Goal: Task Accomplishment & Management: Use online tool/utility

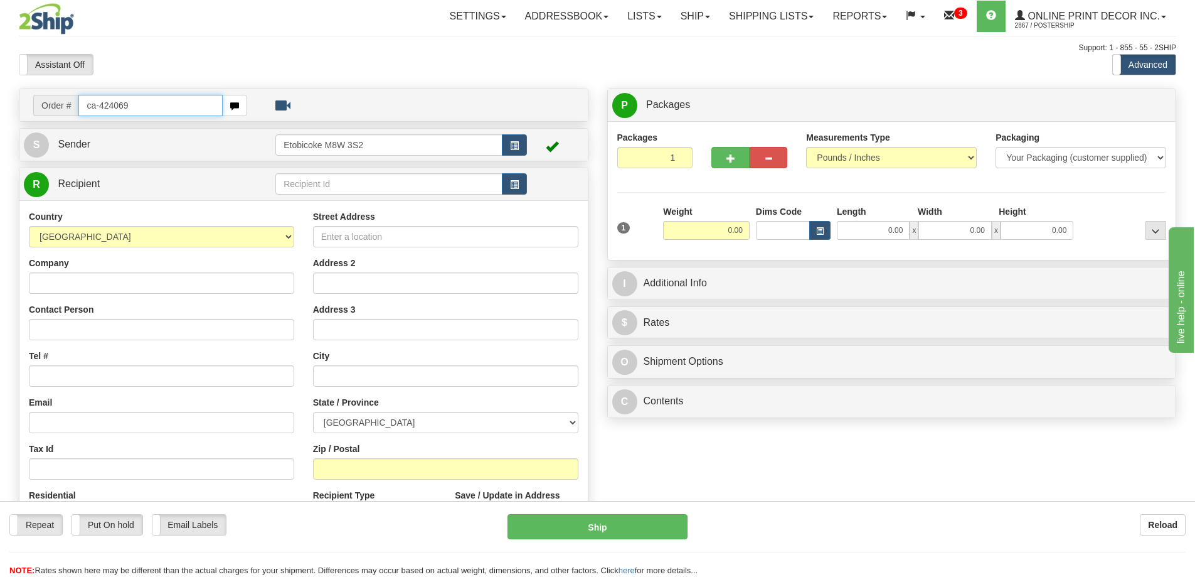
type input "ca-424069"
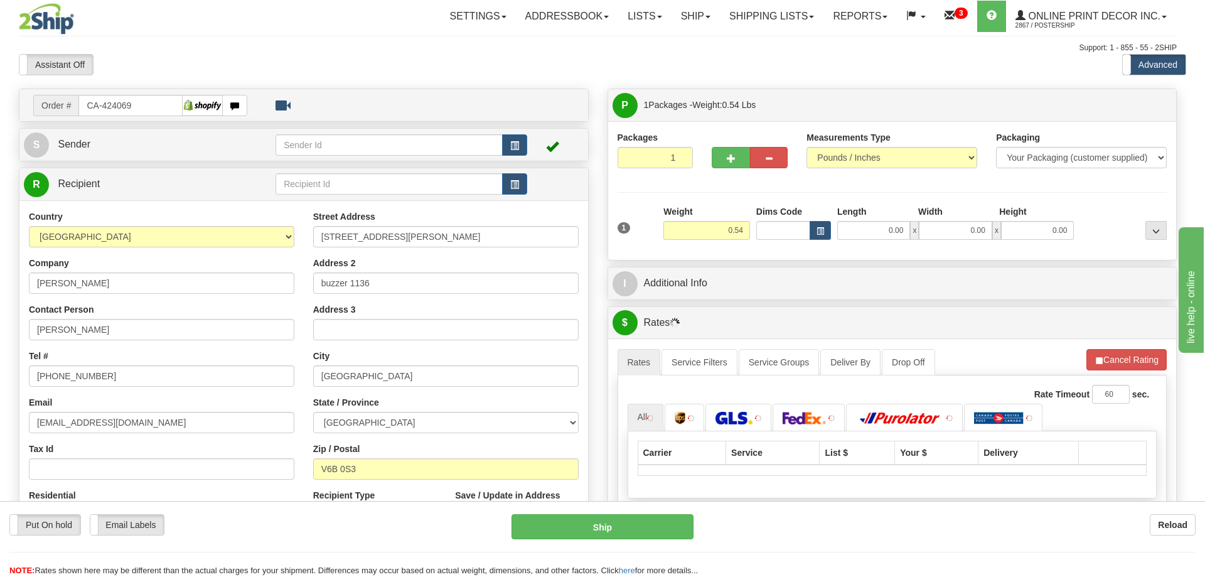
type input "VANCOUVER"
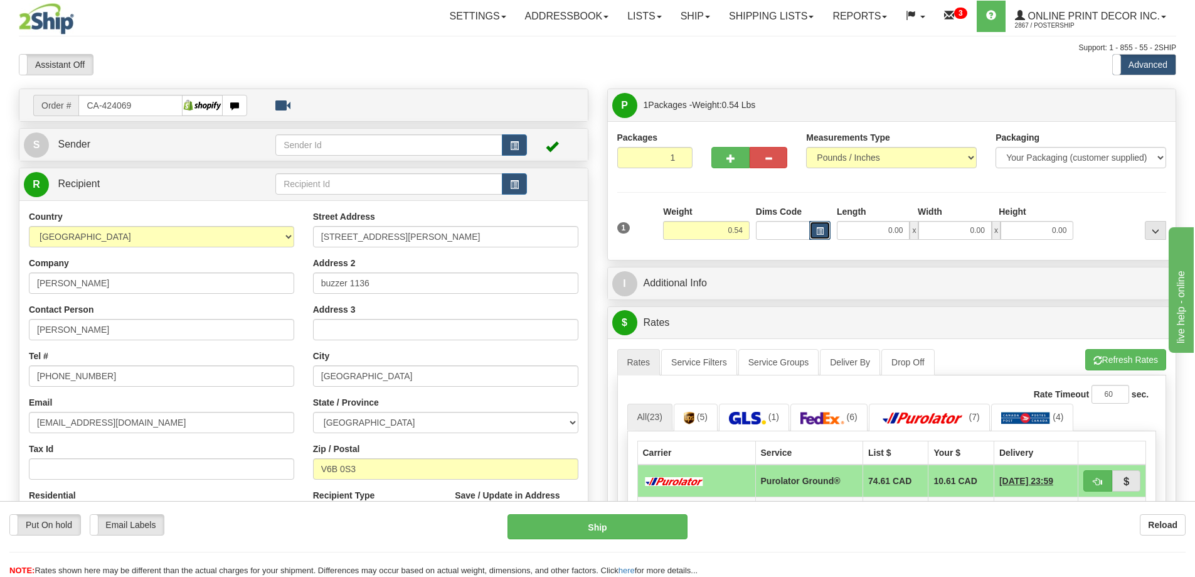
click at [819, 234] on span "button" at bounding box center [820, 231] width 8 height 7
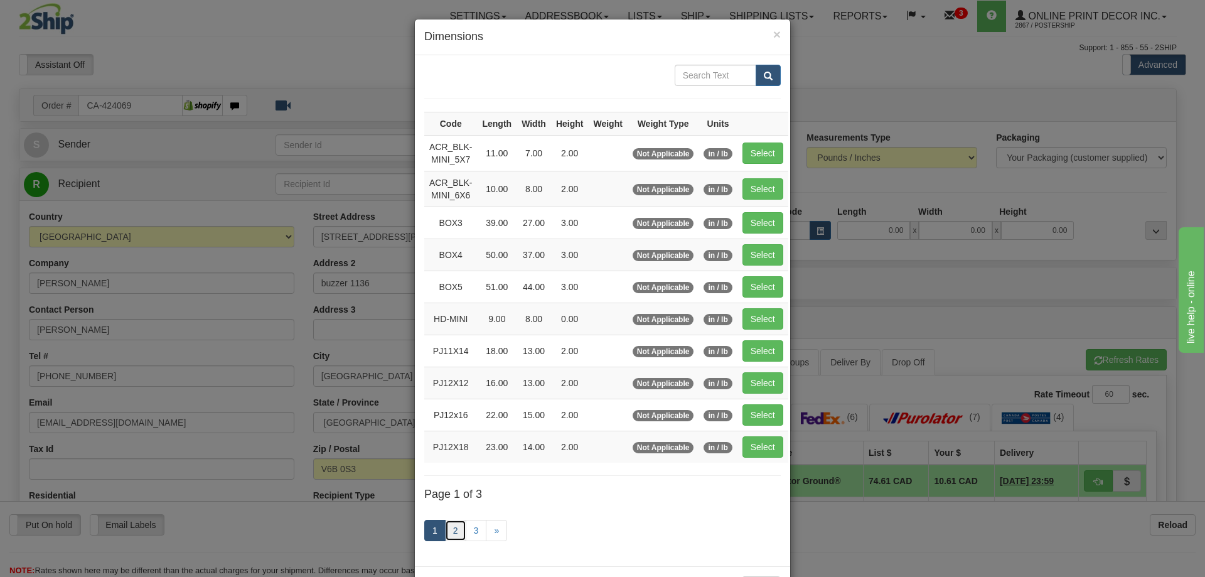
click at [449, 526] on link "2" at bounding box center [455, 529] width 21 height 21
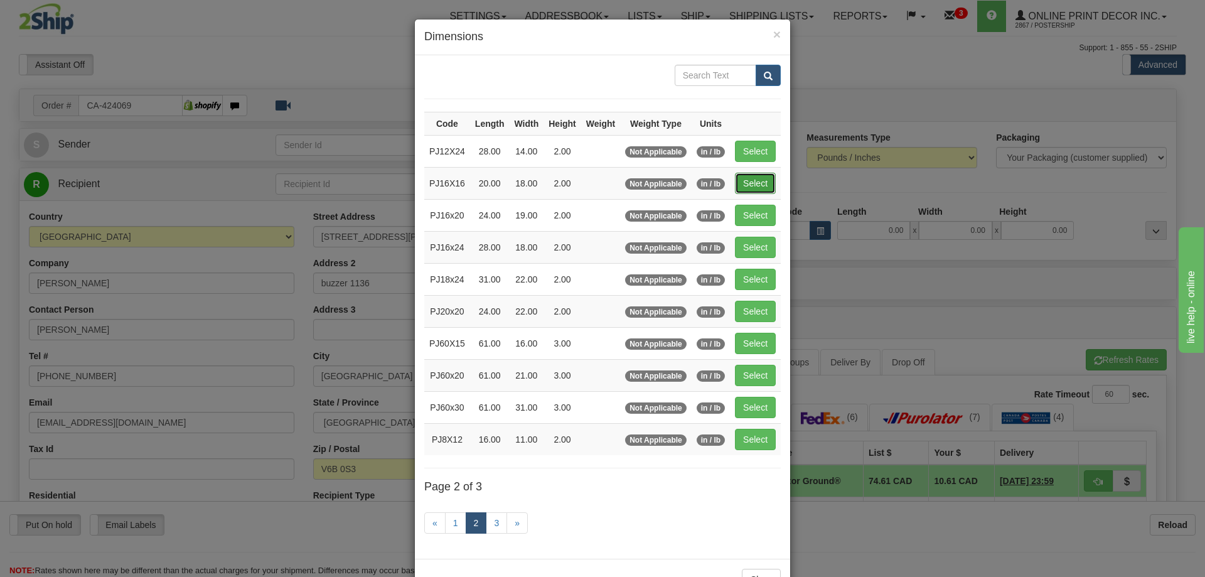
click at [752, 179] on button "Select" at bounding box center [755, 183] width 41 height 21
type input "PJ16X16"
type input "20.00"
type input "18.00"
type input "2.00"
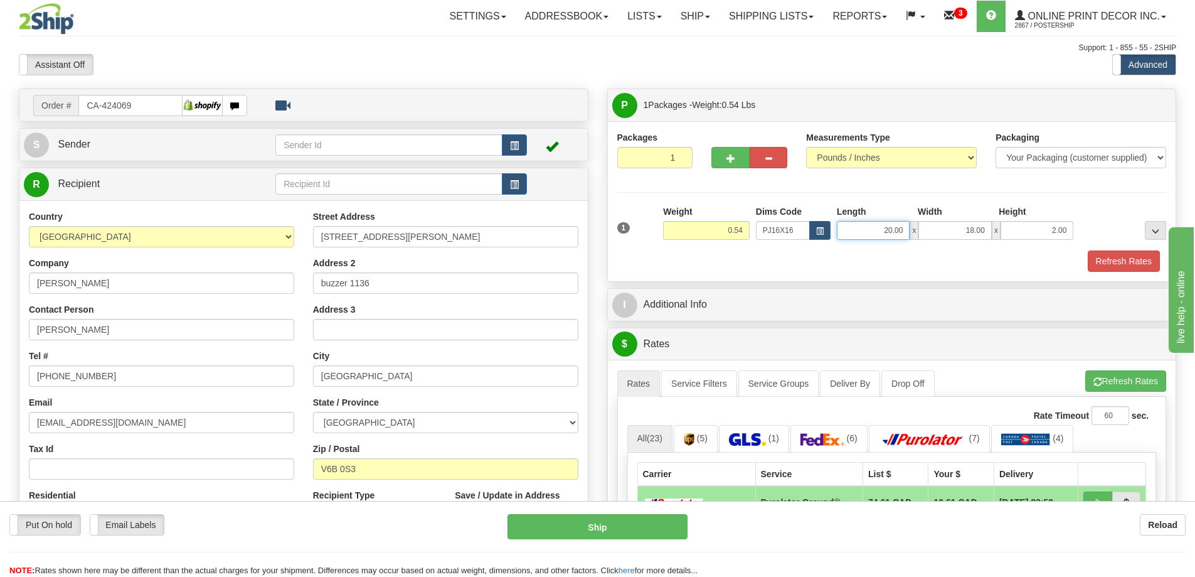
click at [891, 227] on input "20.00" at bounding box center [873, 230] width 73 height 19
type input "15.00"
click at [978, 227] on input "18.00" at bounding box center [954, 230] width 73 height 19
click at [1112, 262] on button "Refresh Rates" at bounding box center [1124, 260] width 72 height 21
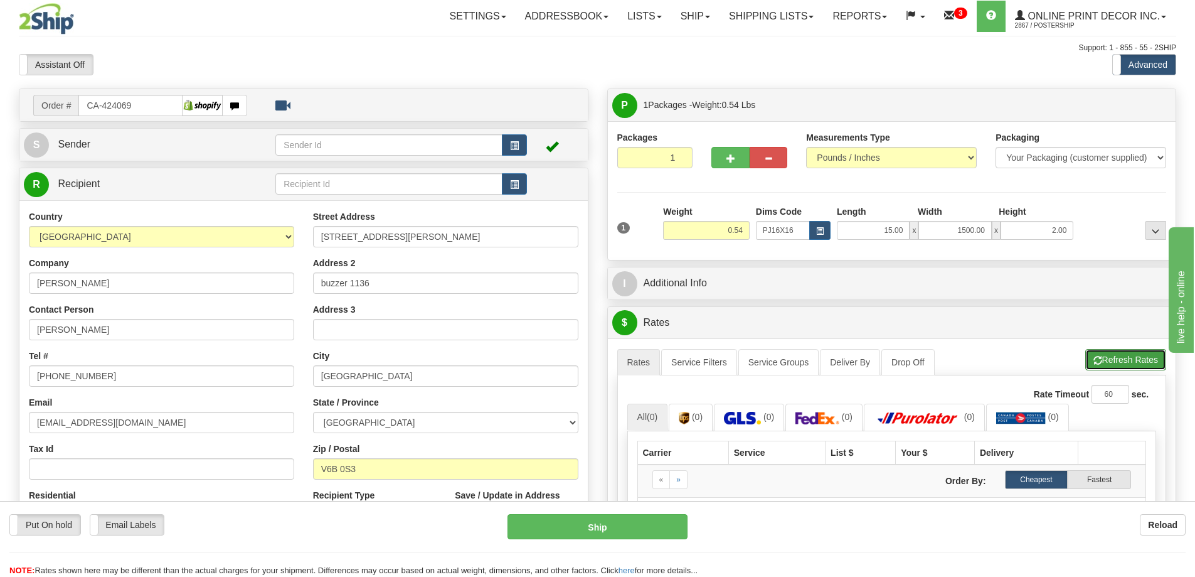
click at [1117, 361] on button "Refresh Rates" at bounding box center [1125, 359] width 81 height 21
click at [973, 230] on input "1500.00" at bounding box center [954, 230] width 73 height 19
type input "15.00"
click at [1125, 361] on div "A change has been made which could impact your rate estimate. To ensure the est…" at bounding box center [892, 474] width 568 height 272
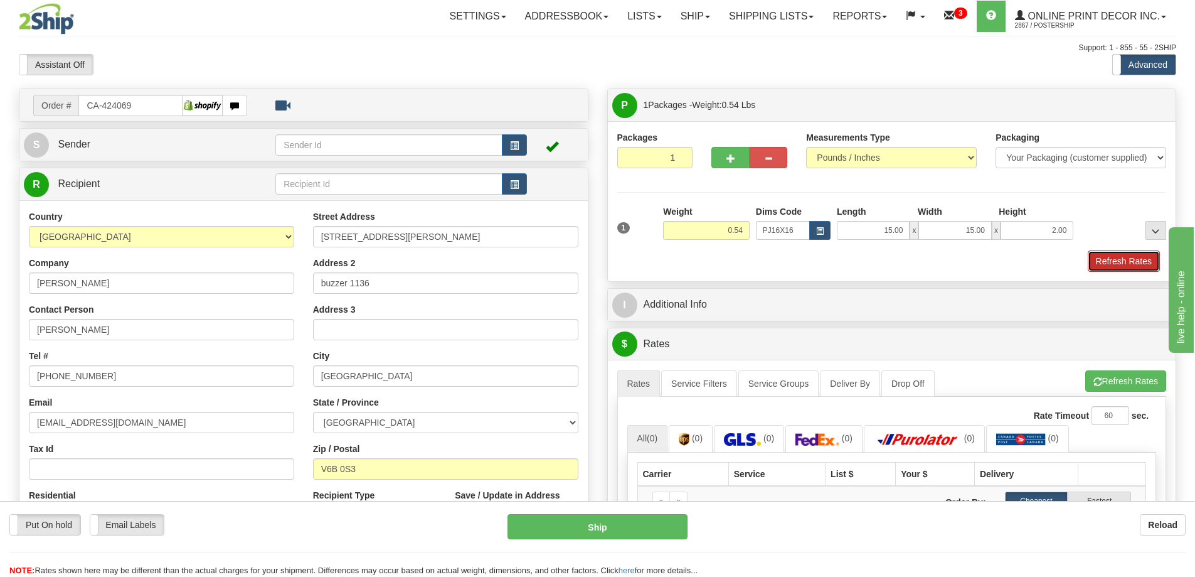
click at [1124, 263] on button "Refresh Rates" at bounding box center [1124, 260] width 72 height 21
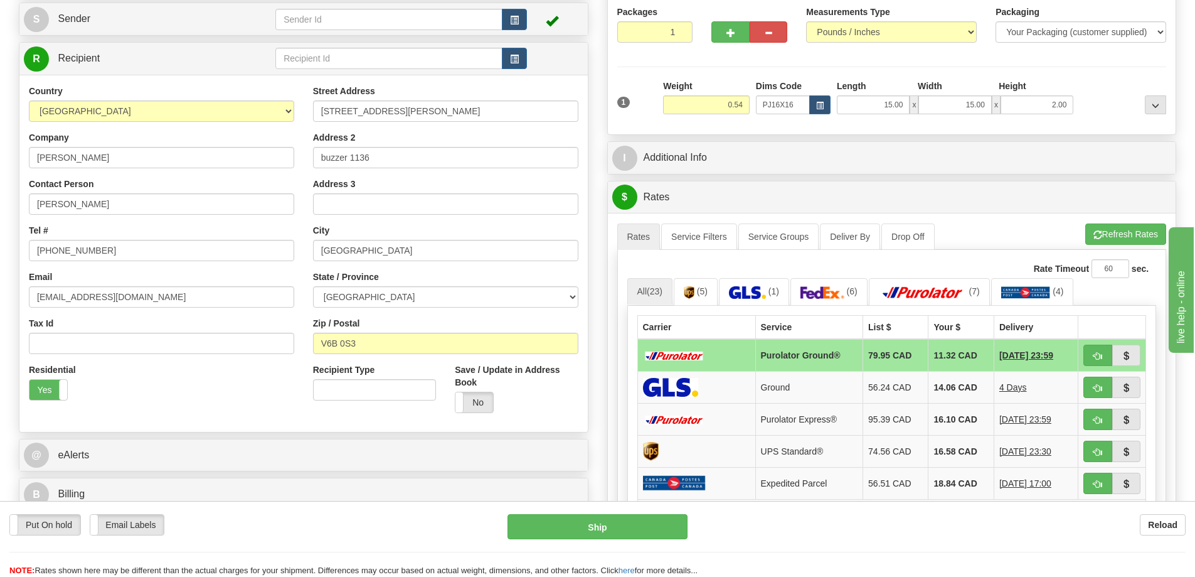
scroll to position [188, 0]
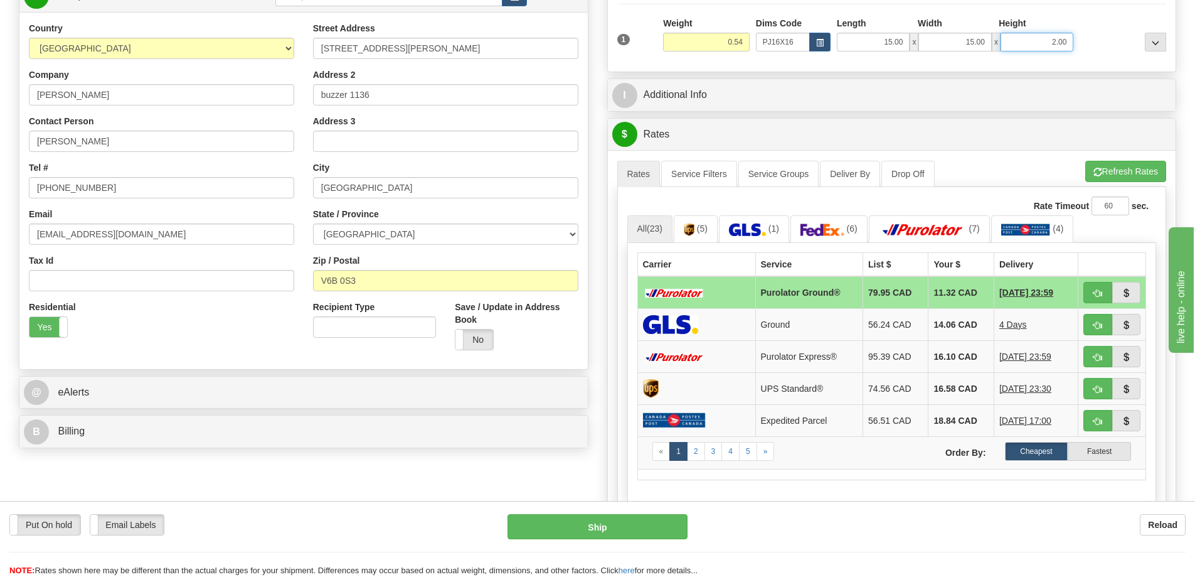
click at [1056, 39] on input "2.00" at bounding box center [1037, 42] width 73 height 19
type input "0.50"
click at [1109, 168] on button "Refresh Rates" at bounding box center [1125, 171] width 81 height 21
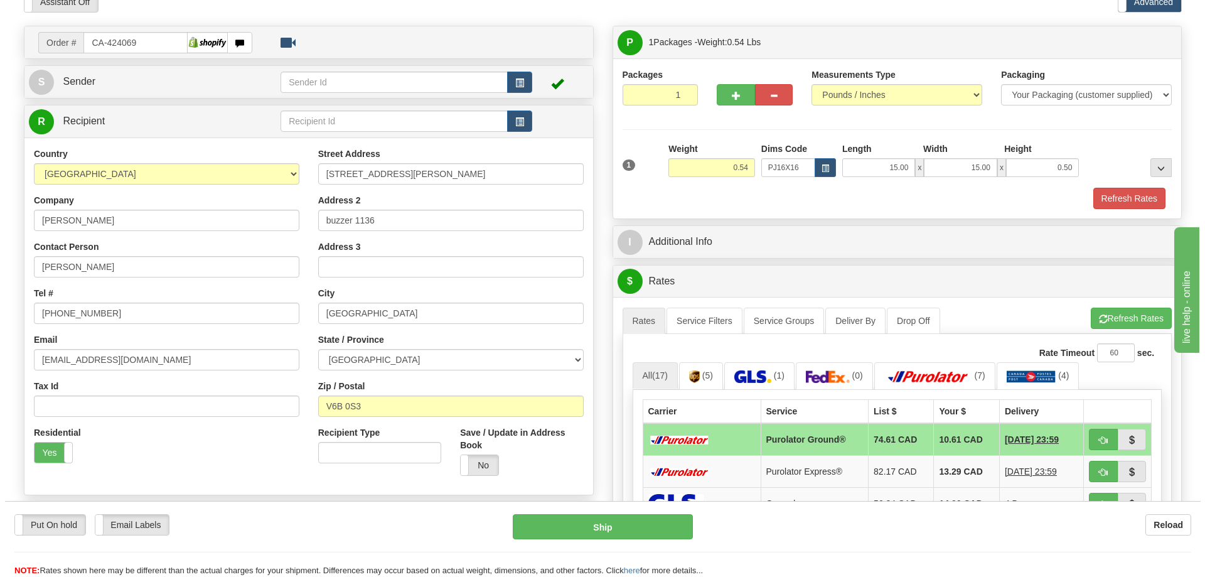
scroll to position [125, 0]
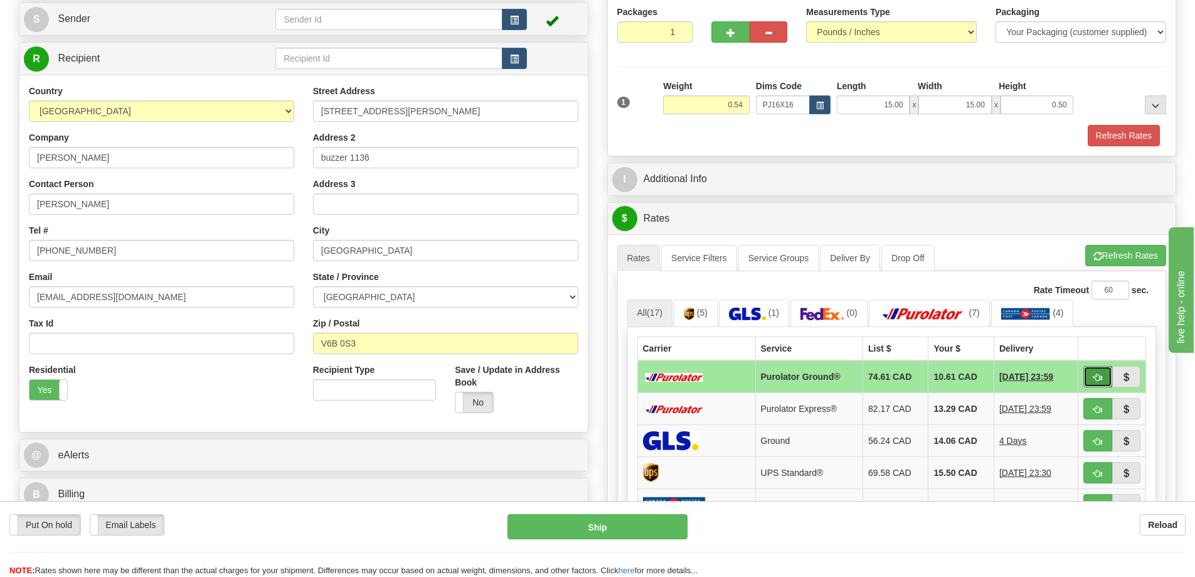
click at [1095, 374] on button "button" at bounding box center [1097, 376] width 29 height 21
type input "260"
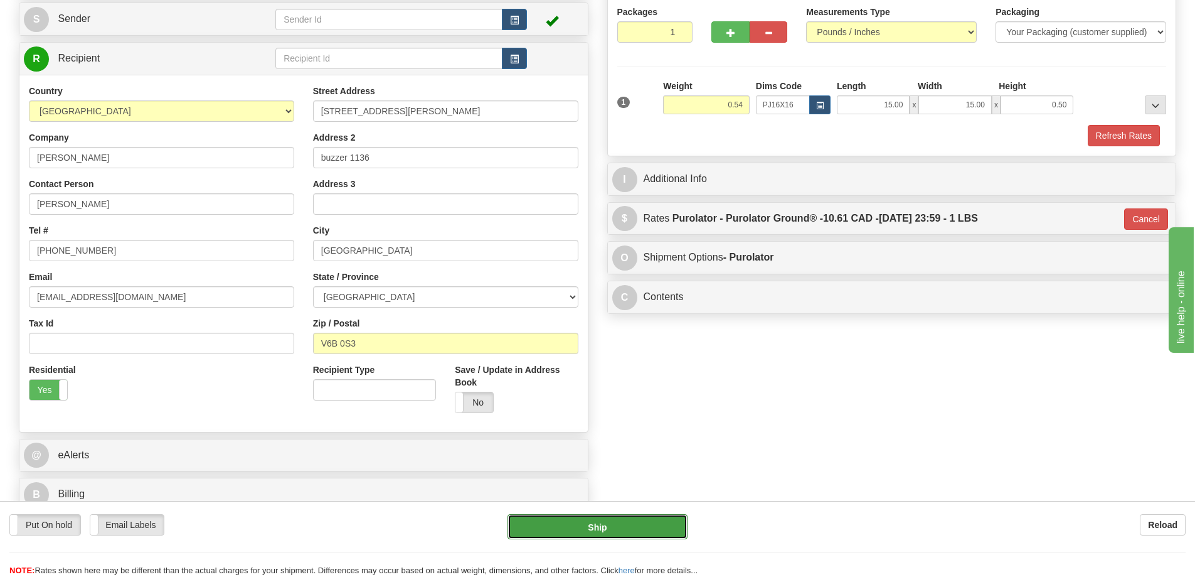
click at [649, 526] on button "Ship" at bounding box center [598, 526] width 180 height 25
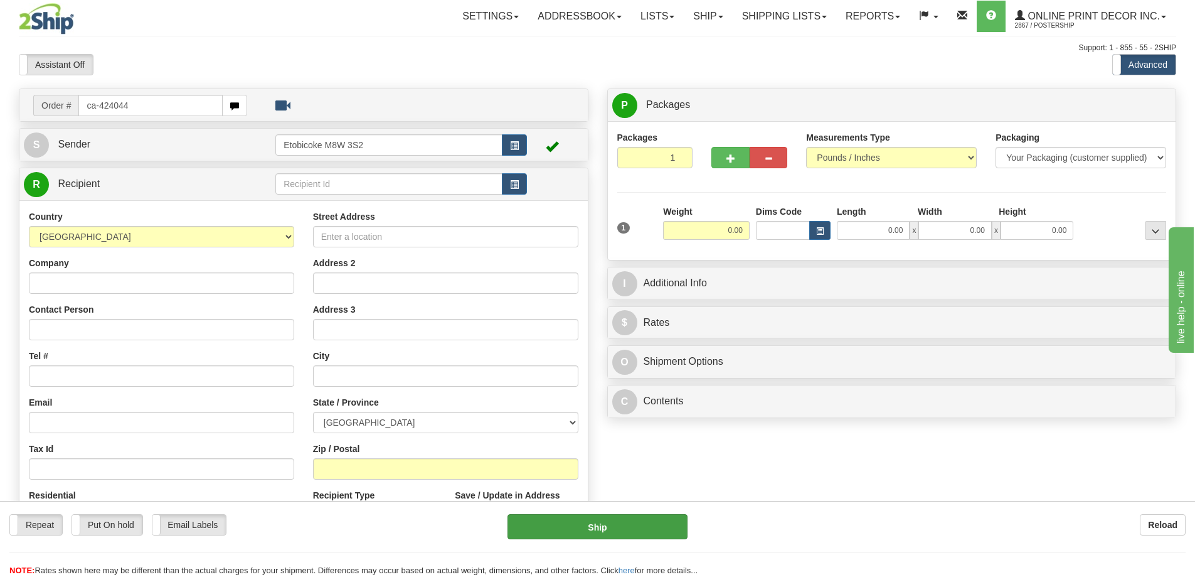
type input "ca-424044"
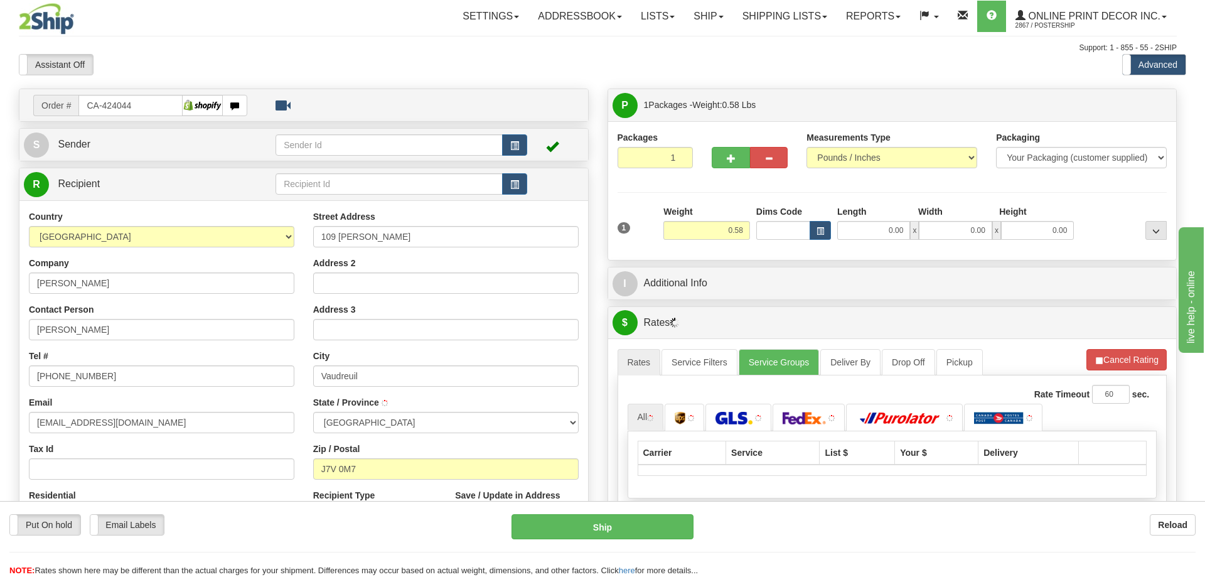
type input "VAUDREUIL-DORION"
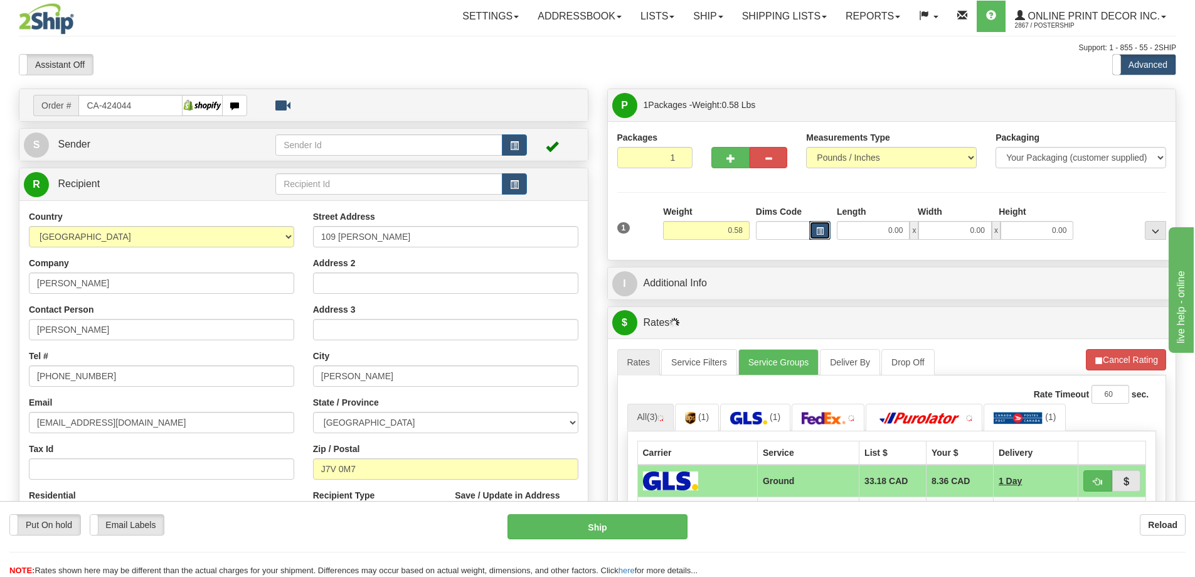
click at [818, 228] on span "button" at bounding box center [820, 231] width 8 height 7
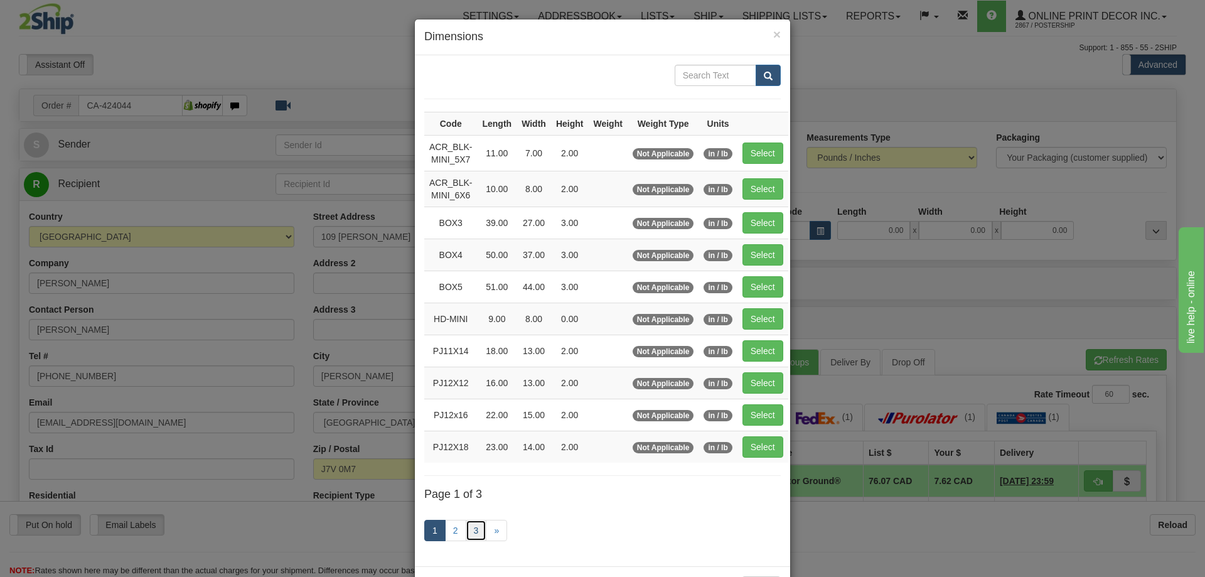
click at [467, 524] on link "3" at bounding box center [476, 529] width 21 height 21
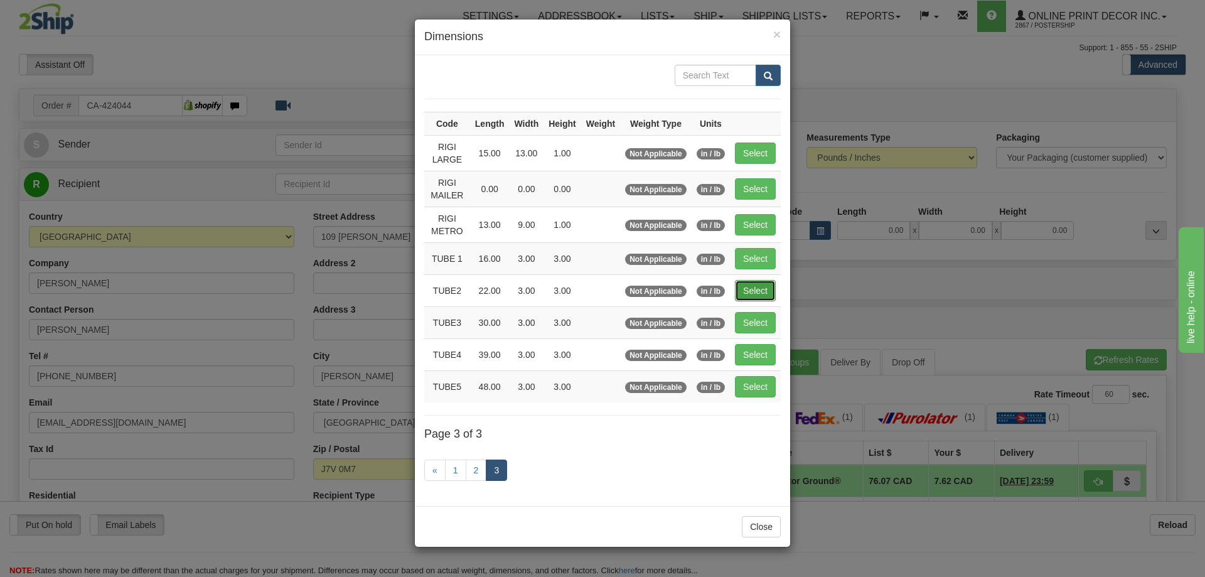
click at [742, 290] on button "Select" at bounding box center [755, 290] width 41 height 21
type input "TUBE2"
type input "22.00"
type input "3.00"
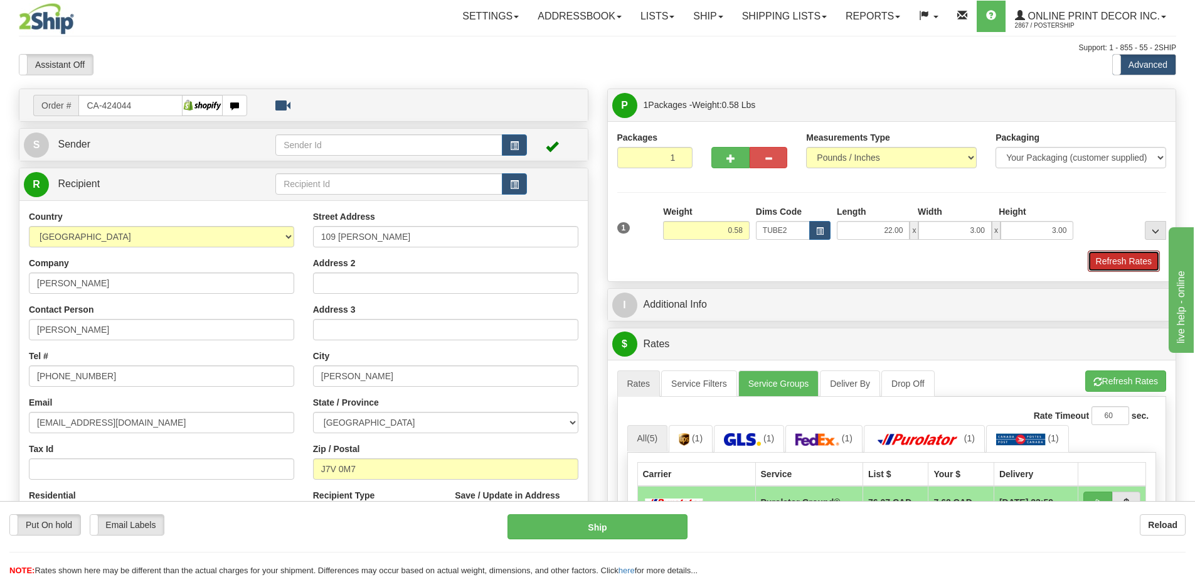
drag, startPoint x: 1110, startPoint y: 263, endPoint x: 1092, endPoint y: 257, distance: 19.8
click at [1110, 262] on button "Refresh Rates" at bounding box center [1124, 260] width 72 height 21
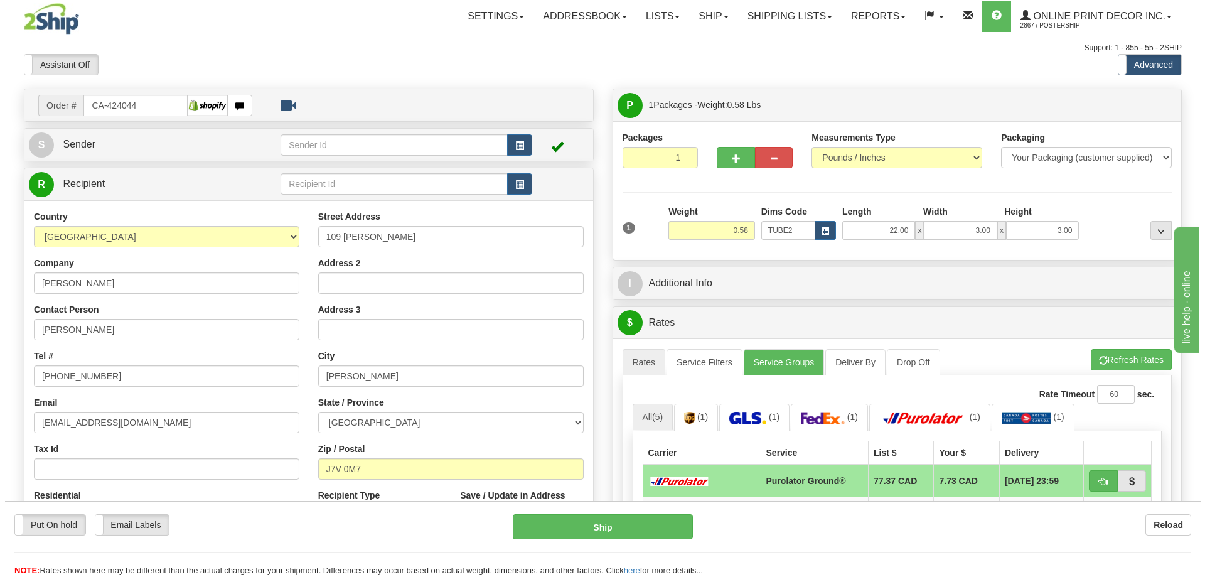
scroll to position [125, 0]
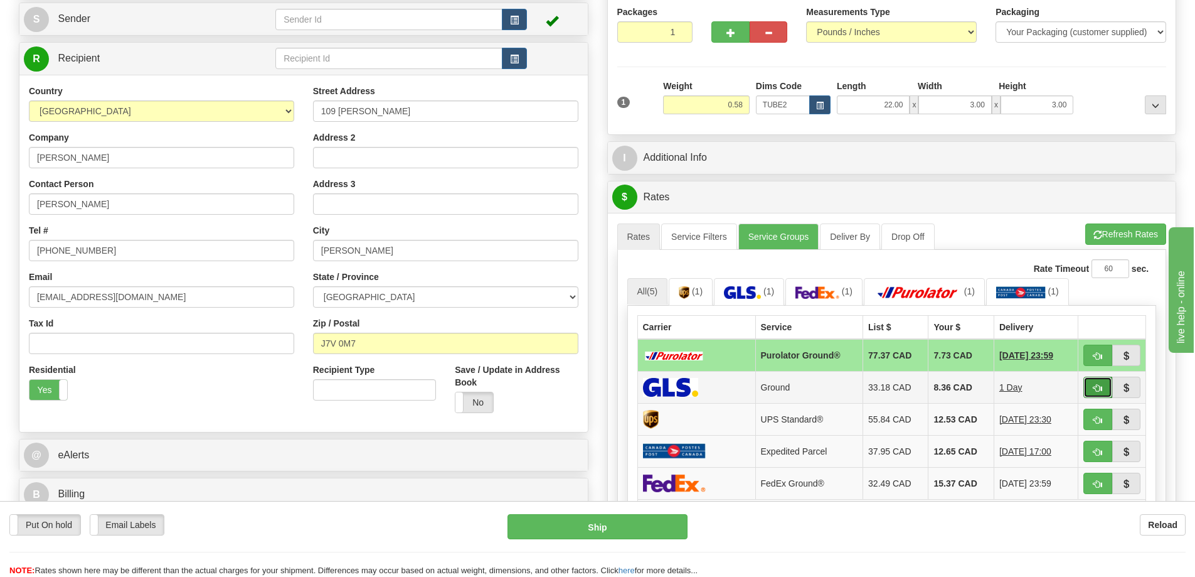
click at [1094, 388] on span "button" at bounding box center [1098, 388] width 9 height 8
type input "1"
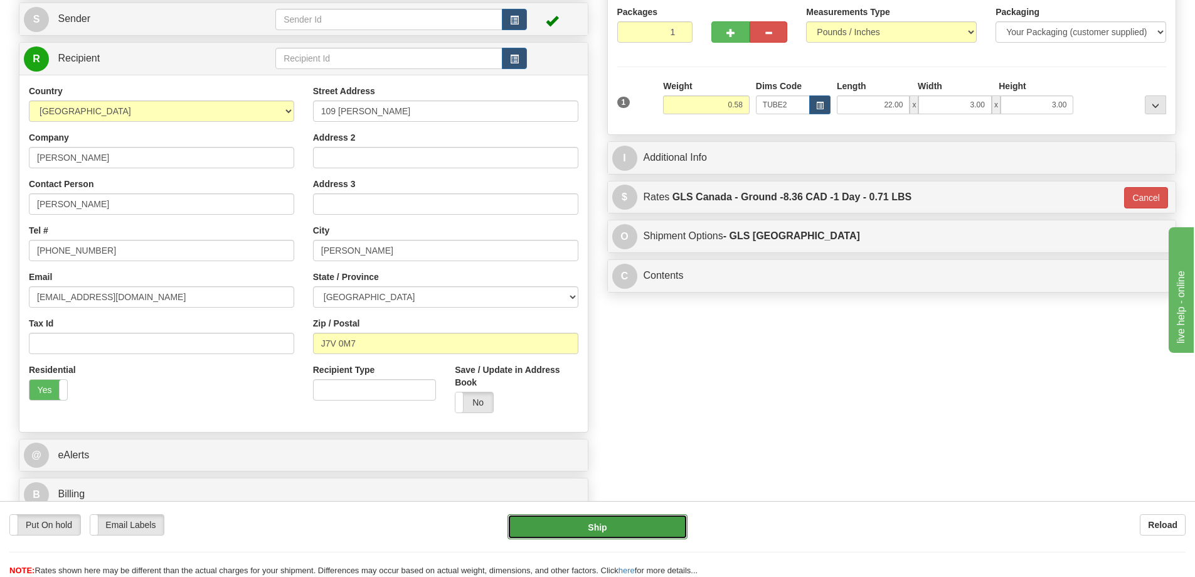
click at [613, 523] on button "Ship" at bounding box center [598, 526] width 180 height 25
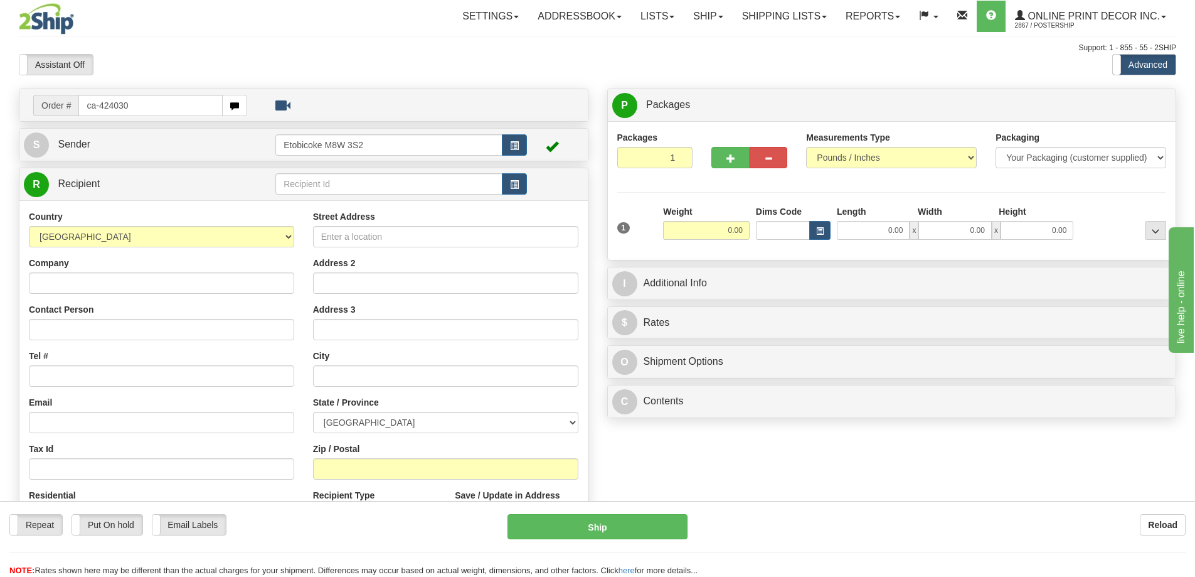
type input "ca-424030"
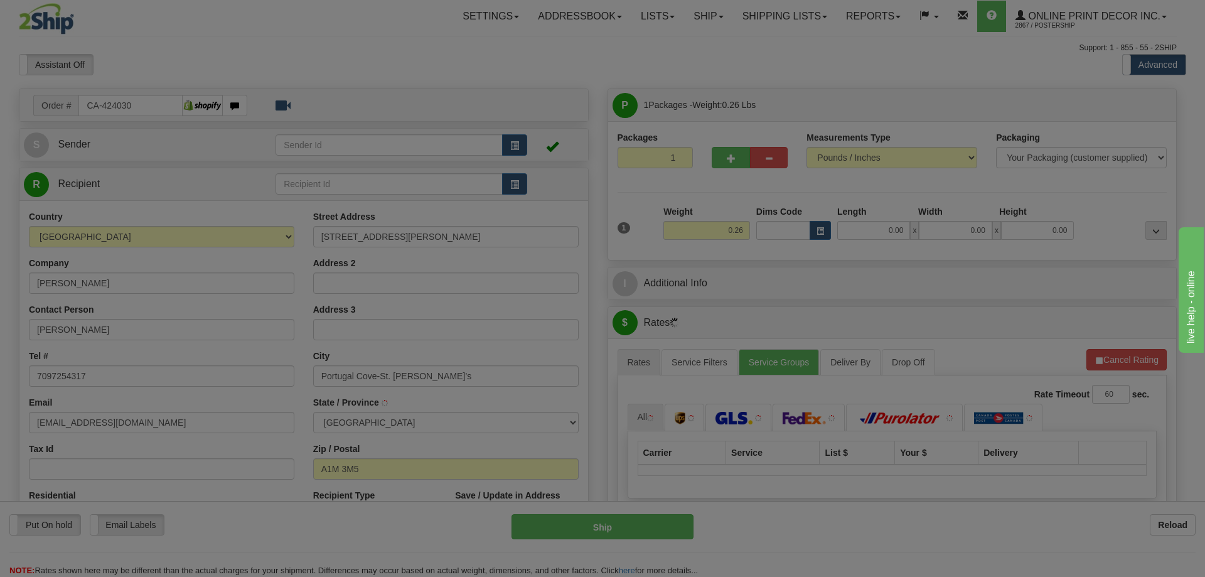
type input "PORTUGAL COVE-ST PHILIPS"
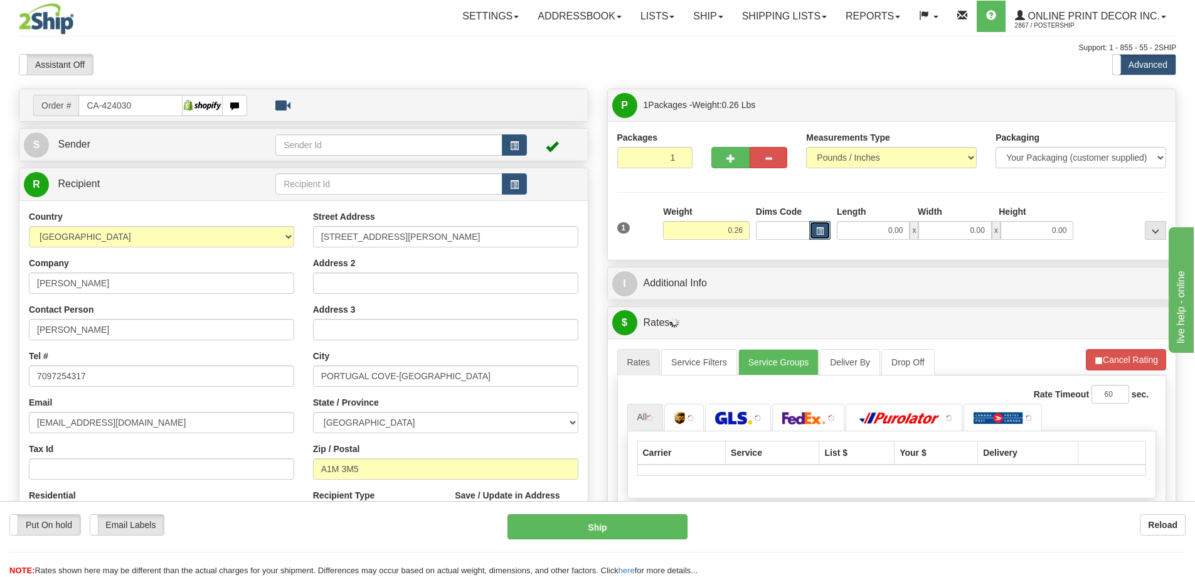
click at [821, 230] on span "button" at bounding box center [820, 231] width 8 height 7
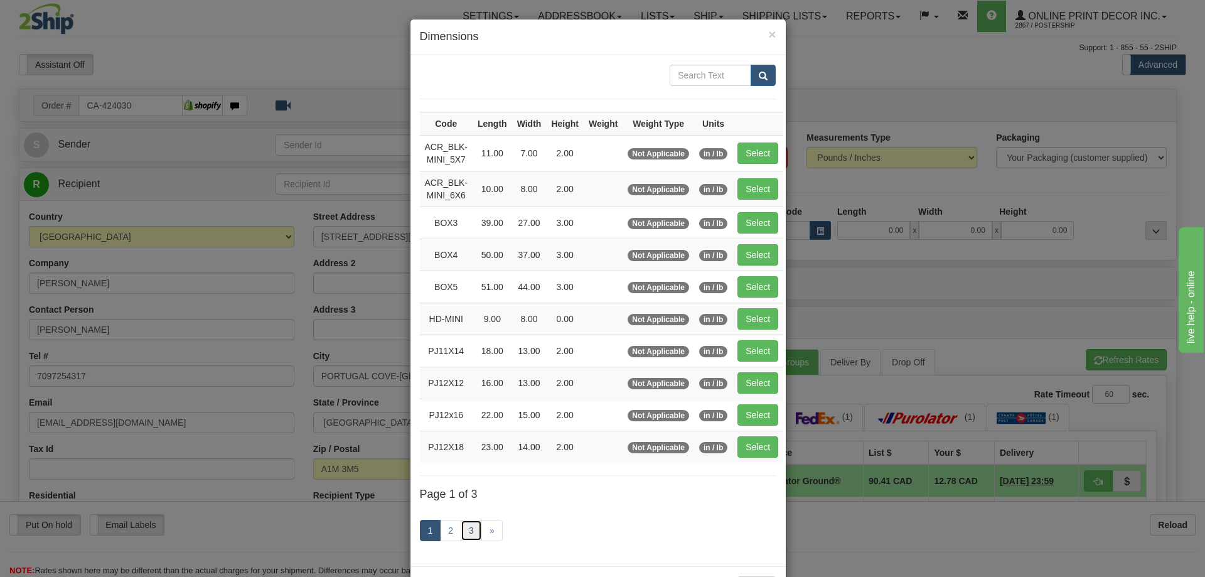
click at [467, 528] on link "3" at bounding box center [470, 529] width 21 height 21
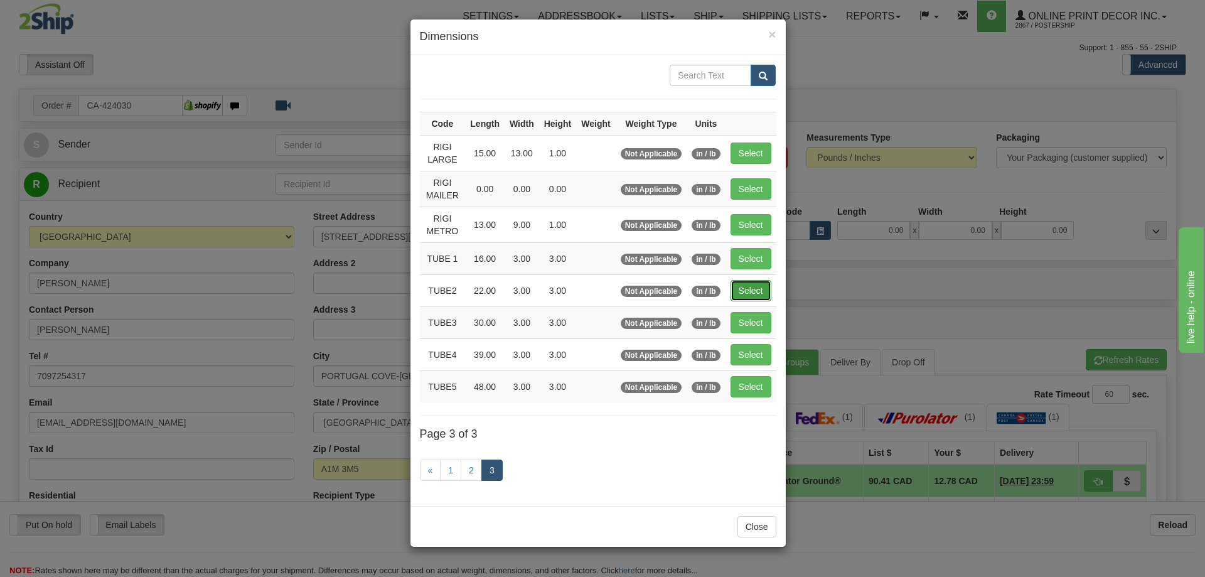
click at [762, 286] on button "Select" at bounding box center [750, 290] width 41 height 21
type input "TUBE2"
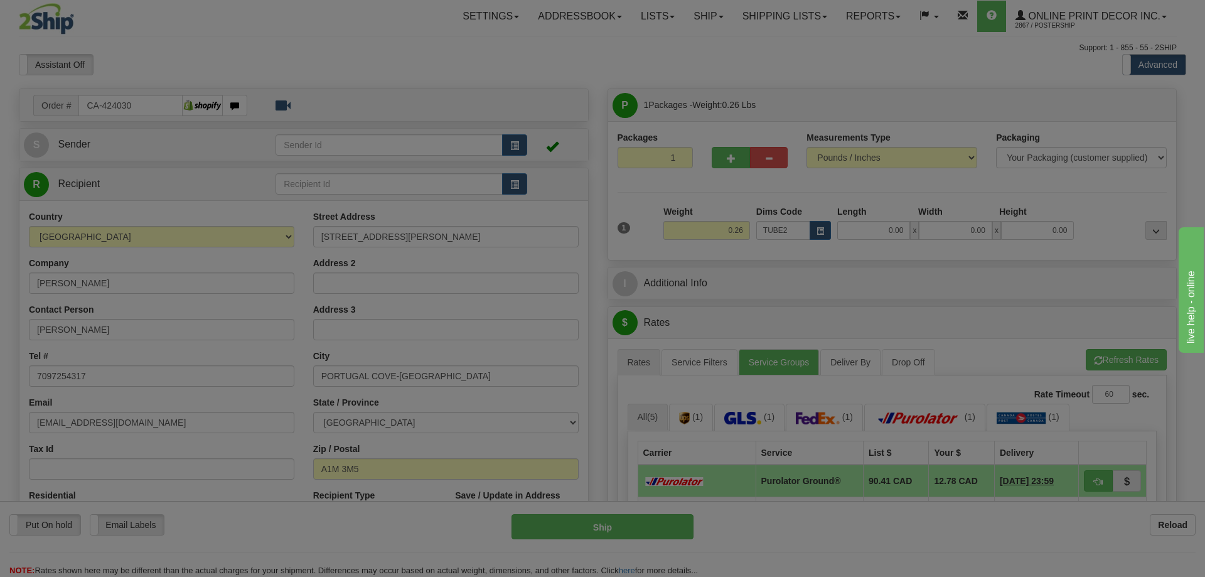
type input "22.00"
type input "3.00"
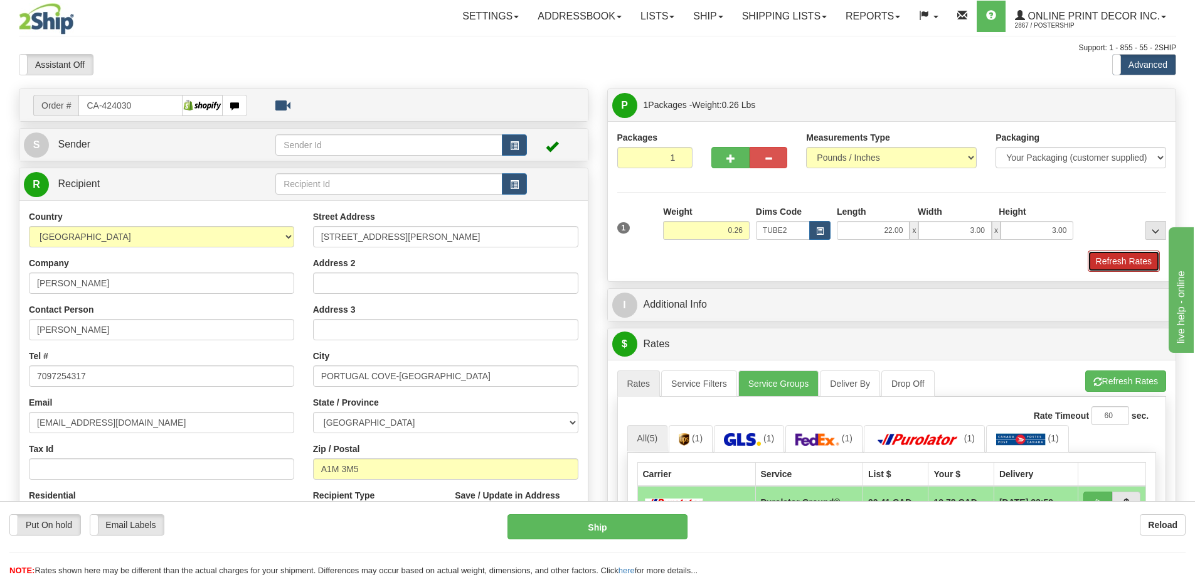
click at [1105, 261] on button "Refresh Rates" at bounding box center [1124, 260] width 72 height 21
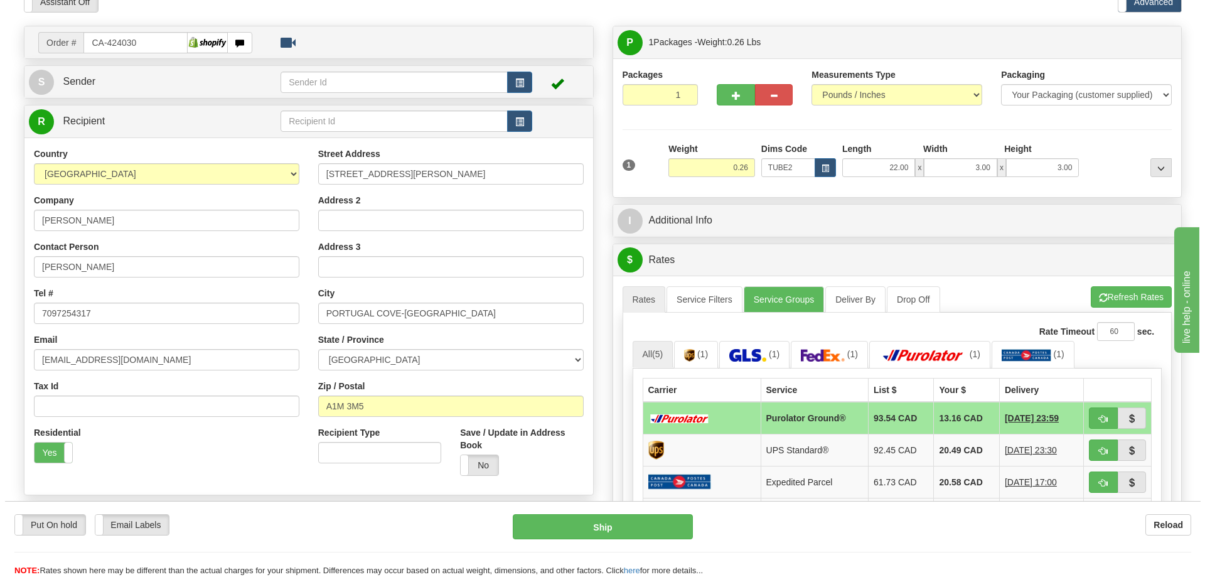
scroll to position [314, 0]
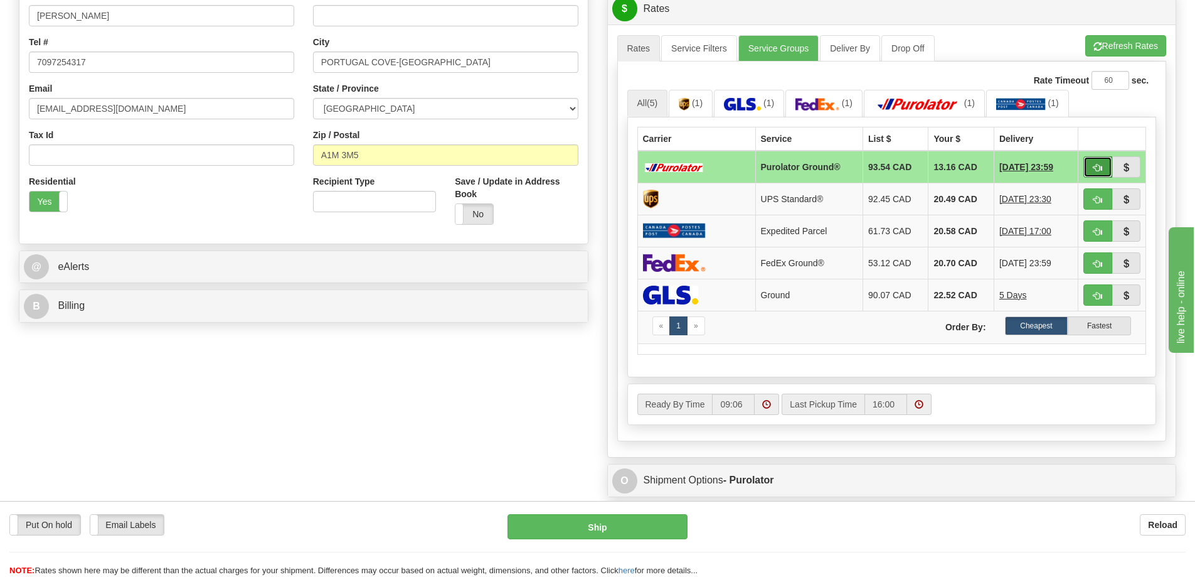
click at [1101, 164] on button "button" at bounding box center [1097, 166] width 29 height 21
type input "260"
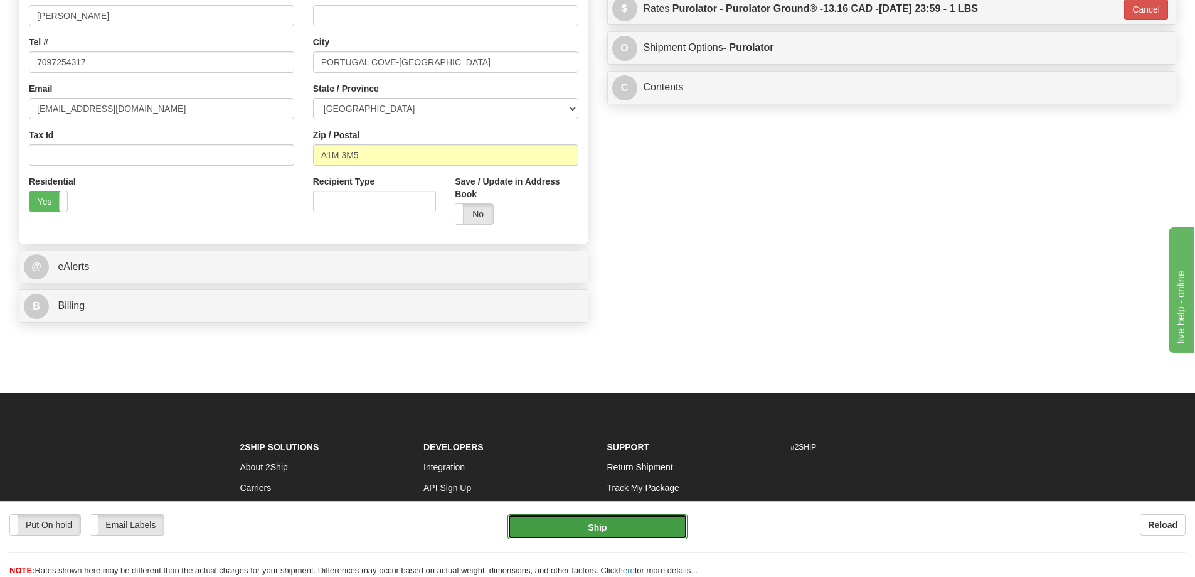
click at [620, 528] on button "Ship" at bounding box center [598, 526] width 180 height 25
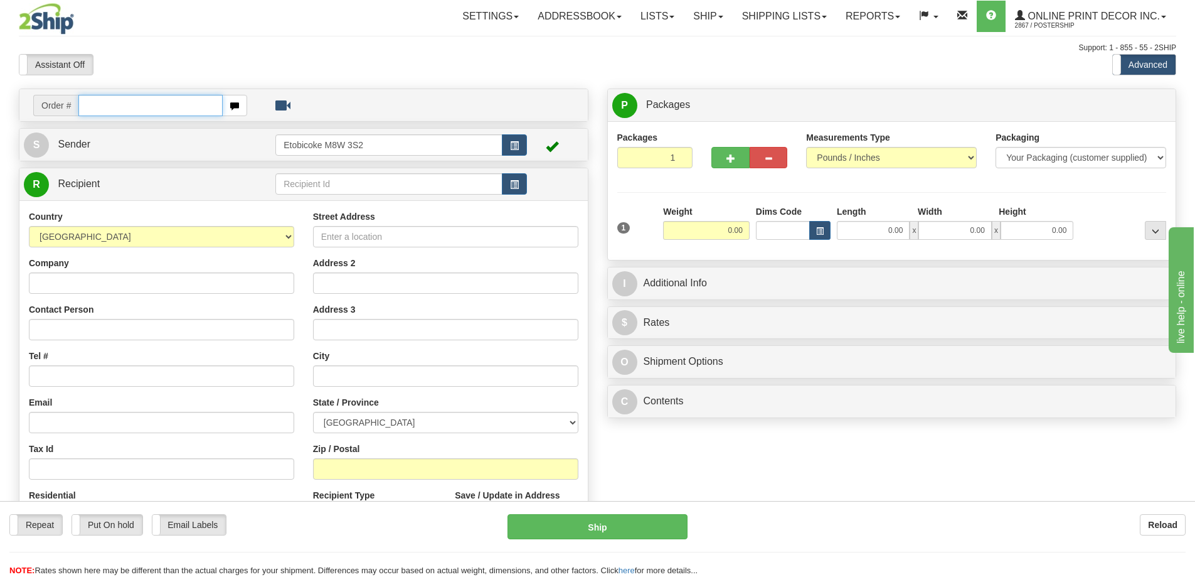
click at [161, 110] on input "text" at bounding box center [150, 105] width 144 height 21
type input "ca-424051"
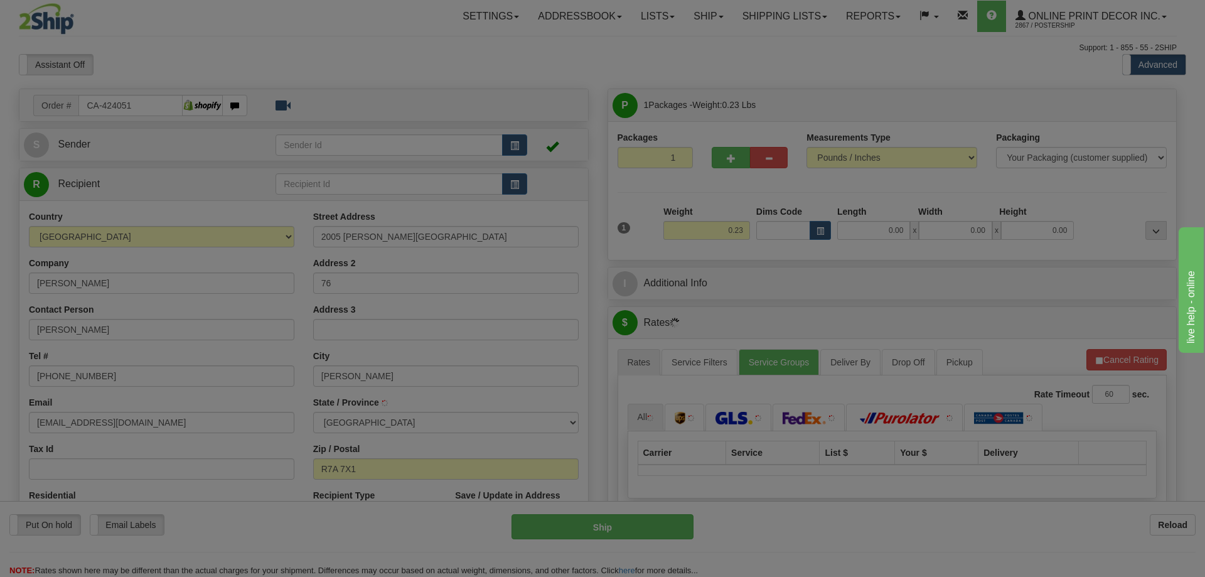
type input "BRANDON"
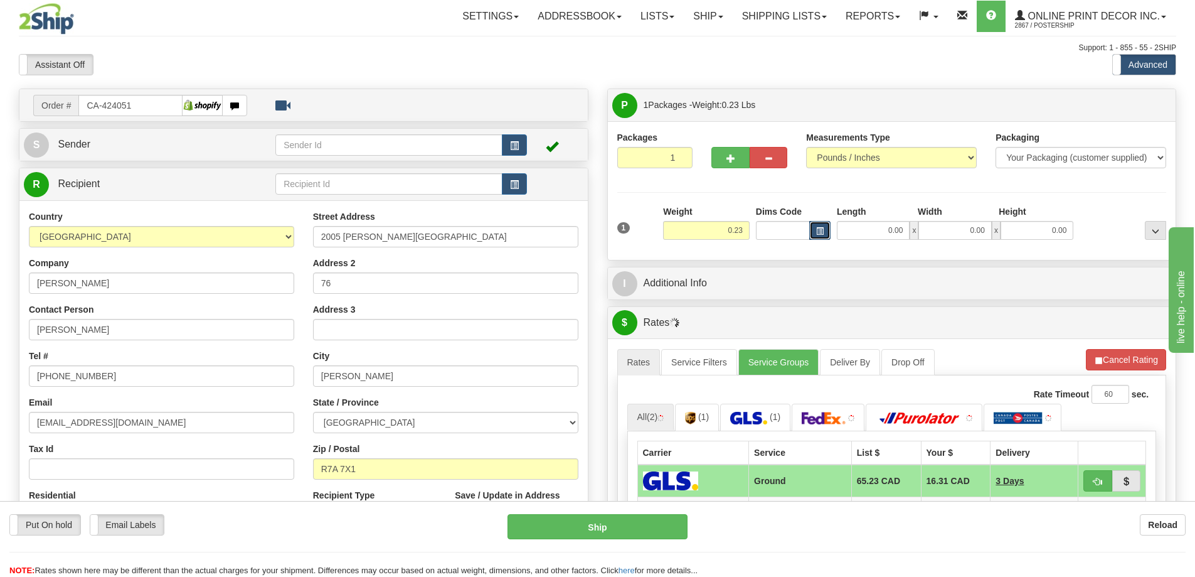
click at [825, 230] on button "button" at bounding box center [819, 230] width 21 height 19
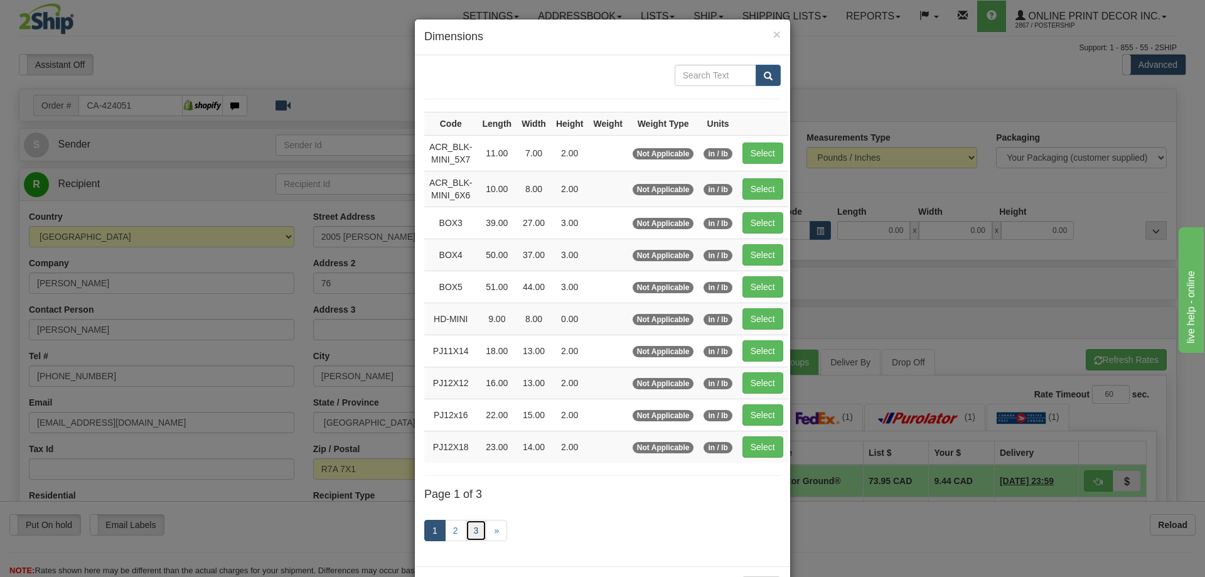
click at [476, 531] on link "3" at bounding box center [476, 529] width 21 height 21
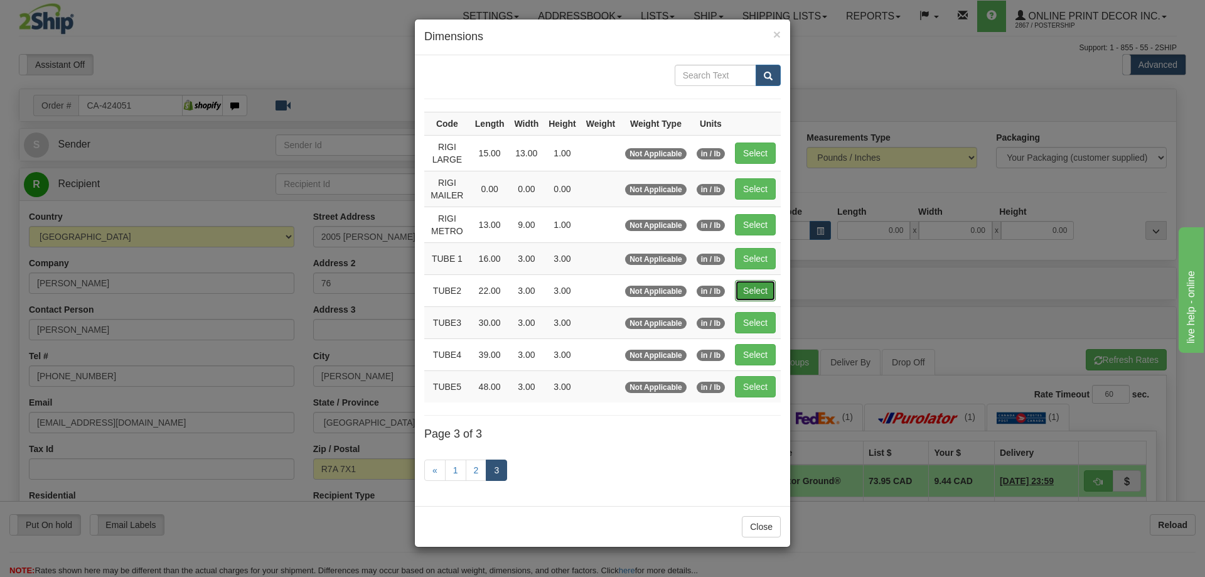
click at [764, 290] on button "Select" at bounding box center [755, 290] width 41 height 21
type input "TUBE2"
type input "22.00"
type input "3.00"
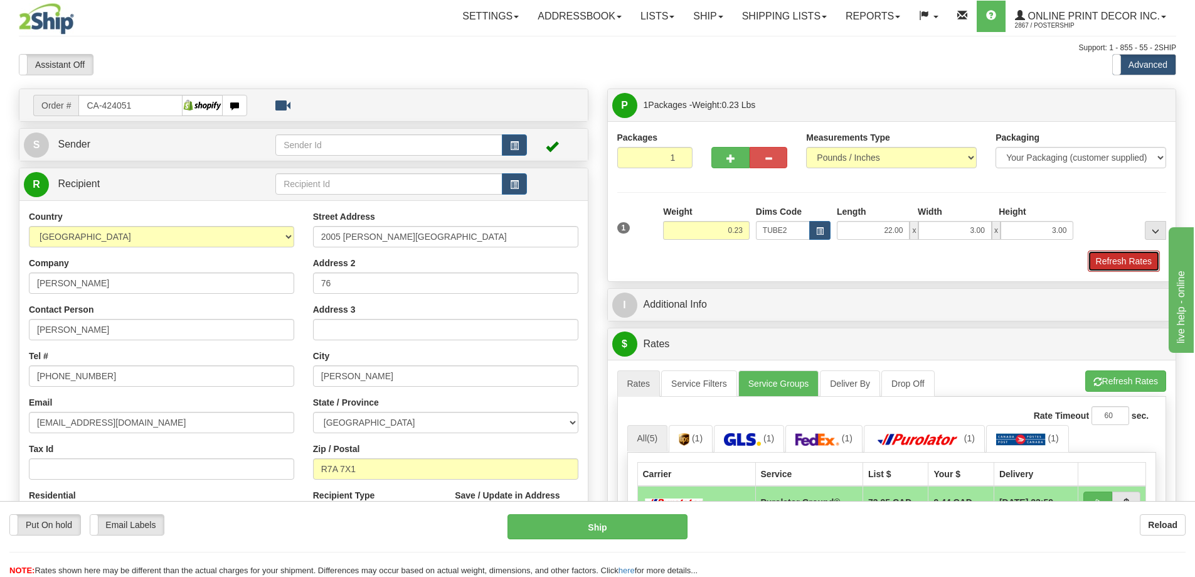
click at [1103, 257] on button "Refresh Rates" at bounding box center [1124, 260] width 72 height 21
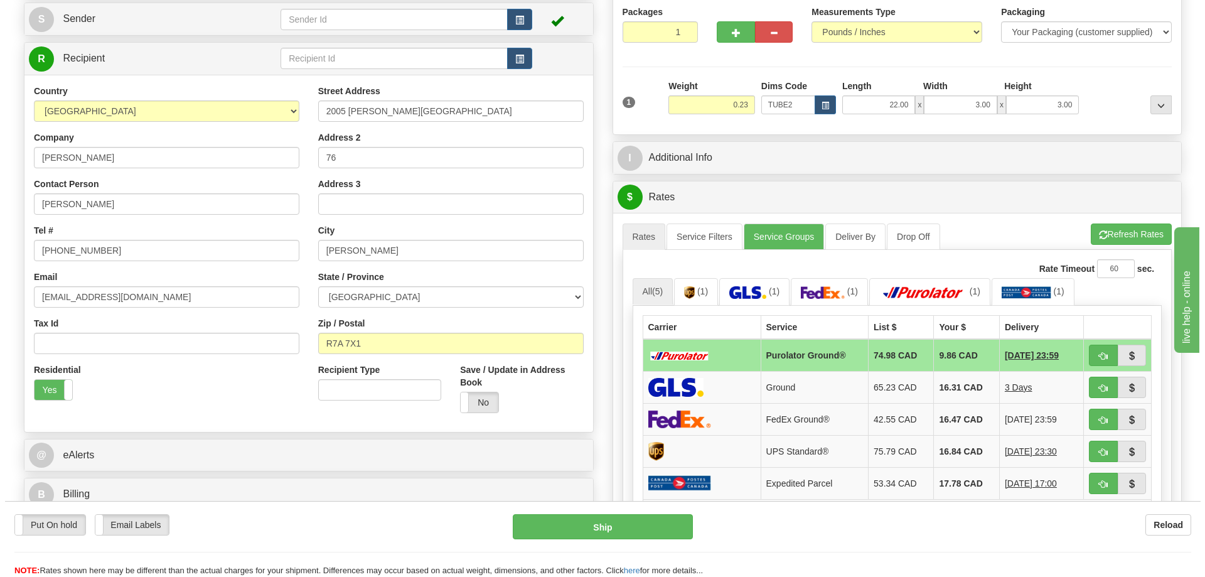
scroll to position [188, 0]
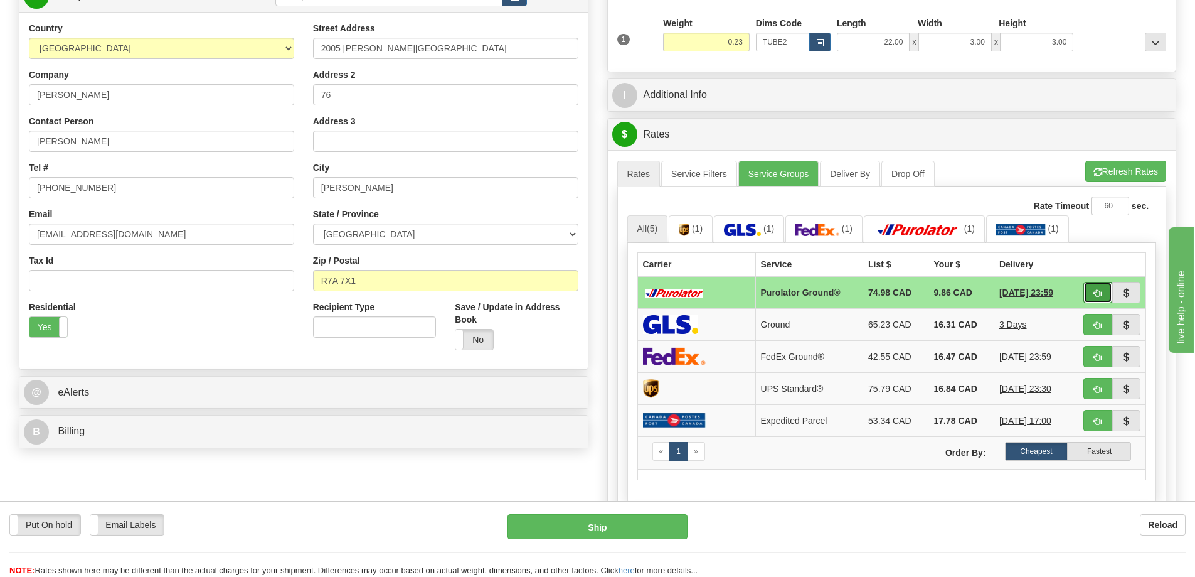
click at [1090, 289] on button "button" at bounding box center [1097, 292] width 29 height 21
type input "260"
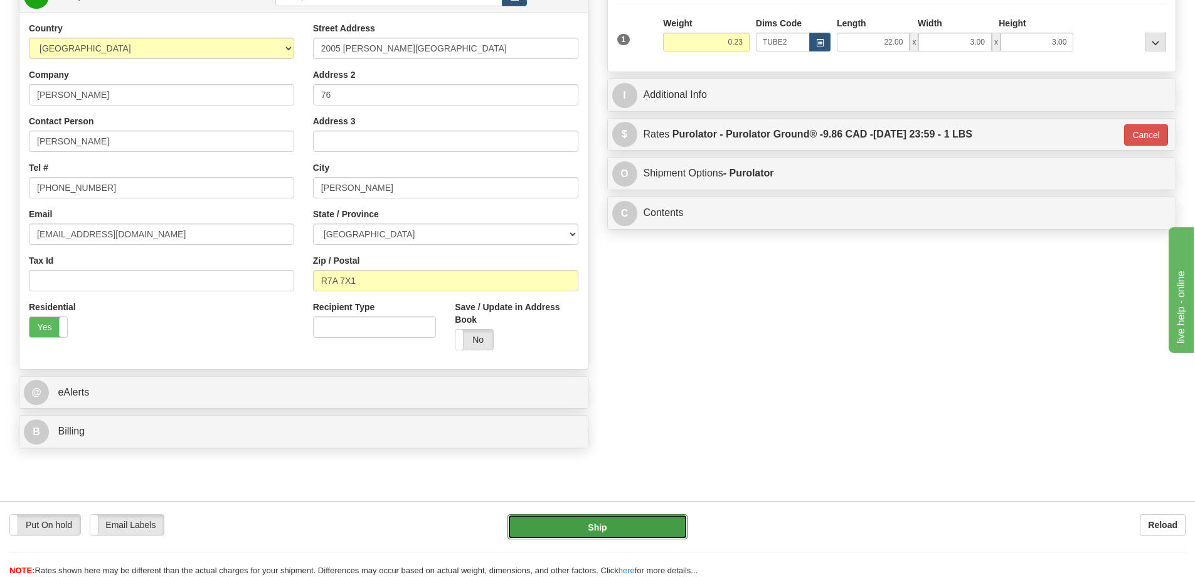
click at [604, 528] on button "Ship" at bounding box center [598, 526] width 180 height 25
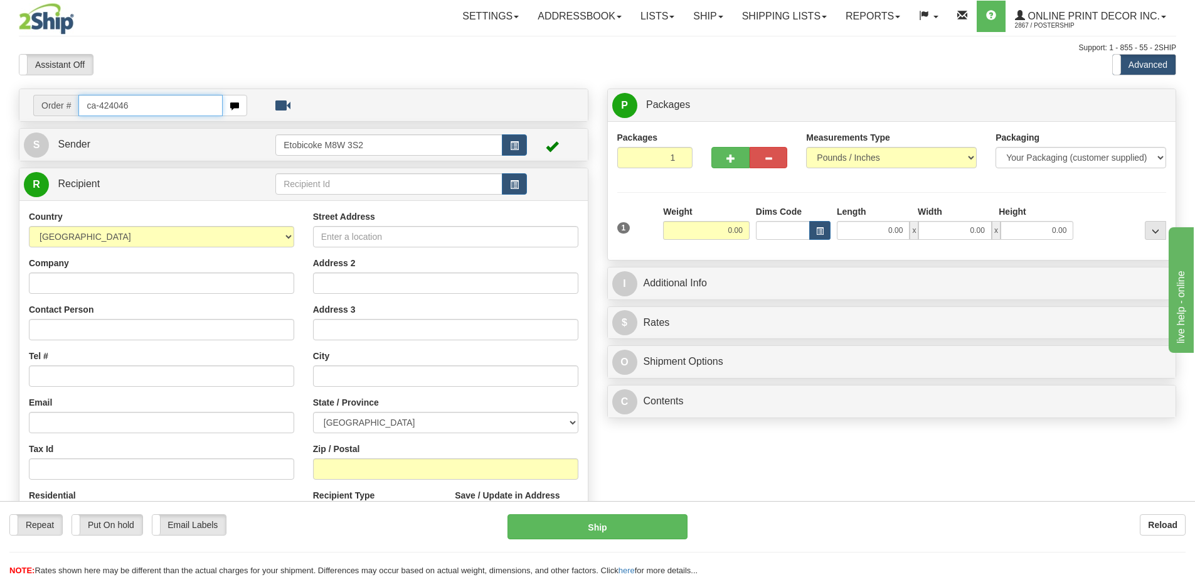
type input "ca-424046"
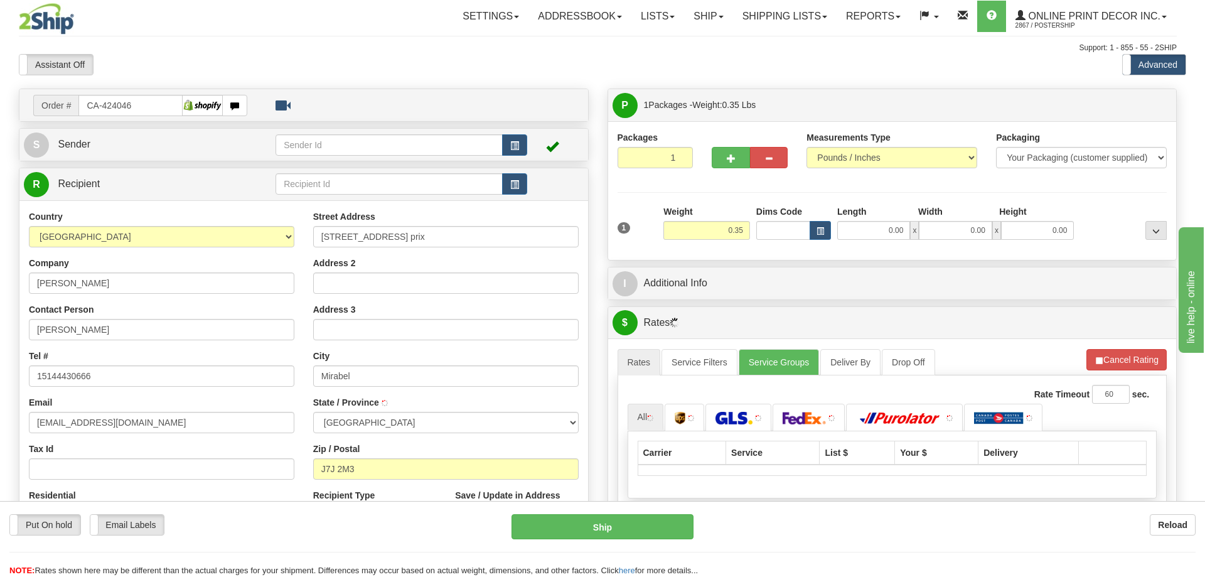
type input "MIRABEL"
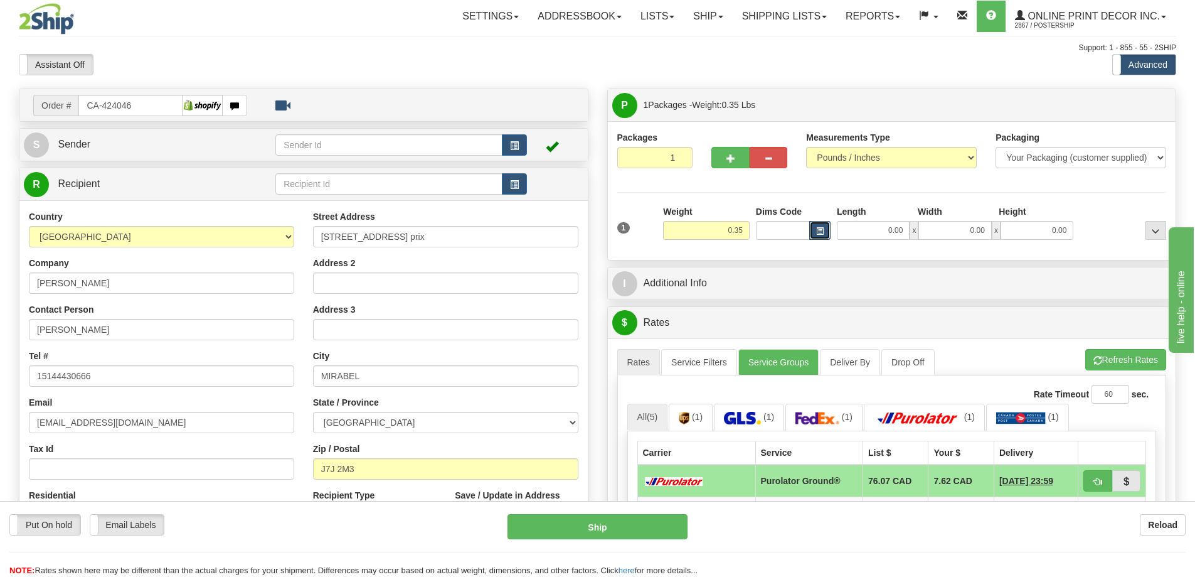
click at [824, 231] on button "button" at bounding box center [819, 230] width 21 height 19
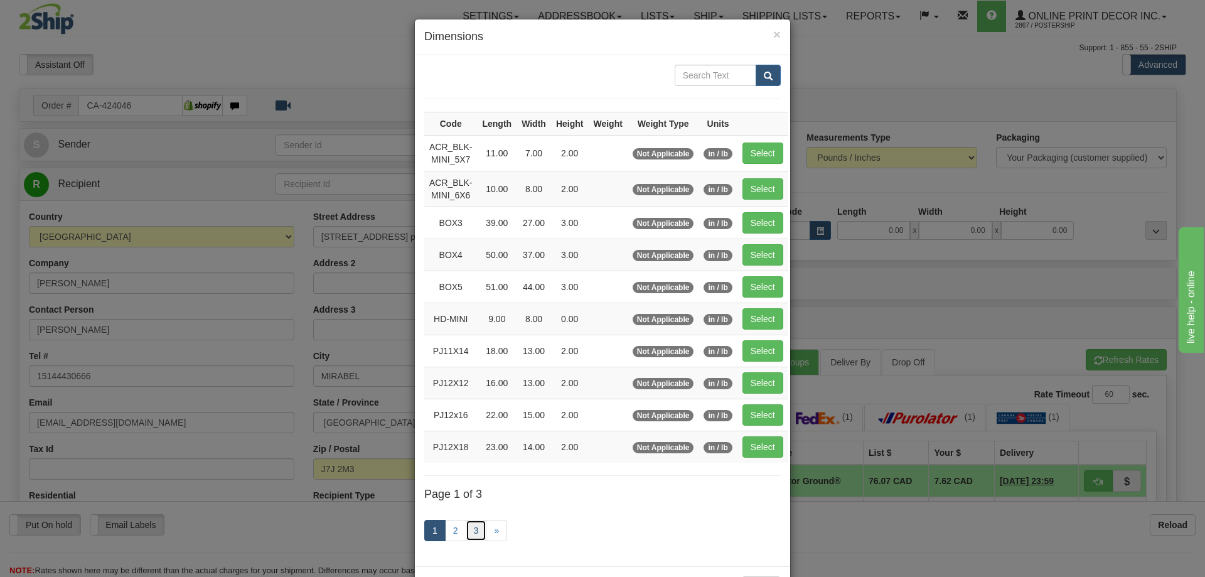
click at [471, 523] on link "3" at bounding box center [476, 529] width 21 height 21
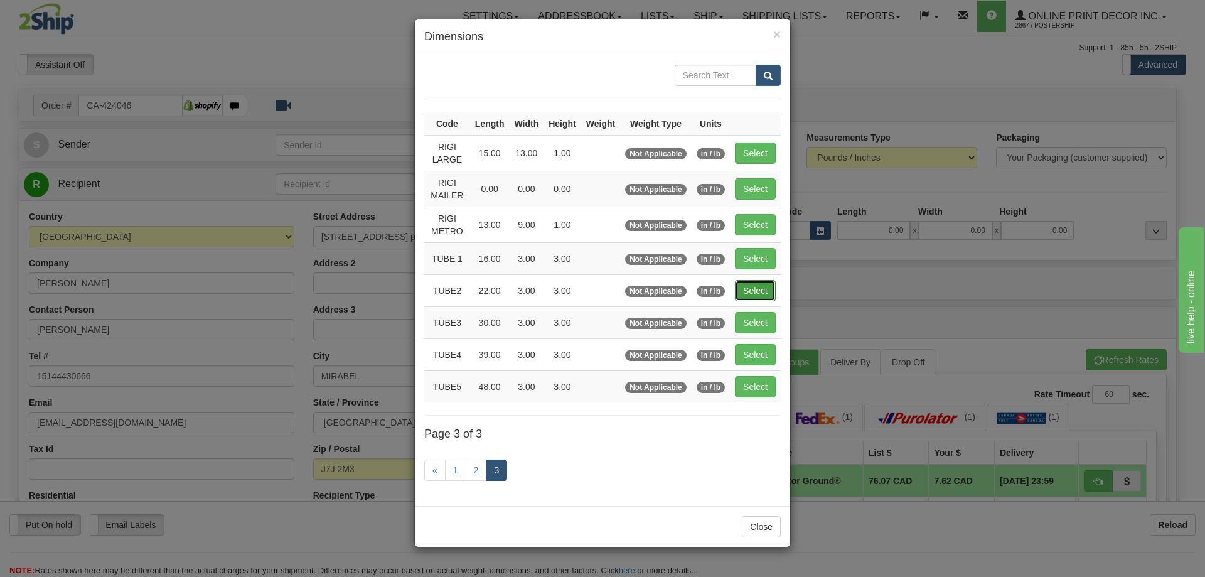
click at [764, 282] on button "Select" at bounding box center [755, 290] width 41 height 21
type input "TUBE2"
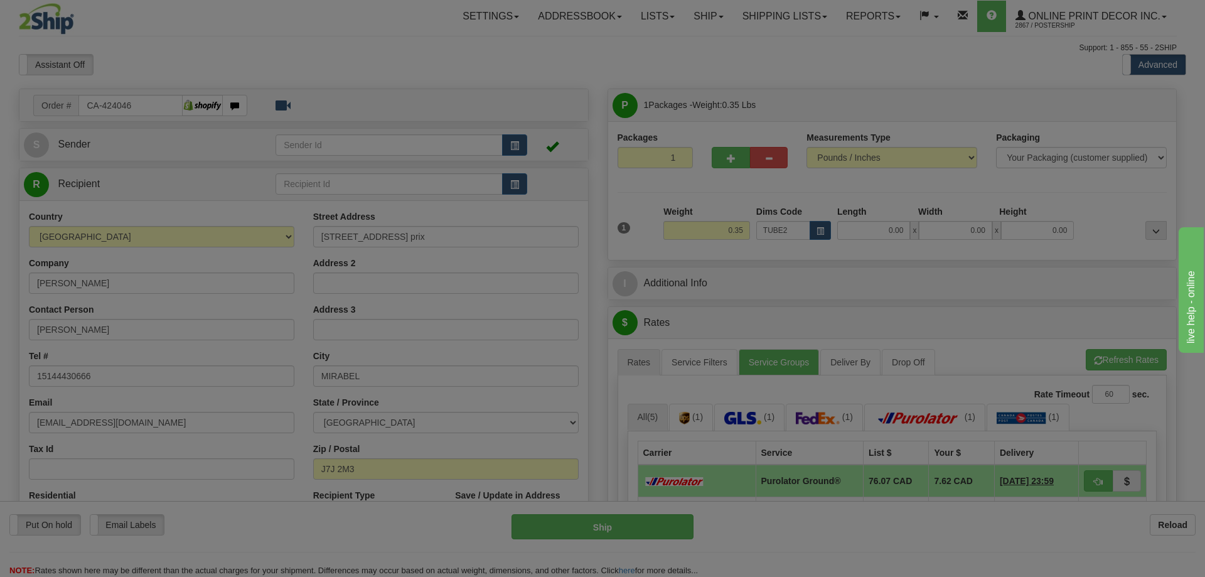
type input "22.00"
type input "3.00"
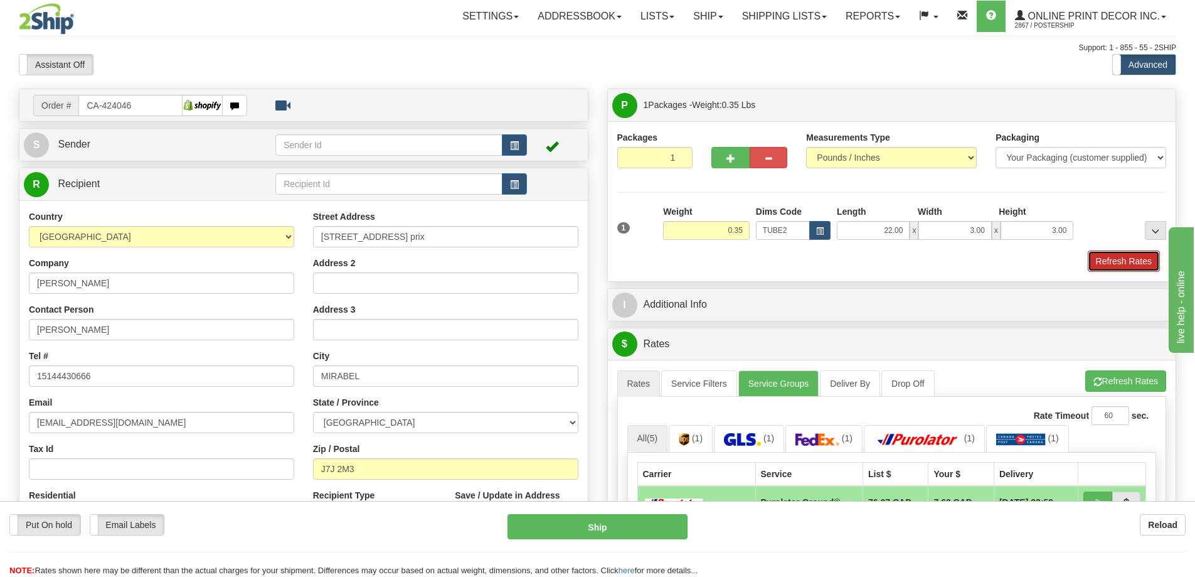
click at [1127, 263] on button "Refresh Rates" at bounding box center [1124, 260] width 72 height 21
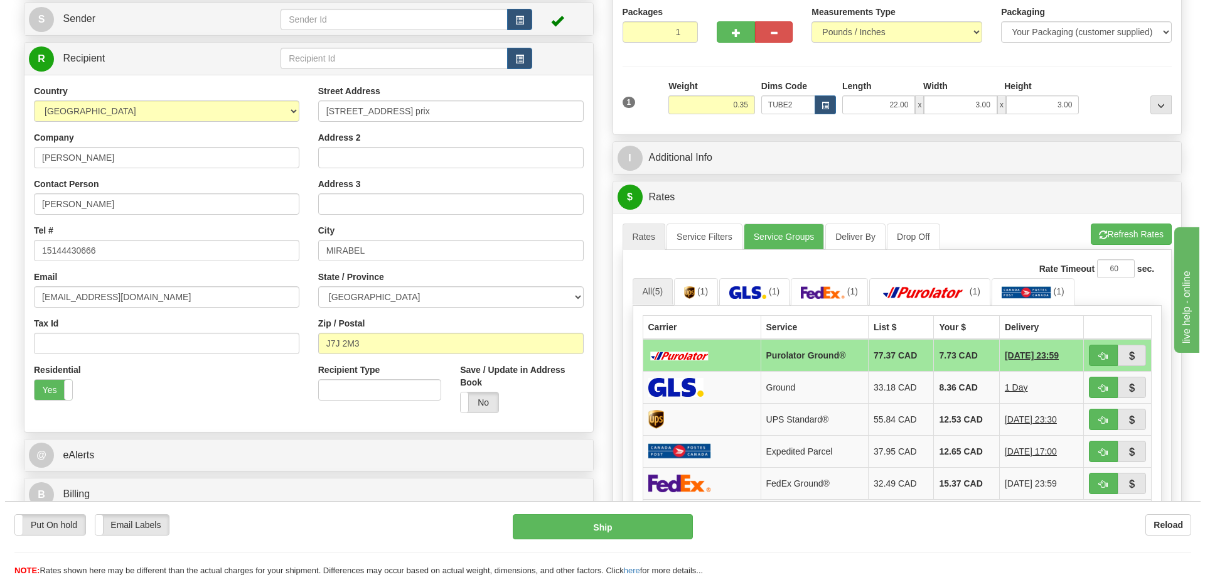
scroll to position [188, 0]
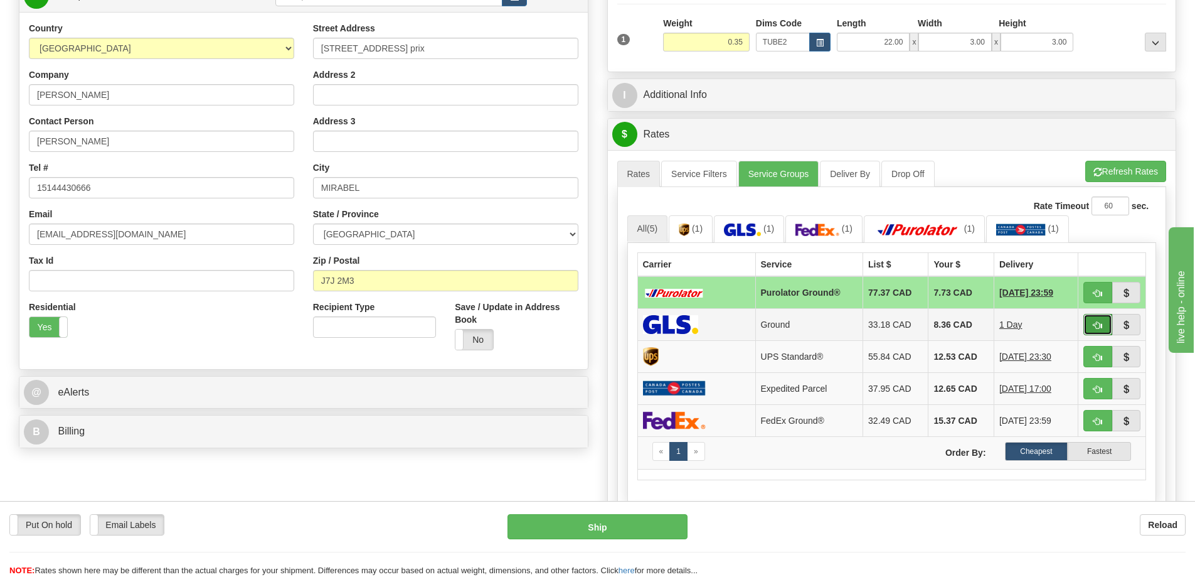
click at [1097, 322] on button "button" at bounding box center [1097, 324] width 29 height 21
type input "1"
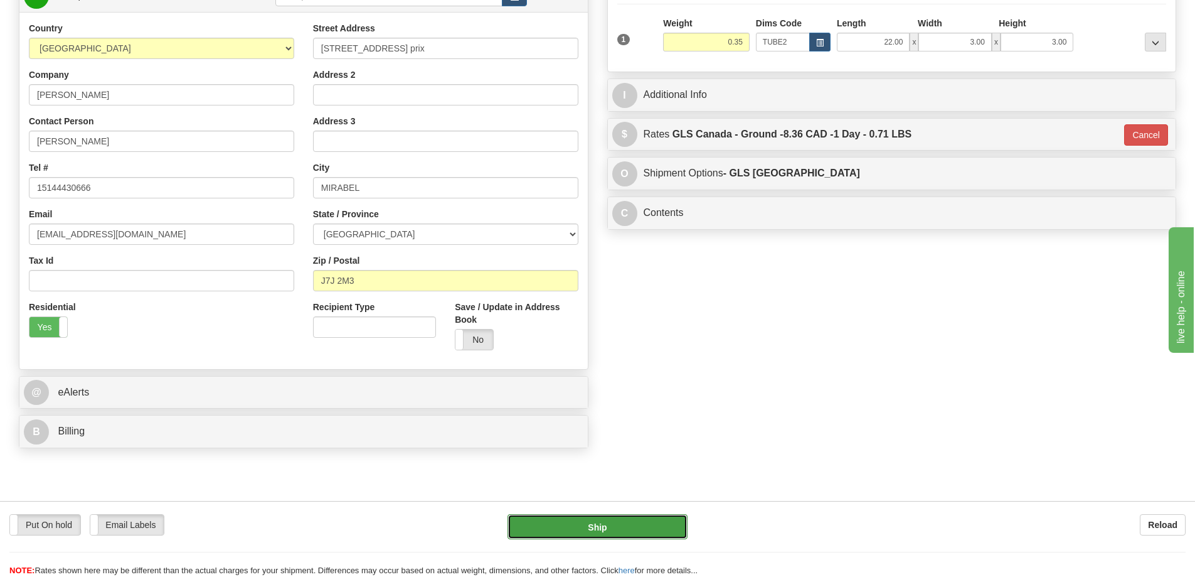
click at [641, 517] on button "Ship" at bounding box center [598, 526] width 180 height 25
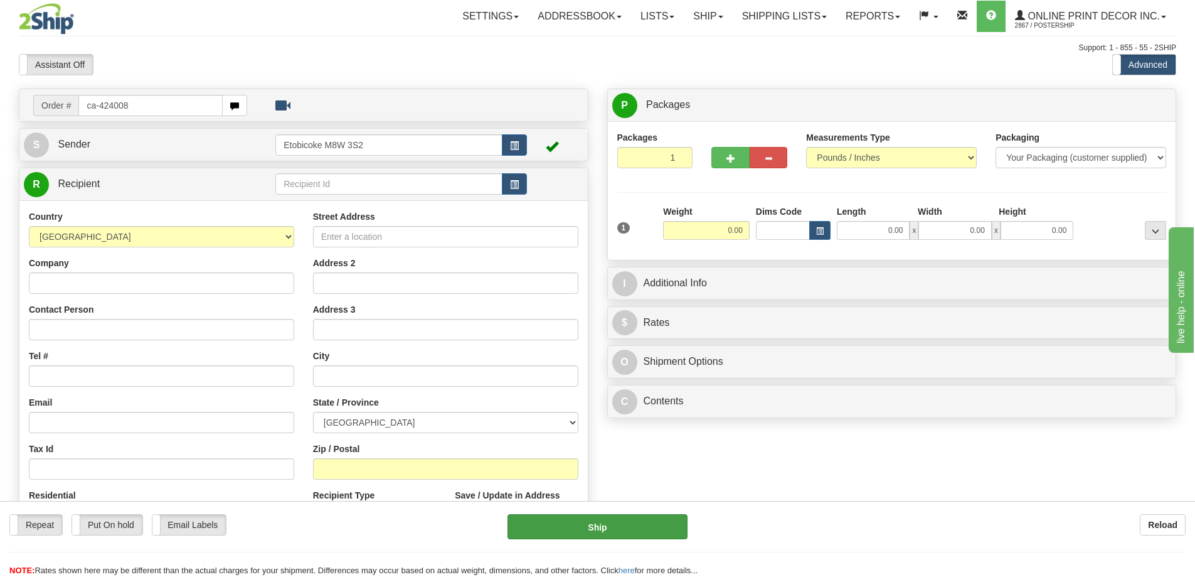
type input "ca-424008"
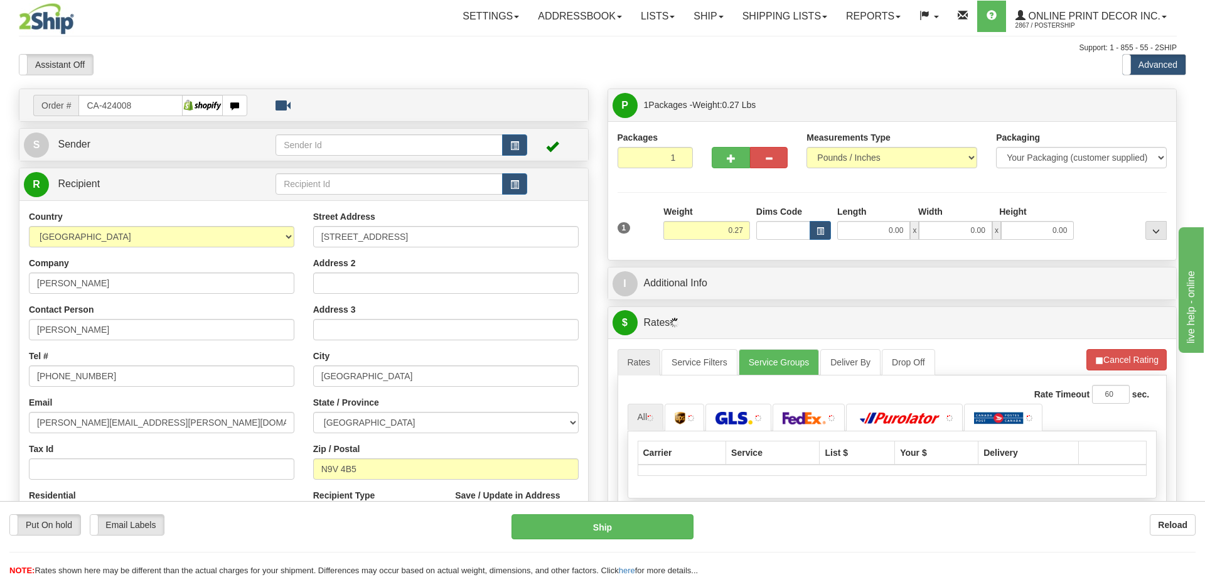
type input "AMHERSTBURG"
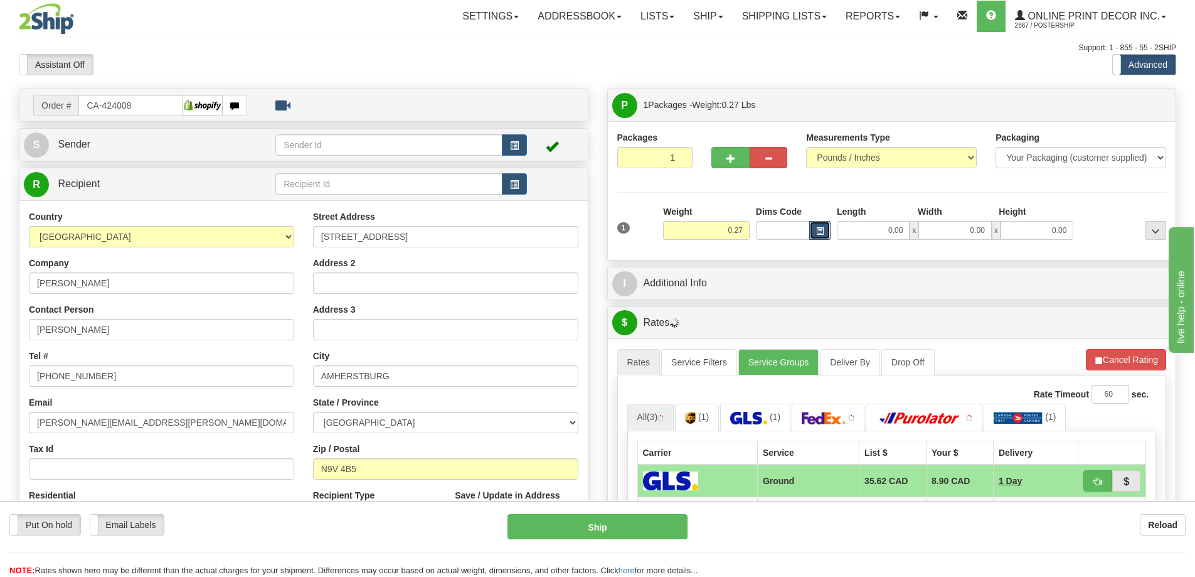
click at [819, 231] on span "button" at bounding box center [820, 231] width 8 height 7
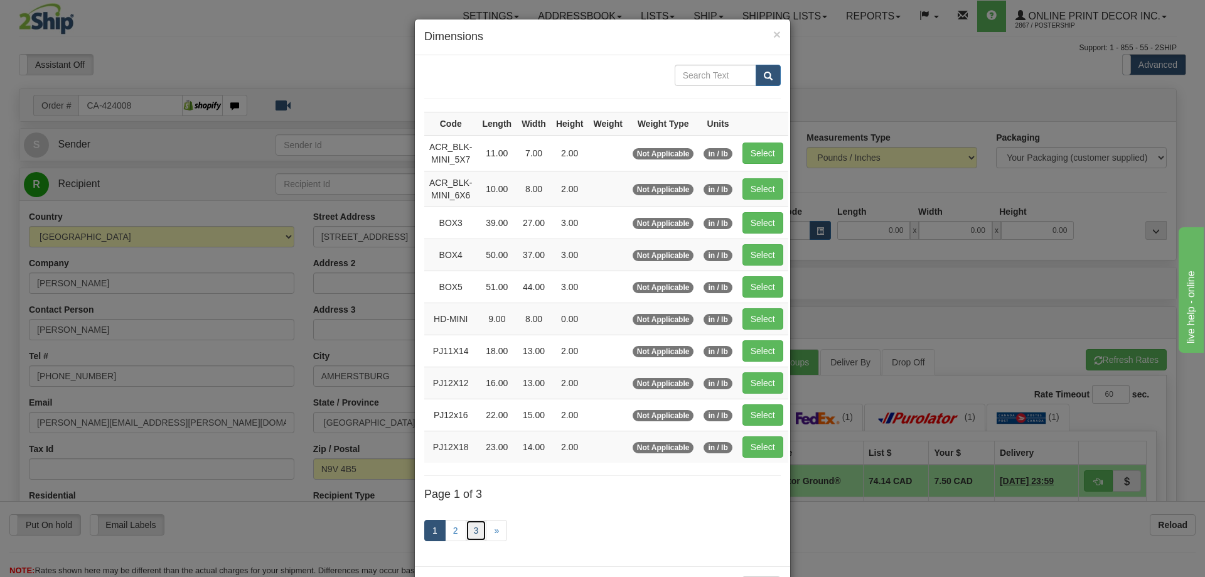
click at [467, 528] on link "3" at bounding box center [476, 529] width 21 height 21
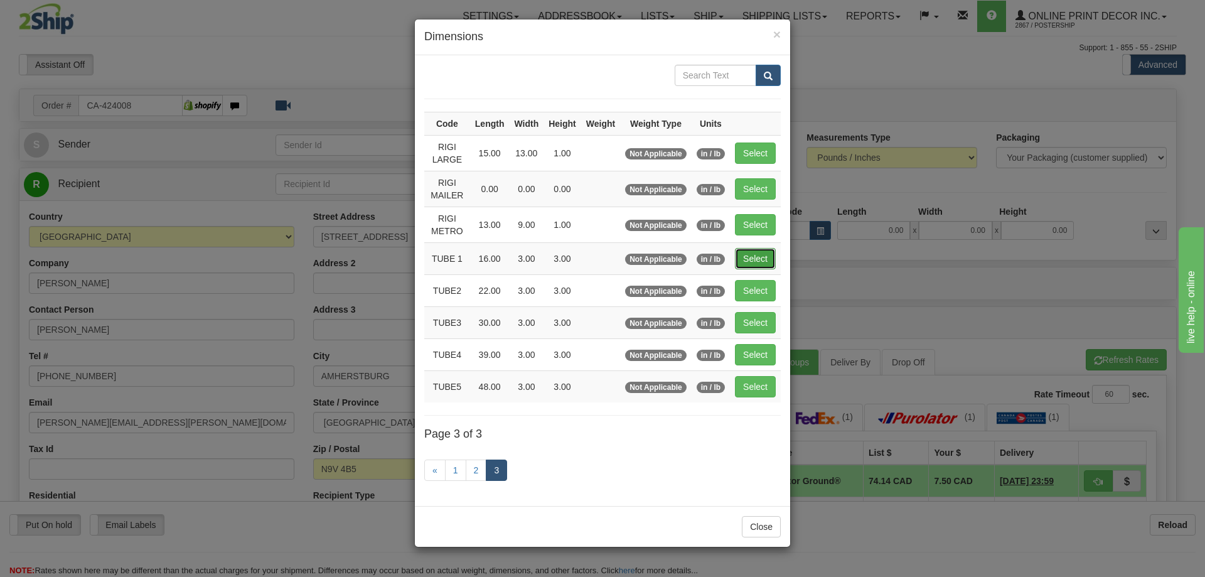
click at [756, 255] on button "Select" at bounding box center [755, 258] width 41 height 21
type input "TUBE 1"
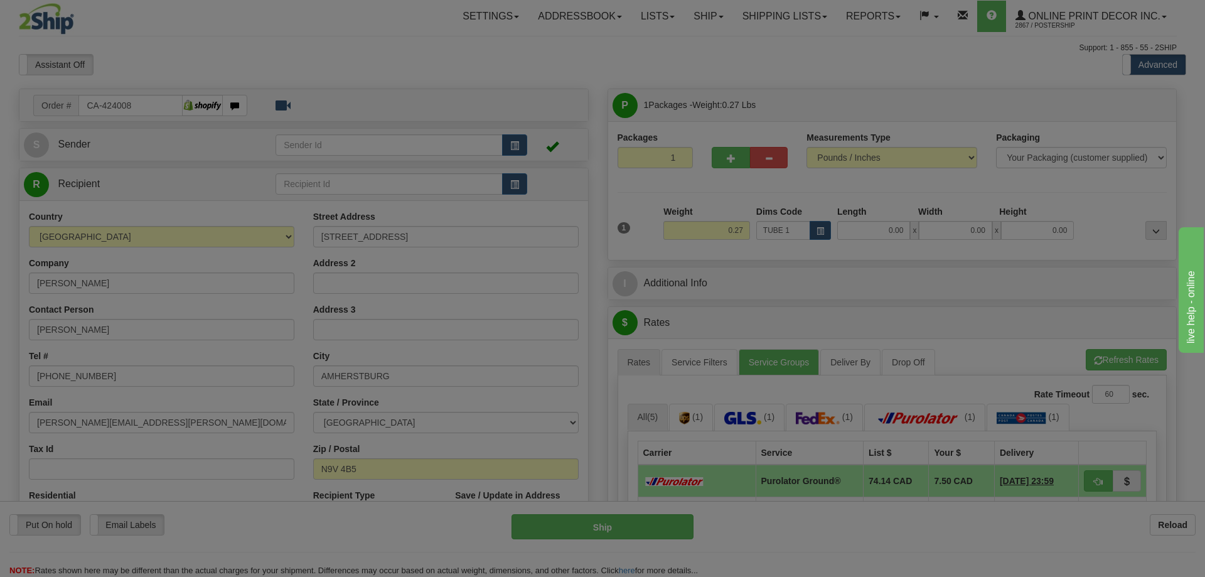
type input "16.00"
type input "3.00"
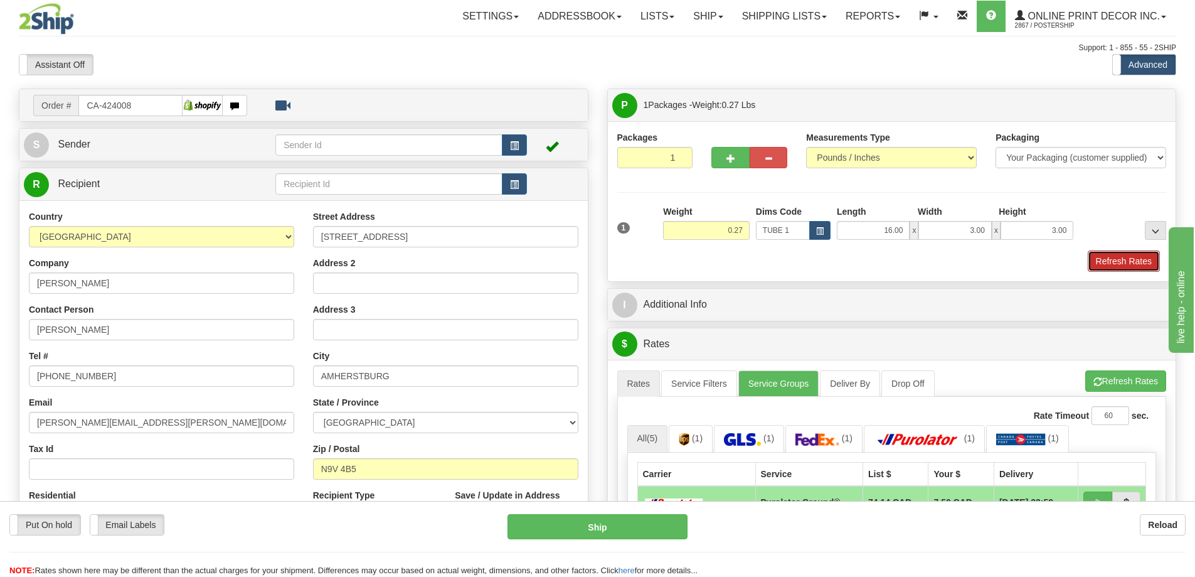
click at [1139, 255] on button "Refresh Rates" at bounding box center [1124, 260] width 72 height 21
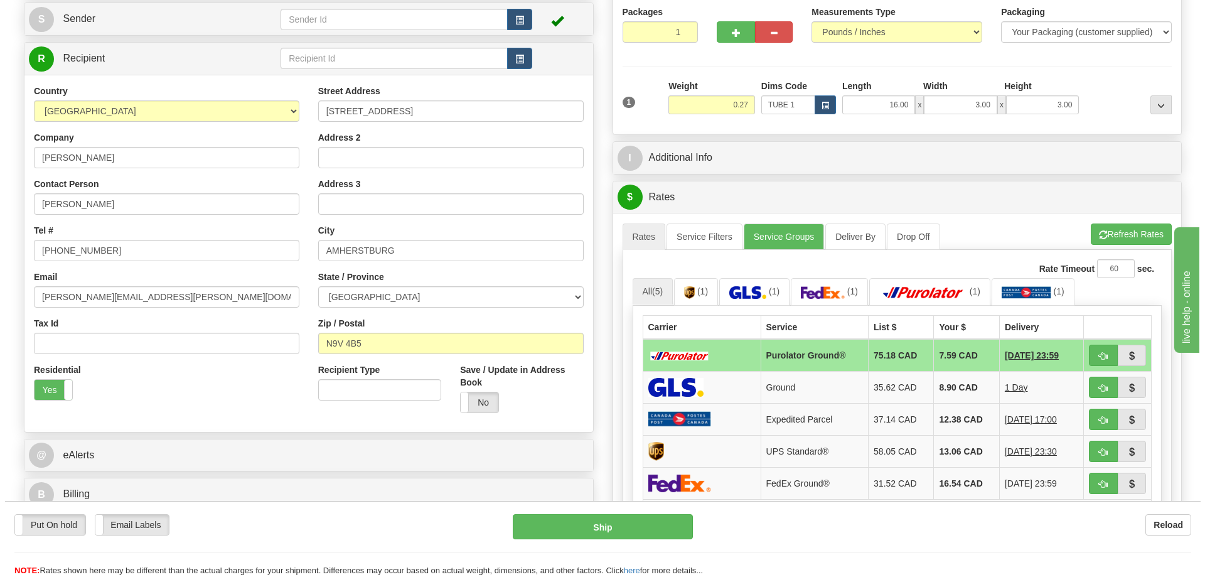
scroll to position [188, 0]
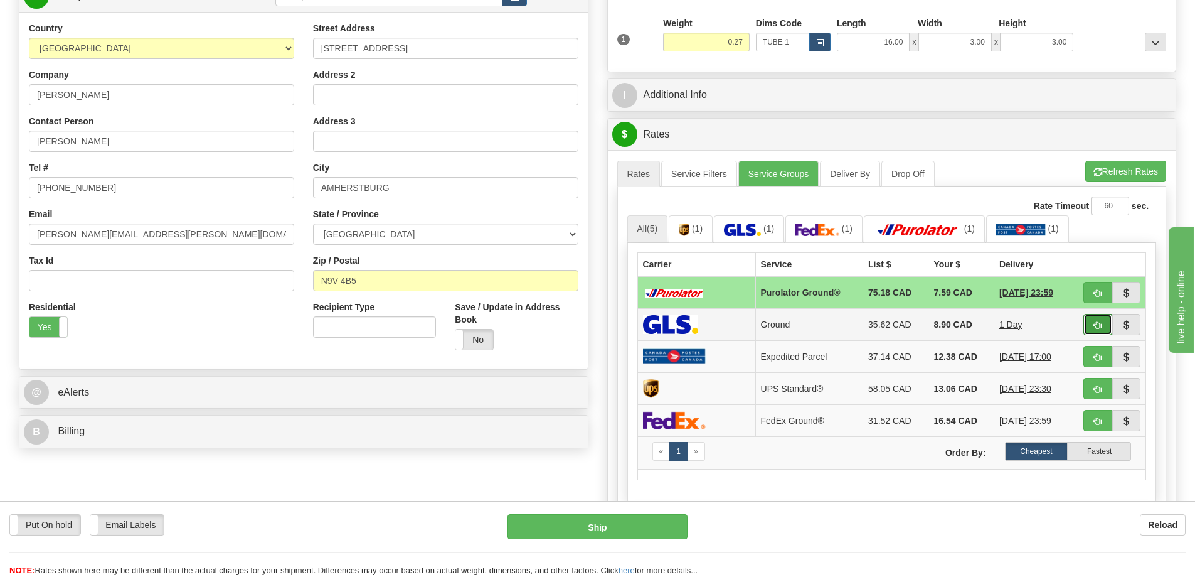
click at [1095, 322] on span "button" at bounding box center [1098, 325] width 9 height 8
type input "1"
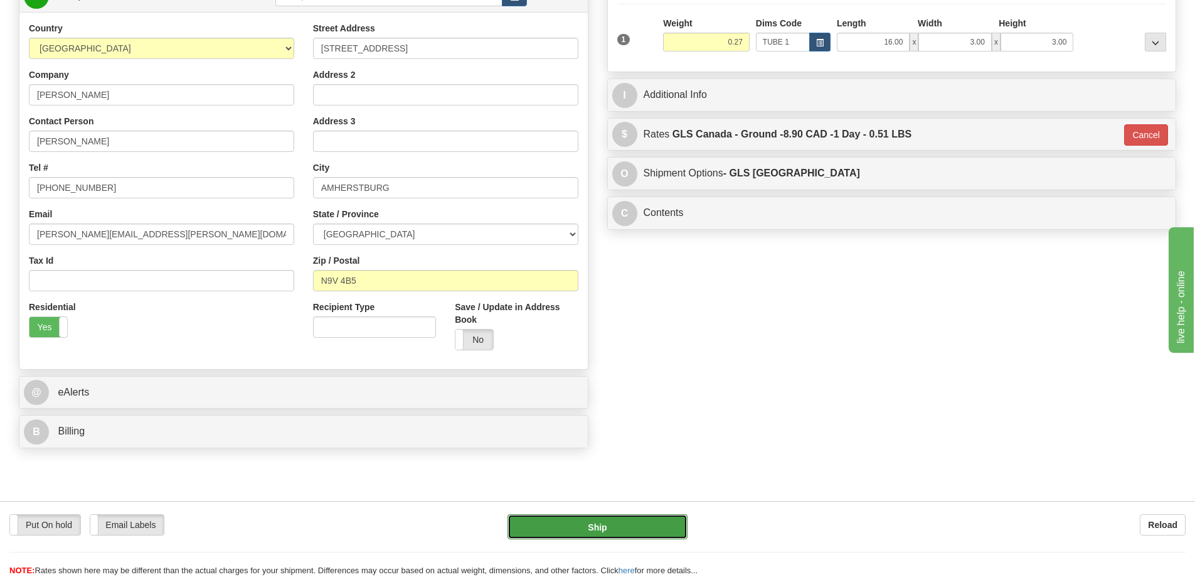
click at [648, 522] on button "Ship" at bounding box center [598, 526] width 180 height 25
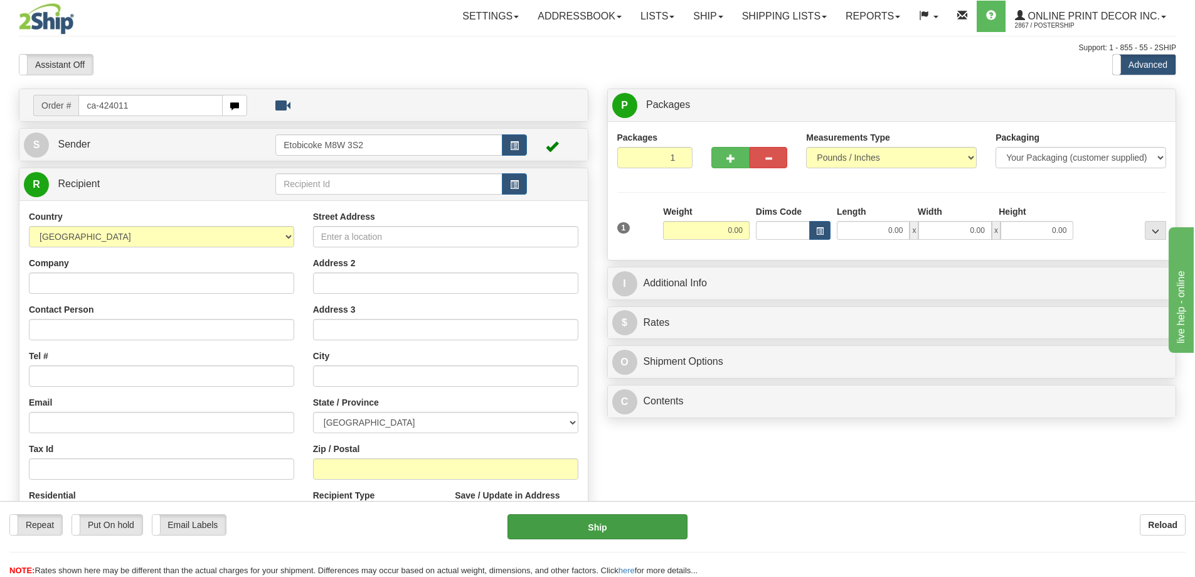
type input "ca-424011"
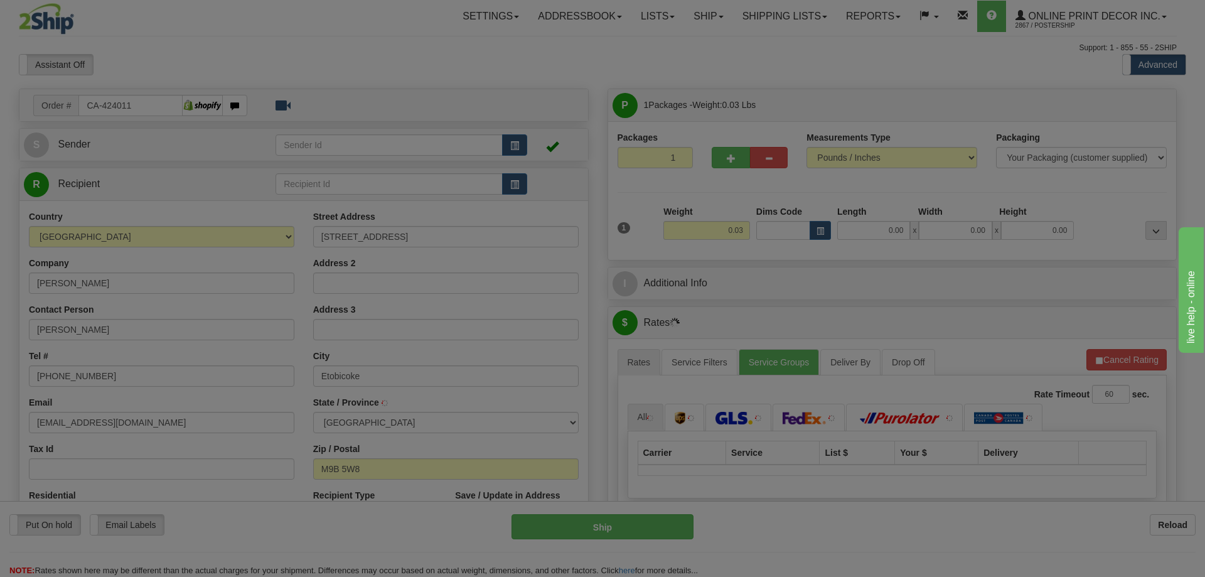
type input "ETOBICOKE"
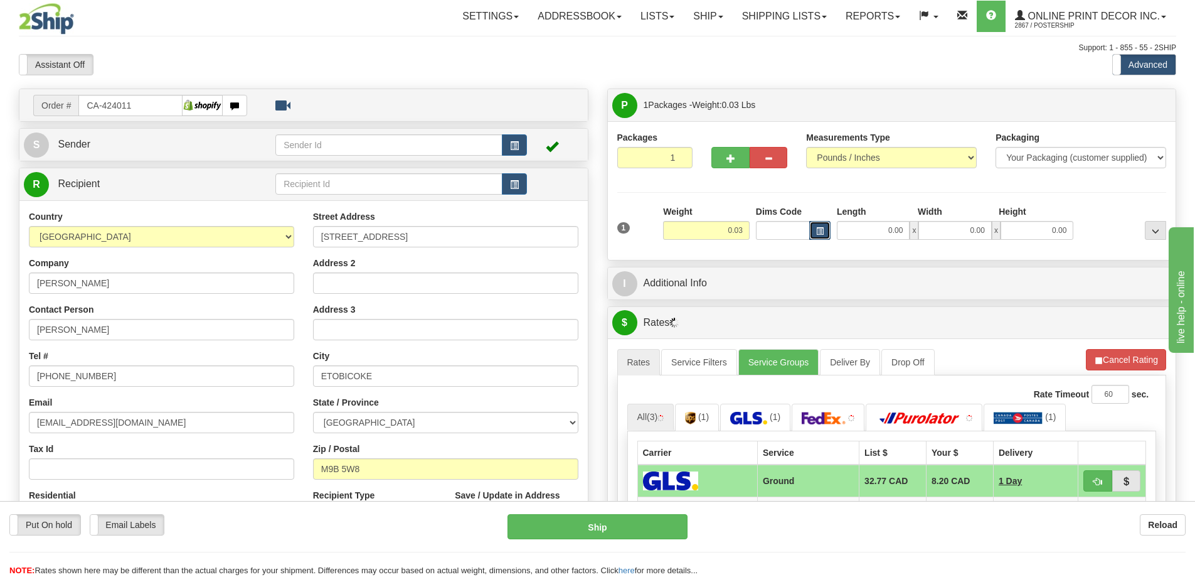
click at [823, 232] on span "button" at bounding box center [820, 231] width 8 height 7
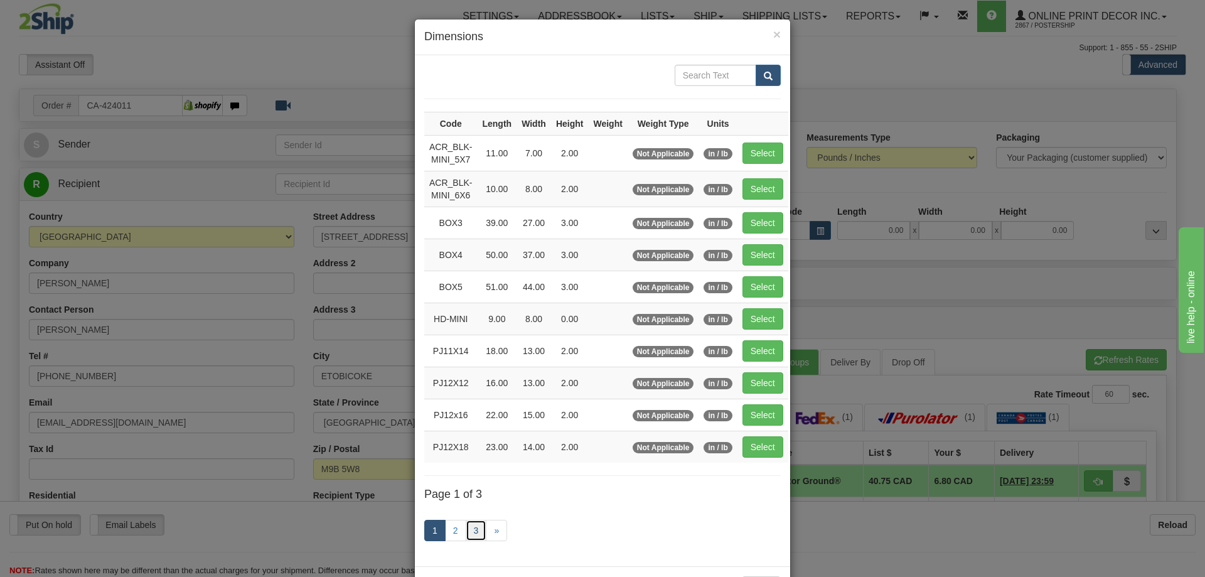
click at [472, 527] on link "3" at bounding box center [476, 529] width 21 height 21
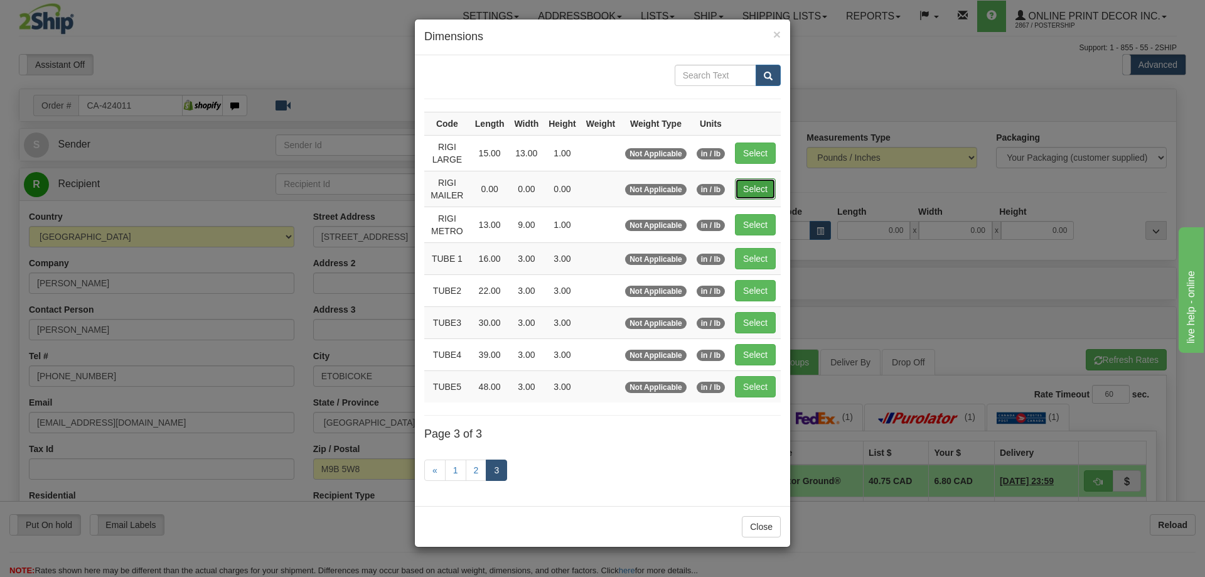
click at [762, 194] on button "Select" at bounding box center [755, 188] width 41 height 21
type input "RIGI MAILER"
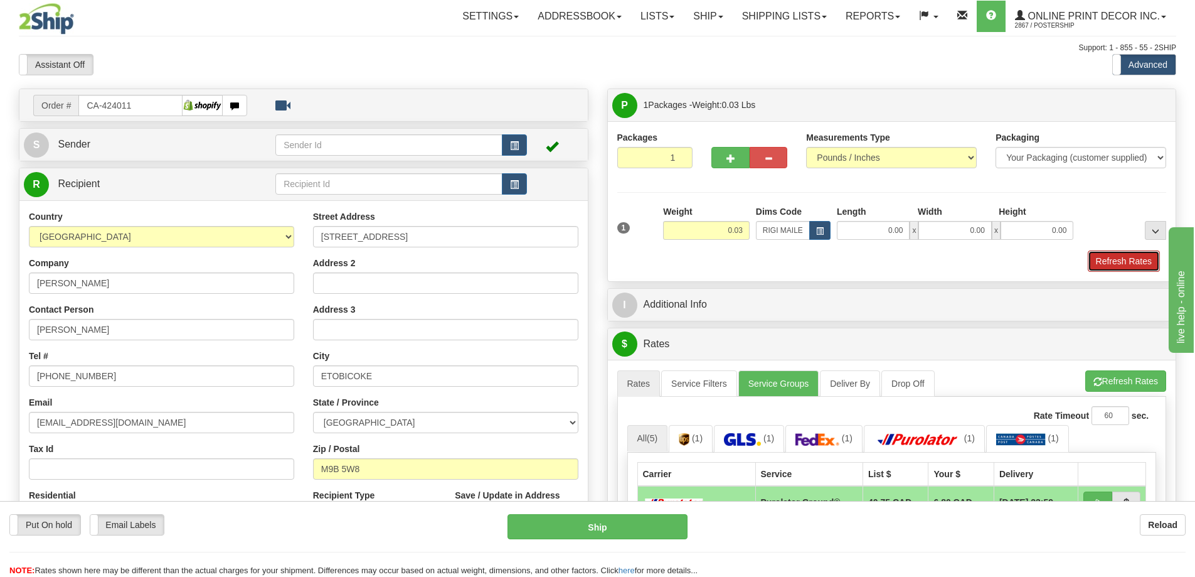
click at [1132, 262] on button "Refresh Rates" at bounding box center [1124, 260] width 72 height 21
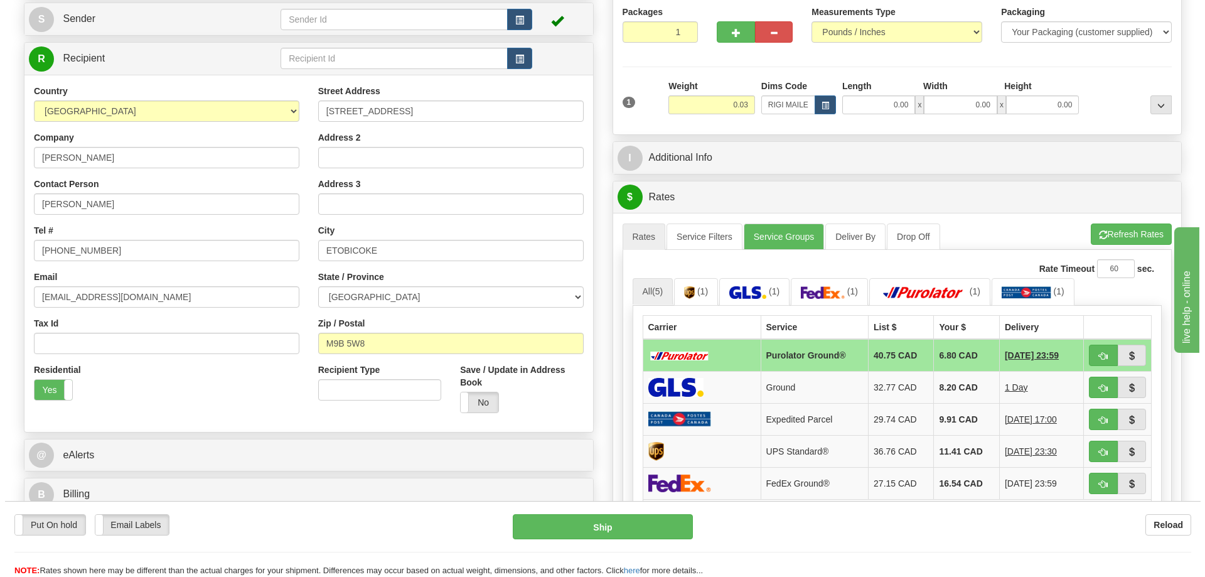
scroll to position [251, 0]
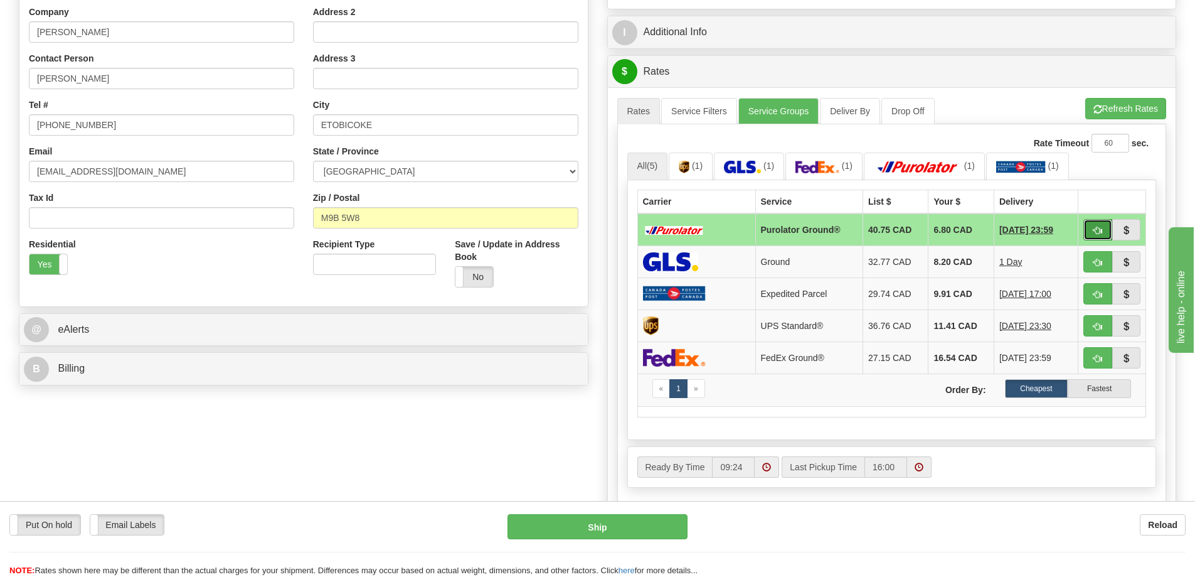
click at [1094, 228] on span "button" at bounding box center [1098, 230] width 9 height 8
type input "260"
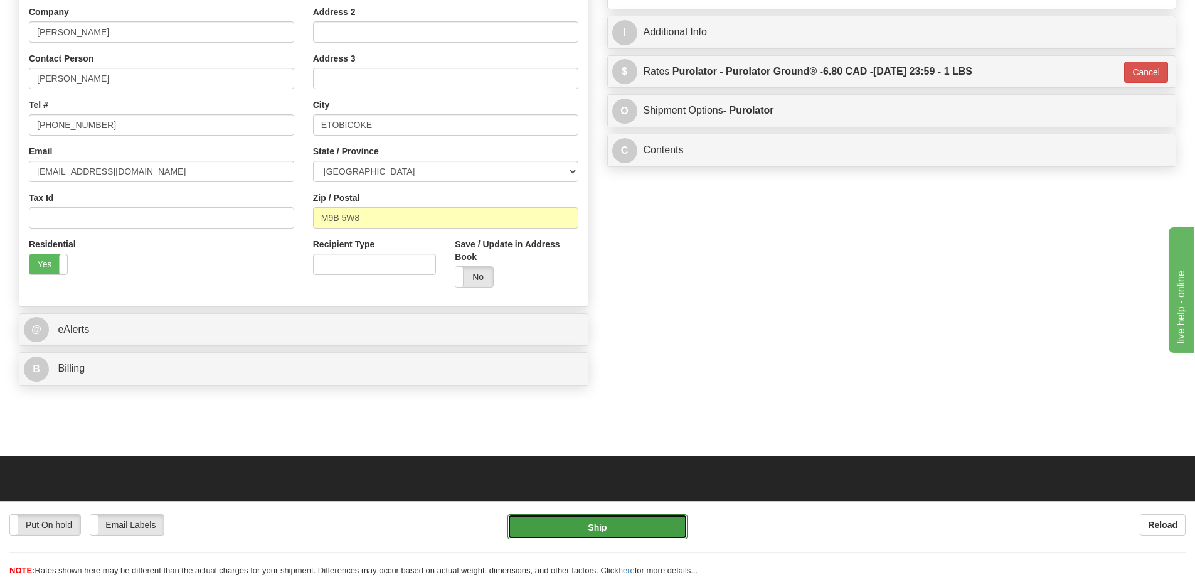
click at [631, 528] on button "Ship" at bounding box center [598, 526] width 180 height 25
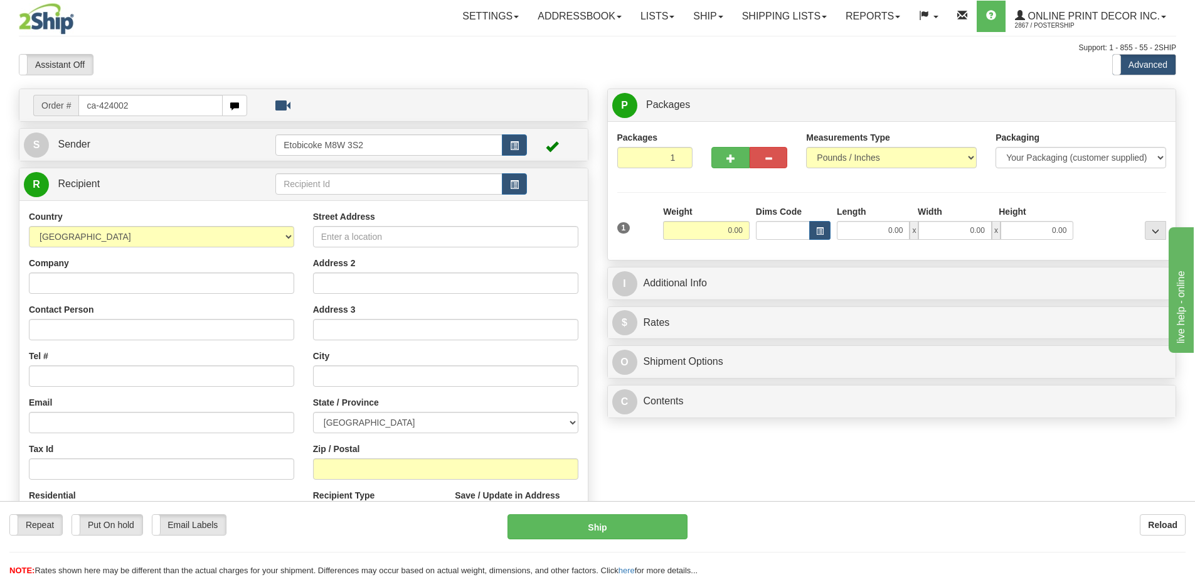
type input "ca-424002"
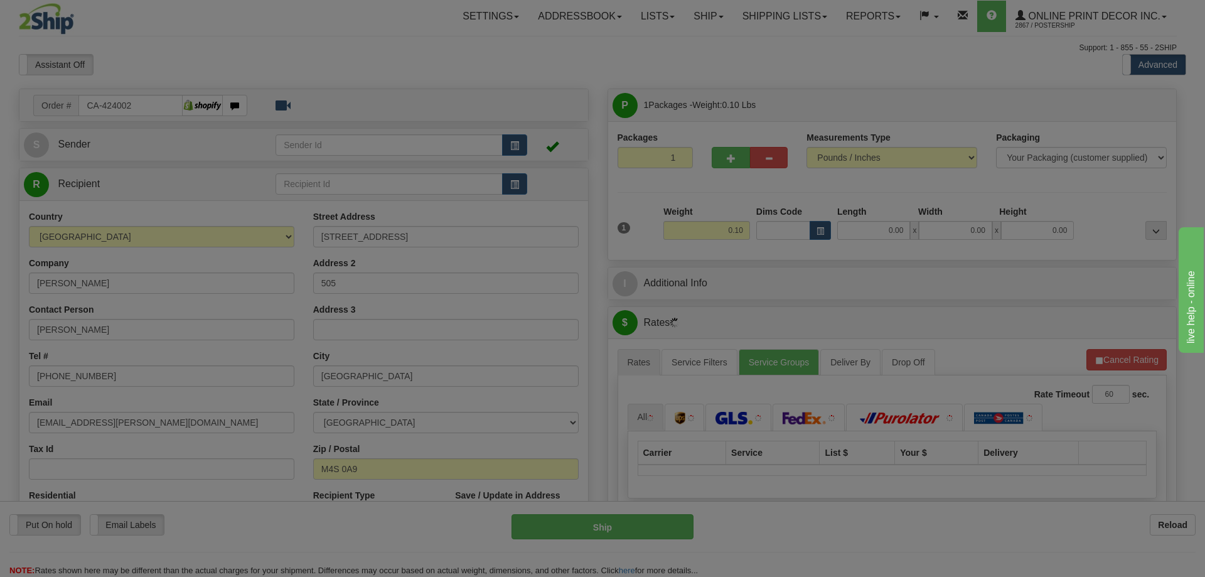
type input "[GEOGRAPHIC_DATA]"
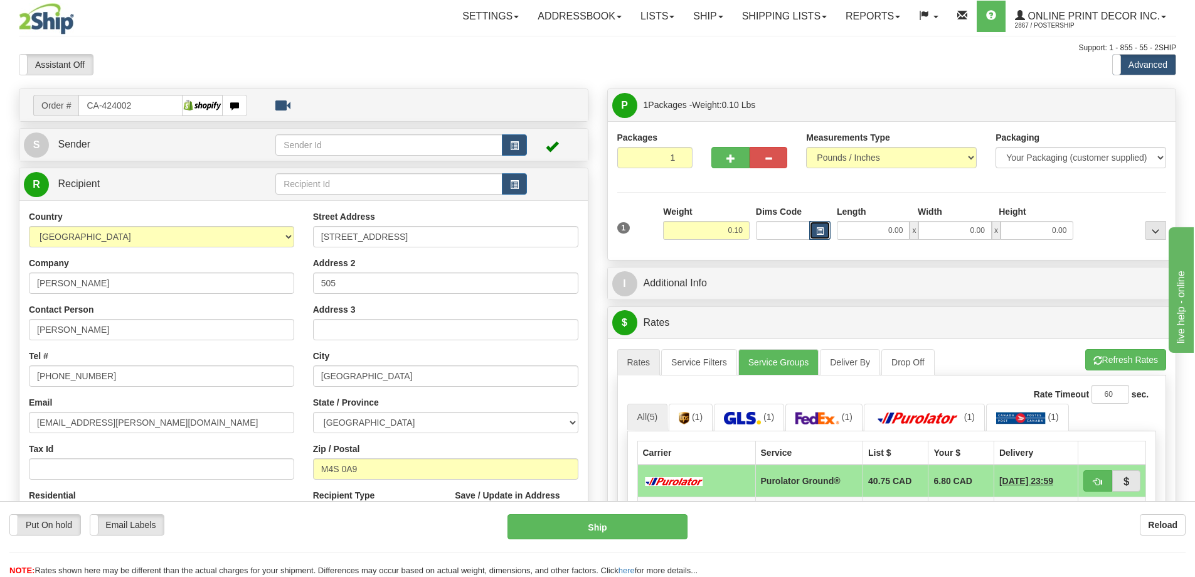
click at [820, 224] on button "button" at bounding box center [819, 230] width 21 height 19
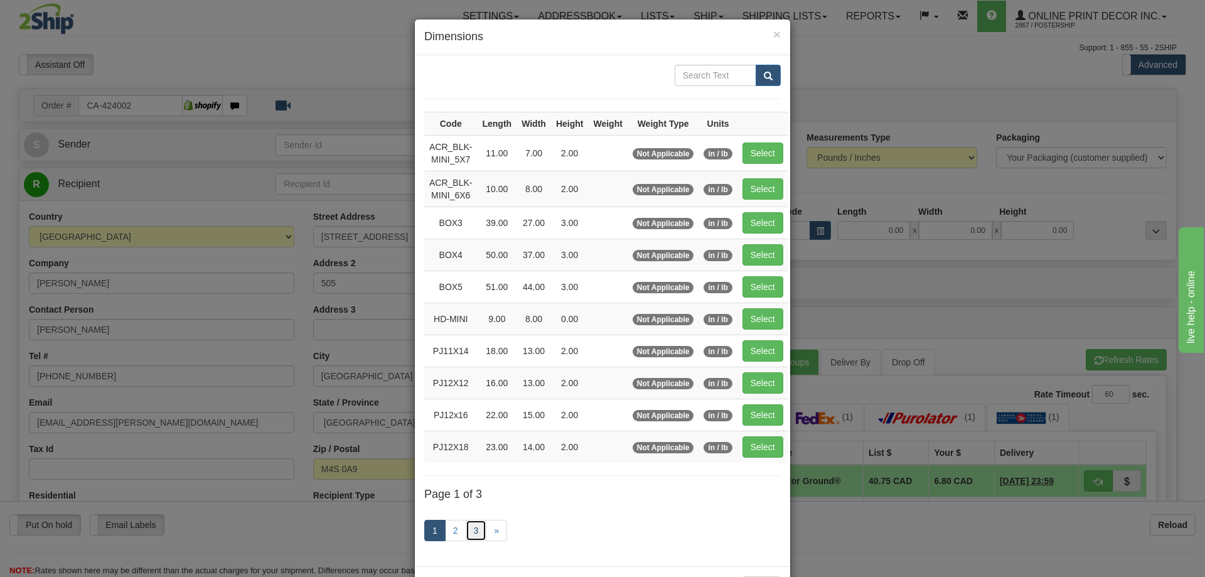
drag, startPoint x: 460, startPoint y: 522, endPoint x: 471, endPoint y: 521, distance: 10.1
click at [466, 521] on link "3" at bounding box center [476, 529] width 21 height 21
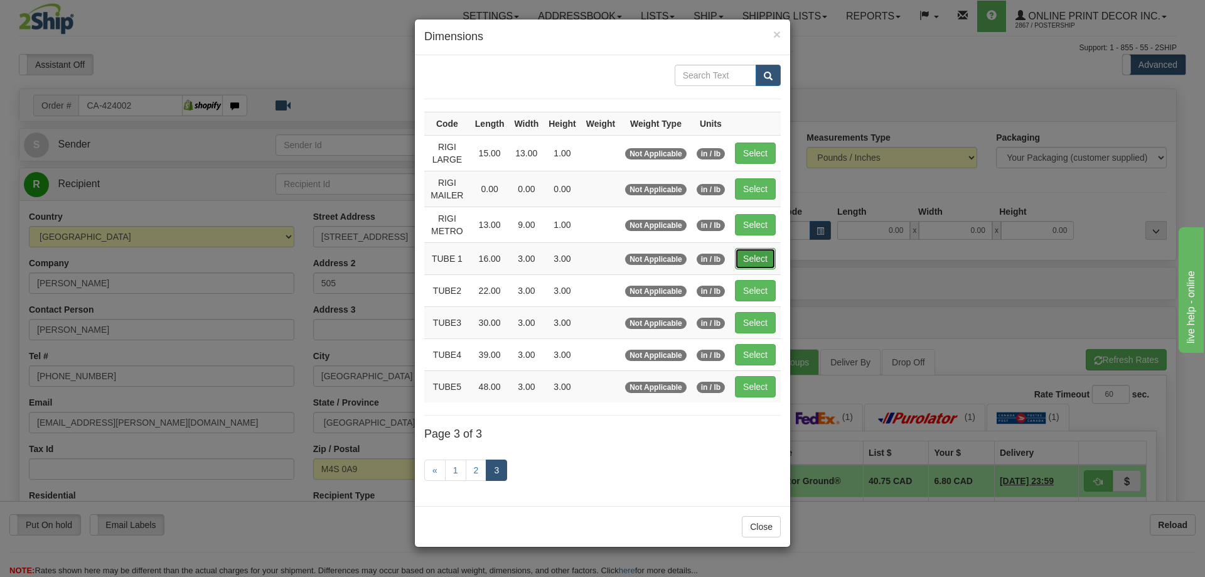
click at [756, 252] on button "Select" at bounding box center [755, 258] width 41 height 21
type input "TUBE 1"
type input "16.00"
type input "3.00"
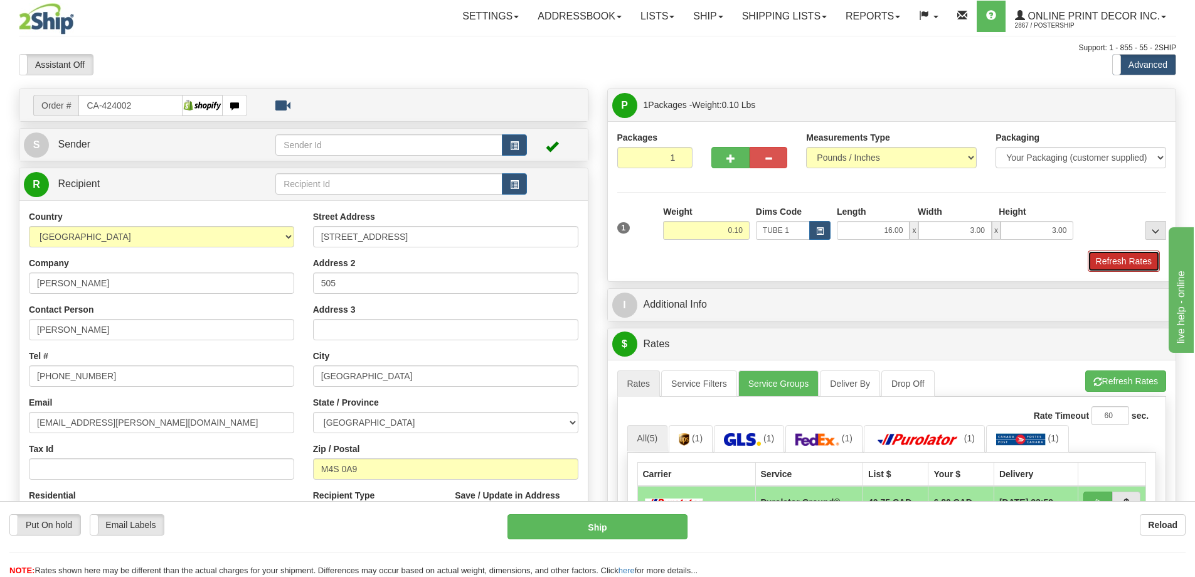
click at [1094, 260] on button "Refresh Rates" at bounding box center [1124, 260] width 72 height 21
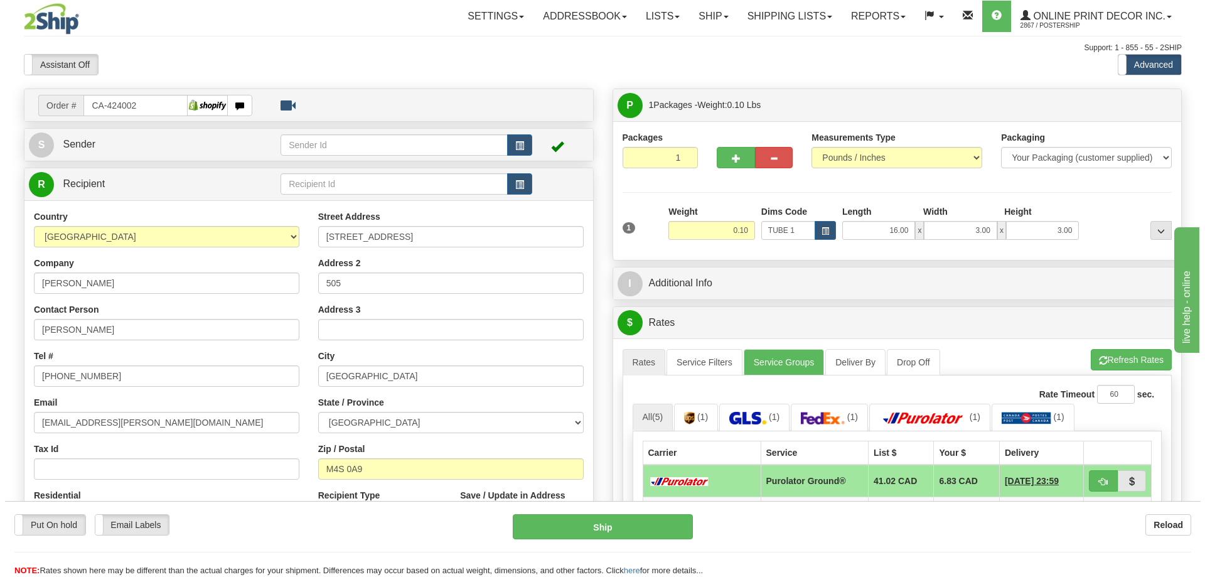
scroll to position [125, 0]
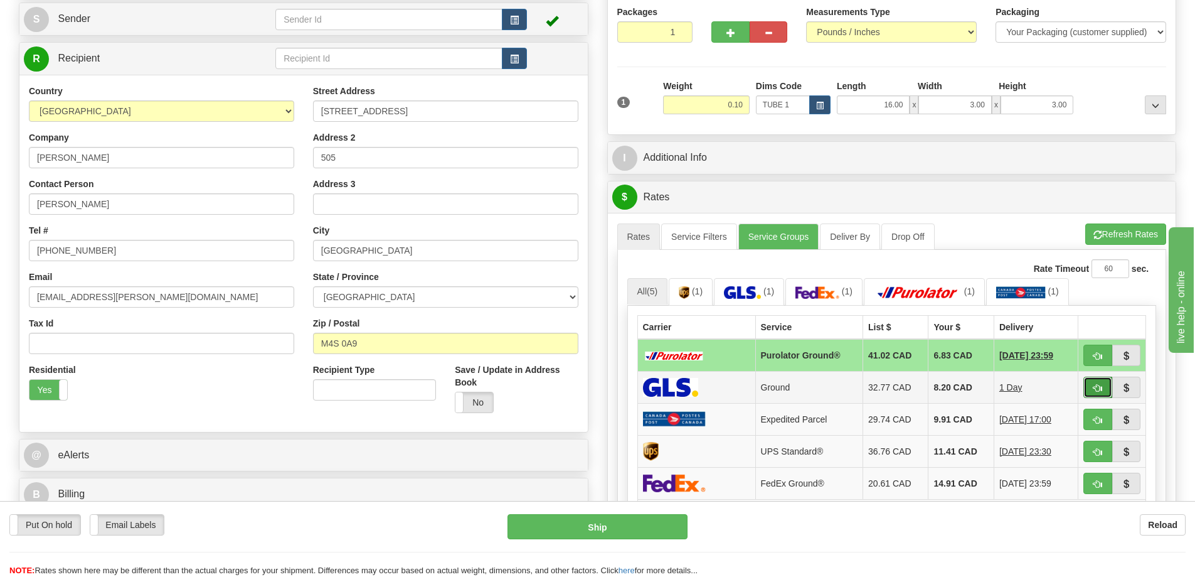
click at [1097, 385] on button "button" at bounding box center [1097, 386] width 29 height 21
type input "1"
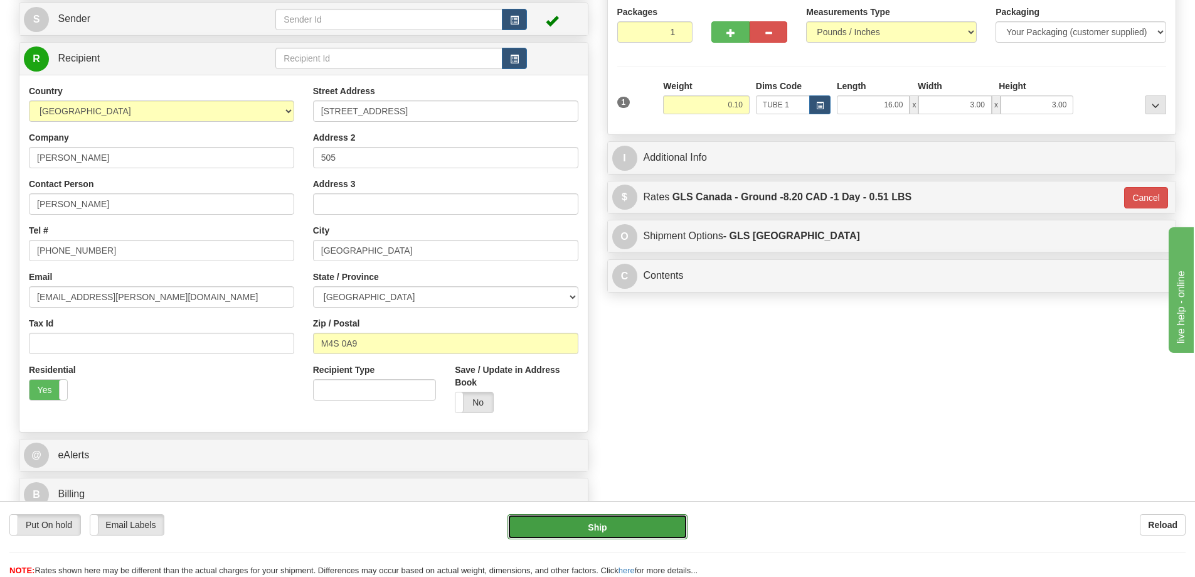
click at [647, 533] on button "Ship" at bounding box center [598, 526] width 180 height 25
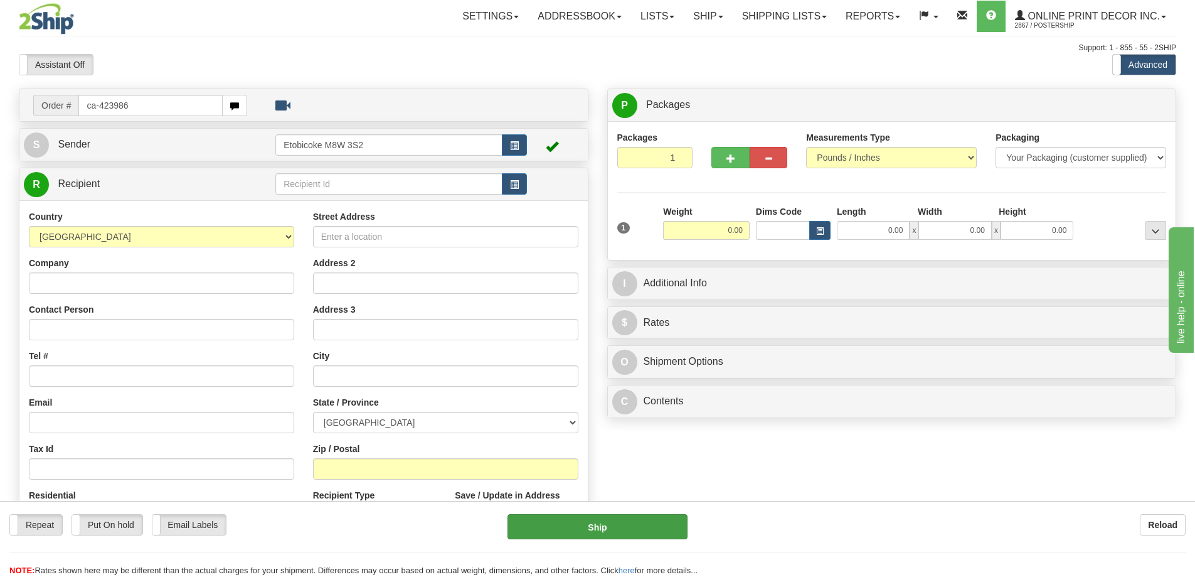
type input "ca-423986"
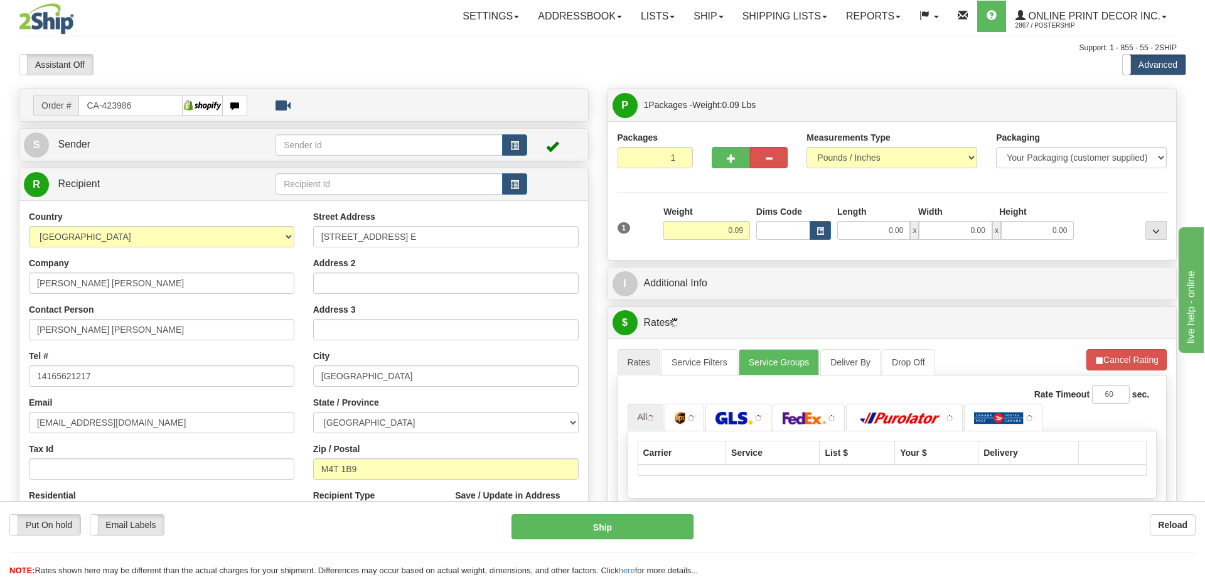
type input "[GEOGRAPHIC_DATA]"
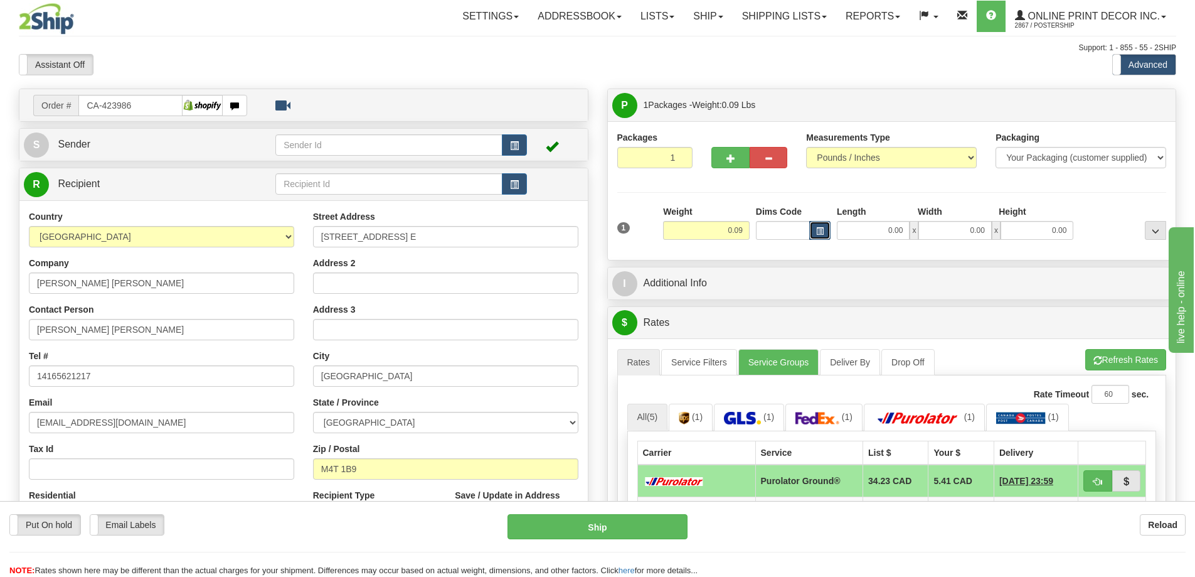
click at [814, 226] on button "button" at bounding box center [819, 230] width 21 height 19
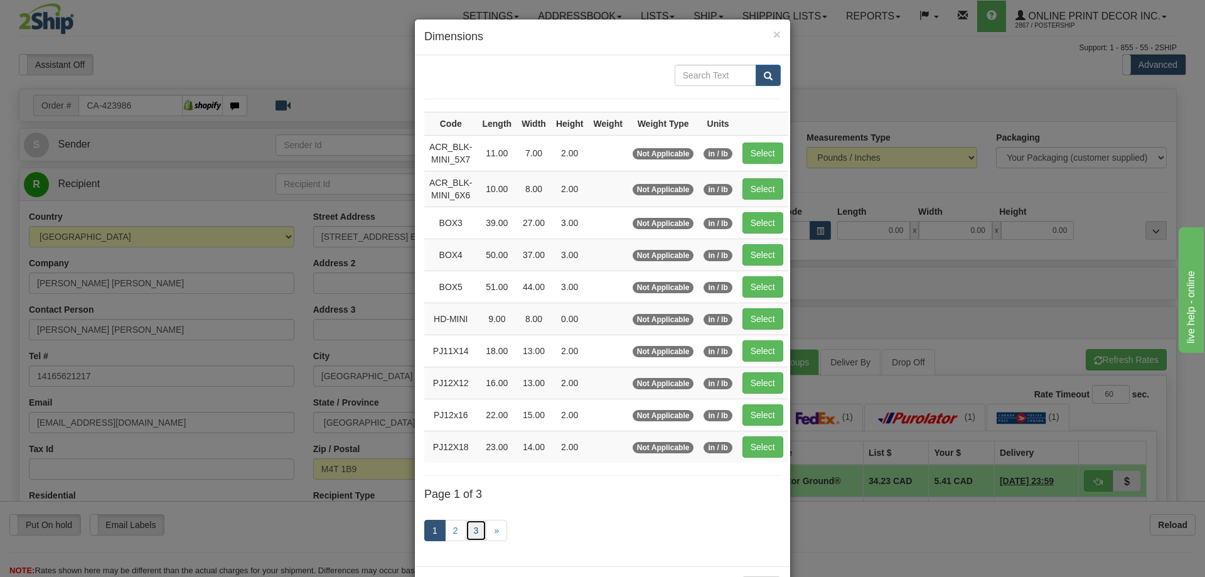
click at [469, 528] on link "3" at bounding box center [476, 529] width 21 height 21
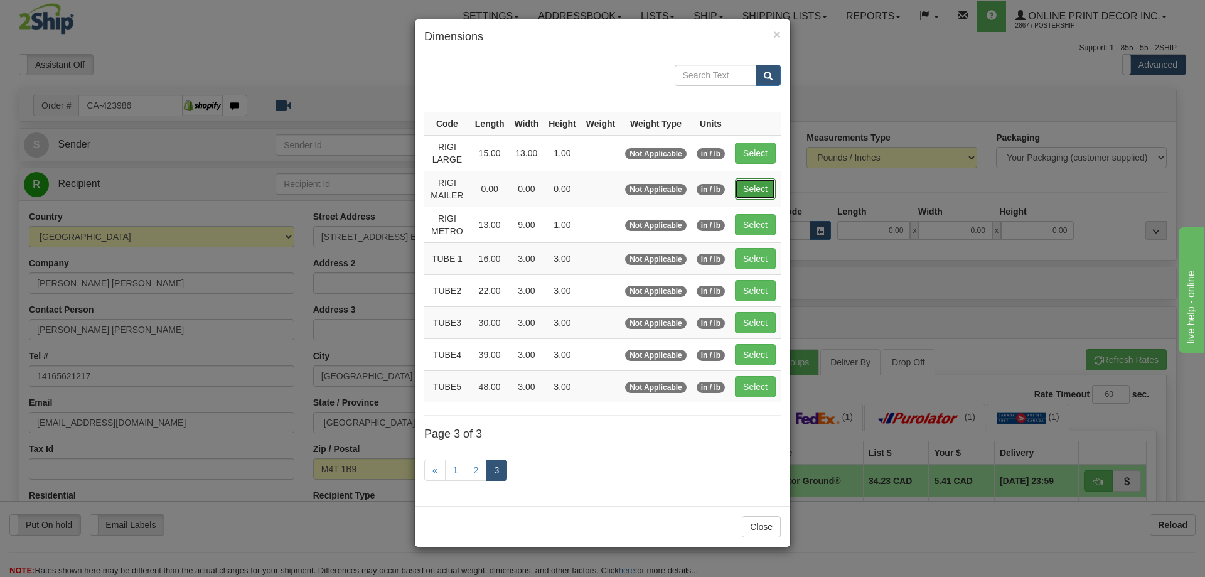
click at [751, 186] on button "Select" at bounding box center [755, 188] width 41 height 21
type input "RIGI MAILER"
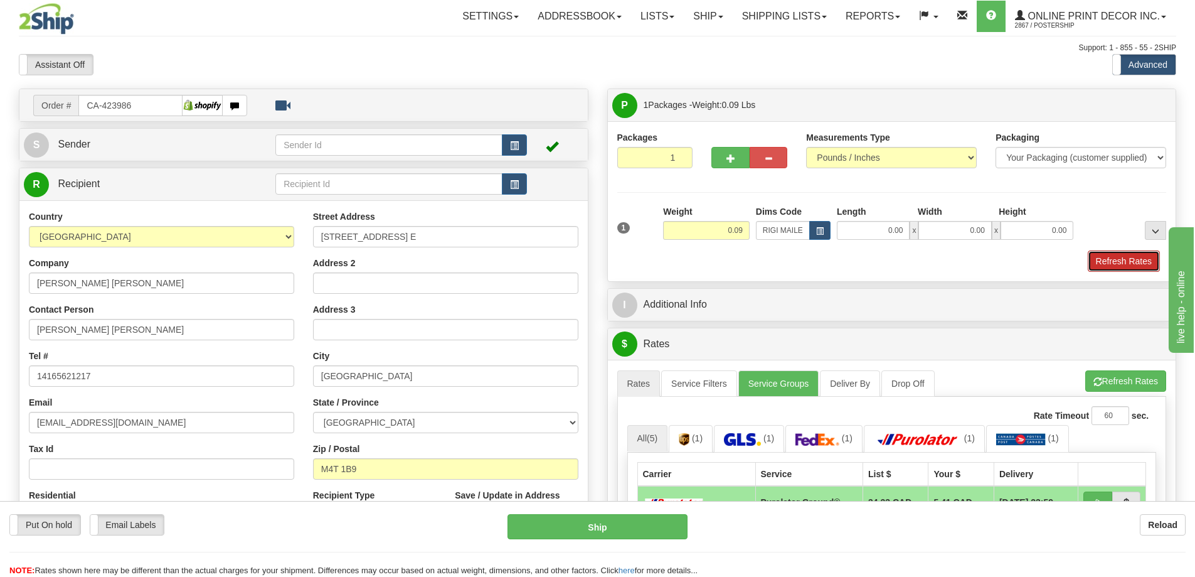
click at [1117, 261] on button "Refresh Rates" at bounding box center [1124, 260] width 72 height 21
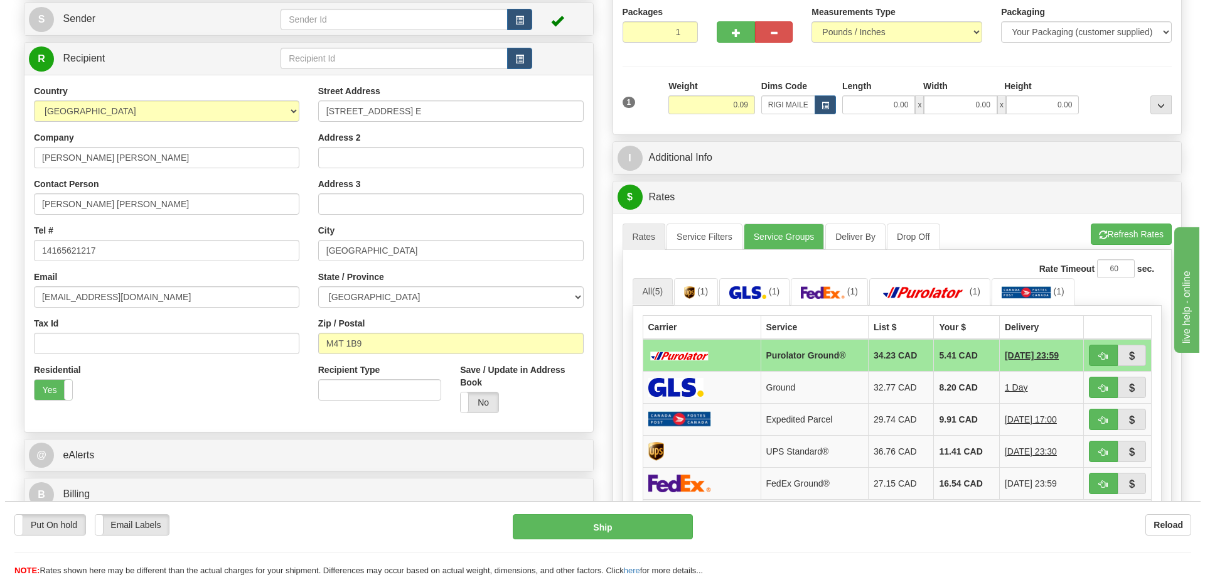
scroll to position [188, 0]
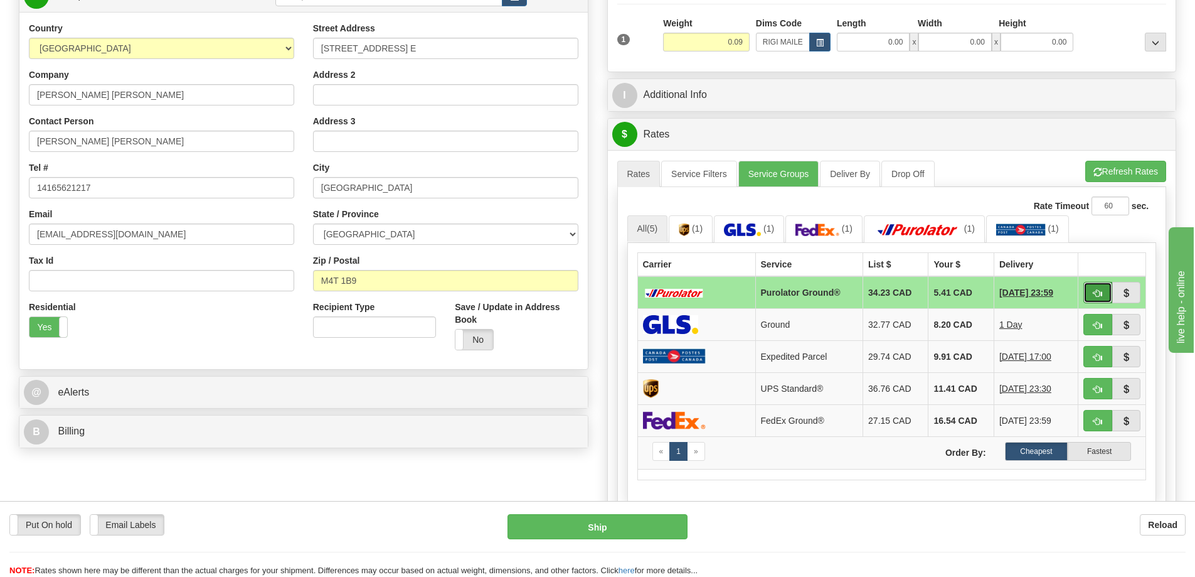
click at [1090, 290] on button "button" at bounding box center [1097, 292] width 29 height 21
type input "260"
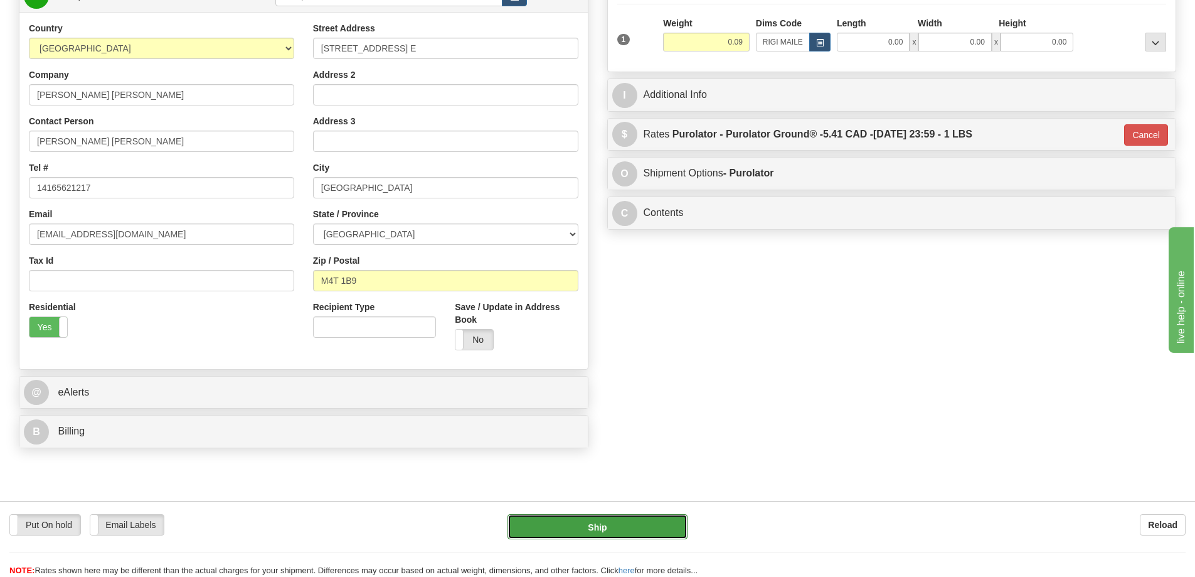
click at [580, 518] on button "Ship" at bounding box center [598, 526] width 180 height 25
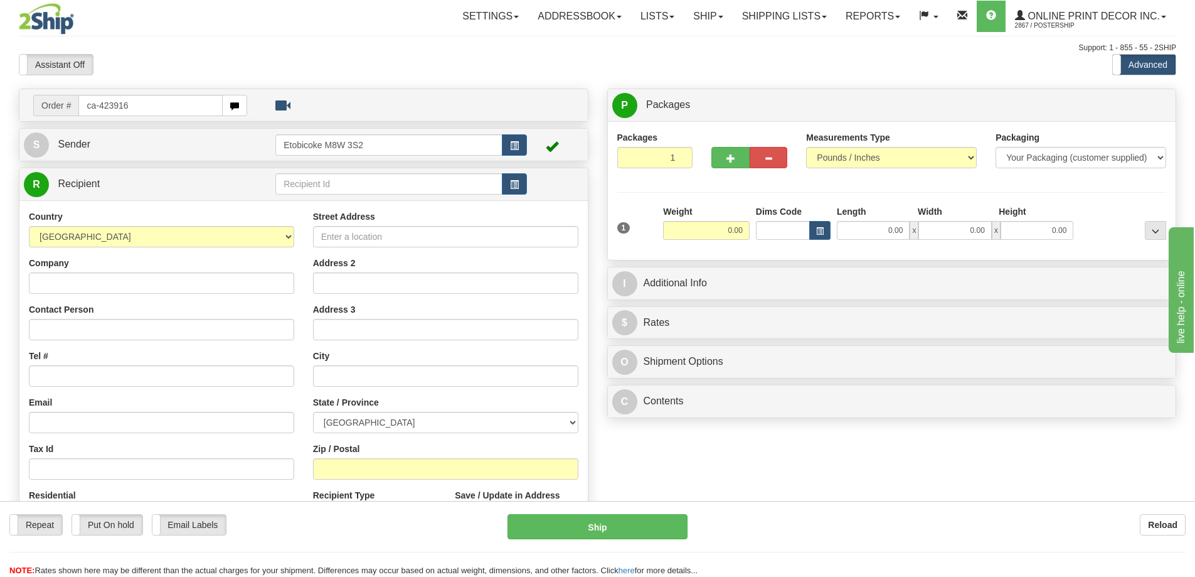
type input "ca-423916"
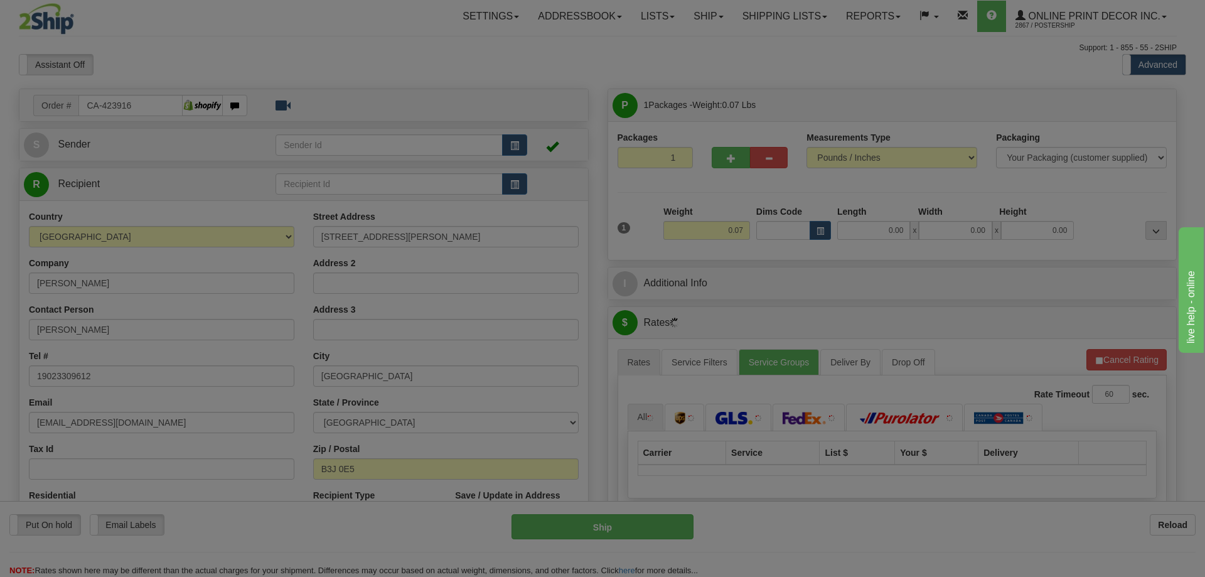
type input "[GEOGRAPHIC_DATA]"
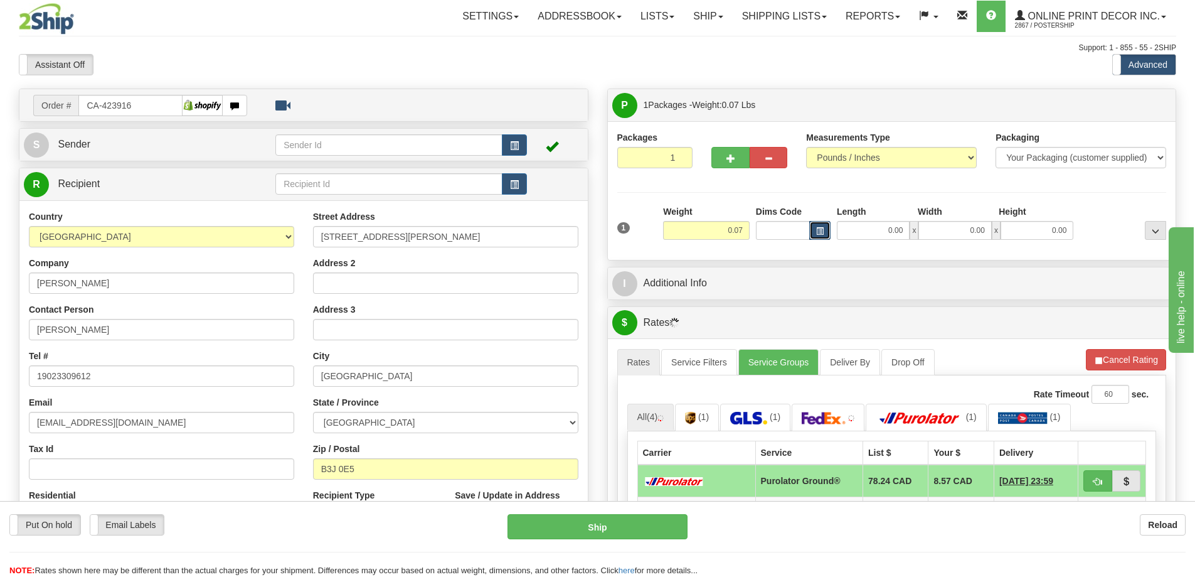
click at [816, 230] on span "button" at bounding box center [820, 231] width 8 height 7
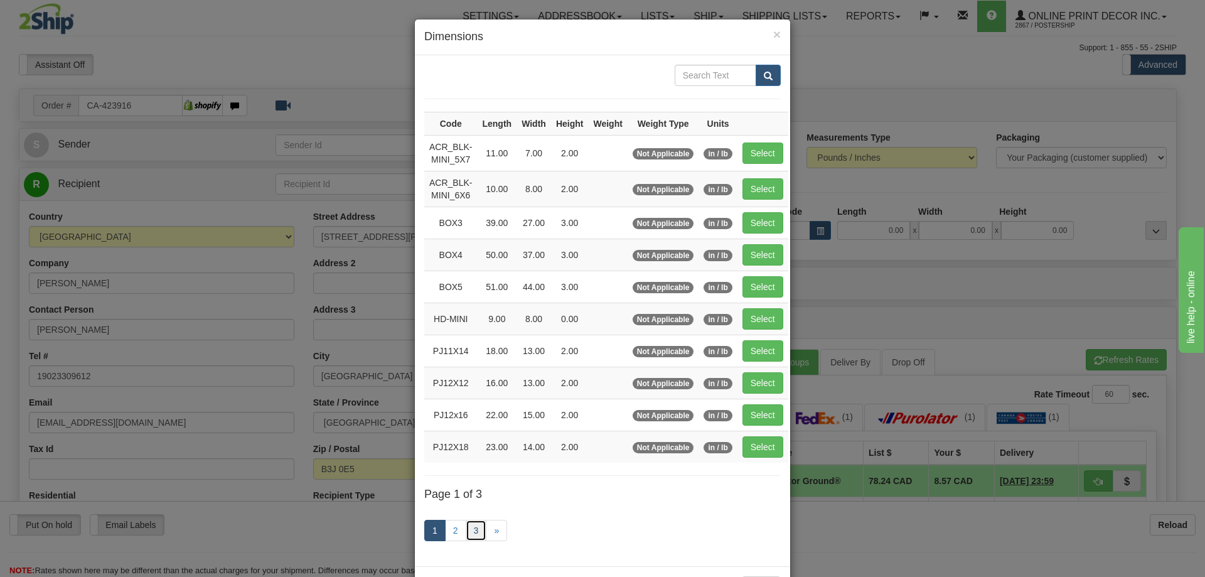
click at [471, 529] on link "3" at bounding box center [476, 529] width 21 height 21
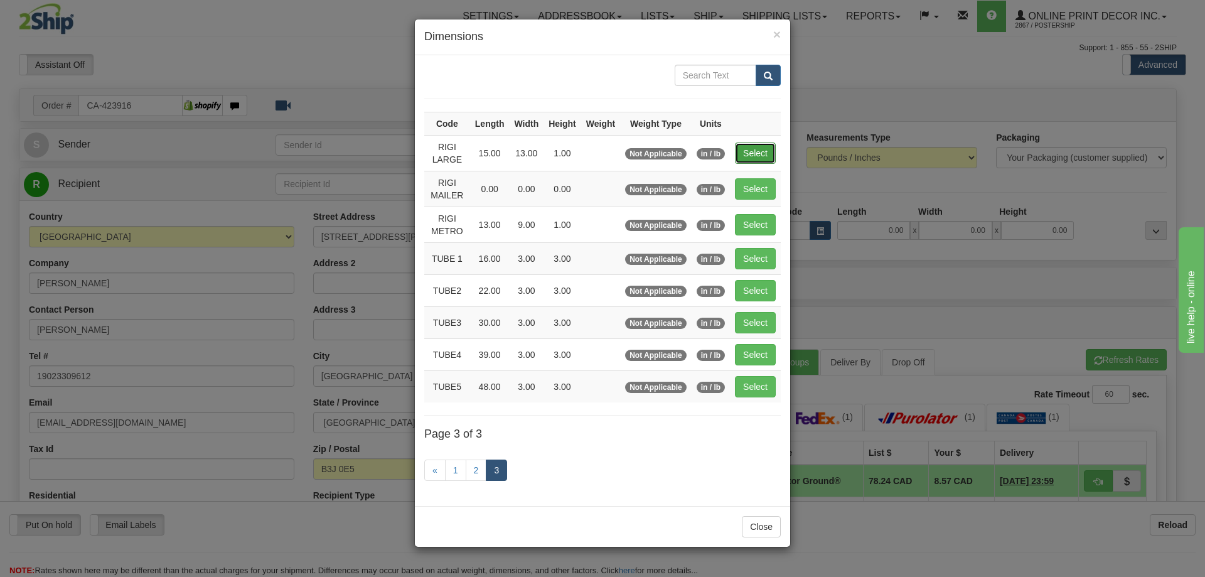
click at [753, 151] on button "Select" at bounding box center [755, 152] width 41 height 21
type input "RIGI LARGE"
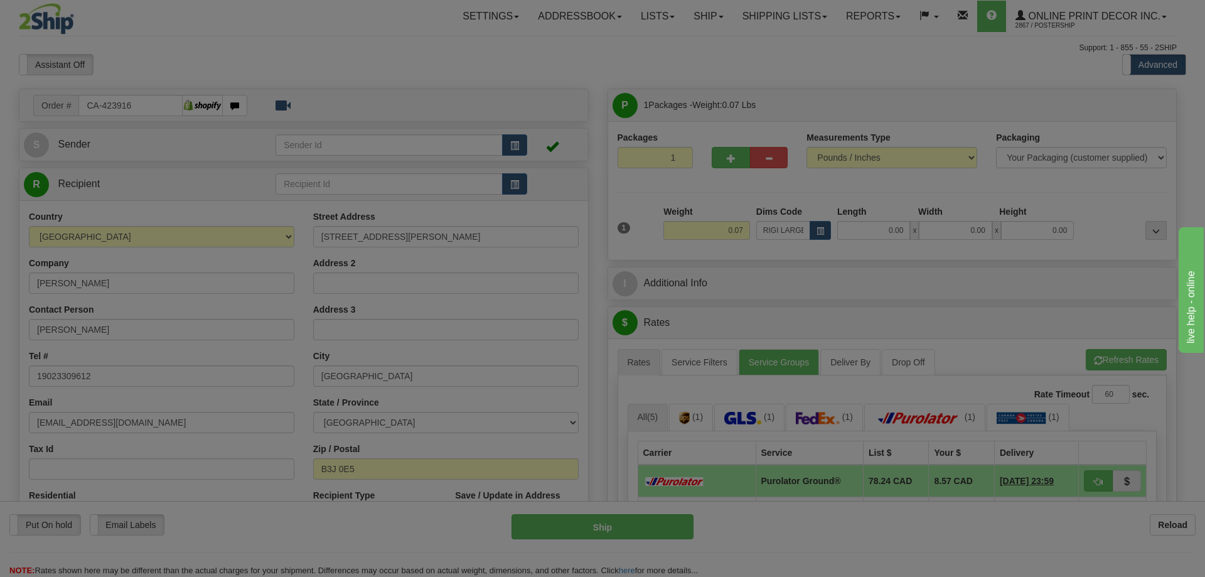
type input "15.00"
type input "13.00"
type input "1.00"
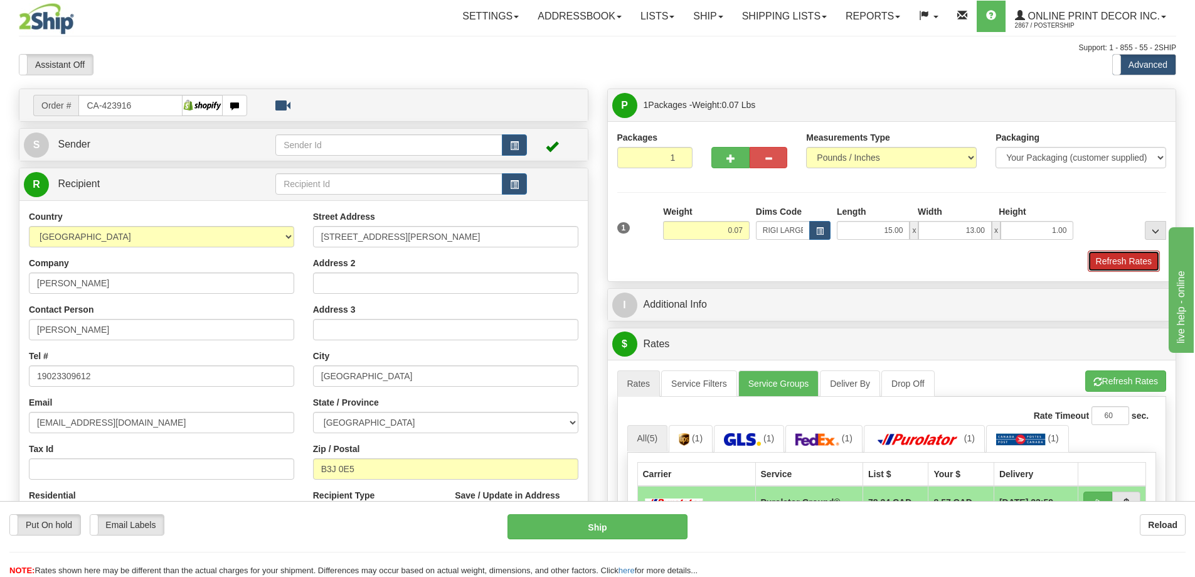
click at [1129, 258] on button "Refresh Rates" at bounding box center [1124, 260] width 72 height 21
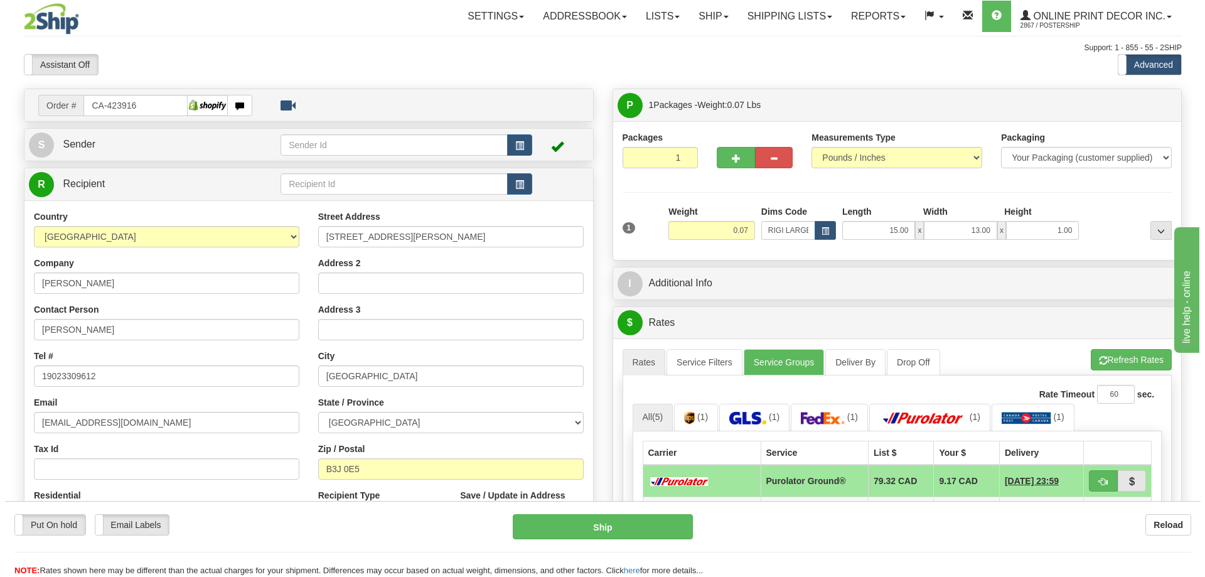
scroll to position [125, 0]
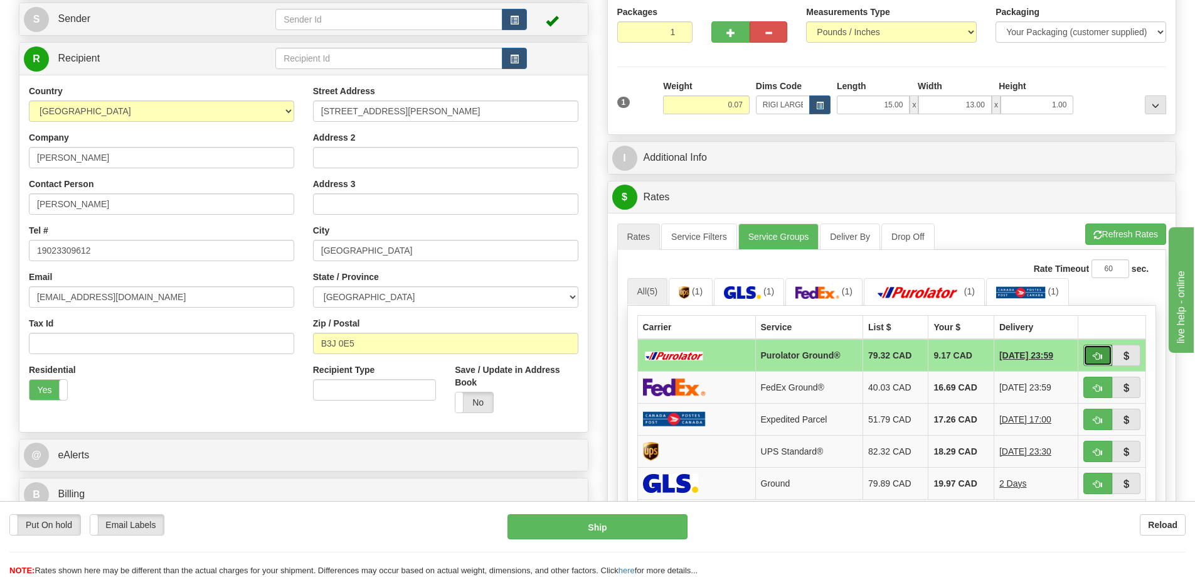
click at [1088, 351] on button "button" at bounding box center [1097, 354] width 29 height 21
type input "260"
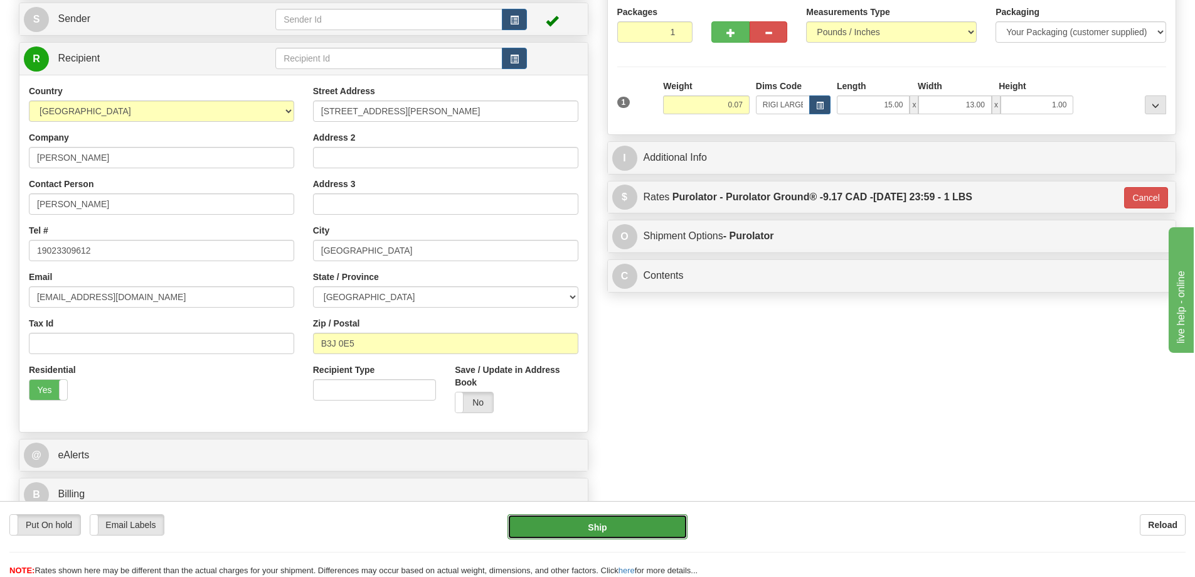
click at [673, 521] on button "Ship" at bounding box center [598, 526] width 180 height 25
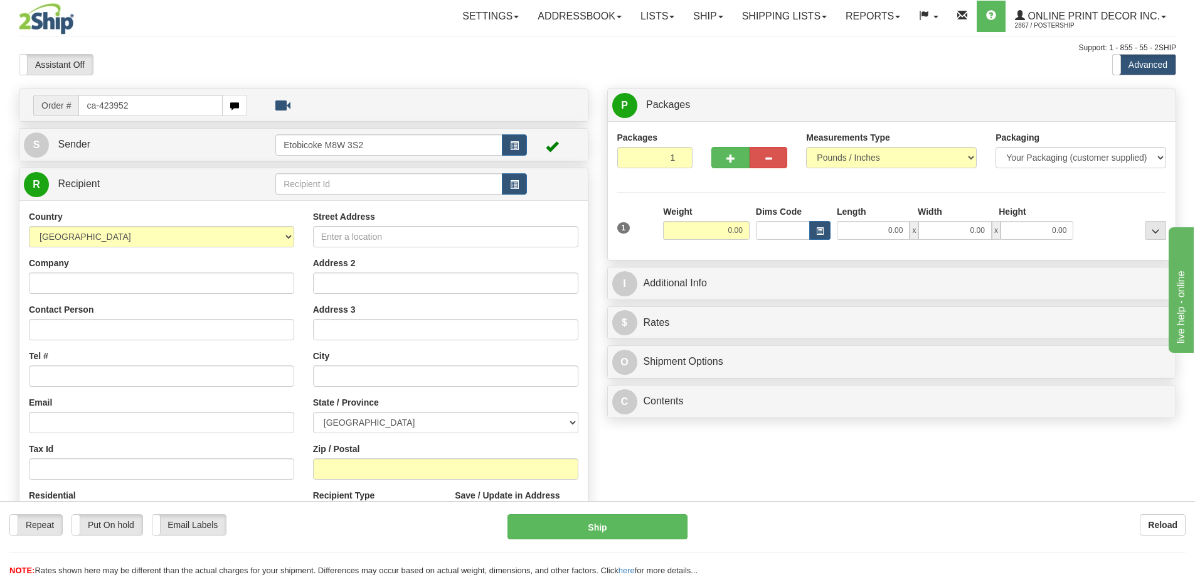
type input "ca-423952"
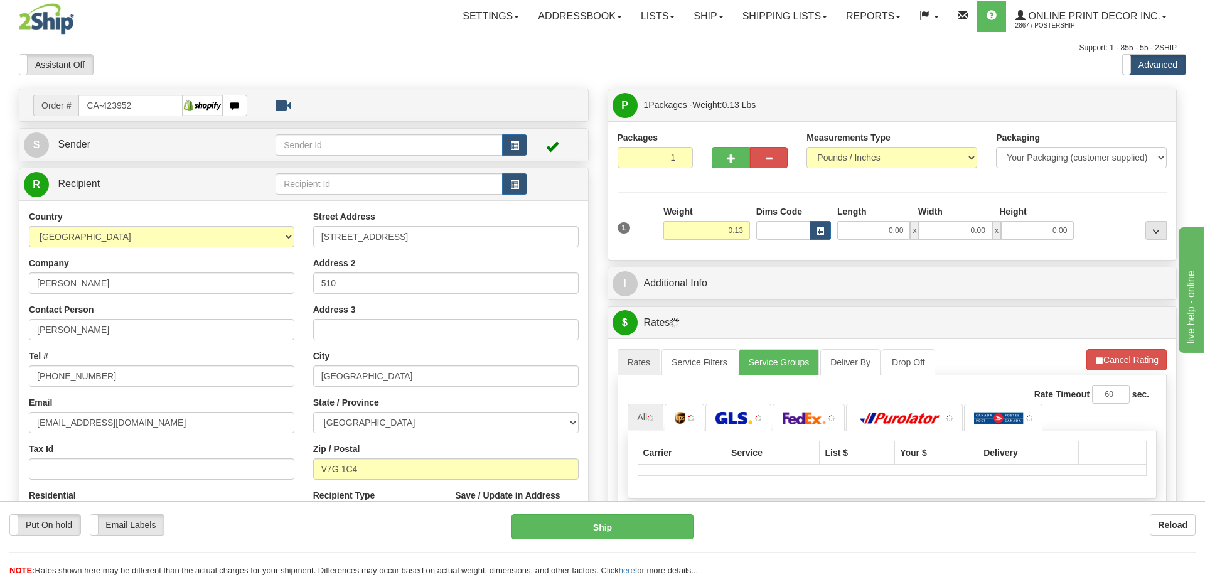
type input "NORTH VANCOUVER"
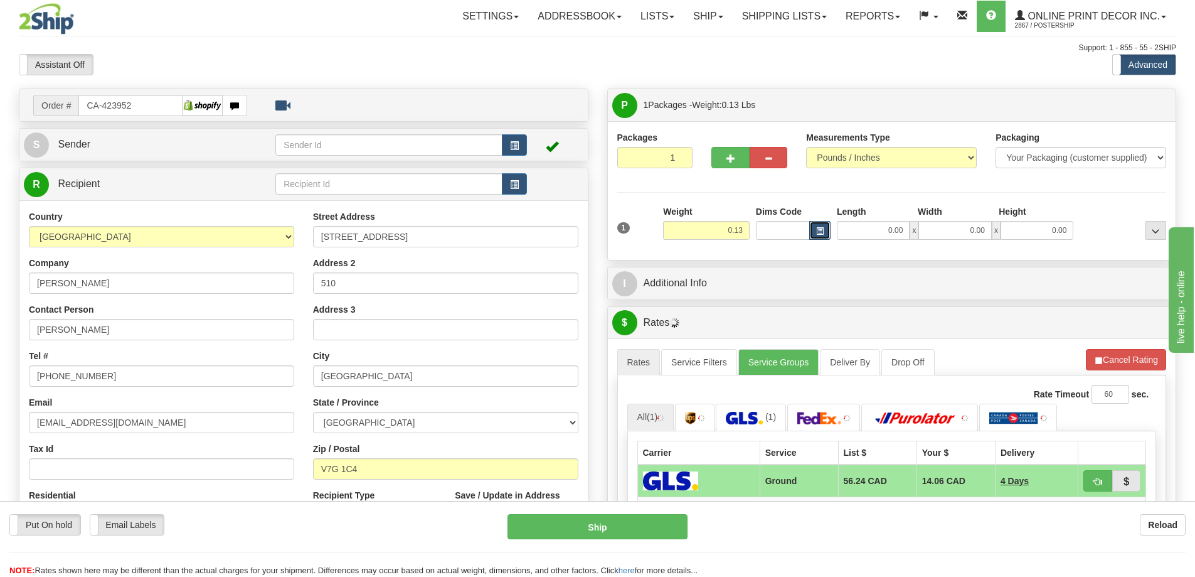
click at [816, 226] on button "button" at bounding box center [819, 230] width 21 height 19
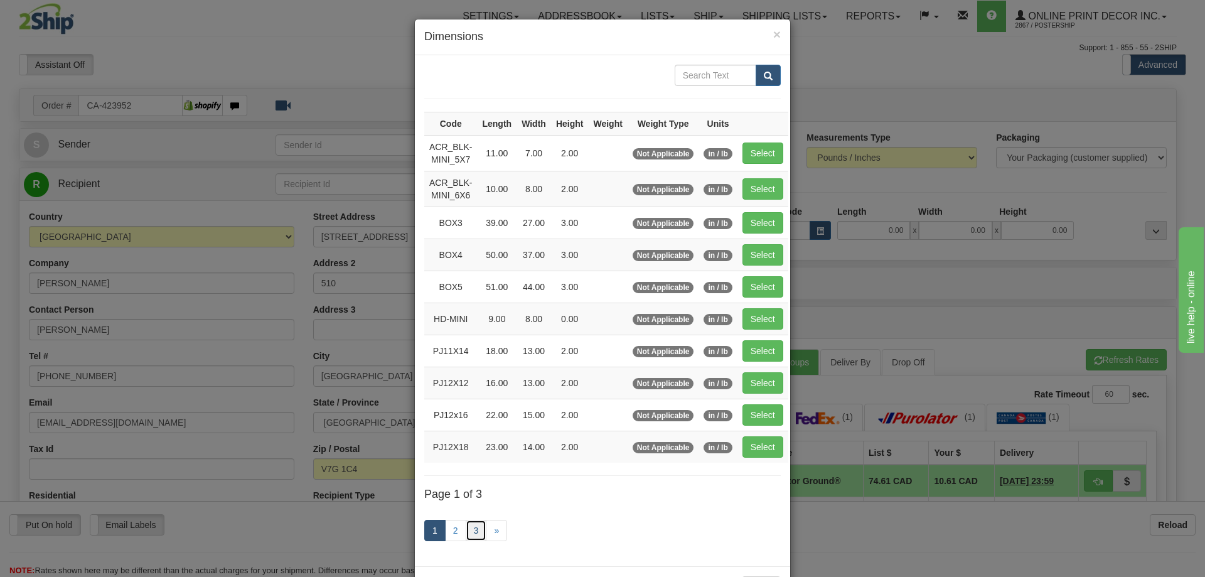
click at [467, 523] on link "3" at bounding box center [476, 529] width 21 height 21
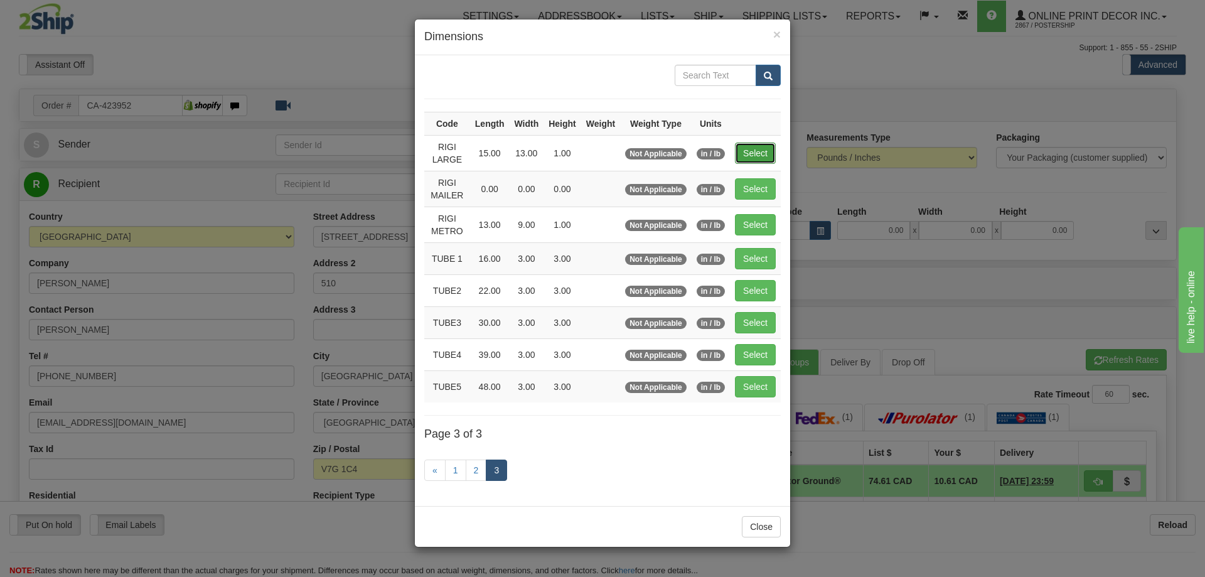
click at [743, 145] on button "Select" at bounding box center [755, 152] width 41 height 21
type input "RIGI LARGE"
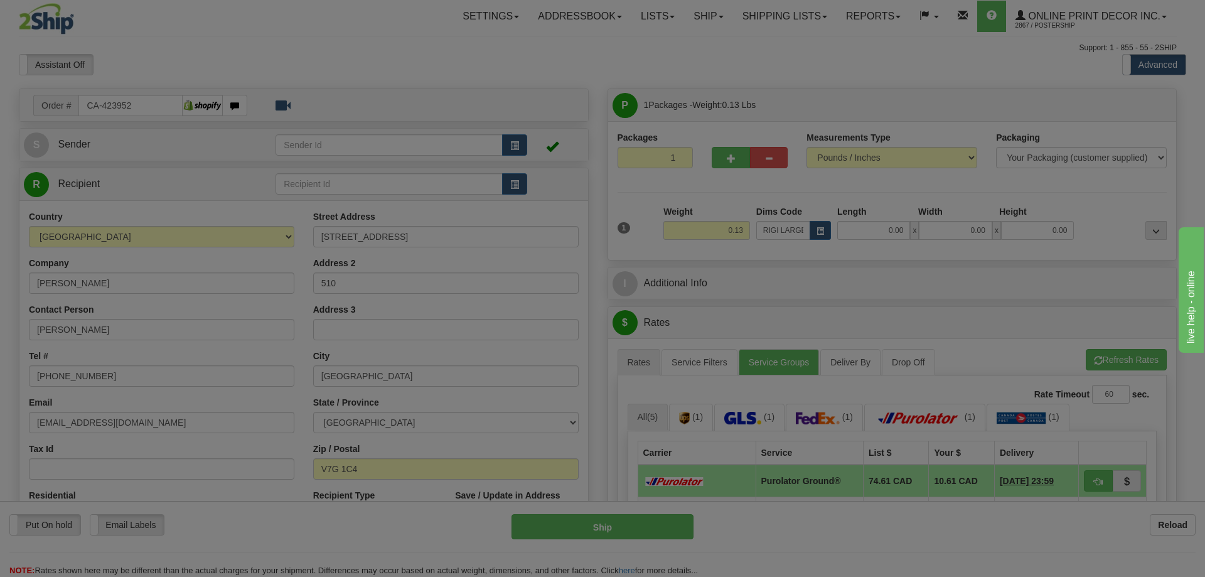
type input "15.00"
type input "13.00"
type input "1.00"
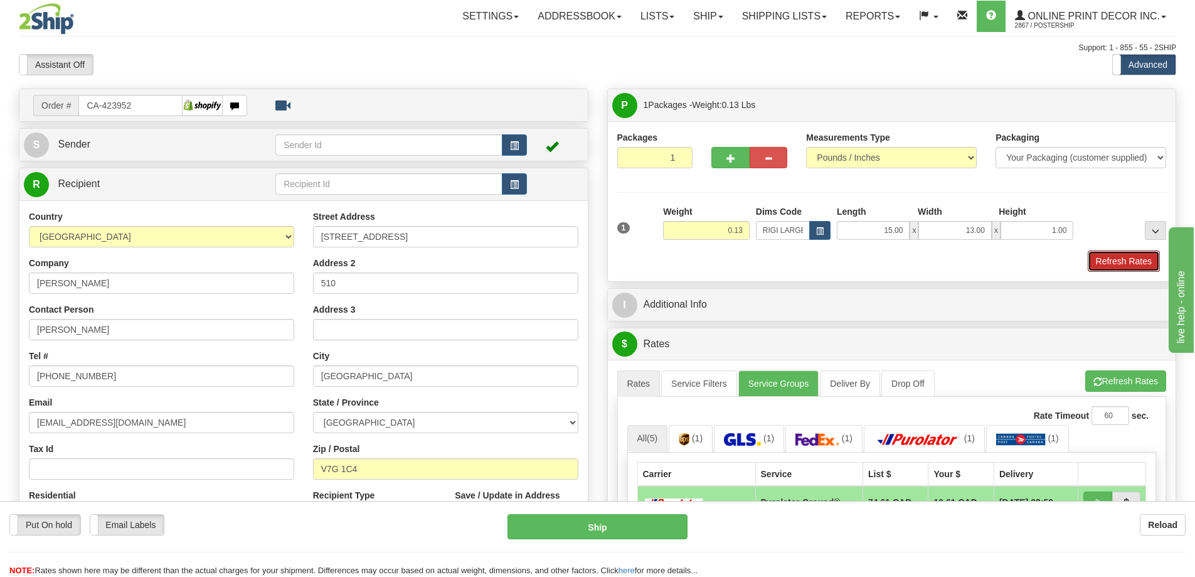
drag, startPoint x: 1132, startPoint y: 255, endPoint x: 1130, endPoint y: 249, distance: 6.5
click at [1130, 249] on div "1 Weight 0.13 Dims Code RIGI LARGE Length Width Height" at bounding box center [892, 238] width 550 height 67
click at [1102, 257] on button "Refresh Rates" at bounding box center [1124, 260] width 72 height 21
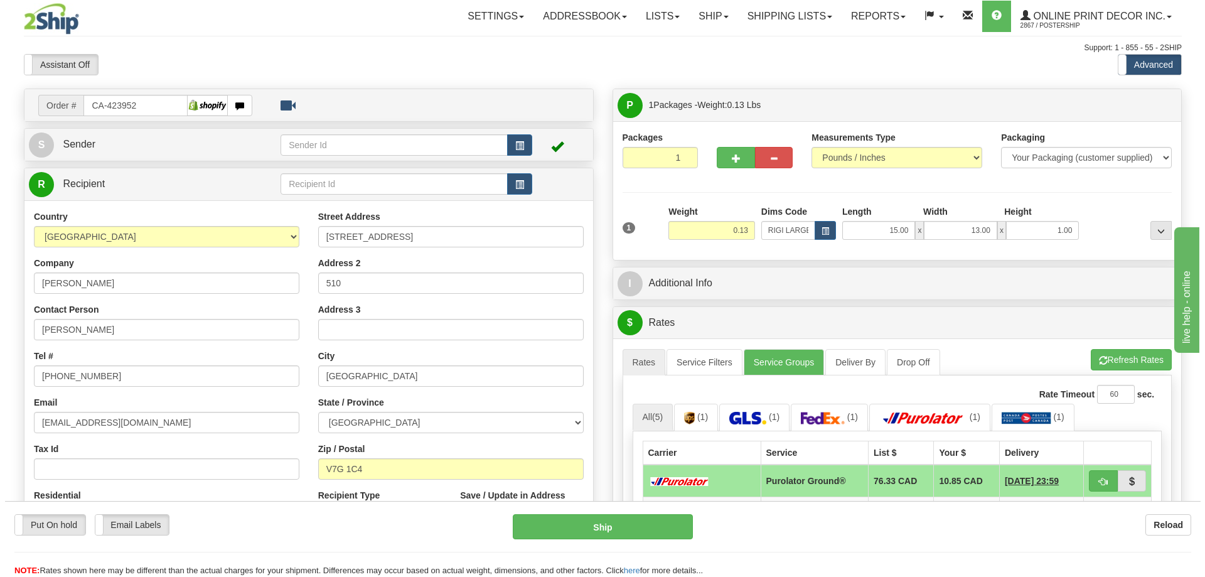
scroll to position [125, 0]
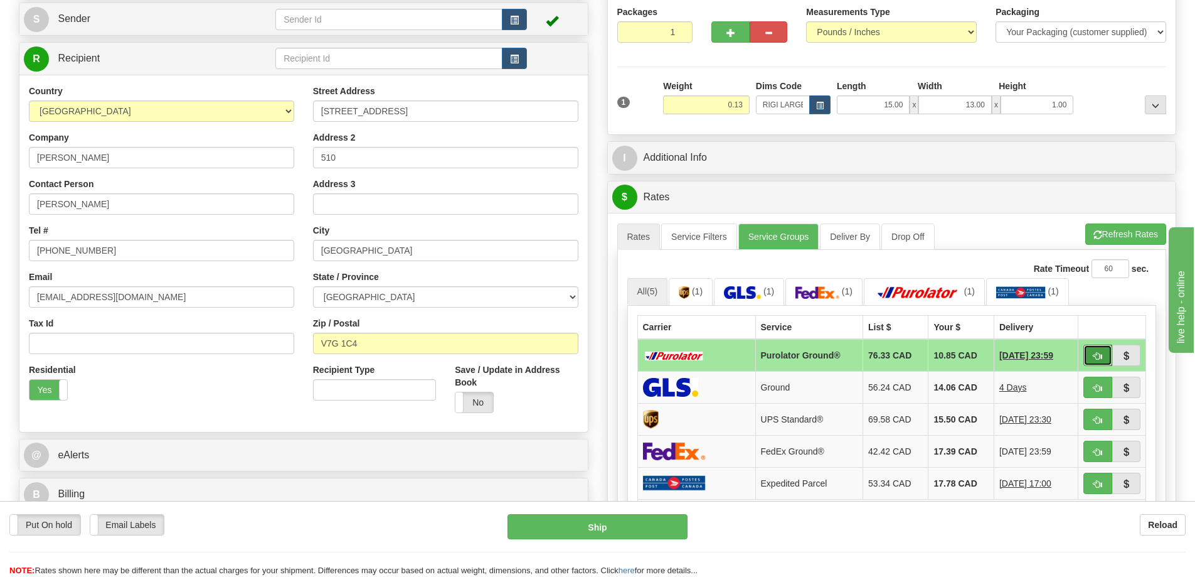
click at [1100, 354] on span "button" at bounding box center [1098, 356] width 9 height 8
type input "260"
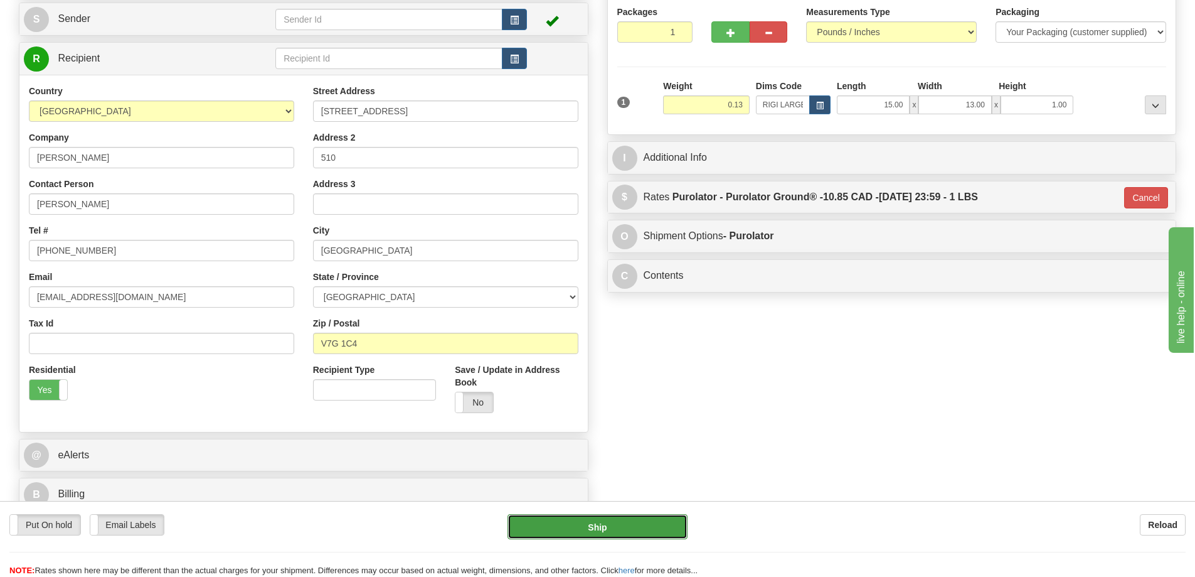
click at [636, 529] on button "Ship" at bounding box center [598, 526] width 180 height 25
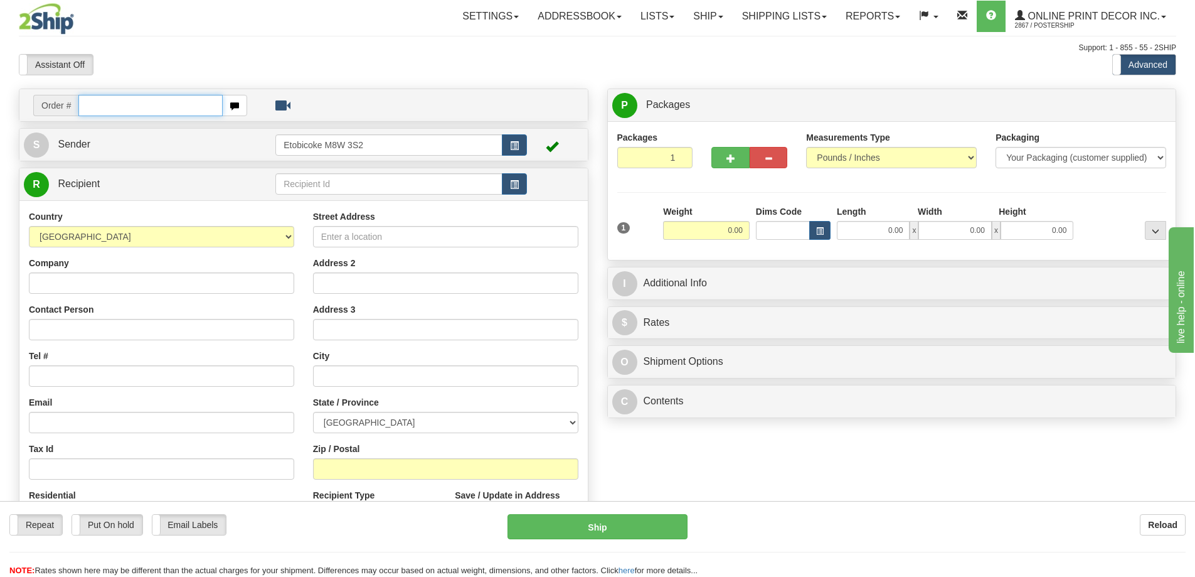
click at [113, 105] on input "text" at bounding box center [150, 105] width 144 height 21
type input "ca-423900"
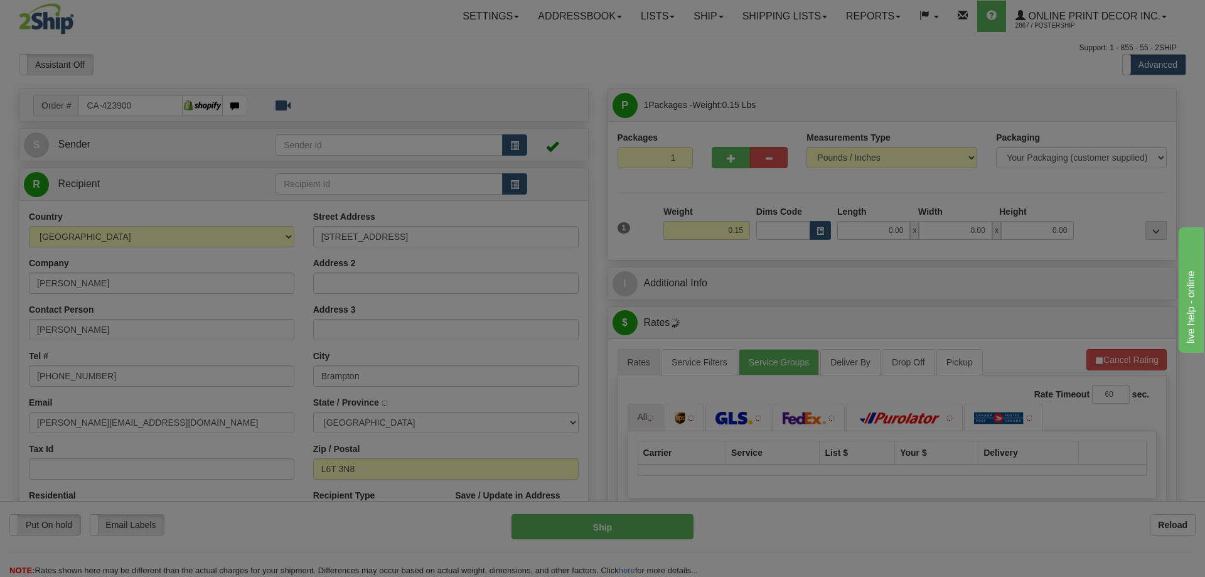
type input "BRAMPTON"
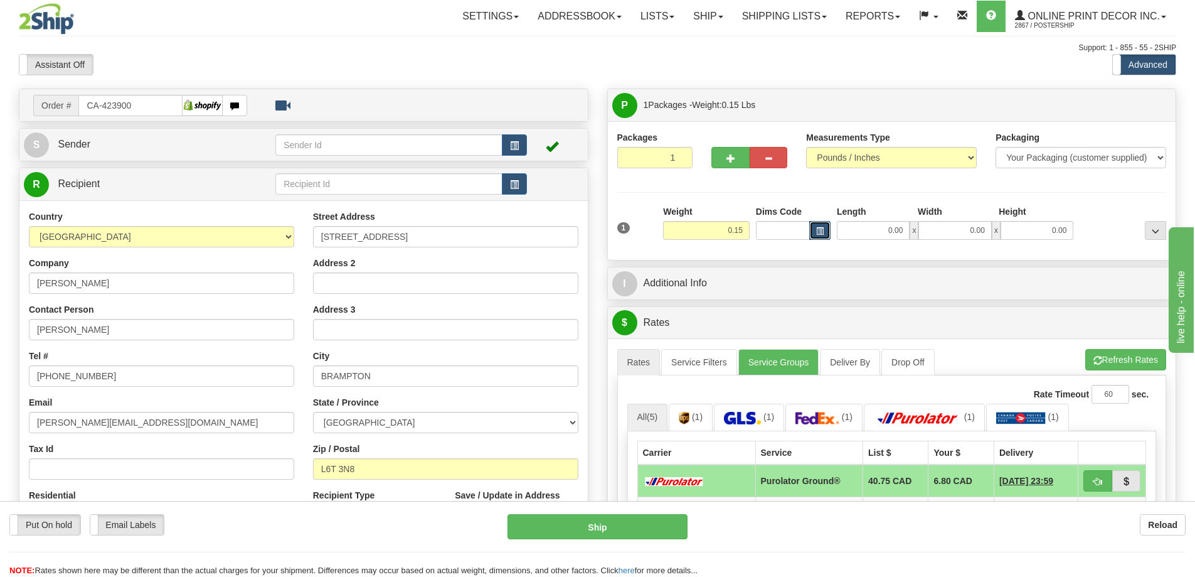
click at [821, 228] on span "button" at bounding box center [820, 231] width 8 height 7
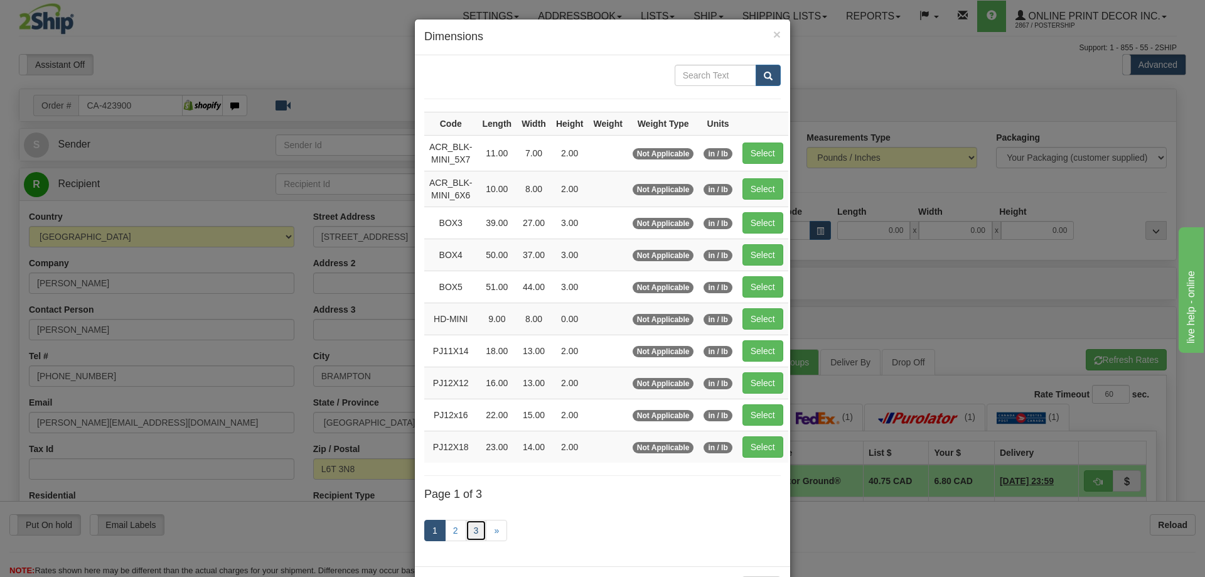
click at [471, 528] on link "3" at bounding box center [476, 529] width 21 height 21
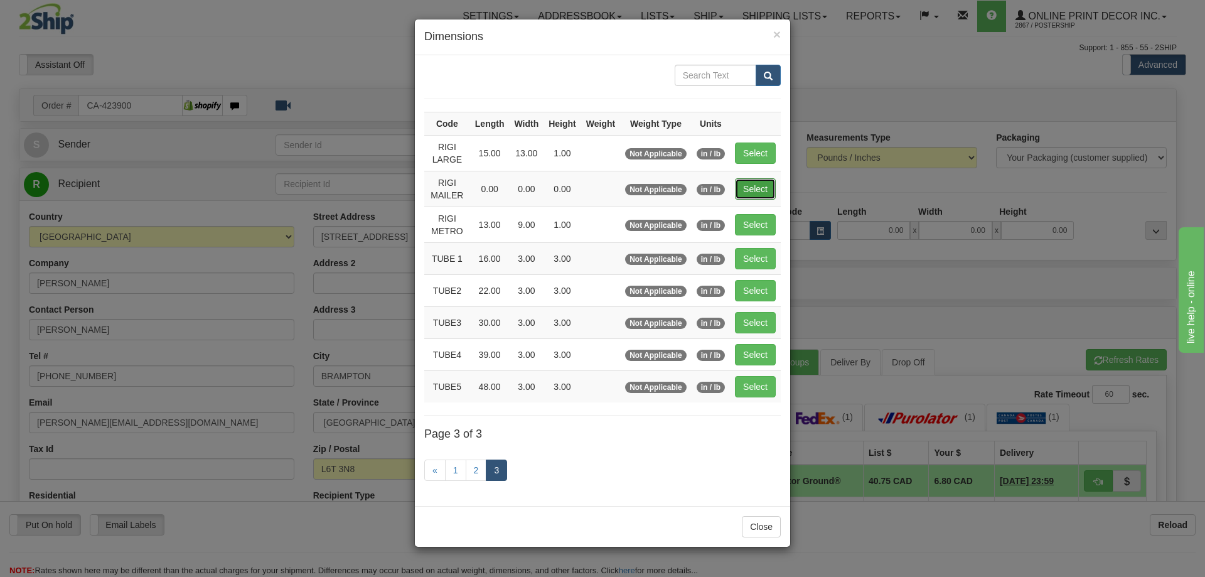
click at [759, 189] on button "Select" at bounding box center [755, 188] width 41 height 21
type input "RIGI MAILER"
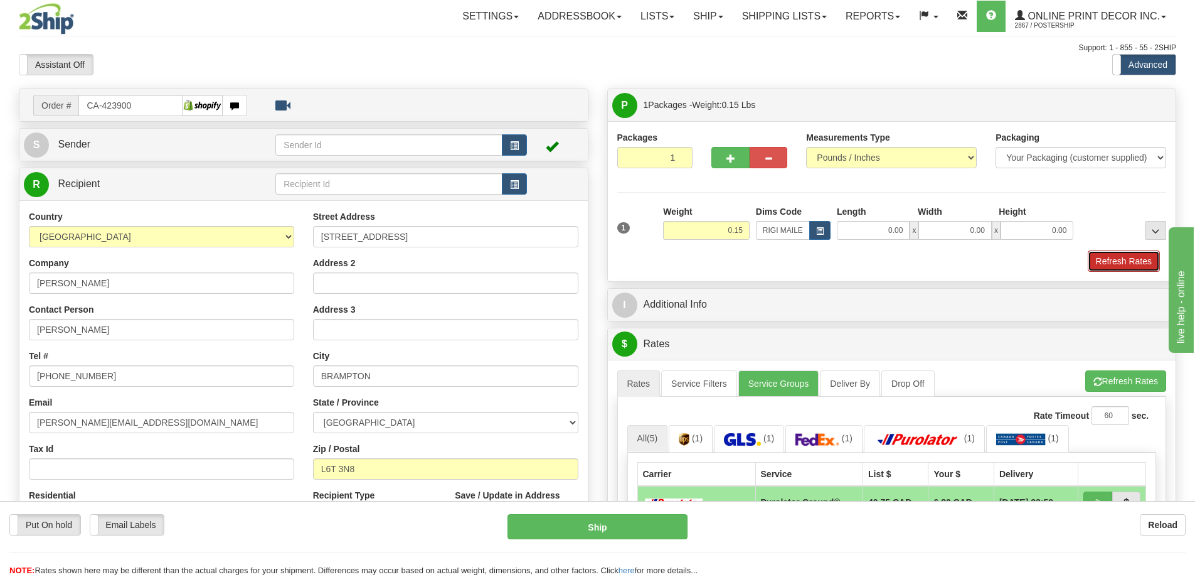
click at [1112, 260] on button "Refresh Rates" at bounding box center [1124, 260] width 72 height 21
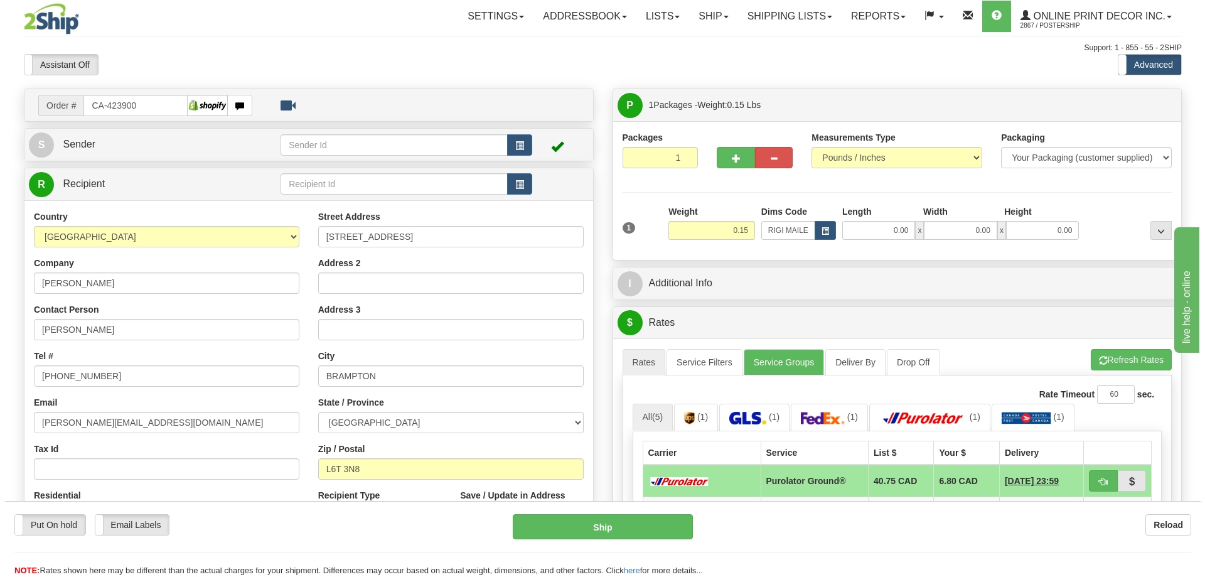
scroll to position [125, 0]
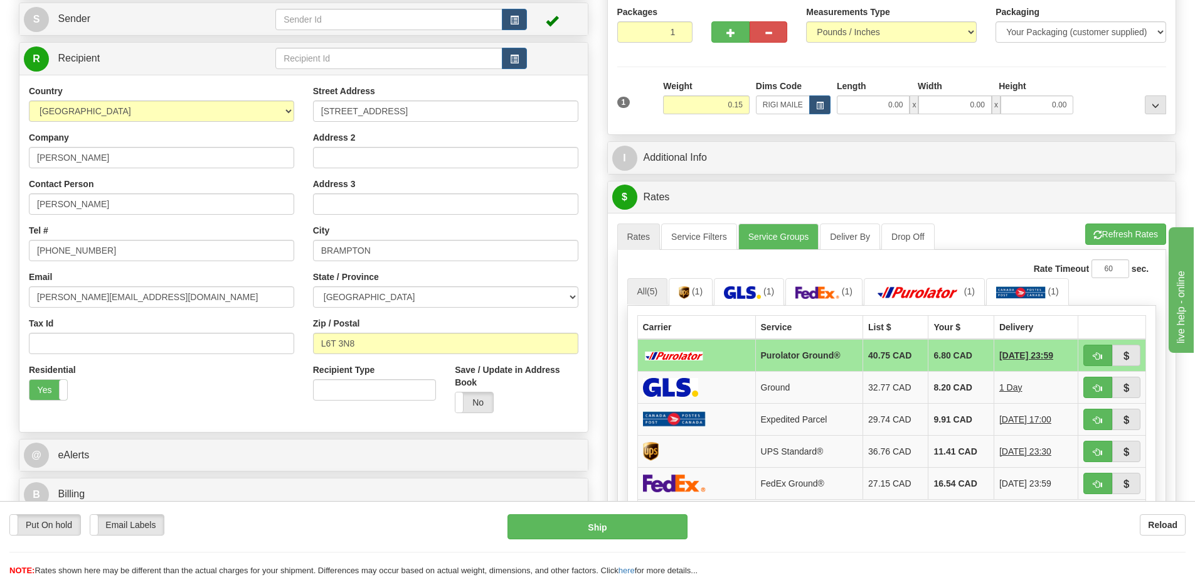
click at [1083, 352] on td at bounding box center [1112, 355] width 68 height 33
click at [1100, 350] on button "button" at bounding box center [1097, 354] width 29 height 21
type input "260"
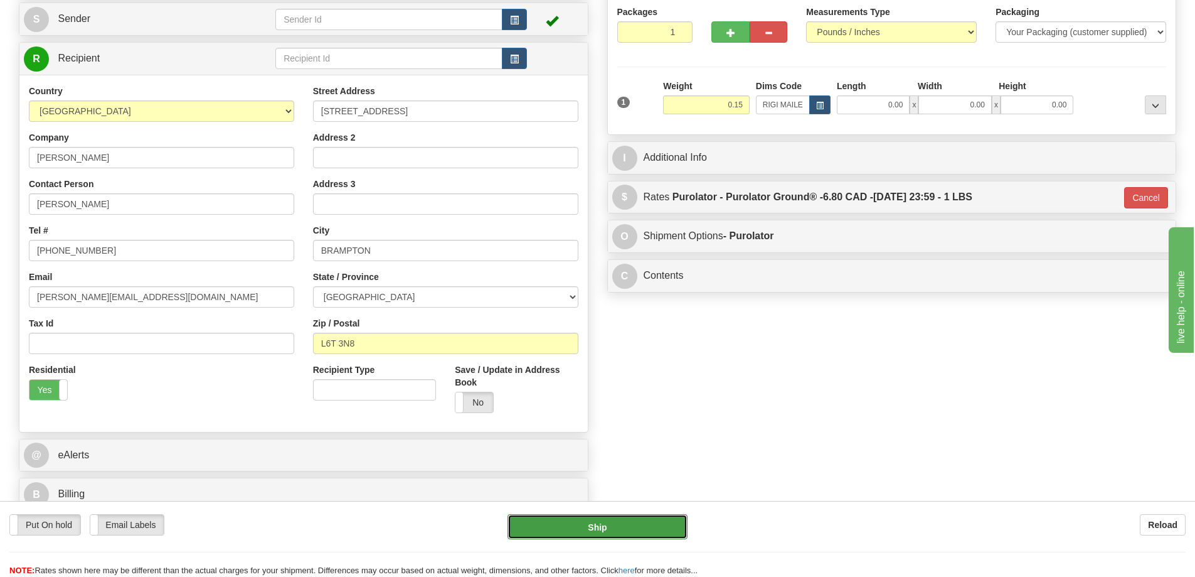
click at [608, 524] on button "Ship" at bounding box center [598, 526] width 180 height 25
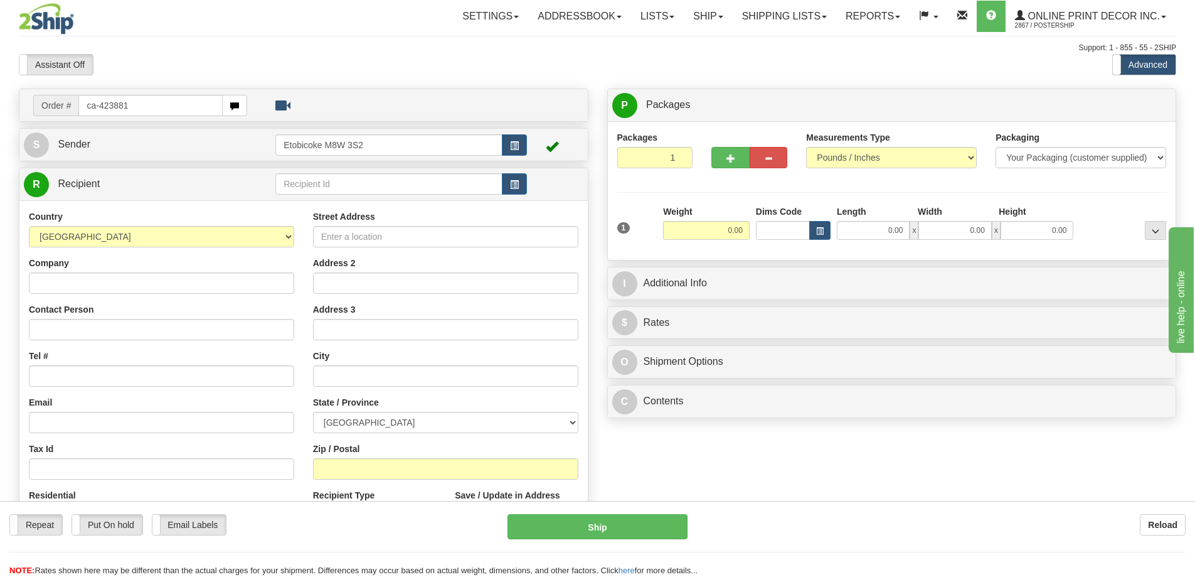
type input "ca-423881"
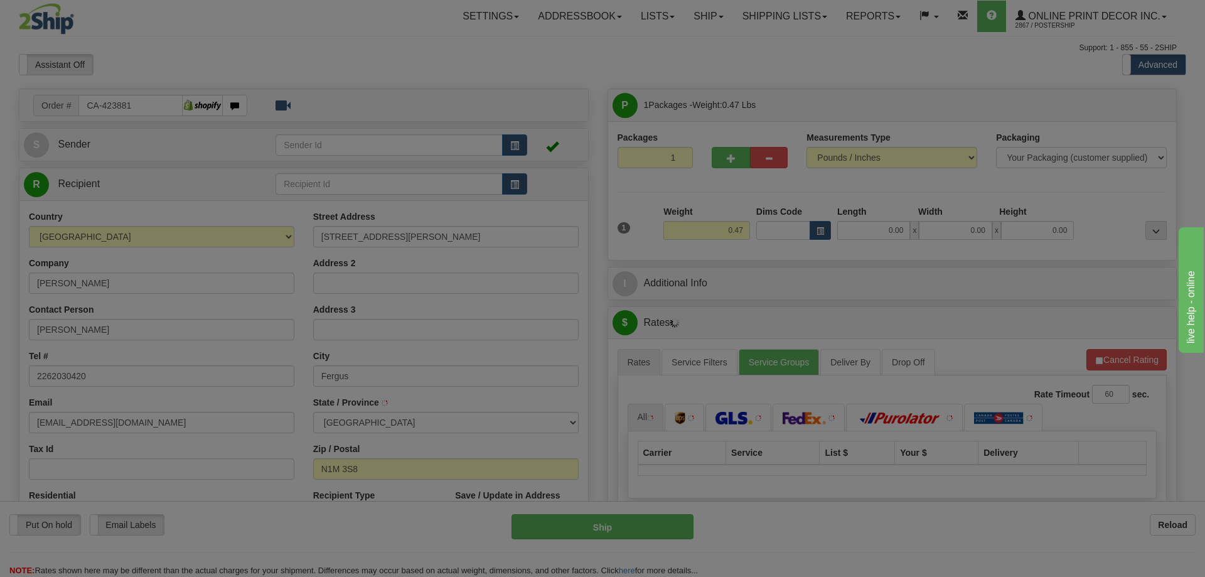
type input "FERGUS"
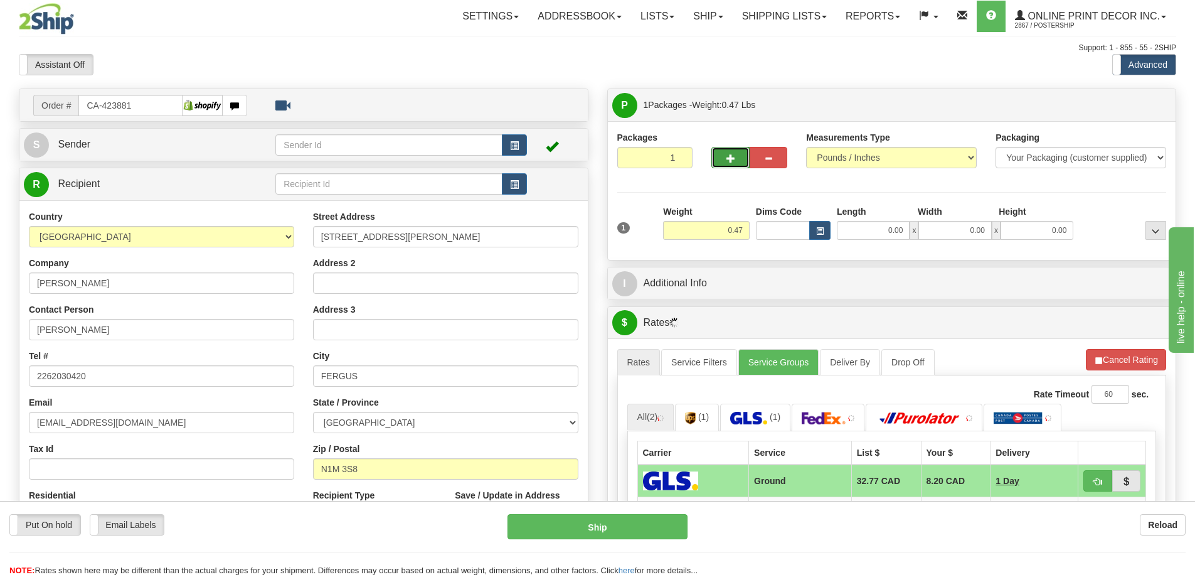
click at [740, 154] on button "button" at bounding box center [730, 157] width 38 height 21
radio input "true"
type input "2"
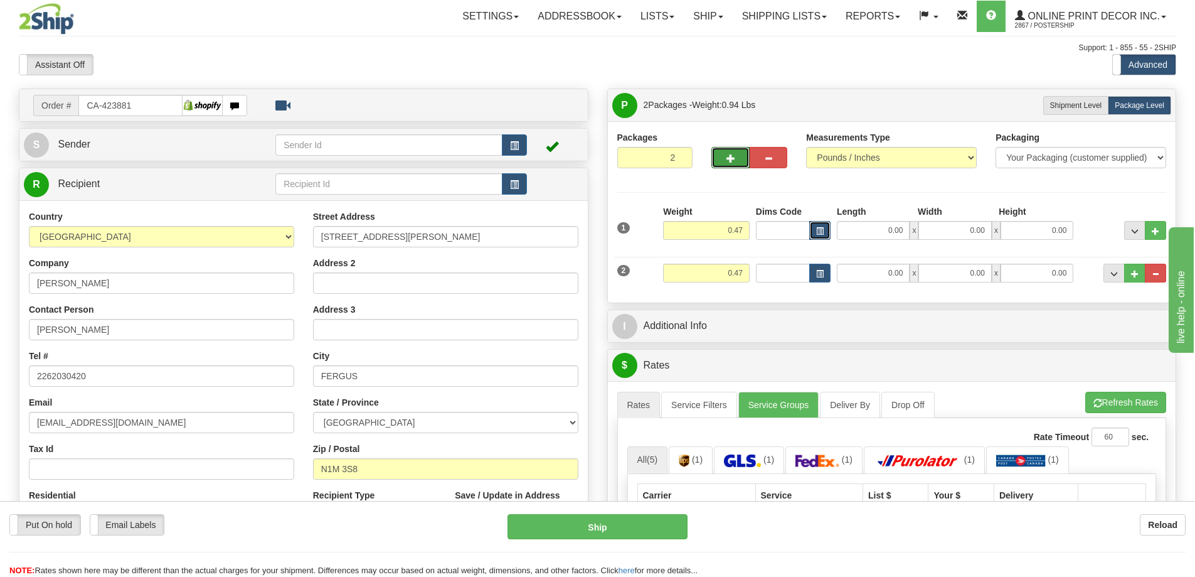
click at [812, 230] on button "button" at bounding box center [819, 230] width 21 height 19
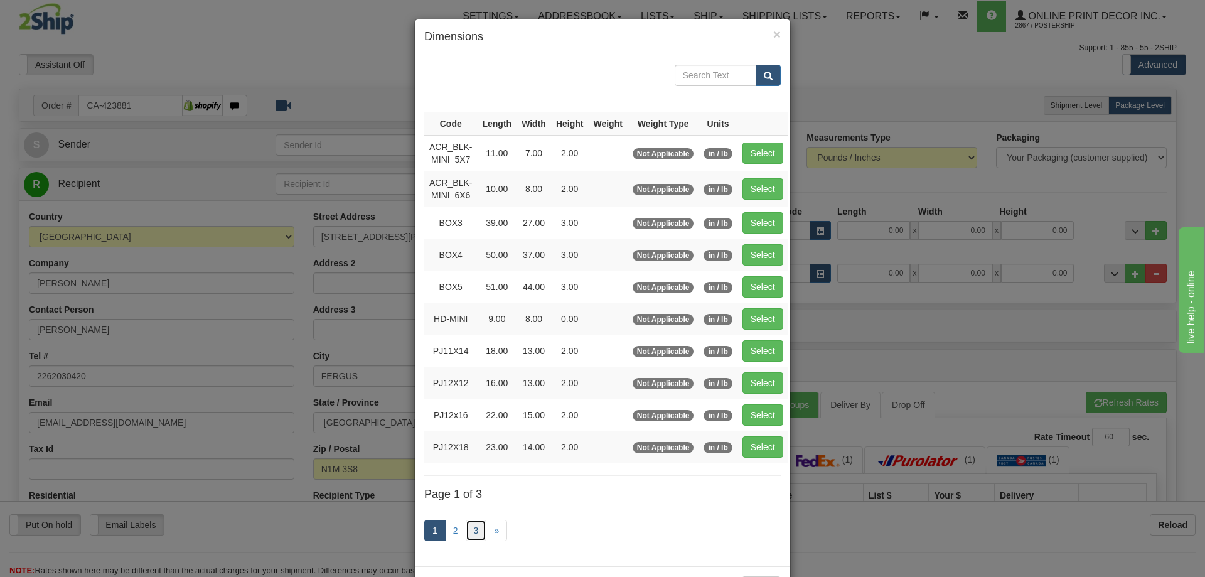
click at [474, 523] on link "3" at bounding box center [476, 529] width 21 height 21
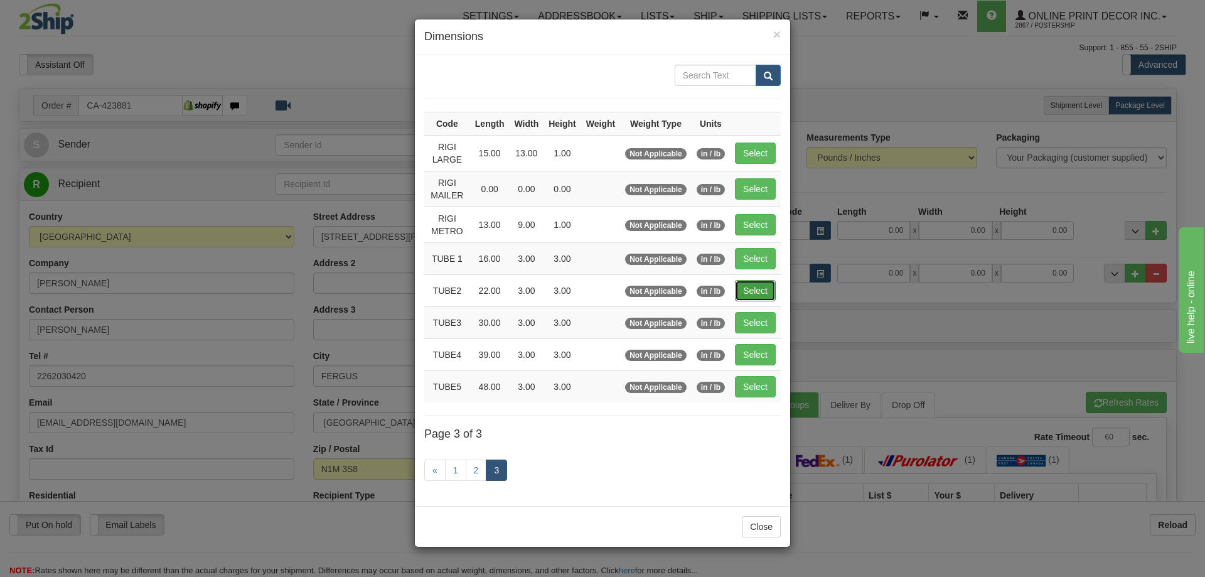
click at [759, 288] on button "Select" at bounding box center [755, 290] width 41 height 21
type input "TUBE2"
type input "22.00"
type input "3.00"
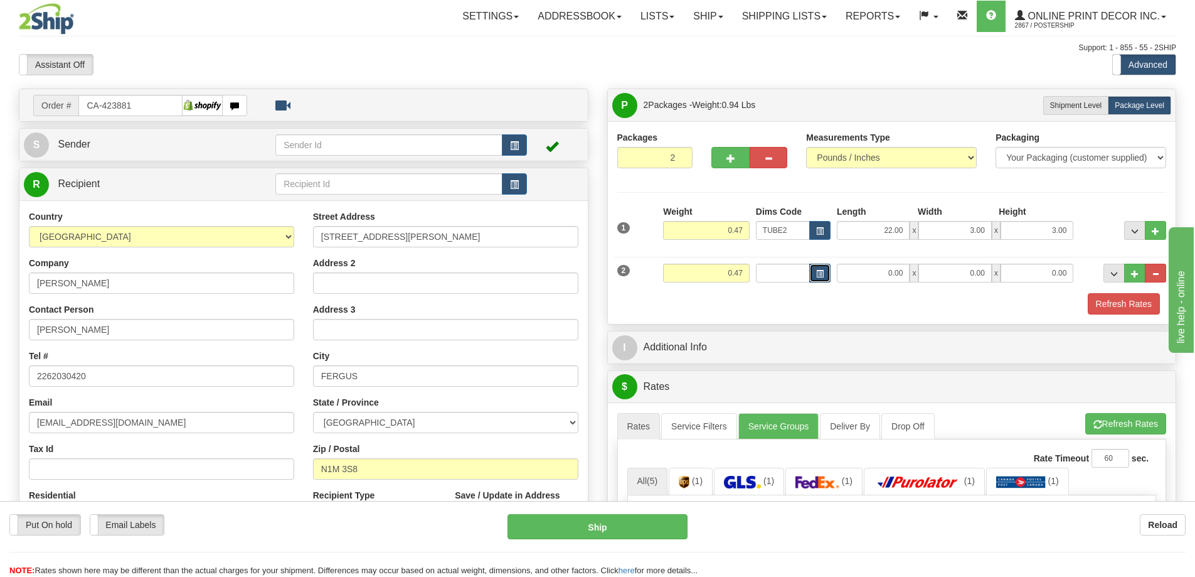
click at [821, 269] on button "button" at bounding box center [819, 272] width 21 height 19
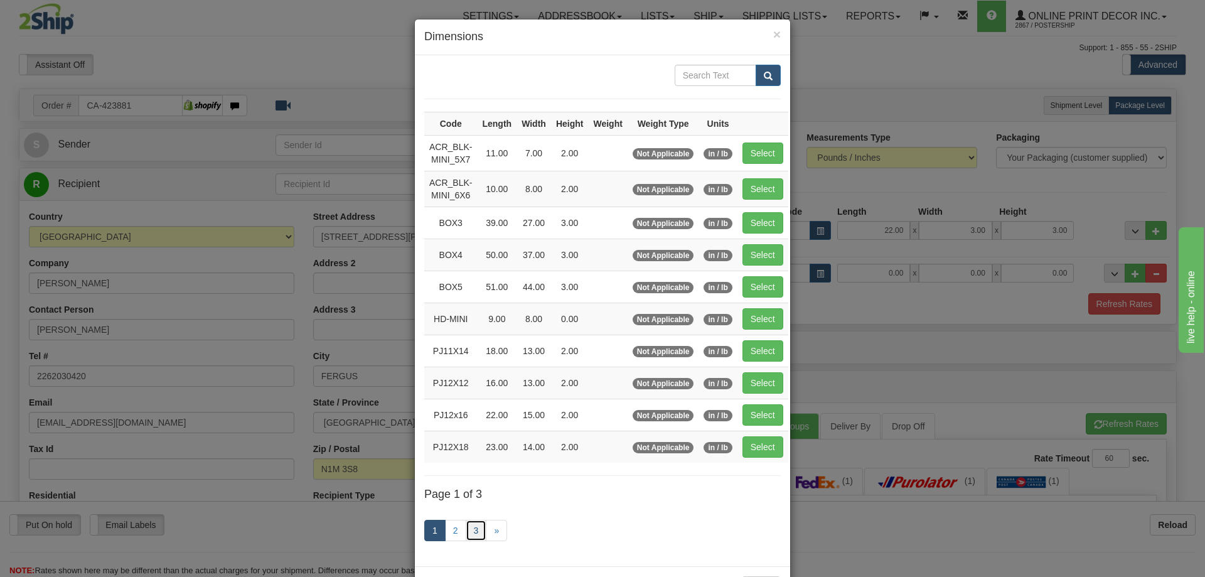
click at [471, 529] on link "3" at bounding box center [476, 529] width 21 height 21
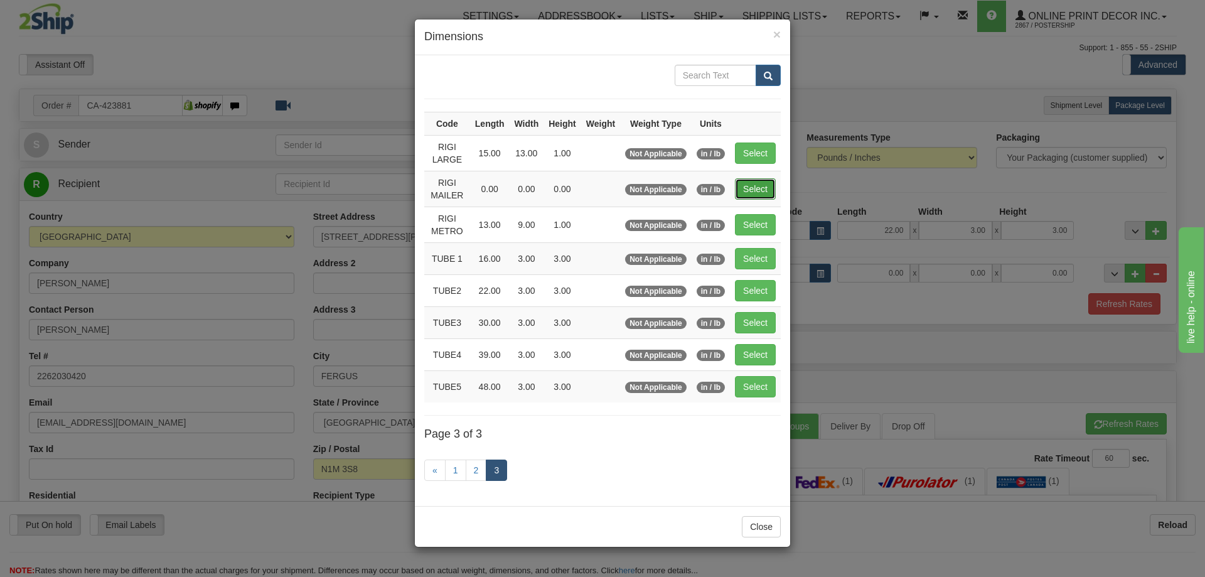
click at [764, 185] on button "Select" at bounding box center [755, 188] width 41 height 21
type input "RIGI MAILER"
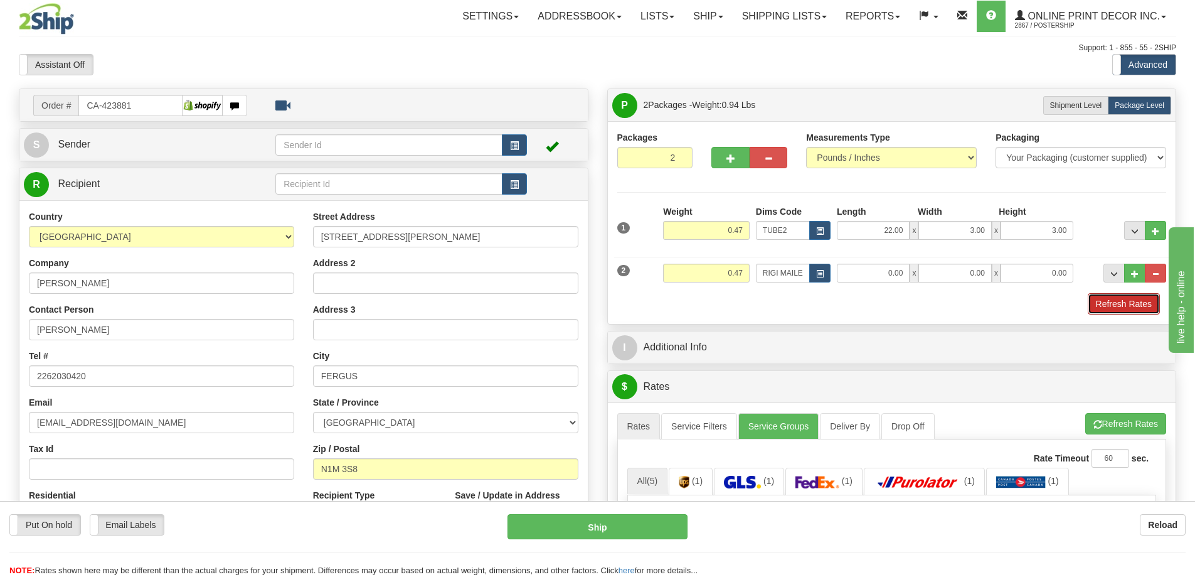
click at [1120, 304] on button "Refresh Rates" at bounding box center [1124, 303] width 72 height 21
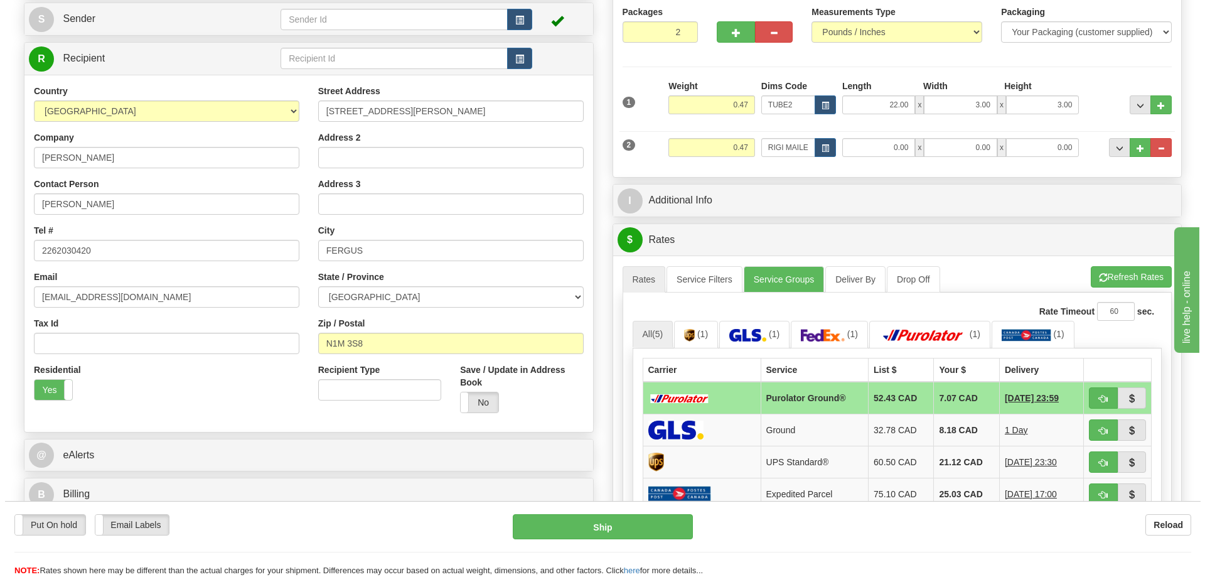
scroll to position [188, 0]
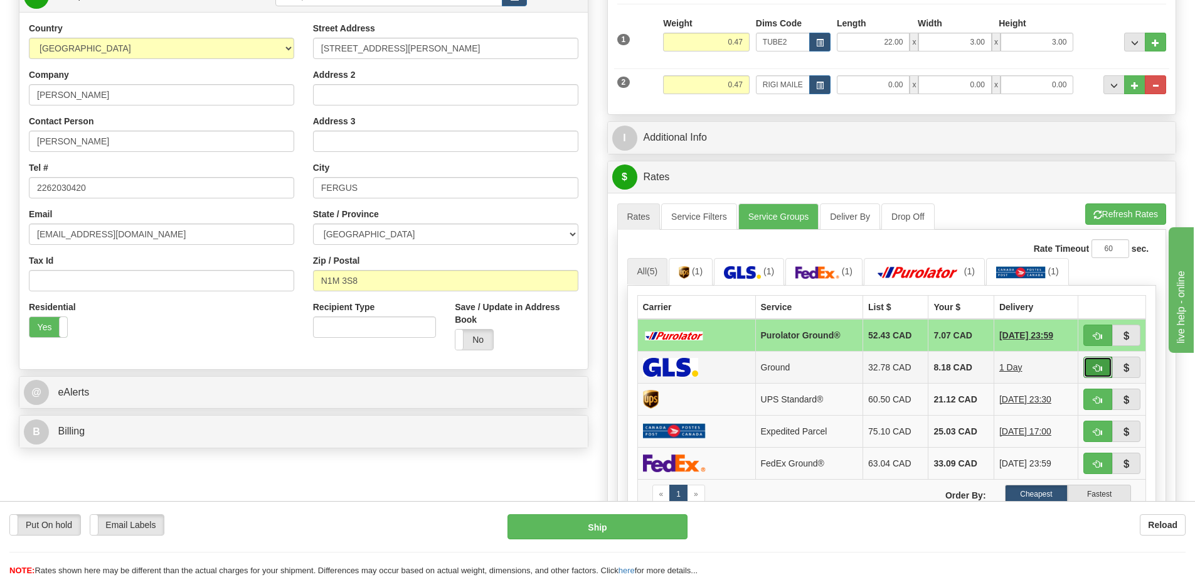
click at [1095, 366] on span "button" at bounding box center [1098, 368] width 9 height 8
type input "1"
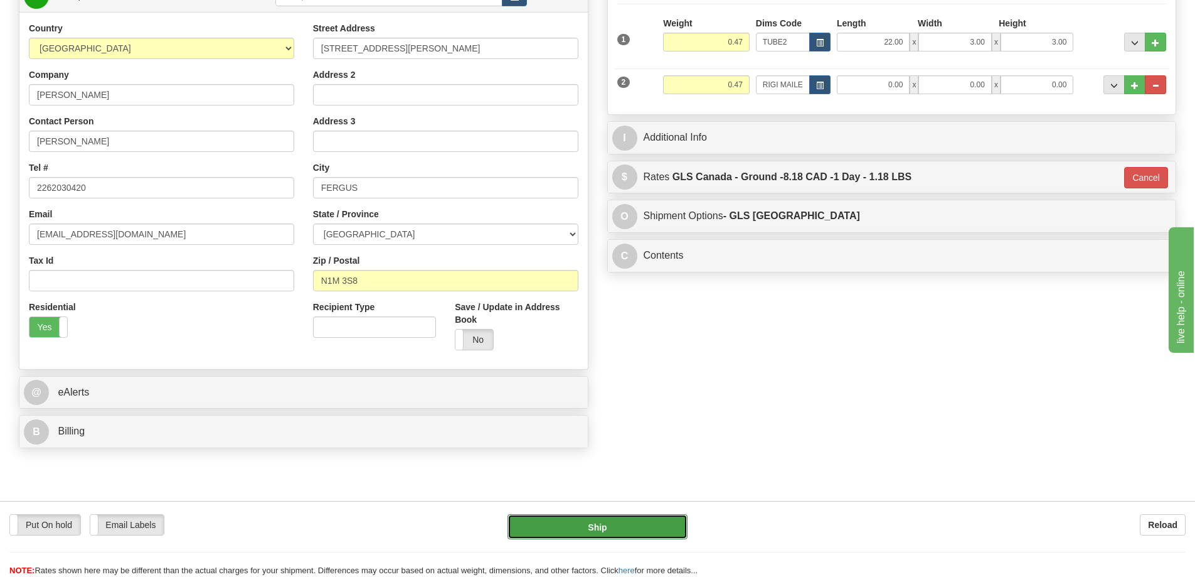
click at [654, 527] on button "Ship" at bounding box center [598, 526] width 180 height 25
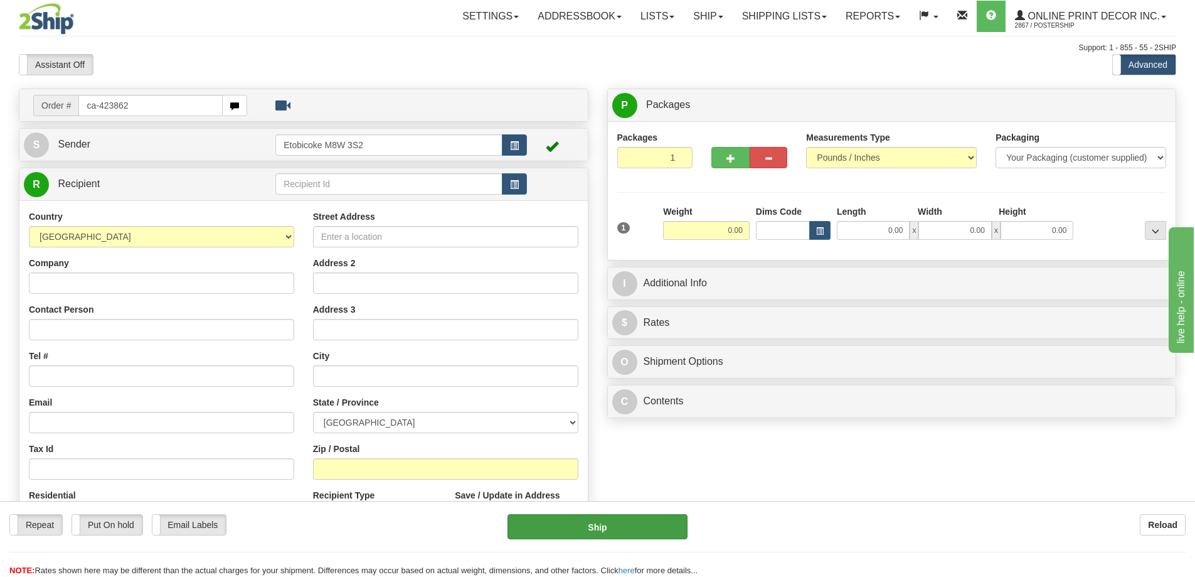
type input "ca-423862"
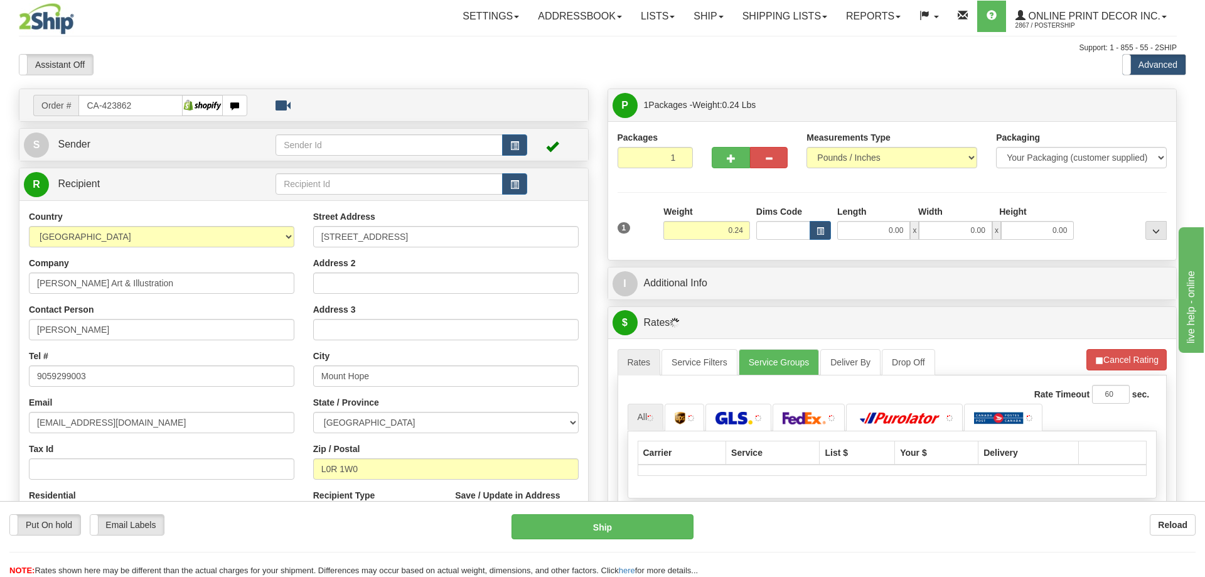
type input "[GEOGRAPHIC_DATA]"
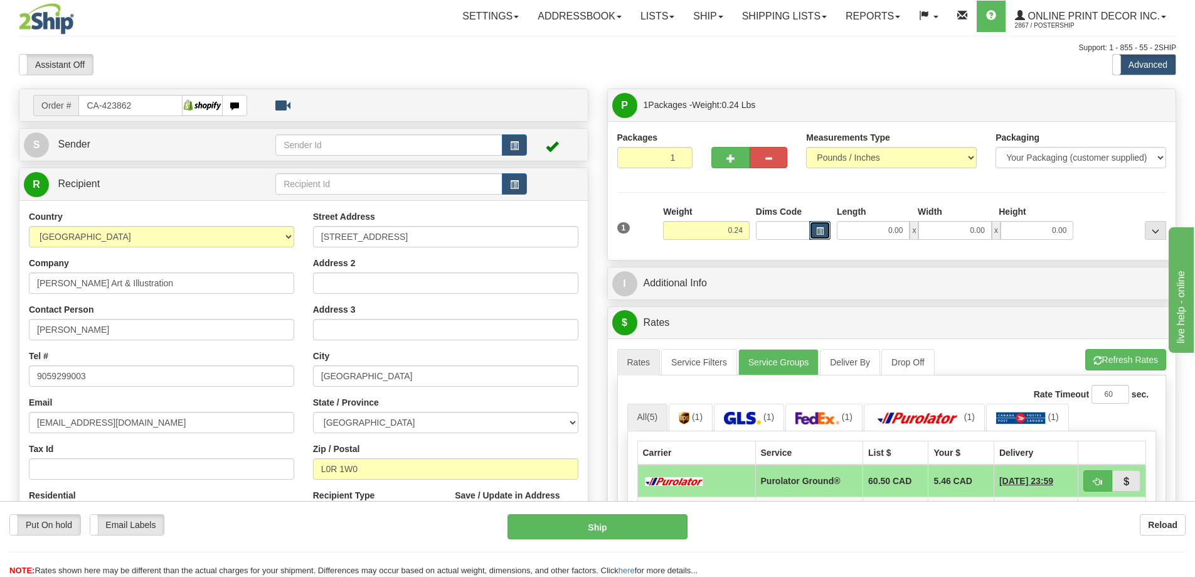
click at [819, 225] on button "button" at bounding box center [819, 230] width 21 height 19
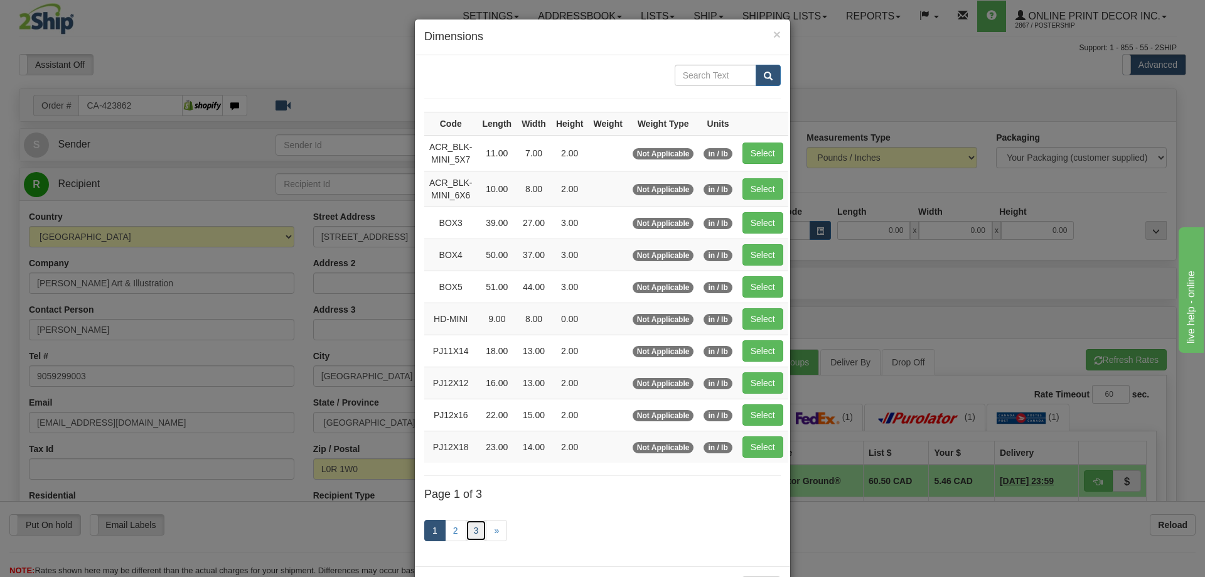
click at [476, 528] on link "3" at bounding box center [476, 529] width 21 height 21
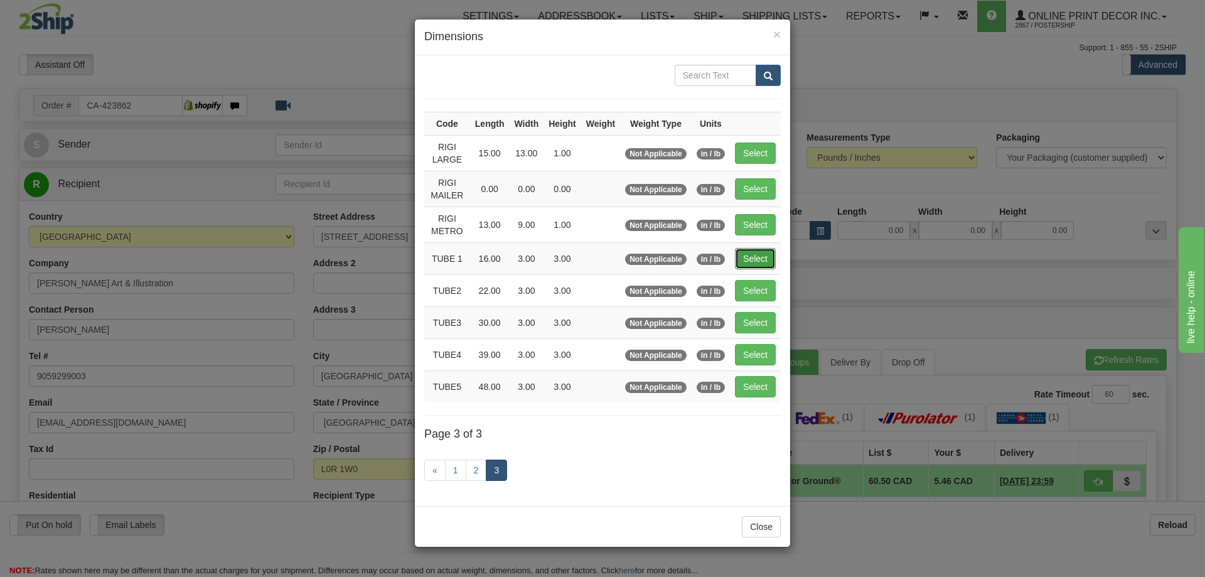
click at [757, 257] on button "Select" at bounding box center [755, 258] width 41 height 21
type input "TUBE 1"
type input "16.00"
type input "3.00"
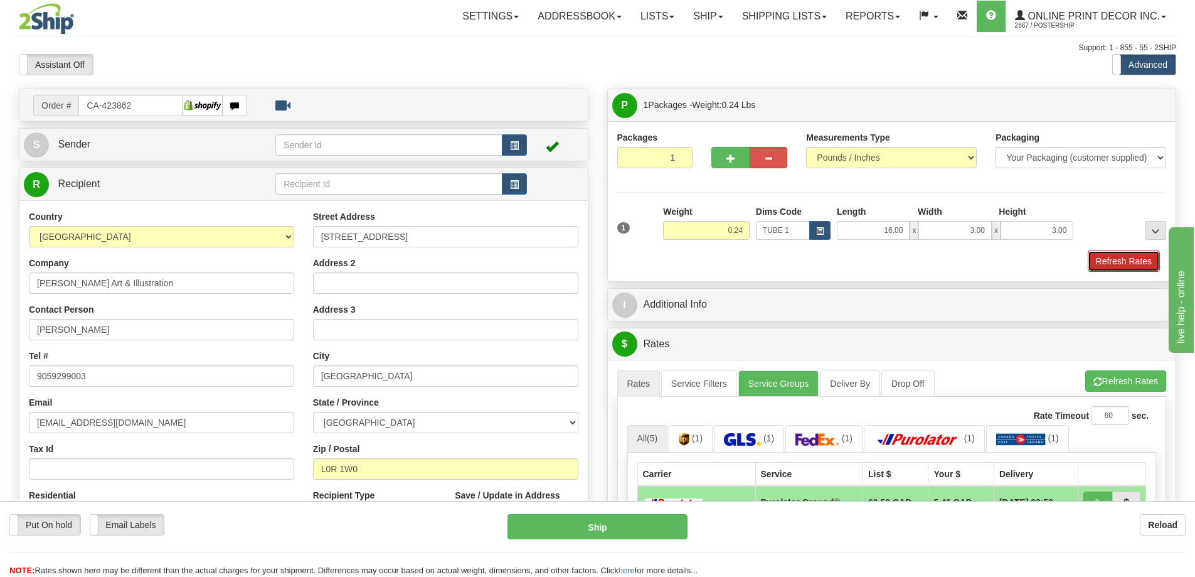
click at [1100, 259] on button "Refresh Rates" at bounding box center [1124, 260] width 72 height 21
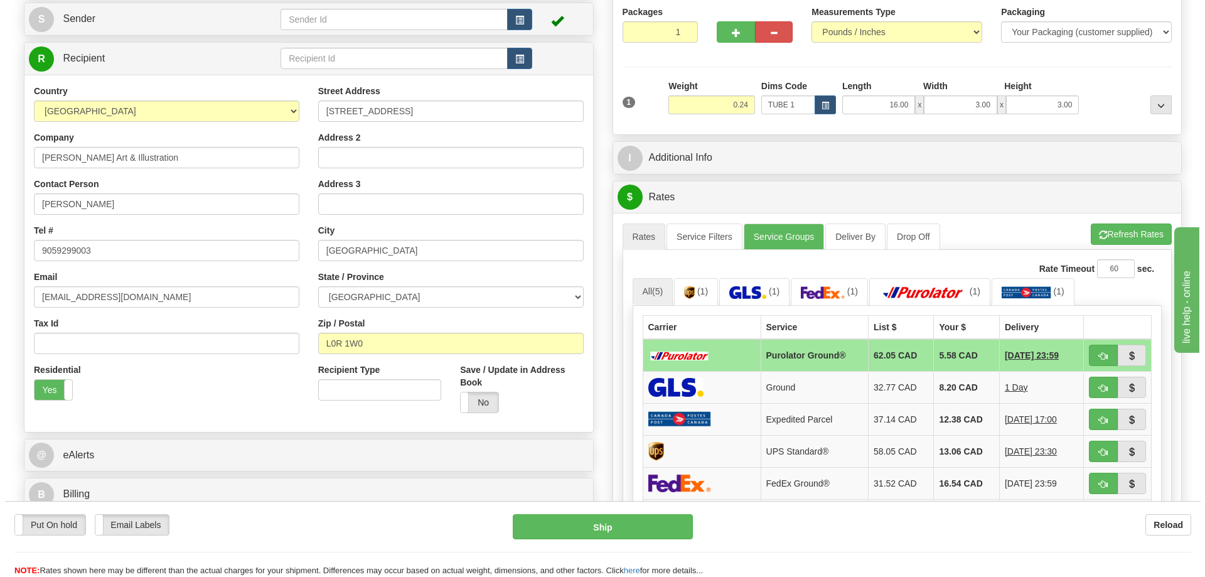
scroll to position [188, 0]
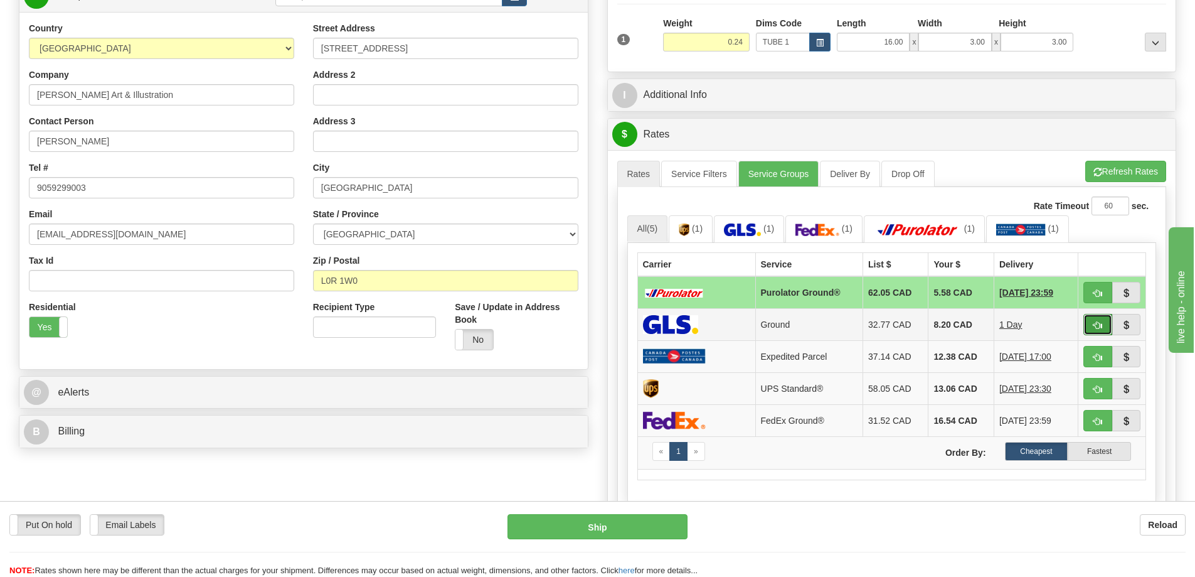
click at [1093, 322] on button "button" at bounding box center [1097, 324] width 29 height 21
type input "1"
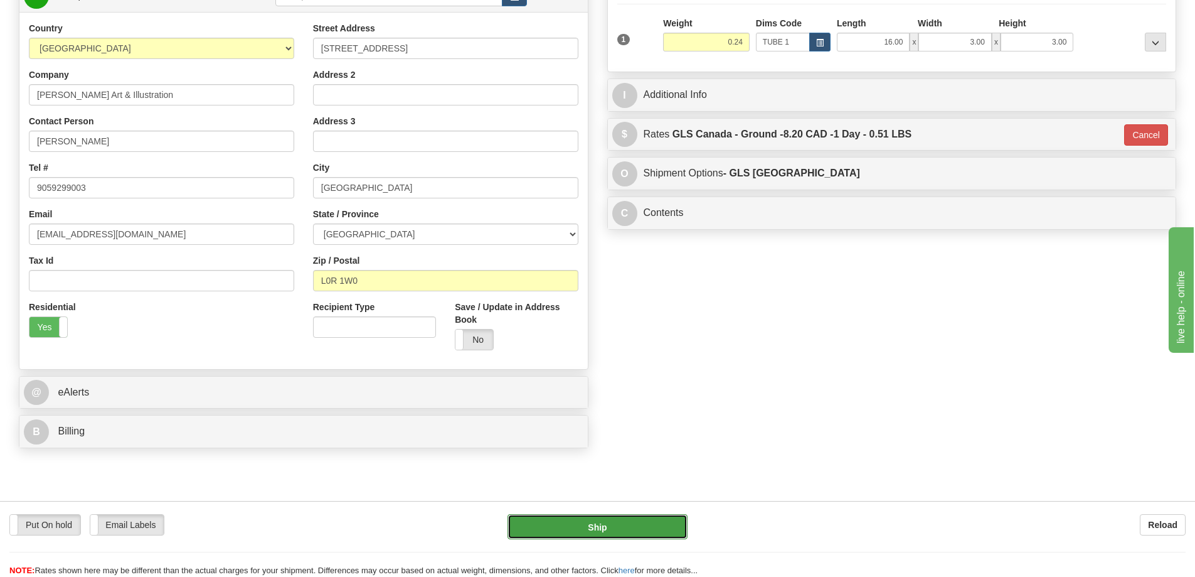
click at [623, 529] on button "Ship" at bounding box center [598, 526] width 180 height 25
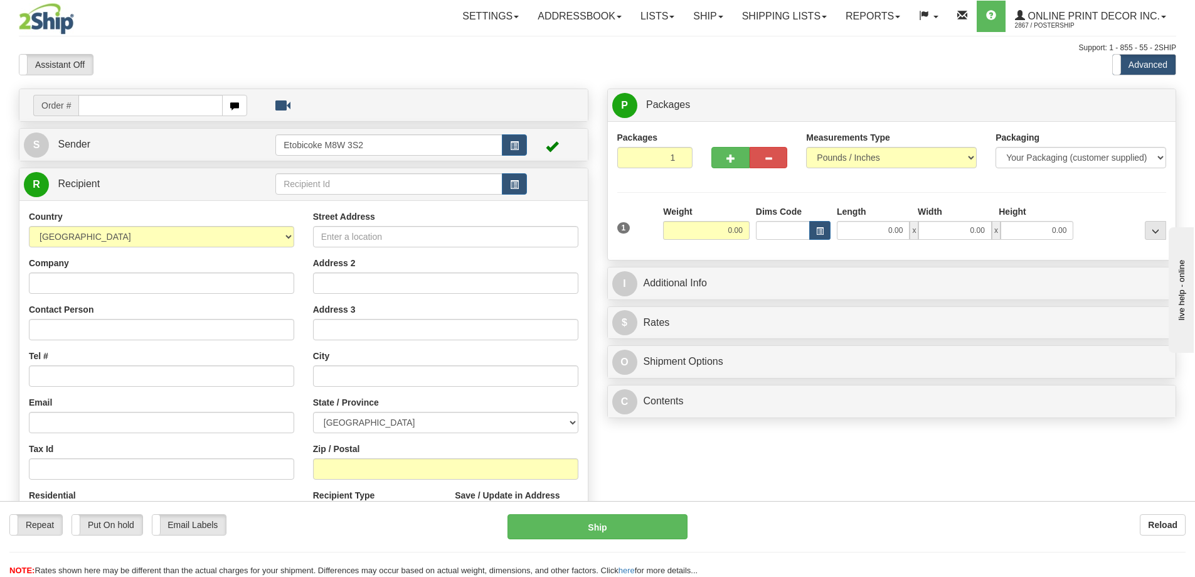
click at [127, 100] on input "text" at bounding box center [150, 105] width 144 height 21
type input "ca-423838"
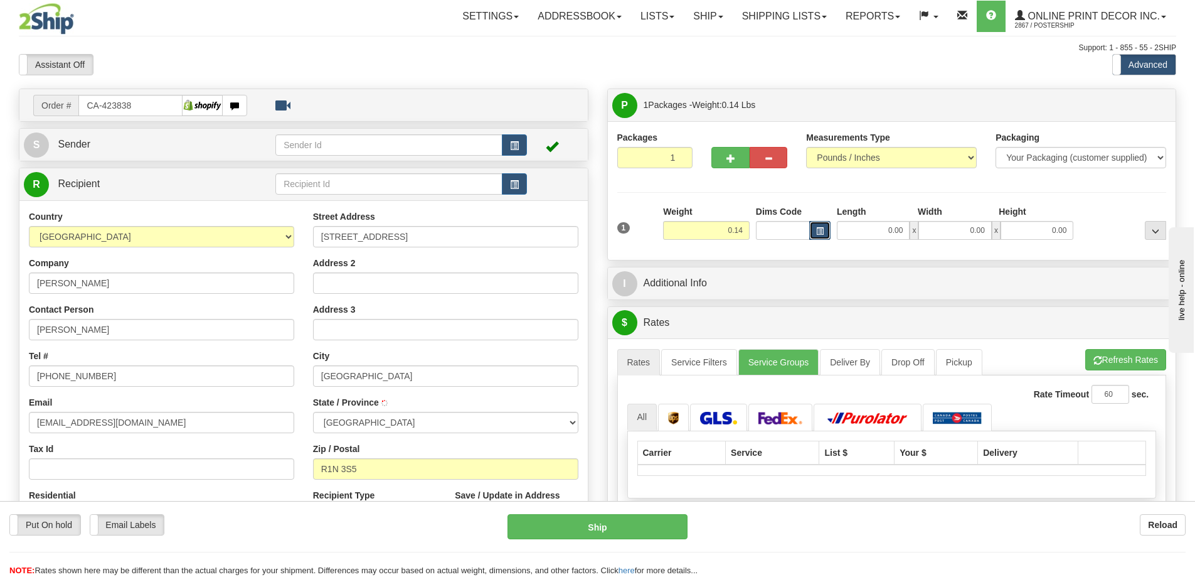
click at [815, 232] on button "button" at bounding box center [819, 230] width 21 height 19
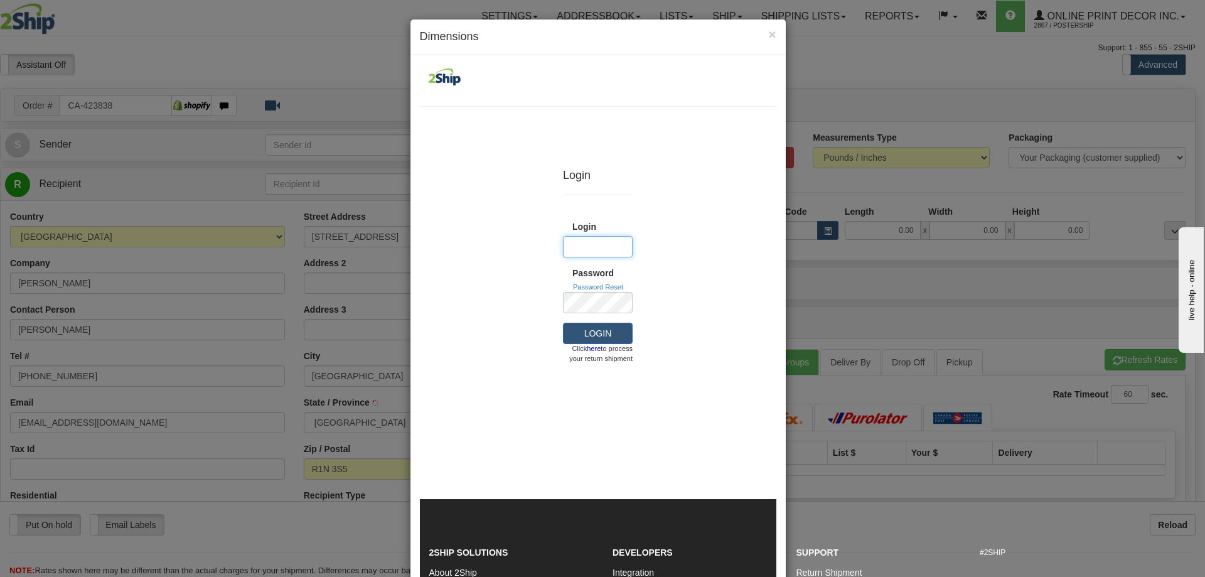
type input "PosterShip"
click at [228, 154] on div "× Dimensions Login Login Login (required) PosterShip Password" at bounding box center [602, 288] width 1205 height 577
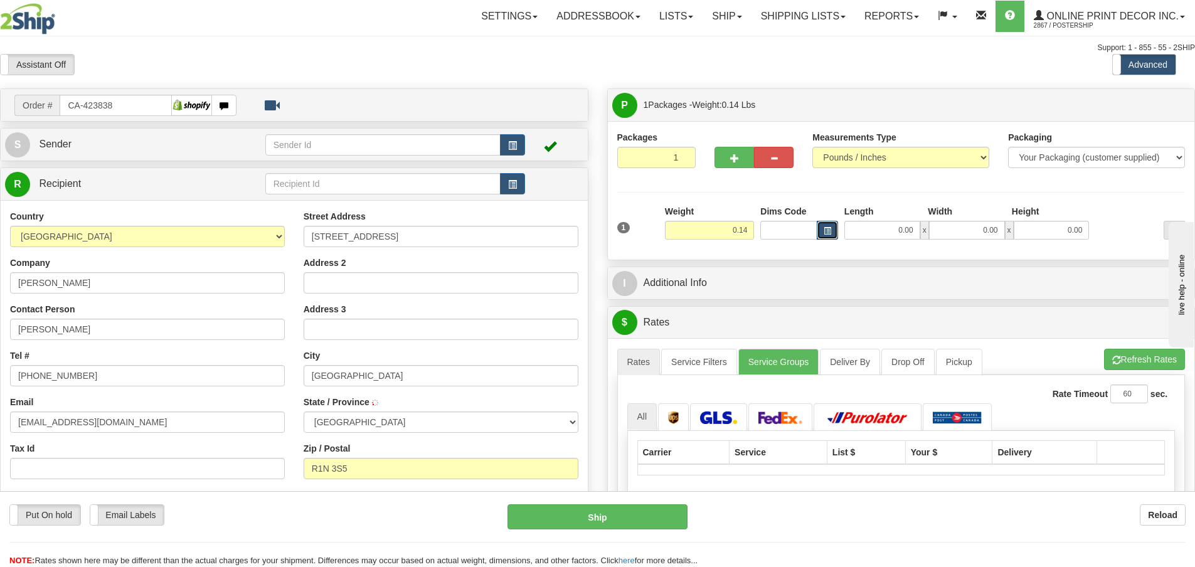
click at [829, 229] on span "button" at bounding box center [828, 231] width 8 height 7
click at [829, 226] on button "button" at bounding box center [827, 230] width 21 height 19
click at [824, 231] on span "button" at bounding box center [828, 231] width 8 height 7
click at [824, 228] on span "button" at bounding box center [828, 231] width 8 height 7
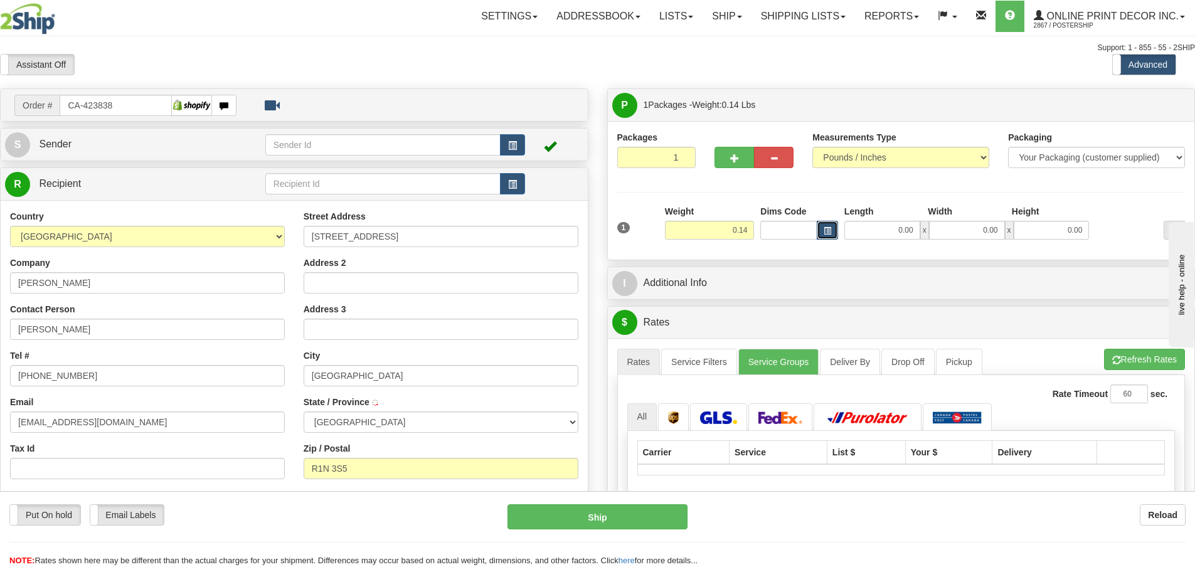
click at [824, 228] on span "button" at bounding box center [828, 231] width 8 height 7
click at [119, 104] on input "CA-423838" at bounding box center [116, 105] width 112 height 21
type input "C"
click at [826, 228] on span "button" at bounding box center [828, 231] width 8 height 7
click at [826, 232] on span "button" at bounding box center [828, 231] width 8 height 7
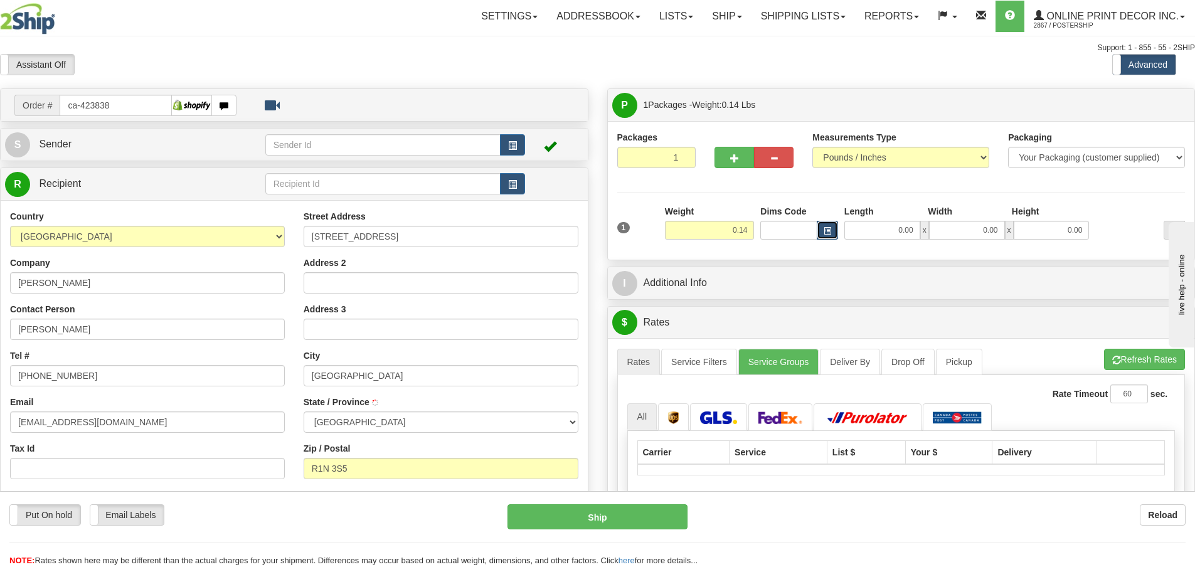
click at [826, 231] on span "button" at bounding box center [828, 231] width 8 height 7
click at [827, 230] on span "button" at bounding box center [828, 231] width 8 height 7
click at [829, 228] on span "button" at bounding box center [828, 231] width 8 height 7
click at [827, 228] on span "button" at bounding box center [828, 231] width 8 height 7
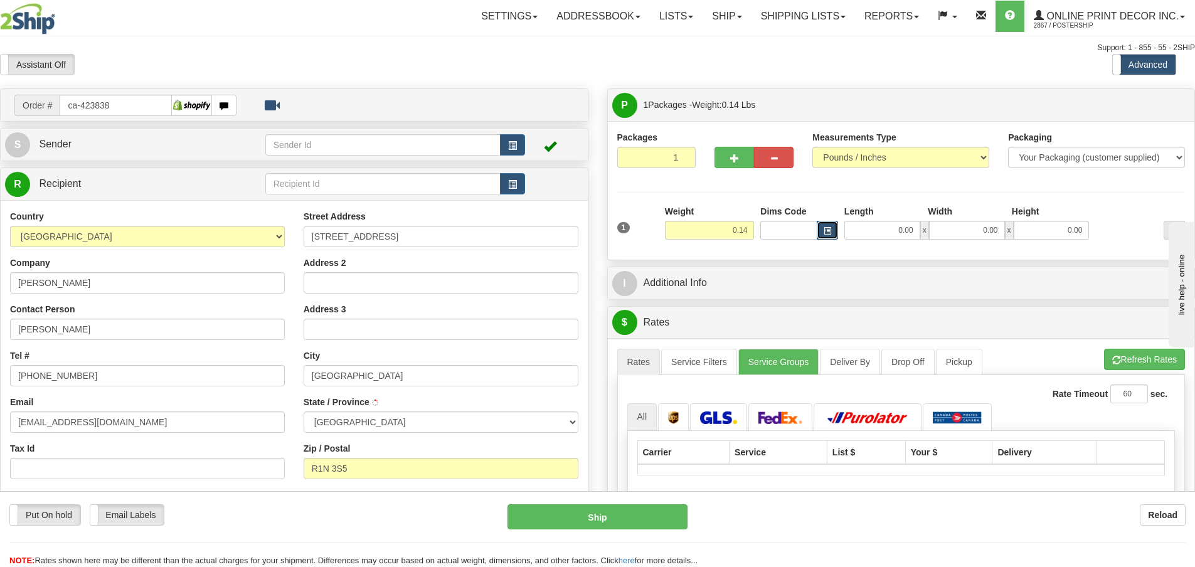
click at [827, 228] on span "button" at bounding box center [828, 231] width 8 height 7
click at [764, 228] on input "Dims Code" at bounding box center [788, 230] width 57 height 19
click at [826, 234] on span "button" at bounding box center [828, 231] width 8 height 7
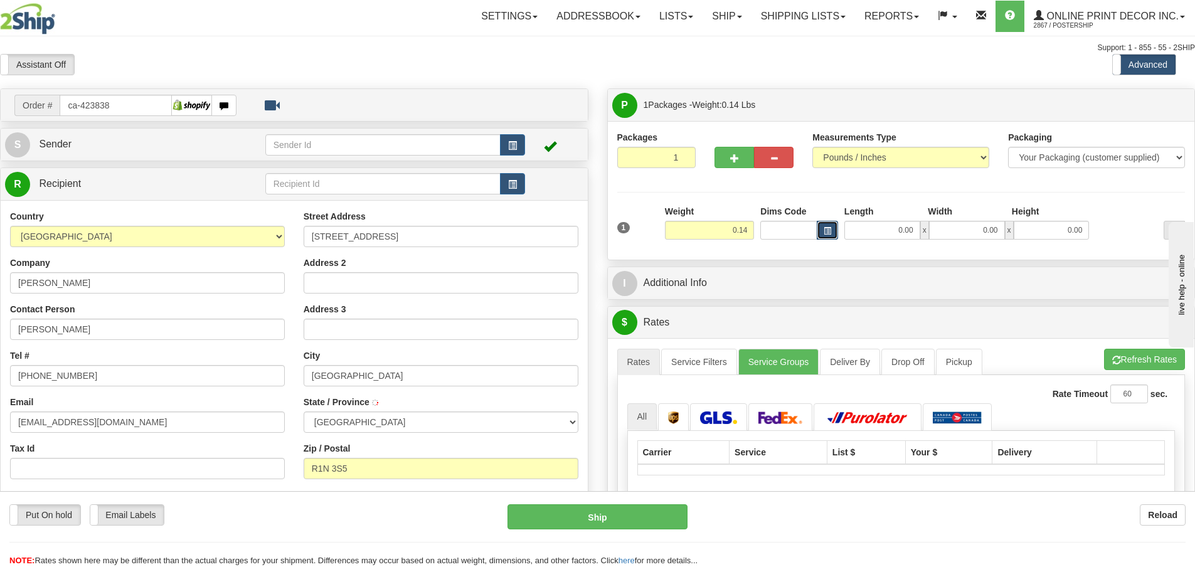
click at [827, 231] on span "button" at bounding box center [828, 231] width 8 height 7
drag, startPoint x: 827, startPoint y: 231, endPoint x: 789, endPoint y: 231, distance: 37.6
click at [821, 232] on button "button" at bounding box center [827, 230] width 21 height 19
click at [141, 100] on input "ca-423838" at bounding box center [116, 105] width 112 height 21
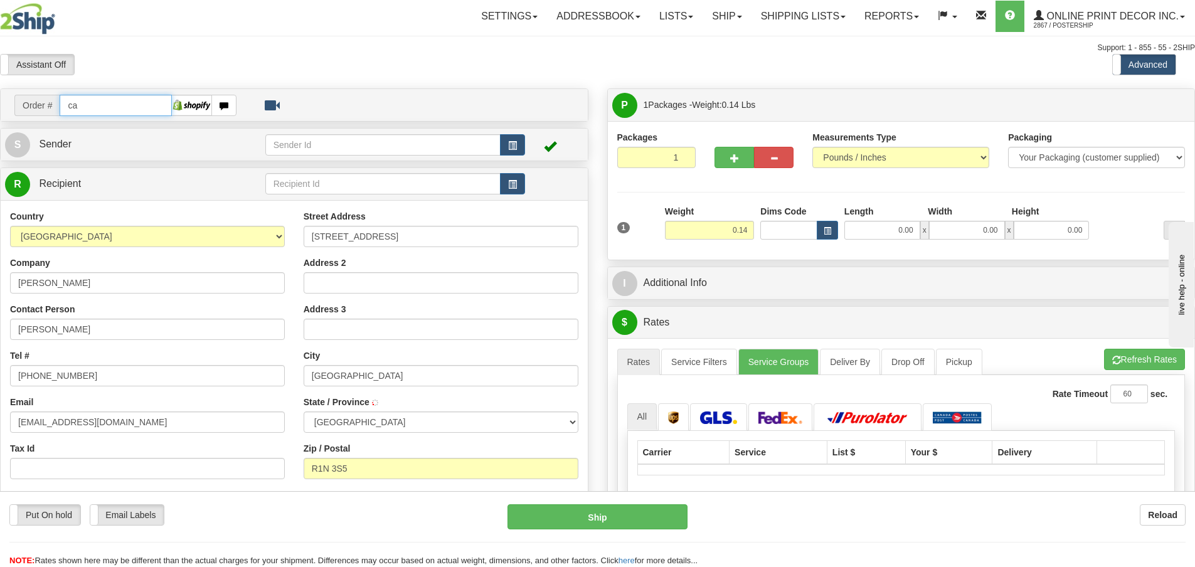
type input "c"
type input "ca-423838"
click at [827, 224] on button "button" at bounding box center [827, 230] width 21 height 19
click at [826, 221] on button "button" at bounding box center [827, 230] width 21 height 19
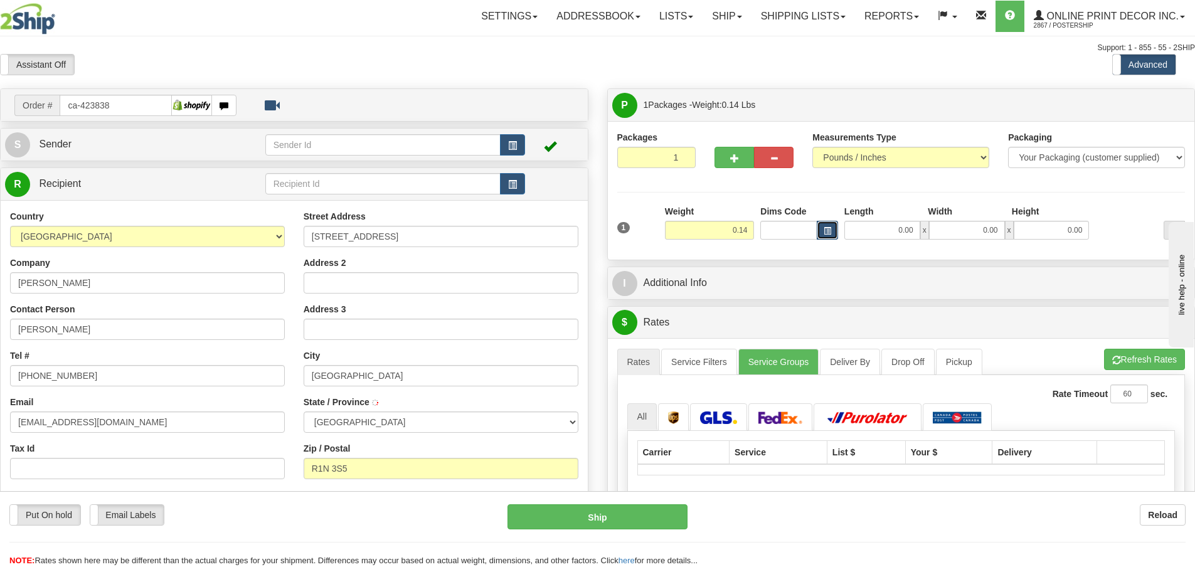
click at [825, 232] on span "button" at bounding box center [828, 231] width 8 height 7
click at [825, 231] on span "button" at bounding box center [828, 231] width 8 height 7
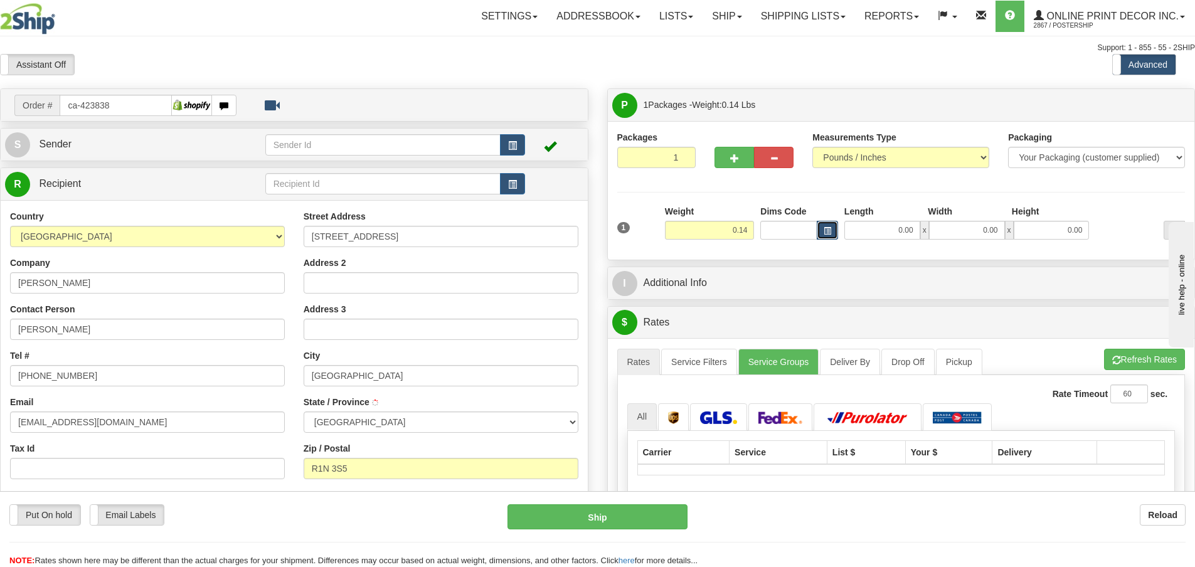
click at [825, 231] on span "button" at bounding box center [828, 231] width 8 height 7
click at [716, 292] on div "I Additional Info" at bounding box center [901, 283] width 588 height 33
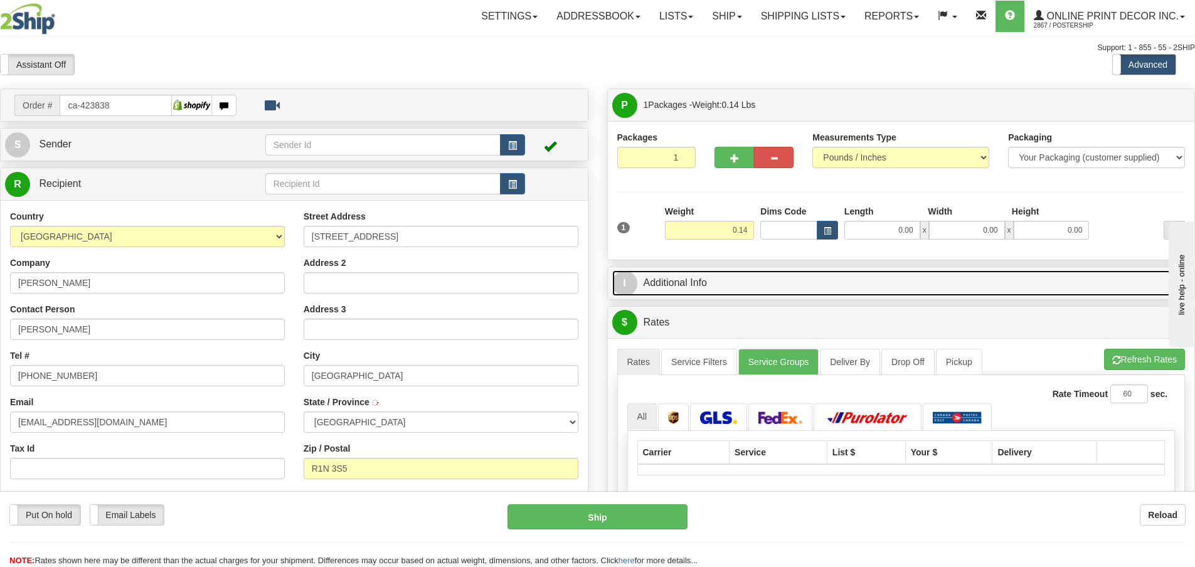
click at [913, 282] on link "I Additional Info" at bounding box center [901, 283] width 578 height 26
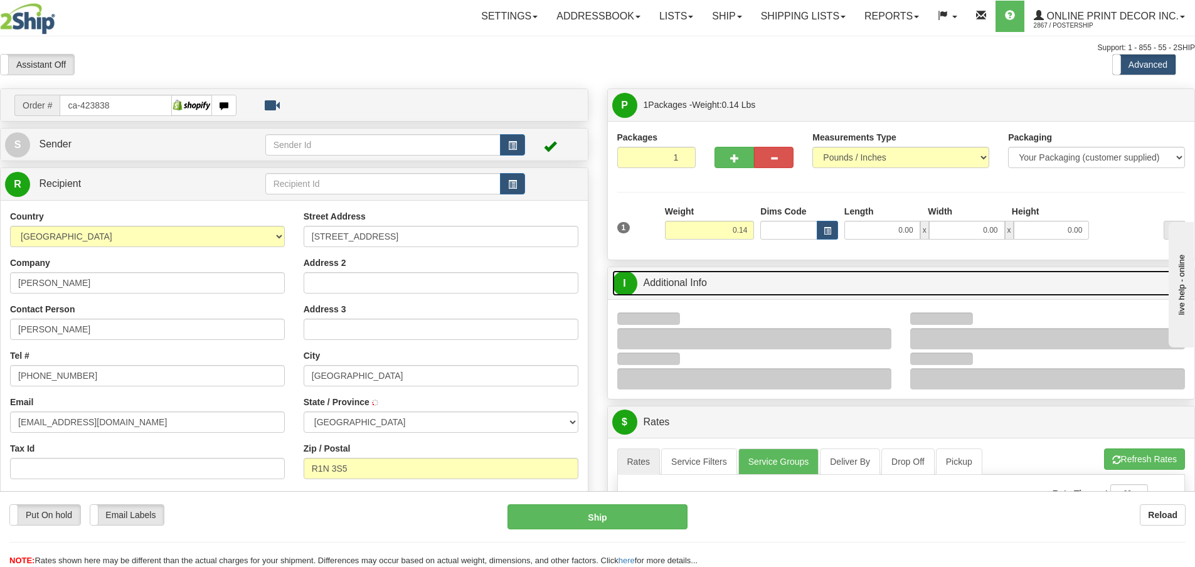
click at [824, 279] on link "I Additional Info" at bounding box center [901, 283] width 578 height 26
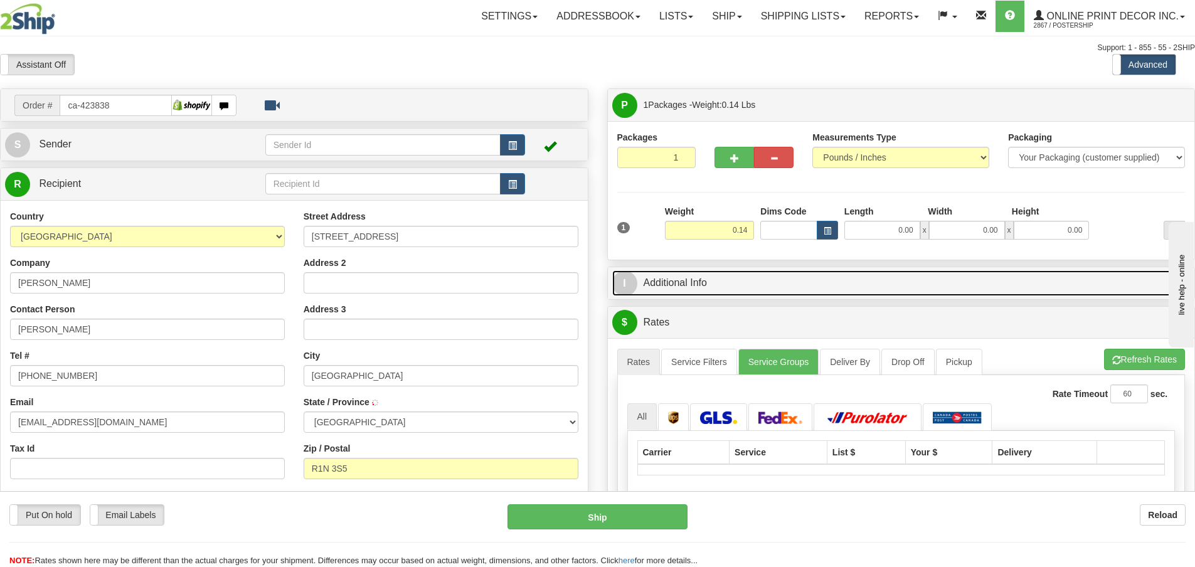
click at [824, 279] on link "I Additional Info" at bounding box center [901, 283] width 578 height 26
click at [824, 277] on link "I Additional Info" at bounding box center [901, 283] width 578 height 26
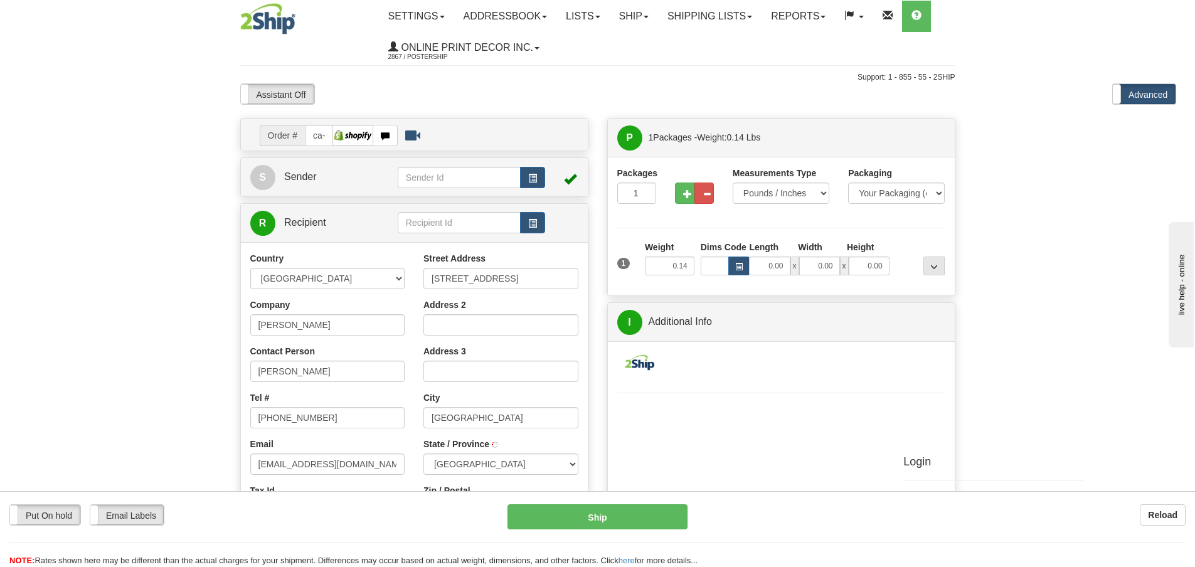
click at [826, 231] on div "Packages 1 1 Measurements Type" at bounding box center [781, 226] width 328 height 119
click at [113, 156] on body "Training Course Close Toggle navigation Settings Shipping Preferences New Recip…" at bounding box center [597, 283] width 1195 height 567
click at [737, 263] on span "button" at bounding box center [739, 266] width 8 height 7
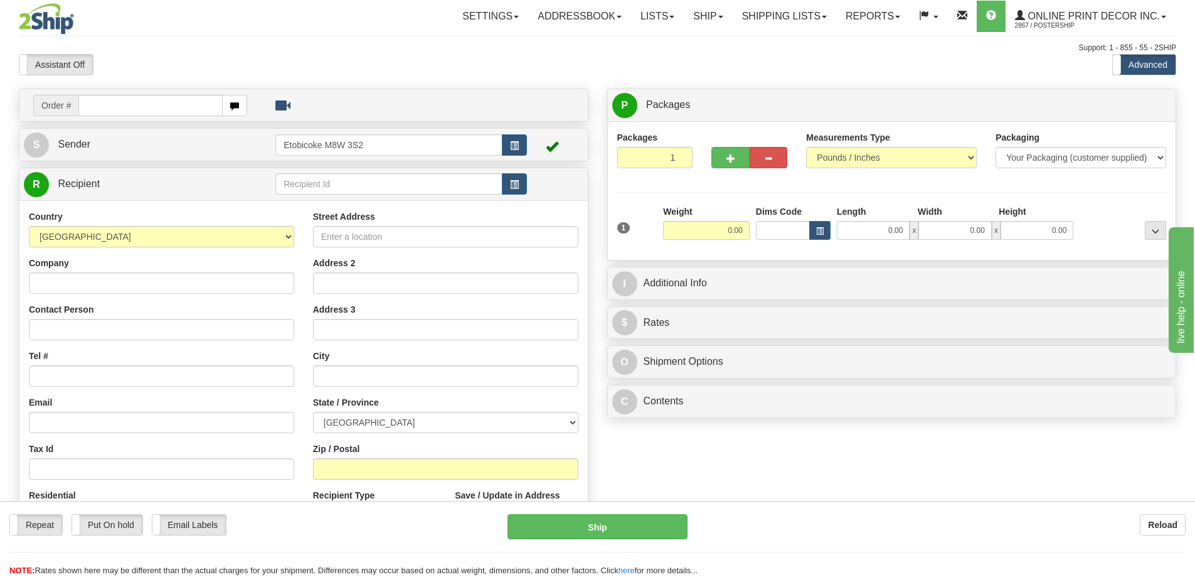
click at [104, 105] on input "text" at bounding box center [150, 105] width 144 height 21
type input "ca-423838"
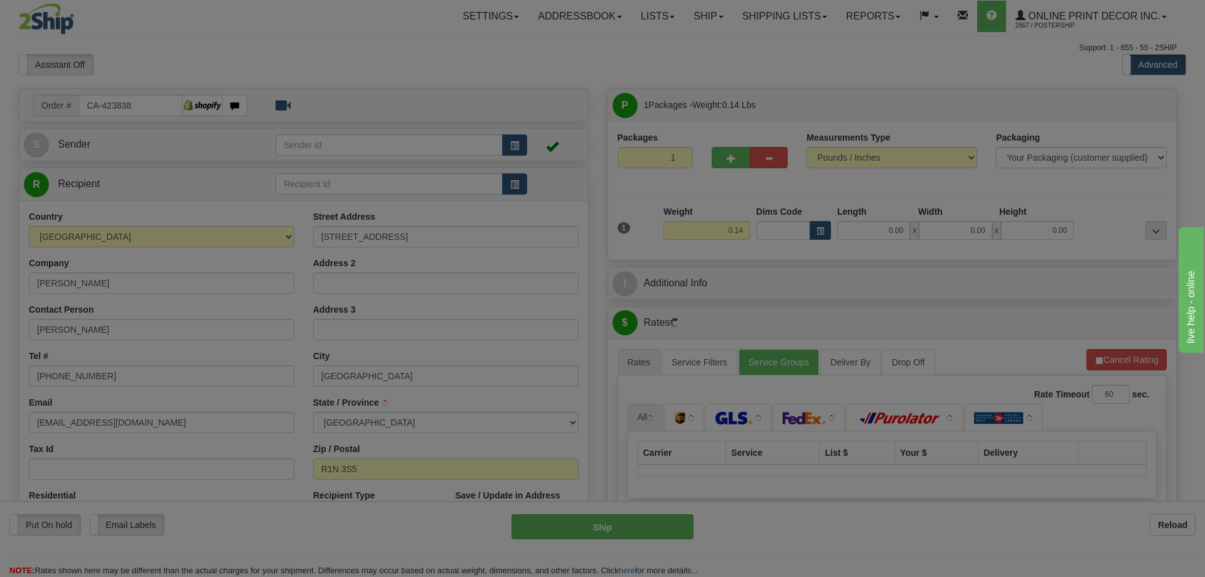
type input "PORTAGE LA PRAIRIE"
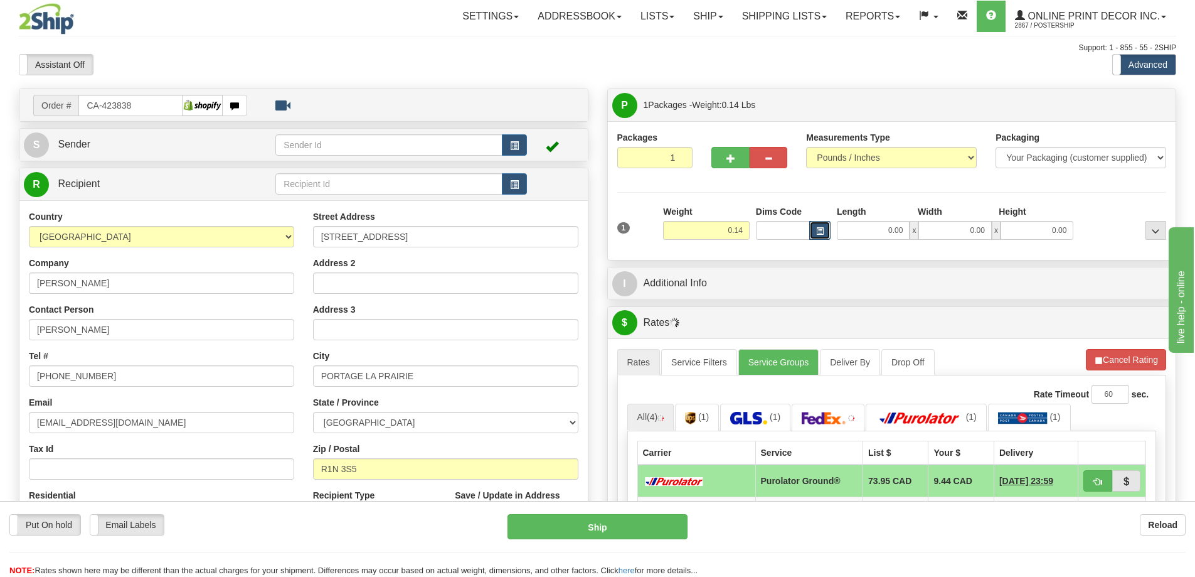
click at [817, 233] on span "button" at bounding box center [820, 231] width 8 height 7
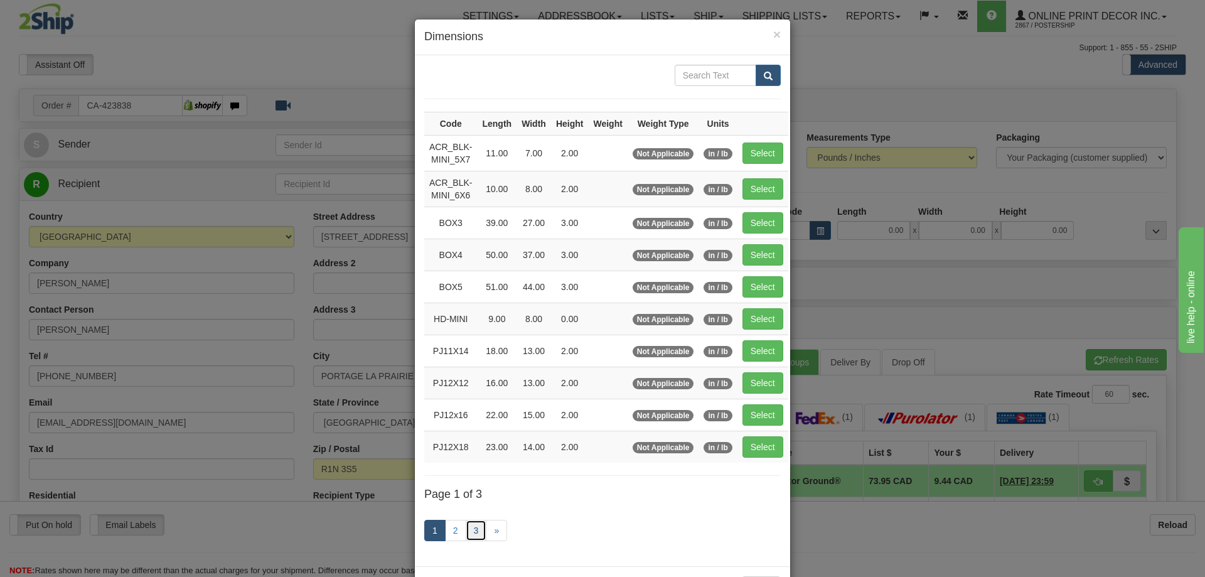
click at [476, 529] on link "3" at bounding box center [476, 529] width 21 height 21
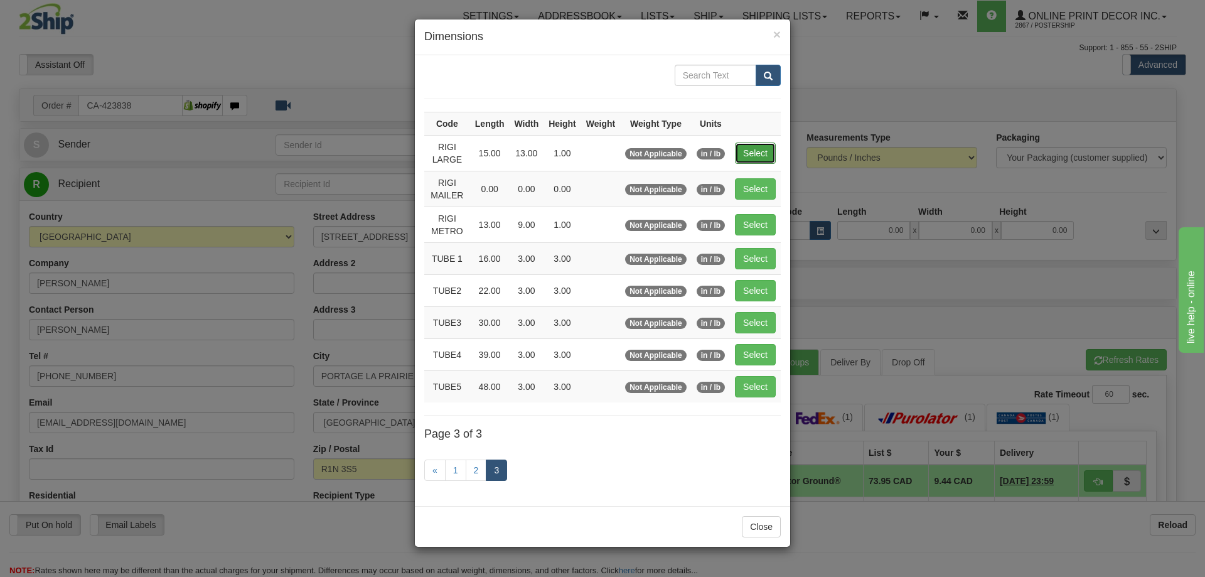
click at [755, 154] on button "Select" at bounding box center [755, 152] width 41 height 21
type input "RIGI LARGE"
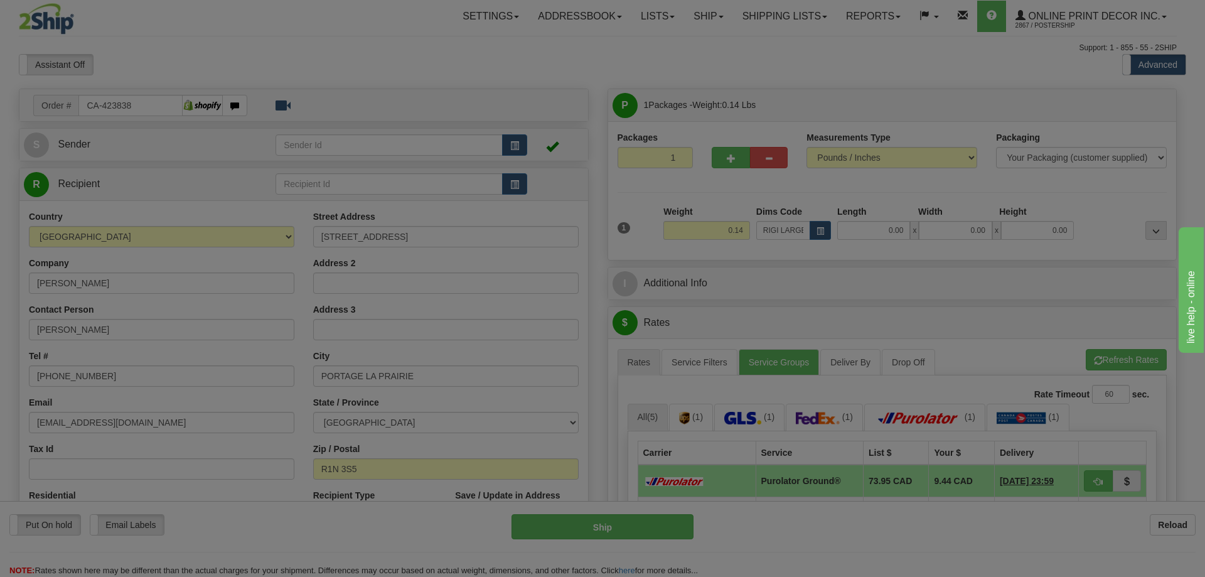
type input "15.00"
type input "13.00"
type input "1.00"
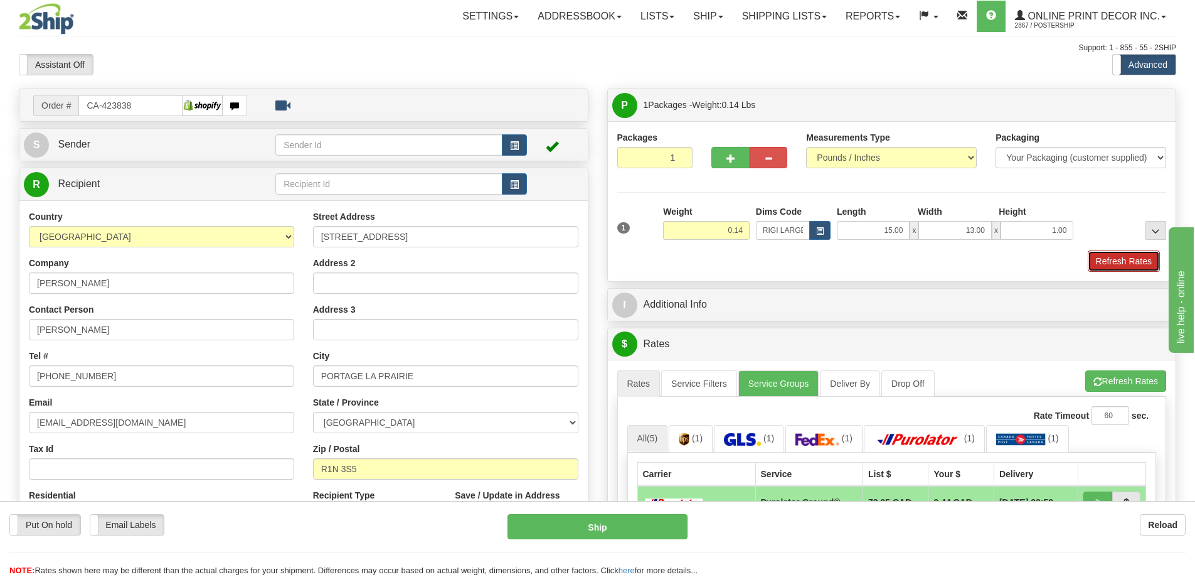
click at [1116, 258] on button "Refresh Rates" at bounding box center [1124, 260] width 72 height 21
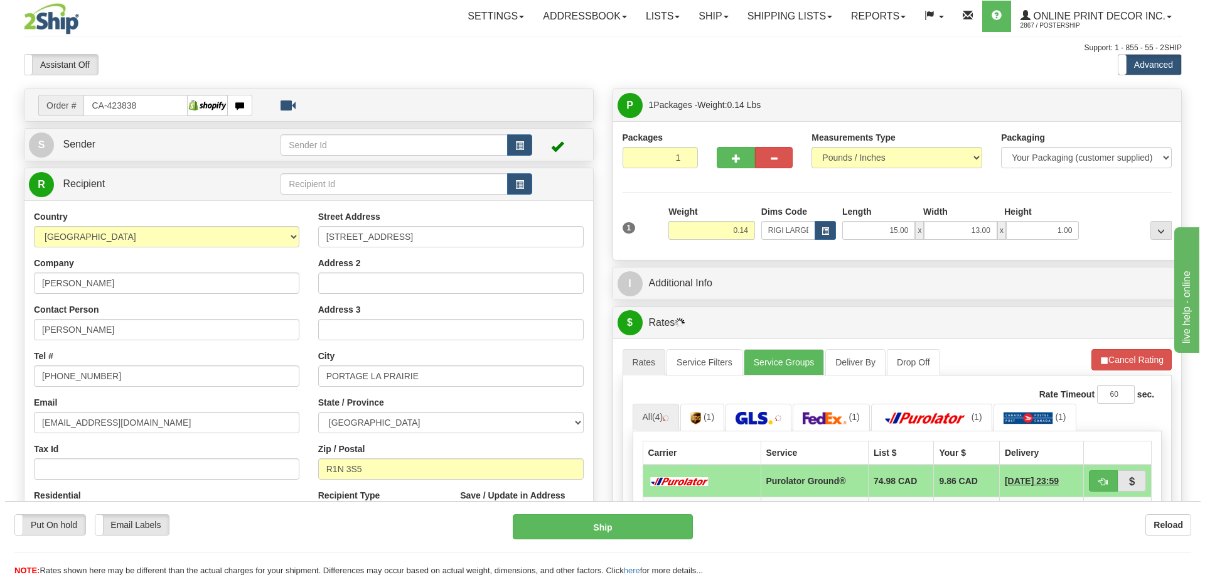
scroll to position [188, 0]
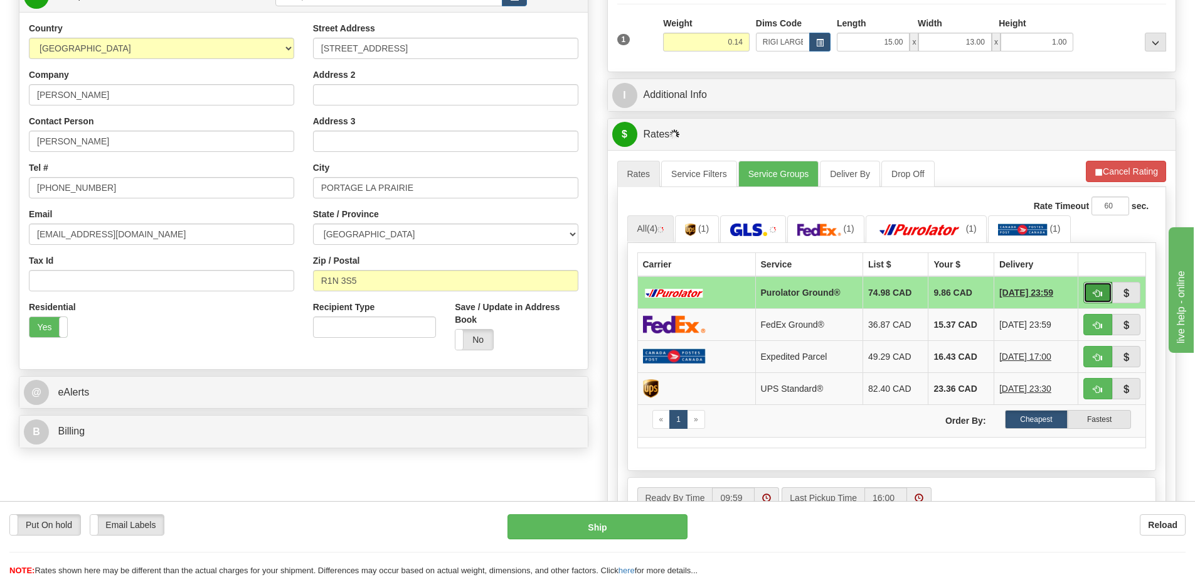
click at [1102, 287] on button "button" at bounding box center [1097, 292] width 29 height 21
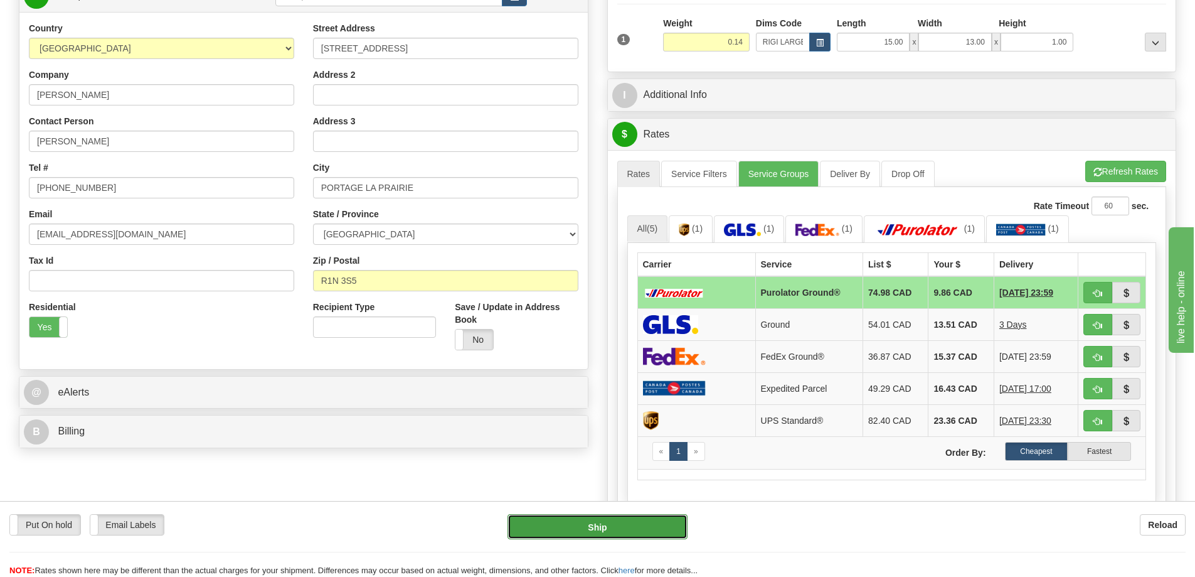
click at [659, 526] on button "Ship" at bounding box center [598, 526] width 180 height 25
type input "260"
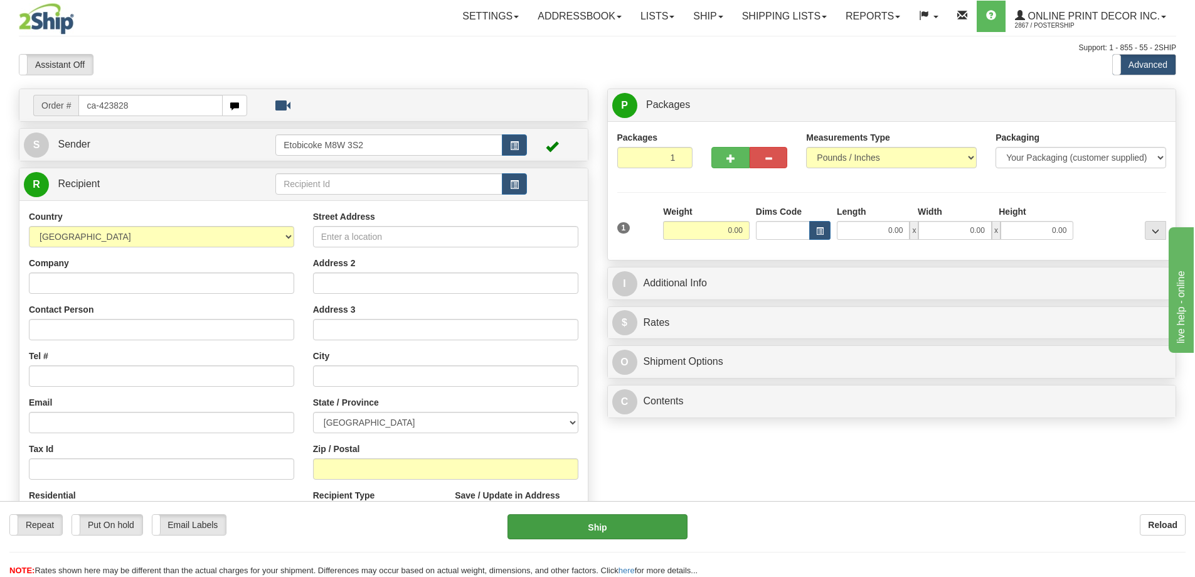
type input "ca-423828"
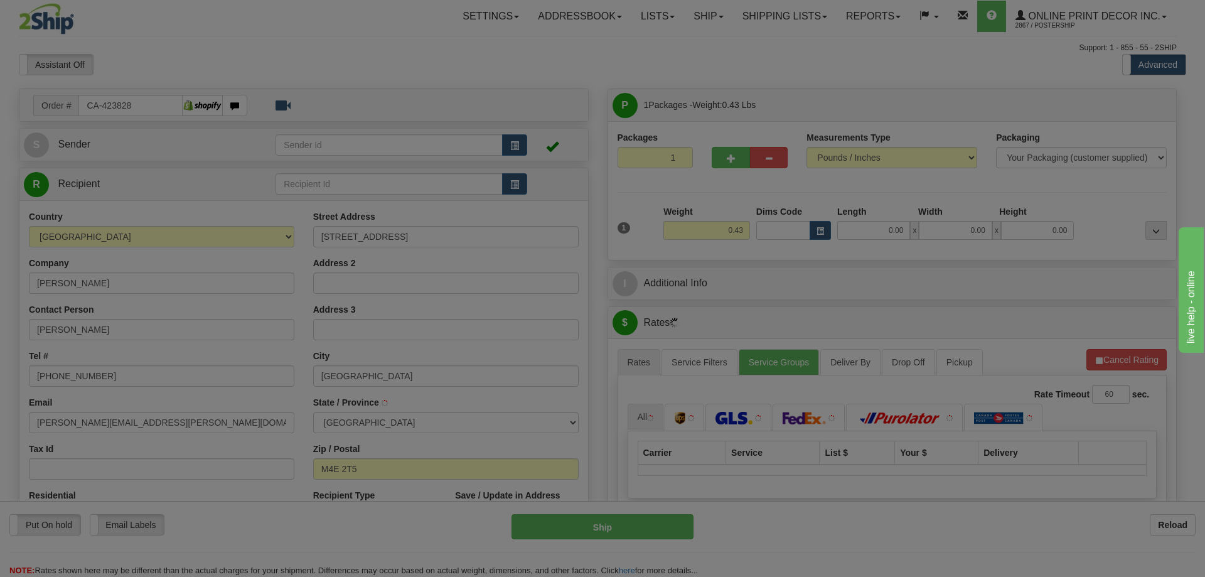
type input "[GEOGRAPHIC_DATA]"
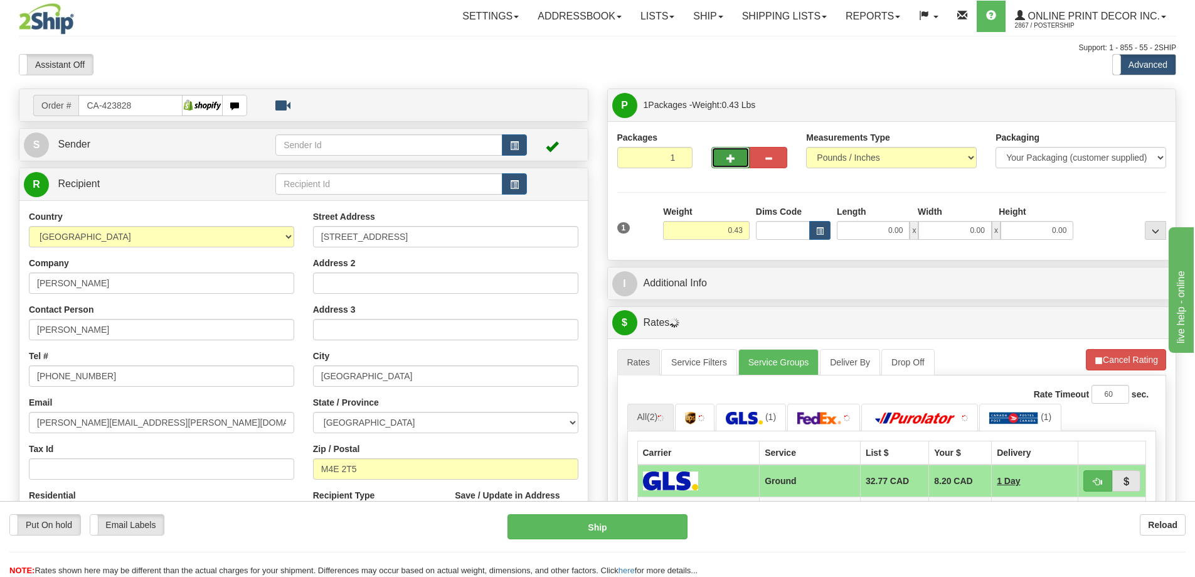
click at [726, 156] on span "button" at bounding box center [730, 158] width 9 height 8
radio input "true"
type input "2"
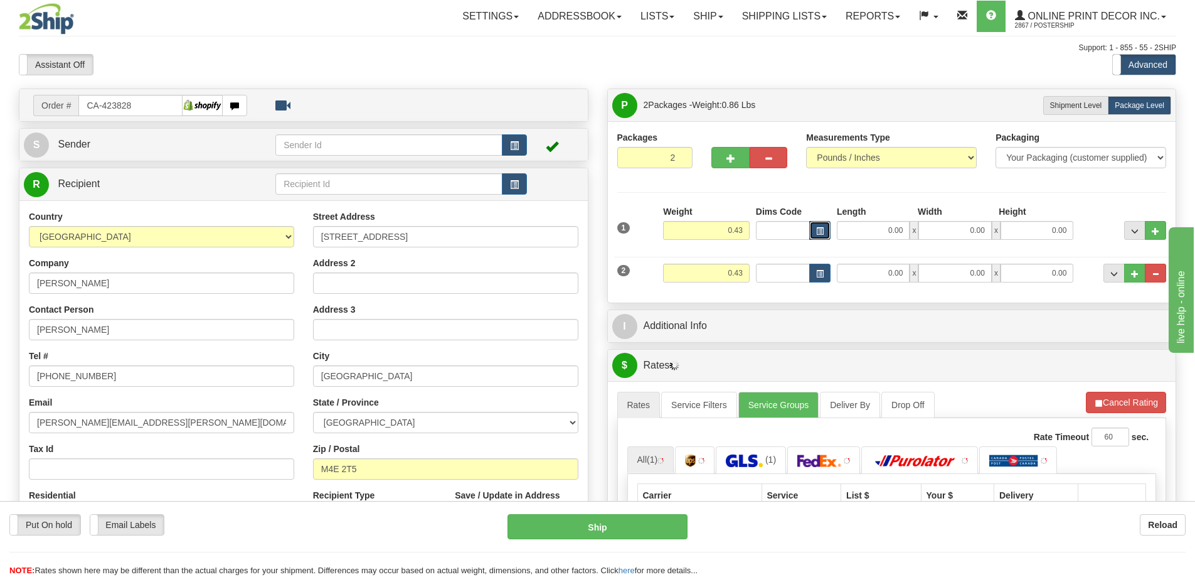
click at [822, 230] on span "button" at bounding box center [820, 231] width 8 height 7
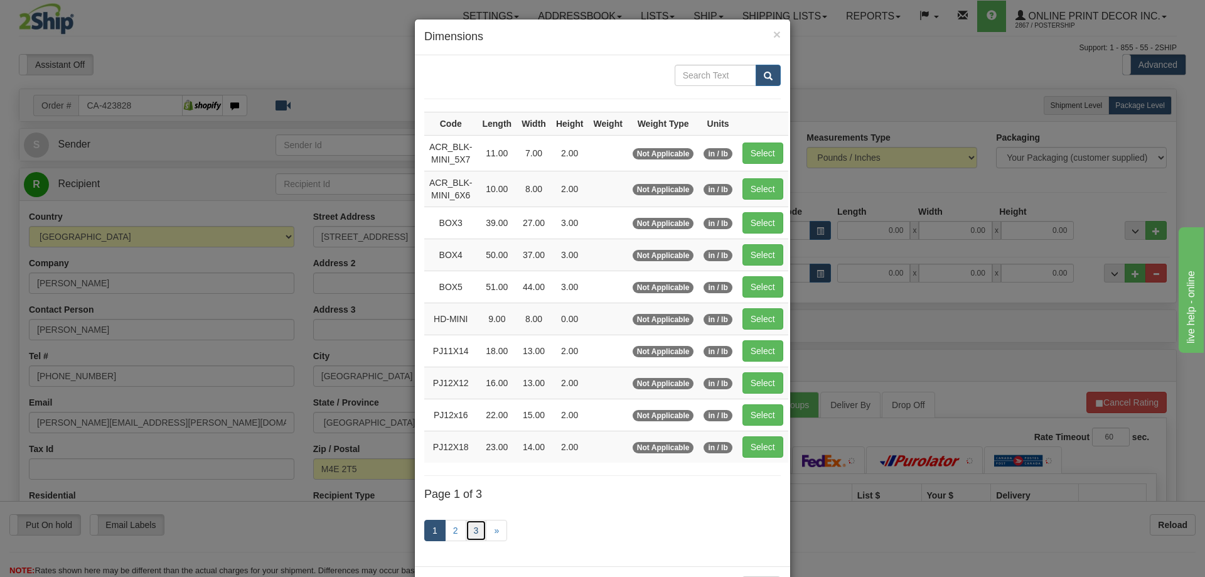
drag, startPoint x: 467, startPoint y: 531, endPoint x: 468, endPoint y: 521, distance: 10.1
click at [467, 531] on link "3" at bounding box center [476, 529] width 21 height 21
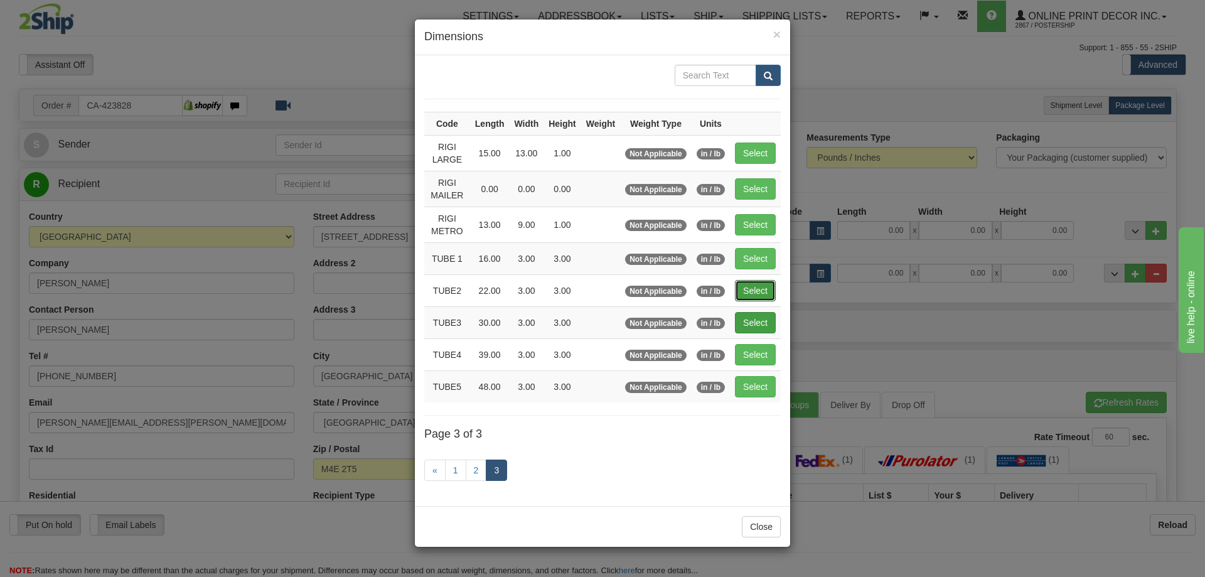
click at [749, 287] on button "Select" at bounding box center [755, 290] width 41 height 21
type input "TUBE2"
type input "22.00"
type input "3.00"
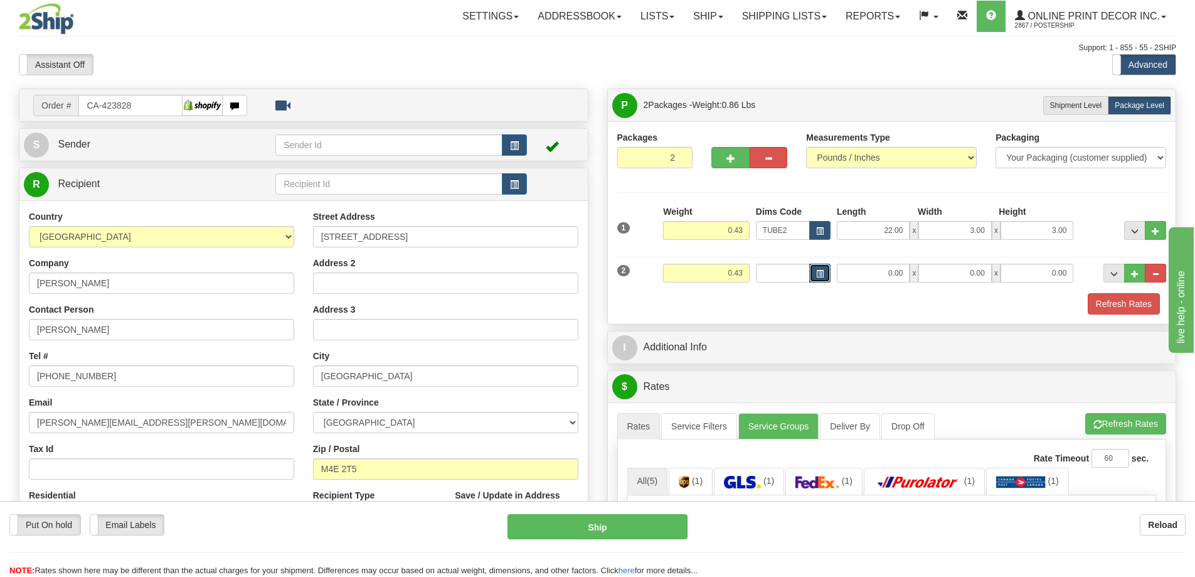
click at [821, 274] on span "button" at bounding box center [820, 273] width 8 height 7
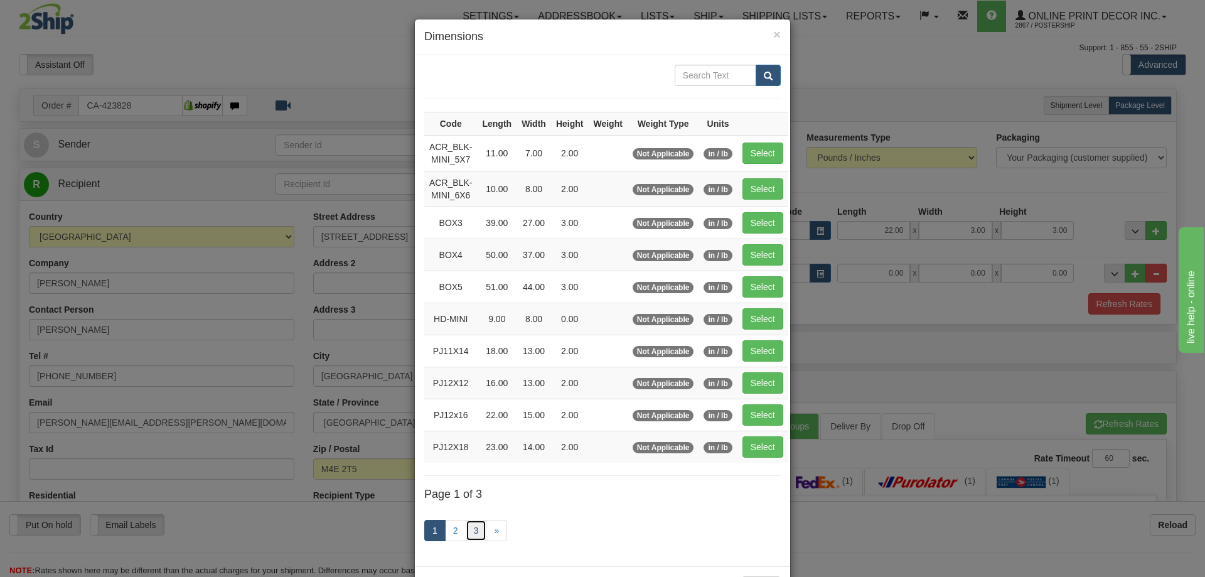
click at [471, 528] on link "3" at bounding box center [476, 529] width 21 height 21
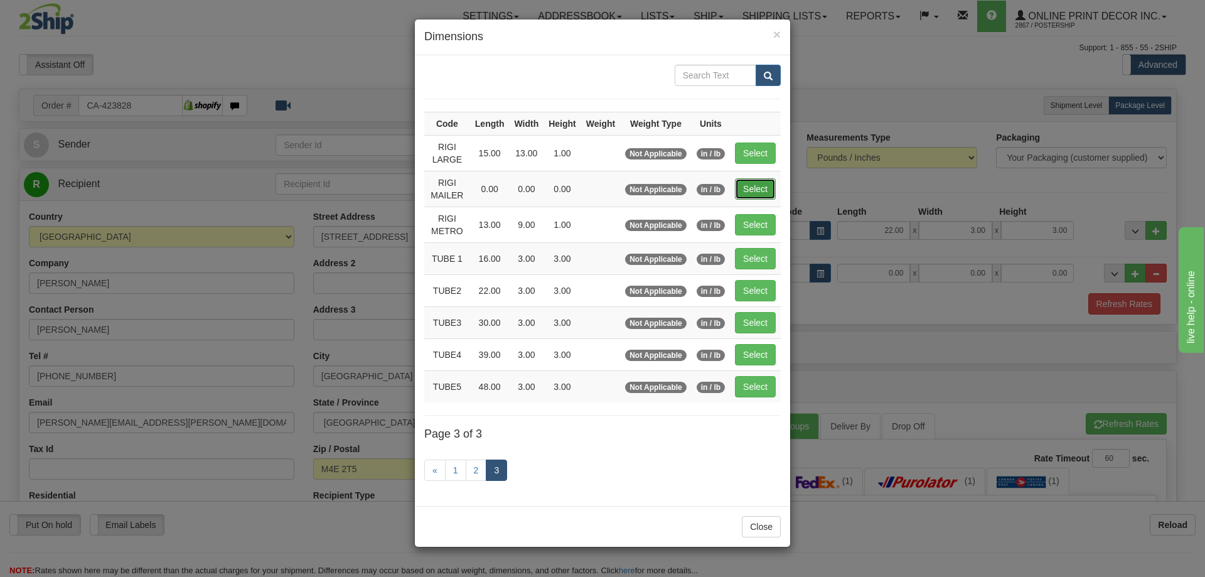
click at [753, 179] on button "Select" at bounding box center [755, 188] width 41 height 21
type input "RIGI MAILER"
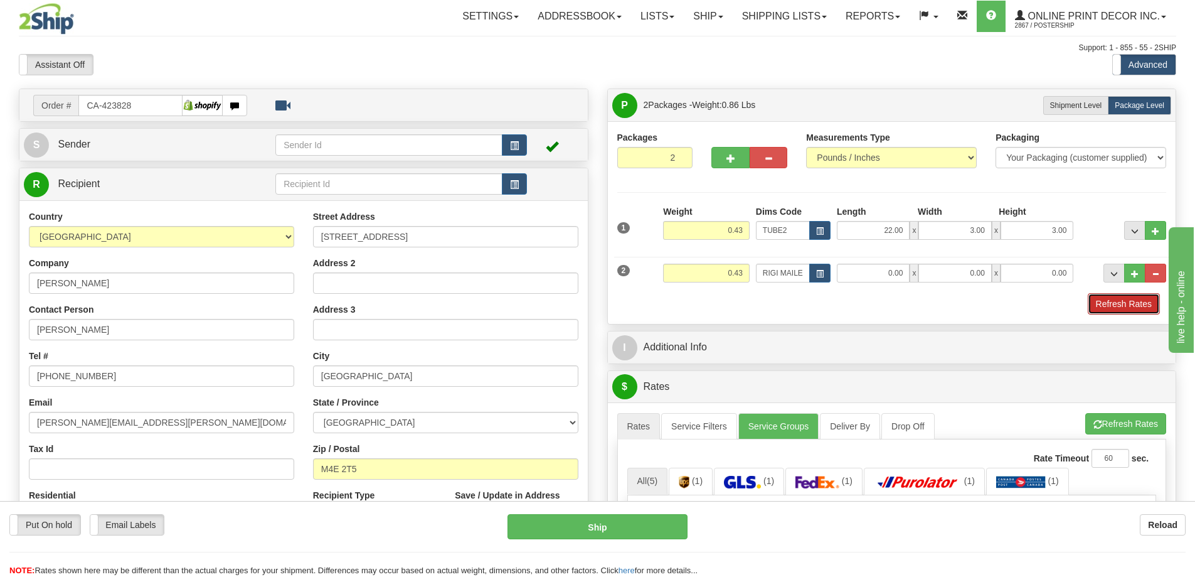
click at [1107, 302] on button "Refresh Rates" at bounding box center [1124, 303] width 72 height 21
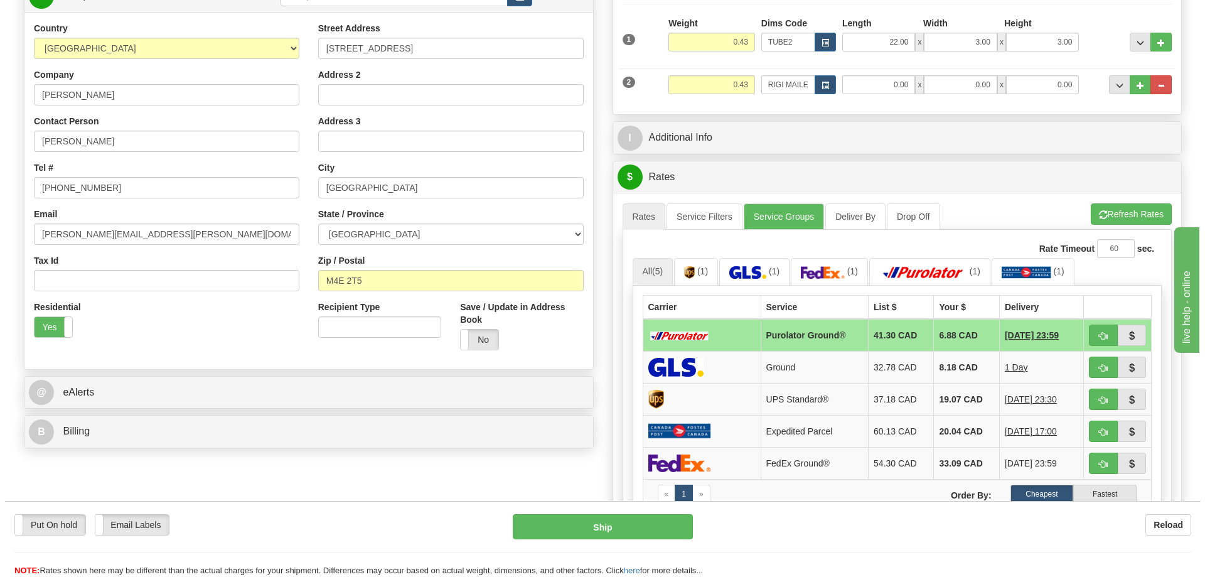
scroll to position [251, 0]
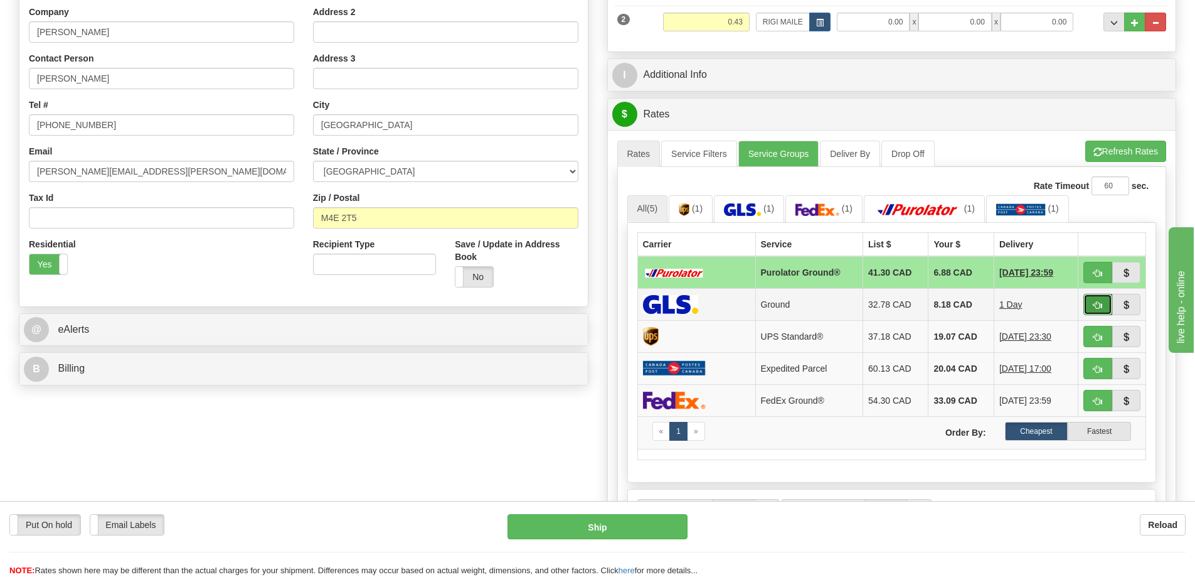
click at [1105, 301] on button "button" at bounding box center [1097, 304] width 29 height 21
type input "1"
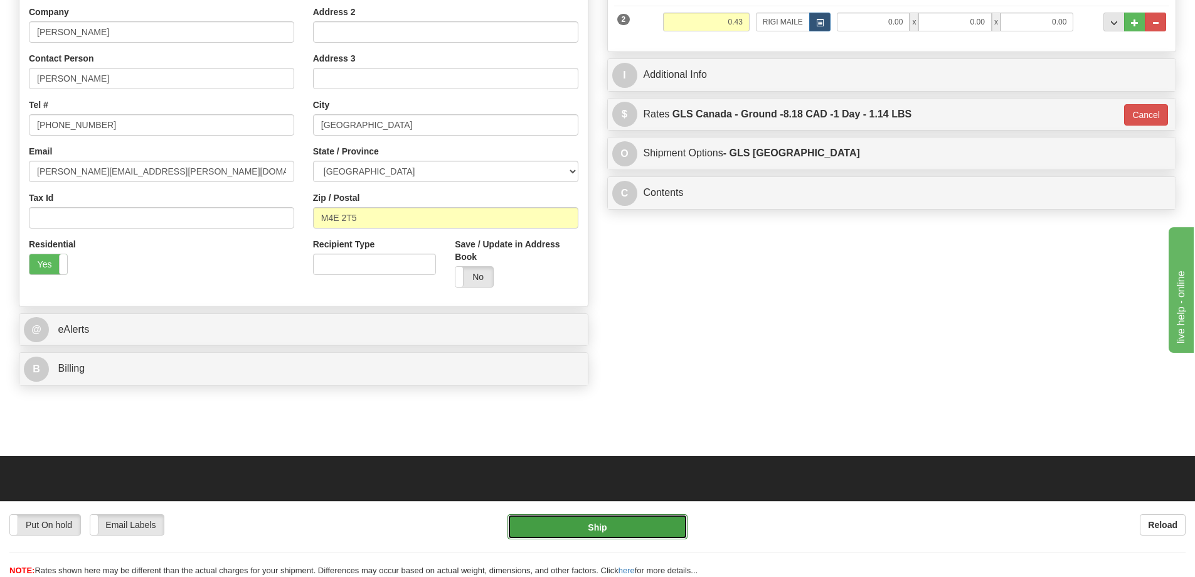
click at [666, 524] on button "Ship" at bounding box center [598, 526] width 180 height 25
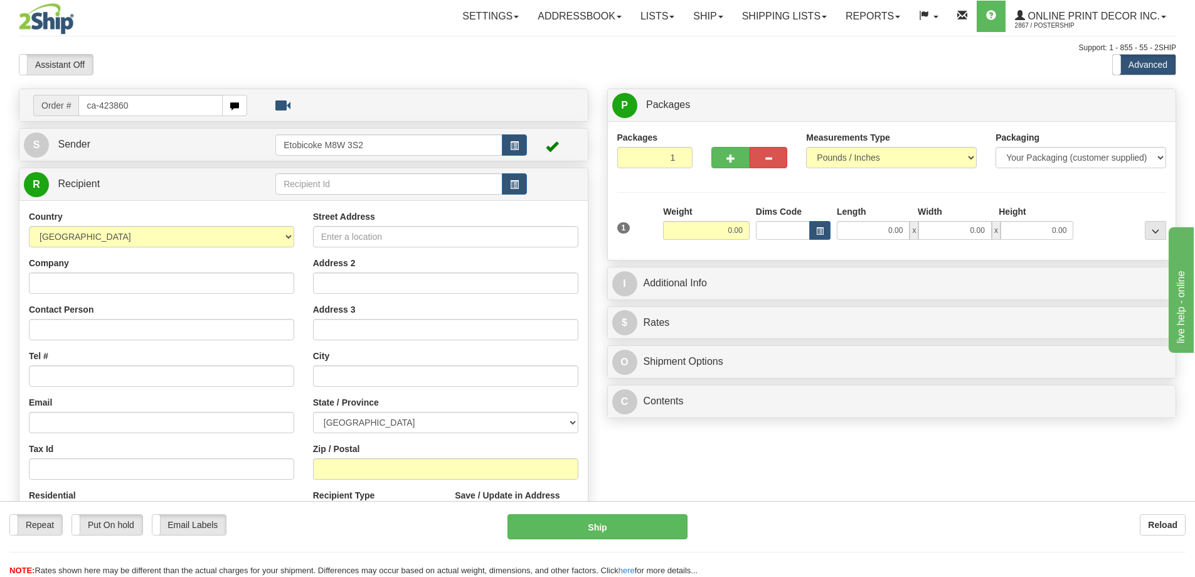
type input "ca-423860"
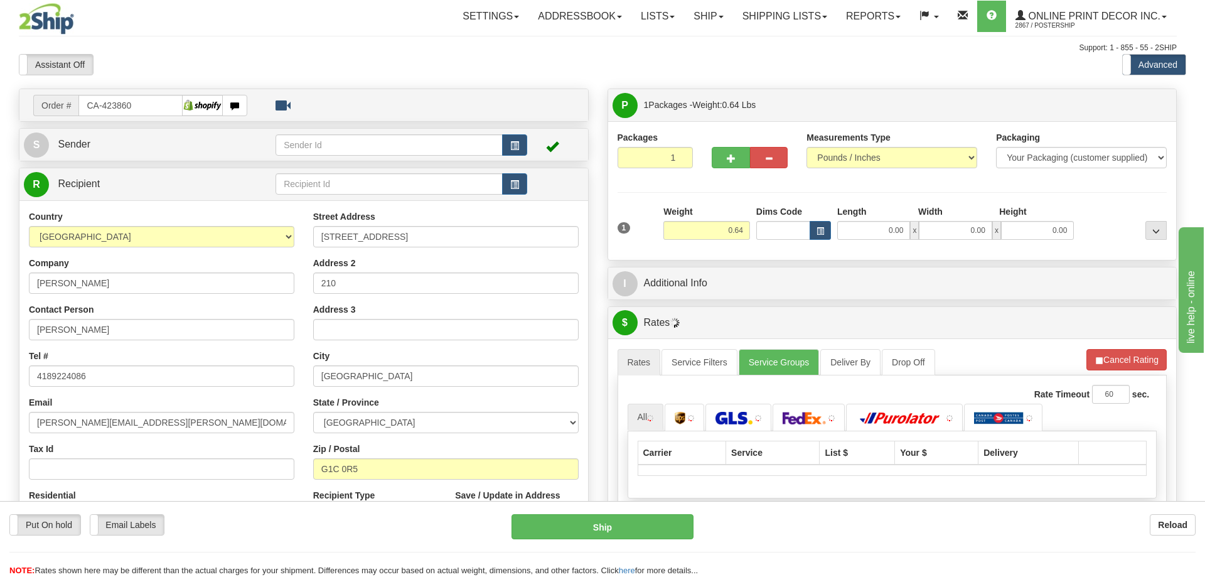
type input "[GEOGRAPHIC_DATA]"
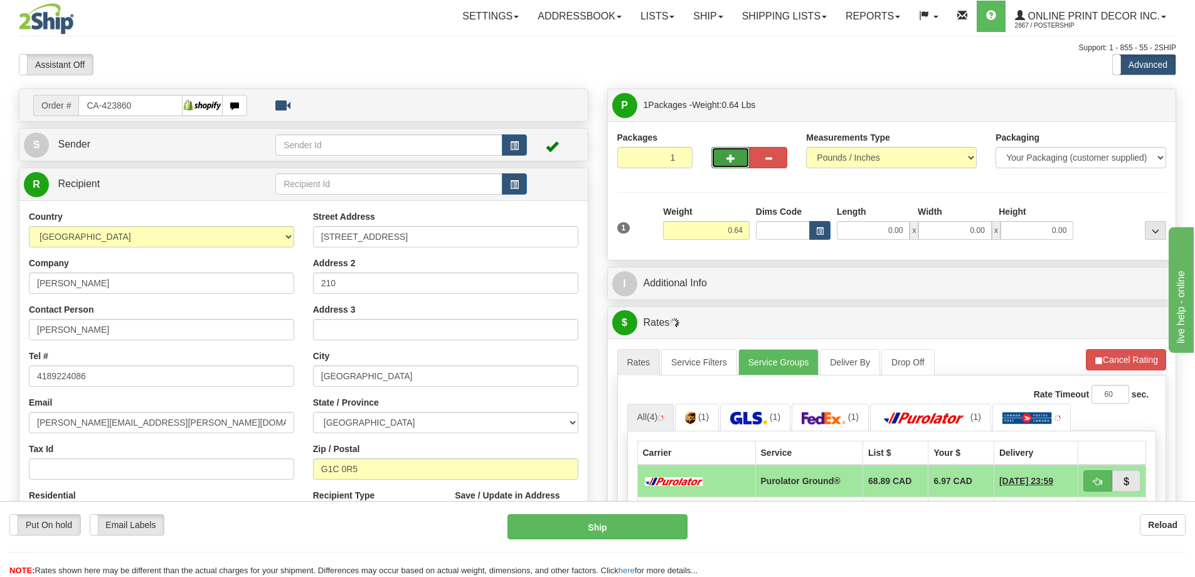
click at [736, 157] on button "button" at bounding box center [730, 157] width 38 height 21
radio input "true"
type input "2"
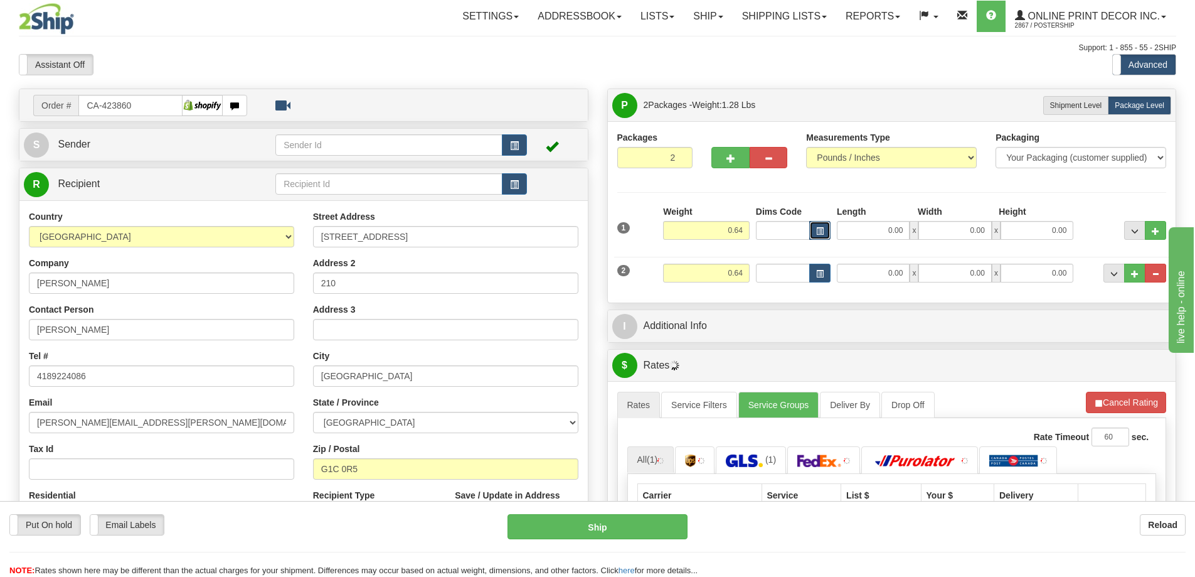
click at [829, 233] on button "button" at bounding box center [819, 230] width 21 height 19
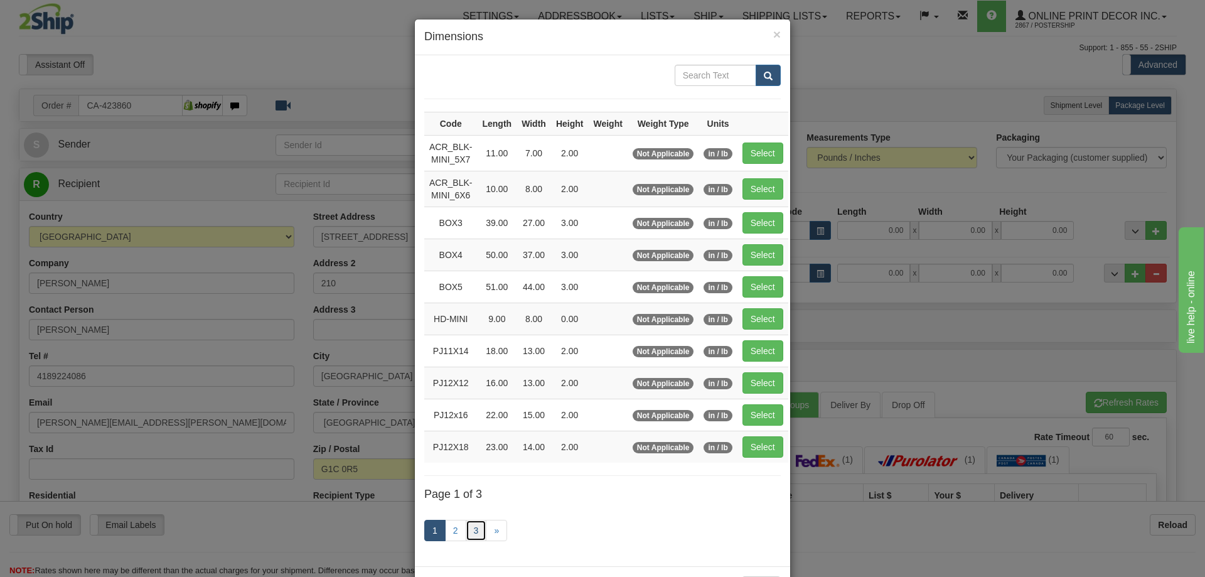
click at [468, 530] on link "3" at bounding box center [476, 529] width 21 height 21
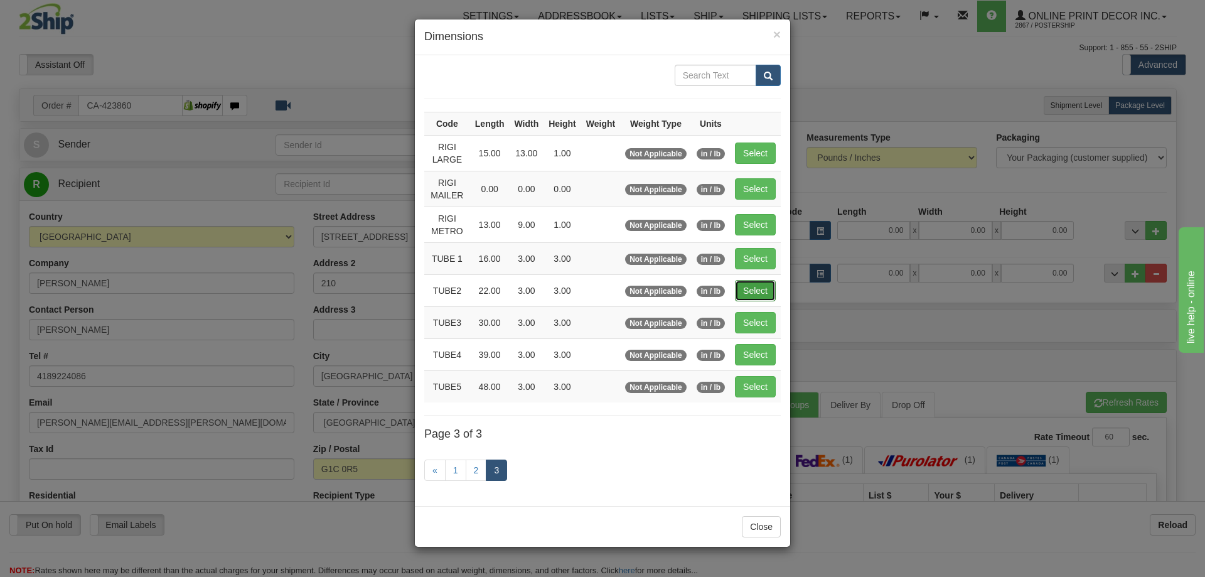
click at [762, 290] on button "Select" at bounding box center [755, 290] width 41 height 21
type input "TUBE2"
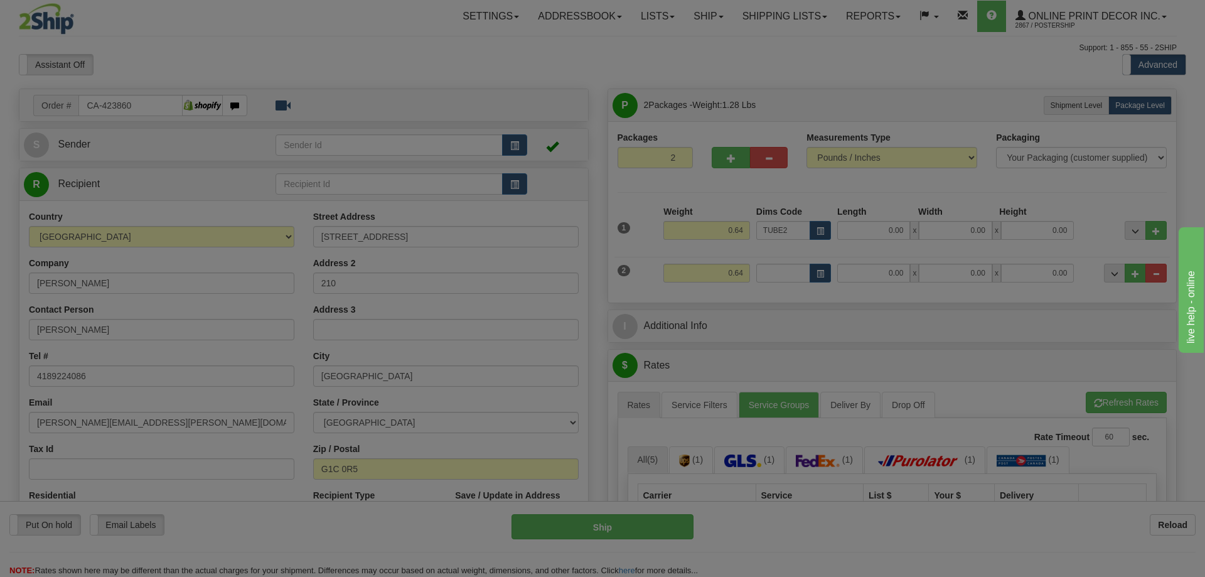
type input "22.00"
type input "3.00"
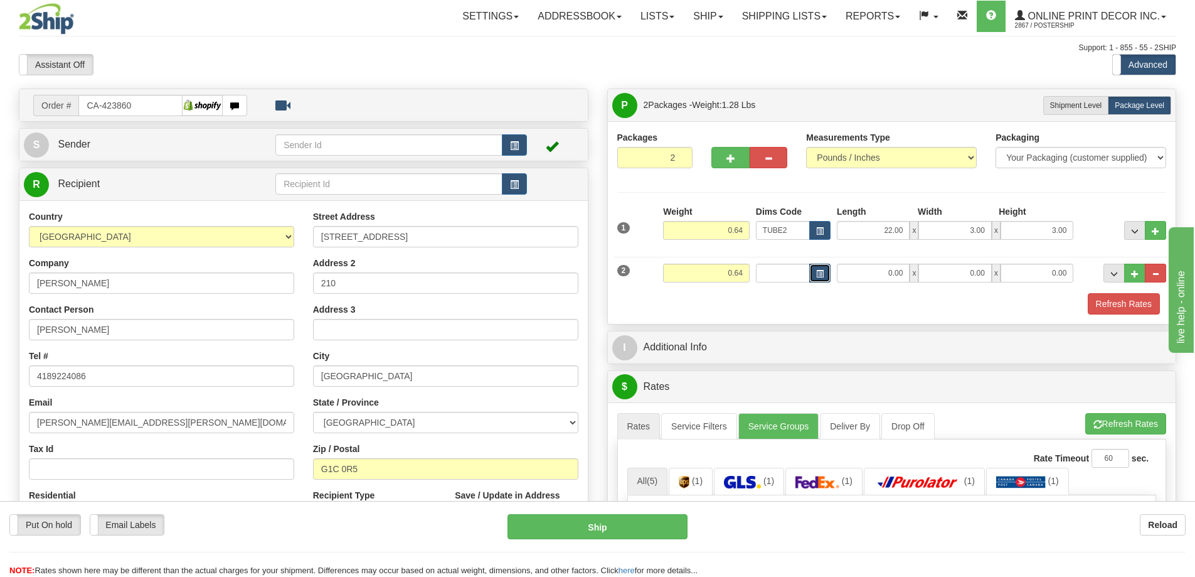
click at [816, 270] on span "button" at bounding box center [820, 273] width 8 height 7
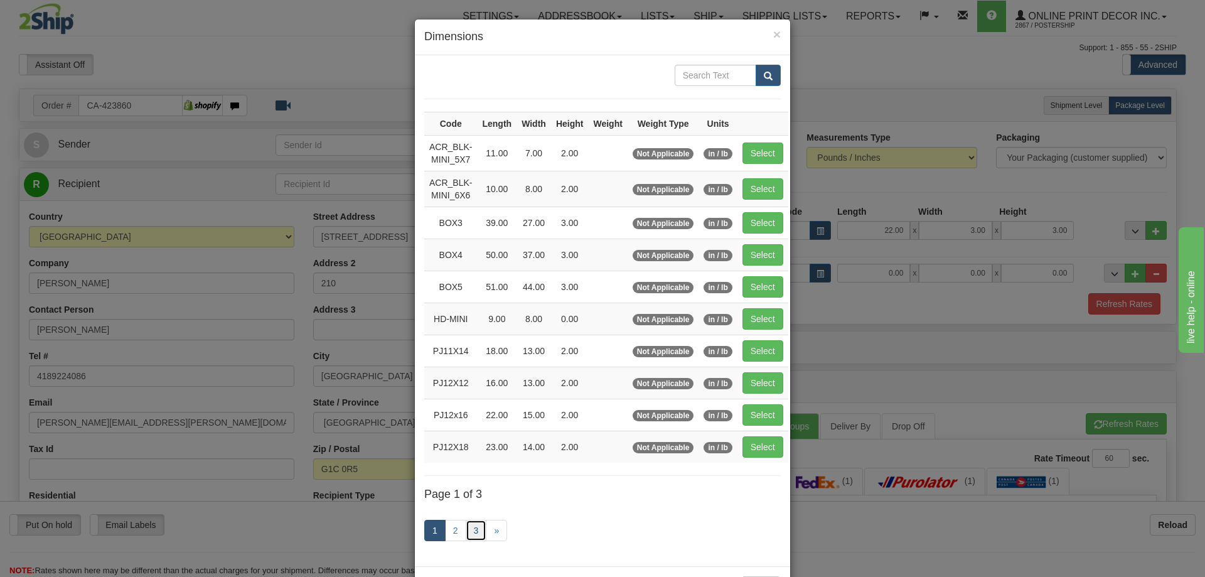
click at [472, 527] on link "3" at bounding box center [476, 529] width 21 height 21
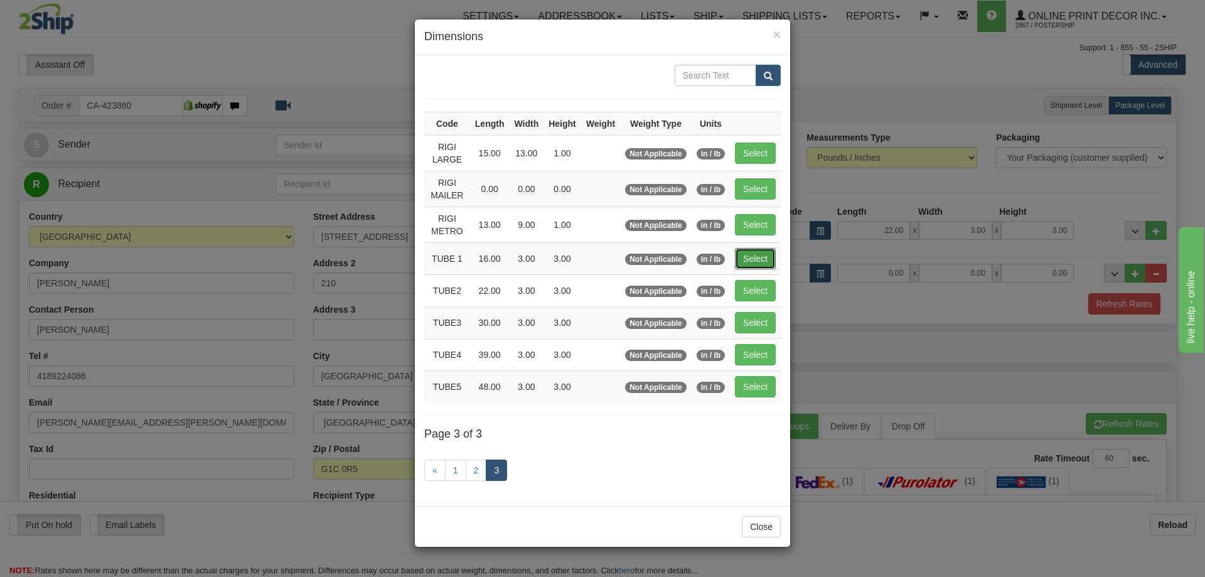
click at [752, 257] on button "Select" at bounding box center [755, 258] width 41 height 21
type input "TUBE 1"
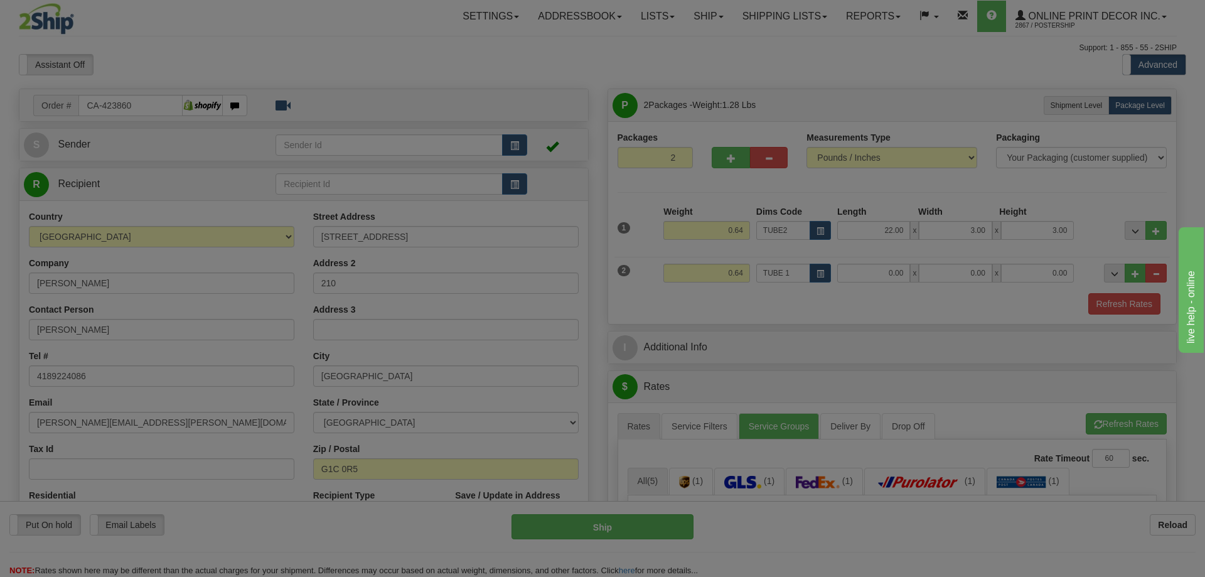
type input "16.00"
type input "3.00"
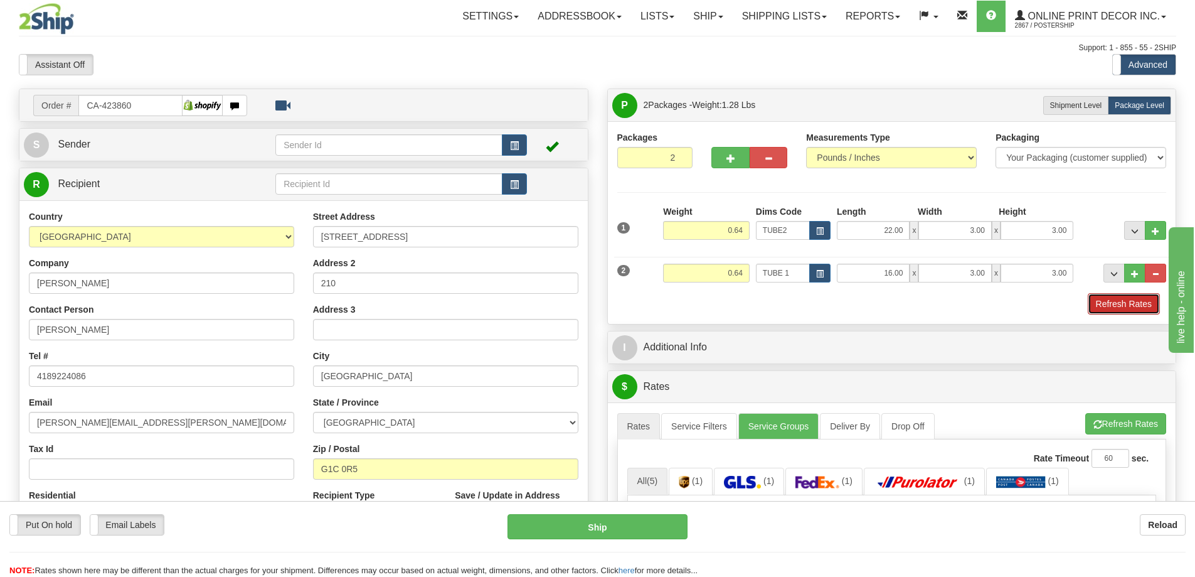
click at [1127, 309] on button "Refresh Rates" at bounding box center [1124, 303] width 72 height 21
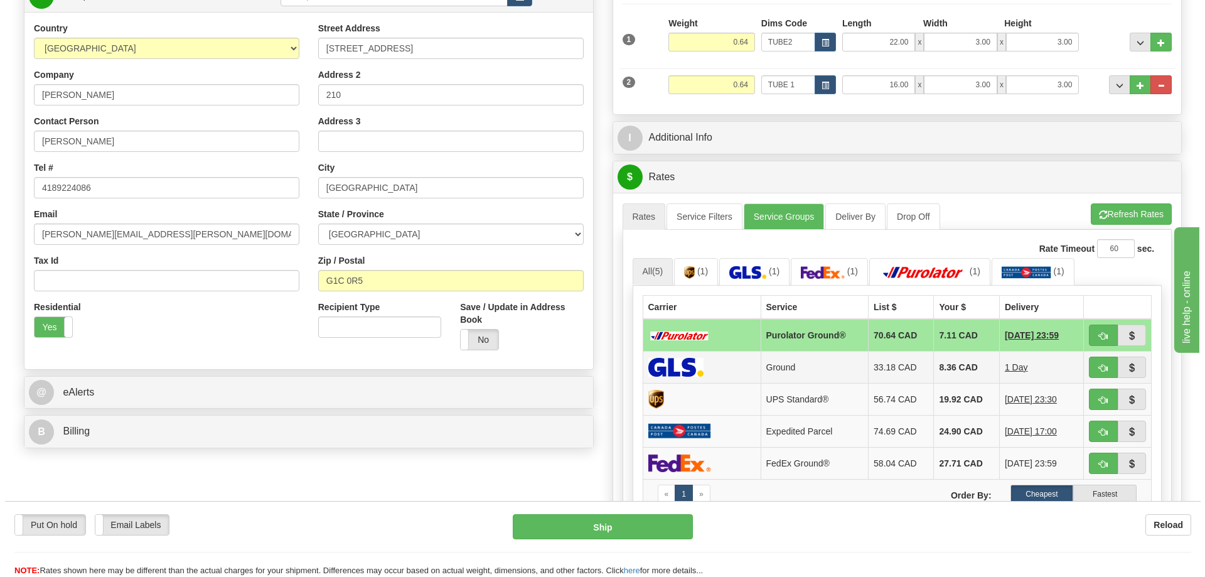
scroll to position [251, 0]
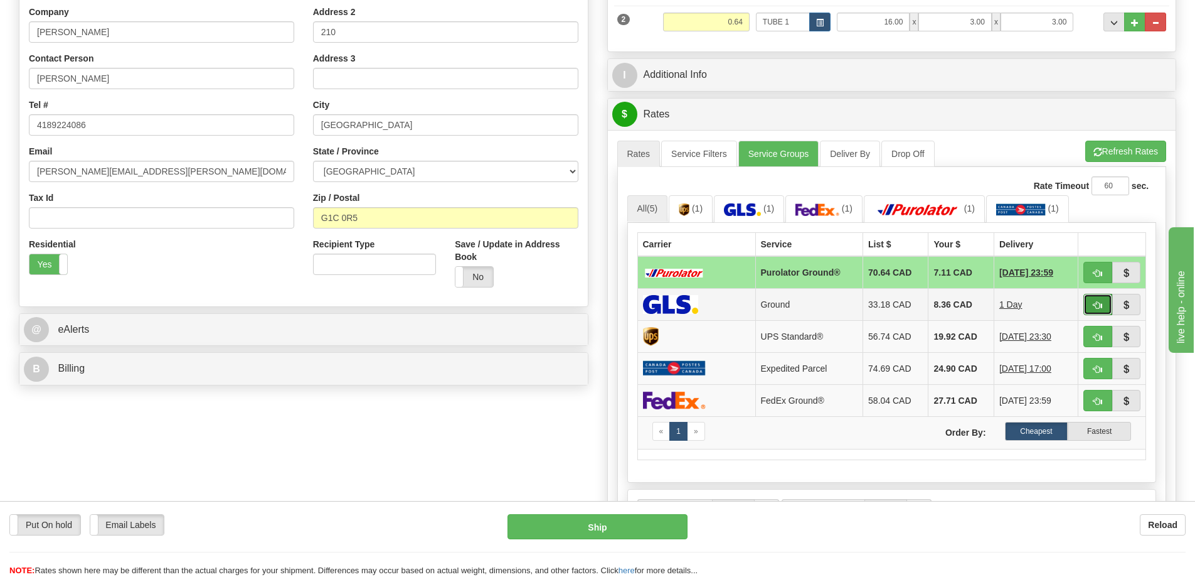
click at [1097, 306] on span "button" at bounding box center [1098, 305] width 9 height 8
type input "1"
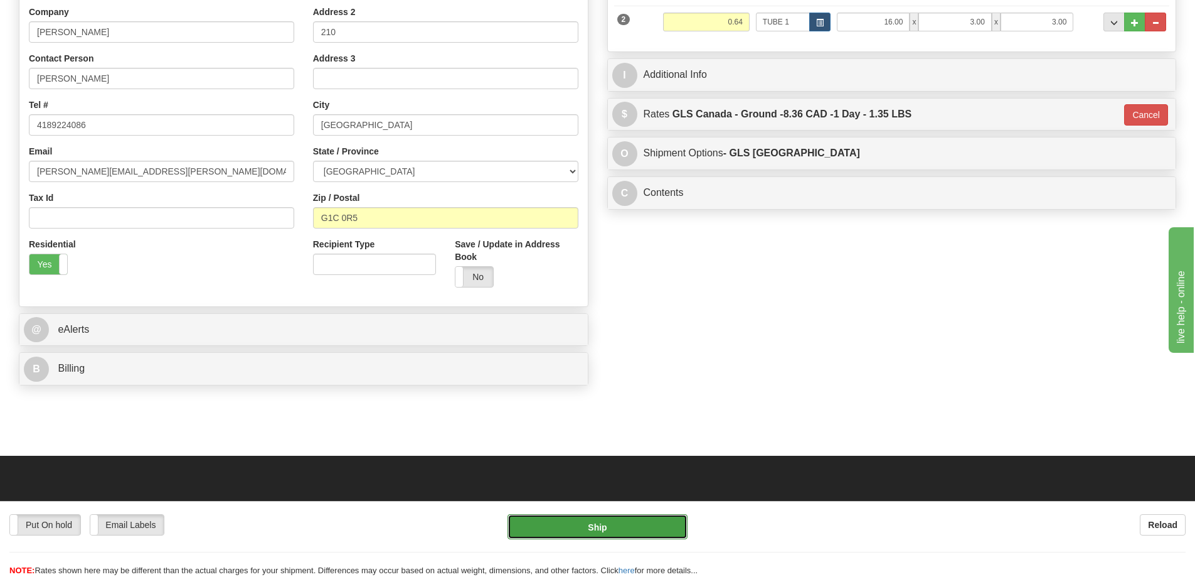
click at [634, 534] on button "Ship" at bounding box center [598, 526] width 180 height 25
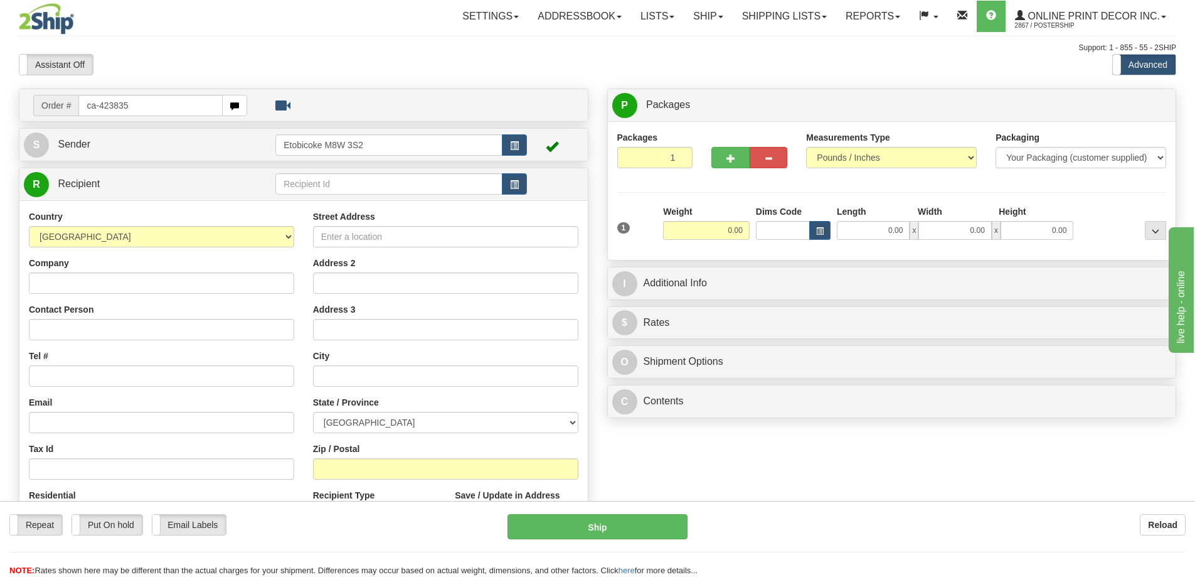
type input "ca-423835"
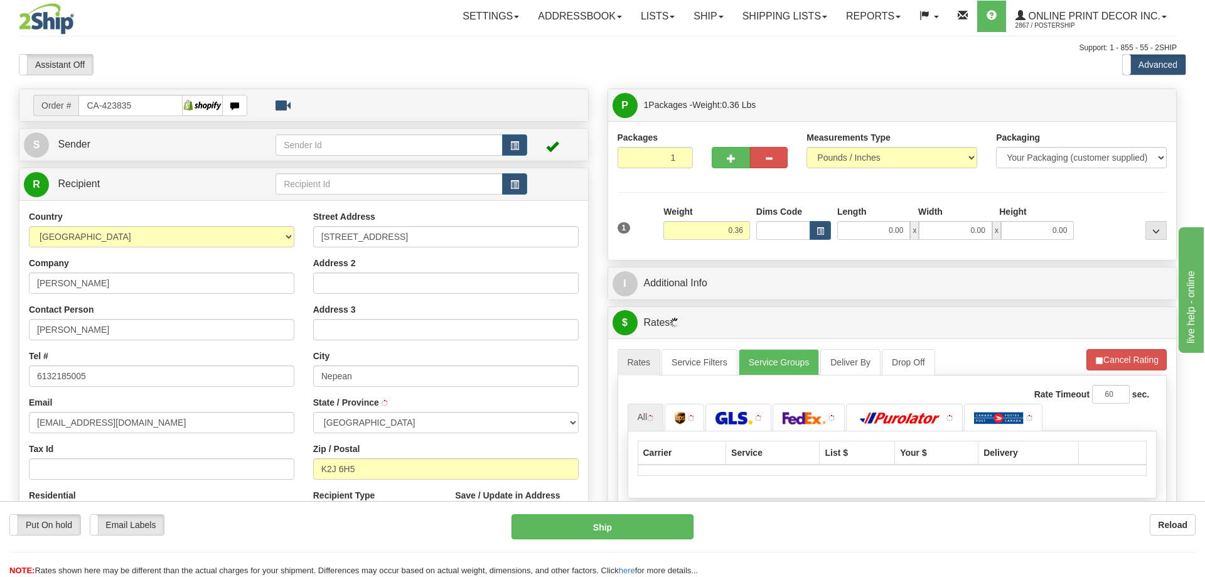
type input "NEPEAN"
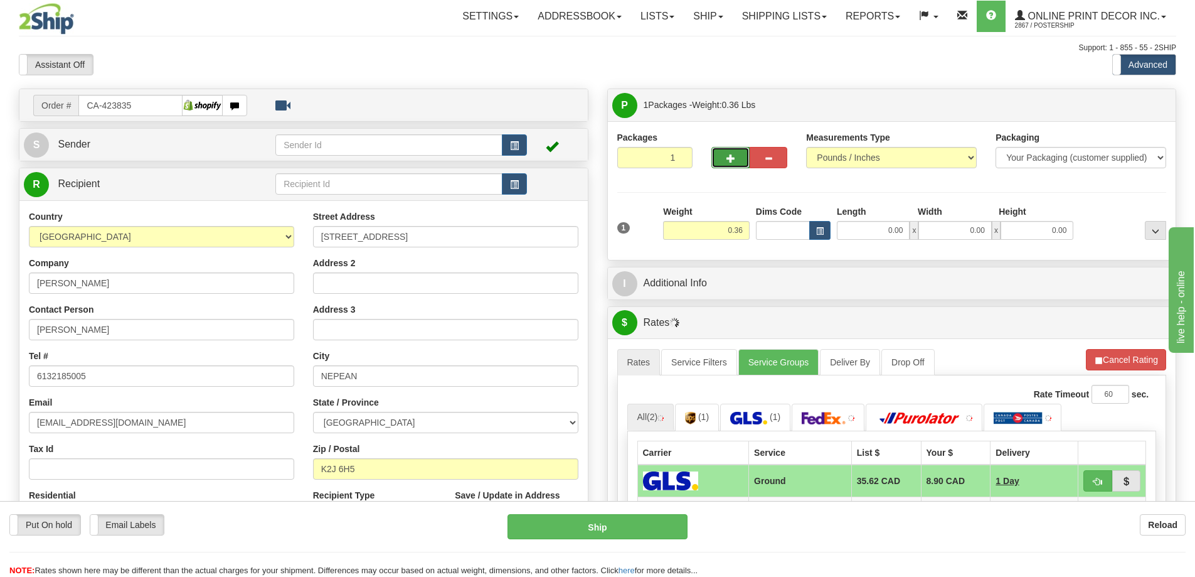
click at [733, 152] on button "button" at bounding box center [730, 157] width 38 height 21
radio input "true"
type input "2"
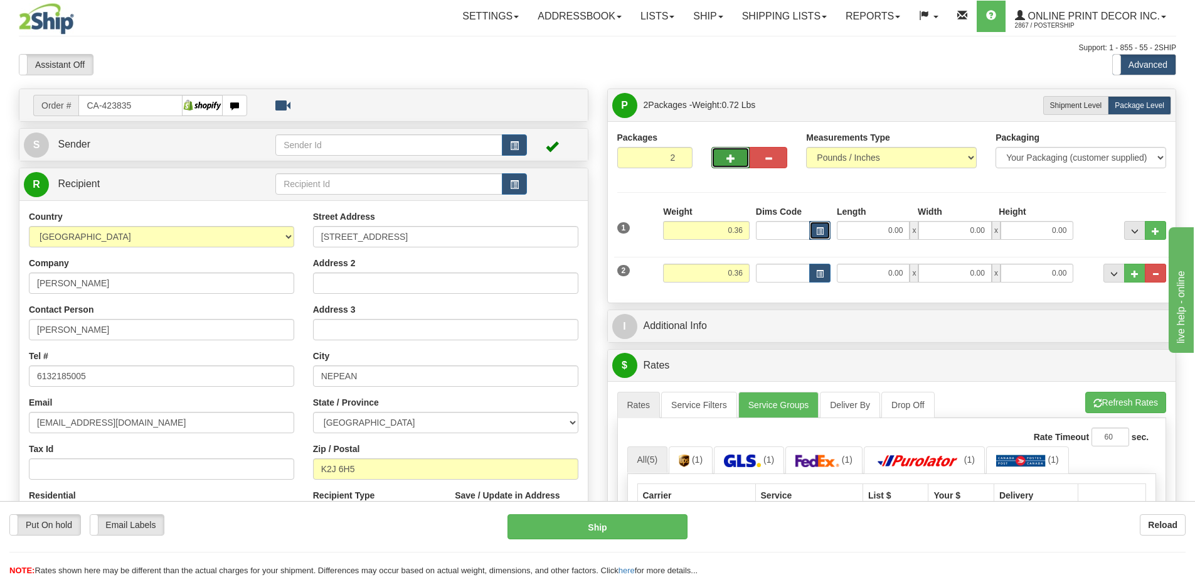
click at [819, 231] on span "button" at bounding box center [820, 231] width 8 height 7
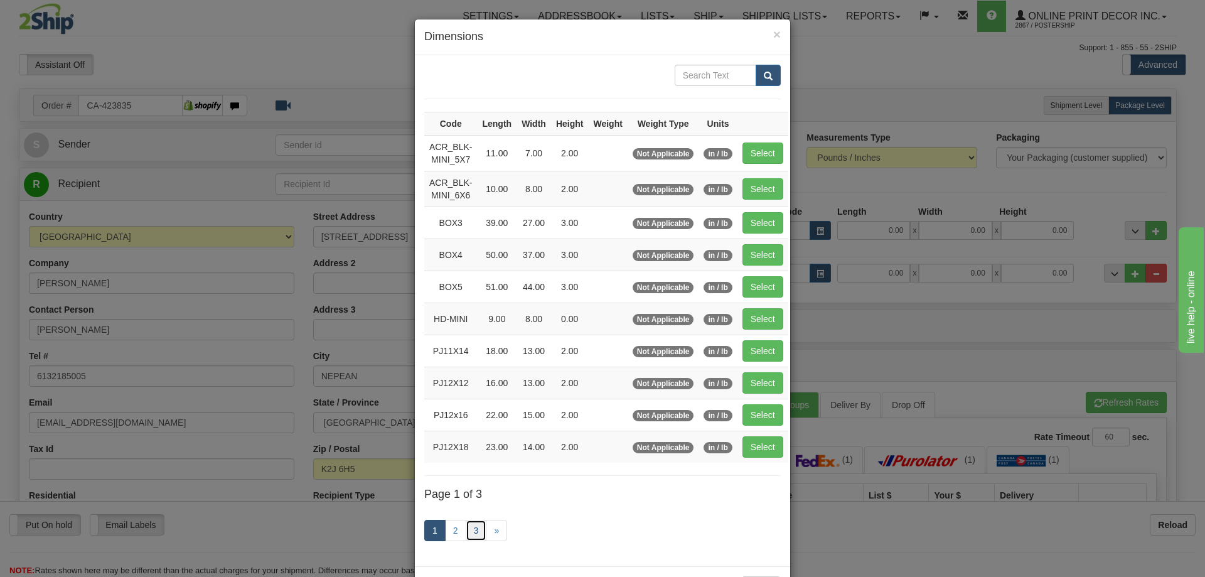
click at [471, 531] on link "3" at bounding box center [476, 529] width 21 height 21
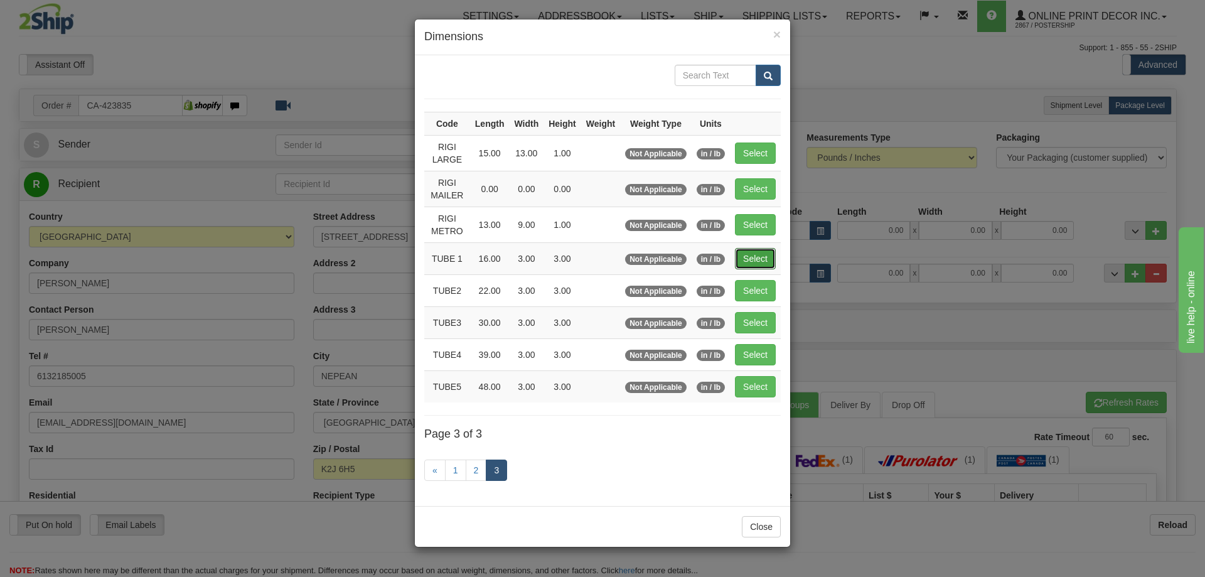
drag, startPoint x: 749, startPoint y: 247, endPoint x: 762, endPoint y: 253, distance: 14.3
click at [755, 250] on button "Select" at bounding box center [755, 258] width 41 height 21
type input "TUBE 1"
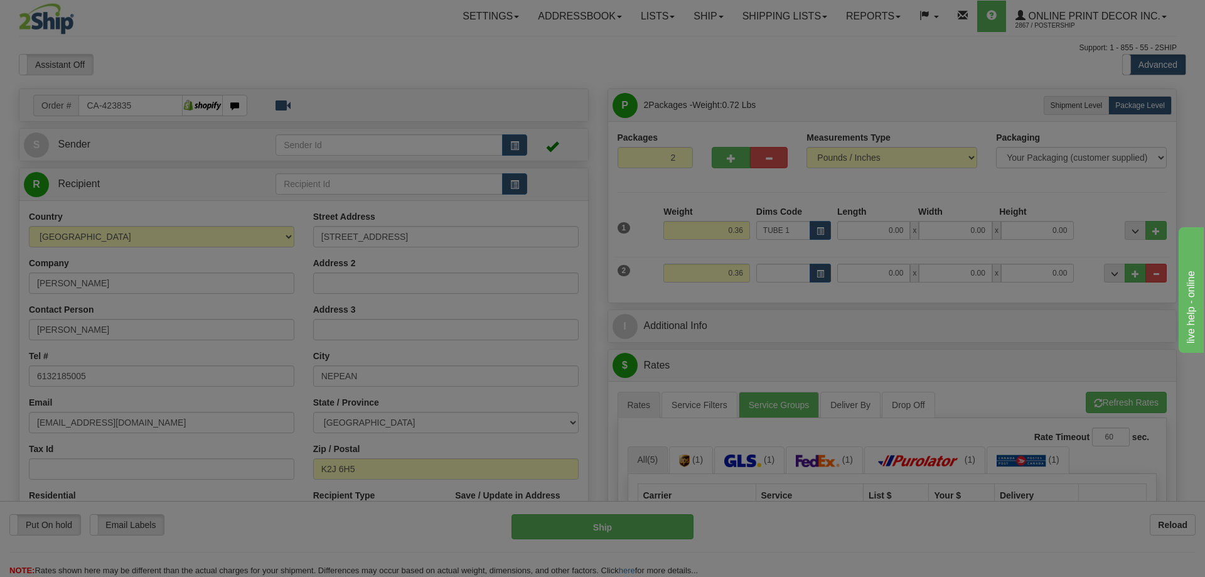
type input "16.00"
type input "3.00"
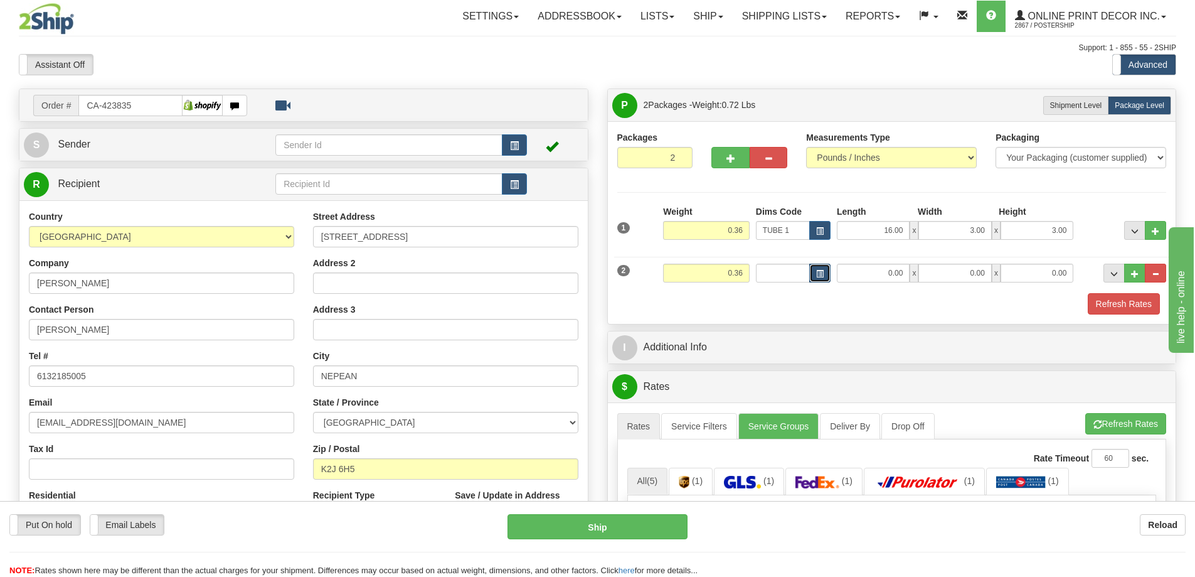
click at [818, 270] on span "button" at bounding box center [820, 273] width 8 height 7
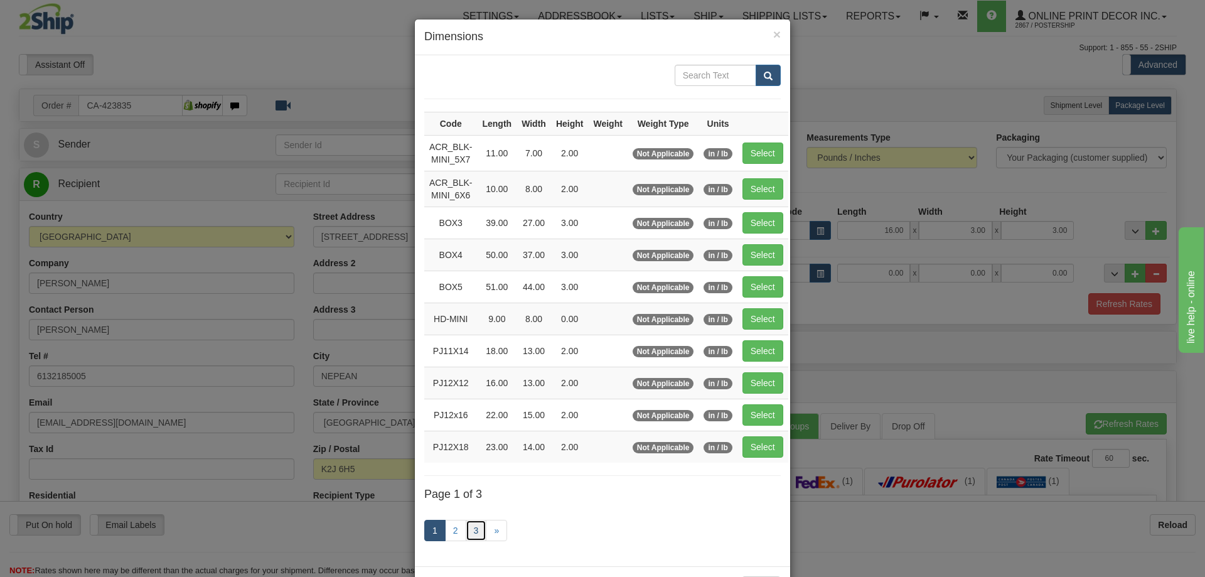
drag, startPoint x: 473, startPoint y: 529, endPoint x: 486, endPoint y: 517, distance: 17.7
click at [473, 529] on link "3" at bounding box center [476, 529] width 21 height 21
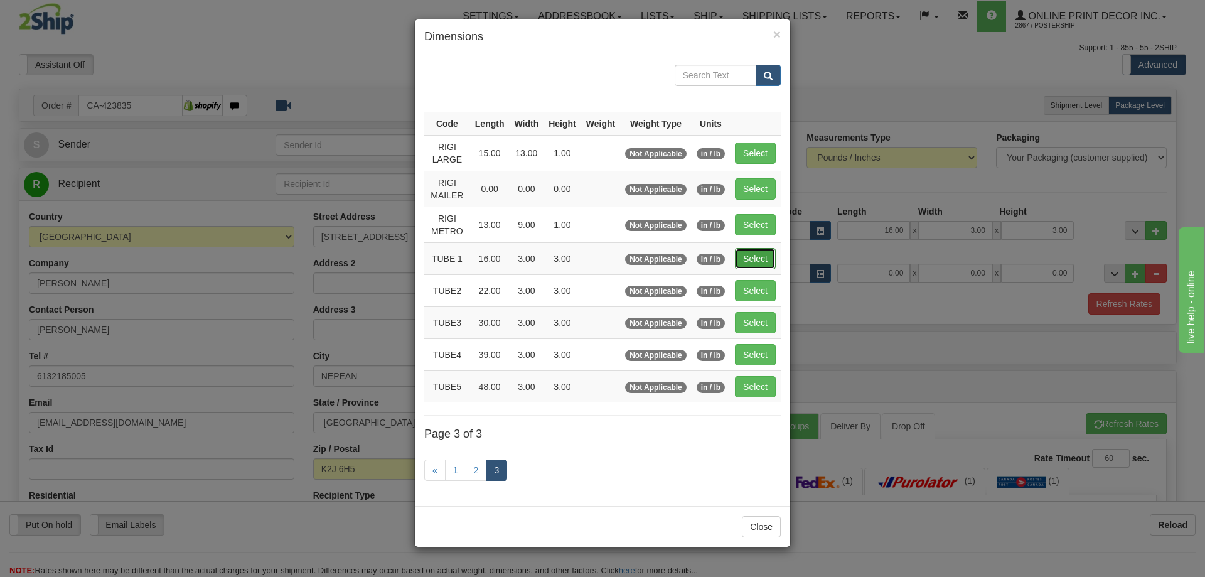
click at [758, 255] on button "Select" at bounding box center [755, 258] width 41 height 21
type input "TUBE 1"
type input "16.00"
type input "3.00"
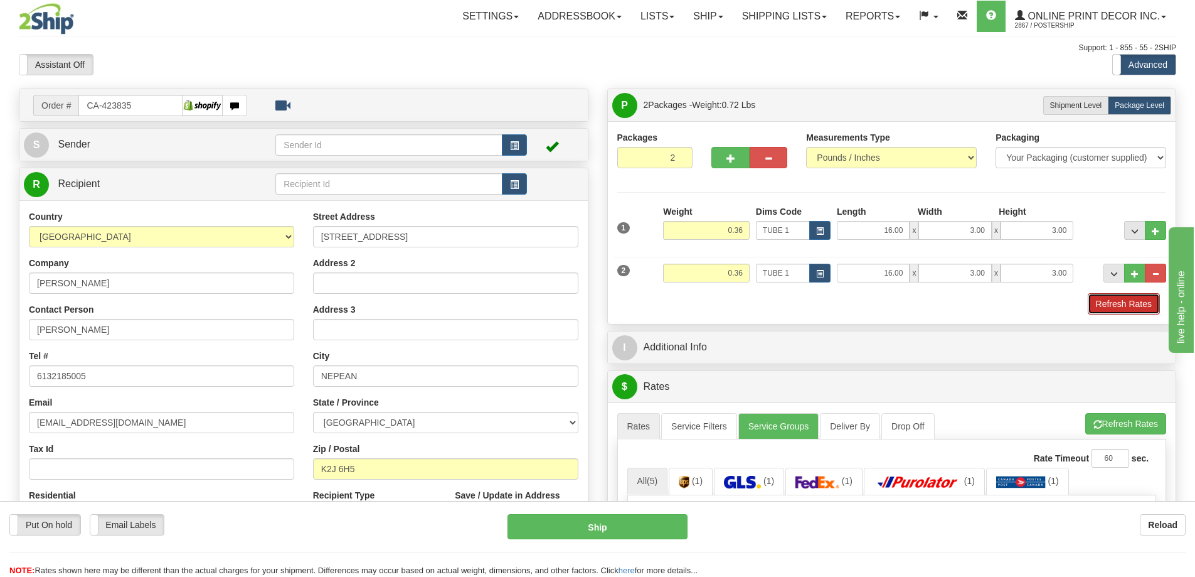
click at [1127, 301] on button "Refresh Rates" at bounding box center [1124, 303] width 72 height 21
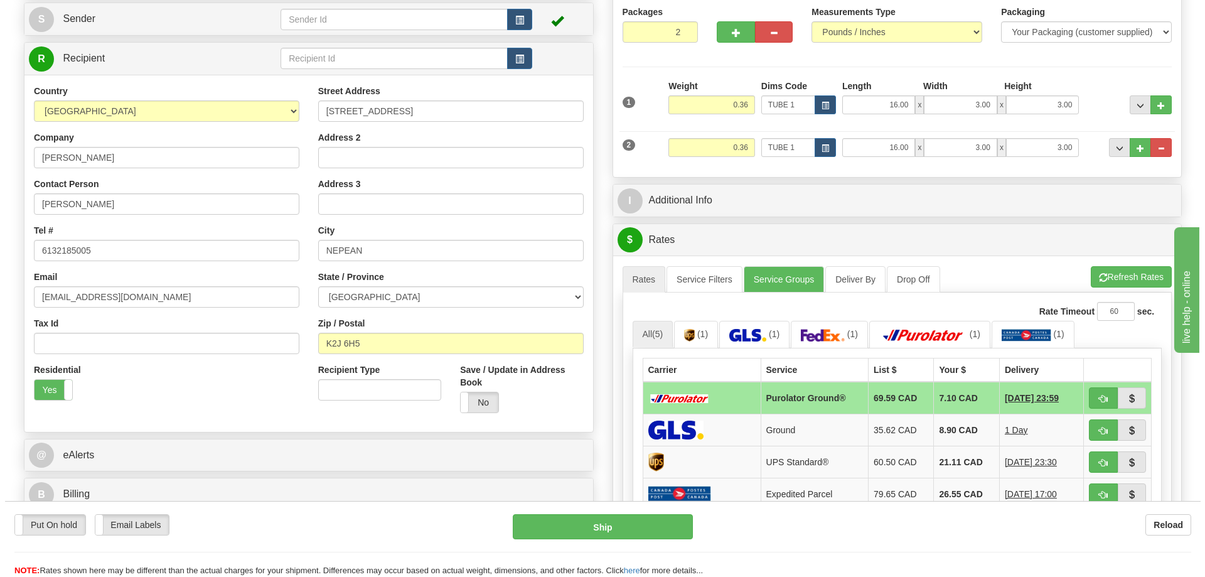
scroll to position [251, 0]
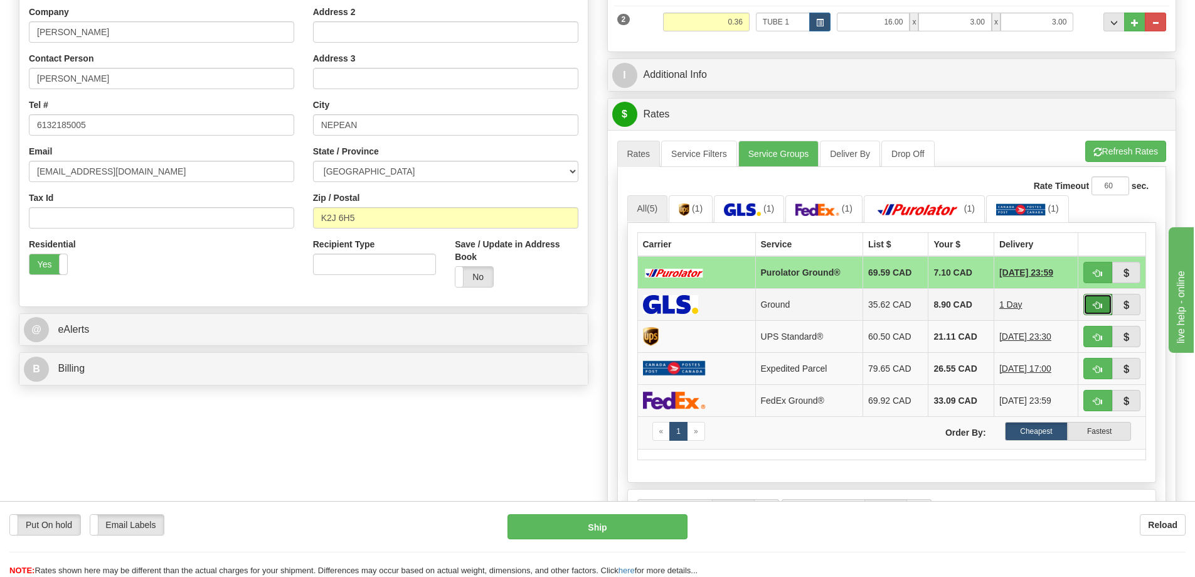
click at [1101, 304] on span "button" at bounding box center [1098, 305] width 9 height 8
type input "1"
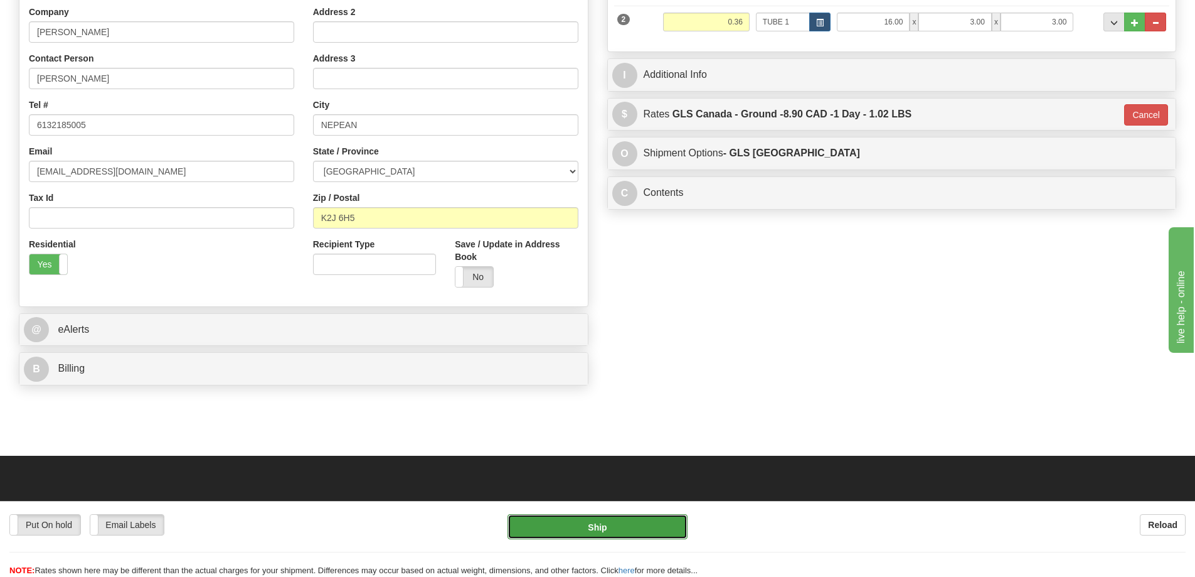
click at [632, 534] on button "Ship" at bounding box center [598, 526] width 180 height 25
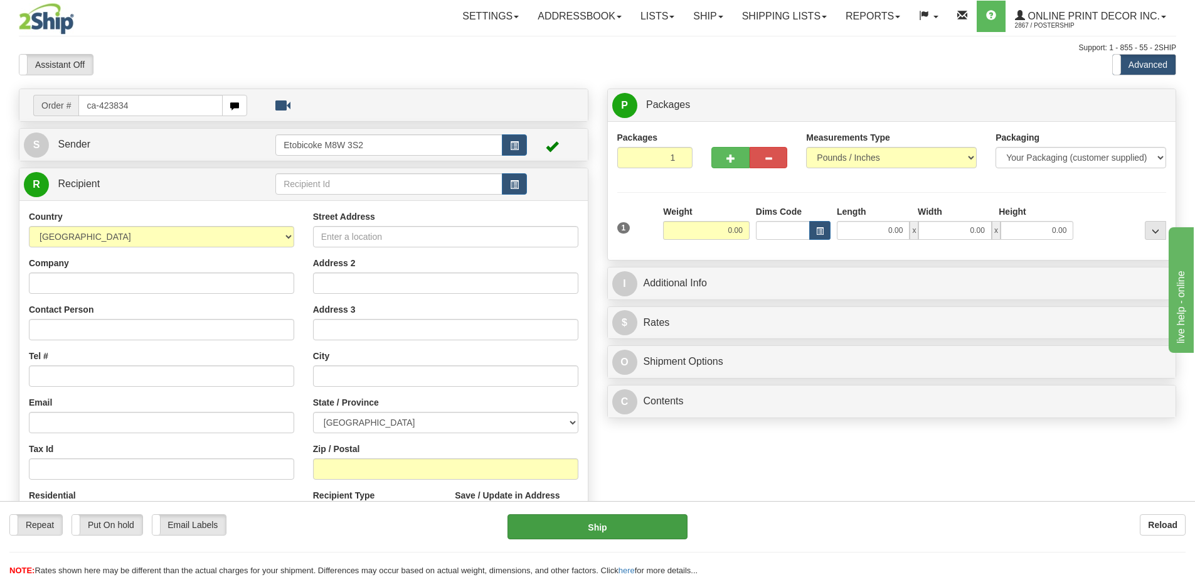
type input "ca-423834"
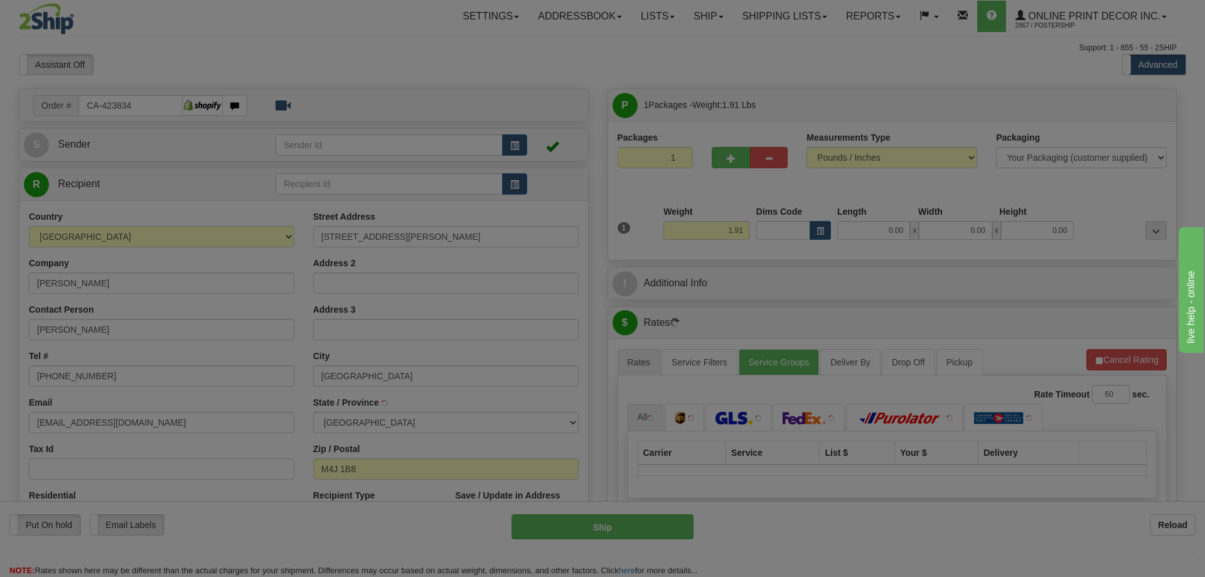
type input "[GEOGRAPHIC_DATA]"
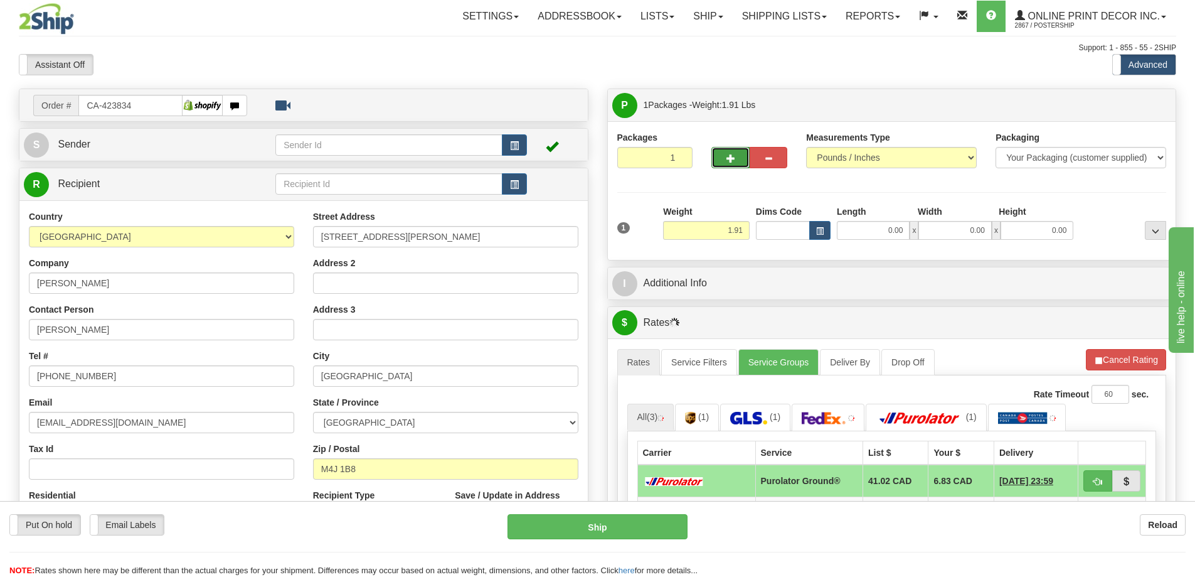
click at [737, 152] on button "button" at bounding box center [730, 157] width 38 height 21
radio input "true"
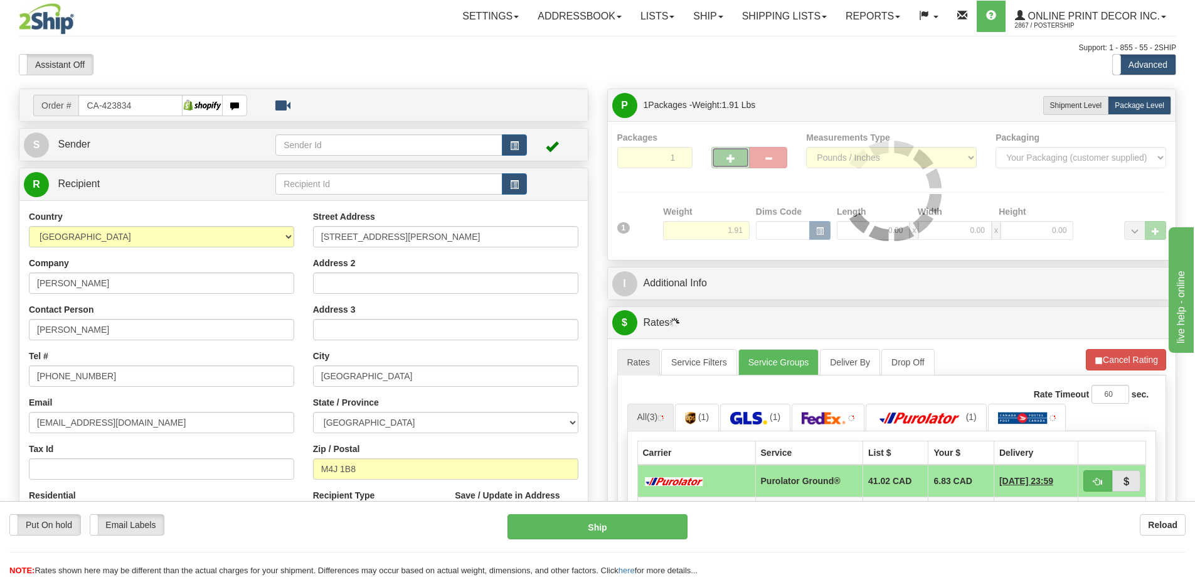
type input "2"
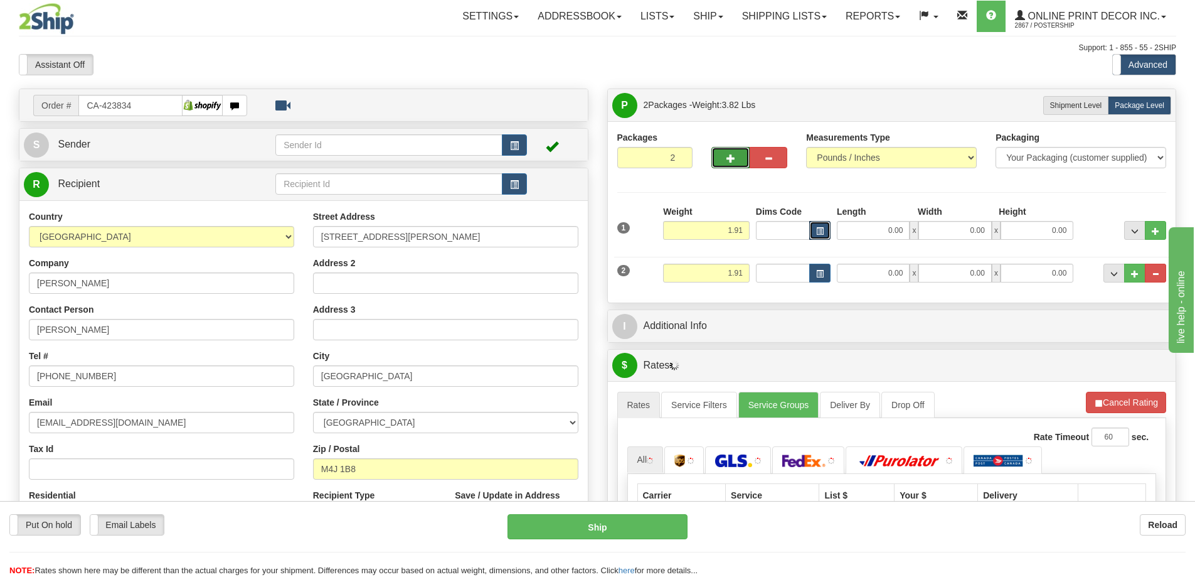
click at [823, 233] on span "button" at bounding box center [820, 231] width 8 height 7
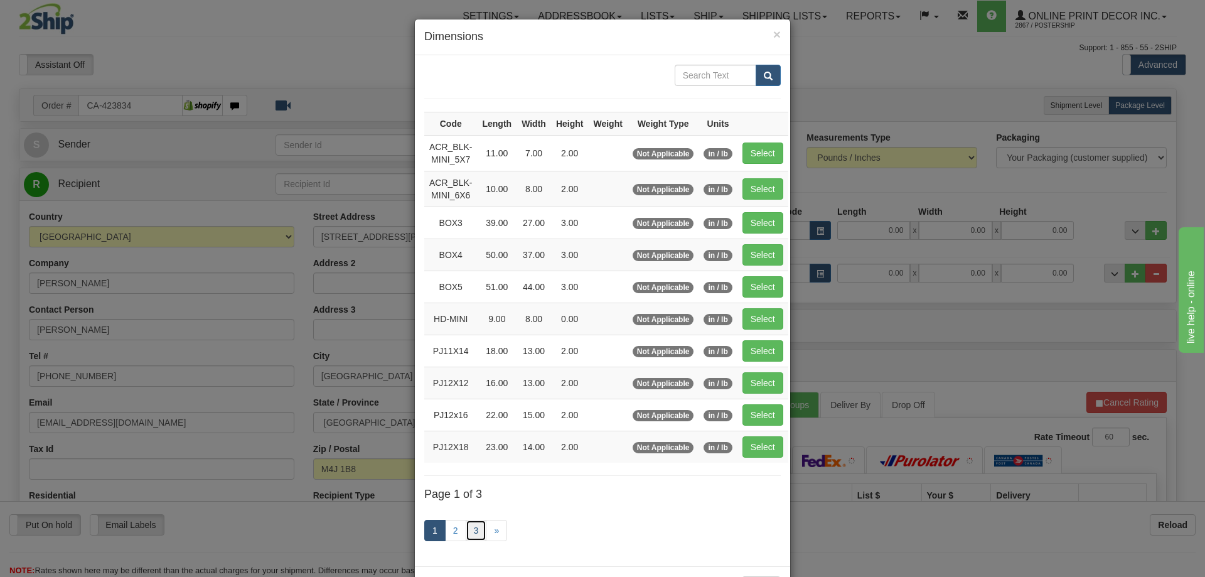
click at [472, 532] on link "3" at bounding box center [476, 529] width 21 height 21
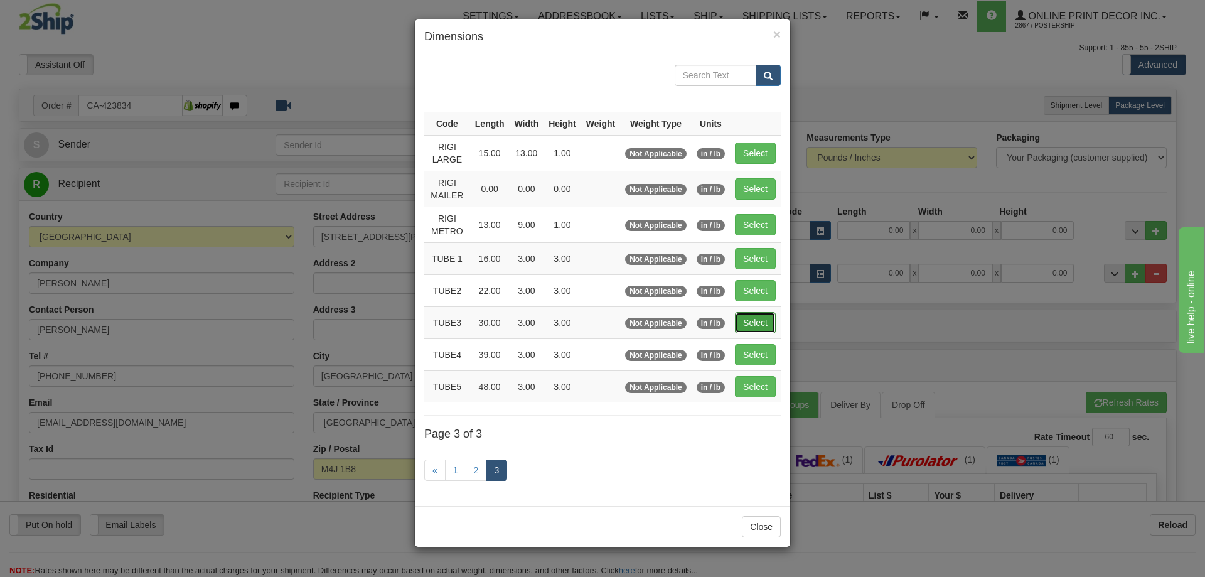
click at [757, 315] on button "Select" at bounding box center [755, 322] width 41 height 21
type input "TUBE3"
type input "30.00"
type input "3.00"
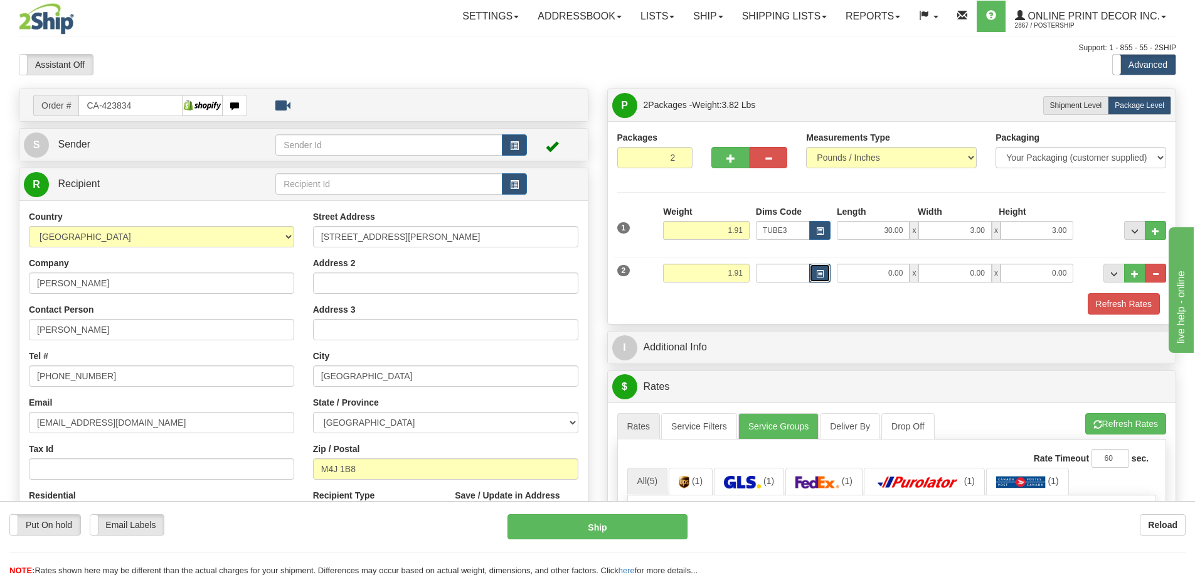
click at [821, 271] on span "button" at bounding box center [820, 273] width 8 height 7
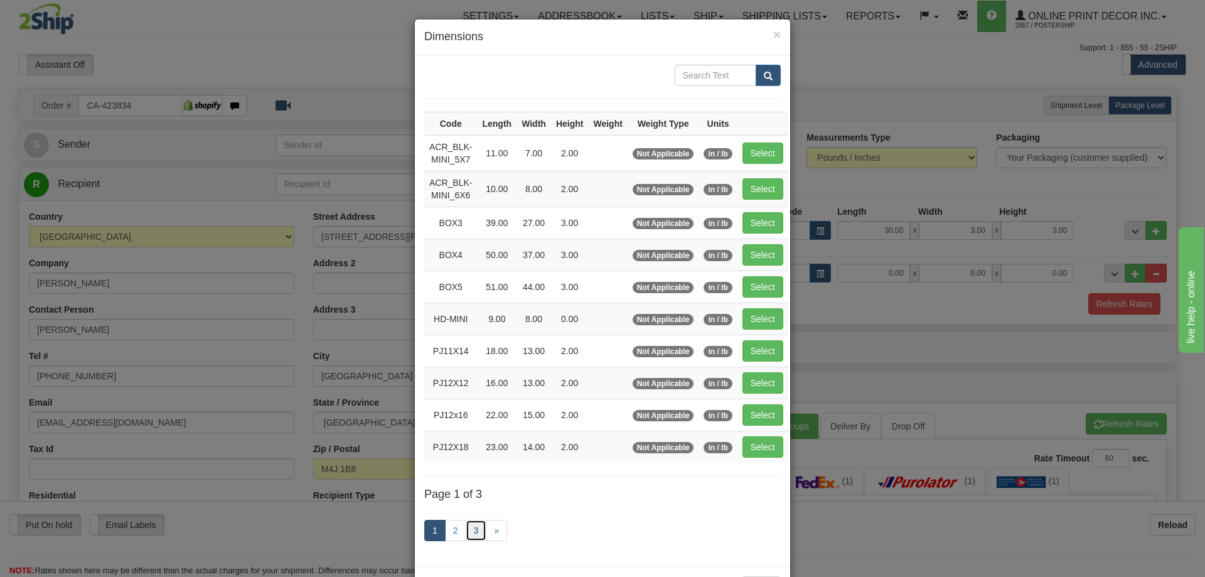
click at [471, 526] on link "3" at bounding box center [476, 529] width 21 height 21
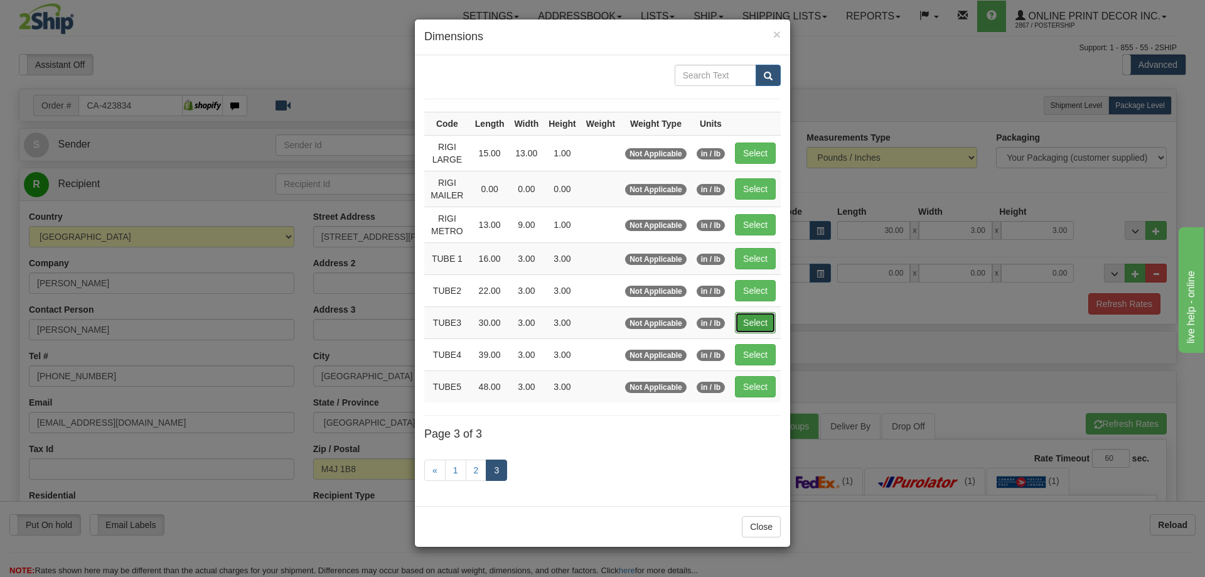
click at [763, 321] on button "Select" at bounding box center [755, 322] width 41 height 21
type input "TUBE3"
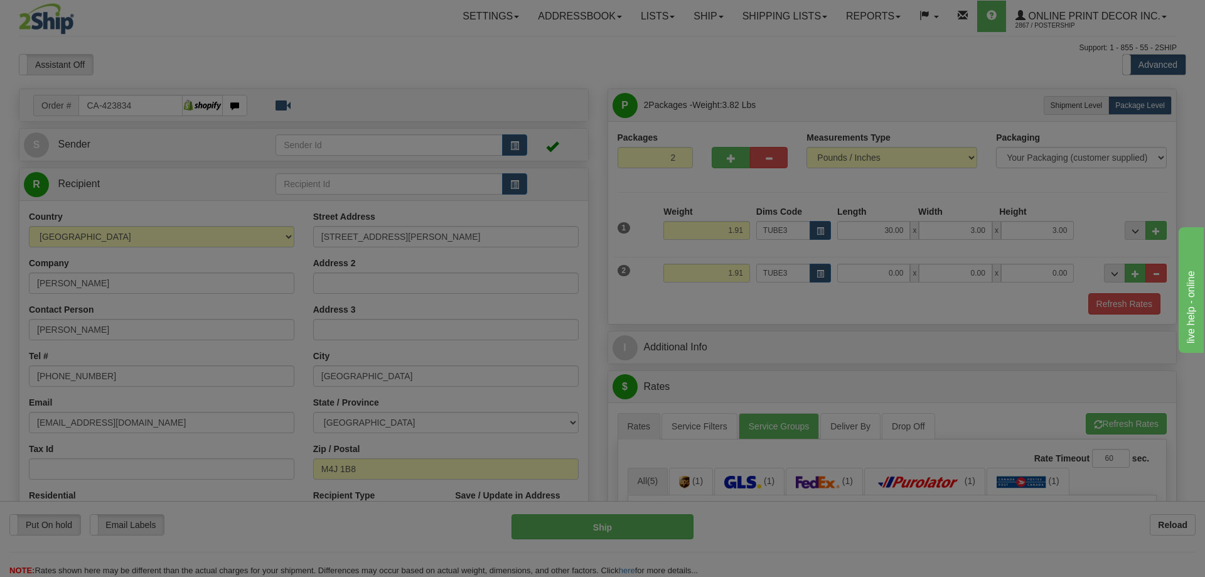
type input "30.00"
type input "3.00"
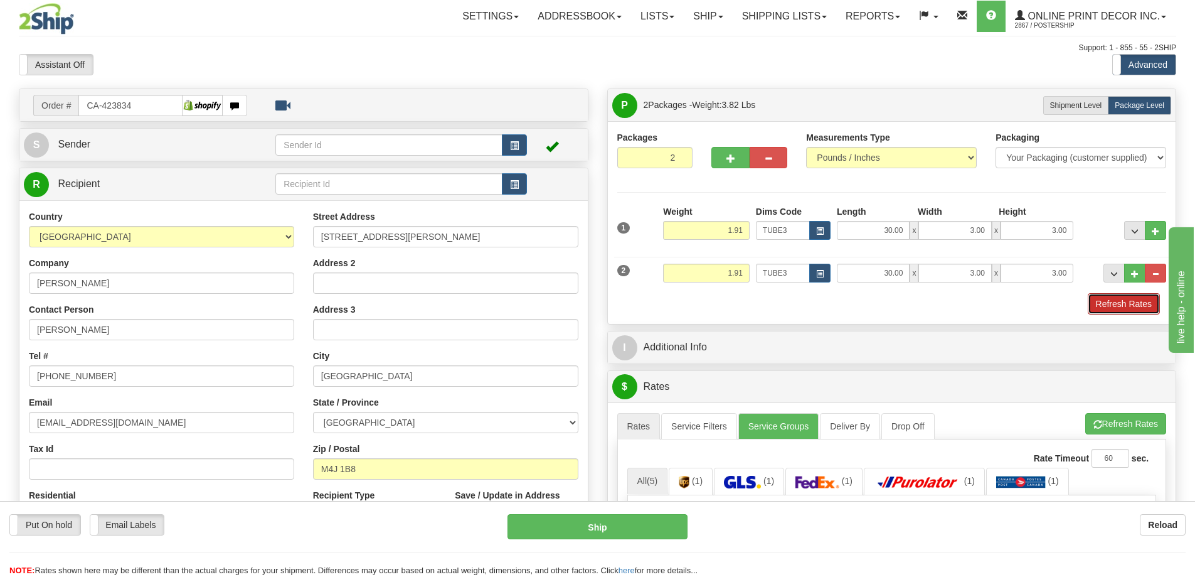
click at [1116, 297] on button "Refresh Rates" at bounding box center [1124, 303] width 72 height 21
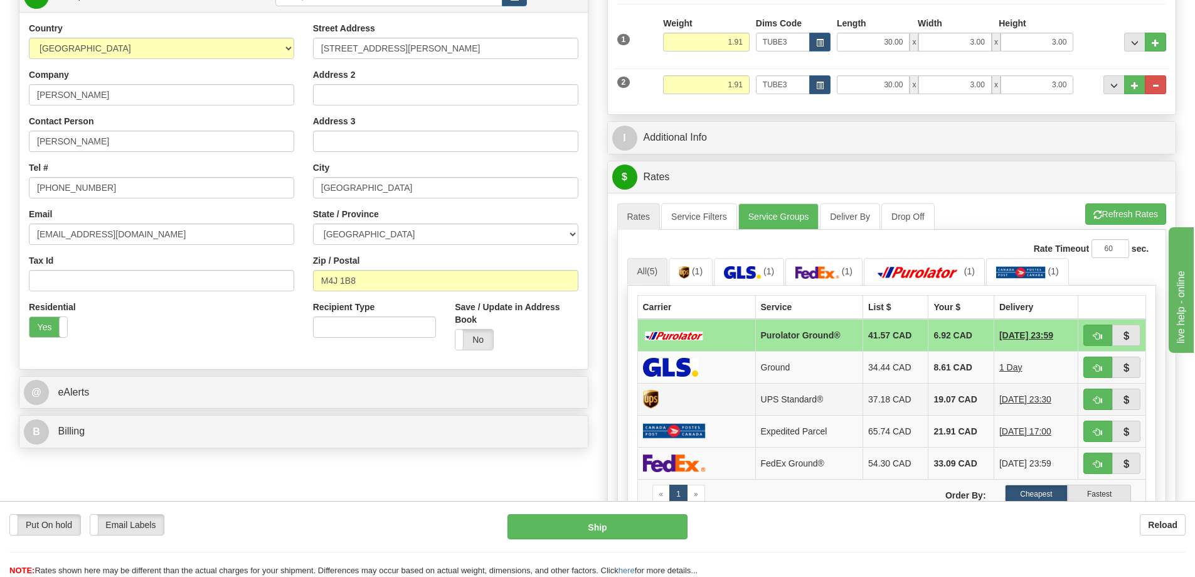
scroll to position [314, 0]
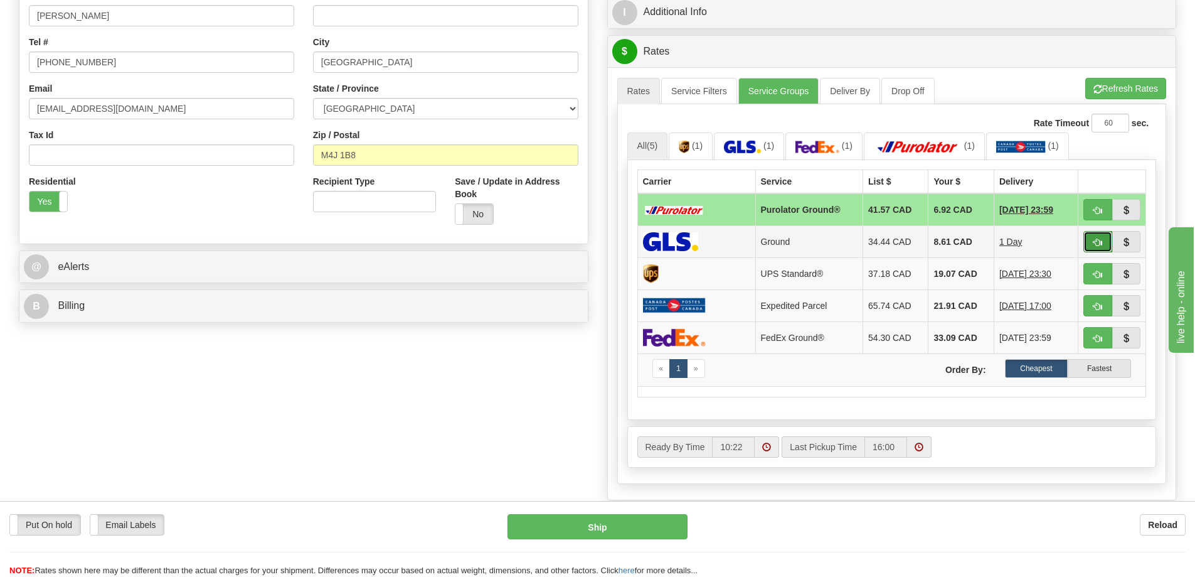
click at [1092, 242] on button "button" at bounding box center [1097, 241] width 29 height 21
type input "1"
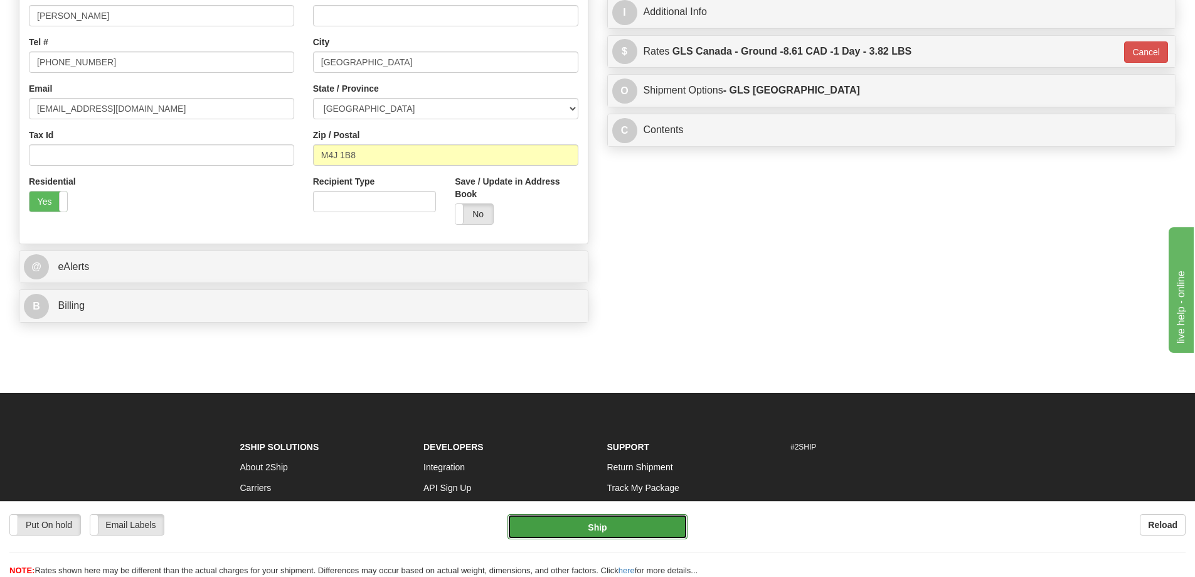
click at [639, 529] on button "Ship" at bounding box center [598, 526] width 180 height 25
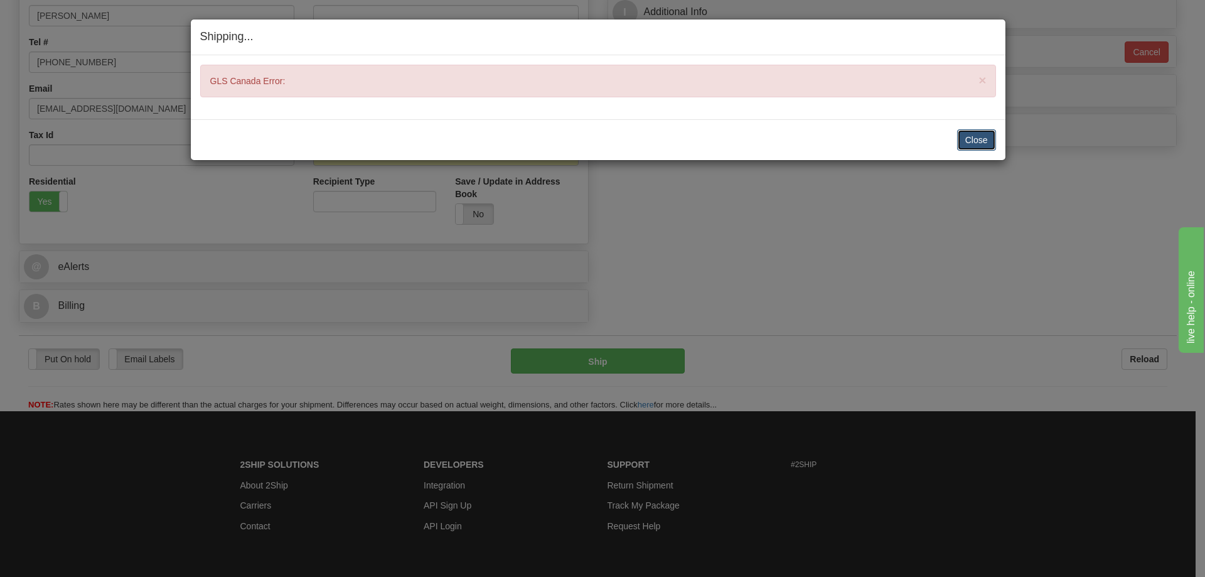
click at [982, 138] on button "Close" at bounding box center [976, 139] width 39 height 21
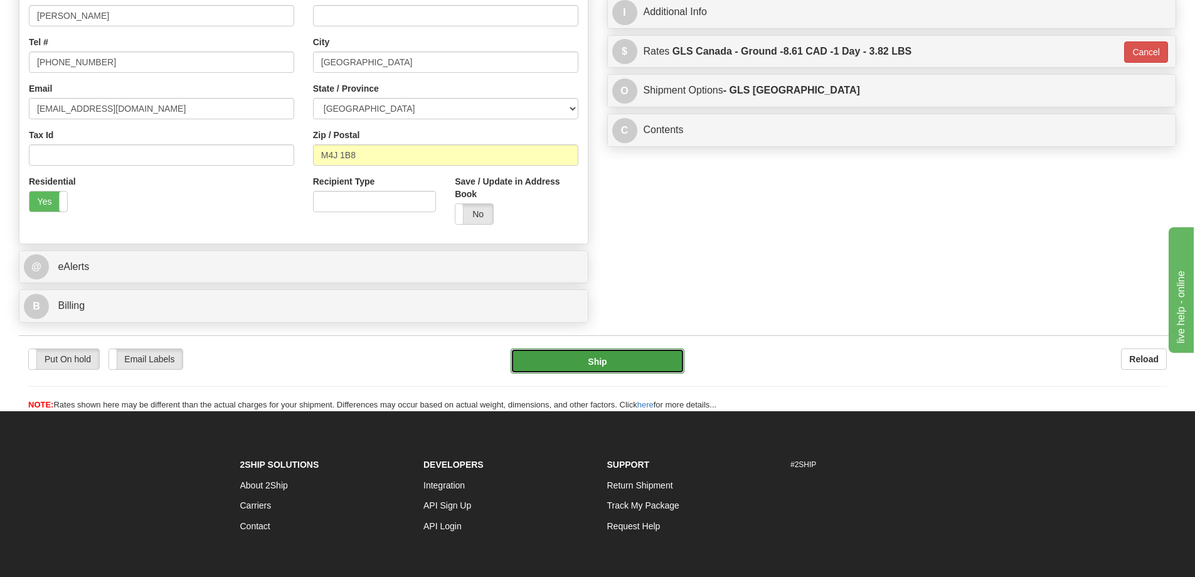
click at [611, 360] on button "Ship" at bounding box center [598, 360] width 174 height 25
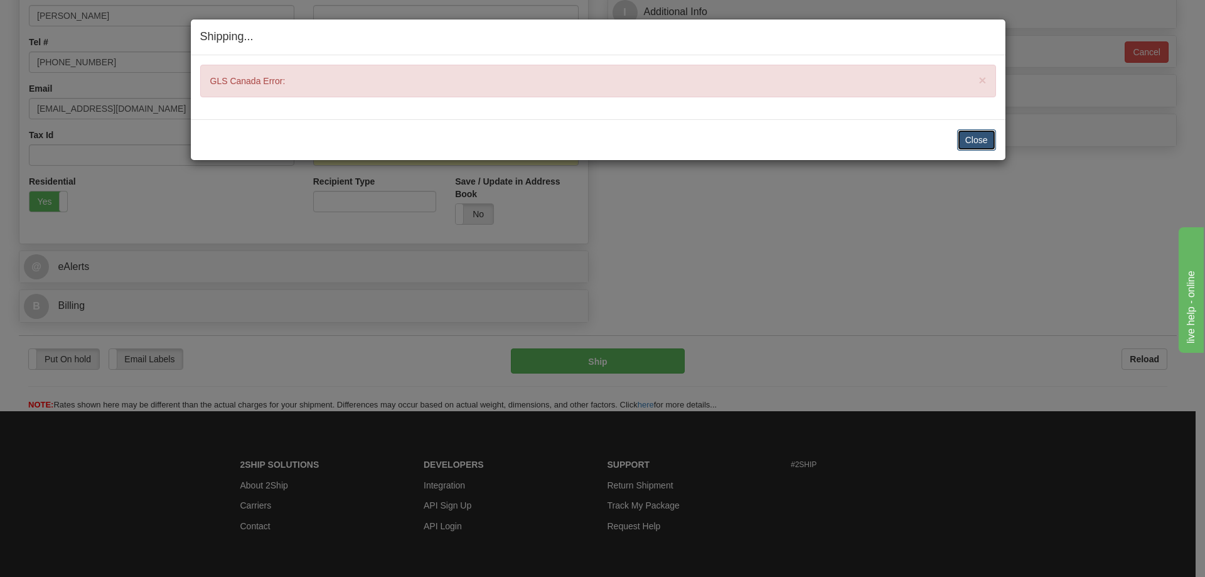
click at [970, 139] on button "Close" at bounding box center [976, 139] width 39 height 21
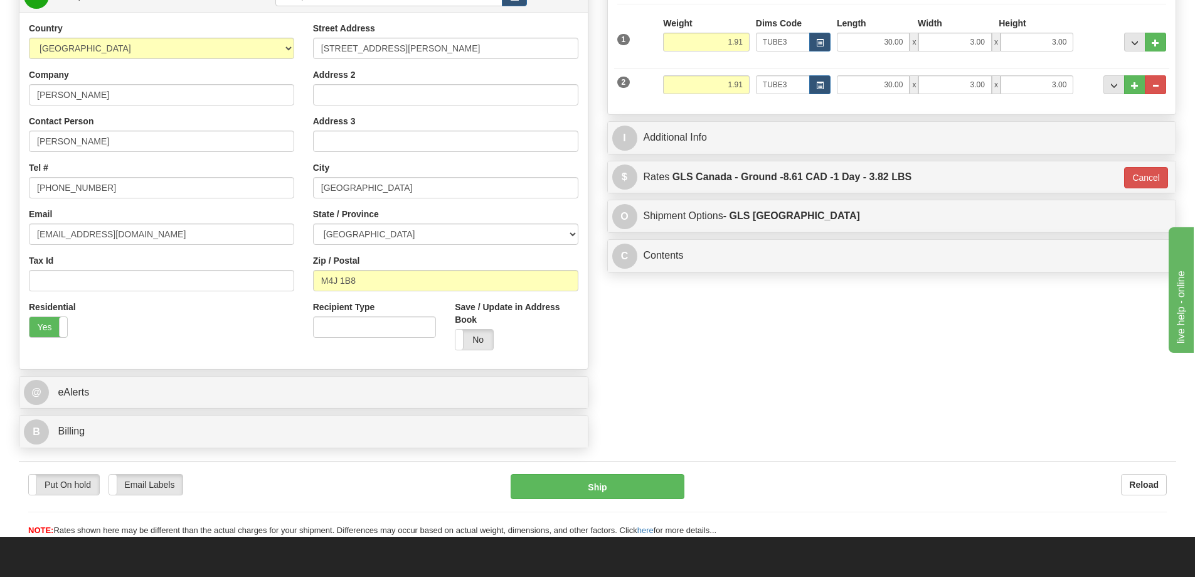
scroll to position [251, 0]
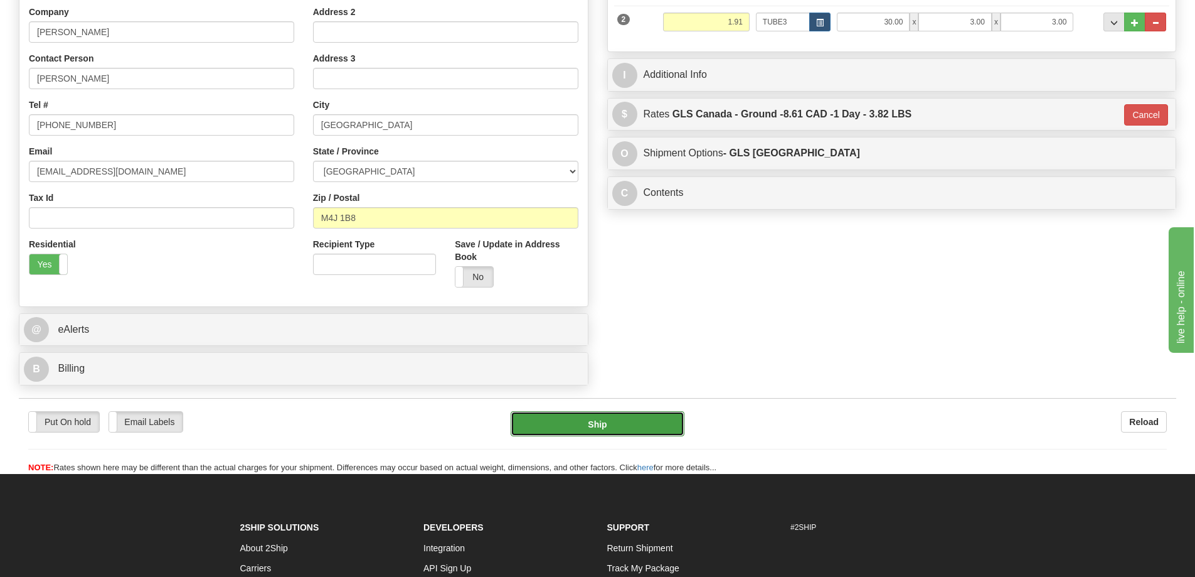
click at [611, 423] on button "Ship" at bounding box center [598, 423] width 174 height 25
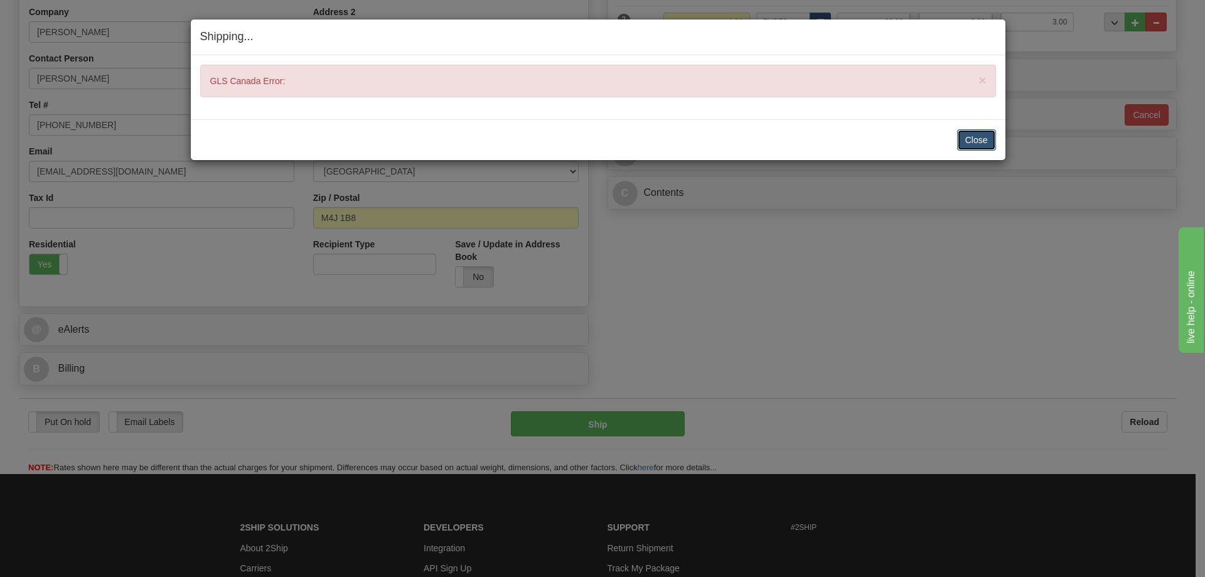
click at [977, 139] on button "Close" at bounding box center [976, 139] width 39 height 21
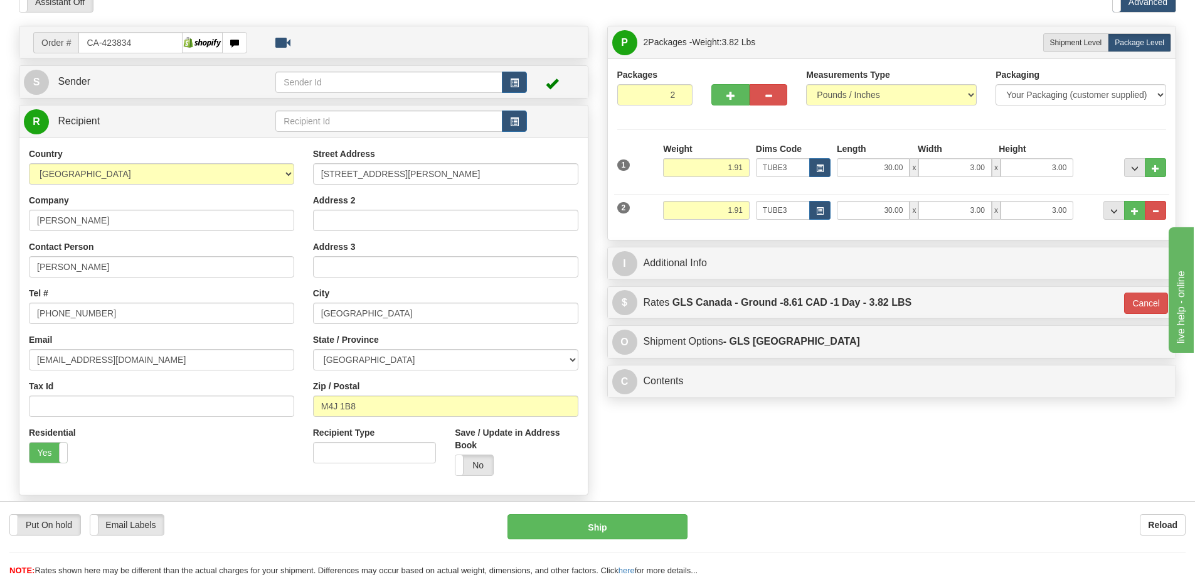
scroll to position [0, 0]
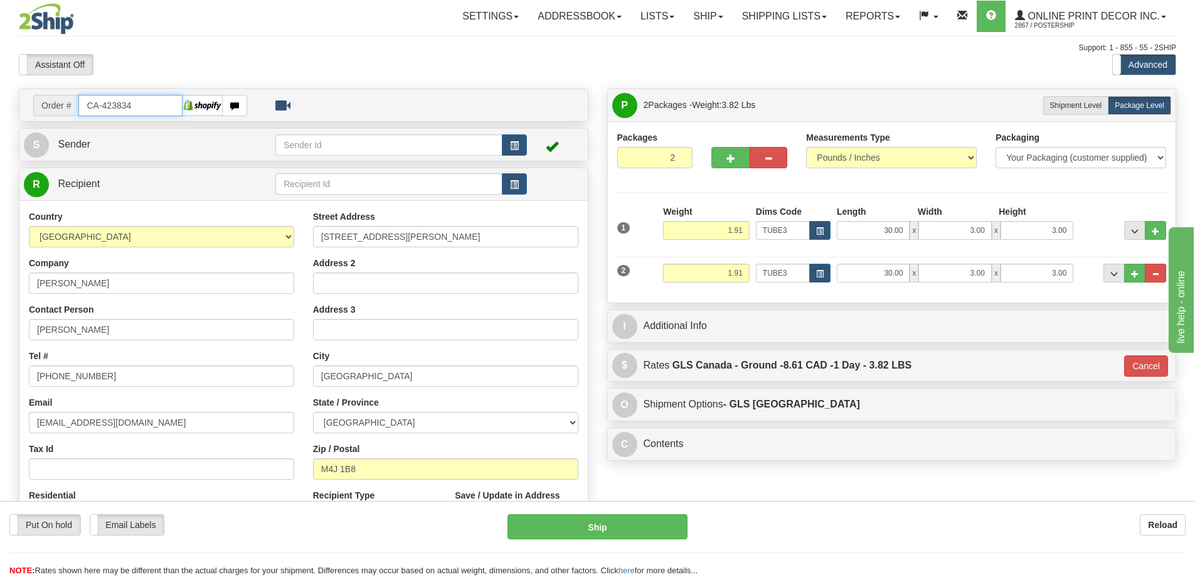
click at [156, 95] on input "CA-423834" at bounding box center [130, 105] width 104 height 21
type input "C"
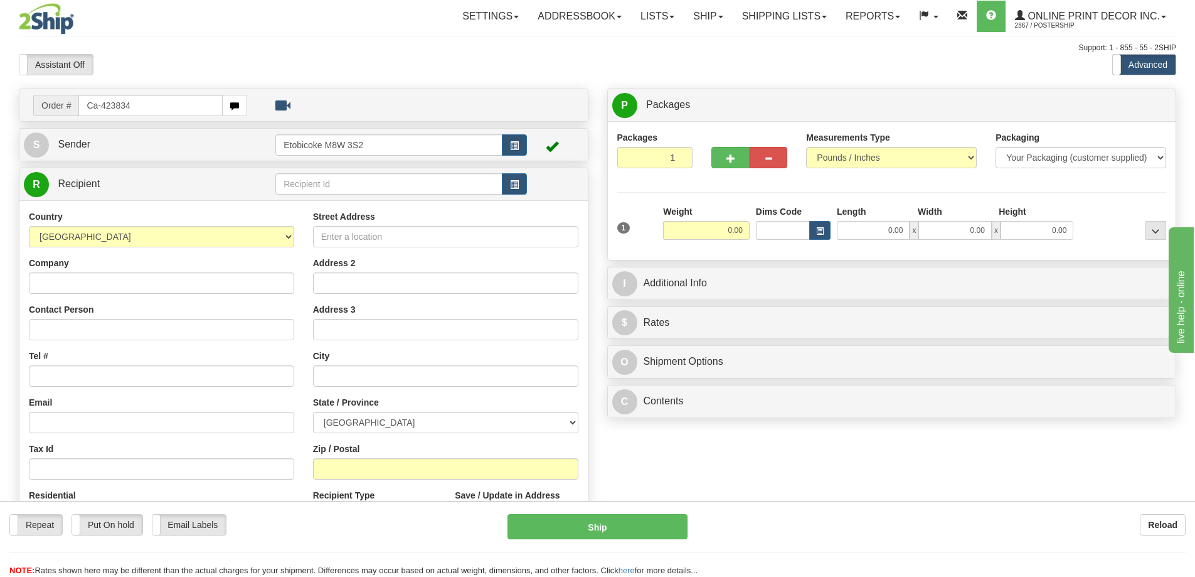
type input "Ca-423834"
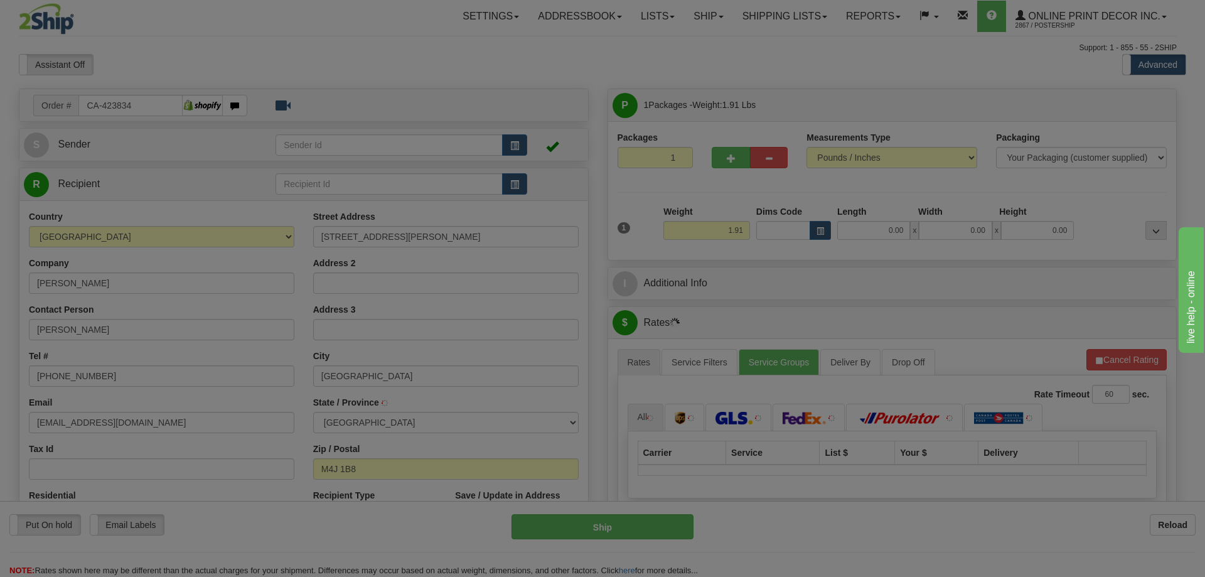
type input "[GEOGRAPHIC_DATA]"
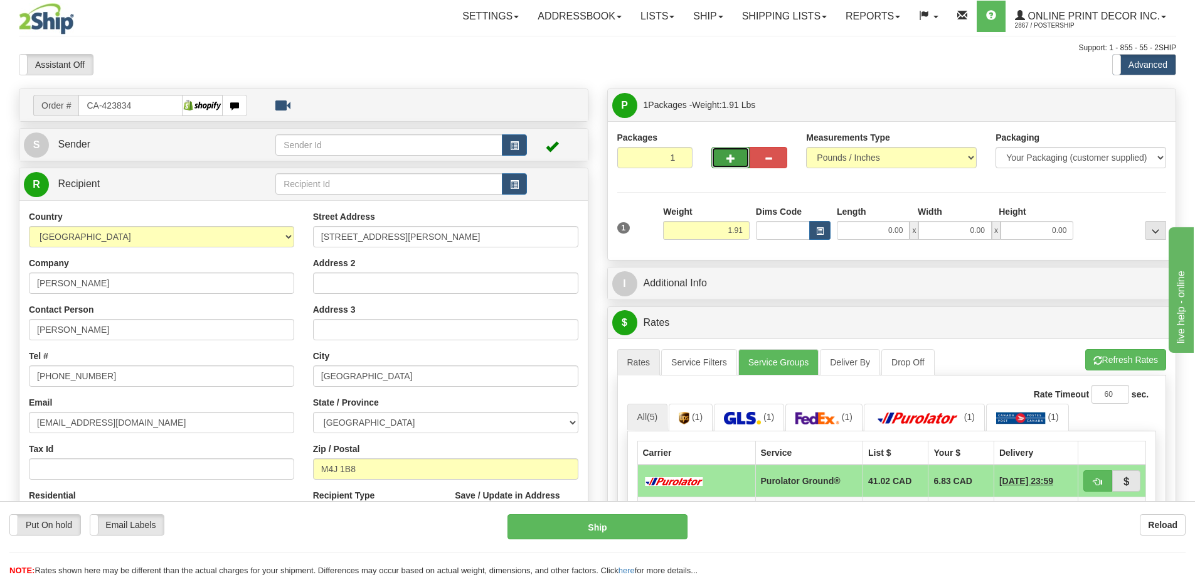
click at [718, 156] on button "button" at bounding box center [730, 157] width 38 height 21
radio input "true"
type input "2"
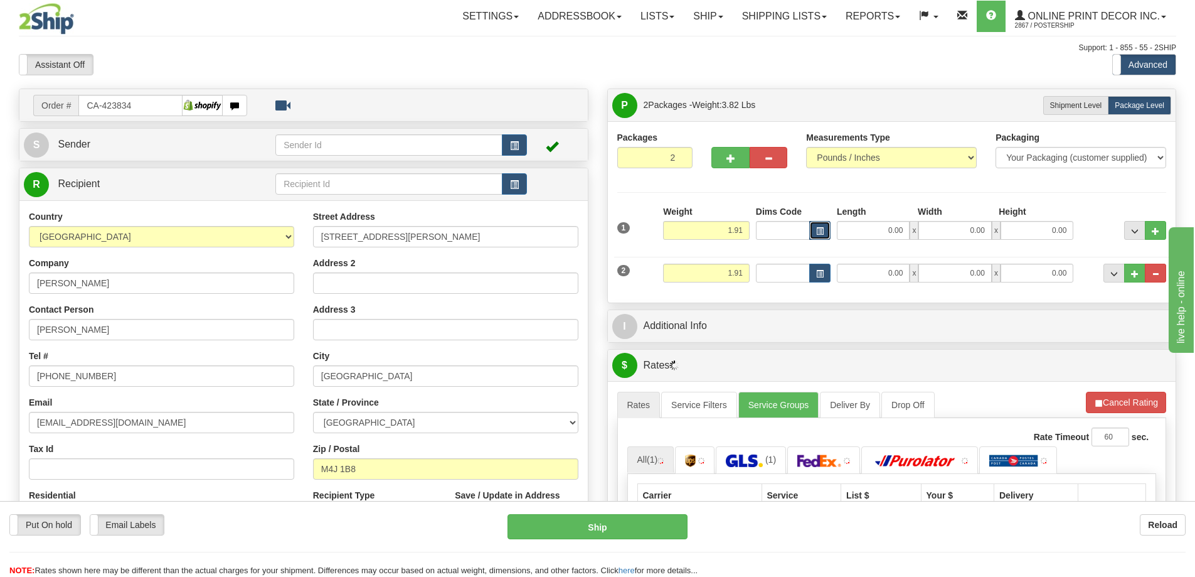
click at [816, 231] on span "button" at bounding box center [820, 231] width 8 height 7
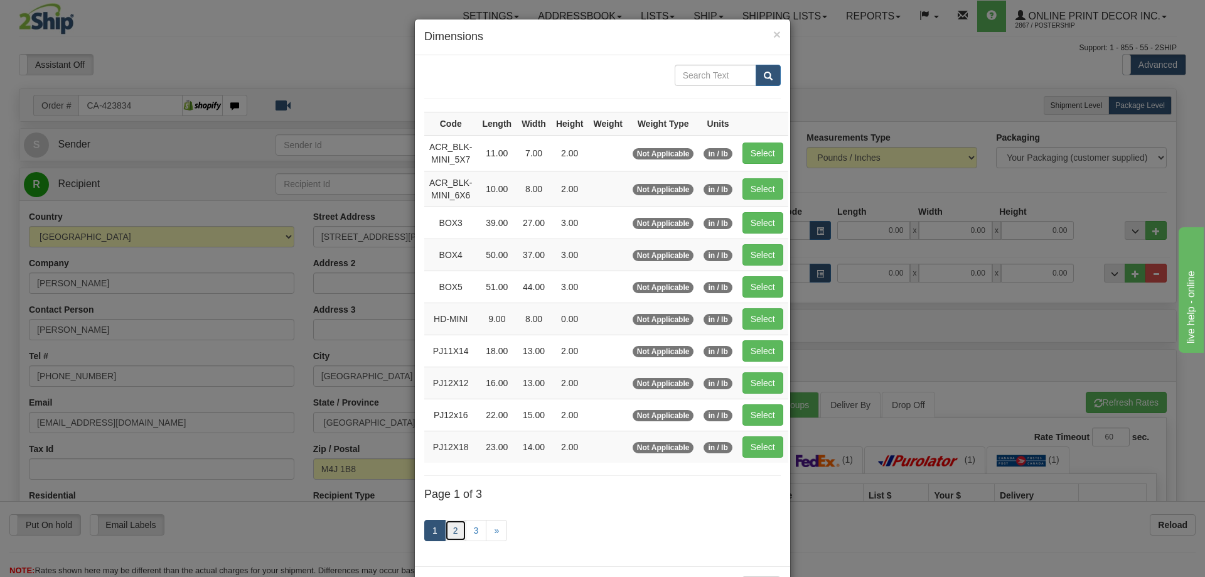
click at [460, 531] on link "2" at bounding box center [455, 529] width 21 height 21
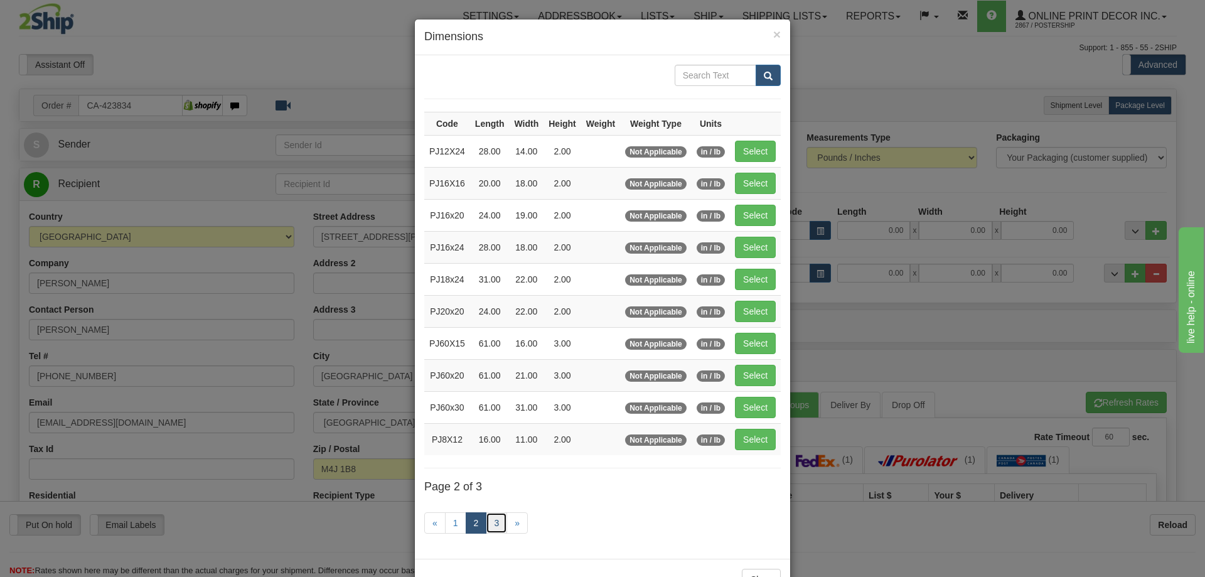
click at [497, 522] on link "3" at bounding box center [496, 522] width 21 height 21
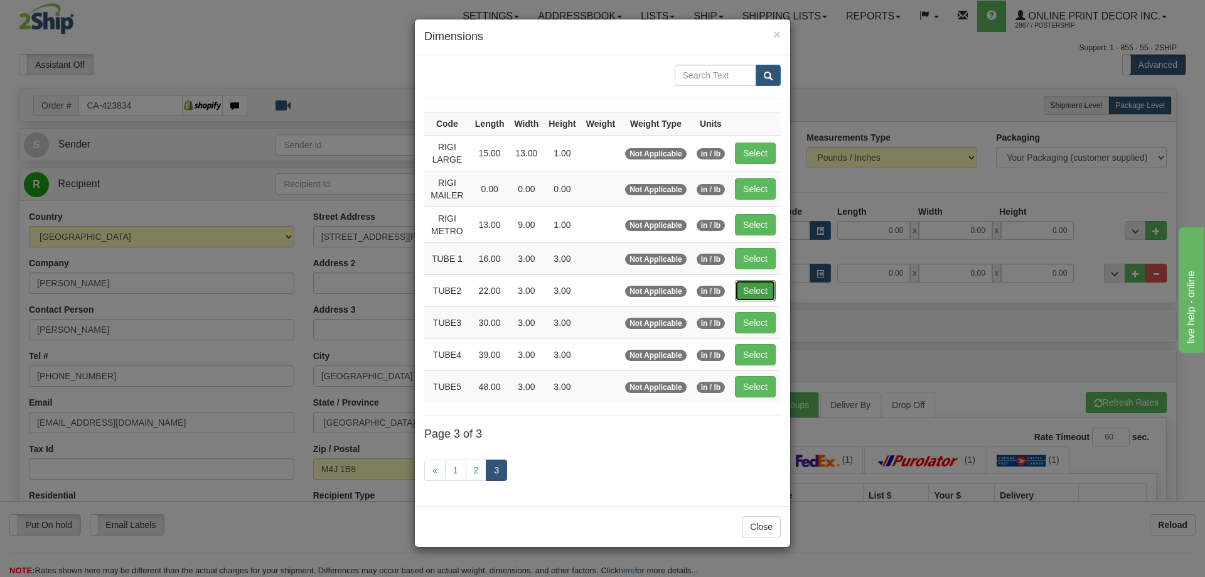
click at [763, 289] on button "Select" at bounding box center [755, 290] width 41 height 21
type input "TUBE2"
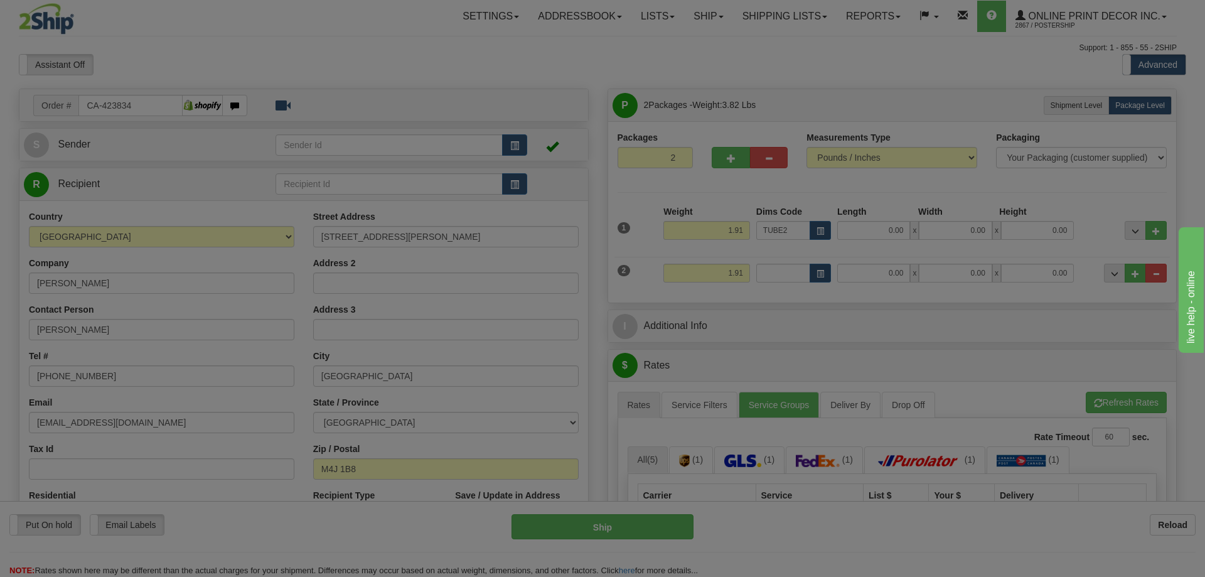
type input "22.00"
type input "3.00"
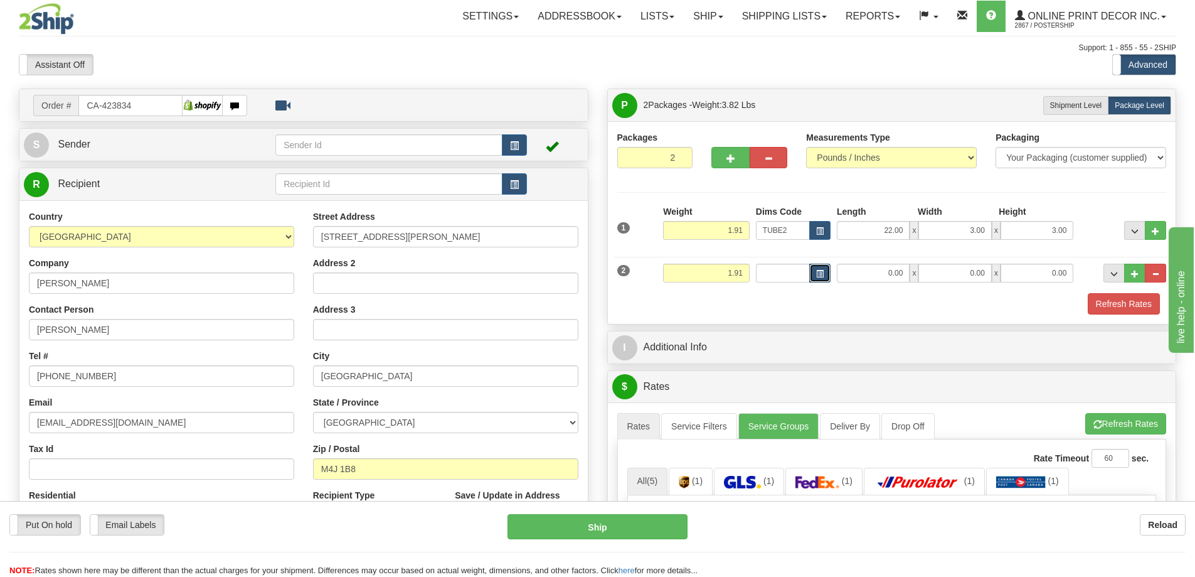
click at [822, 273] on span "button" at bounding box center [820, 273] width 8 height 7
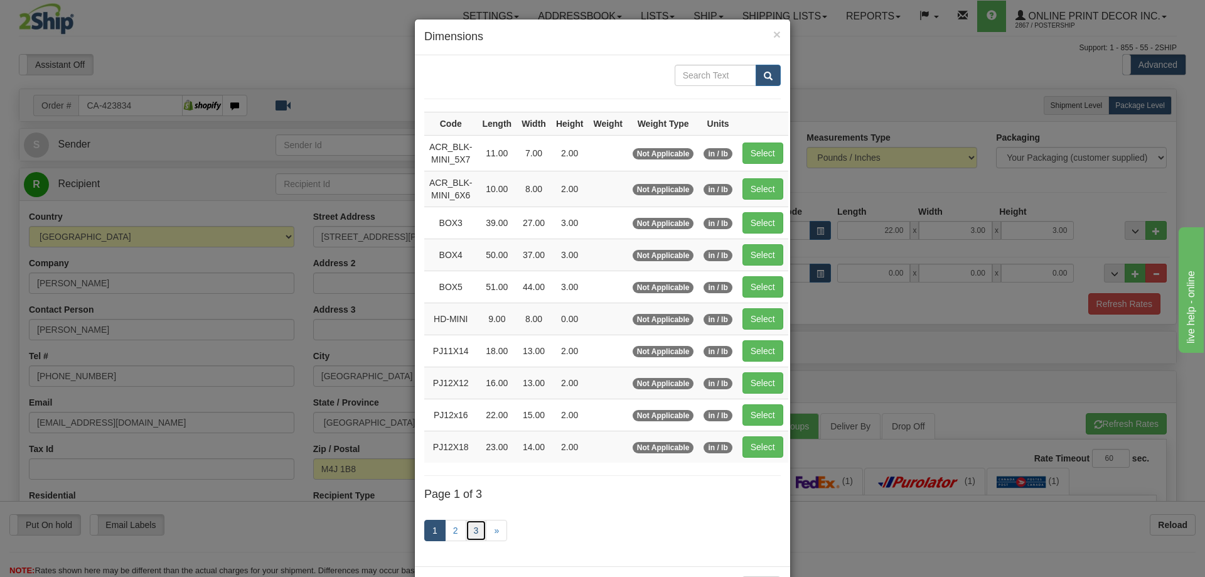
click at [474, 533] on link "3" at bounding box center [476, 529] width 21 height 21
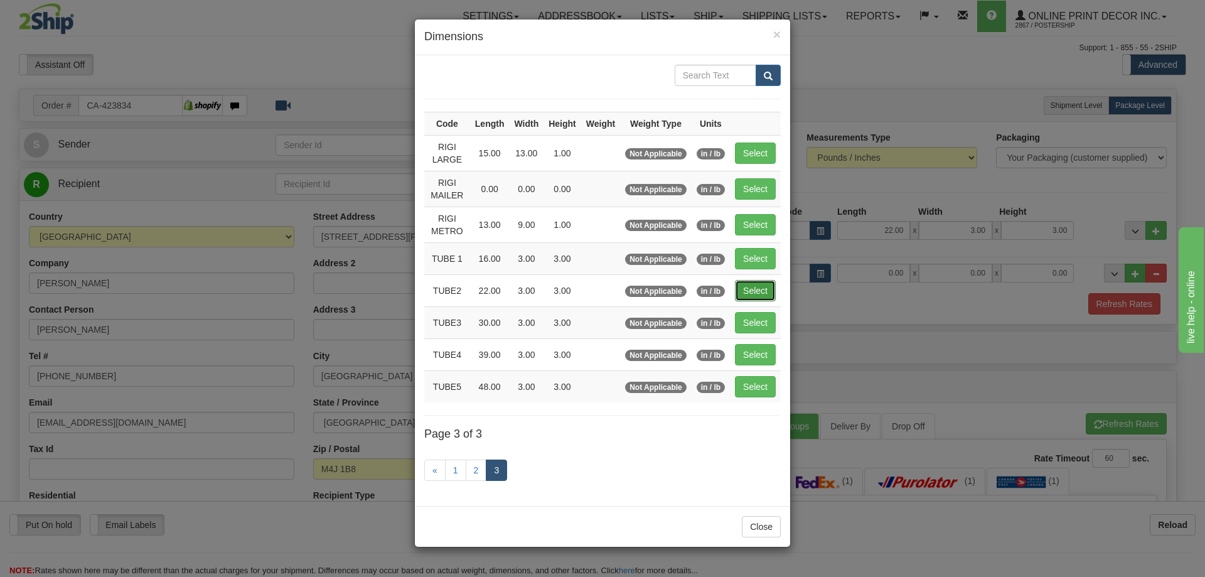
click at [760, 280] on button "Select" at bounding box center [755, 290] width 41 height 21
type input "TUBE2"
type input "22.00"
type input "3.00"
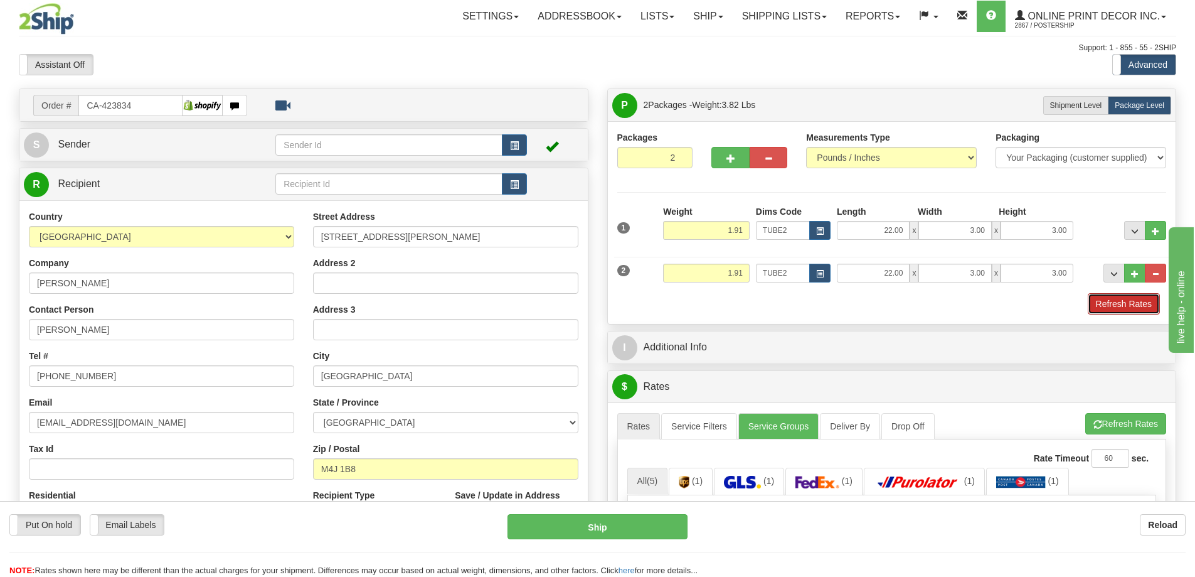
click at [1109, 303] on button "Refresh Rates" at bounding box center [1124, 303] width 72 height 21
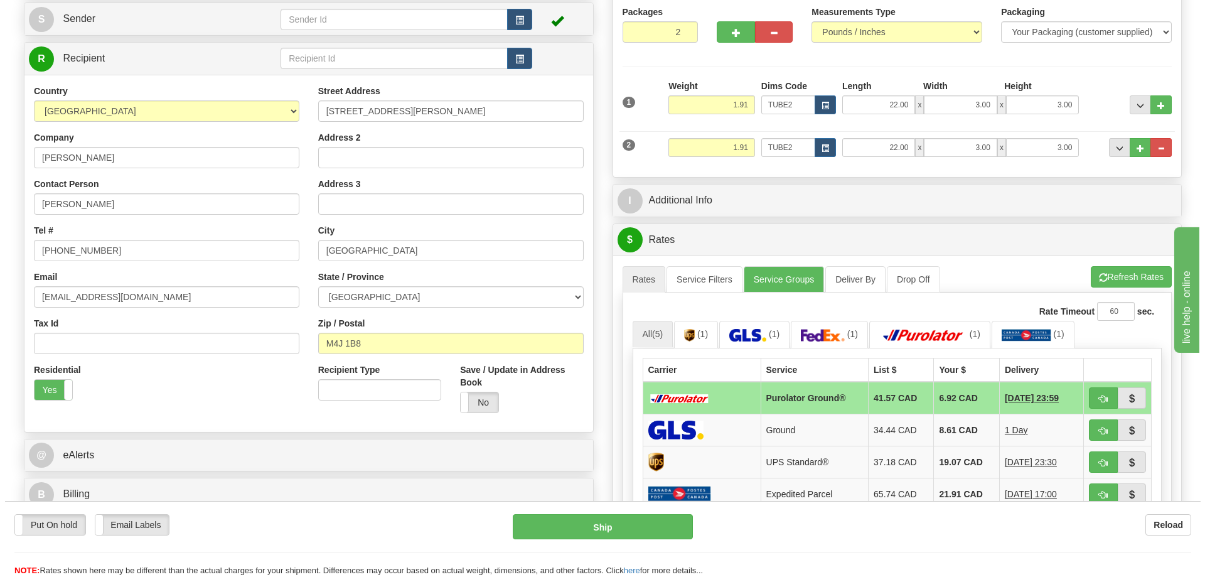
scroll to position [188, 0]
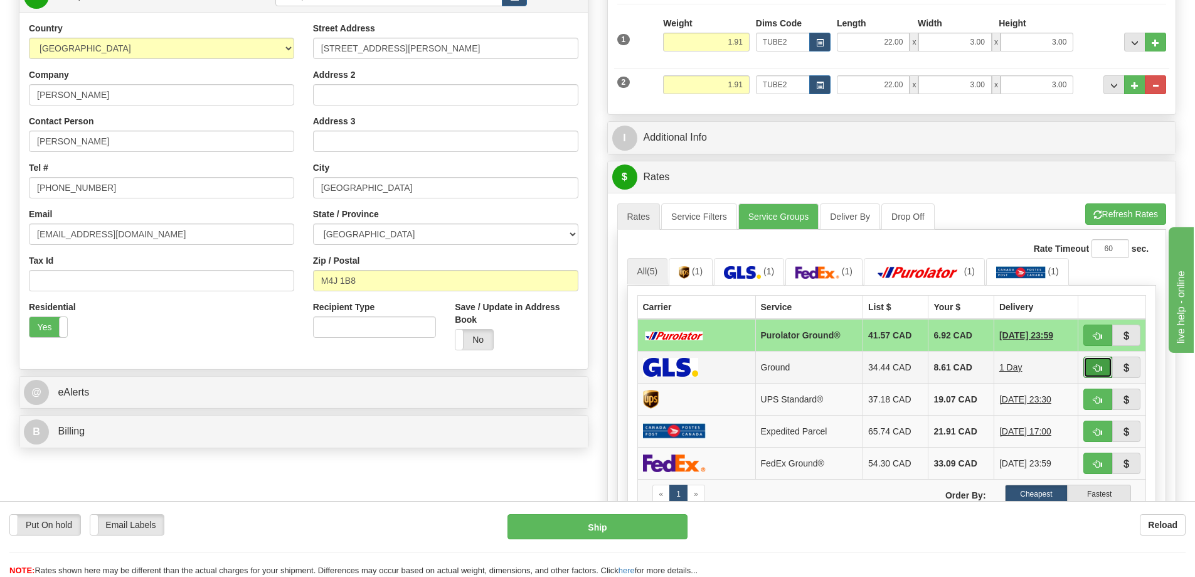
click at [1098, 368] on span "button" at bounding box center [1098, 368] width 9 height 8
type input "1"
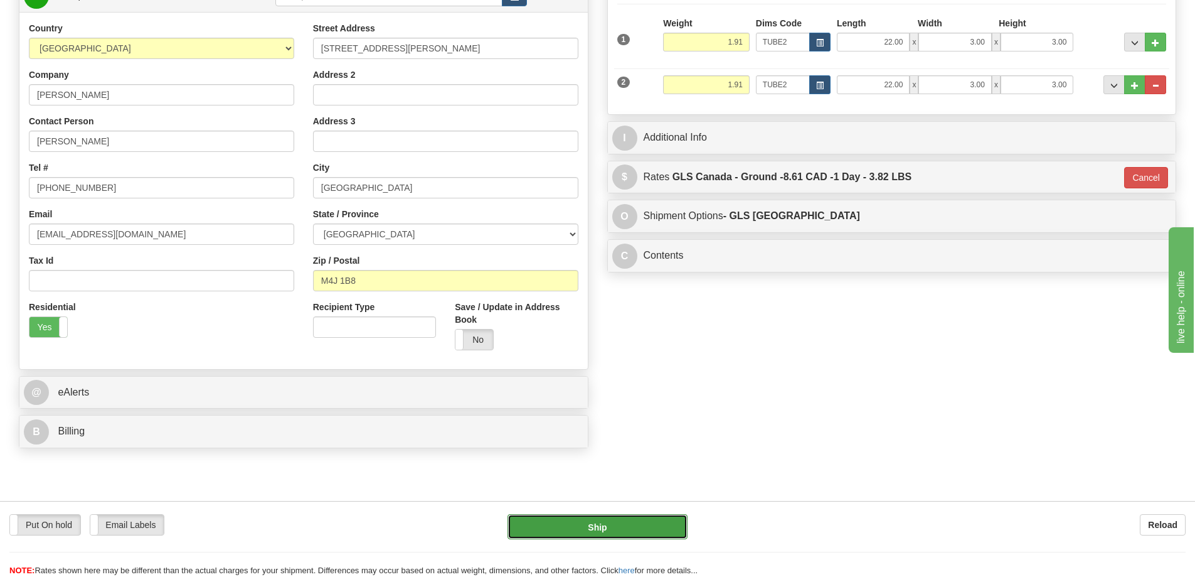
click at [590, 520] on button "Ship" at bounding box center [598, 526] width 180 height 25
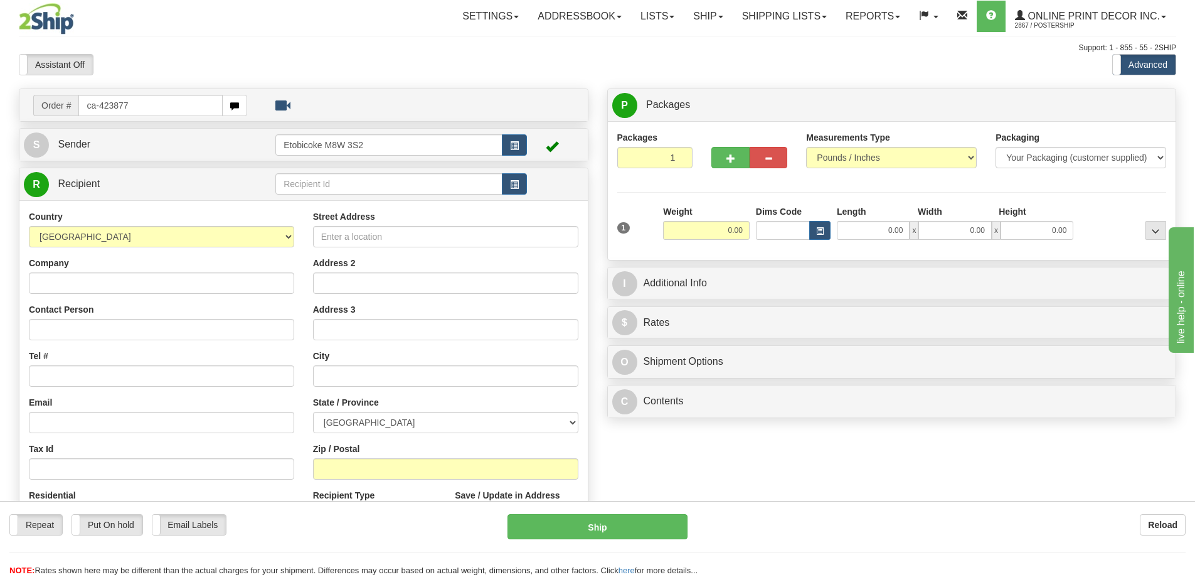
type input "ca-423877"
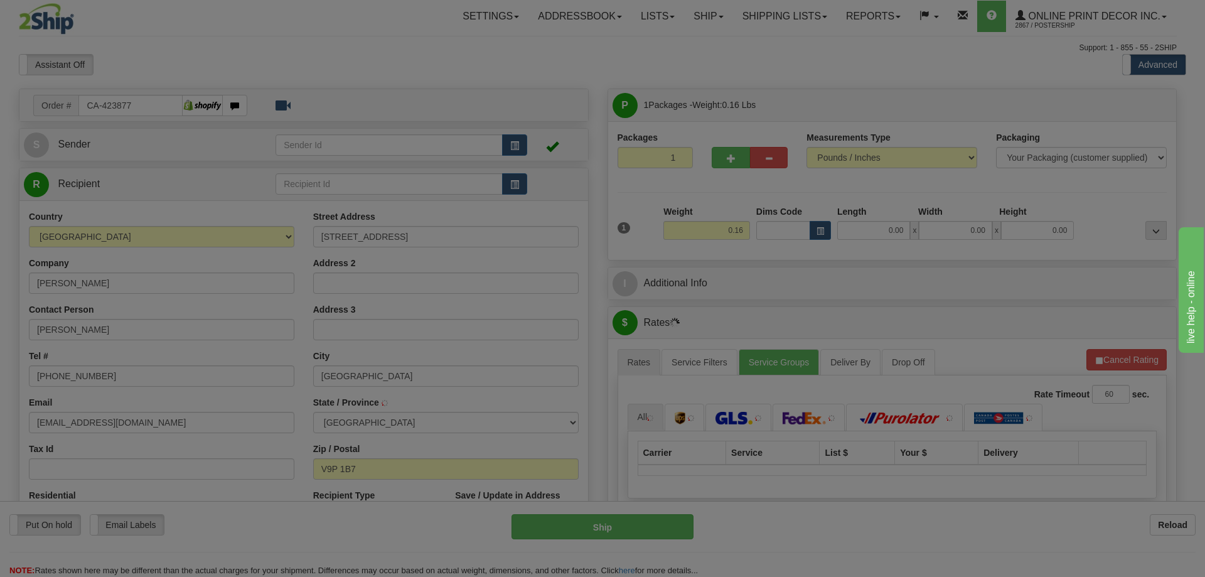
type input "PARKSVILLE"
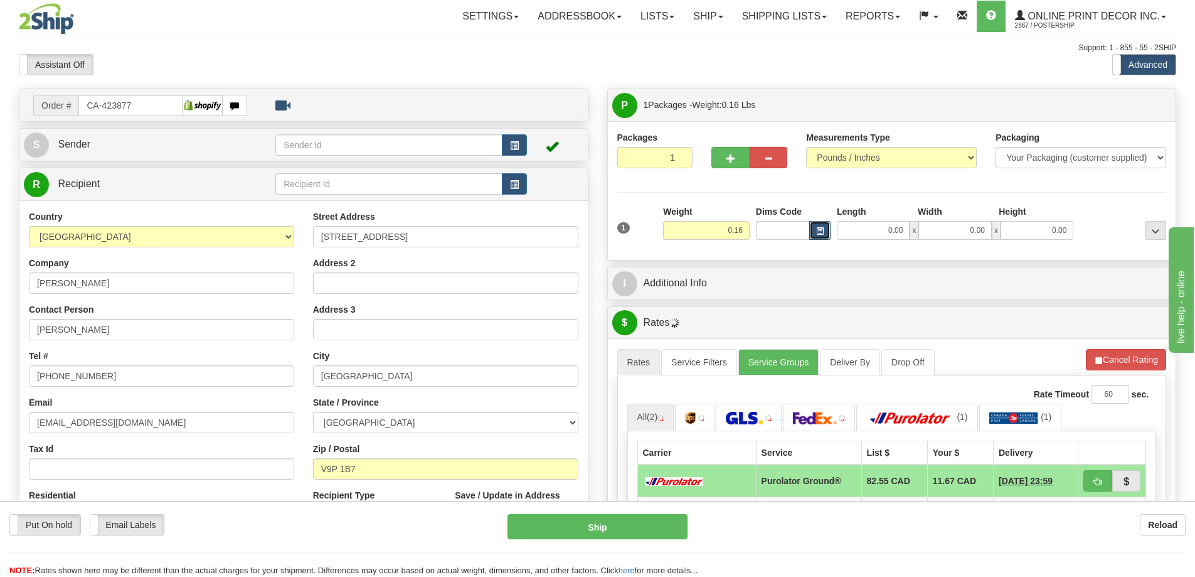
click at [821, 230] on span "button" at bounding box center [820, 231] width 8 height 7
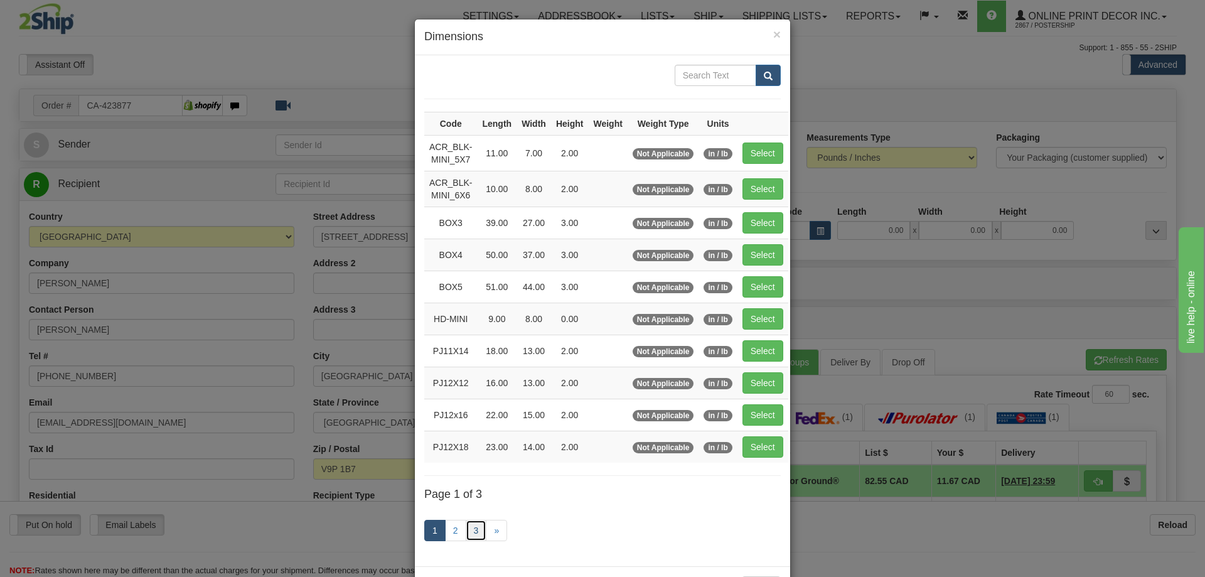
click at [472, 529] on link "3" at bounding box center [476, 529] width 21 height 21
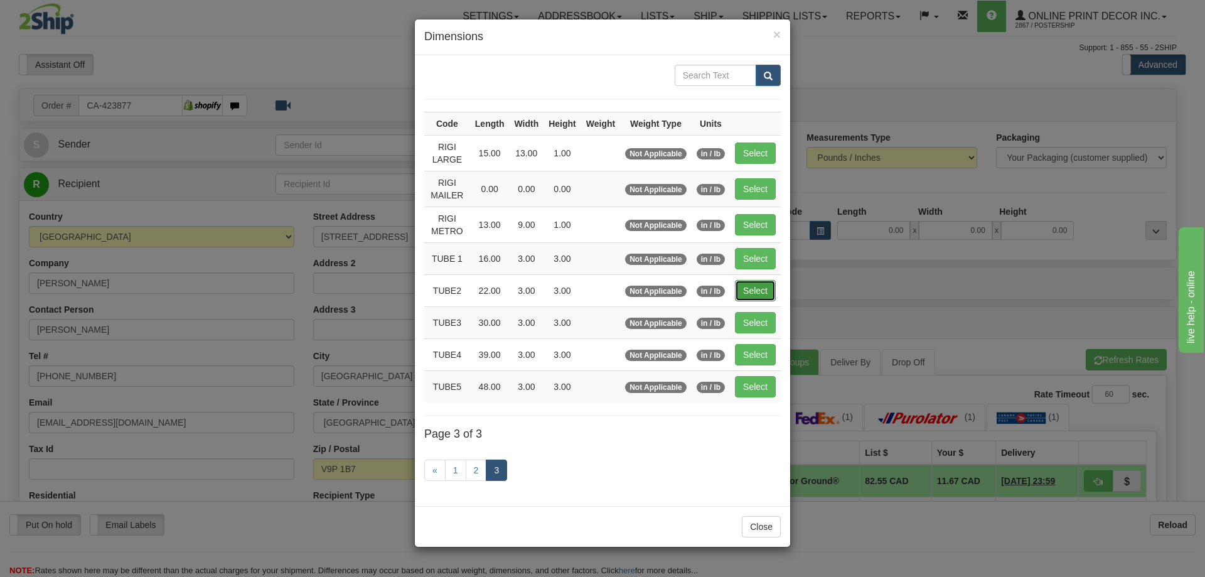
click at [767, 284] on button "Select" at bounding box center [755, 290] width 41 height 21
type input "TUBE2"
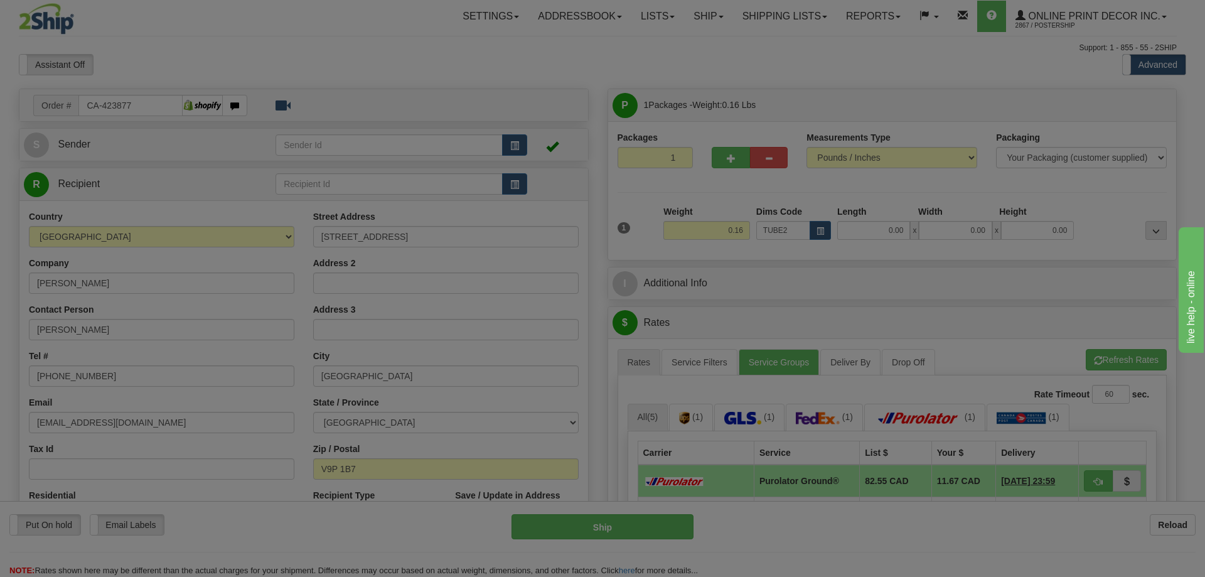
type input "22.00"
type input "3.00"
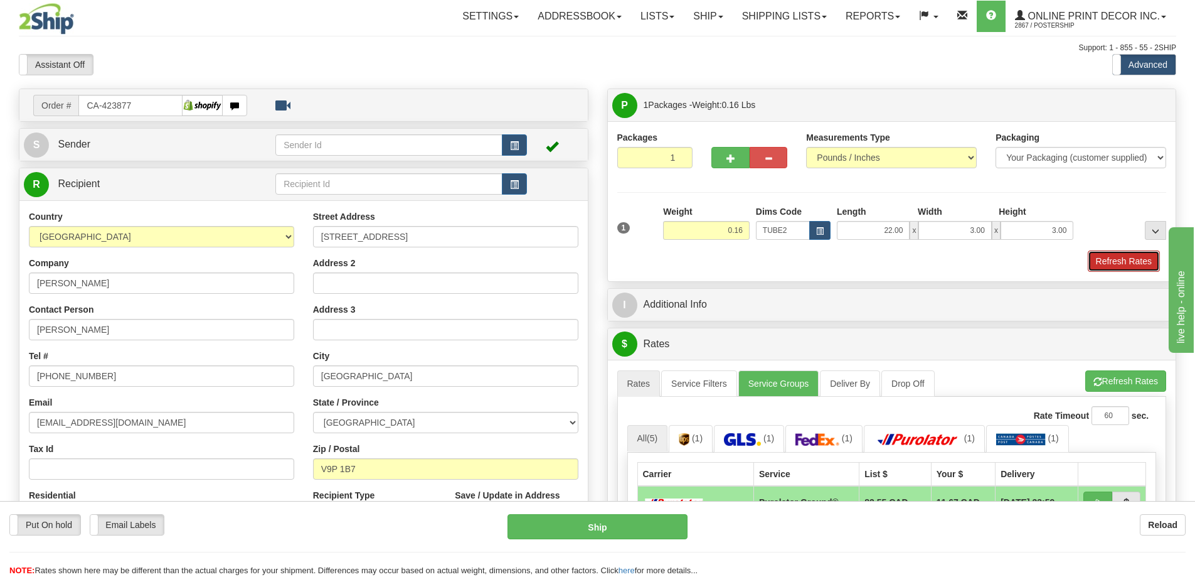
click at [1121, 260] on button "Refresh Rates" at bounding box center [1124, 260] width 72 height 21
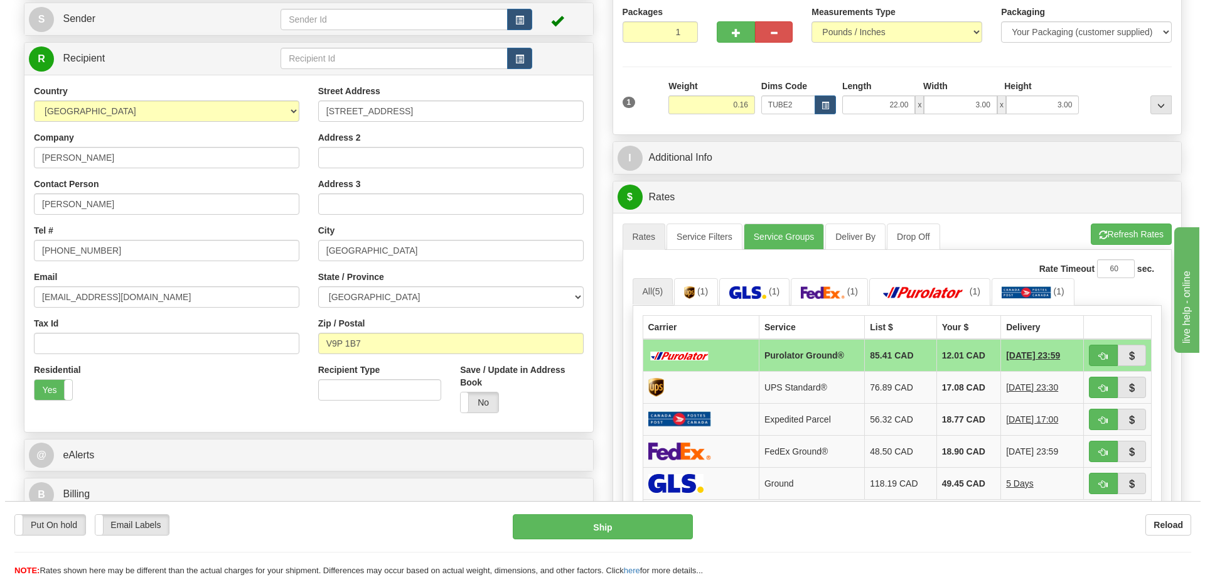
scroll to position [188, 0]
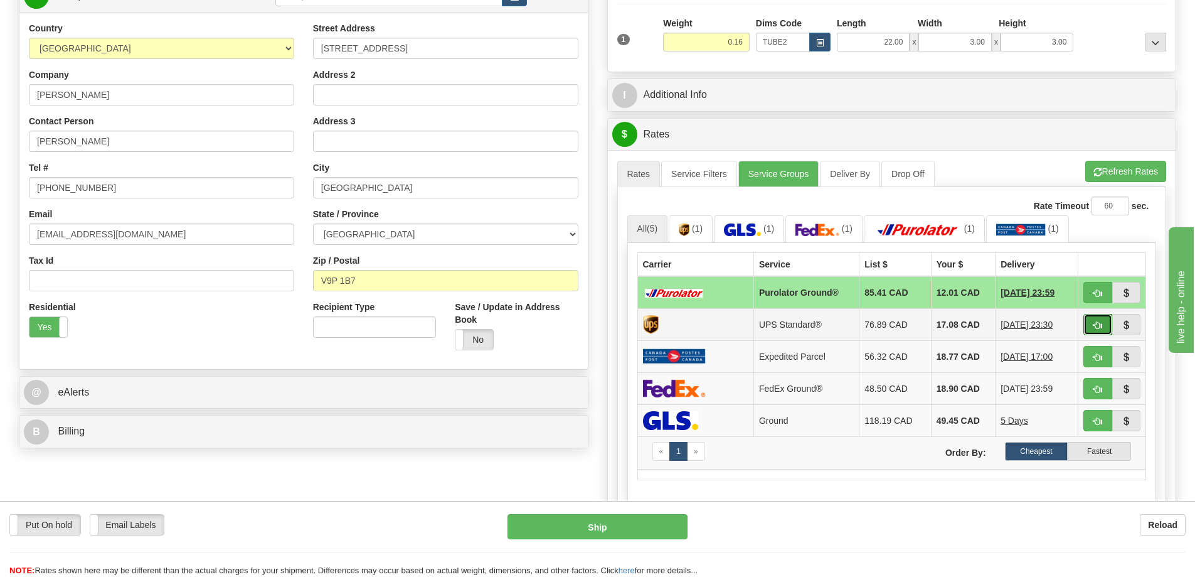
click at [1099, 322] on span "button" at bounding box center [1098, 325] width 9 height 8
type input "11"
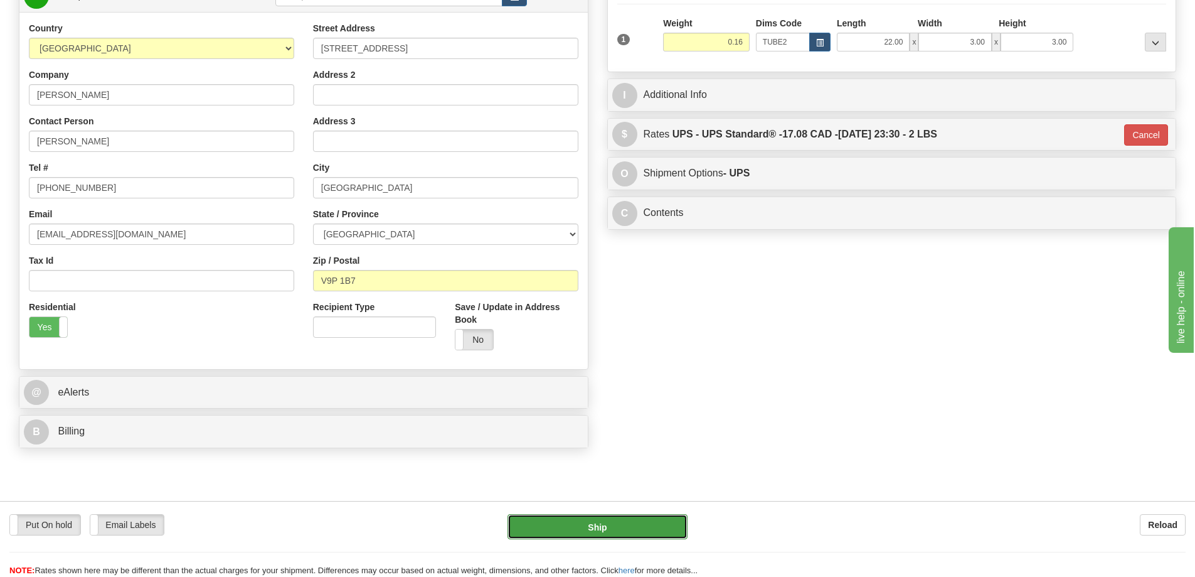
click at [643, 522] on button "Ship" at bounding box center [598, 526] width 180 height 25
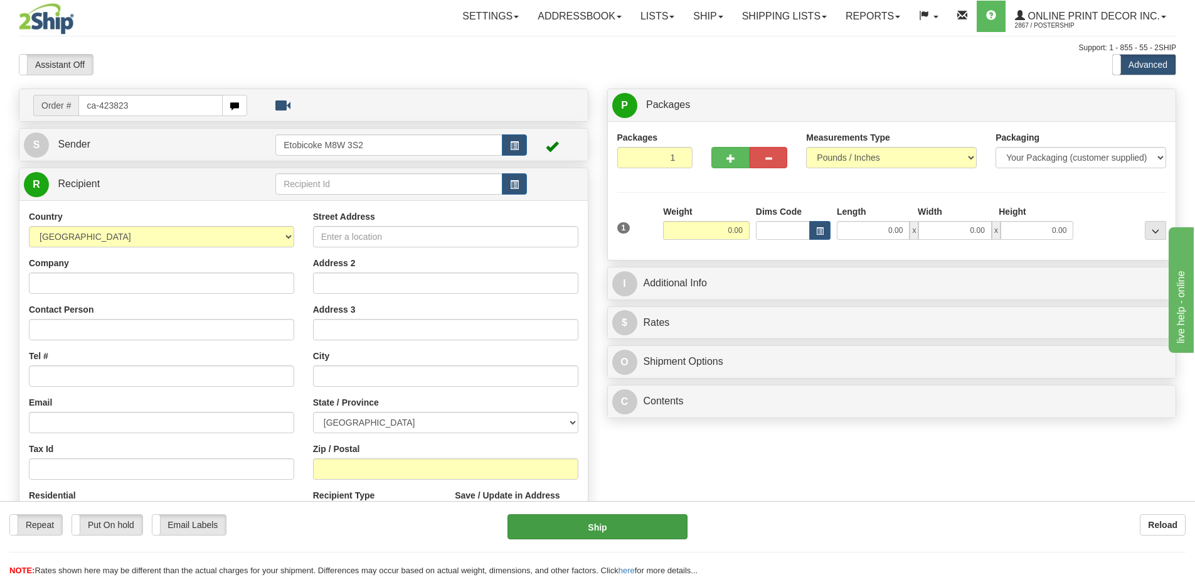
type input "ca-423823"
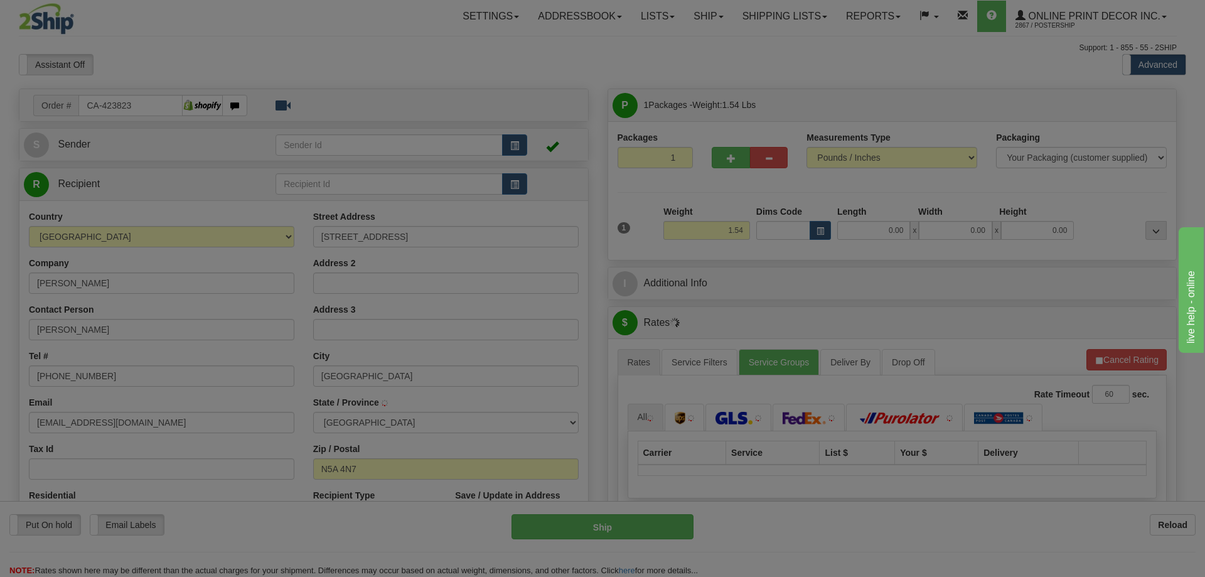
type input "[GEOGRAPHIC_DATA]"
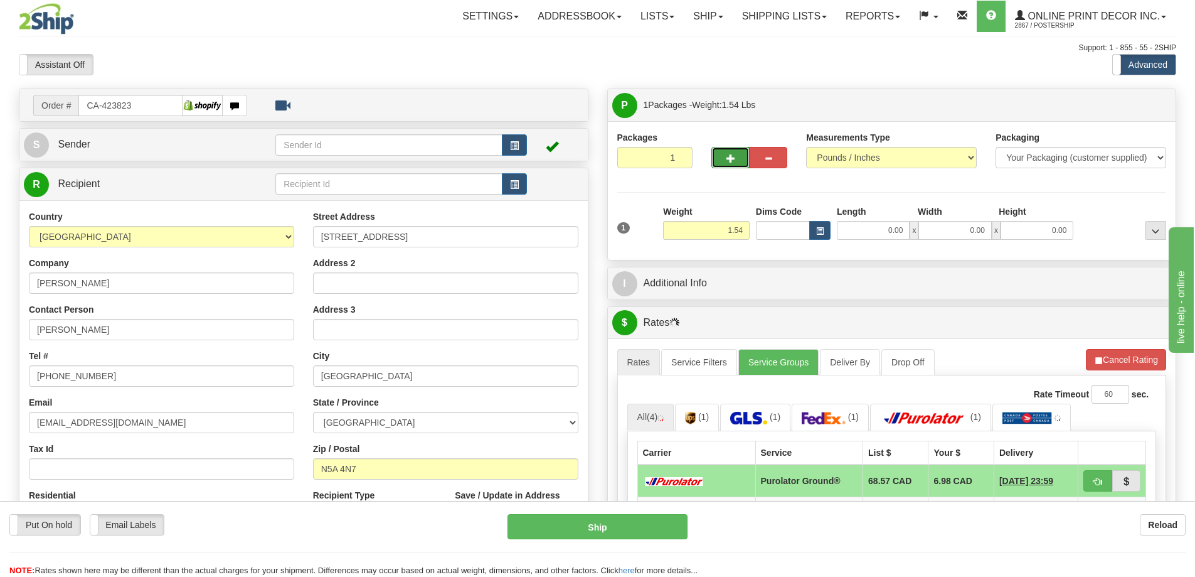
click at [725, 159] on button "button" at bounding box center [730, 157] width 38 height 21
radio input "true"
type input "2"
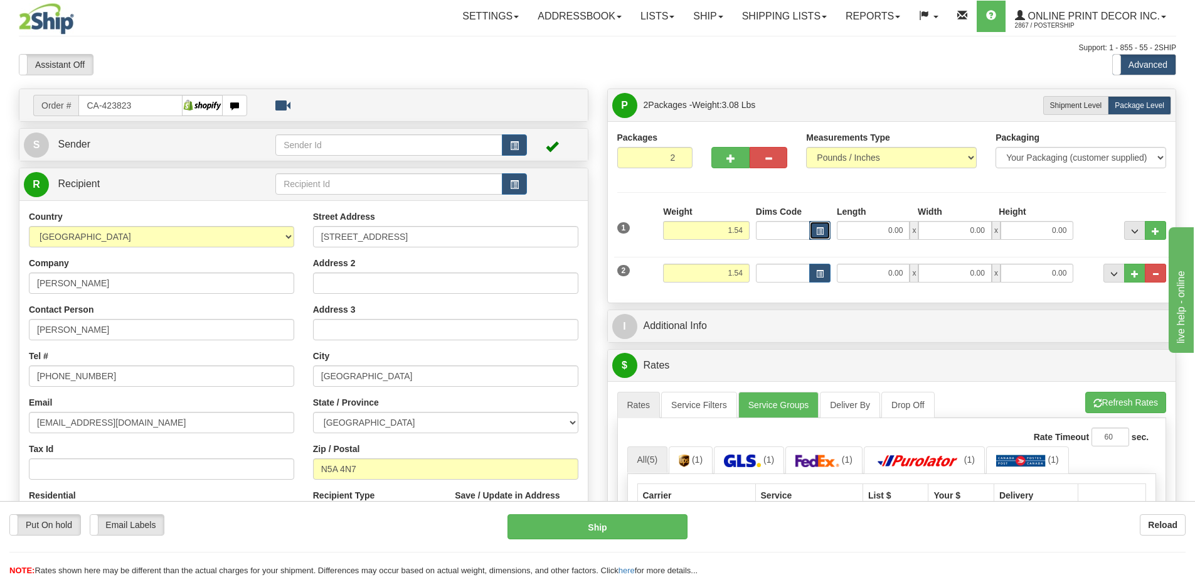
click at [823, 230] on span "button" at bounding box center [820, 231] width 8 height 7
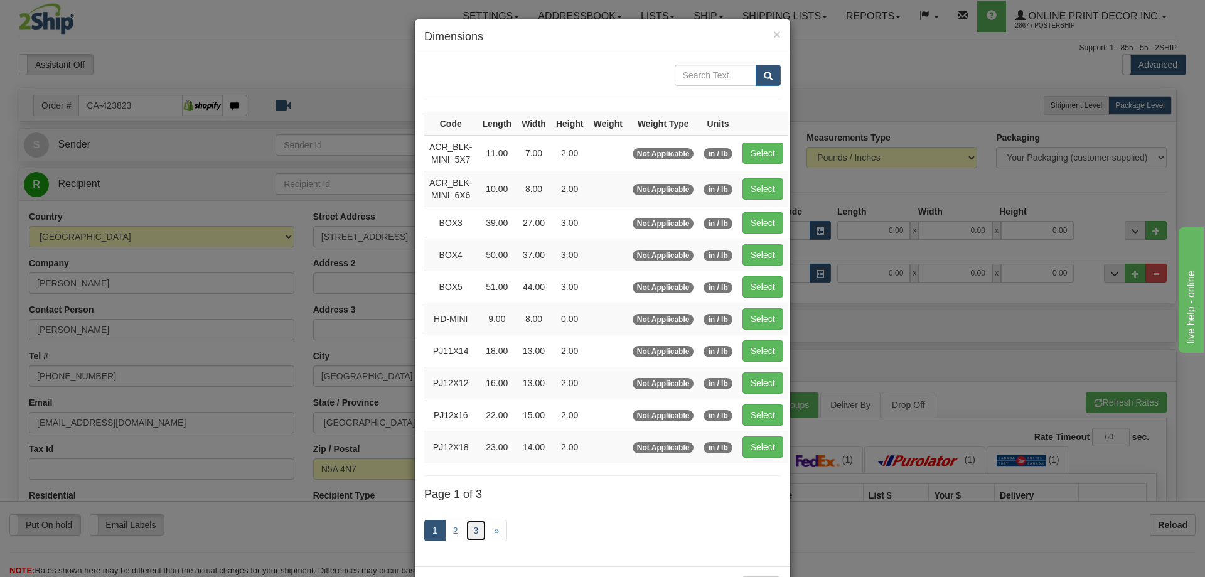
click at [477, 526] on link "3" at bounding box center [476, 529] width 21 height 21
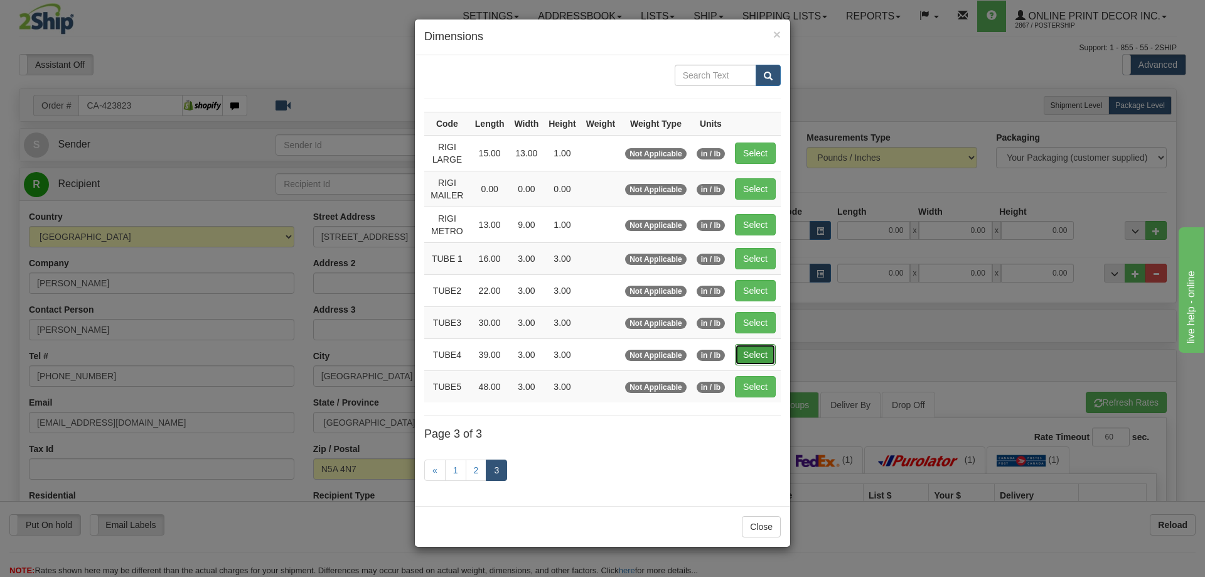
click at [760, 346] on button "Select" at bounding box center [755, 354] width 41 height 21
type input "TUBE4"
type input "39.00"
type input "3.00"
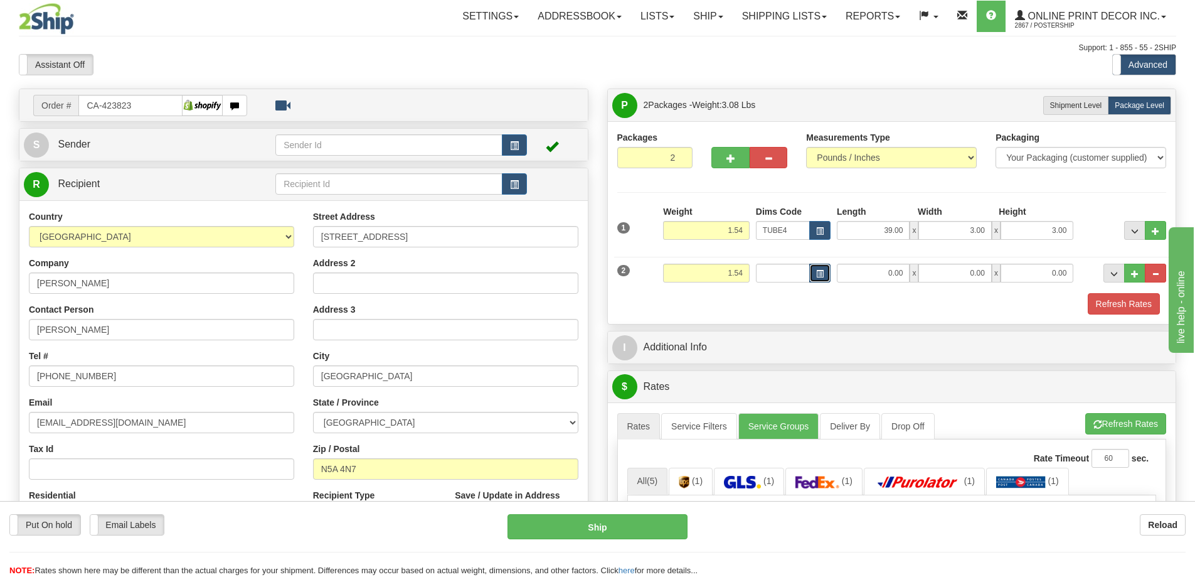
click at [819, 279] on button "button" at bounding box center [819, 272] width 21 height 19
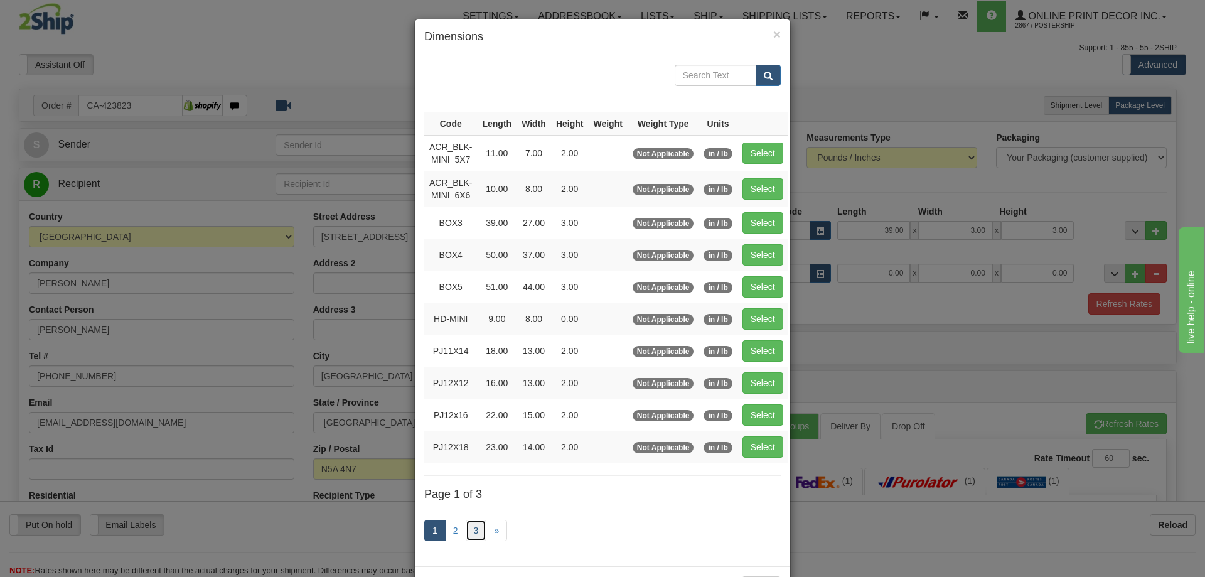
click at [474, 528] on link "3" at bounding box center [476, 529] width 21 height 21
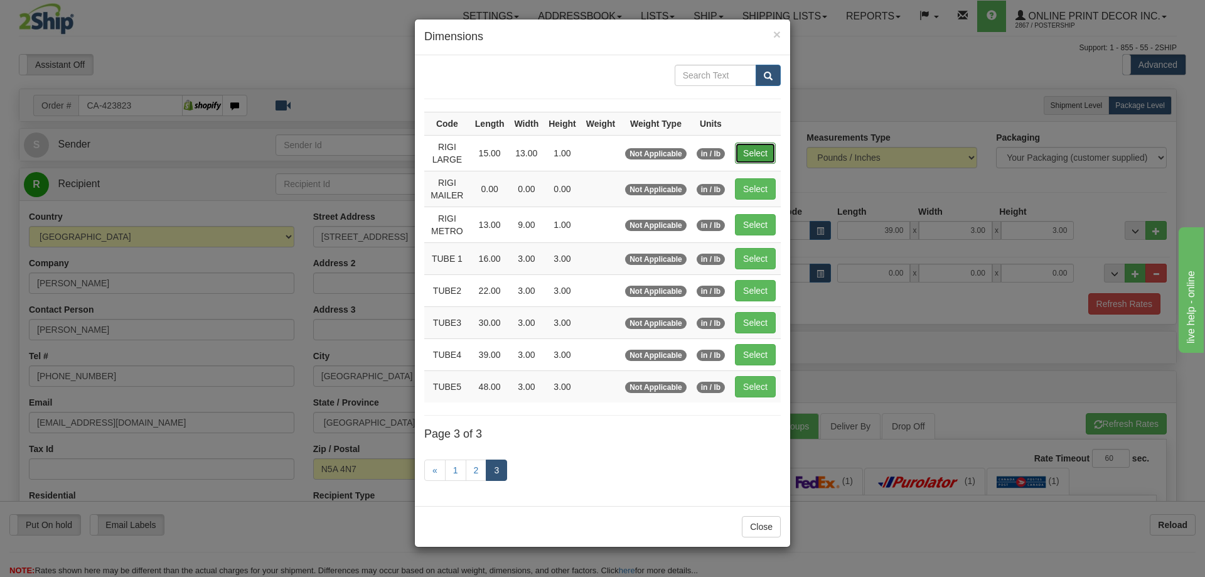
click at [762, 149] on button "Select" at bounding box center [755, 152] width 41 height 21
type input "RIGI LARGE"
type input "15.00"
type input "13.00"
type input "1.00"
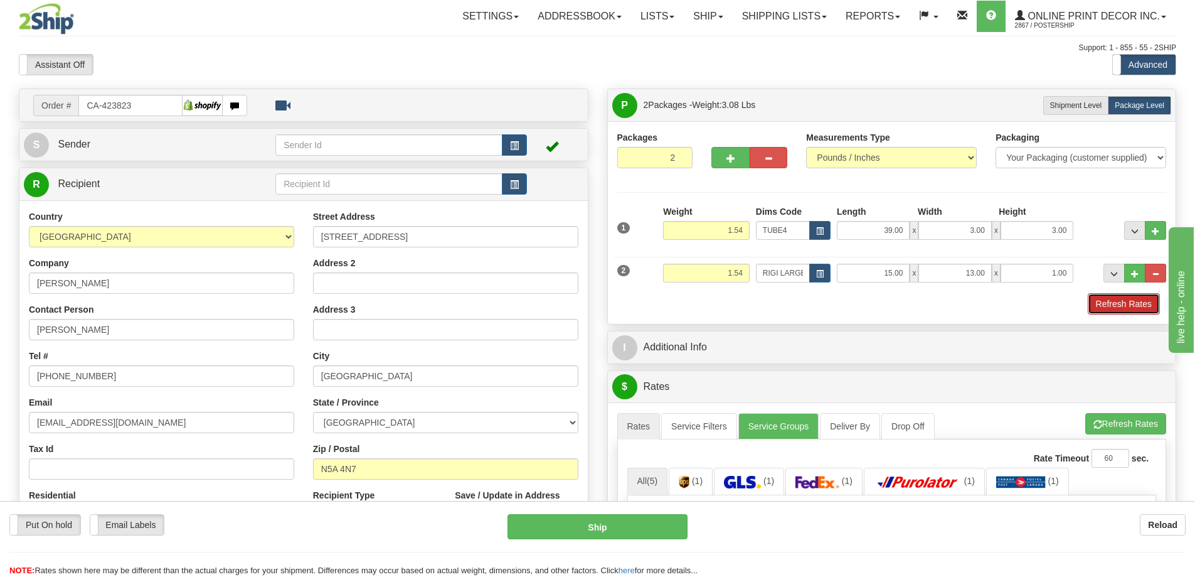
click at [1116, 304] on button "Refresh Rates" at bounding box center [1124, 303] width 72 height 21
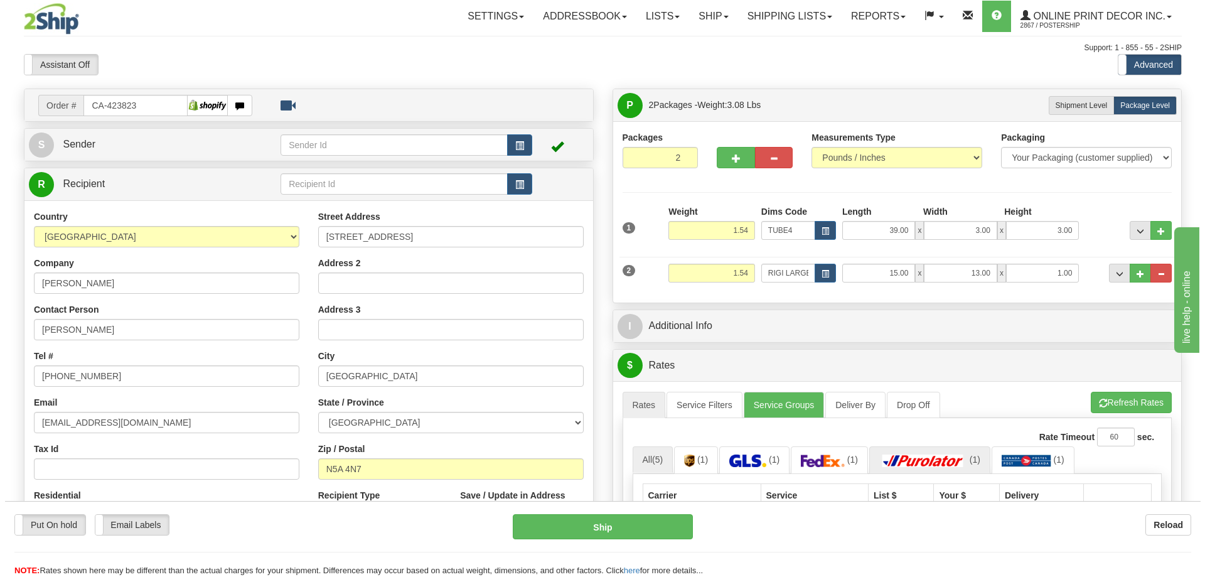
scroll to position [125, 0]
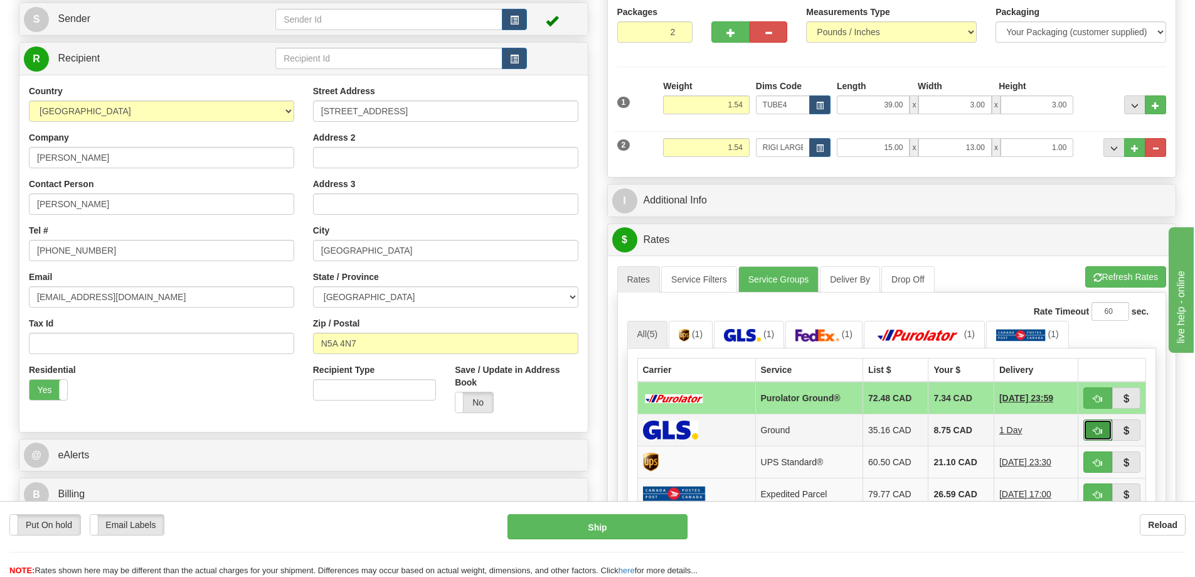
click at [1101, 426] on button "button" at bounding box center [1097, 429] width 29 height 21
type input "1"
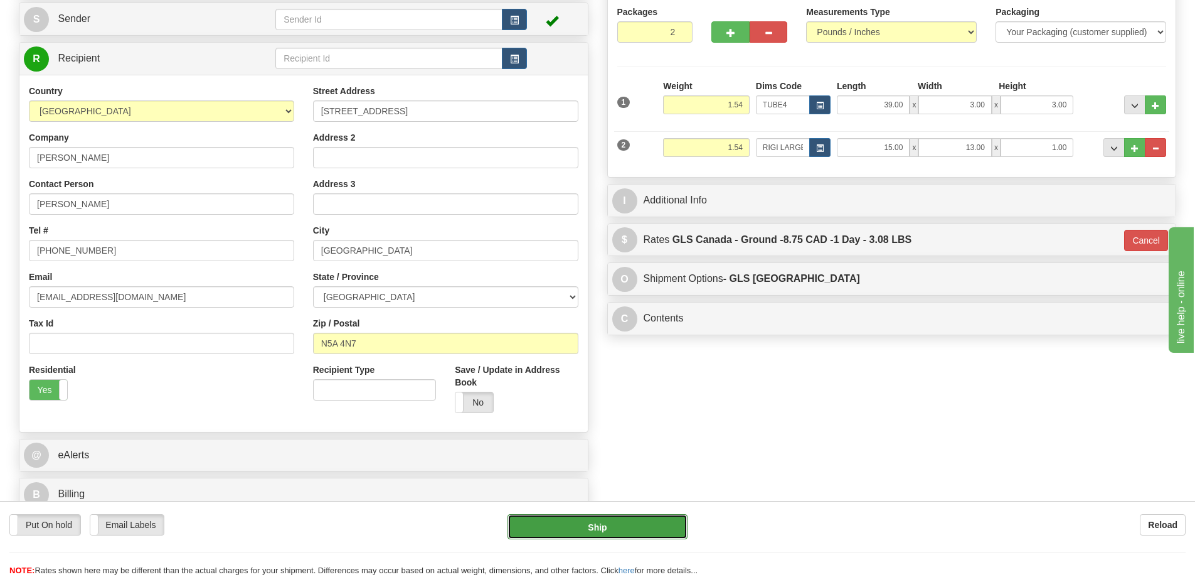
click at [635, 533] on button "Ship" at bounding box center [598, 526] width 180 height 25
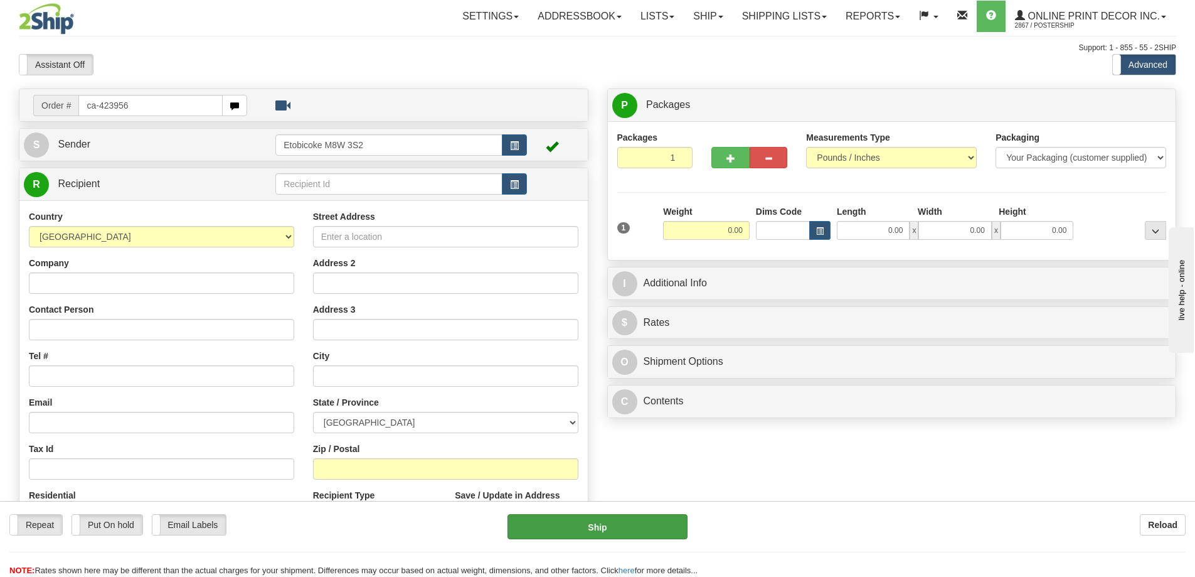
type input "ca-423956"
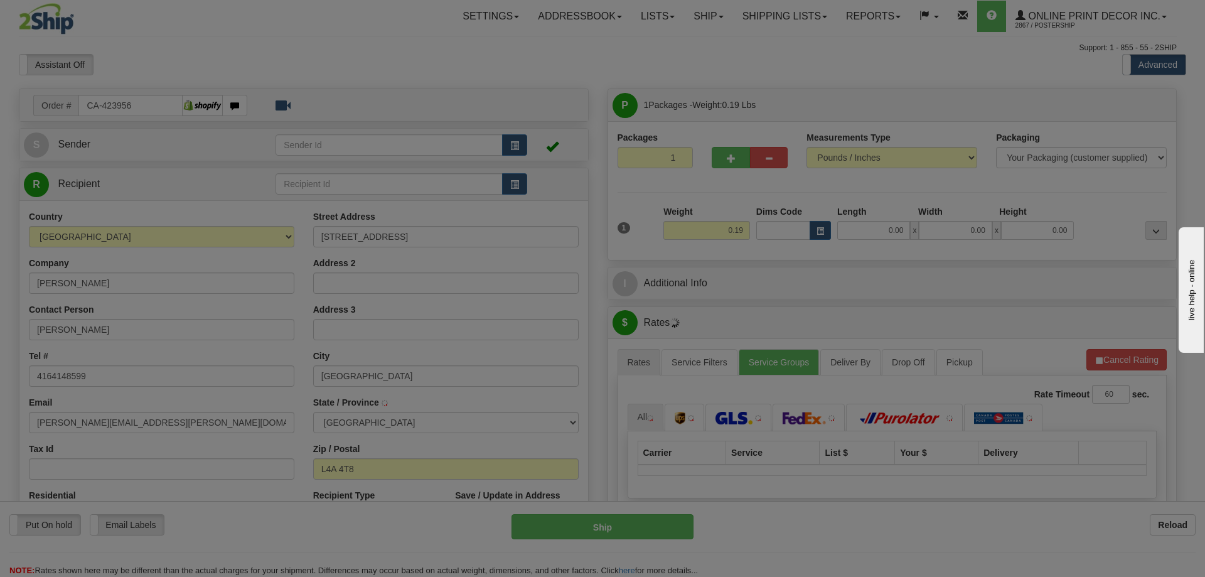
type input "STOUFFVILLE"
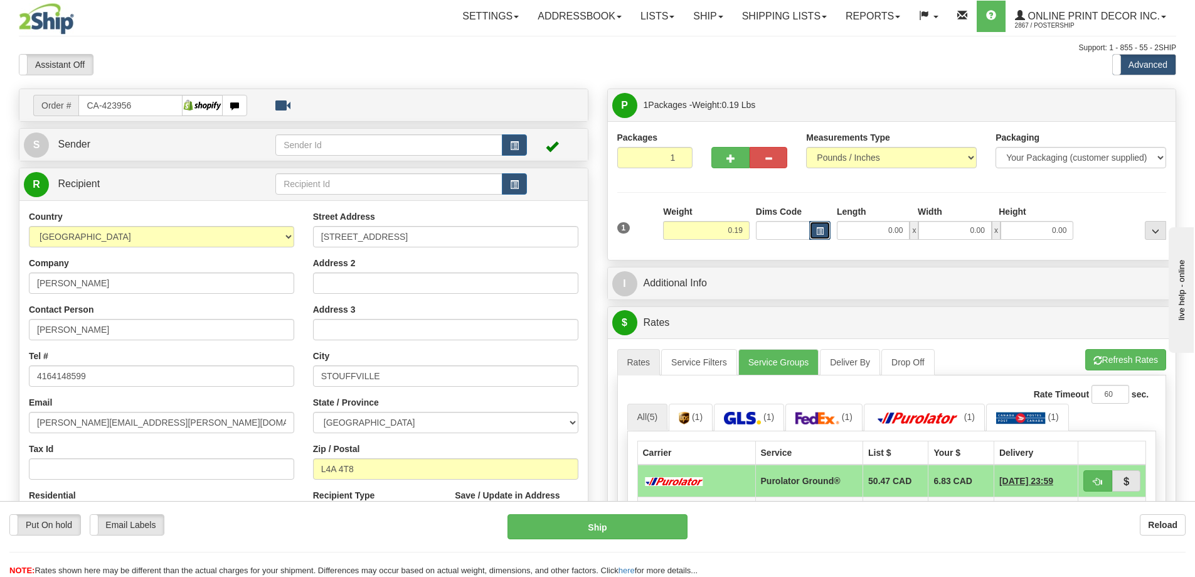
click at [818, 225] on button "button" at bounding box center [819, 230] width 21 height 19
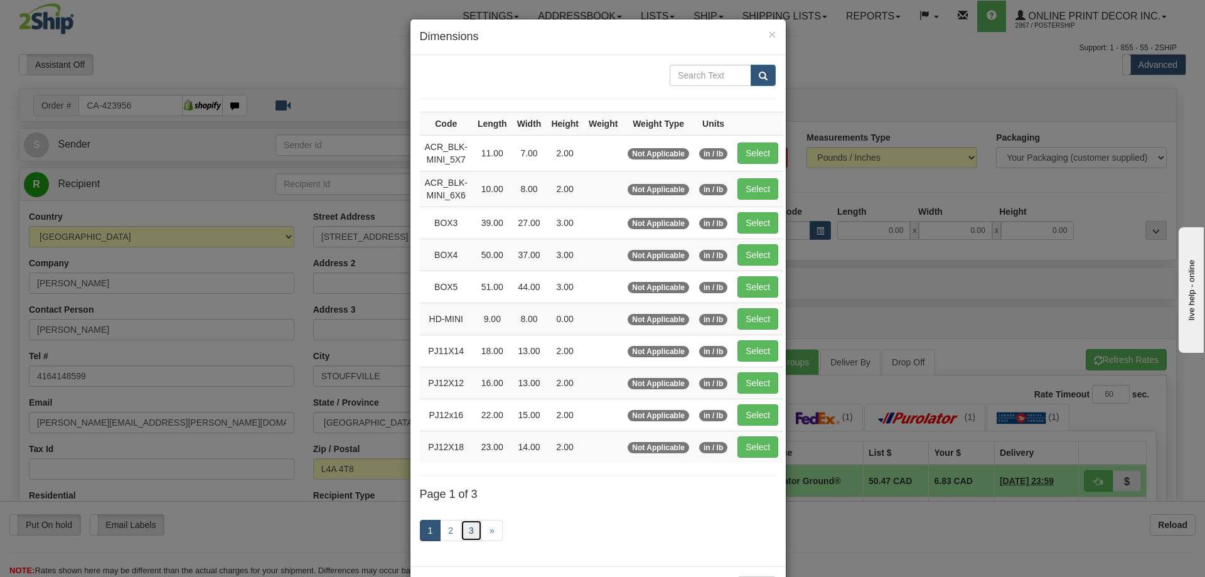
click at [462, 528] on link "3" at bounding box center [470, 529] width 21 height 21
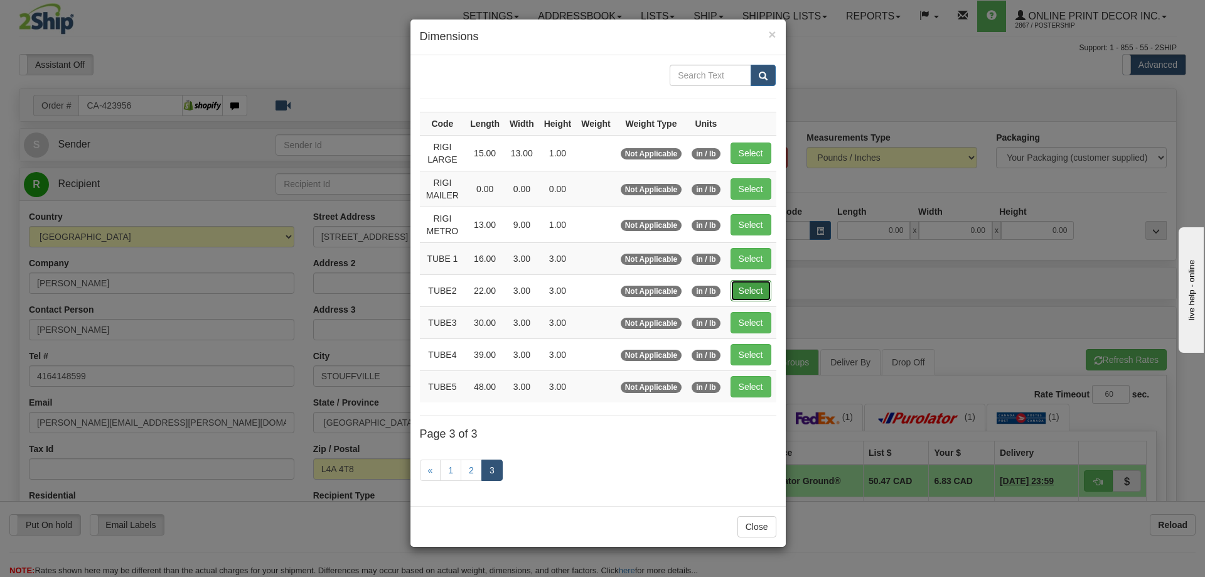
click at [760, 289] on button "Select" at bounding box center [750, 290] width 41 height 21
type input "TUBE2"
type input "22.00"
type input "3.00"
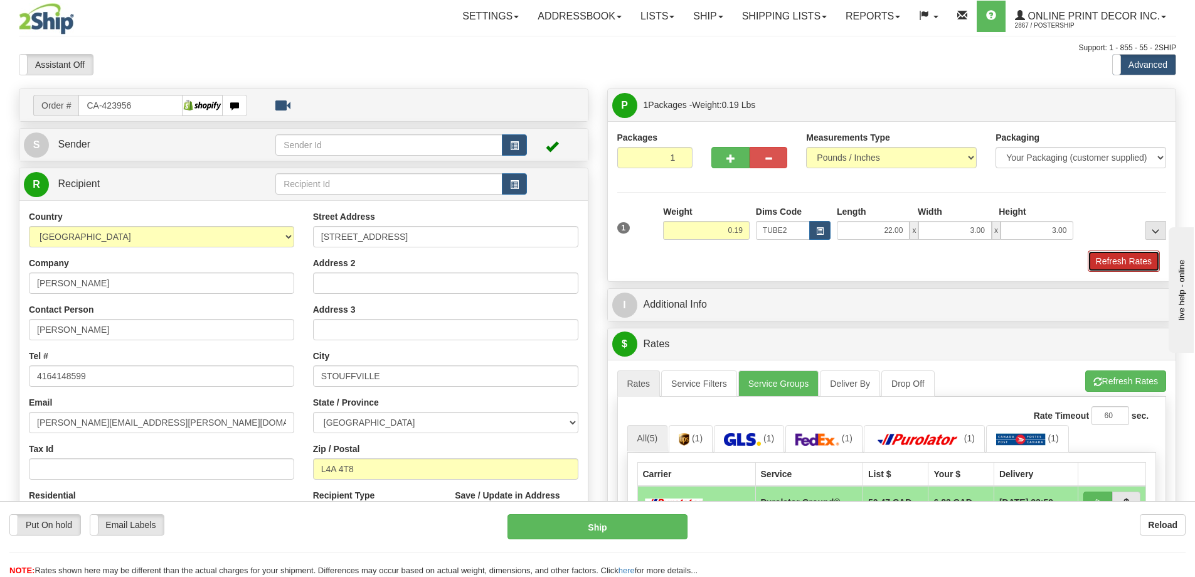
click at [1139, 255] on button "Refresh Rates" at bounding box center [1124, 260] width 72 height 21
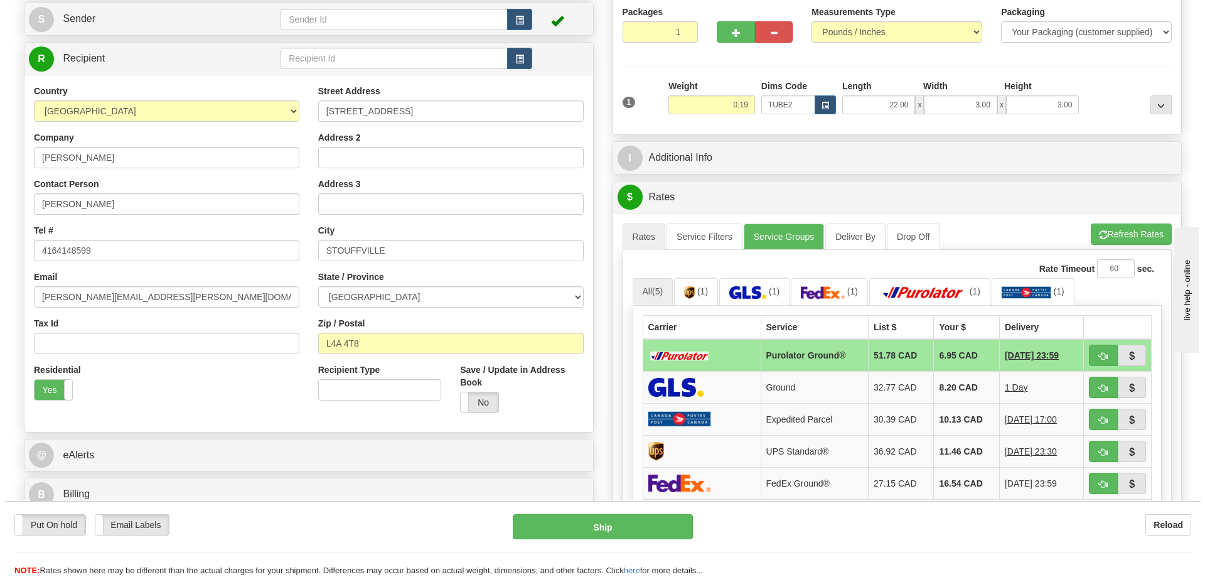
scroll to position [188, 0]
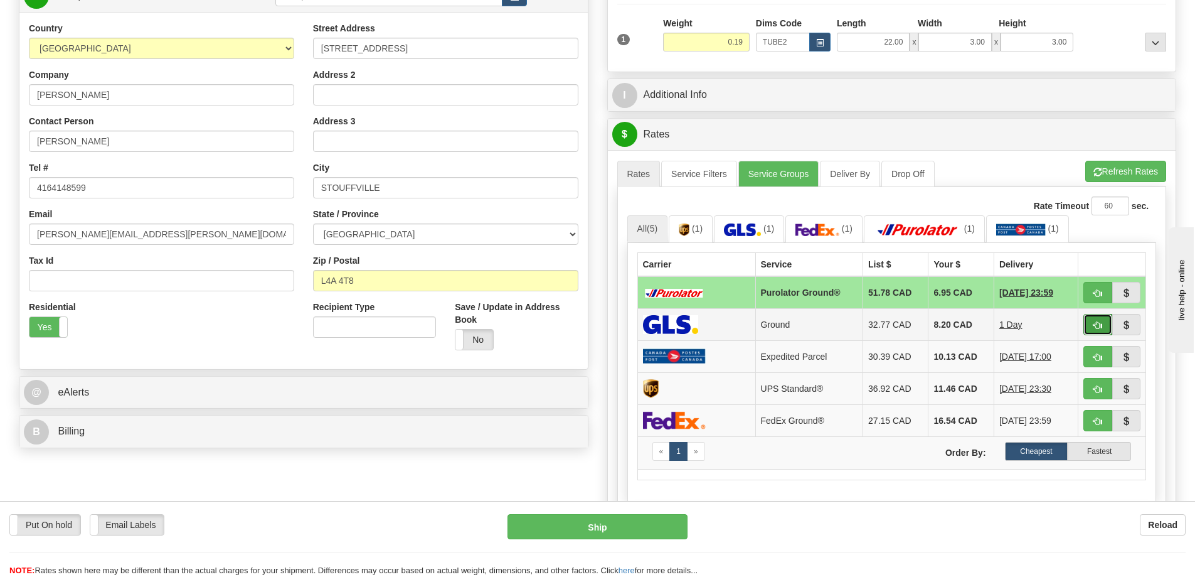
click at [1095, 321] on button "button" at bounding box center [1097, 324] width 29 height 21
type input "1"
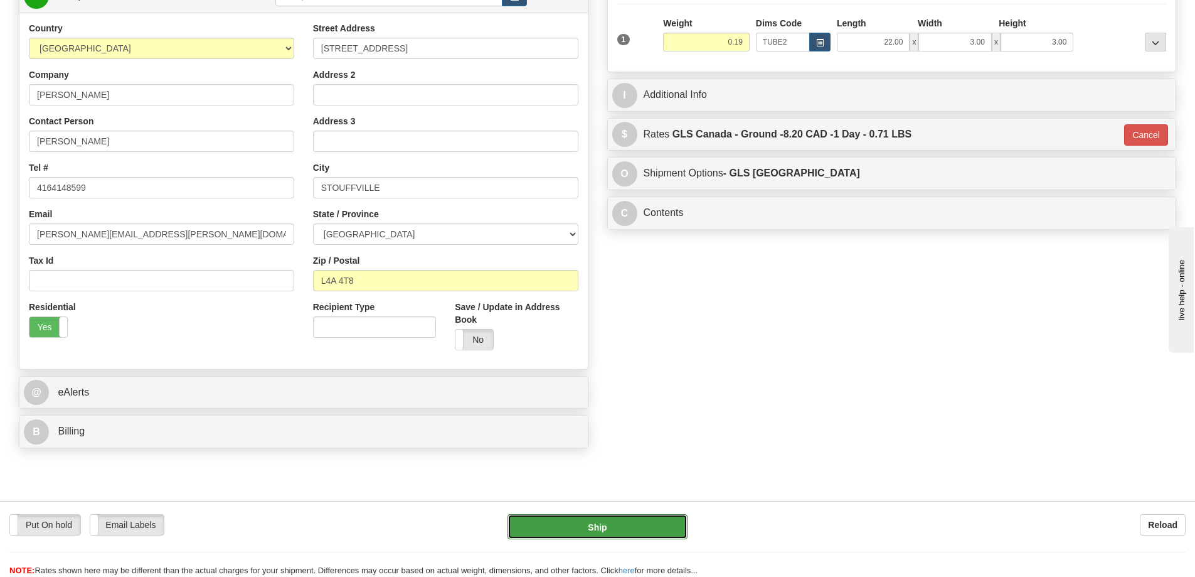
click at [606, 522] on button "Ship" at bounding box center [598, 526] width 180 height 25
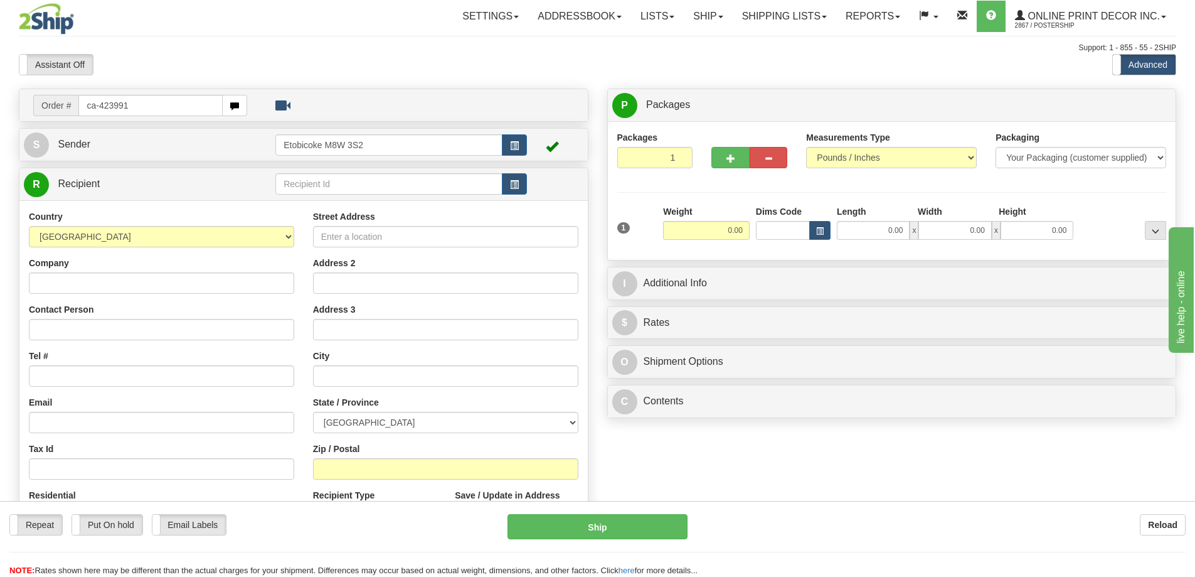
type input "ca-423991"
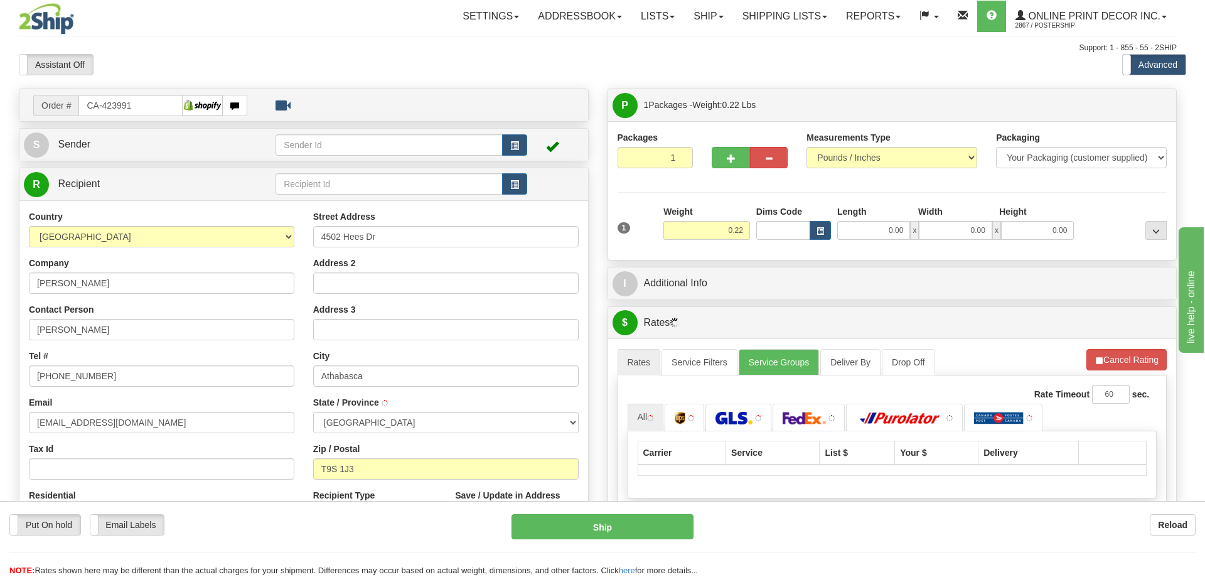
type input "ATHABASCA"
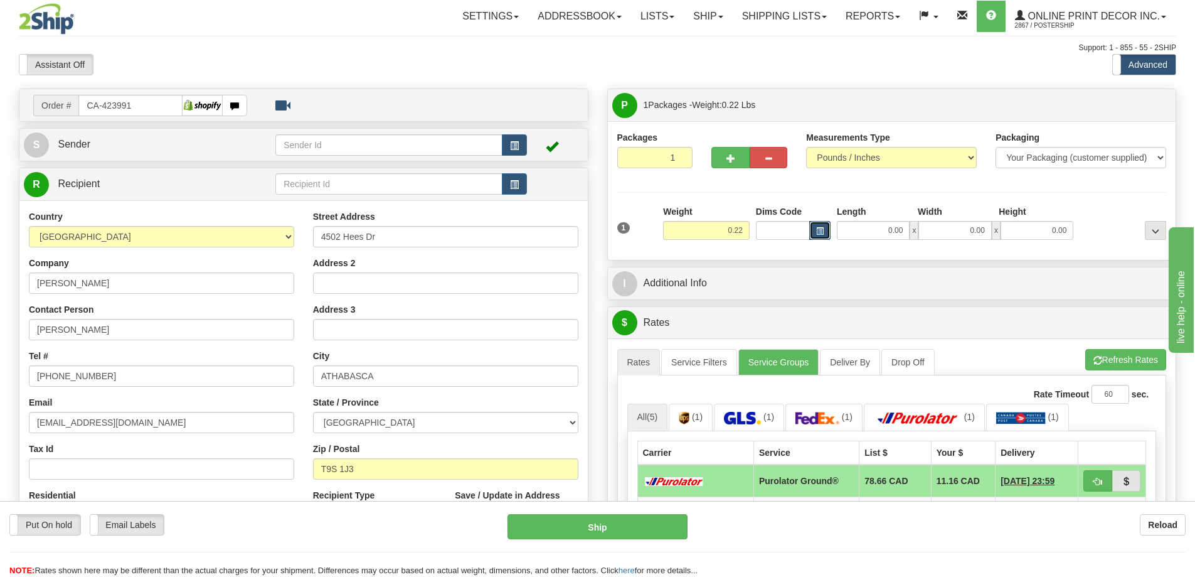
click at [817, 225] on button "button" at bounding box center [819, 230] width 21 height 19
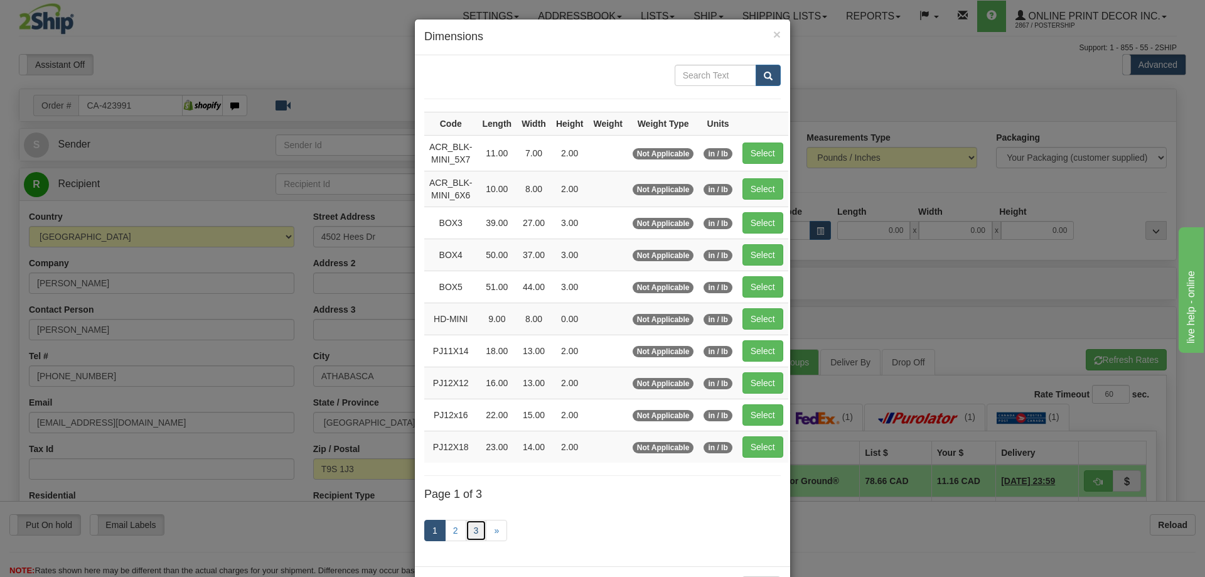
click at [468, 531] on link "3" at bounding box center [476, 529] width 21 height 21
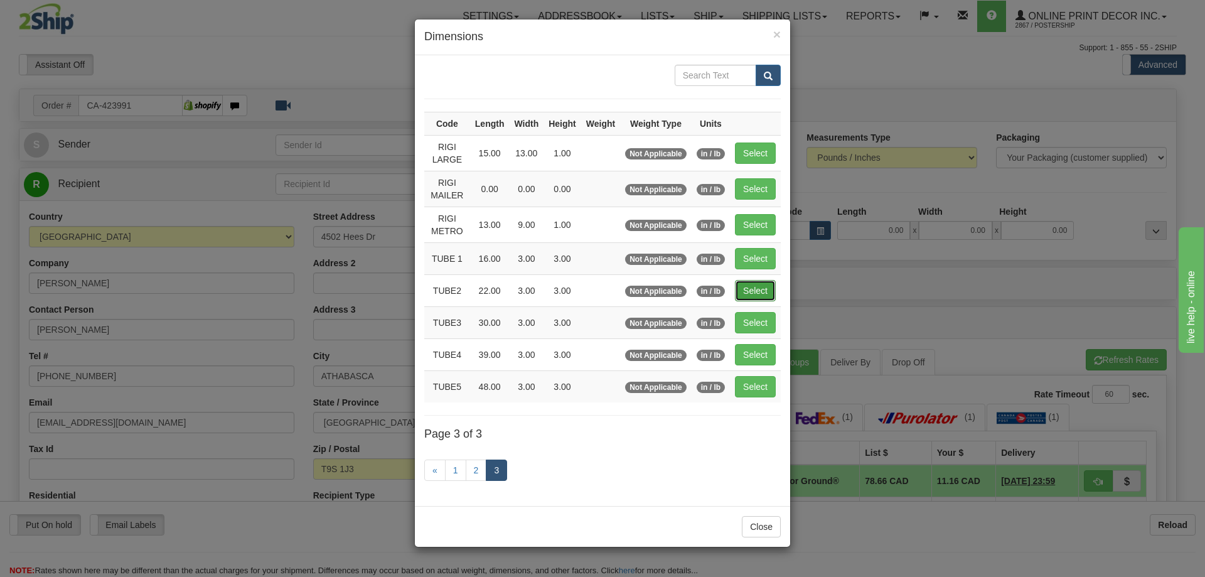
click at [750, 292] on button "Select" at bounding box center [755, 290] width 41 height 21
type input "TUBE2"
type input "22.00"
type input "3.00"
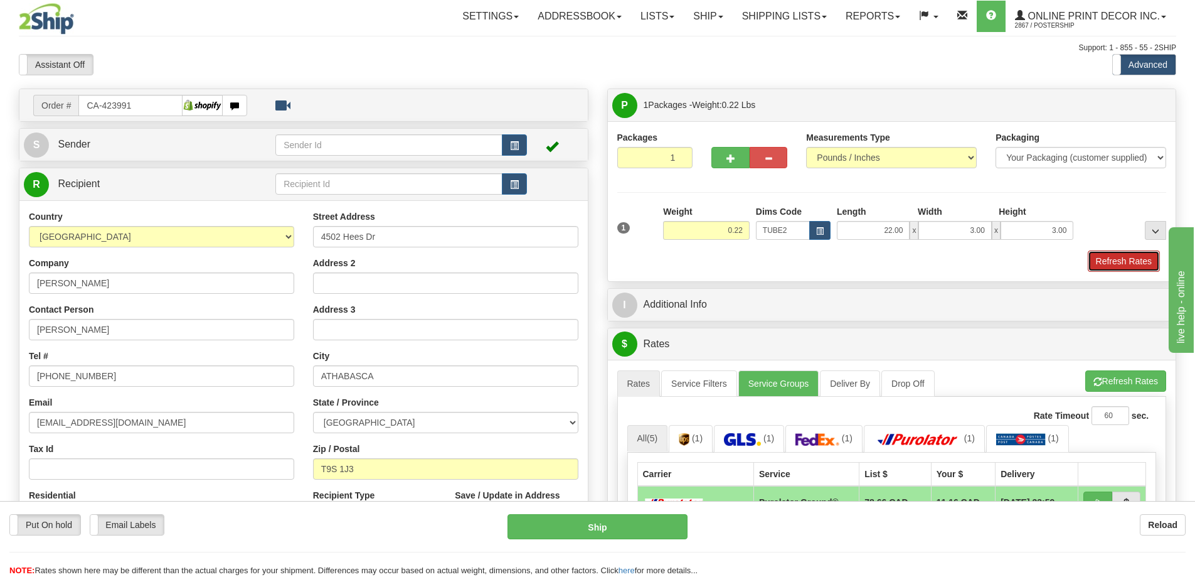
click at [1104, 260] on button "Refresh Rates" at bounding box center [1124, 260] width 72 height 21
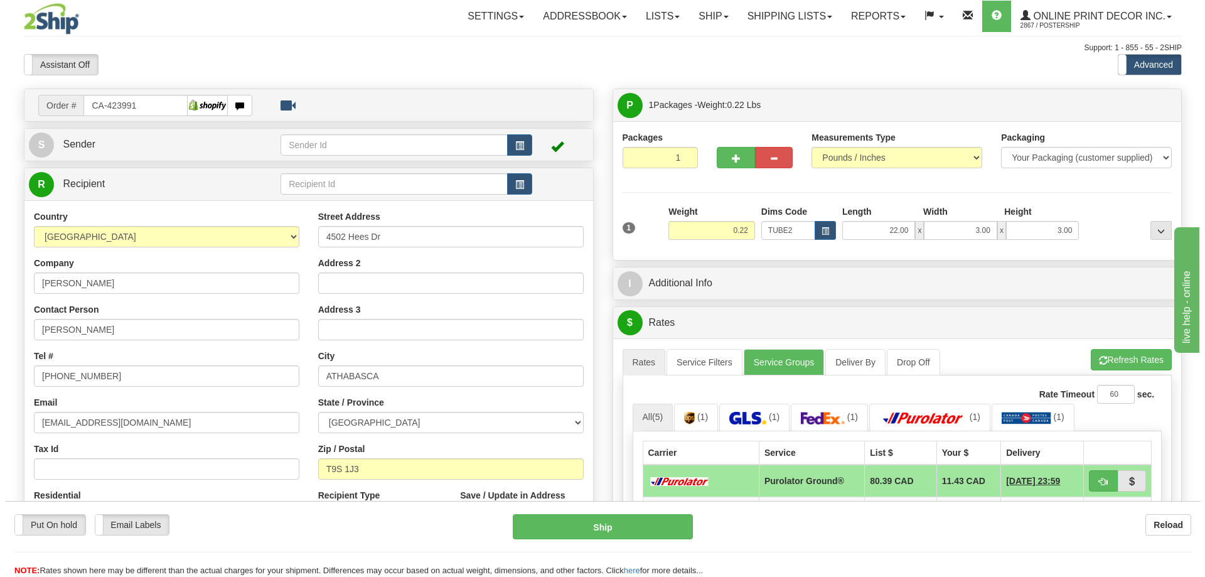
scroll to position [125, 0]
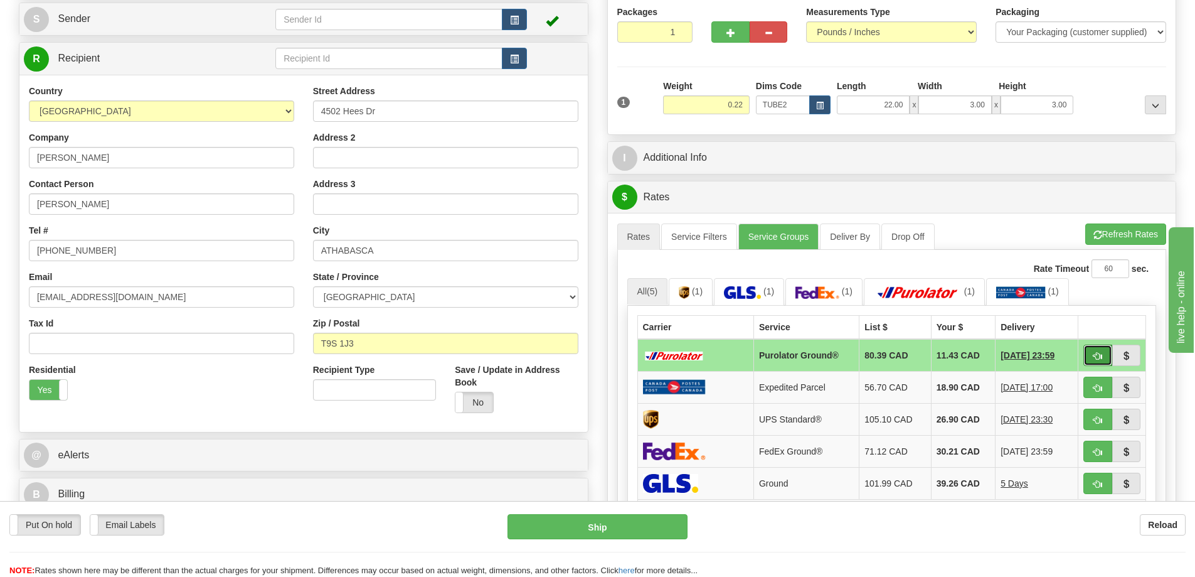
click at [1097, 356] on span "button" at bounding box center [1098, 356] width 9 height 8
type input "260"
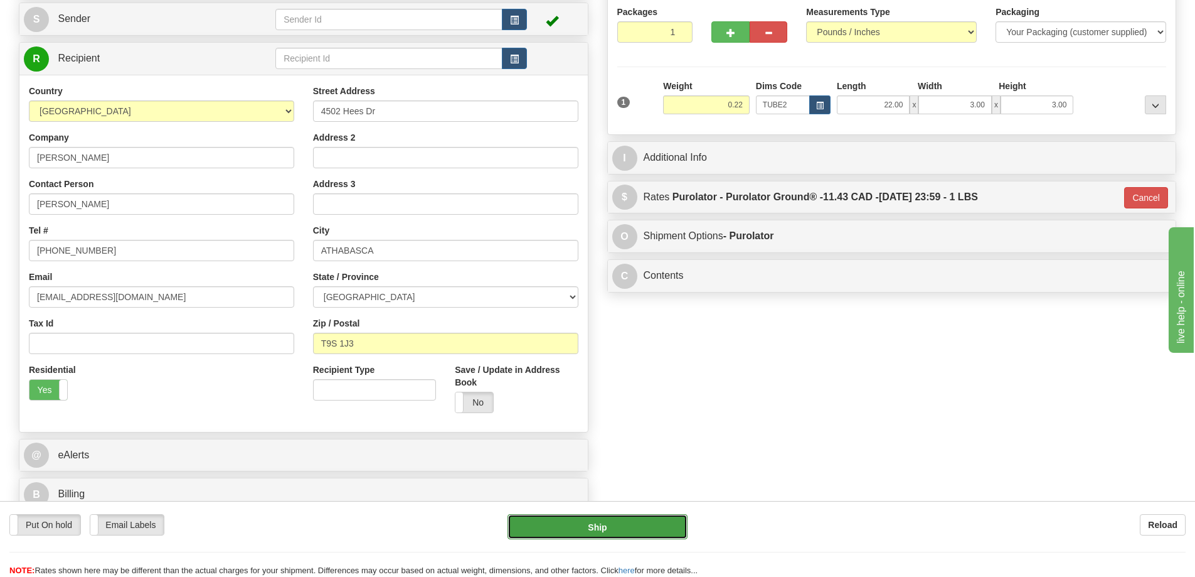
click at [641, 528] on button "Ship" at bounding box center [598, 526] width 180 height 25
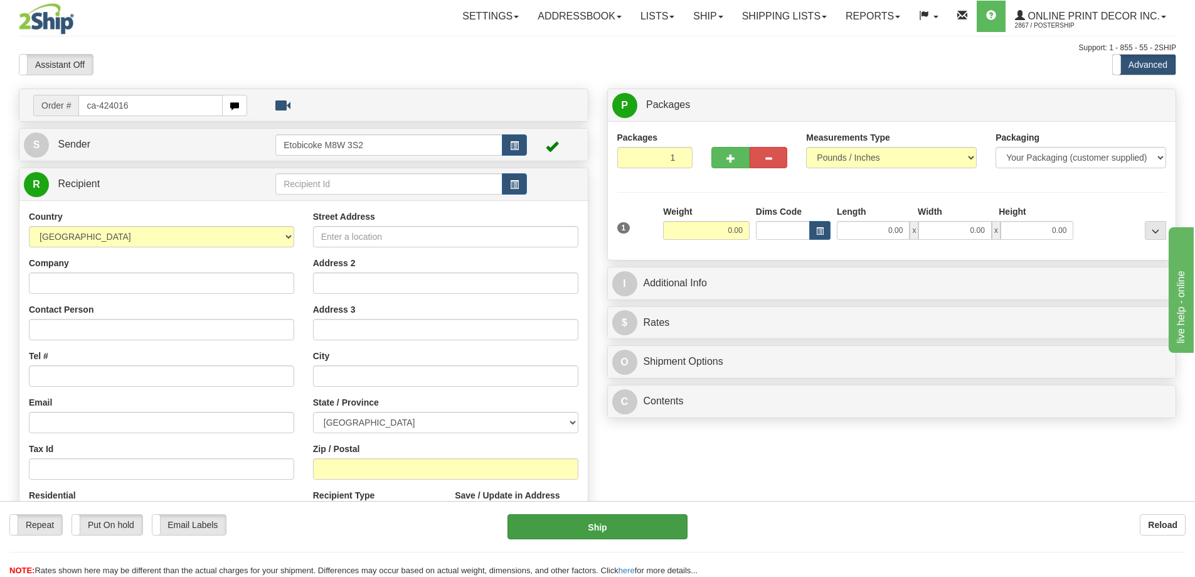
type input "ca-424016"
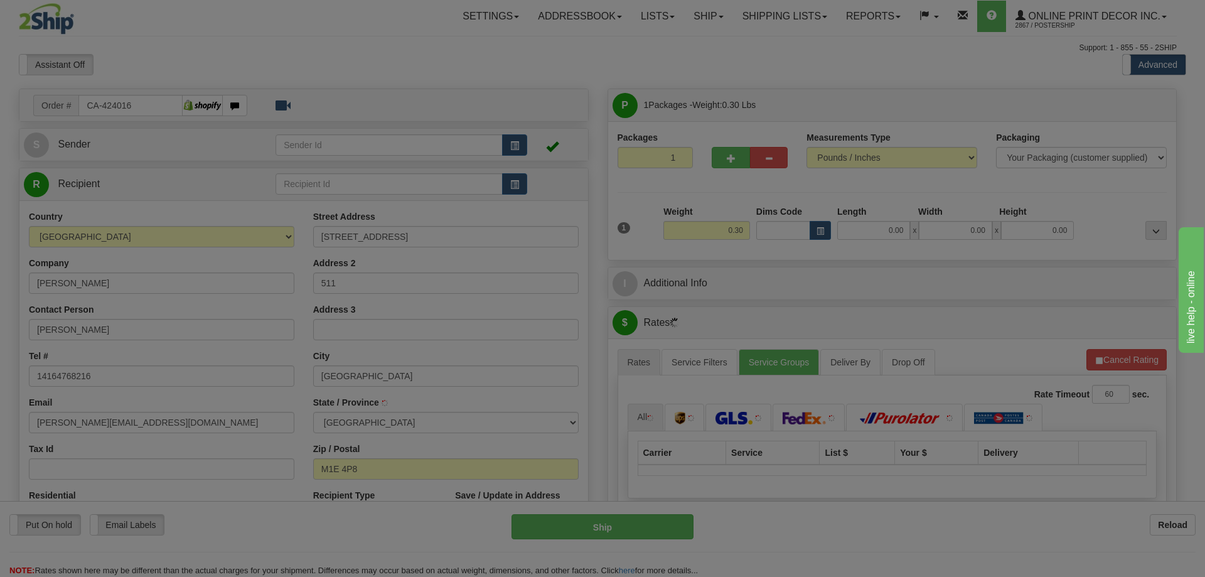
type input "[GEOGRAPHIC_DATA]"
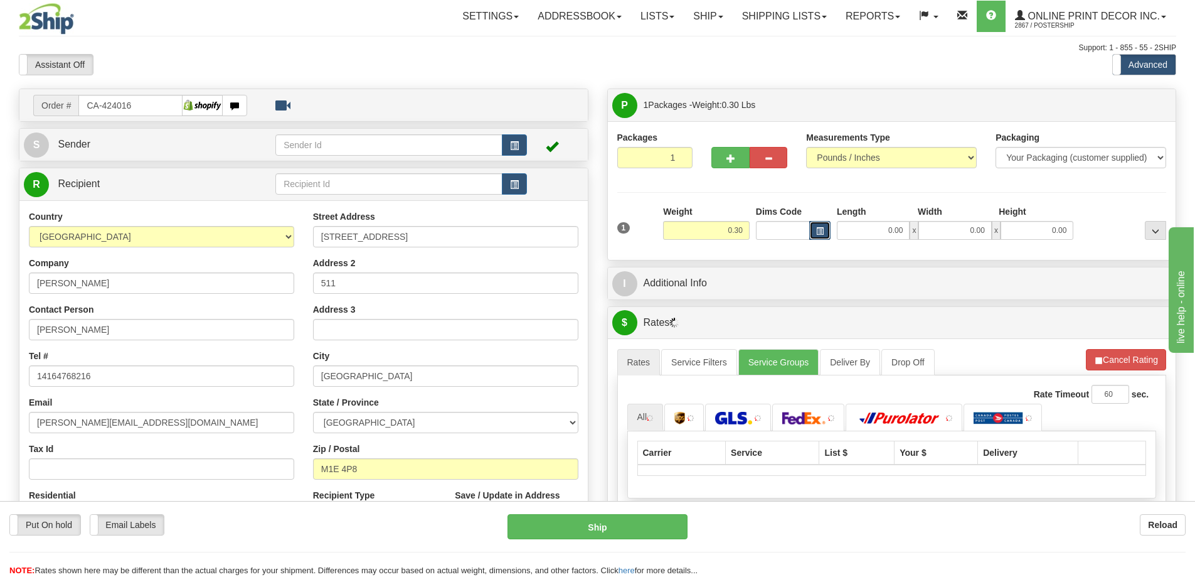
click at [819, 228] on span "button" at bounding box center [820, 231] width 8 height 7
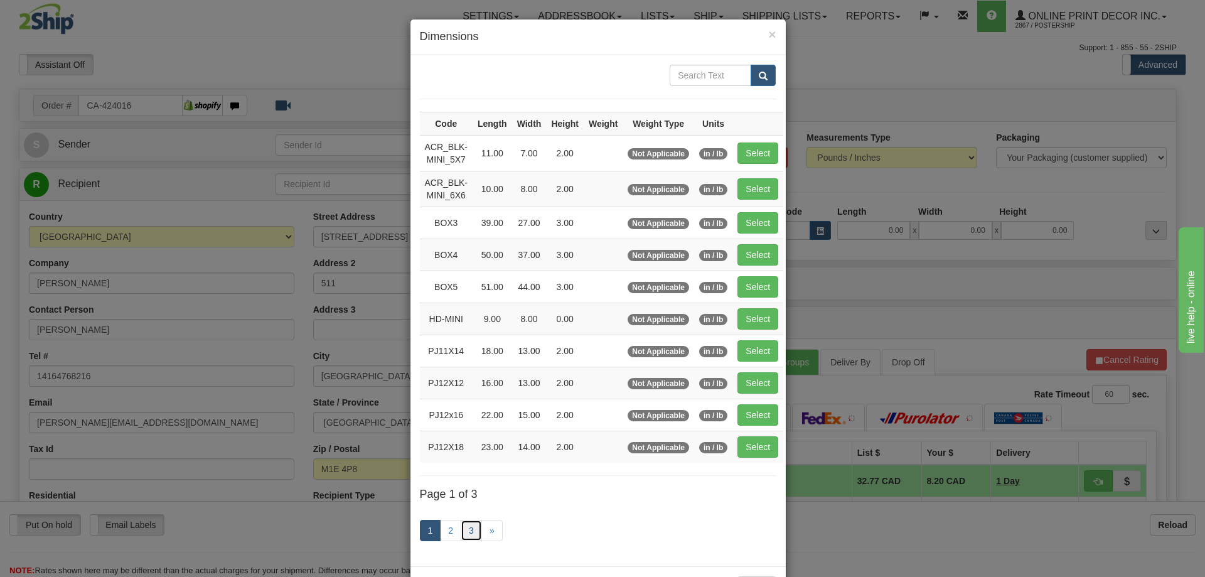
click at [468, 531] on link "3" at bounding box center [470, 529] width 21 height 21
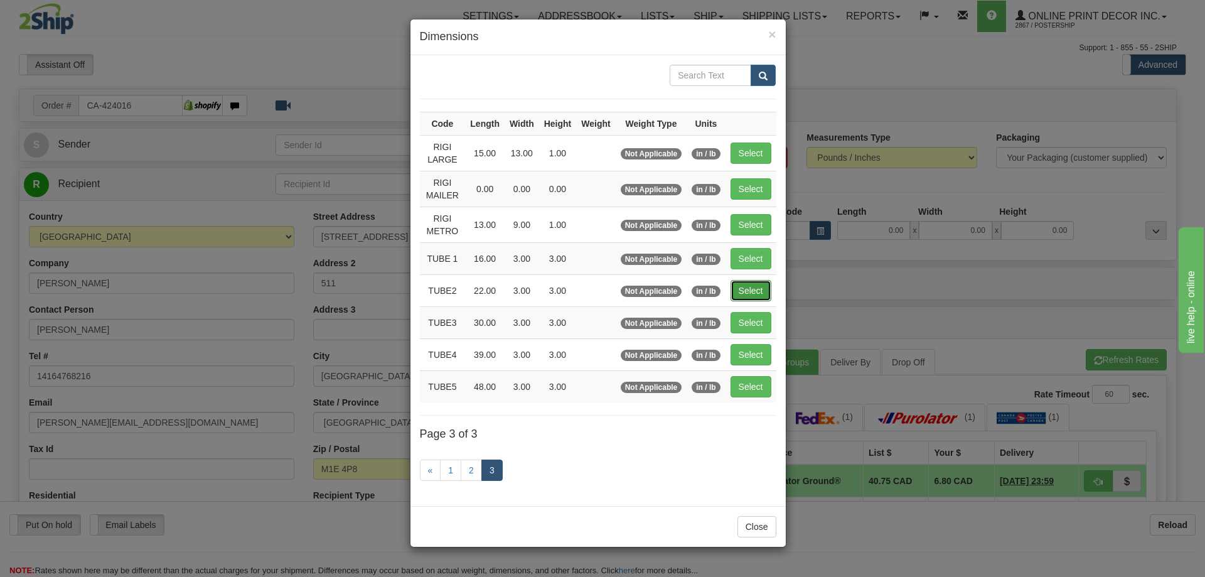
click at [750, 285] on button "Select" at bounding box center [750, 290] width 41 height 21
type input "TUBE2"
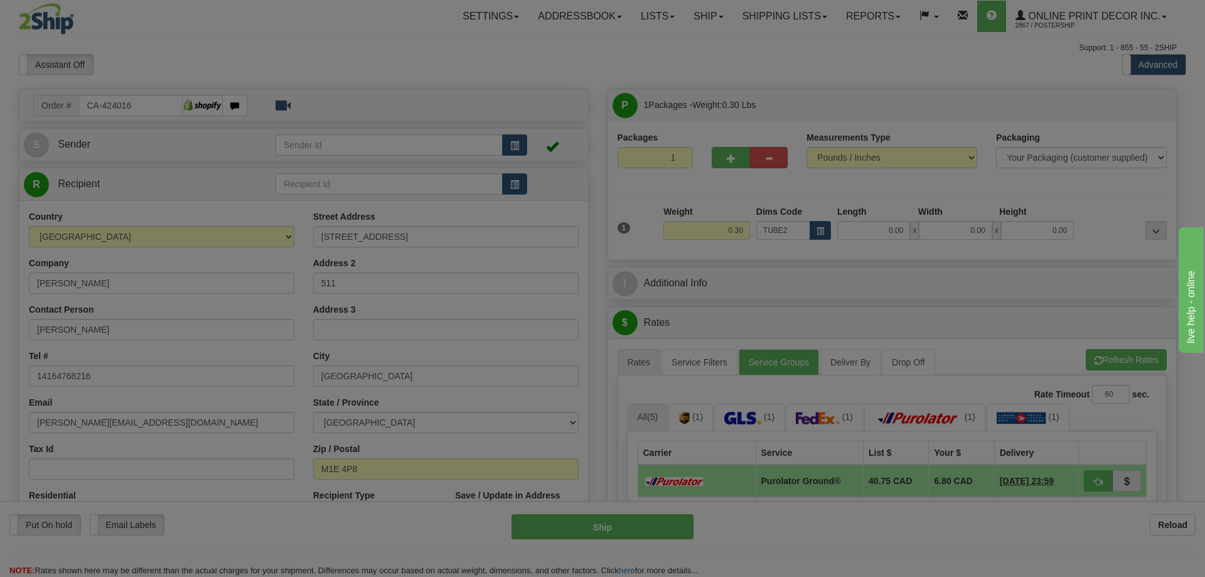
type input "22.00"
type input "3.00"
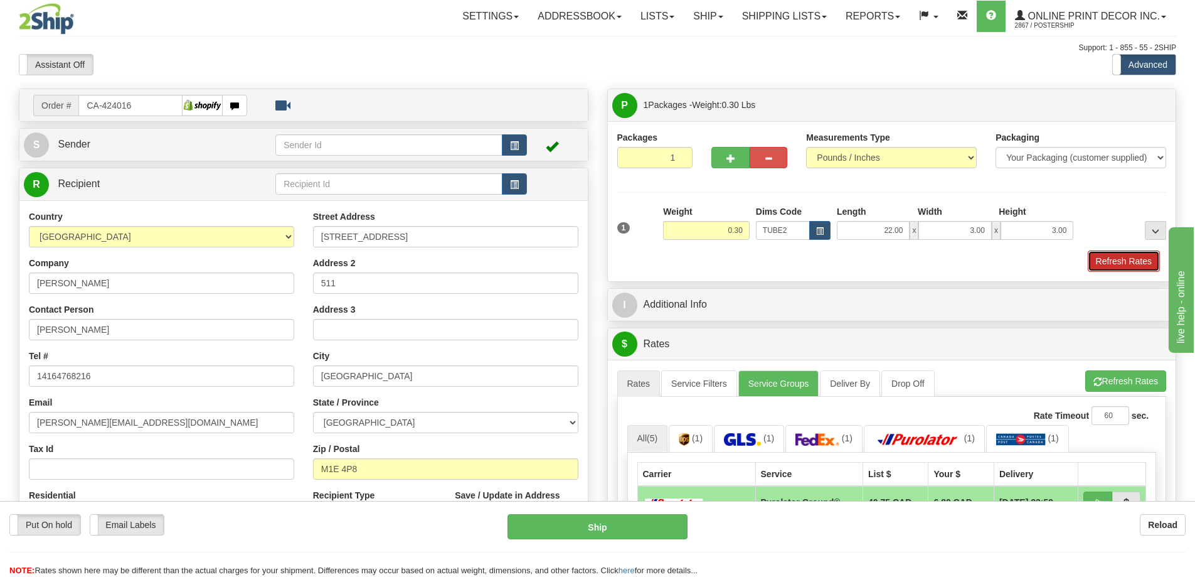
click at [1104, 258] on button "Refresh Rates" at bounding box center [1124, 260] width 72 height 21
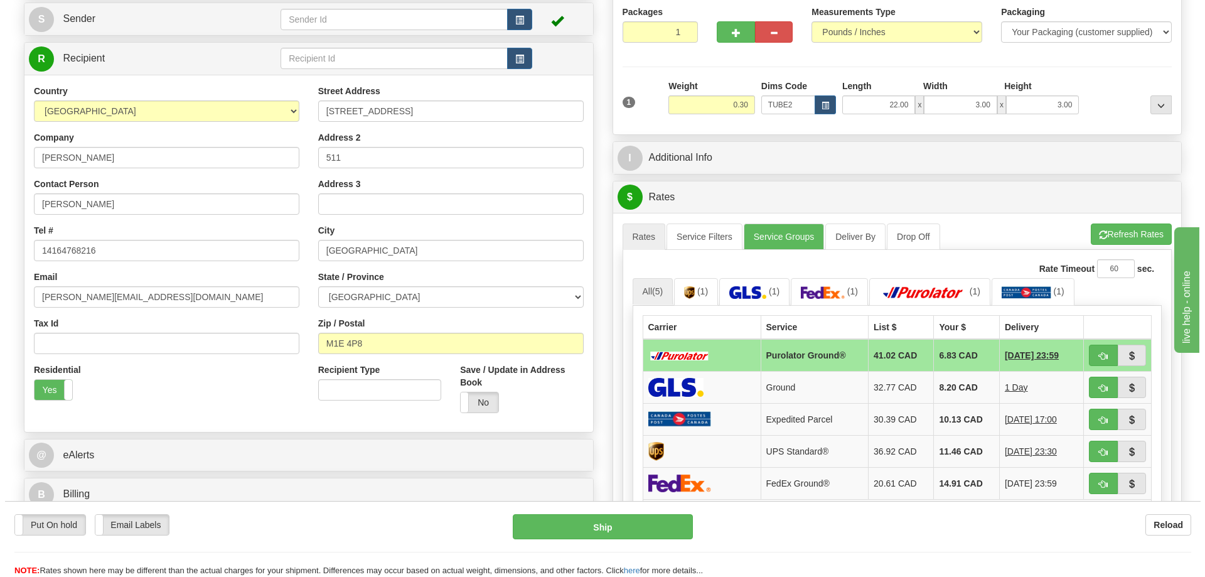
scroll to position [251, 0]
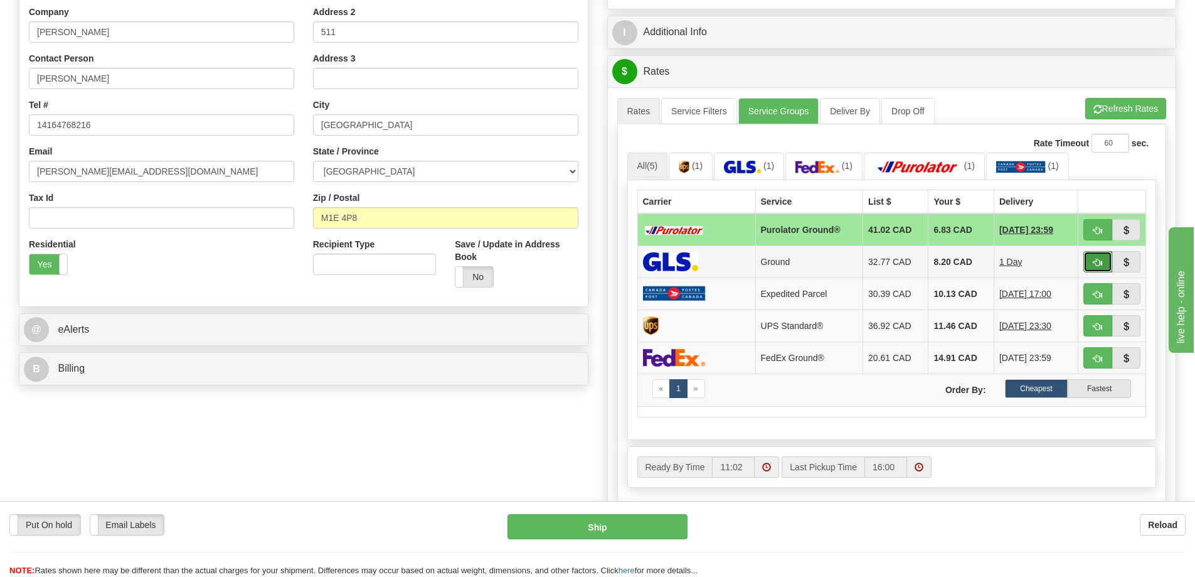
click at [1097, 257] on button "button" at bounding box center [1097, 261] width 29 height 21
type input "1"
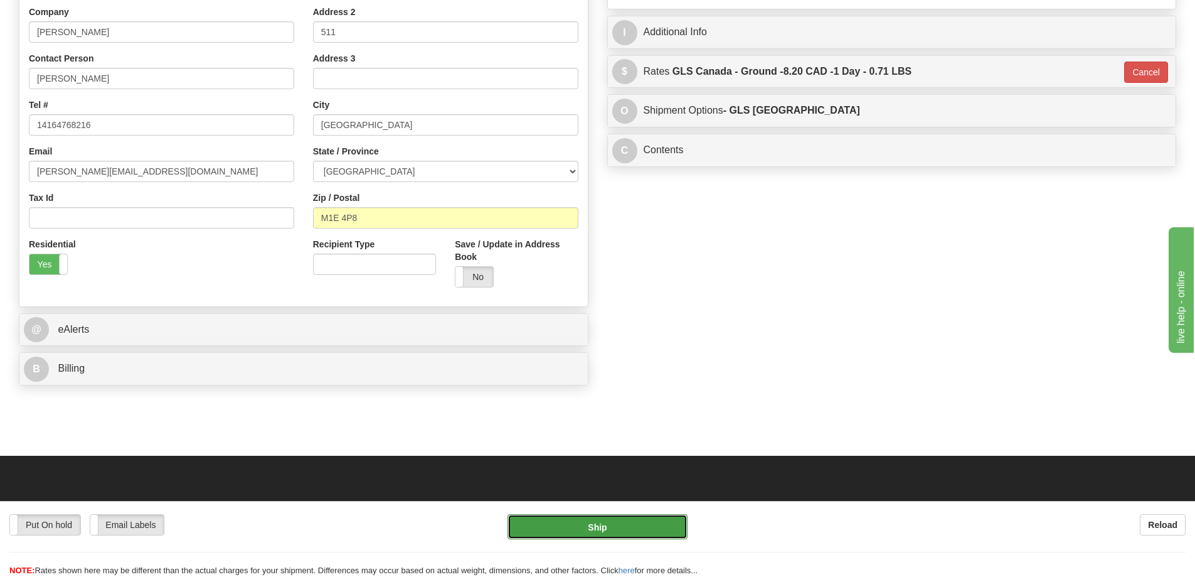
click at [662, 526] on button "Ship" at bounding box center [598, 526] width 180 height 25
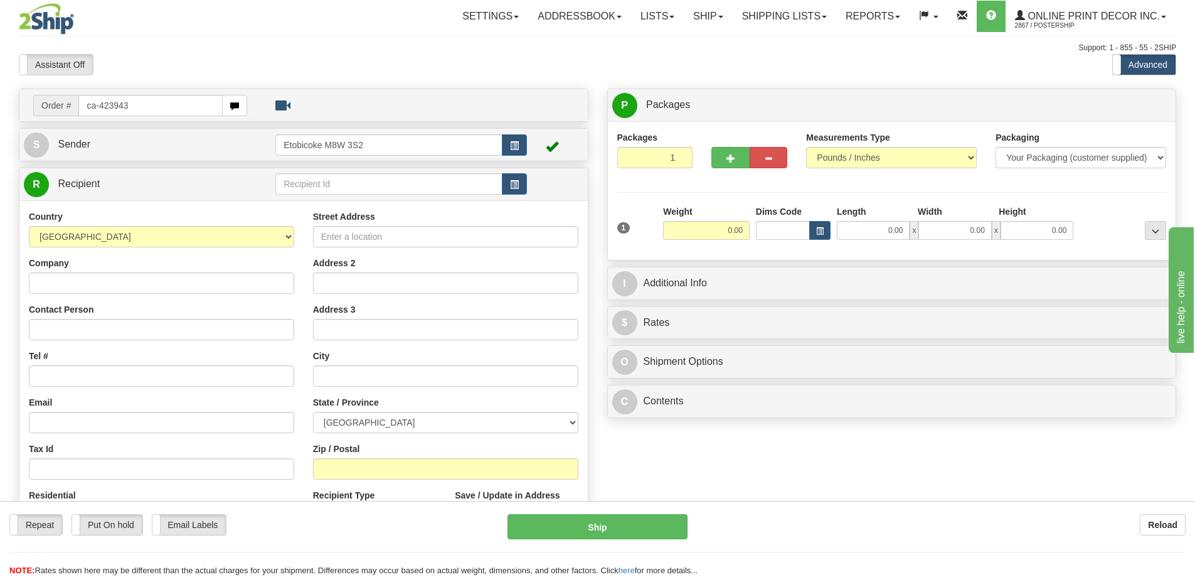
type input "ca-423943"
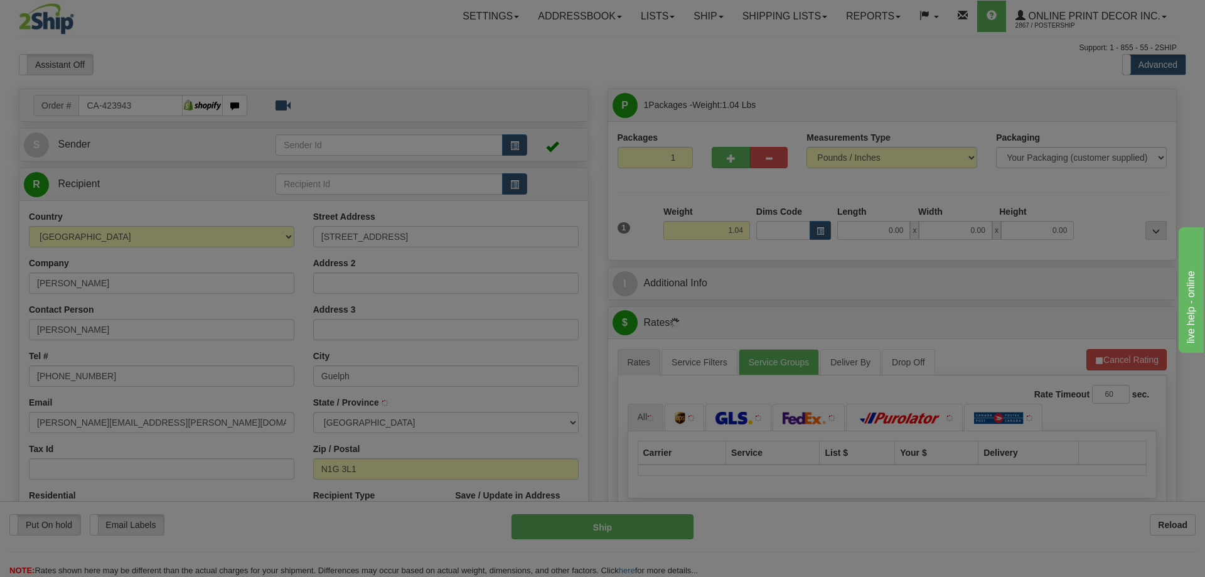
type input "GUELPH"
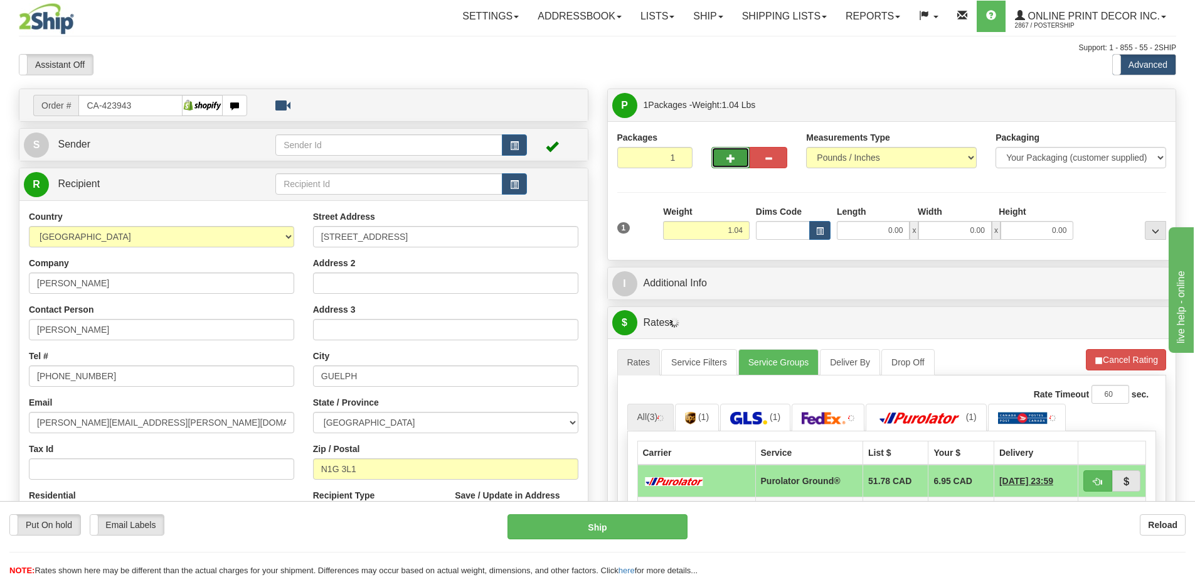
click at [732, 152] on button "button" at bounding box center [730, 157] width 38 height 21
radio input "true"
type input "2"
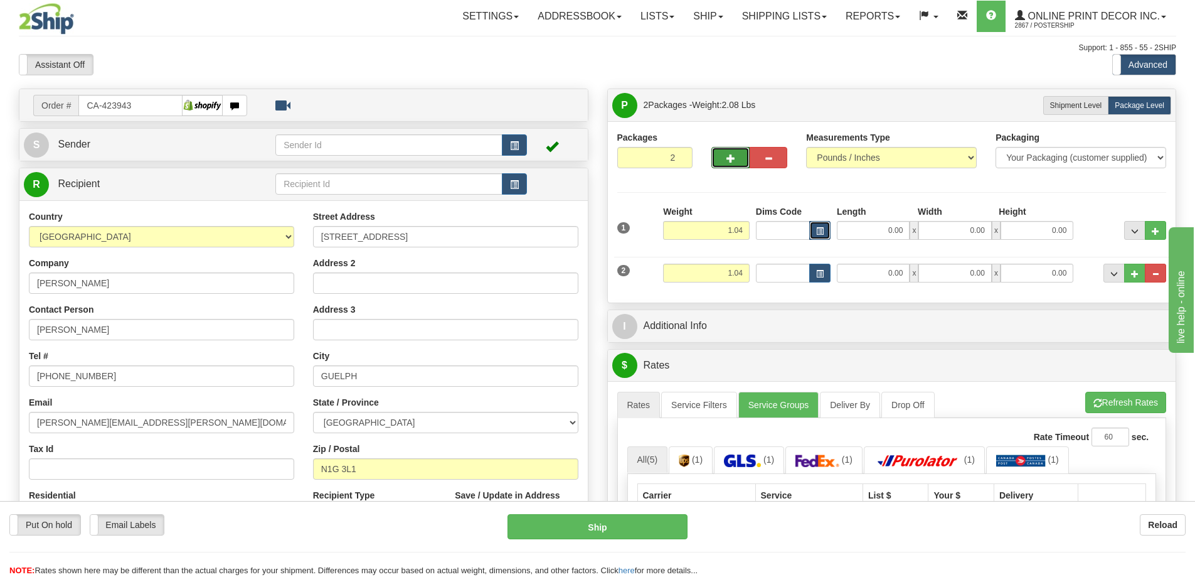
click at [824, 230] on button "button" at bounding box center [819, 230] width 21 height 19
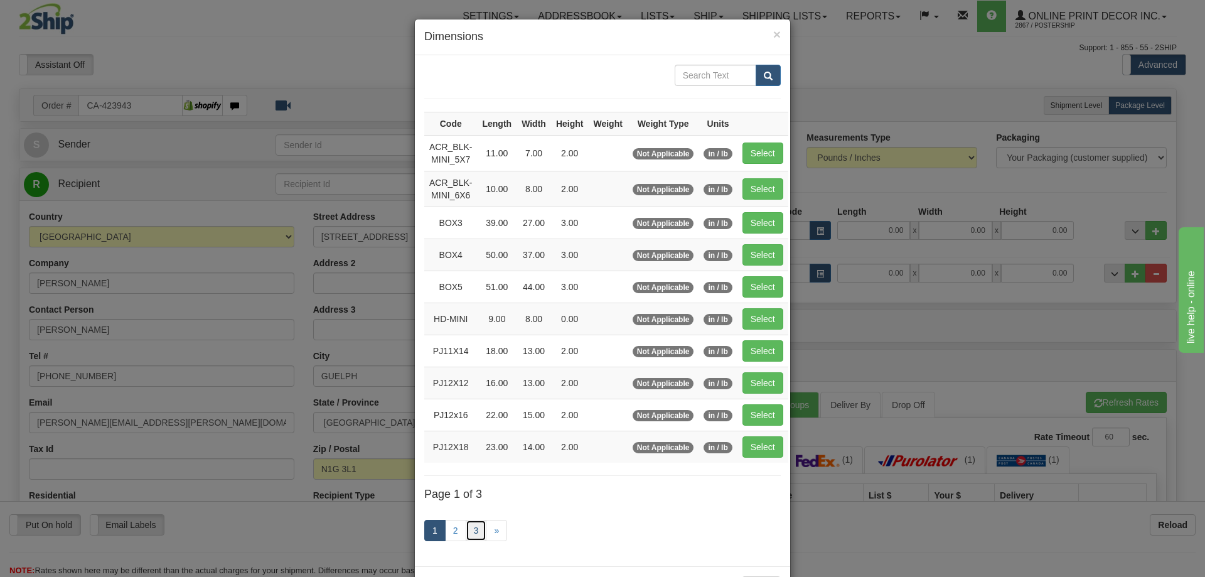
click at [472, 527] on link "3" at bounding box center [476, 529] width 21 height 21
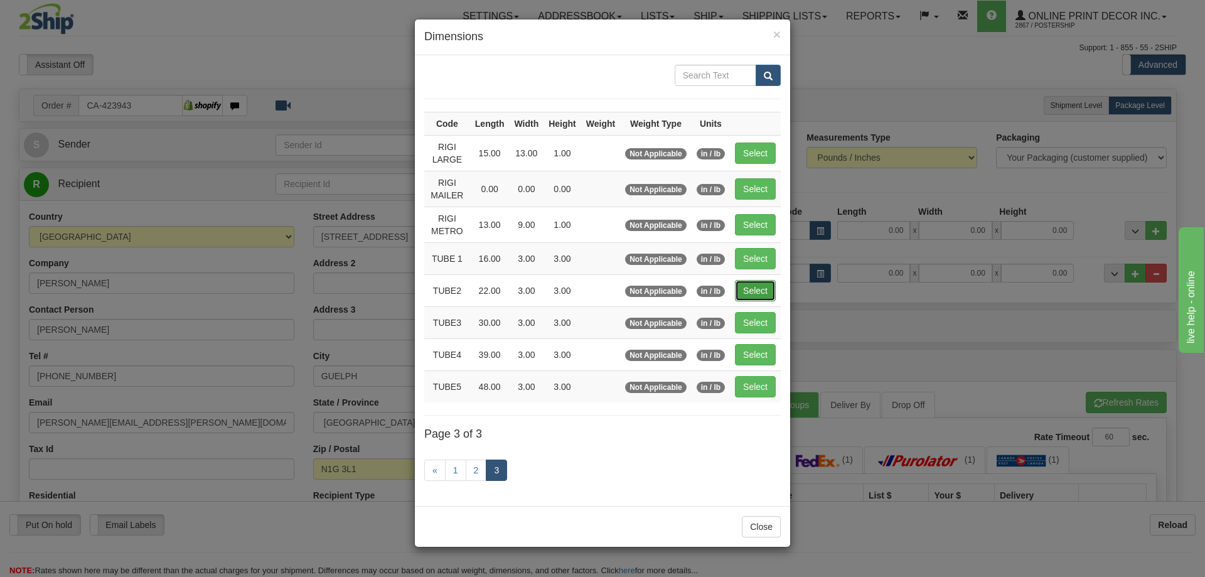
click at [771, 285] on button "Select" at bounding box center [755, 290] width 41 height 21
type input "TUBE2"
type input "22.00"
type input "3.00"
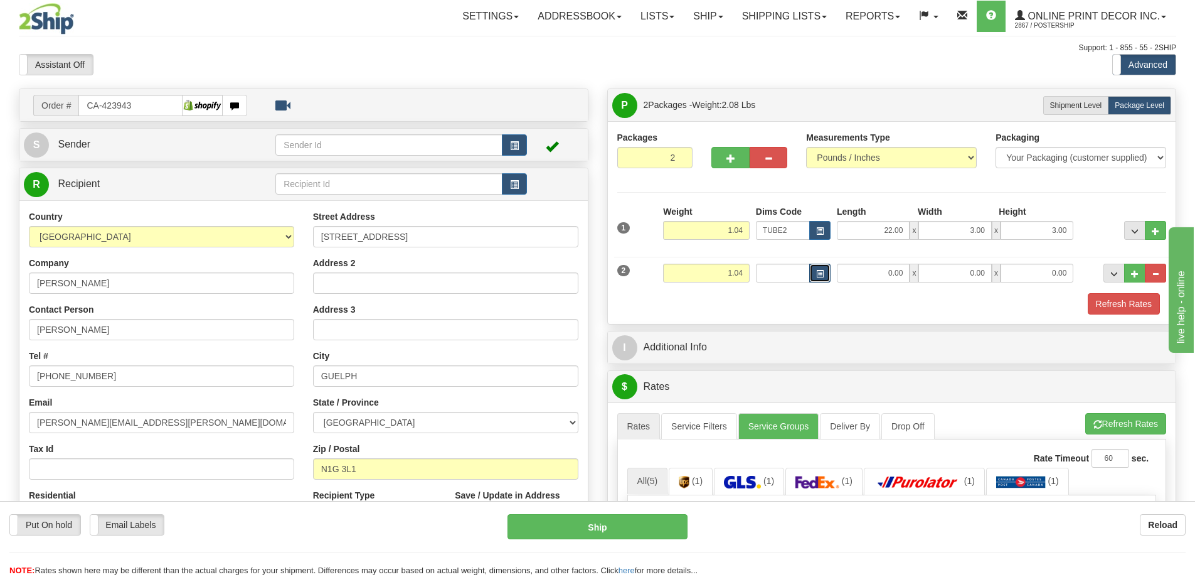
click at [817, 270] on span "button" at bounding box center [820, 273] width 8 height 7
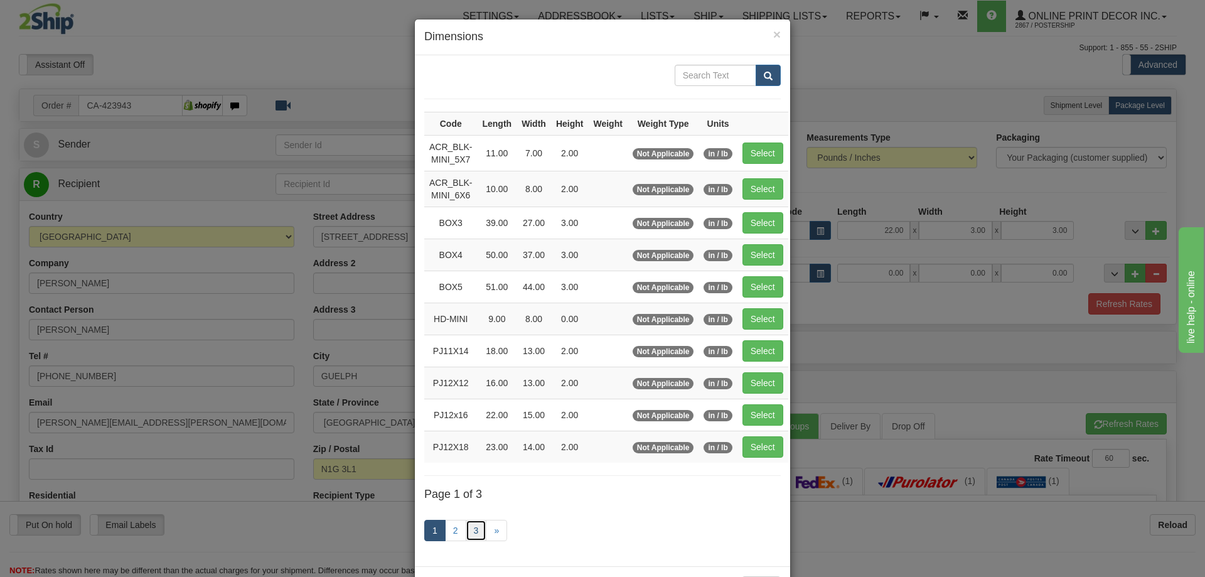
click at [469, 530] on link "3" at bounding box center [476, 529] width 21 height 21
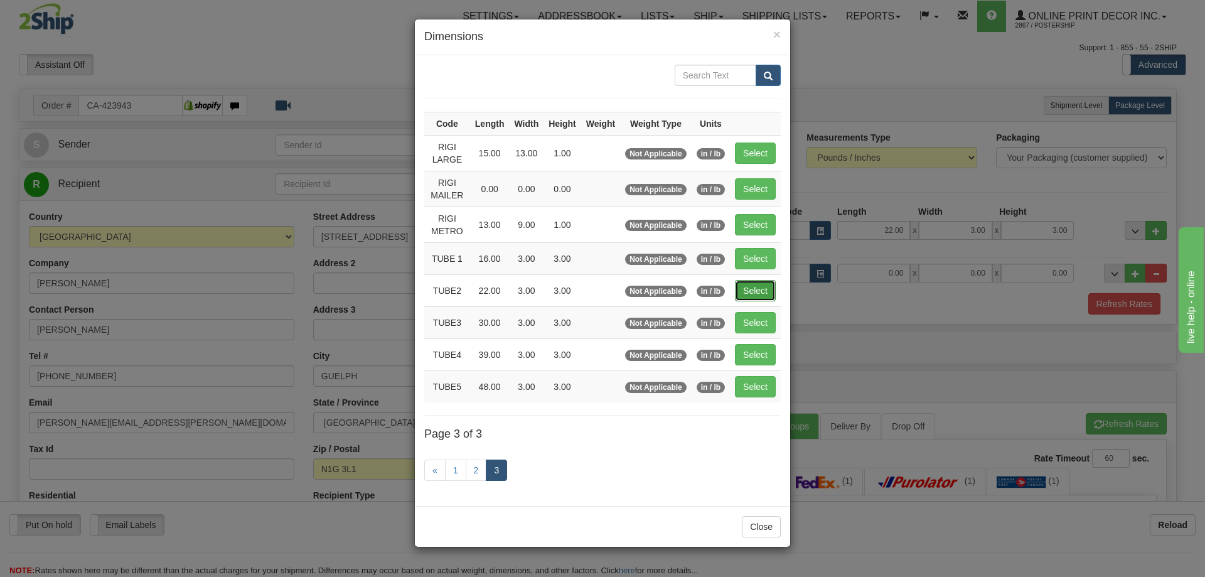
click at [765, 286] on button "Select" at bounding box center [755, 290] width 41 height 21
type input "TUBE2"
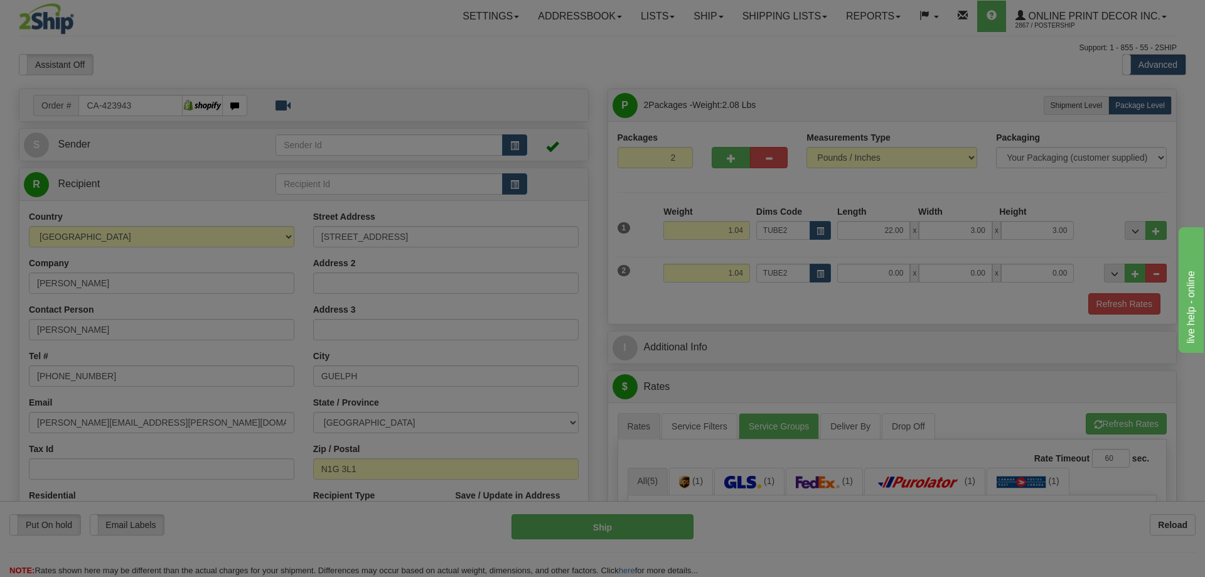
type input "22.00"
type input "3.00"
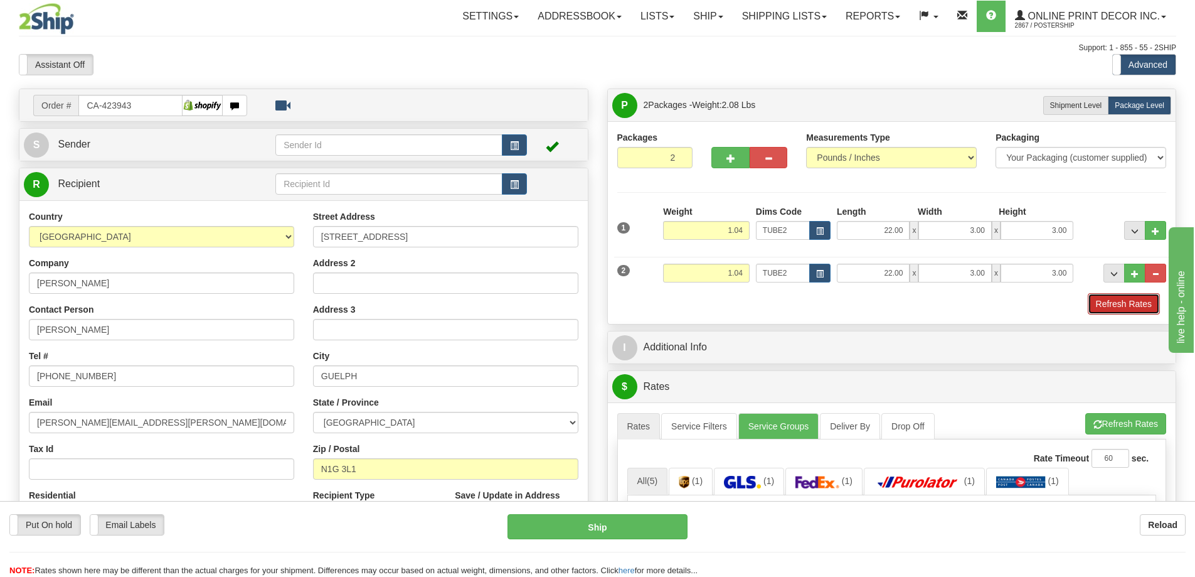
click at [1110, 302] on button "Refresh Rates" at bounding box center [1124, 303] width 72 height 21
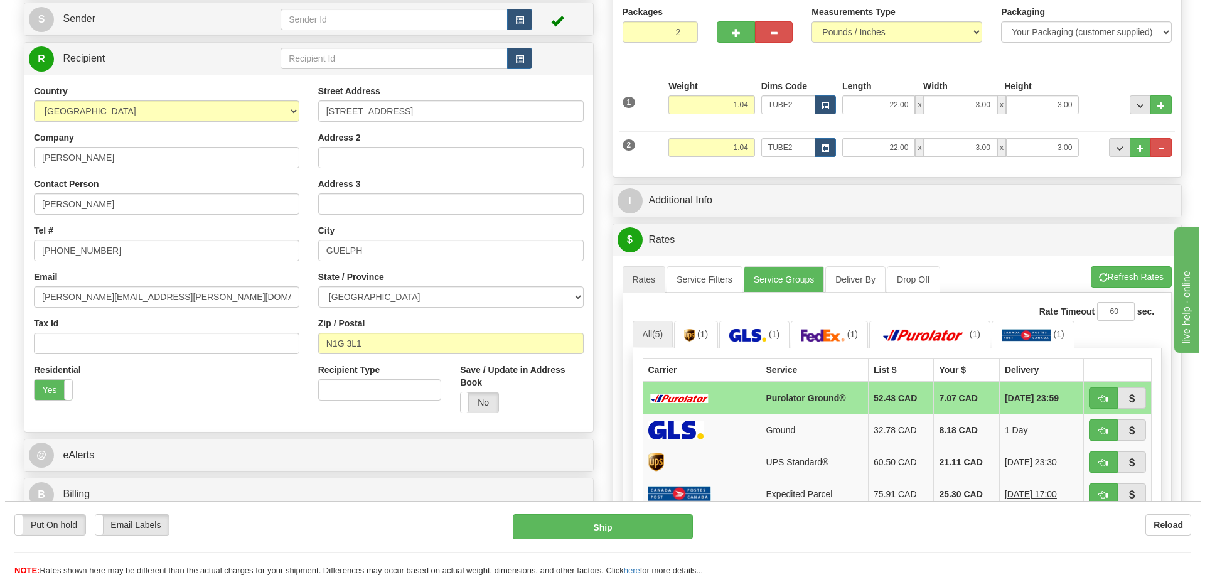
scroll to position [188, 0]
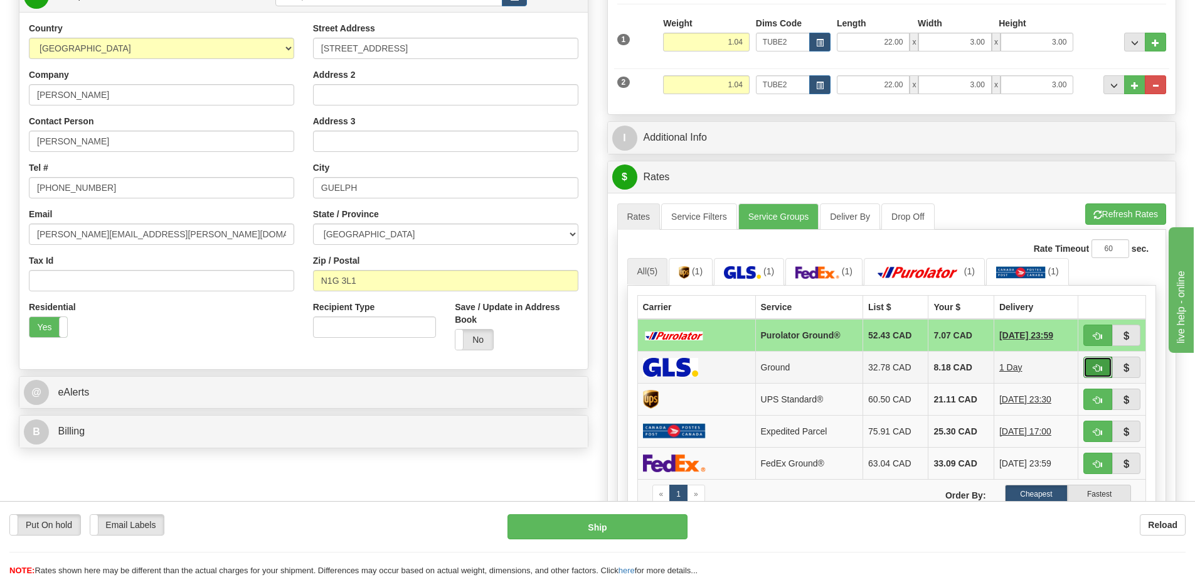
click at [1100, 360] on button "button" at bounding box center [1097, 366] width 29 height 21
type input "1"
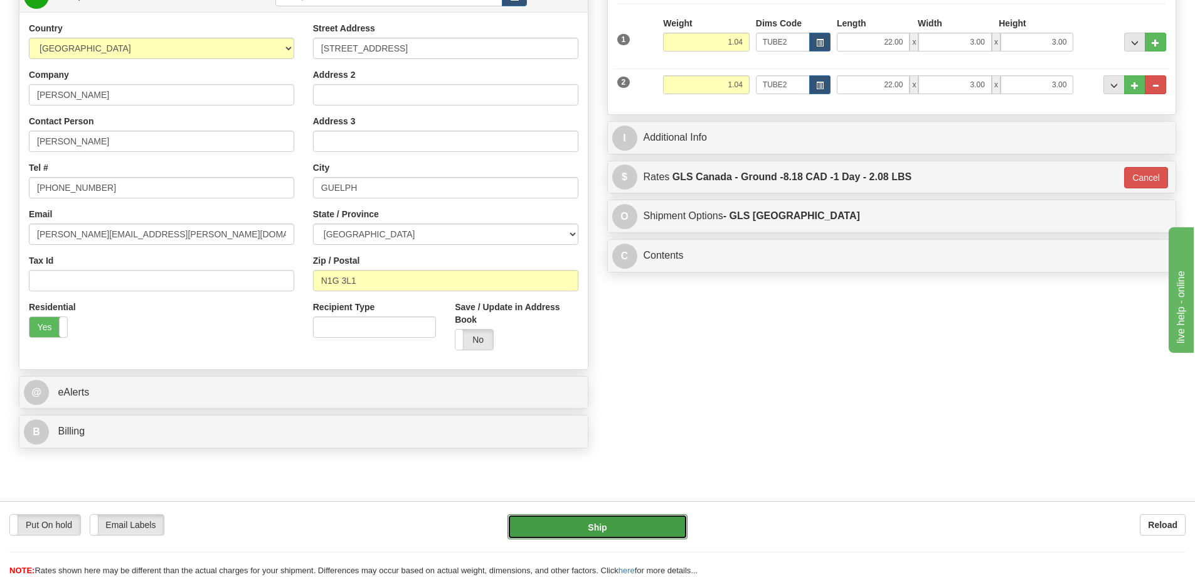
click at [663, 521] on button "Ship" at bounding box center [598, 526] width 180 height 25
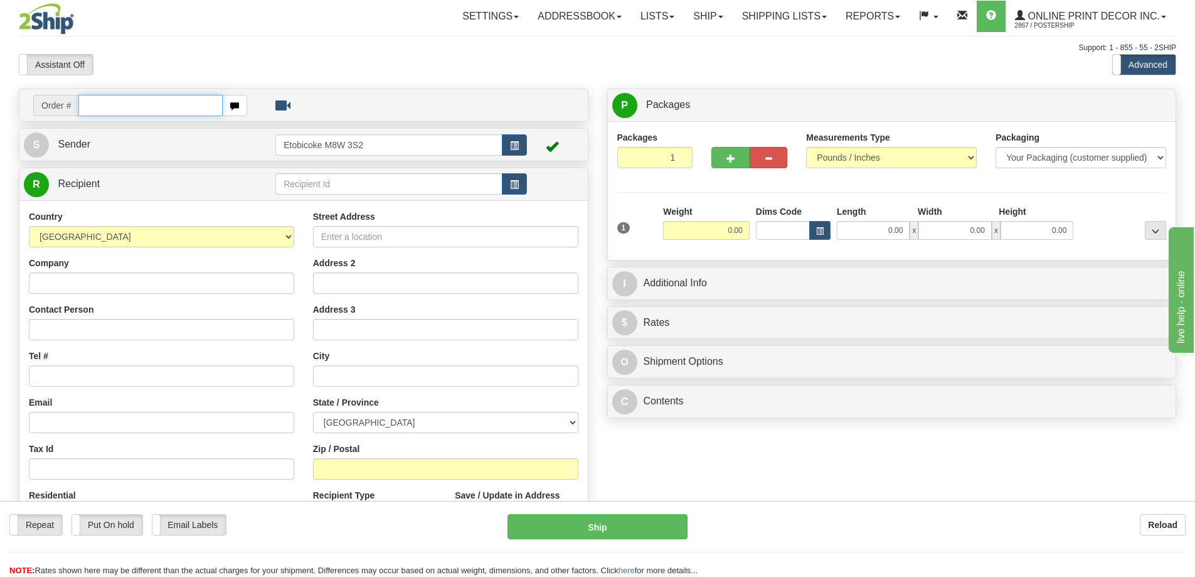
click at [121, 104] on input "text" at bounding box center [150, 105] width 144 height 21
type input "ca-424014"
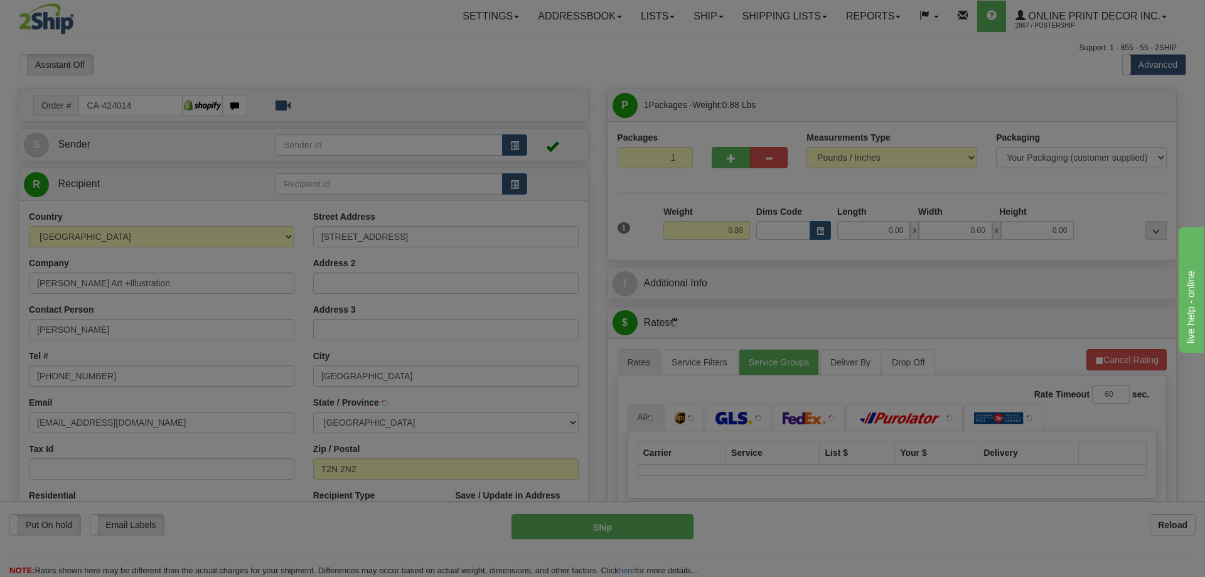
type input "[GEOGRAPHIC_DATA]"
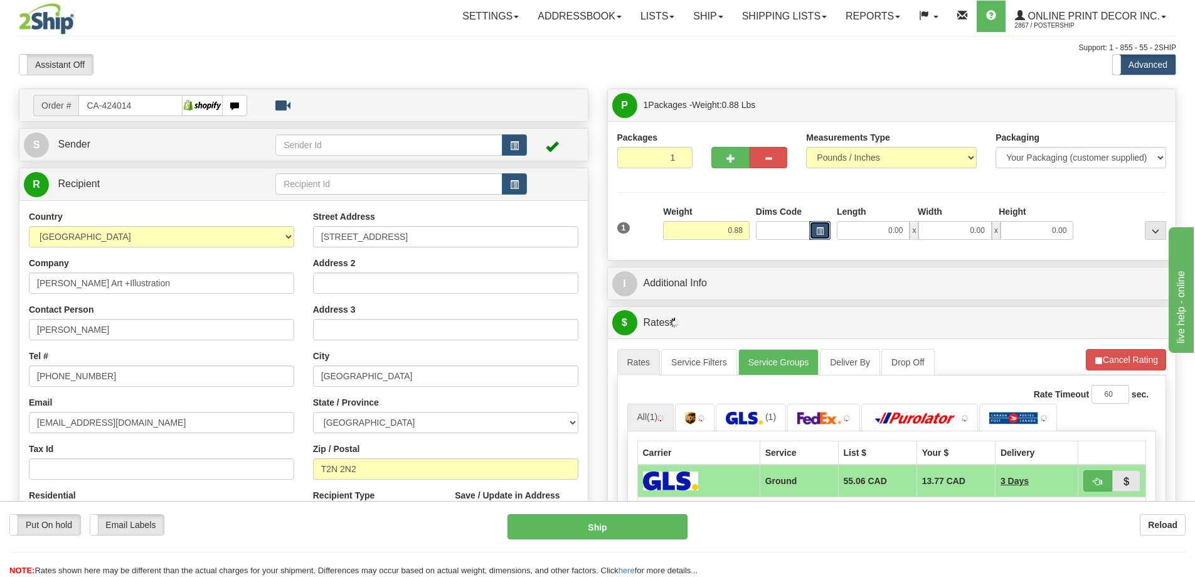
click at [816, 226] on button "button" at bounding box center [819, 230] width 21 height 19
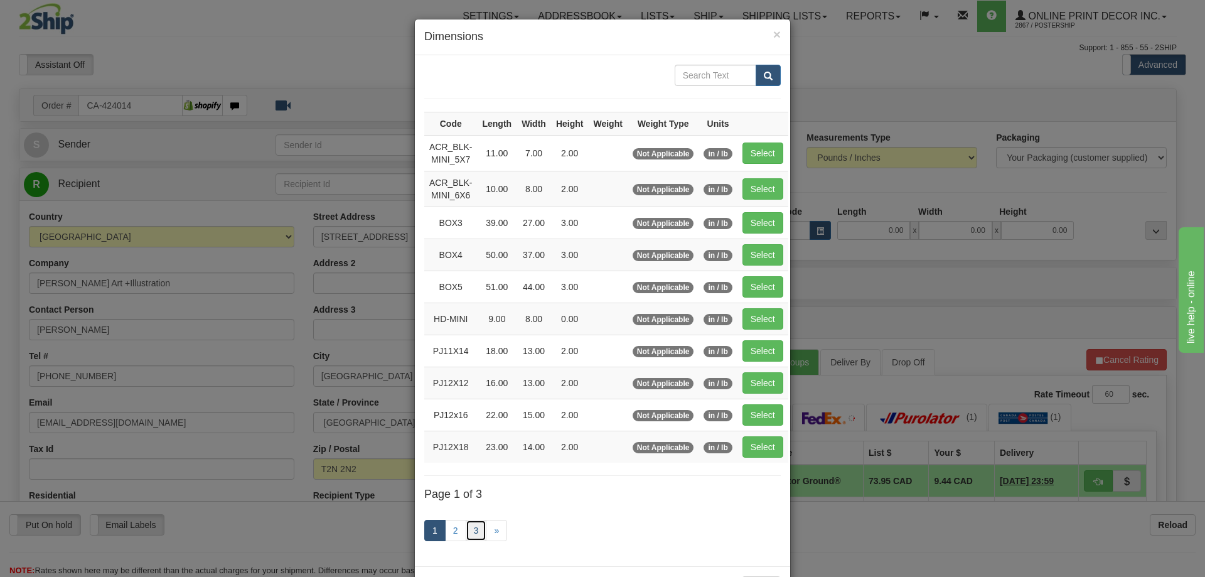
click at [469, 531] on link "3" at bounding box center [476, 529] width 21 height 21
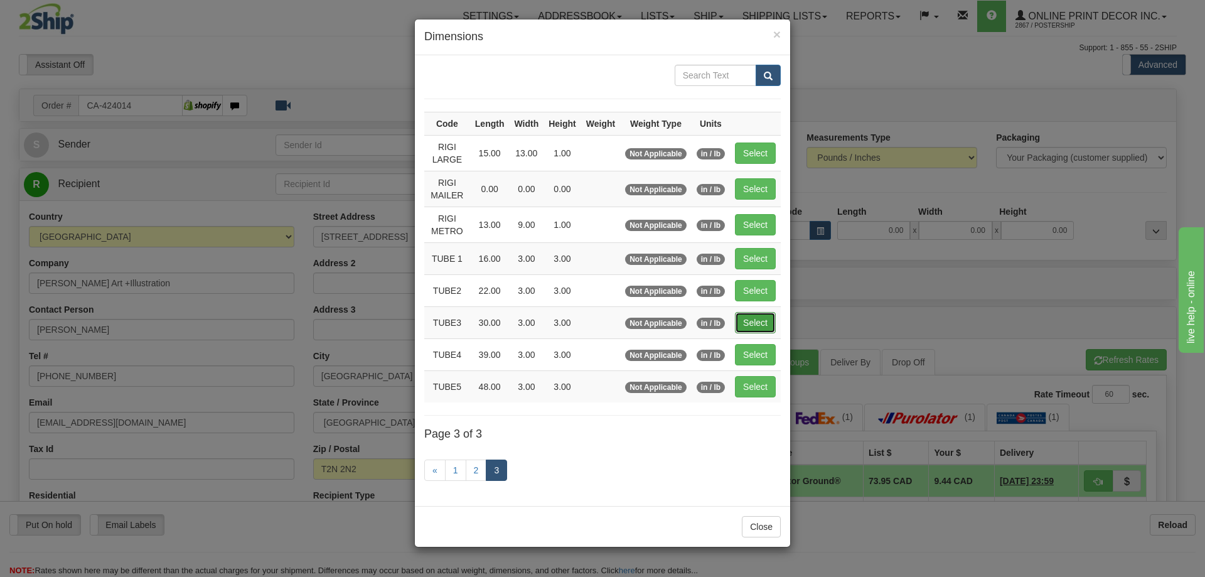
click at [757, 313] on button "Select" at bounding box center [755, 322] width 41 height 21
type input "TUBE3"
type input "30.00"
type input "3.00"
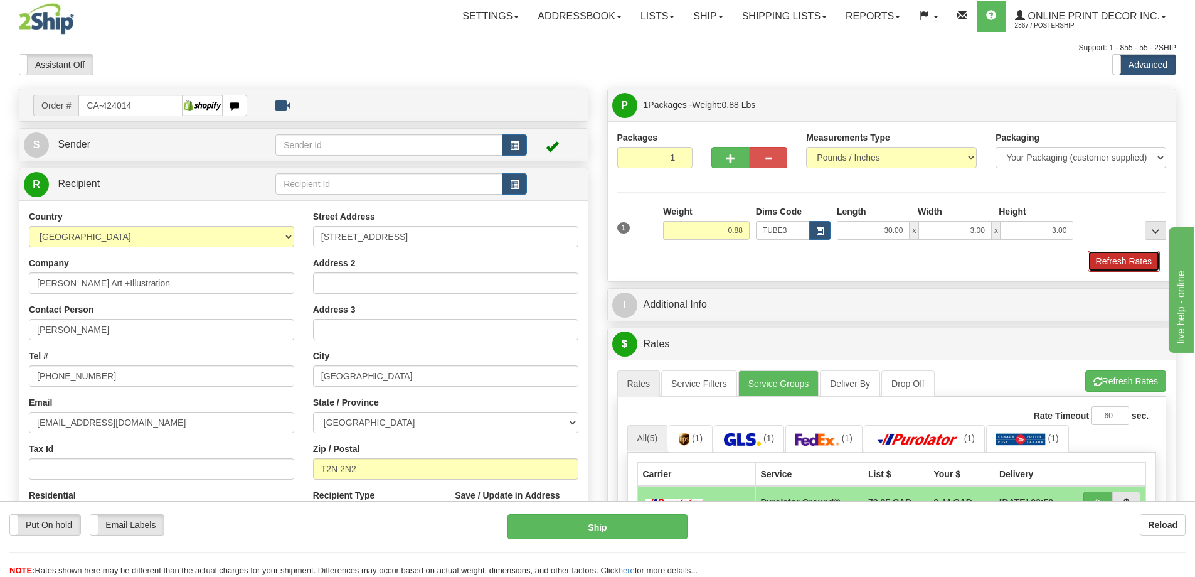
click at [1115, 264] on button "Refresh Rates" at bounding box center [1124, 260] width 72 height 21
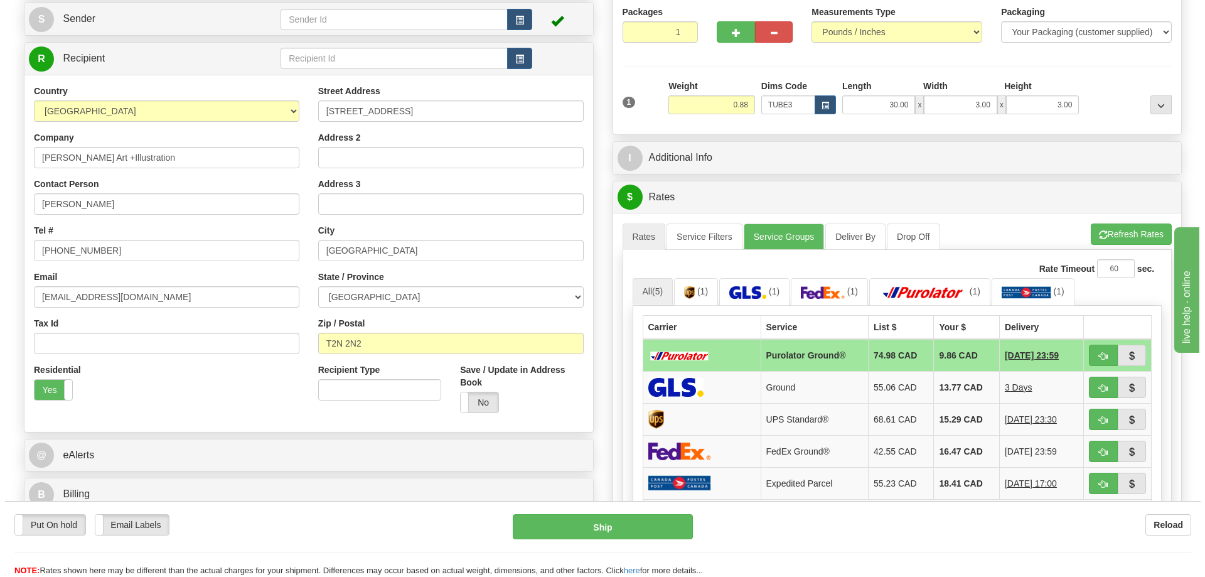
scroll to position [188, 0]
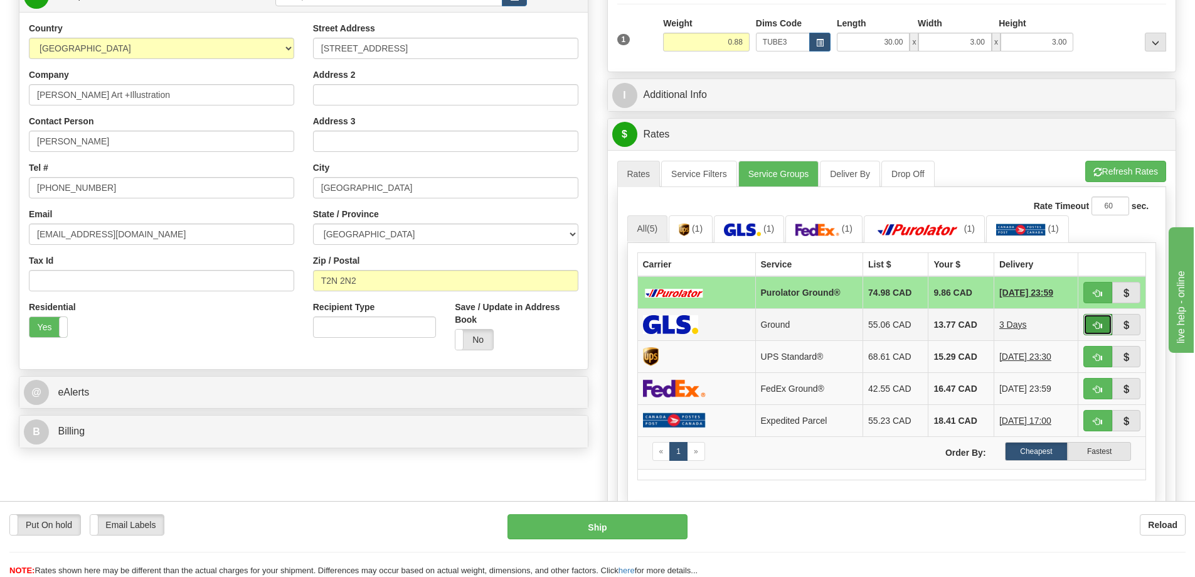
click at [1092, 319] on button "button" at bounding box center [1097, 324] width 29 height 21
type input "1"
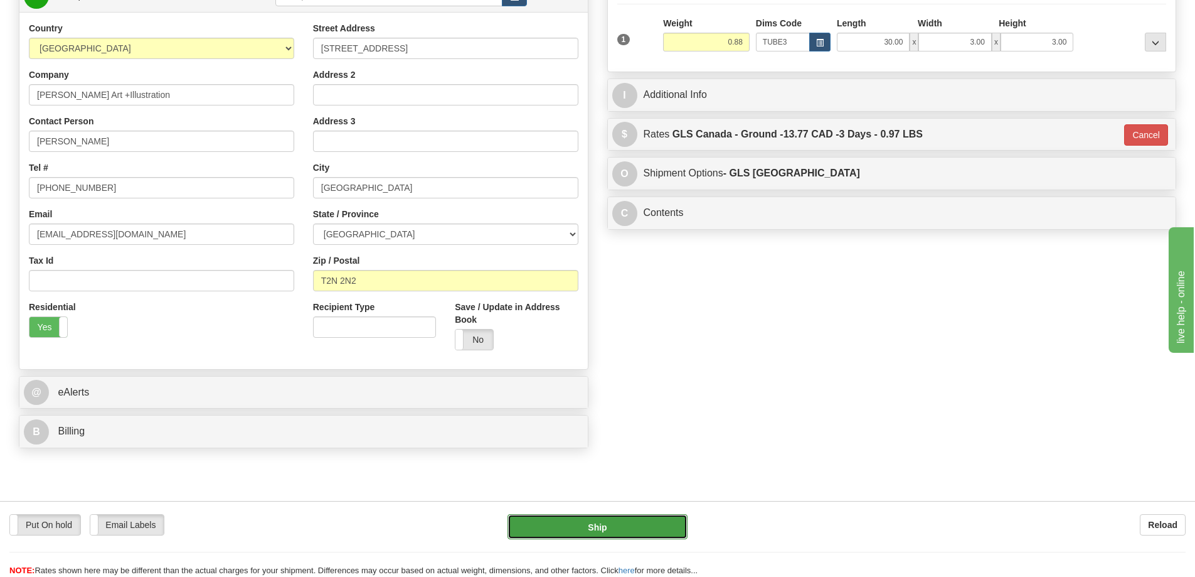
click at [570, 531] on button "Ship" at bounding box center [598, 526] width 180 height 25
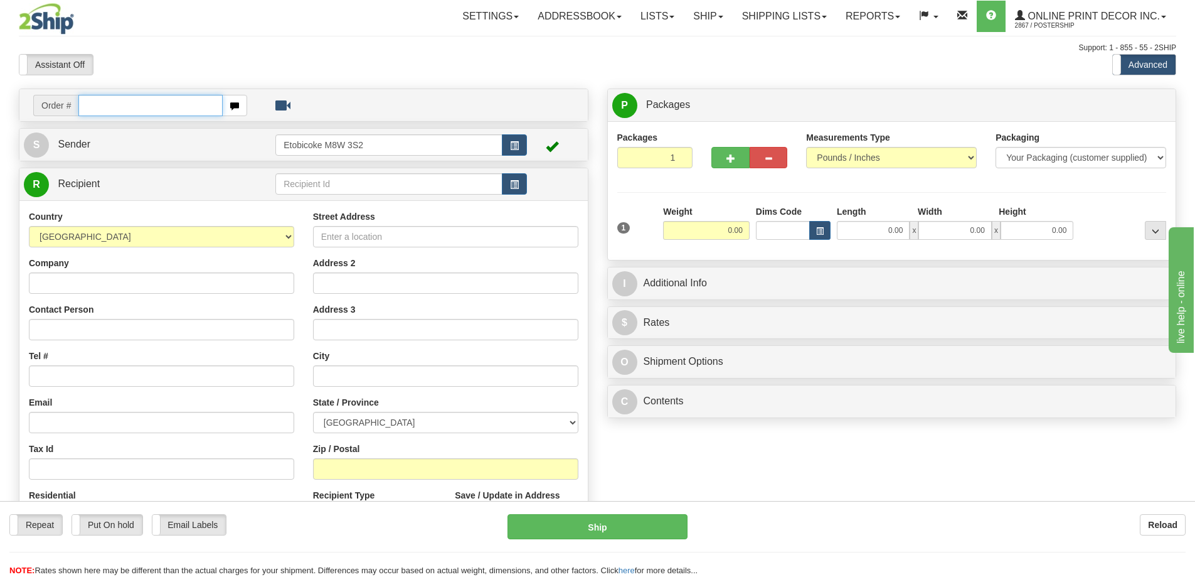
click at [136, 106] on input "text" at bounding box center [150, 105] width 144 height 21
type input "ca-424114"
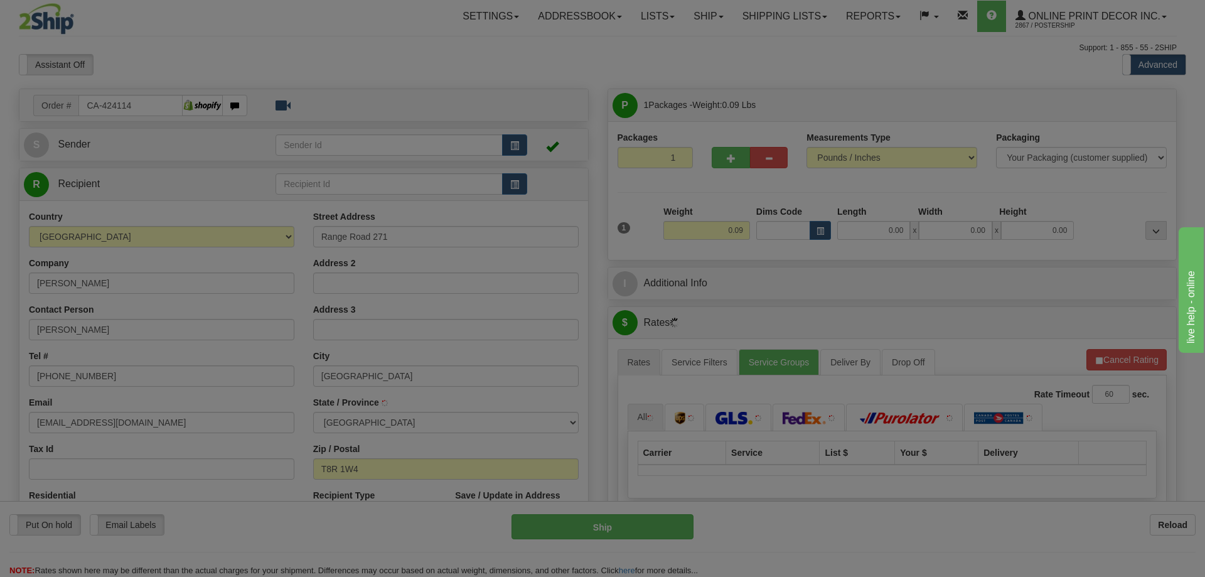
type input "[GEOGRAPHIC_DATA]"
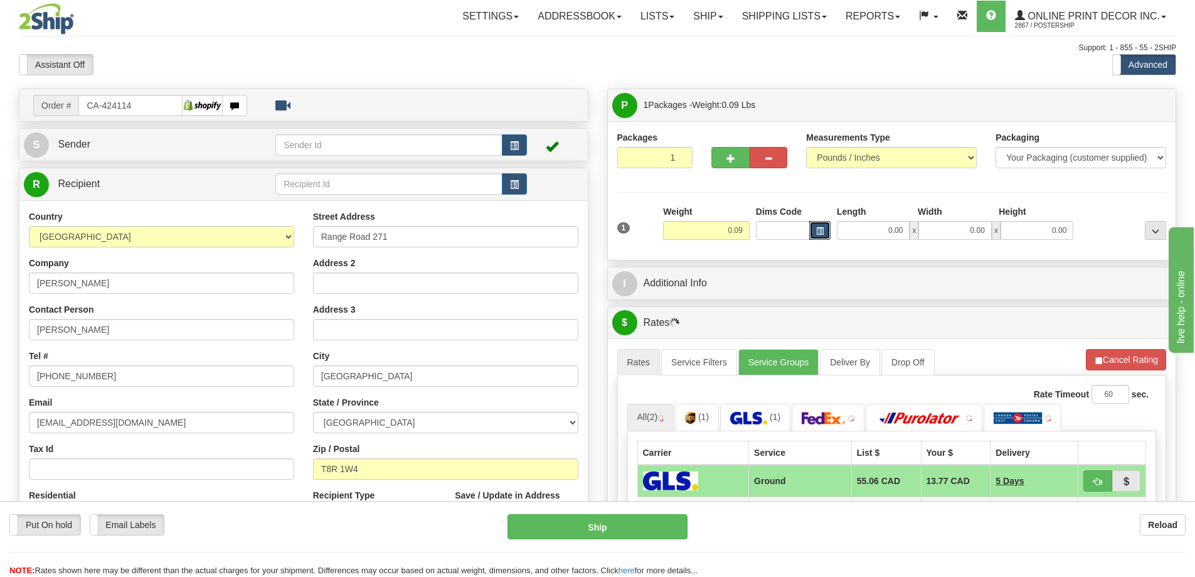
click at [811, 228] on button "button" at bounding box center [819, 230] width 21 height 19
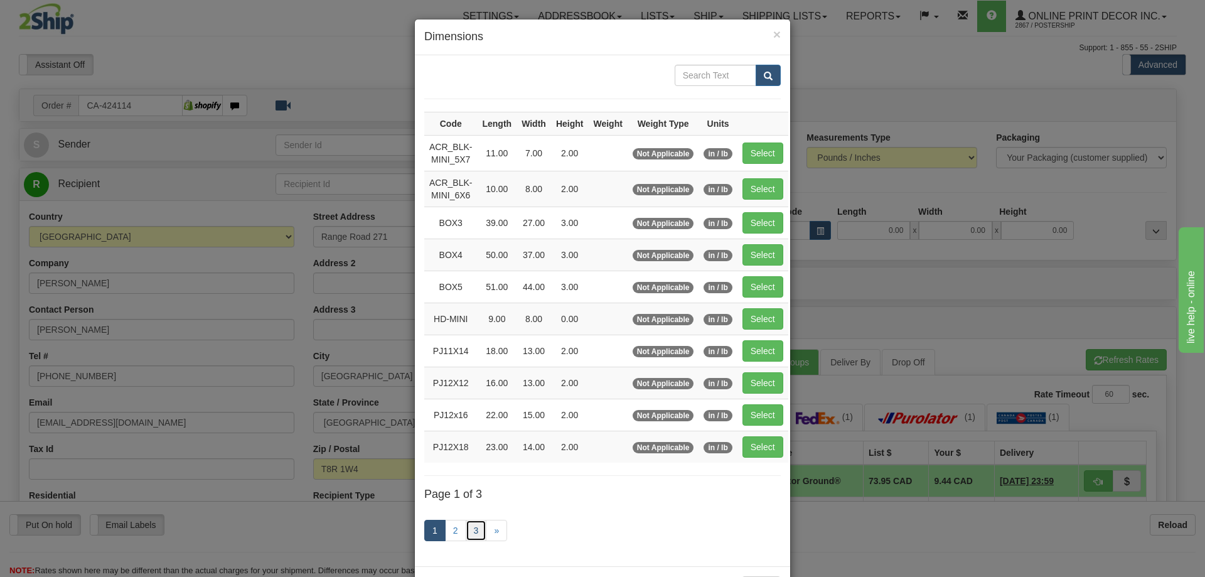
click at [475, 528] on link "3" at bounding box center [476, 529] width 21 height 21
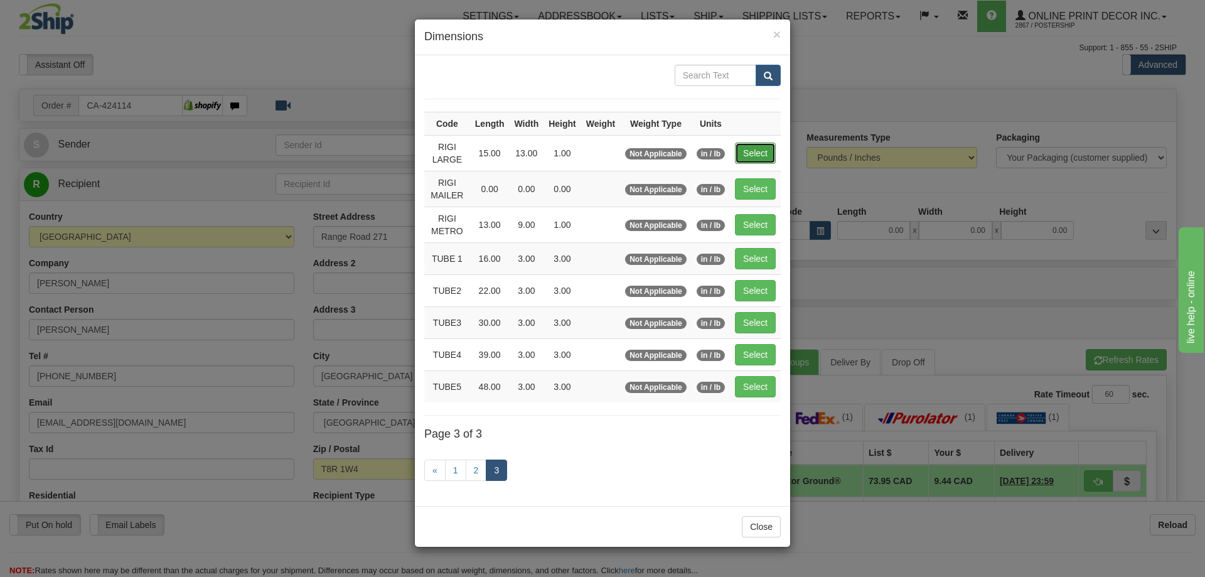
click at [757, 152] on button "Select" at bounding box center [755, 152] width 41 height 21
type input "RIGI LARGE"
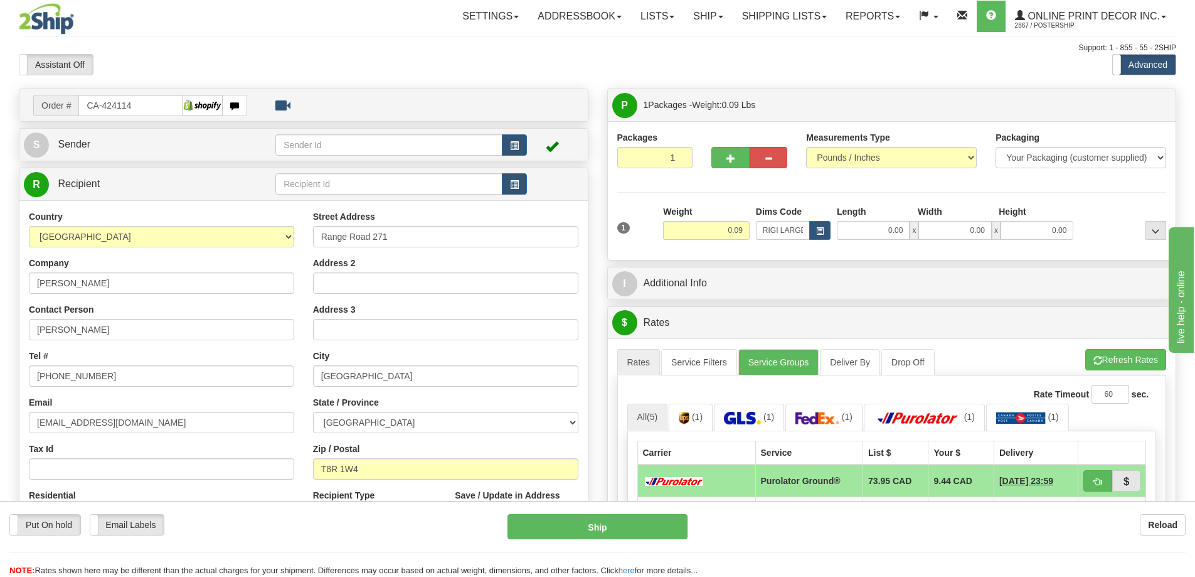
type input "15.00"
type input "13.00"
type input "1.00"
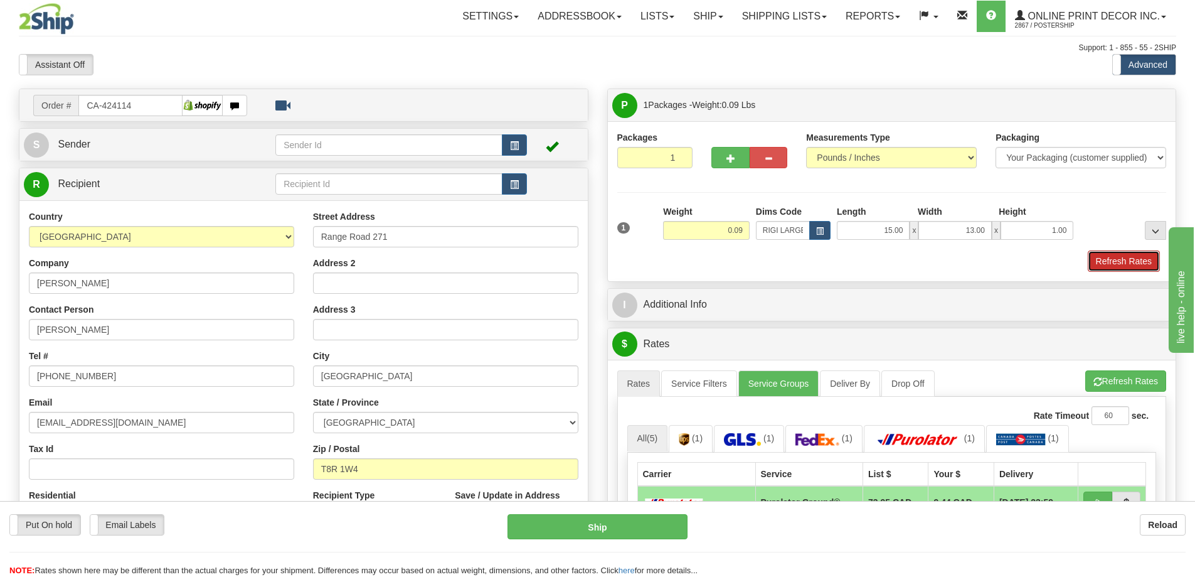
click at [1097, 255] on button "Refresh Rates" at bounding box center [1124, 260] width 72 height 21
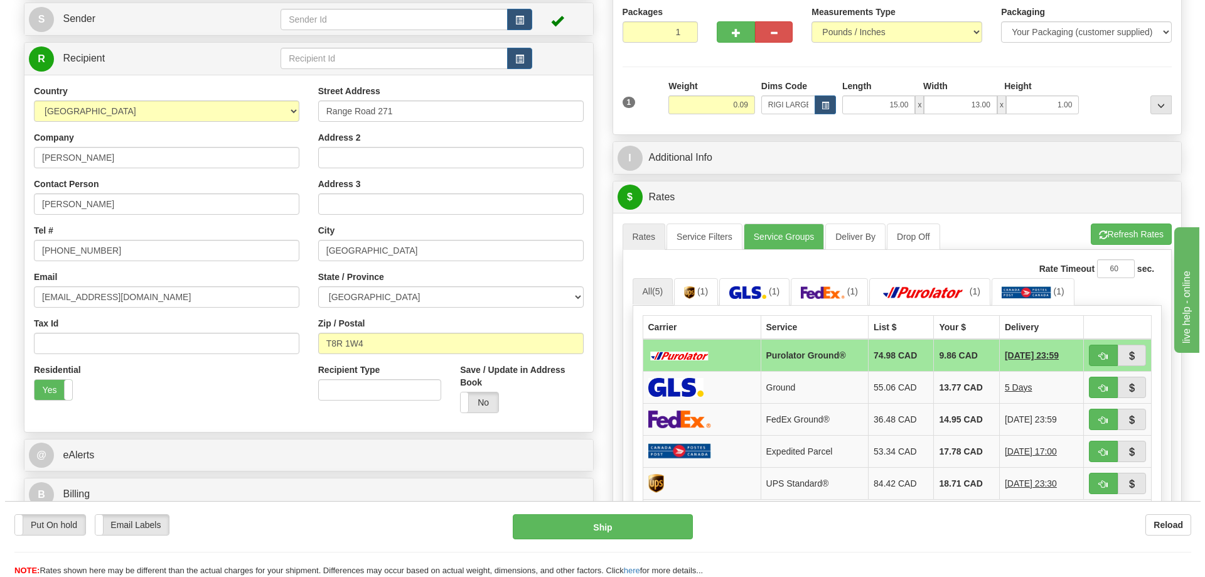
scroll to position [188, 0]
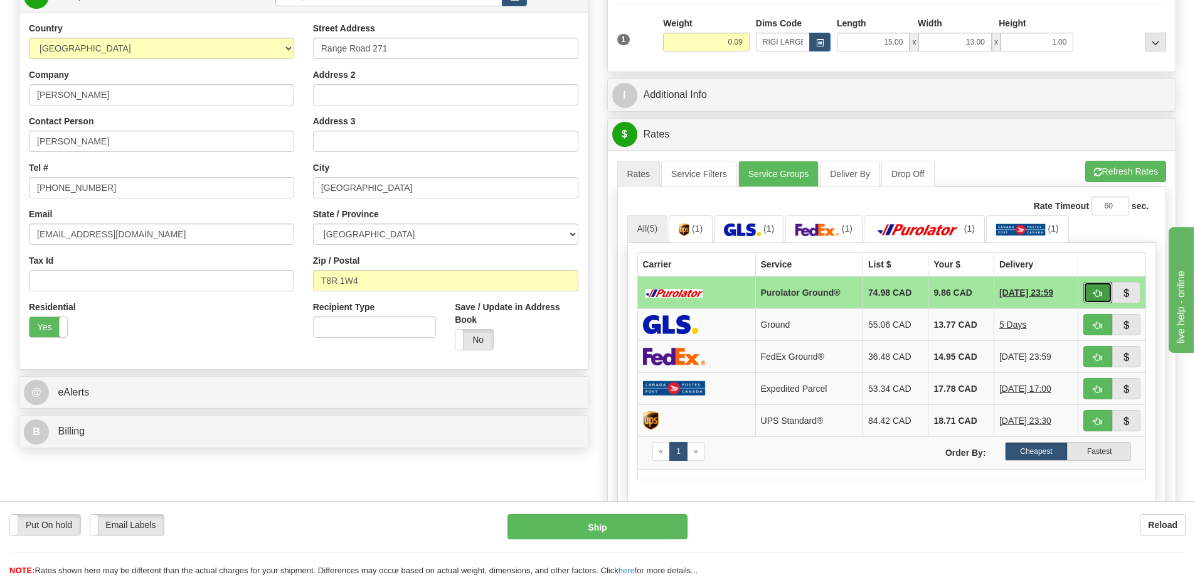
click at [1105, 290] on button "button" at bounding box center [1097, 292] width 29 height 21
type input "260"
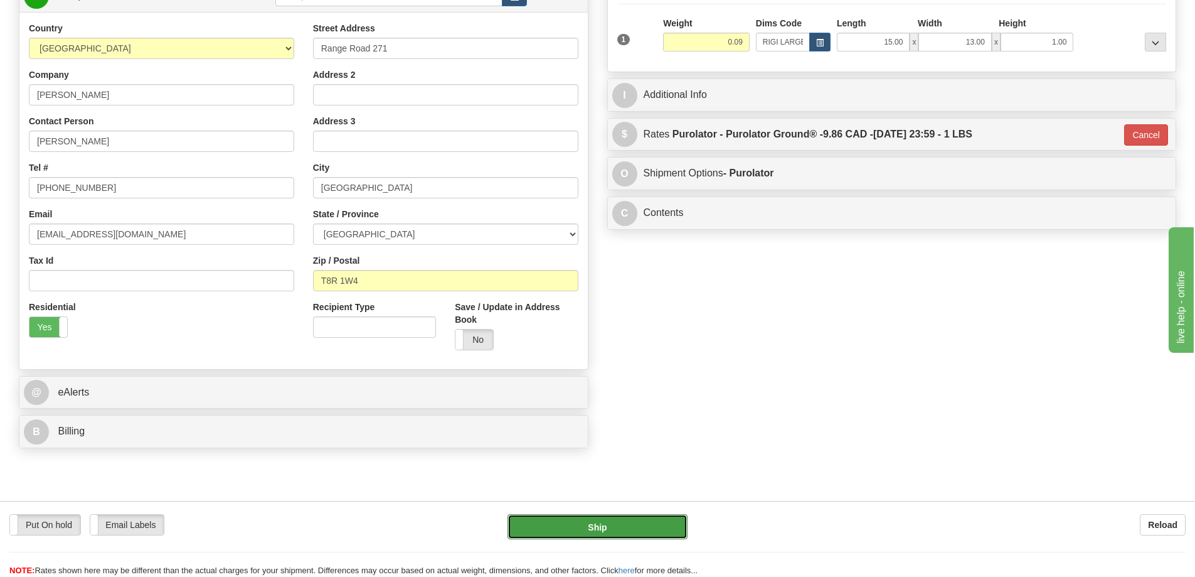
click at [615, 523] on button "Ship" at bounding box center [598, 526] width 180 height 25
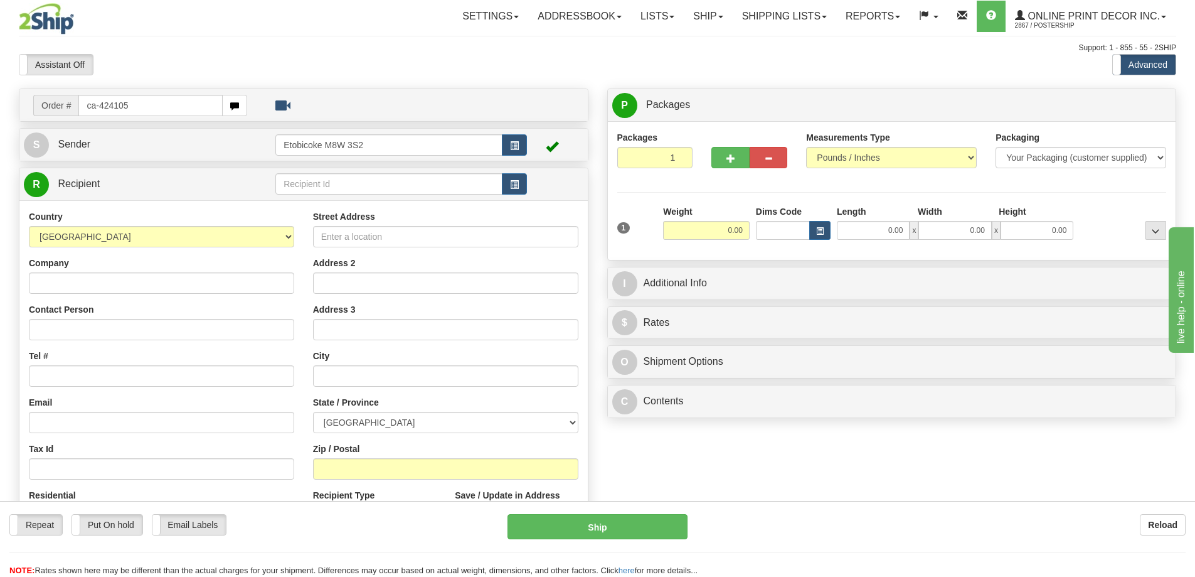
type input "ca-424105"
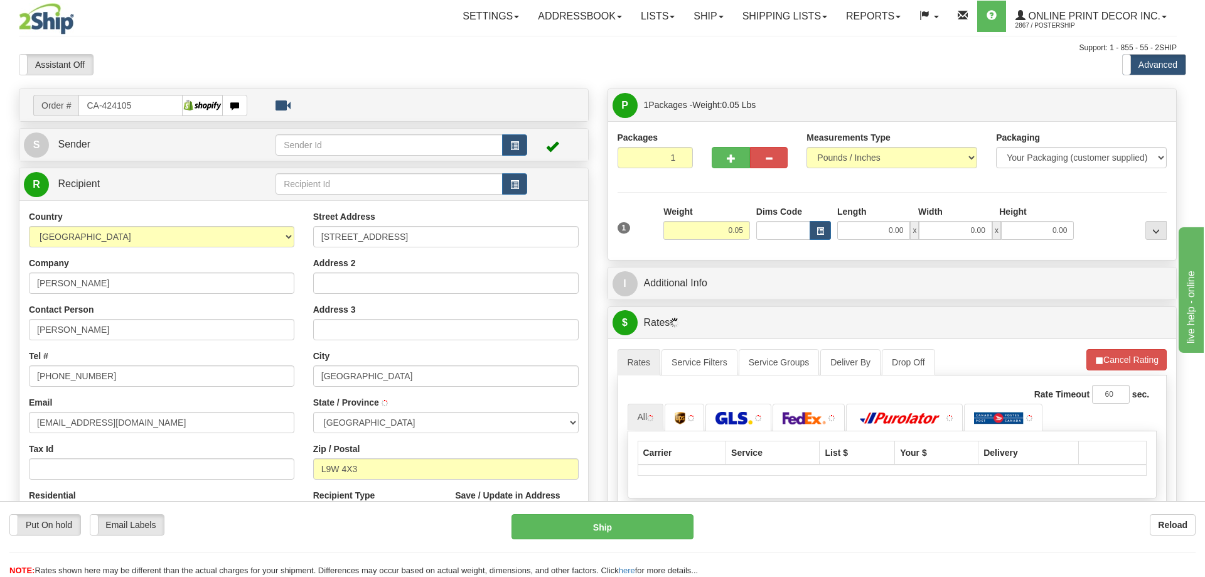
type input "ORANGEVILLE"
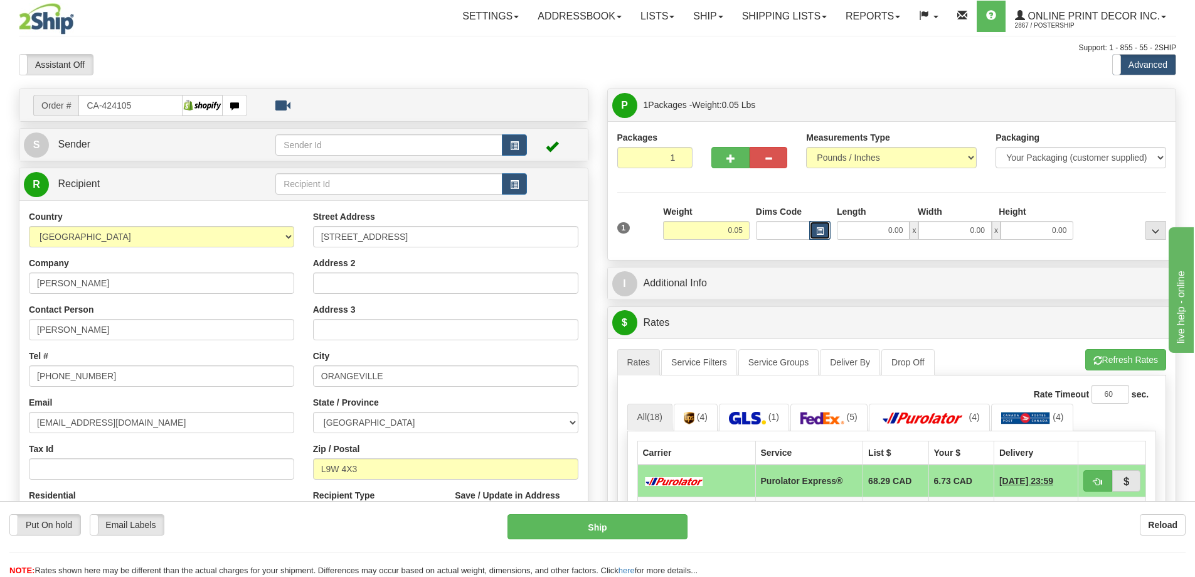
click at [821, 226] on button "button" at bounding box center [819, 230] width 21 height 19
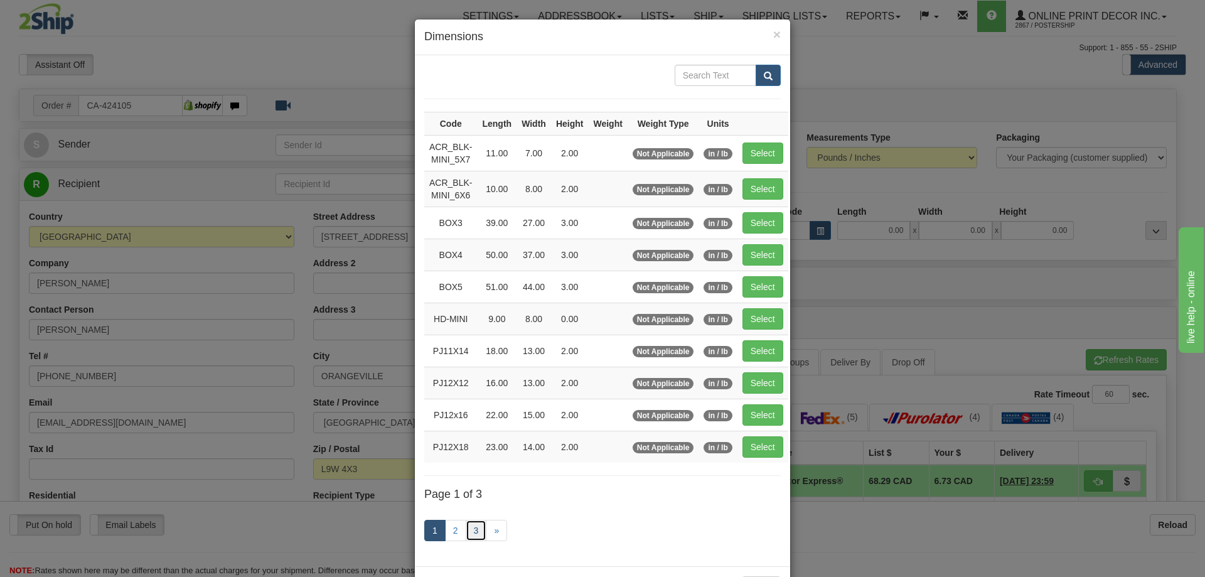
click at [471, 524] on link "3" at bounding box center [476, 529] width 21 height 21
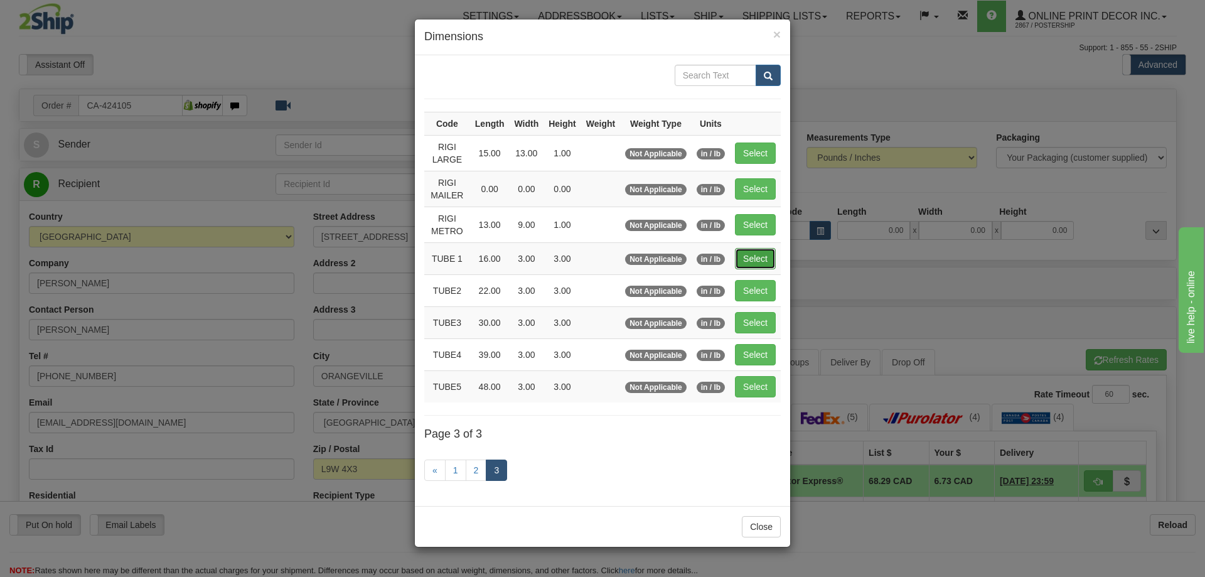
click at [753, 255] on button "Select" at bounding box center [755, 258] width 41 height 21
type input "TUBE 1"
type input "16.00"
type input "3.00"
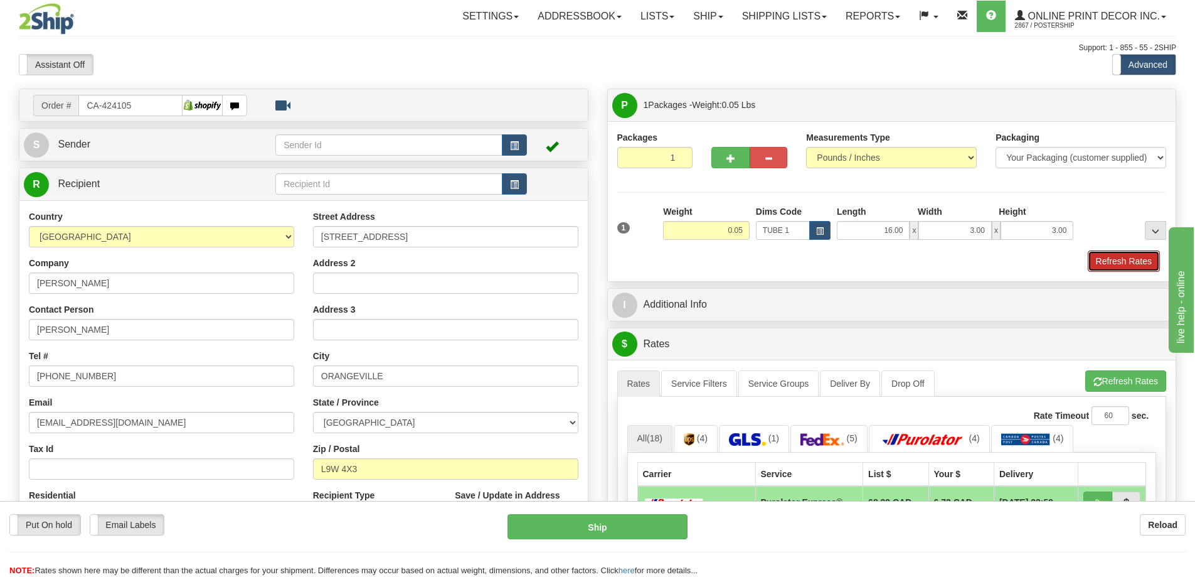
drag, startPoint x: 1115, startPoint y: 267, endPoint x: 1090, endPoint y: 267, distance: 25.1
click at [1114, 265] on button "Refresh Rates" at bounding box center [1124, 260] width 72 height 21
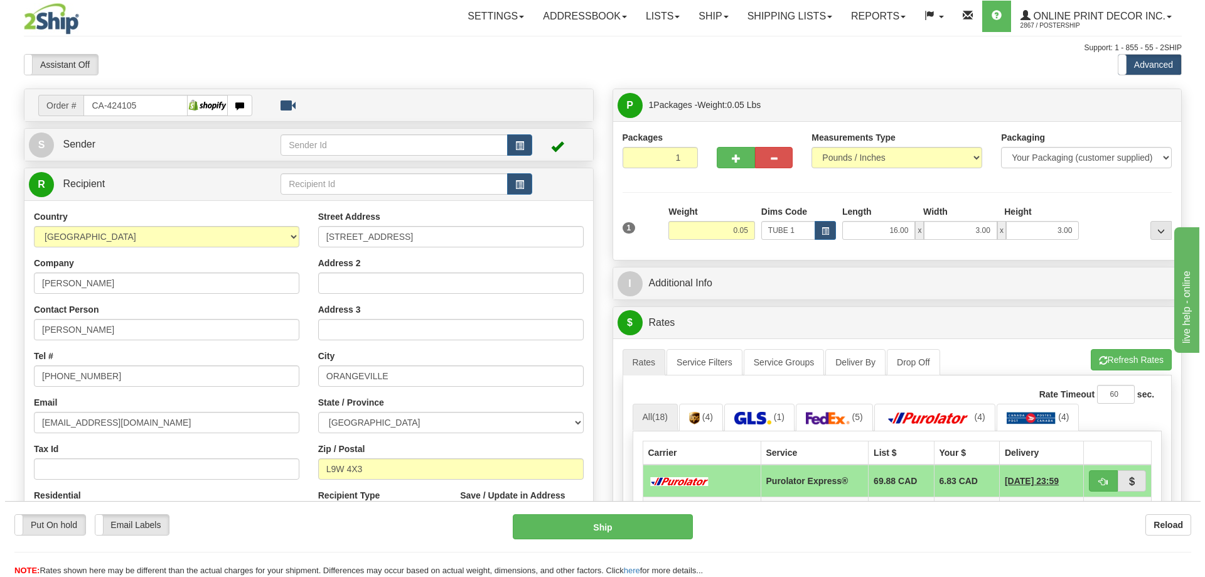
scroll to position [188, 0]
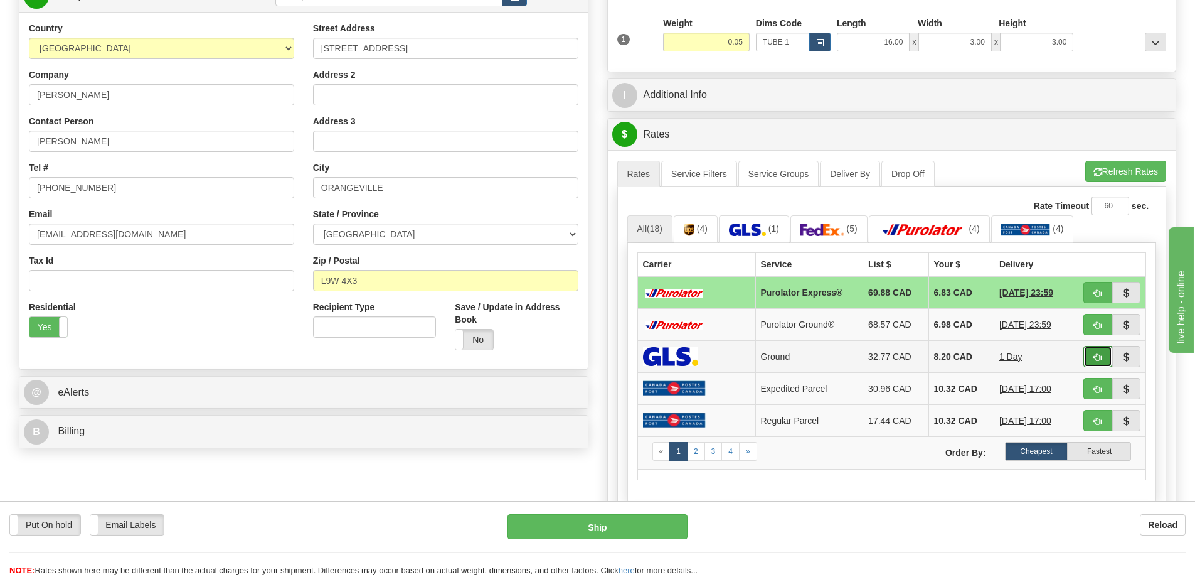
click at [1088, 355] on button "button" at bounding box center [1097, 356] width 29 height 21
type input "1"
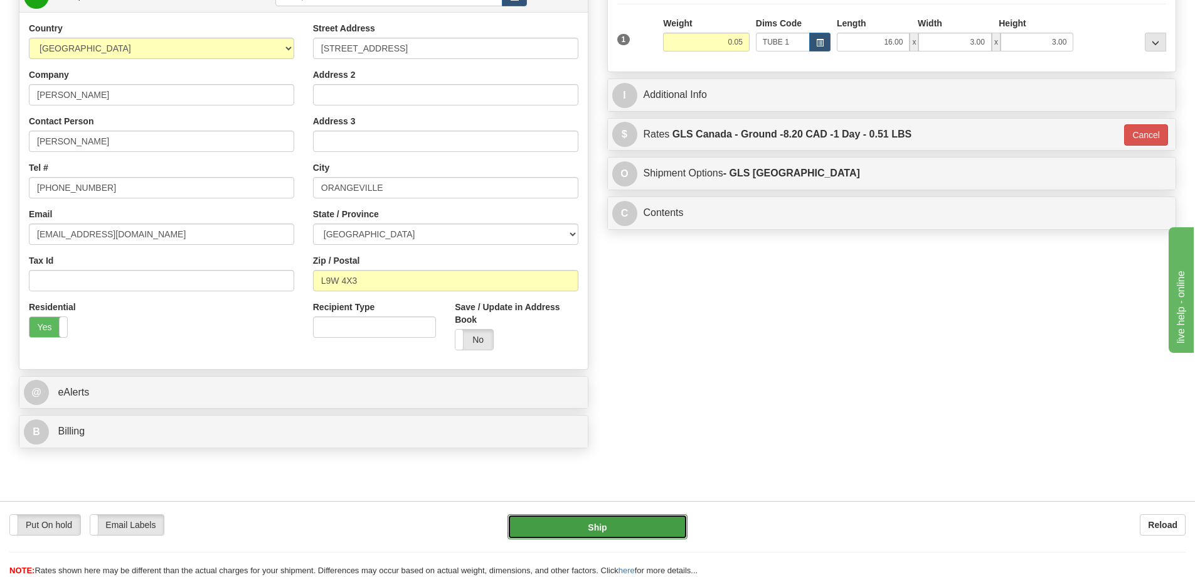
click at [638, 517] on button "Ship" at bounding box center [598, 526] width 180 height 25
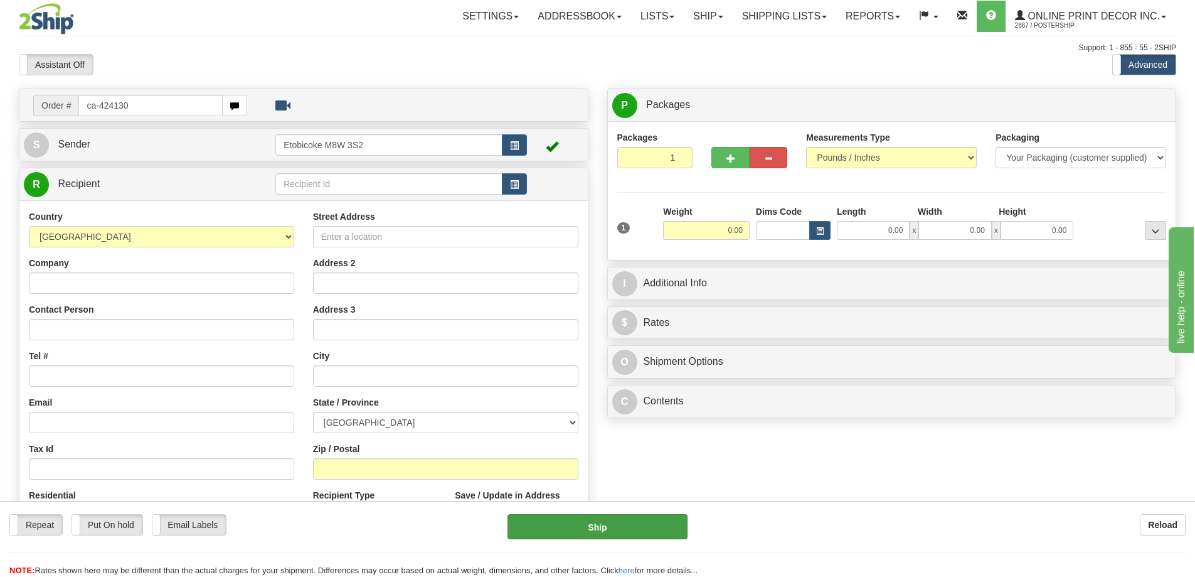
type input "ca-424130"
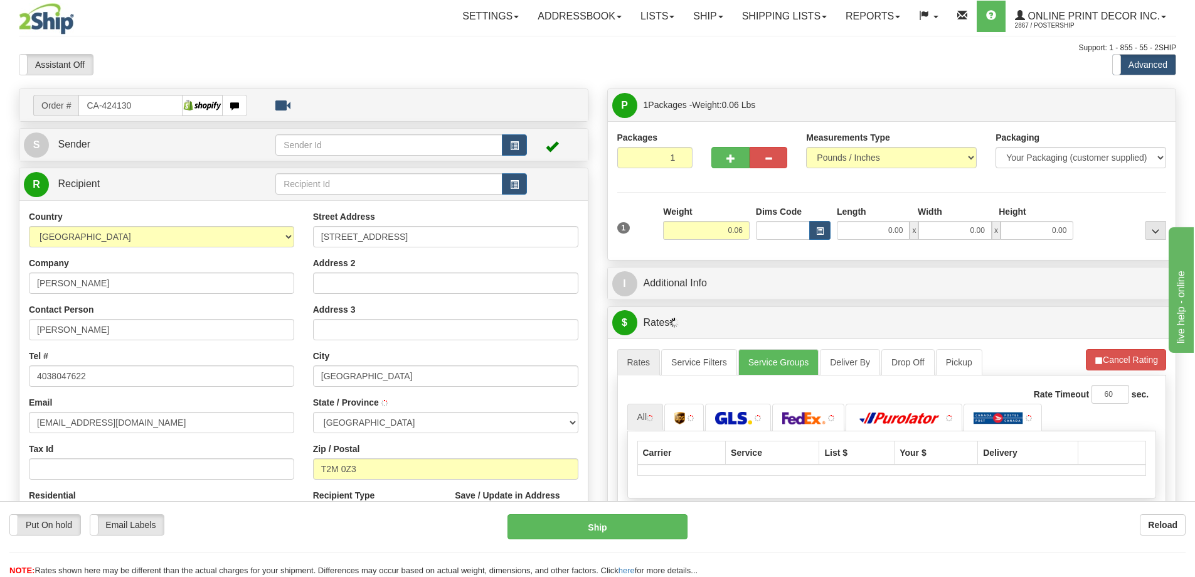
type input "[GEOGRAPHIC_DATA]"
click at [818, 226] on button "button" at bounding box center [819, 230] width 21 height 19
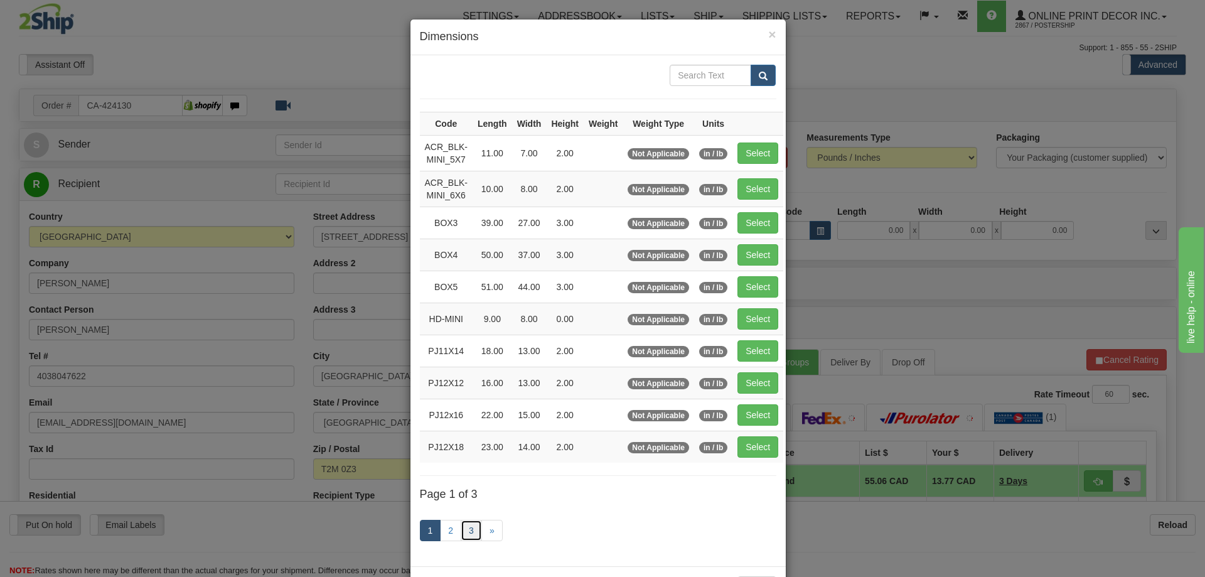
click at [461, 532] on link "3" at bounding box center [470, 529] width 21 height 21
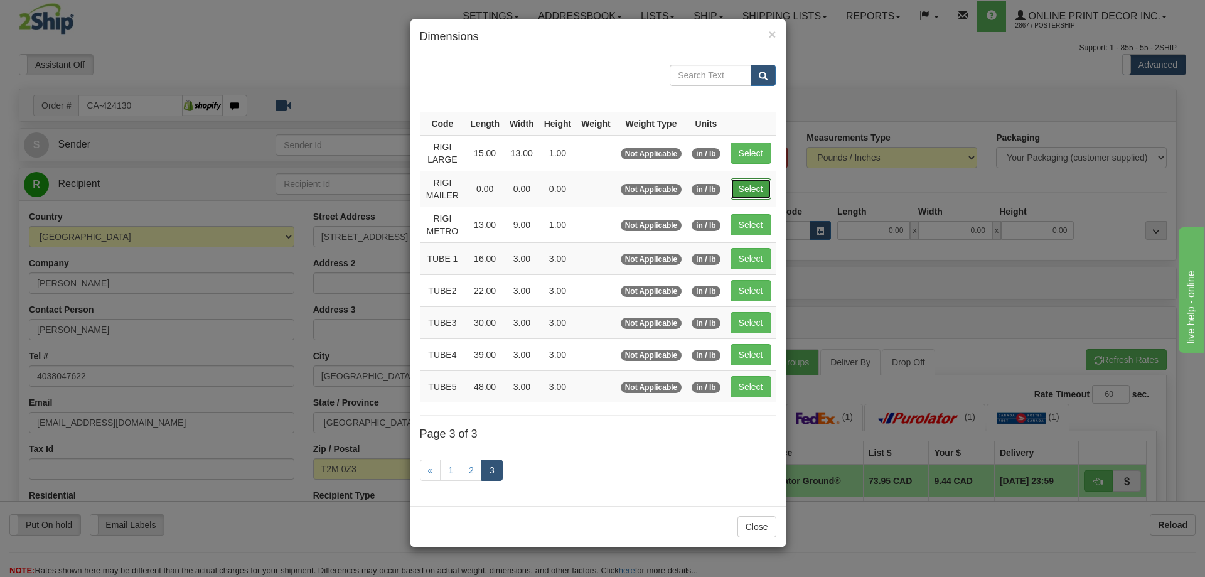
click at [752, 194] on button "Select" at bounding box center [750, 188] width 41 height 21
type input "RIGI MAILER"
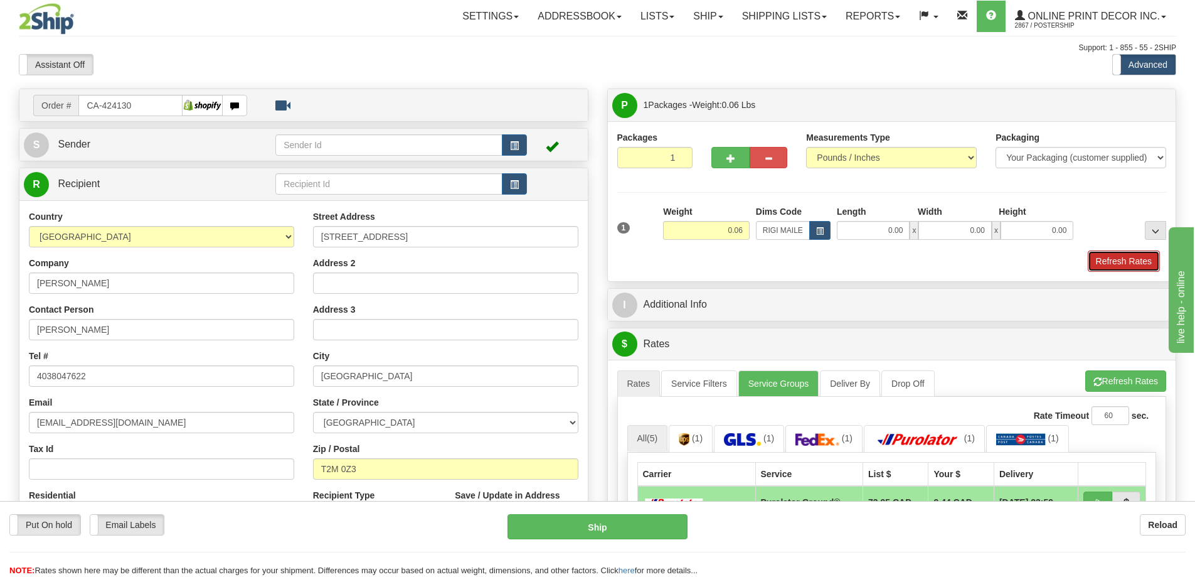
click at [1129, 261] on button "Refresh Rates" at bounding box center [1124, 260] width 72 height 21
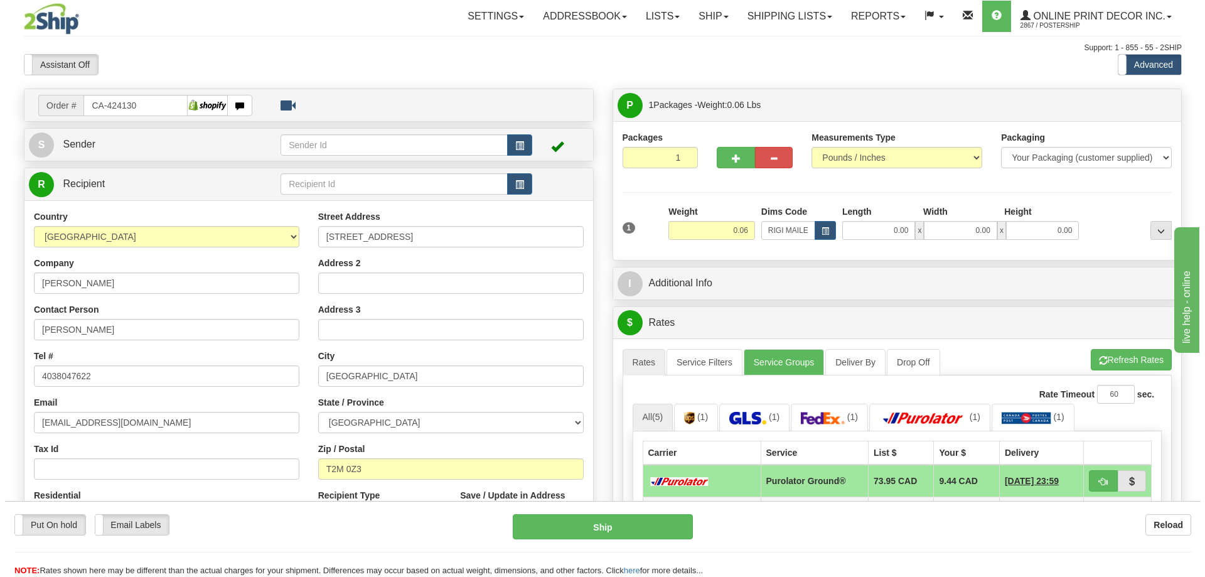
scroll to position [125, 0]
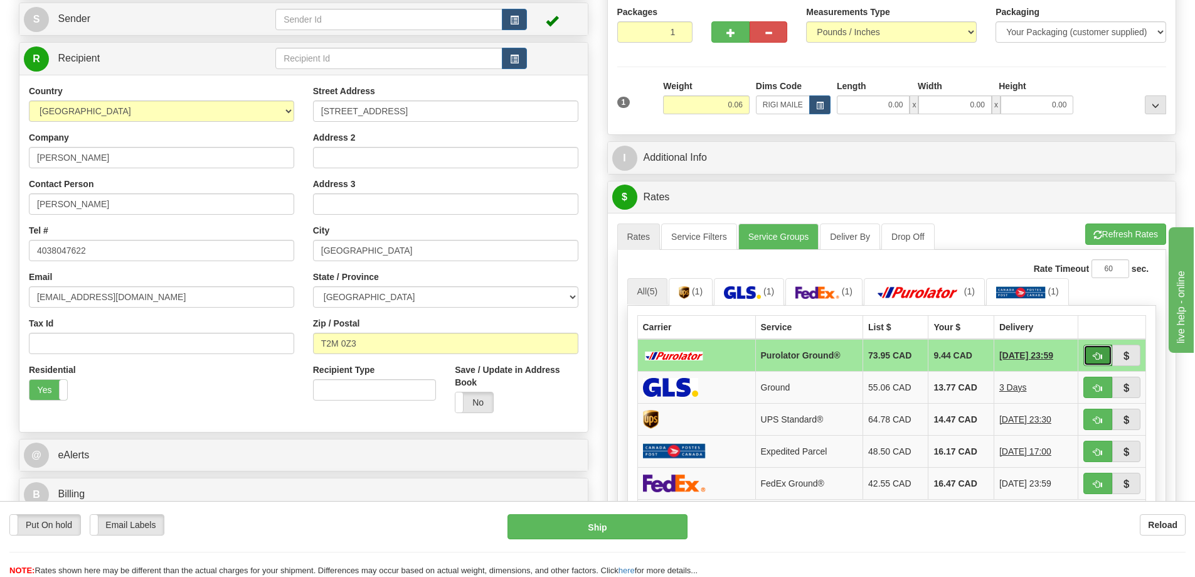
click at [1090, 351] on button "button" at bounding box center [1097, 354] width 29 height 21
type input "260"
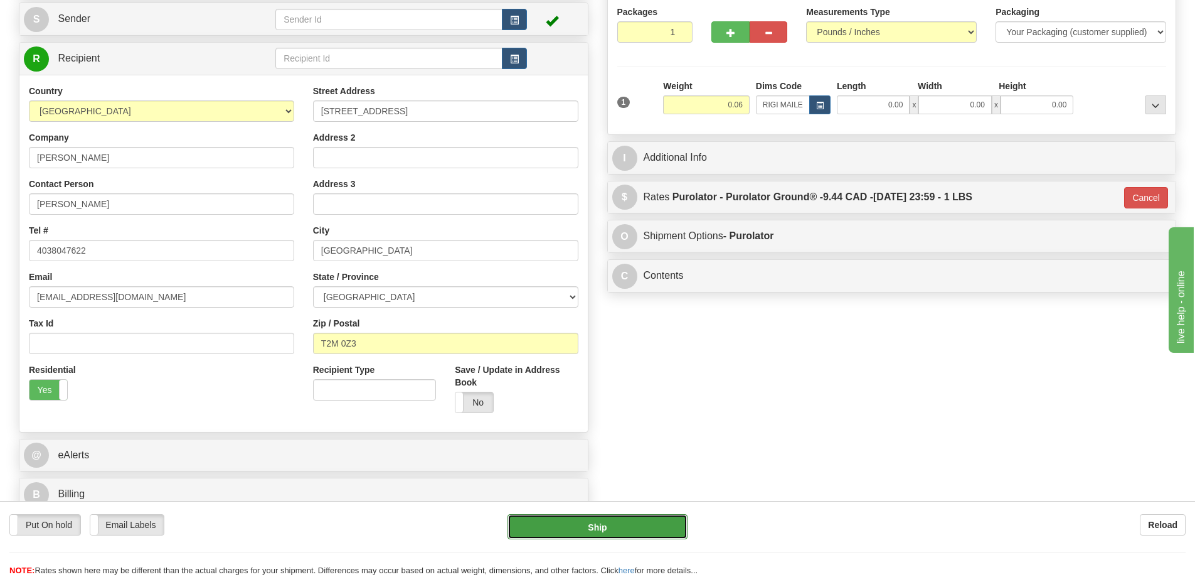
click at [597, 521] on button "Ship" at bounding box center [598, 526] width 180 height 25
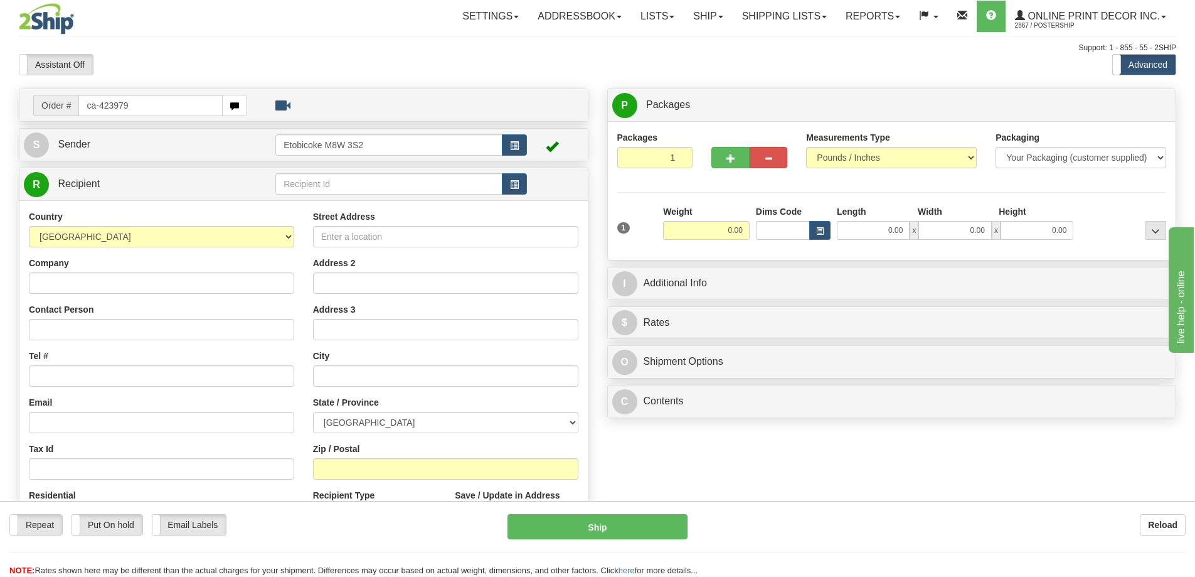
type input "ca-423979"
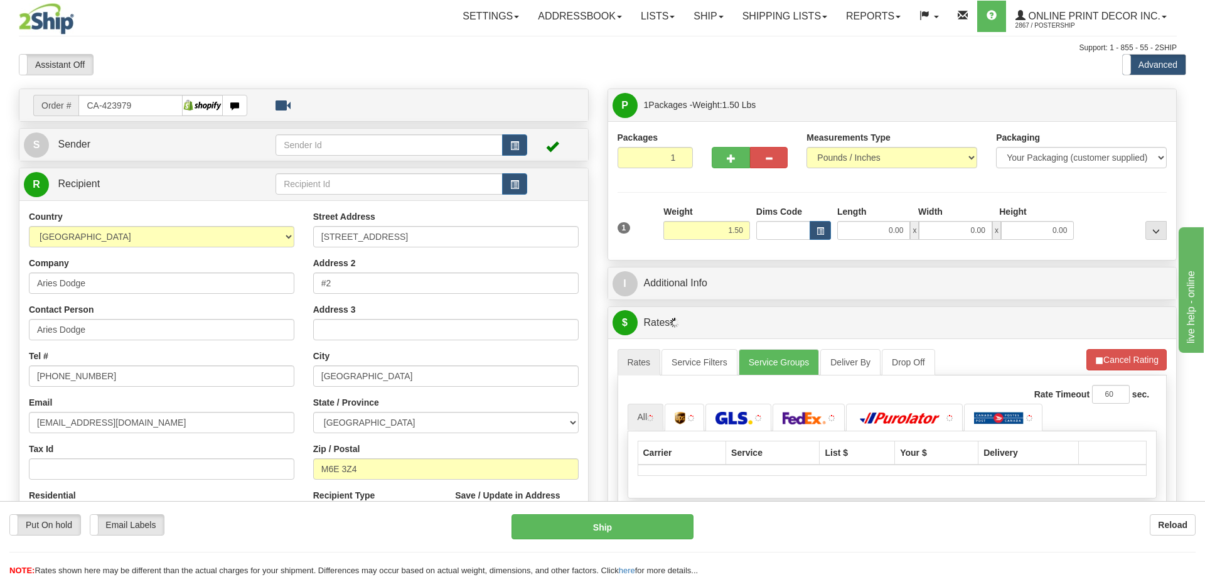
type input "TORONTO"
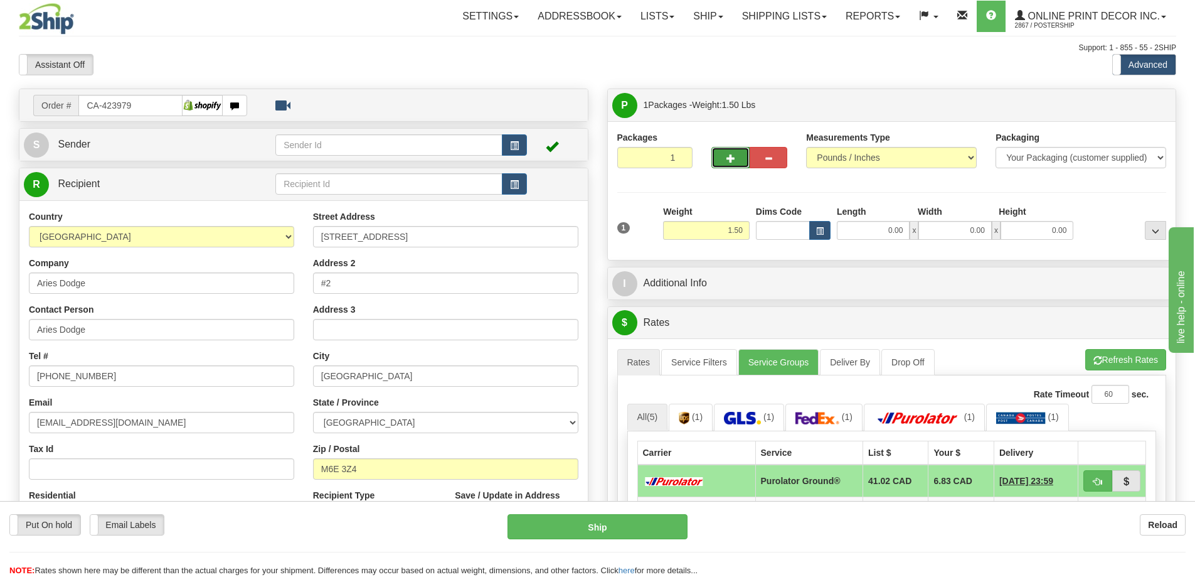
click at [733, 149] on button "button" at bounding box center [730, 157] width 38 height 21
radio input "true"
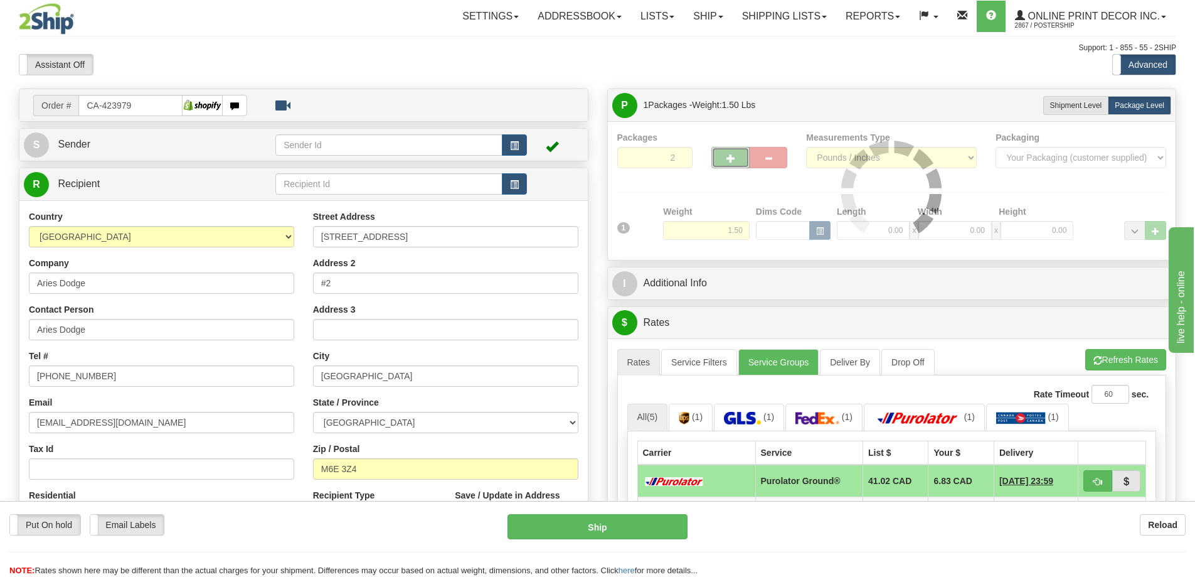
click at [732, 154] on div at bounding box center [892, 190] width 550 height 119
click at [732, 152] on div "Packages 2 1 Measurements Type" at bounding box center [892, 190] width 550 height 119
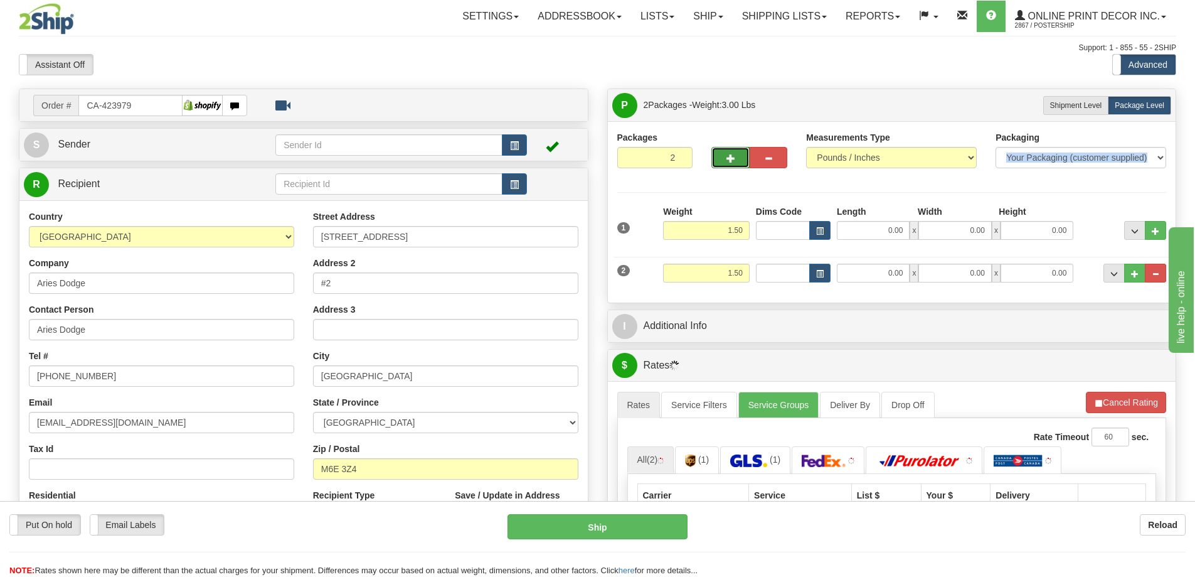
click at [732, 151] on button "button" at bounding box center [730, 157] width 38 height 21
type input "3"
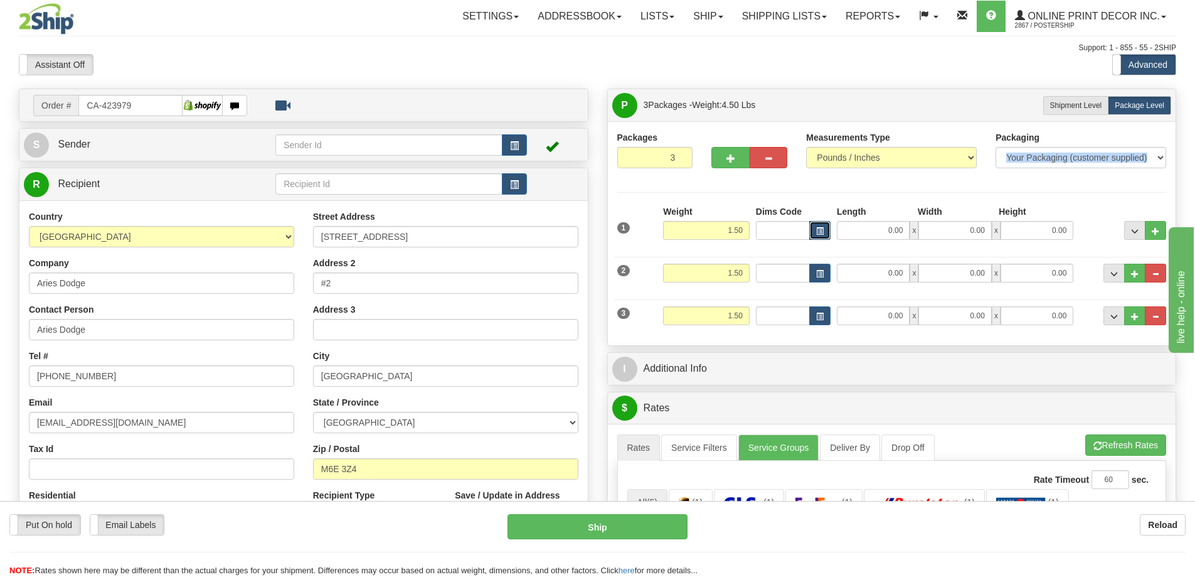
click at [824, 230] on button "button" at bounding box center [819, 230] width 21 height 19
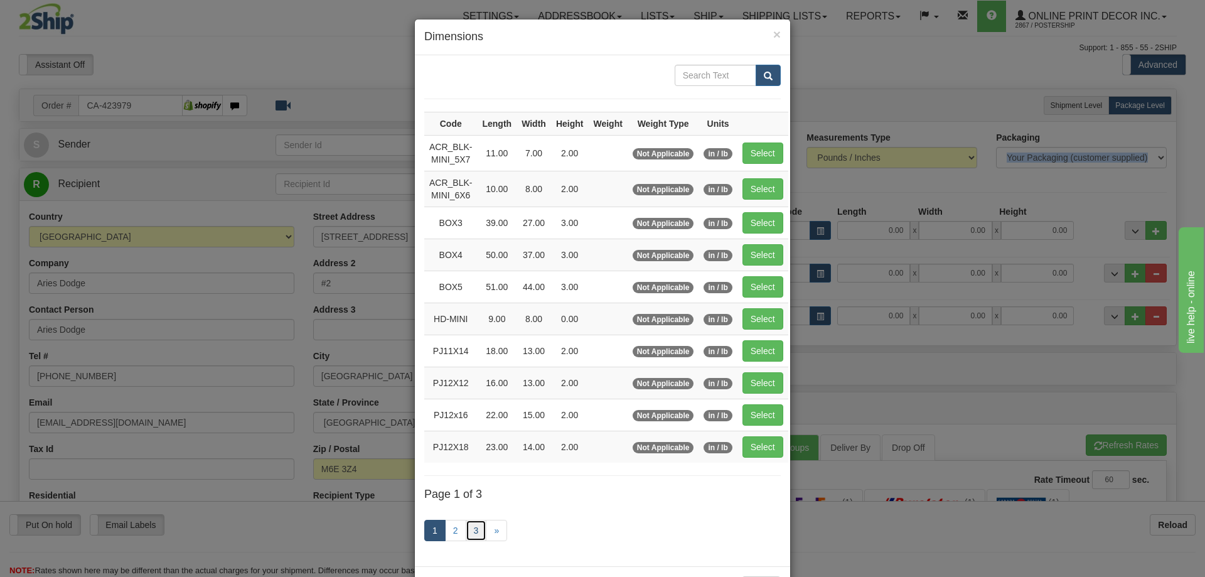
click at [477, 531] on link "3" at bounding box center [476, 529] width 21 height 21
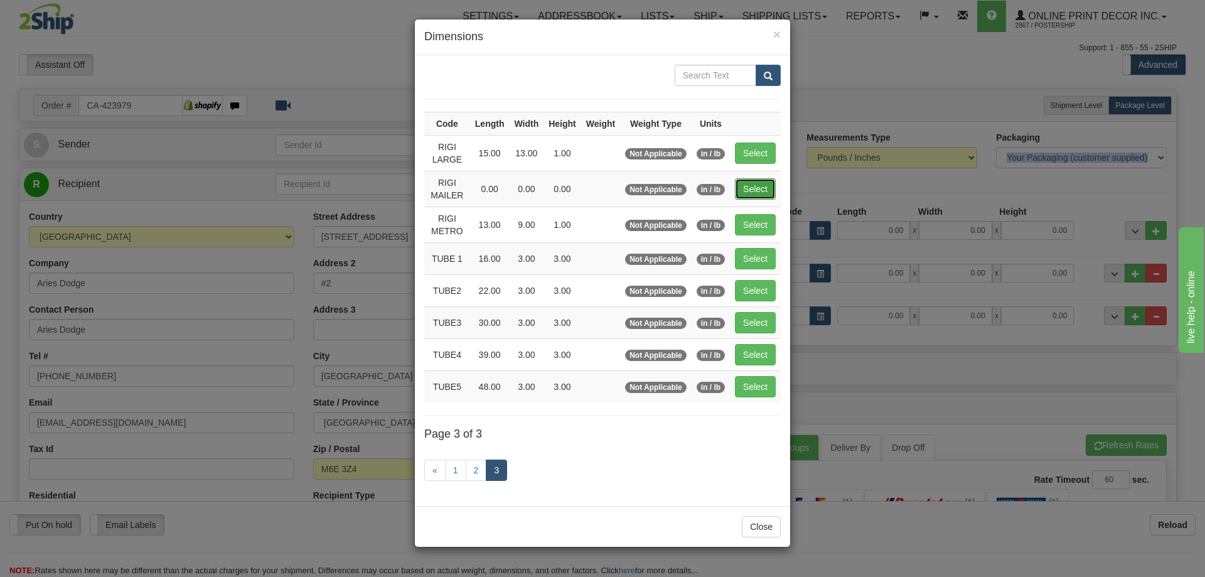
click at [741, 186] on button "Select" at bounding box center [755, 188] width 41 height 21
type input "RIGI MAILER"
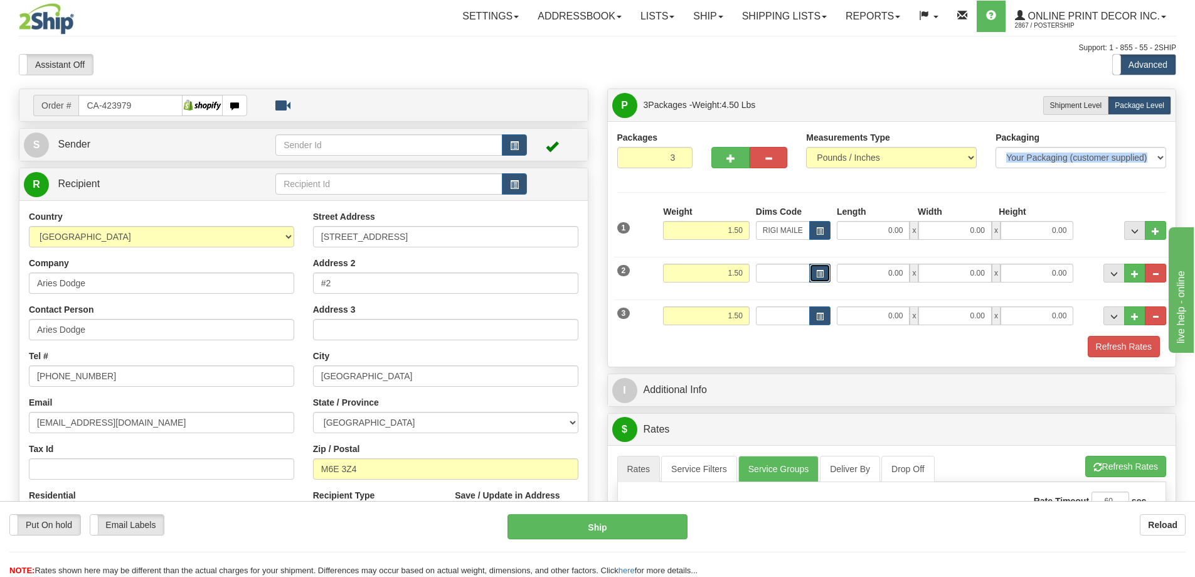
click at [818, 266] on button "button" at bounding box center [819, 272] width 21 height 19
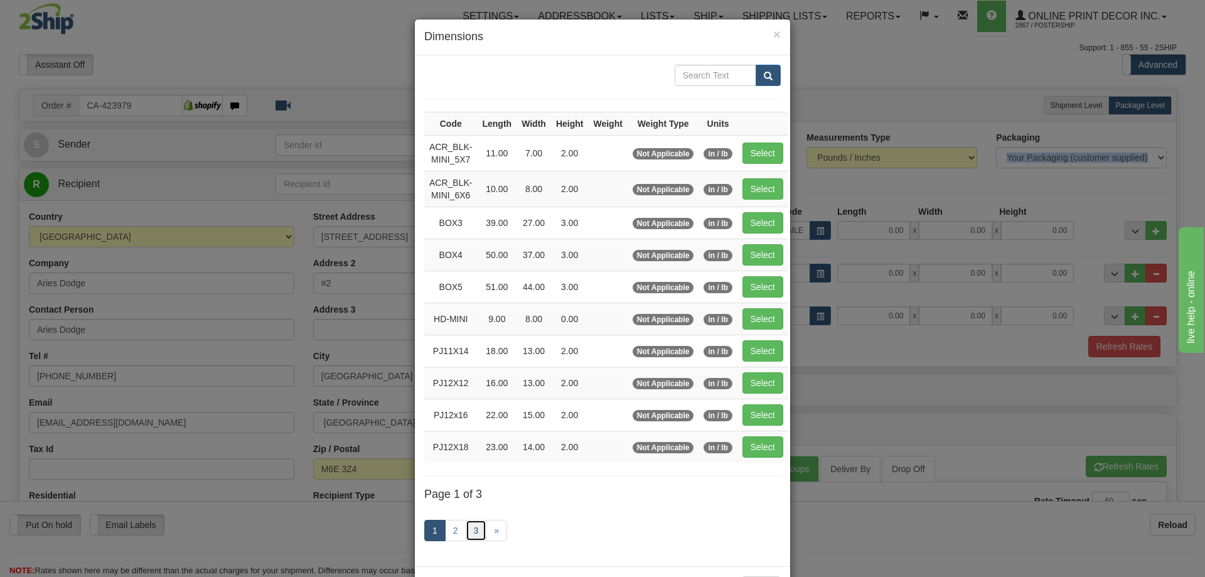
click at [473, 526] on link "3" at bounding box center [476, 529] width 21 height 21
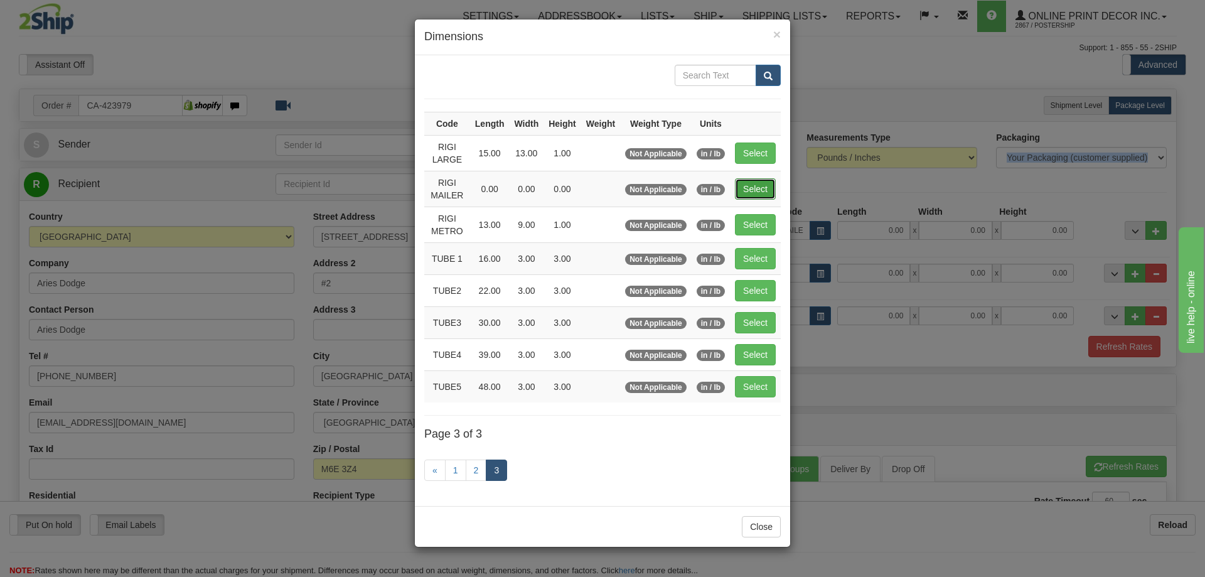
click at [763, 189] on button "Select" at bounding box center [755, 188] width 41 height 21
type input "RIGI MAILER"
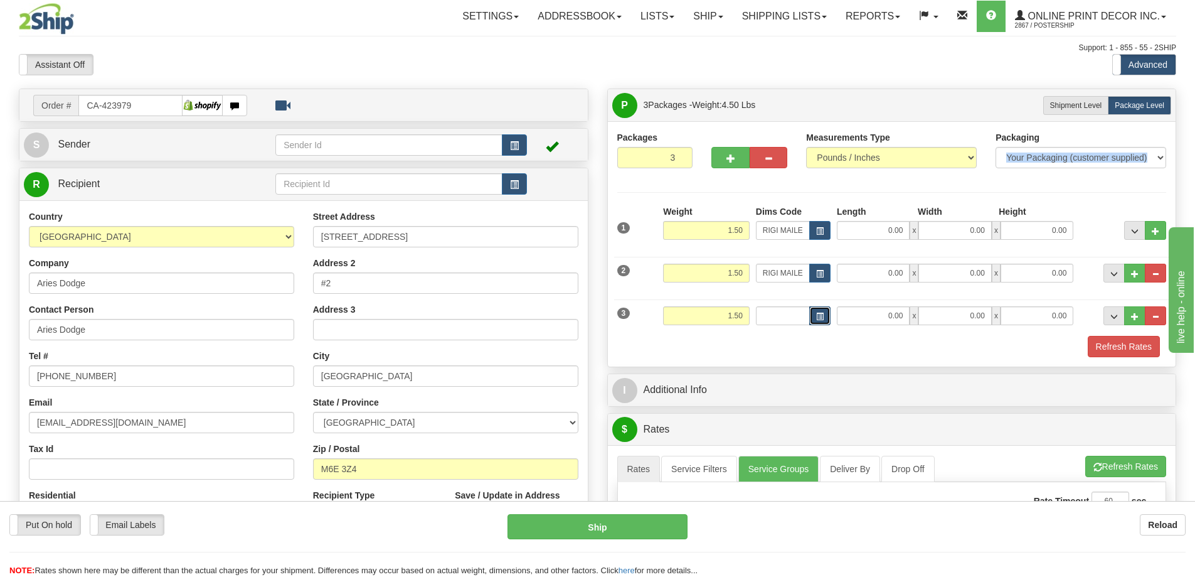
click at [818, 320] on span "button" at bounding box center [820, 316] width 8 height 7
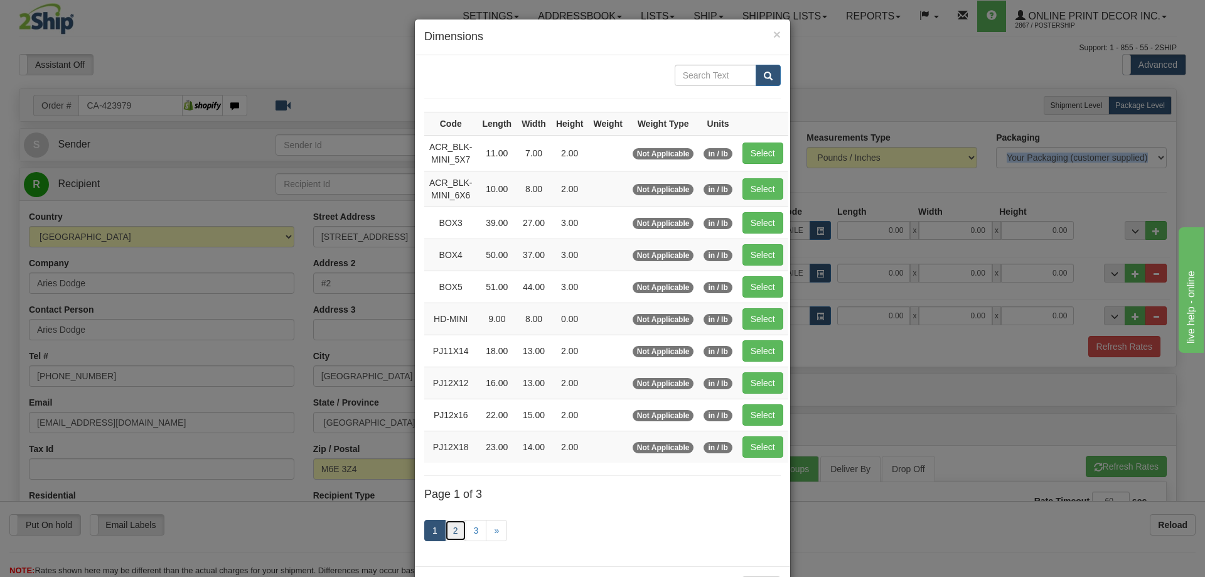
click at [459, 533] on link "2" at bounding box center [455, 529] width 21 height 21
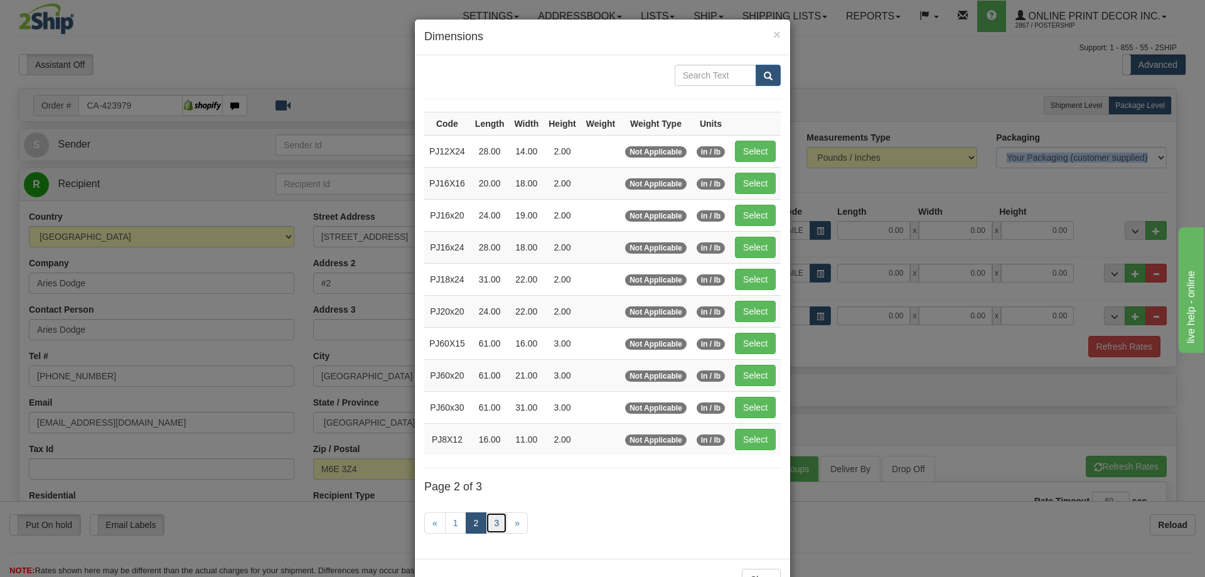
click at [496, 519] on link "3" at bounding box center [496, 522] width 21 height 21
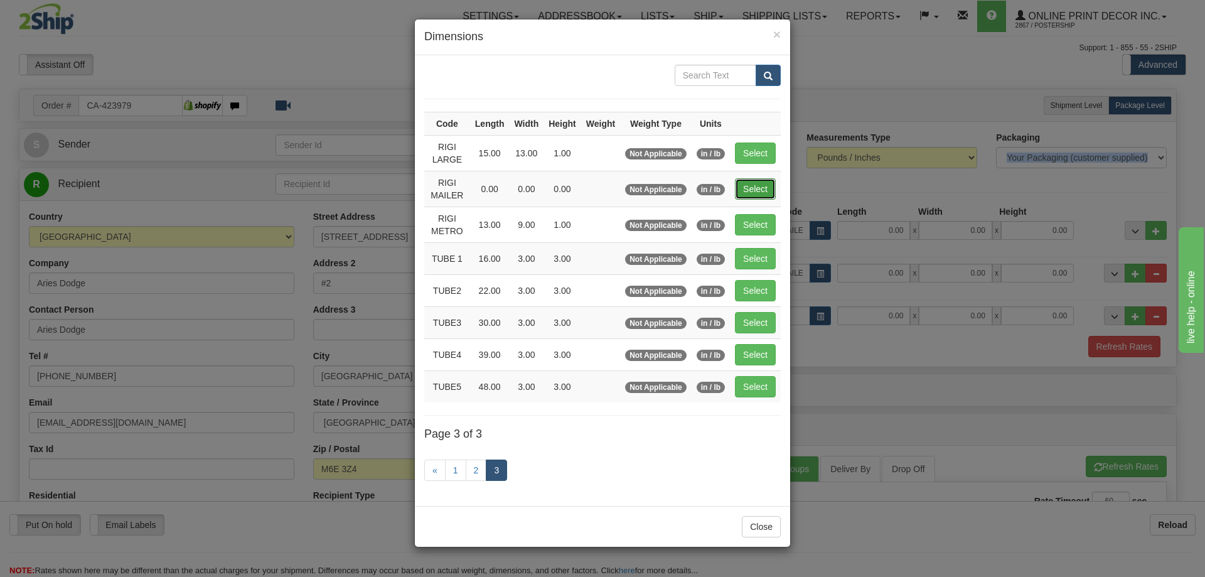
click at [773, 188] on button "Select" at bounding box center [755, 188] width 41 height 21
type input "RIGI MAILER"
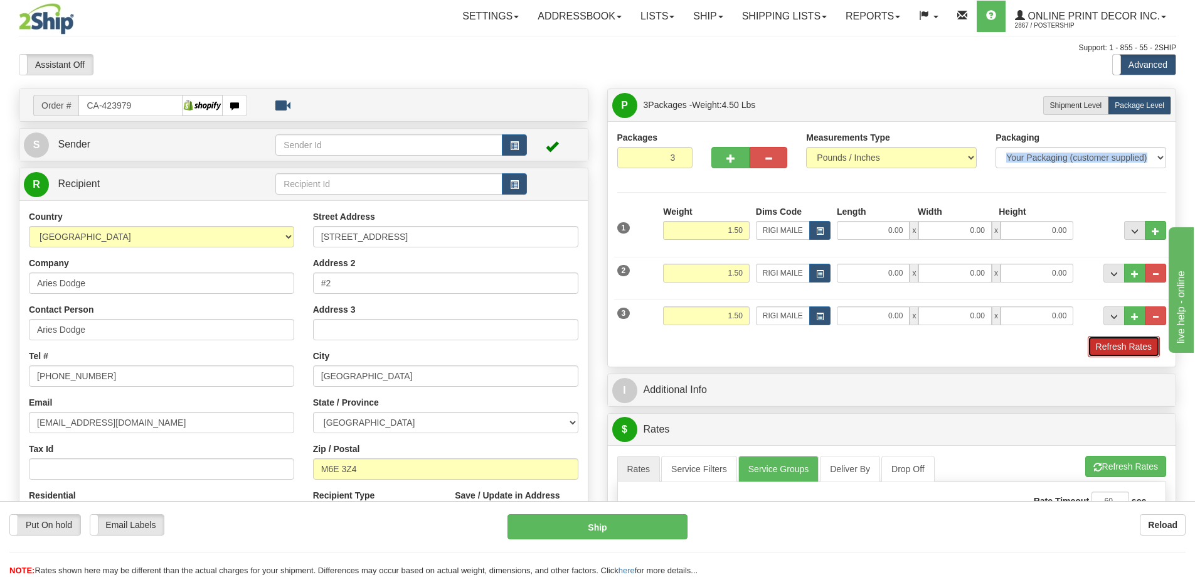
click at [1115, 343] on button "Refresh Rates" at bounding box center [1124, 346] width 72 height 21
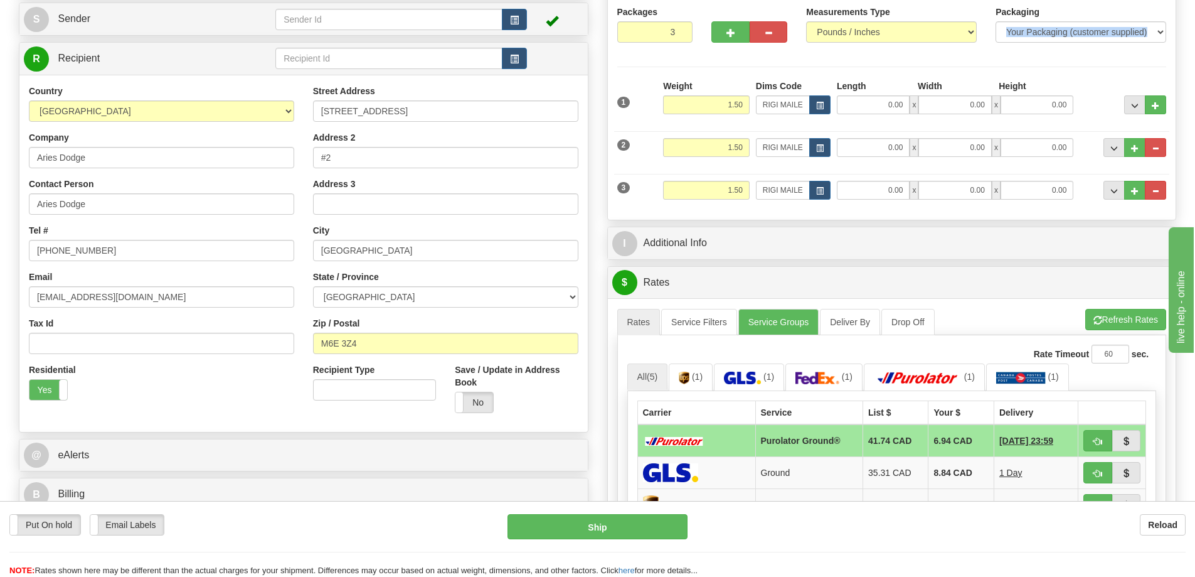
scroll to position [188, 0]
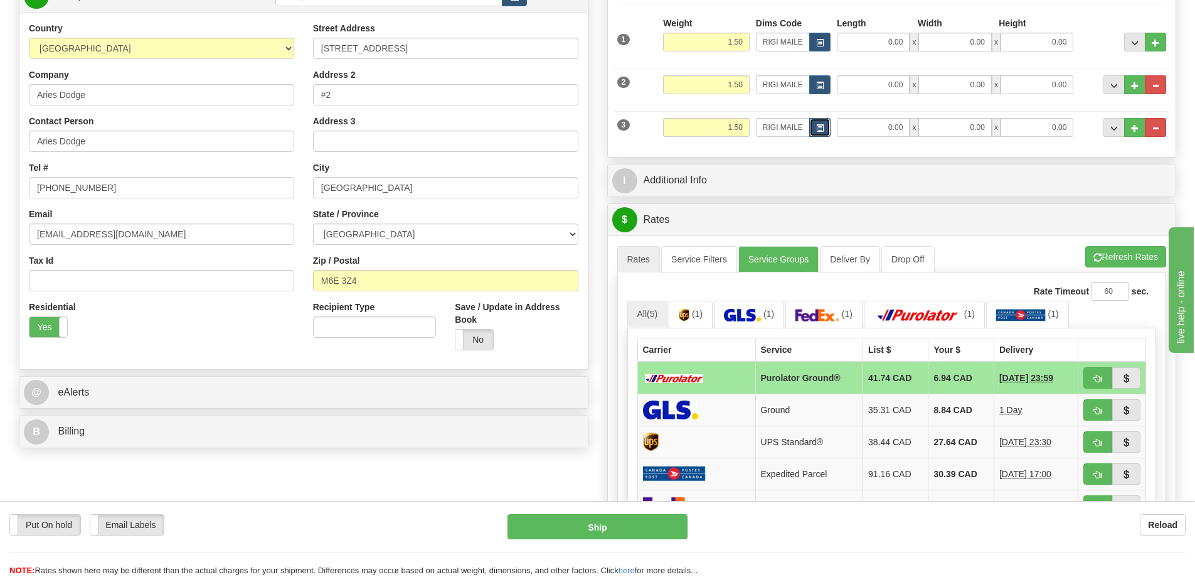
click at [824, 124] on button "button" at bounding box center [819, 127] width 21 height 19
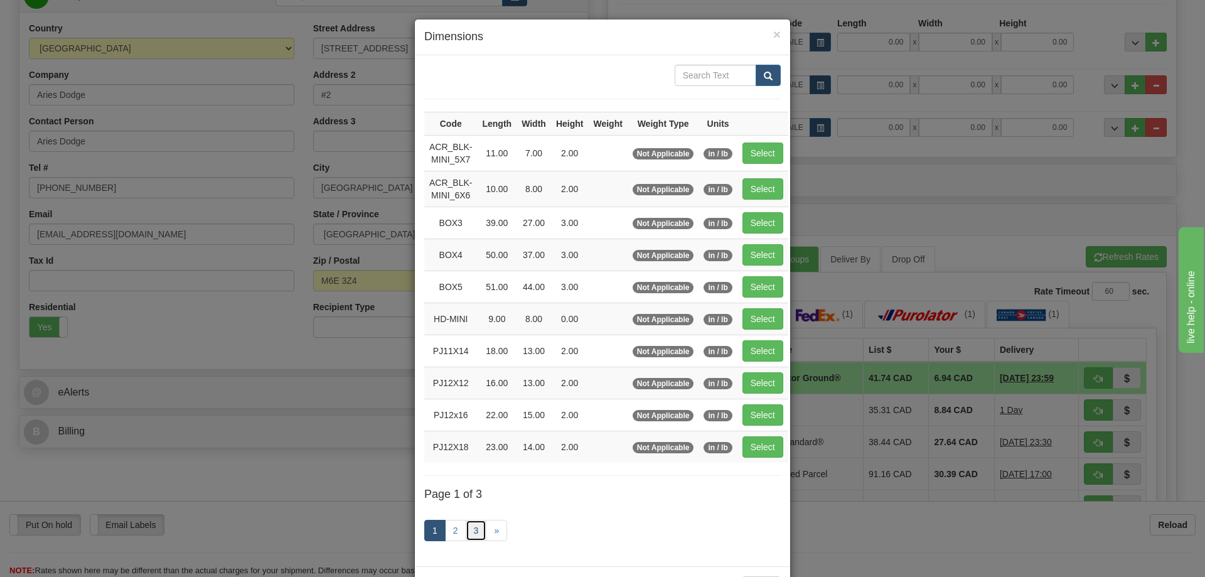
click at [469, 526] on link "3" at bounding box center [476, 529] width 21 height 21
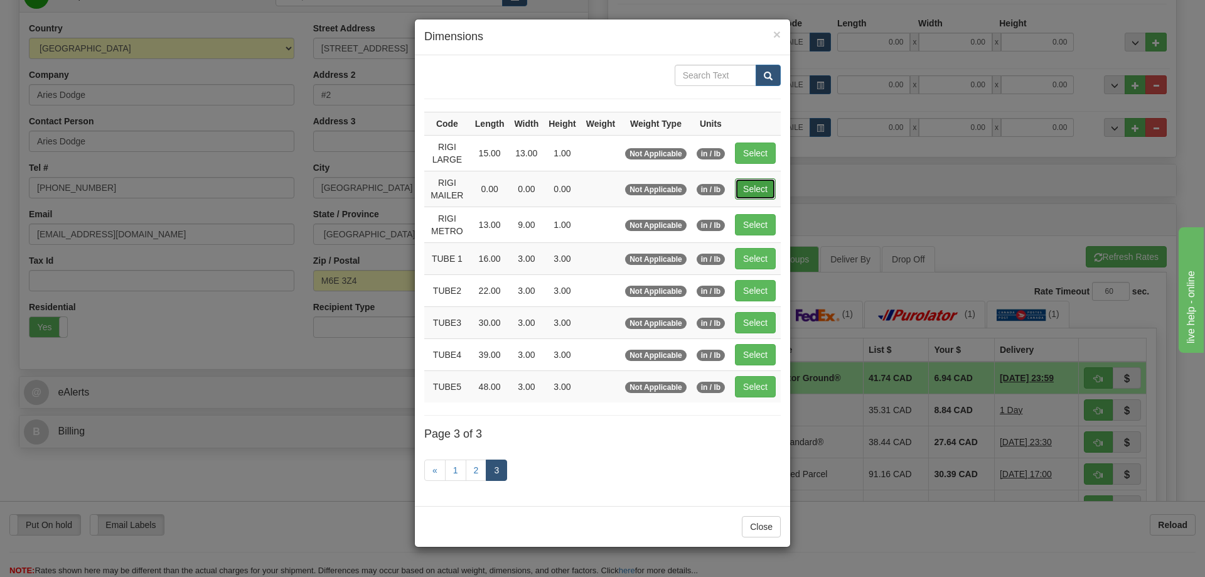
click at [761, 188] on button "Select" at bounding box center [755, 188] width 41 height 21
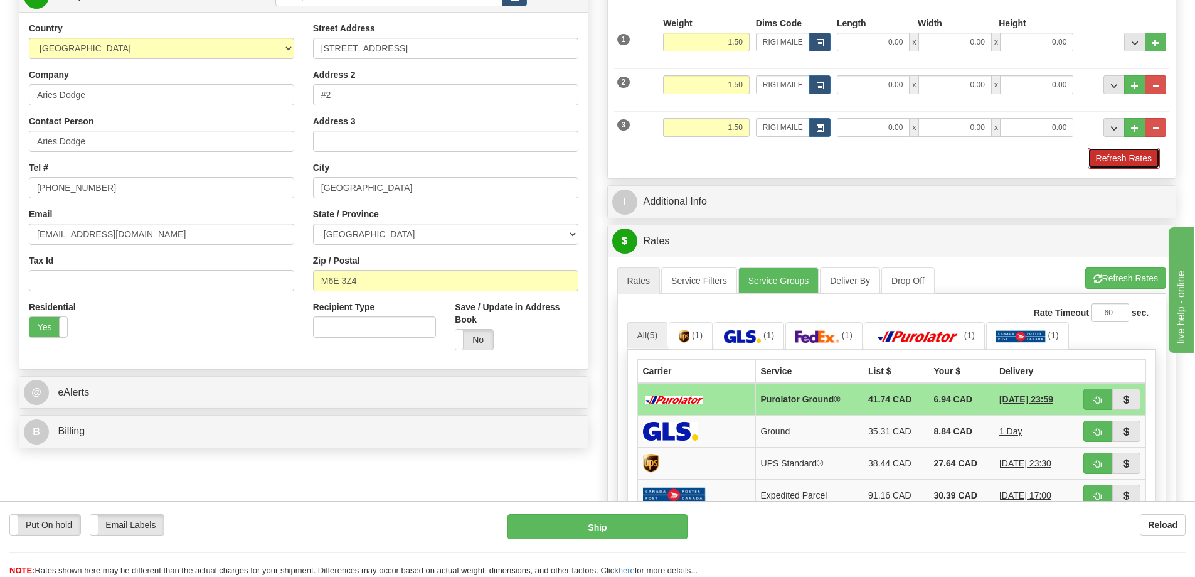
click at [1113, 154] on button "Refresh Rates" at bounding box center [1124, 157] width 72 height 21
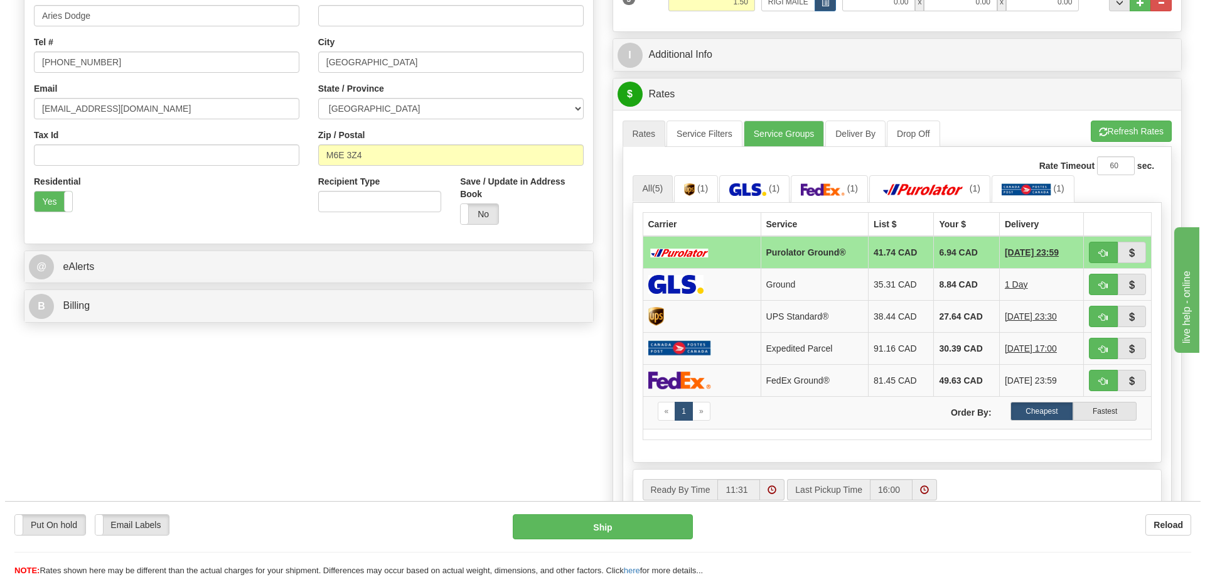
scroll to position [376, 0]
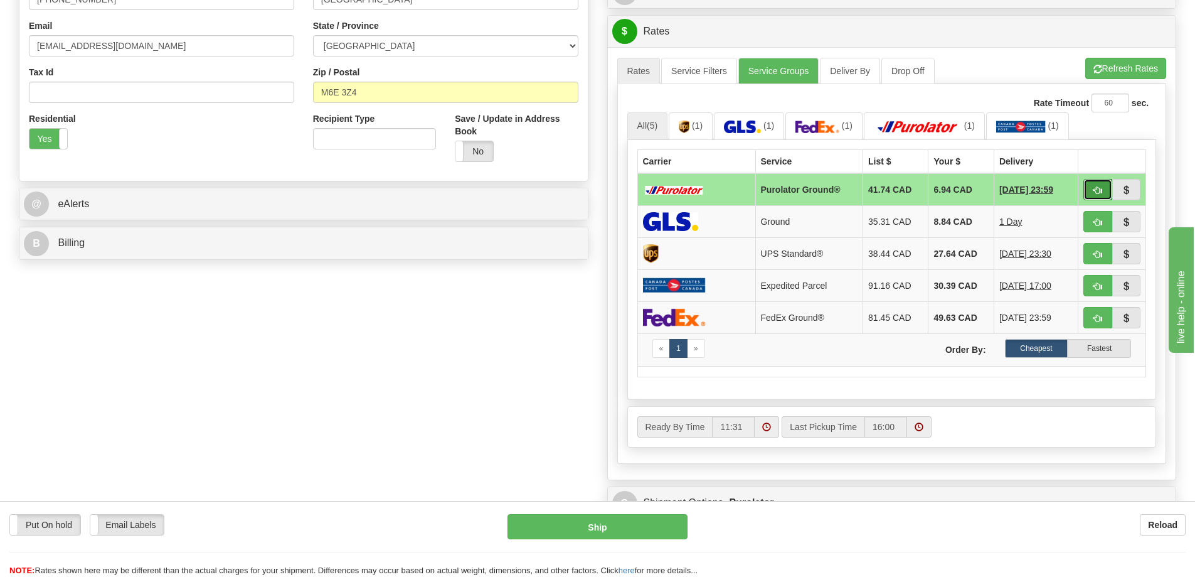
click at [1095, 194] on span "button" at bounding box center [1098, 190] width 9 height 8
type input "260"
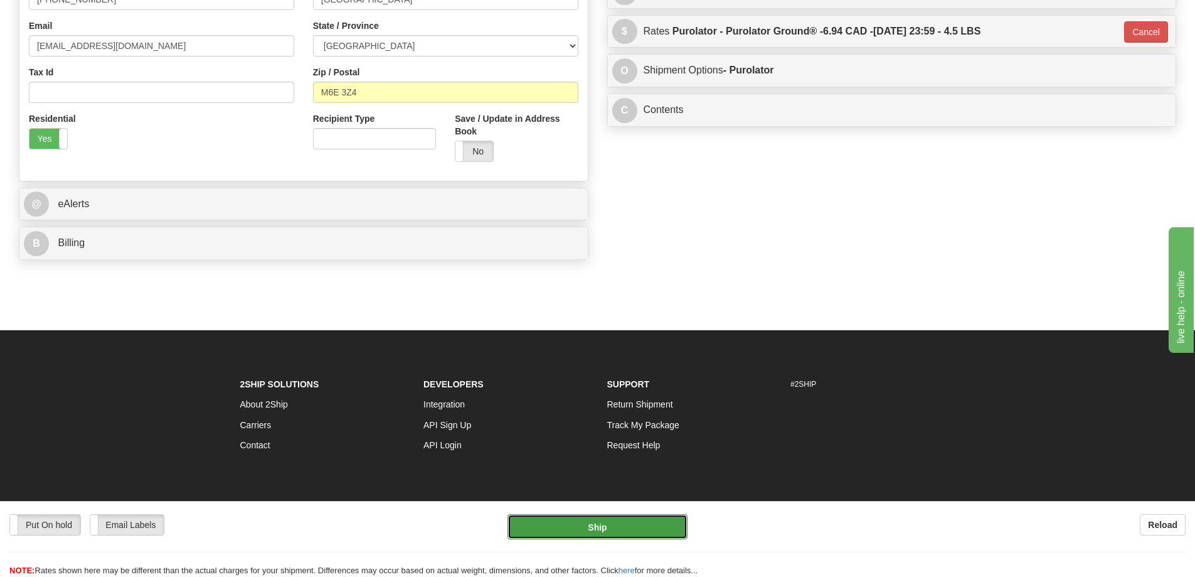
click at [641, 521] on button "Ship" at bounding box center [598, 526] width 180 height 25
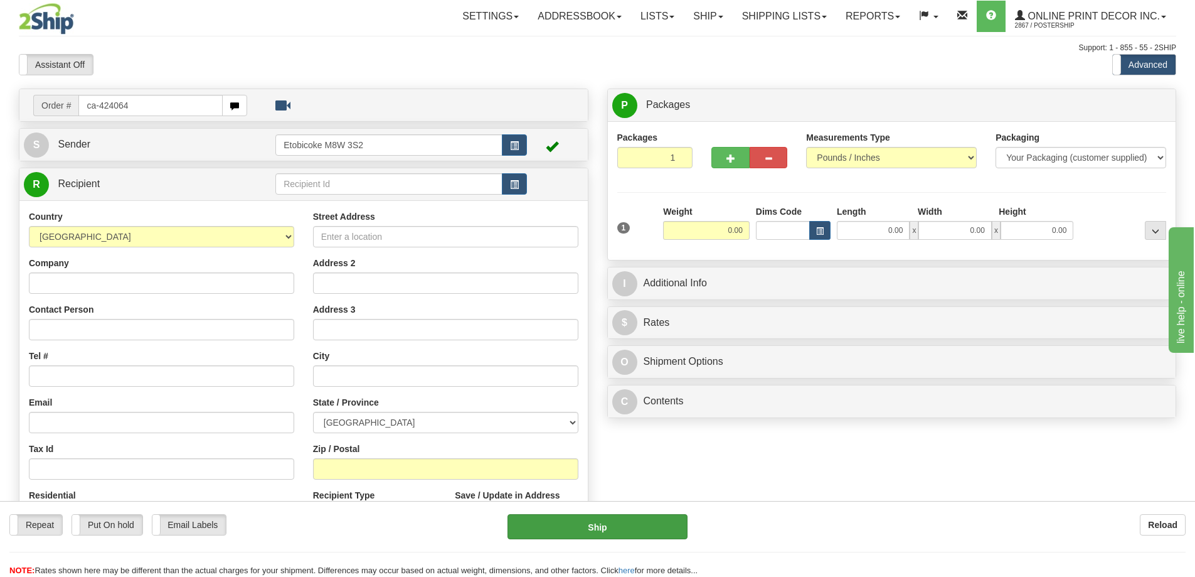
type input "ca-424064"
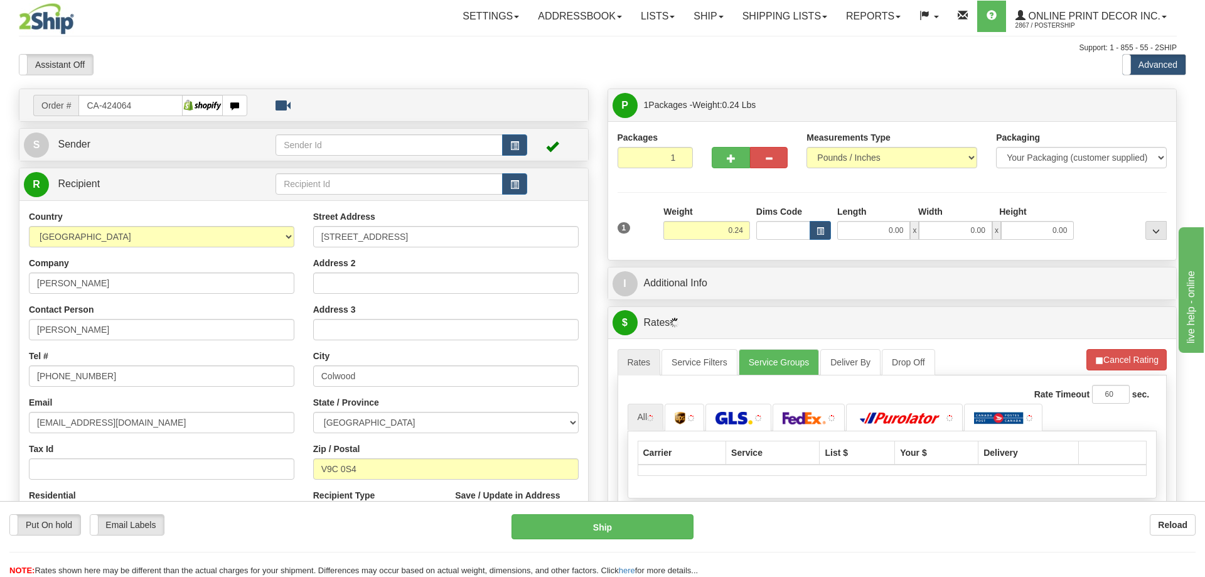
type input "VICTORIA"
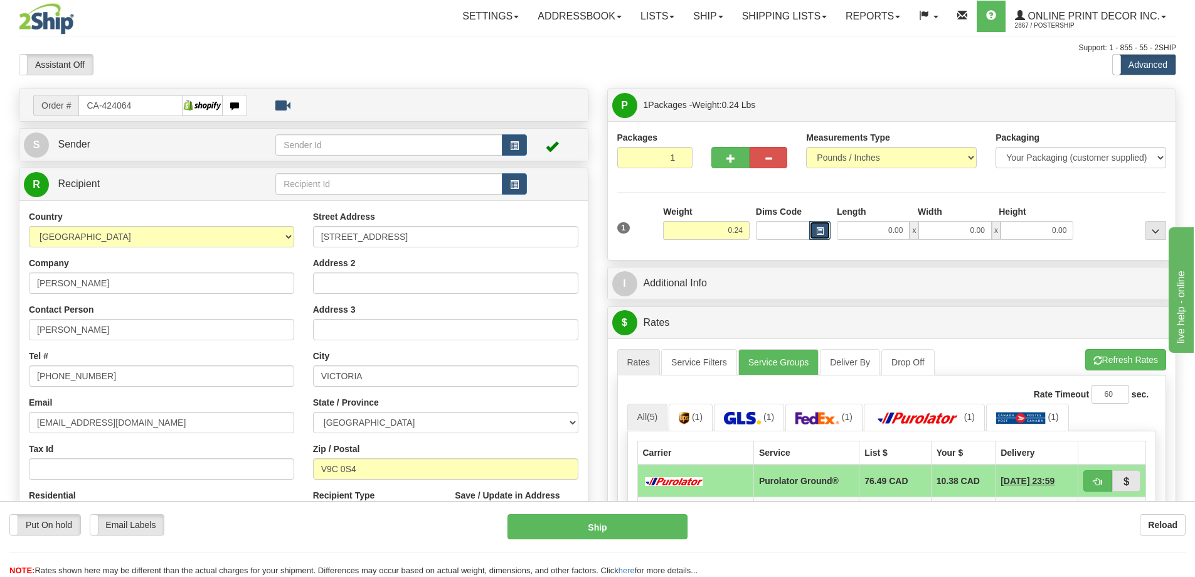
click at [819, 228] on span "button" at bounding box center [820, 231] width 8 height 7
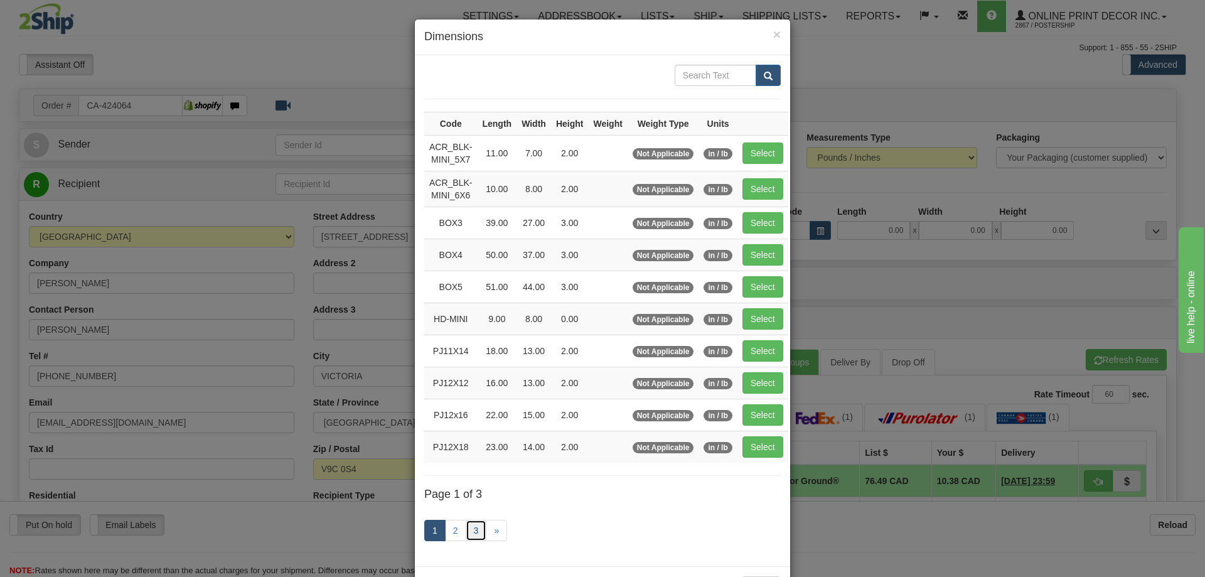
click at [479, 524] on link "3" at bounding box center [476, 529] width 21 height 21
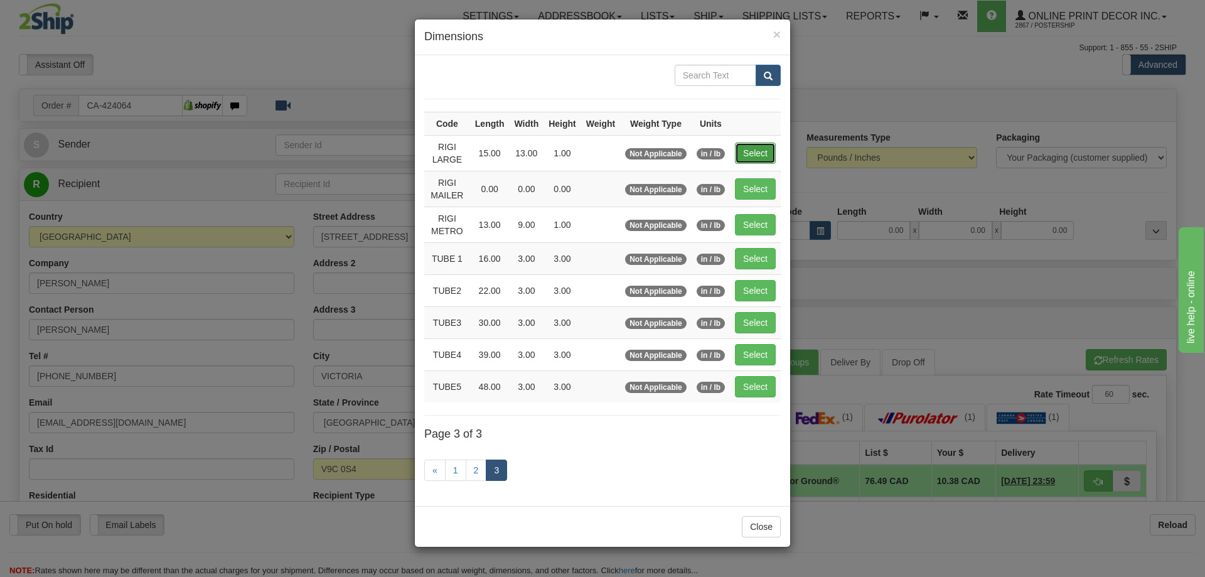
click at [759, 152] on button "Select" at bounding box center [755, 152] width 41 height 21
type input "RIGI LARGE"
type input "15.00"
type input "13.00"
type input "1.00"
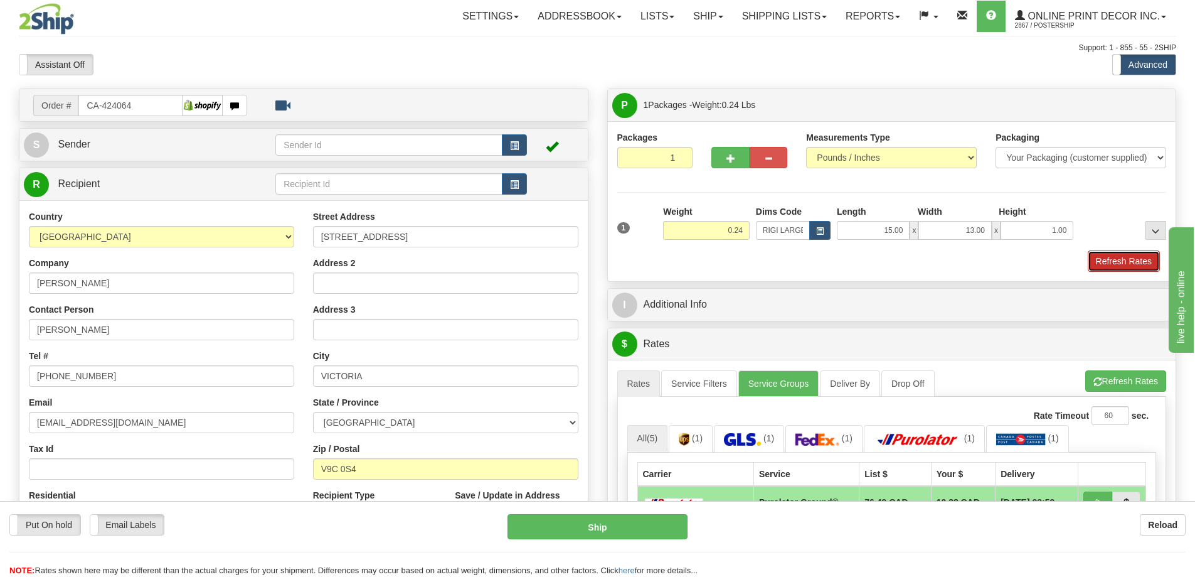
click at [1110, 260] on button "Refresh Rates" at bounding box center [1124, 260] width 72 height 21
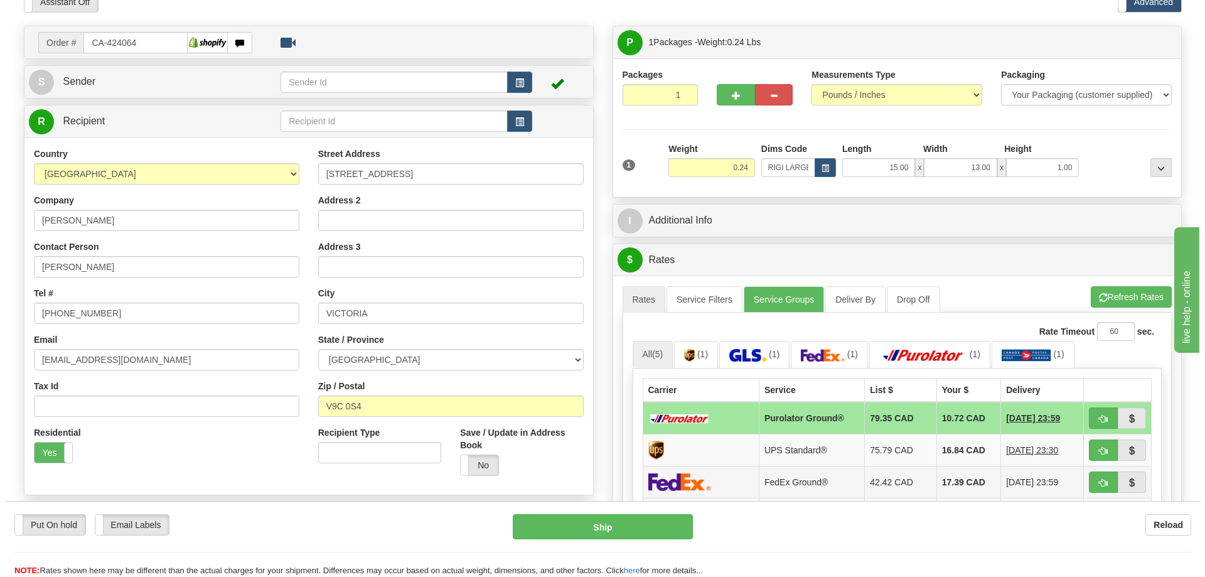
scroll to position [188, 0]
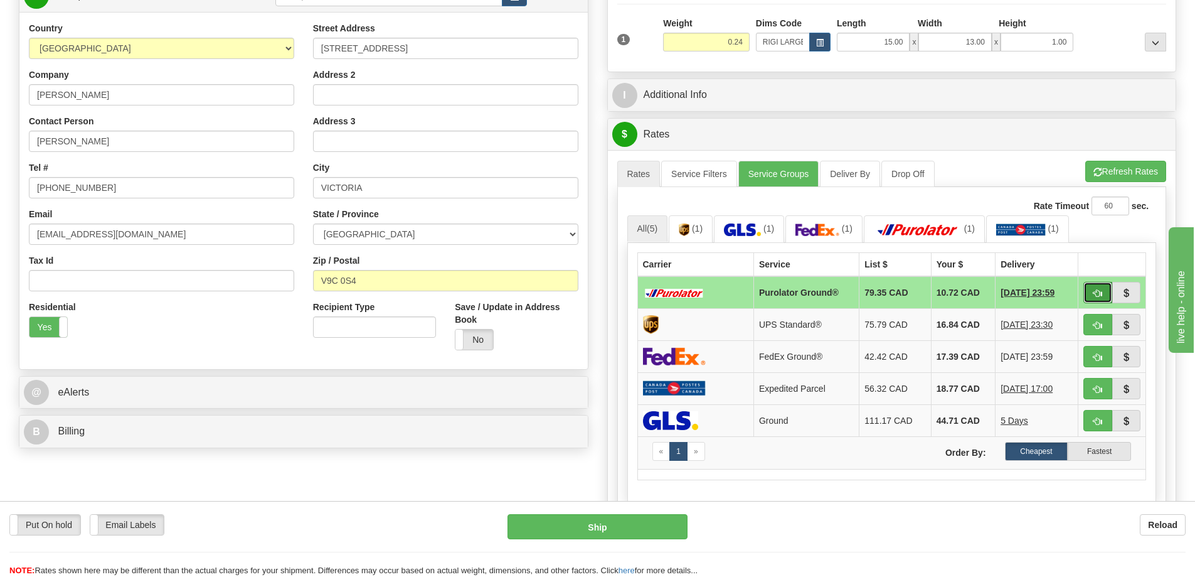
click at [1099, 290] on span "button" at bounding box center [1098, 293] width 9 height 8
type input "260"
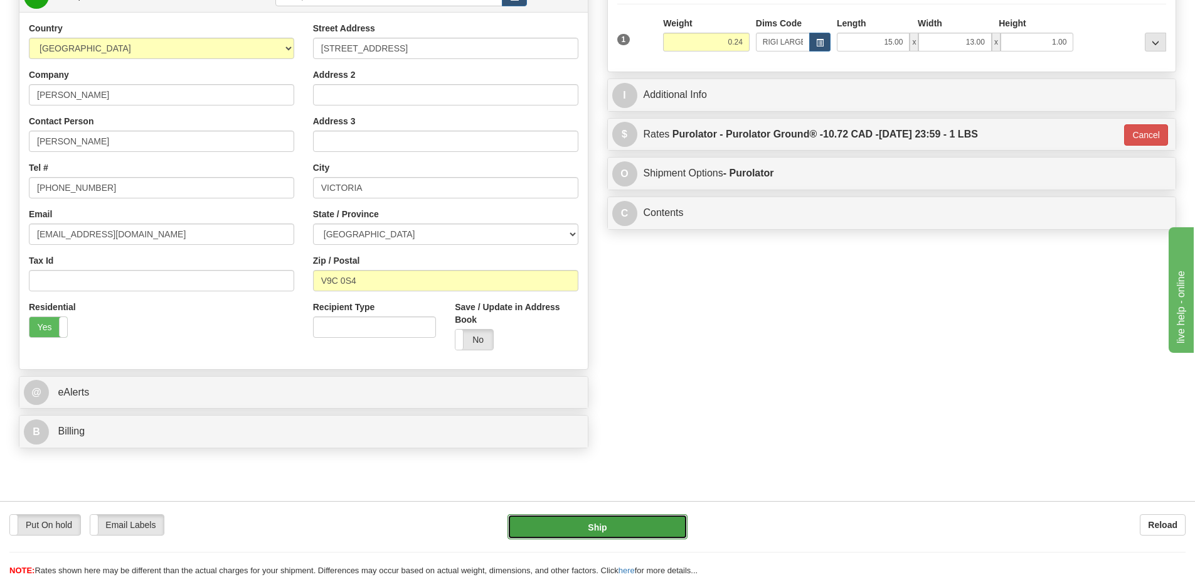
click at [642, 523] on button "Ship" at bounding box center [598, 526] width 180 height 25
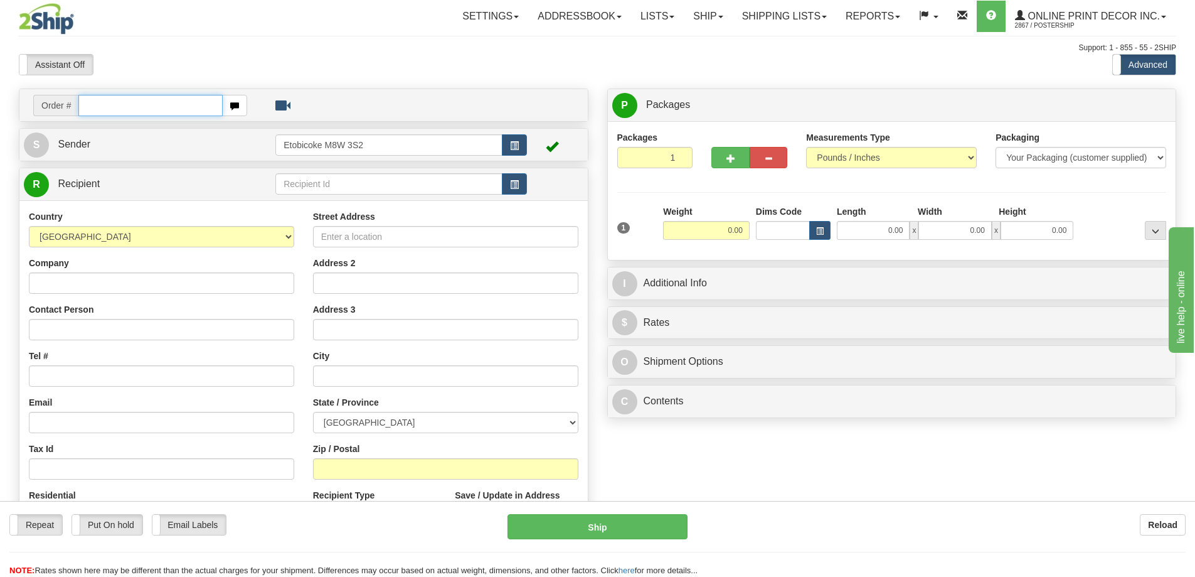
click at [137, 109] on input "text" at bounding box center [150, 105] width 144 height 21
type input "ca-424123"
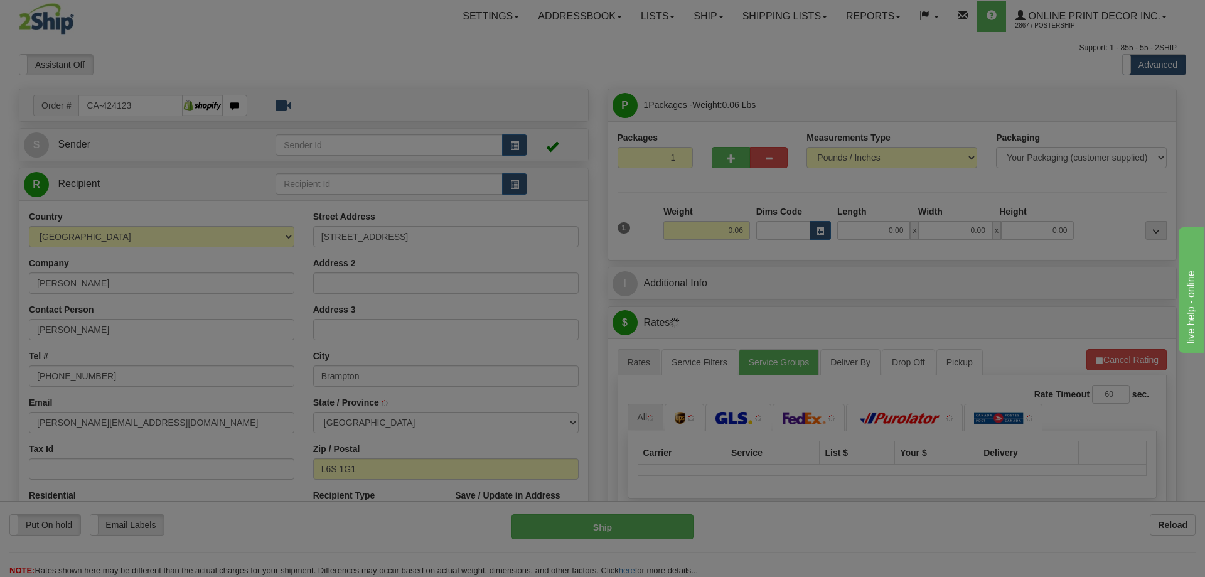
type input "BRAMPTON"
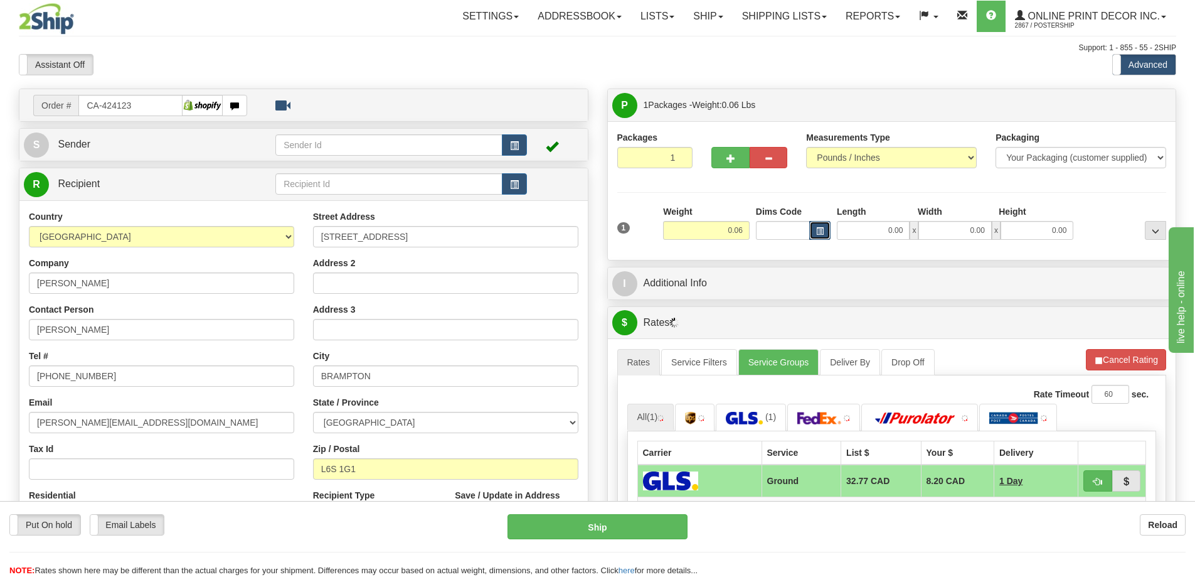
click at [825, 228] on button "button" at bounding box center [819, 230] width 21 height 19
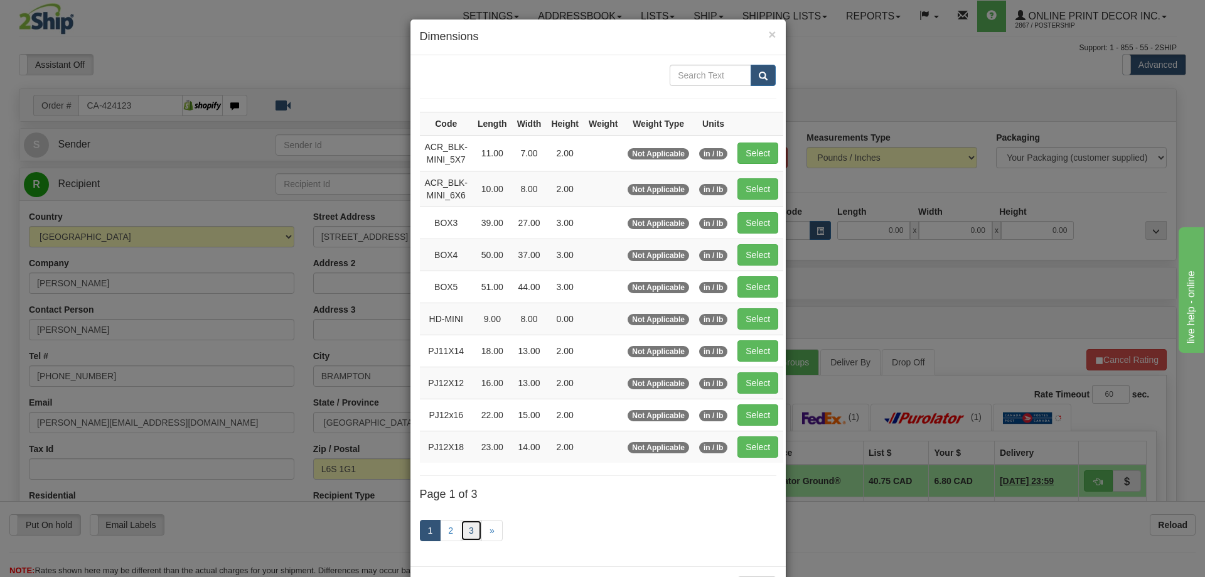
click at [464, 539] on link "3" at bounding box center [470, 529] width 21 height 21
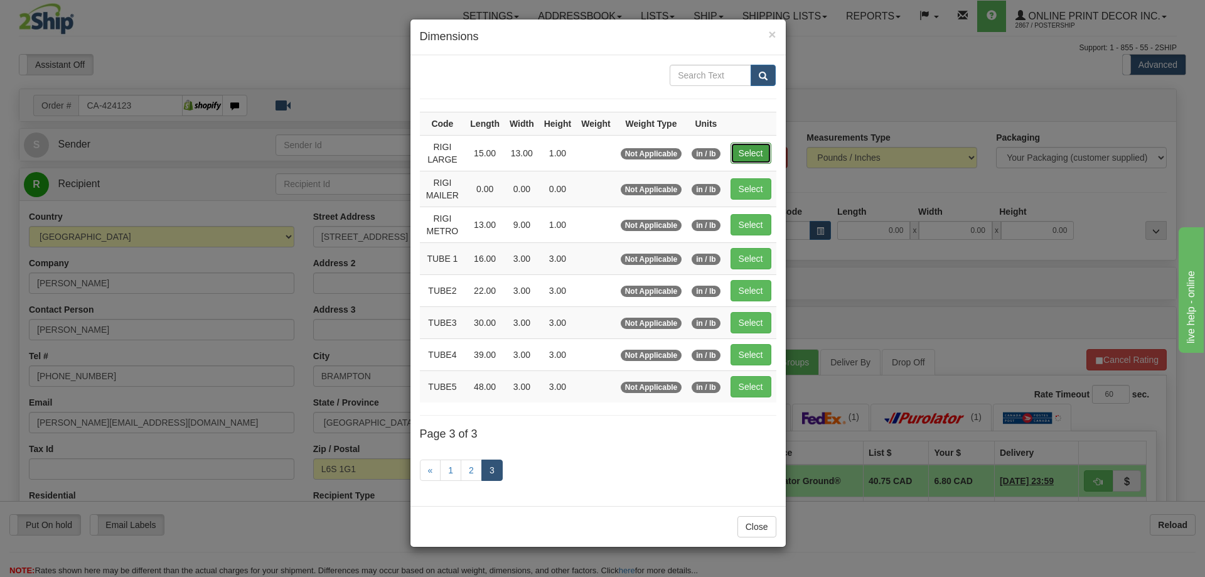
click at [751, 152] on button "Select" at bounding box center [750, 152] width 41 height 21
type input "RIGI LARGE"
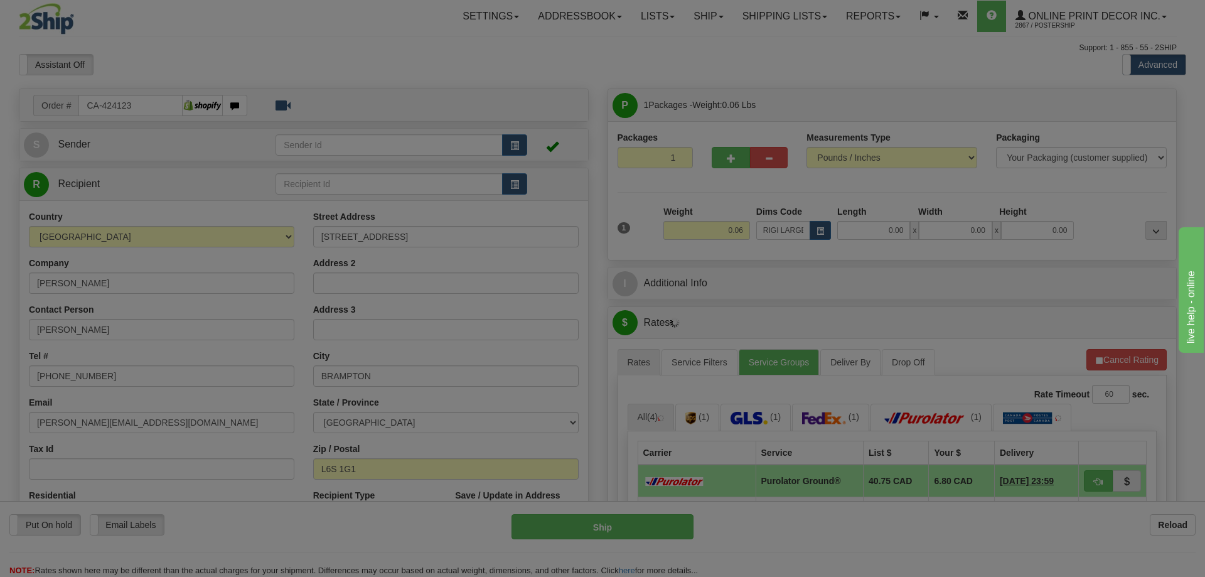
type input "15.00"
type input "13.00"
type input "1.00"
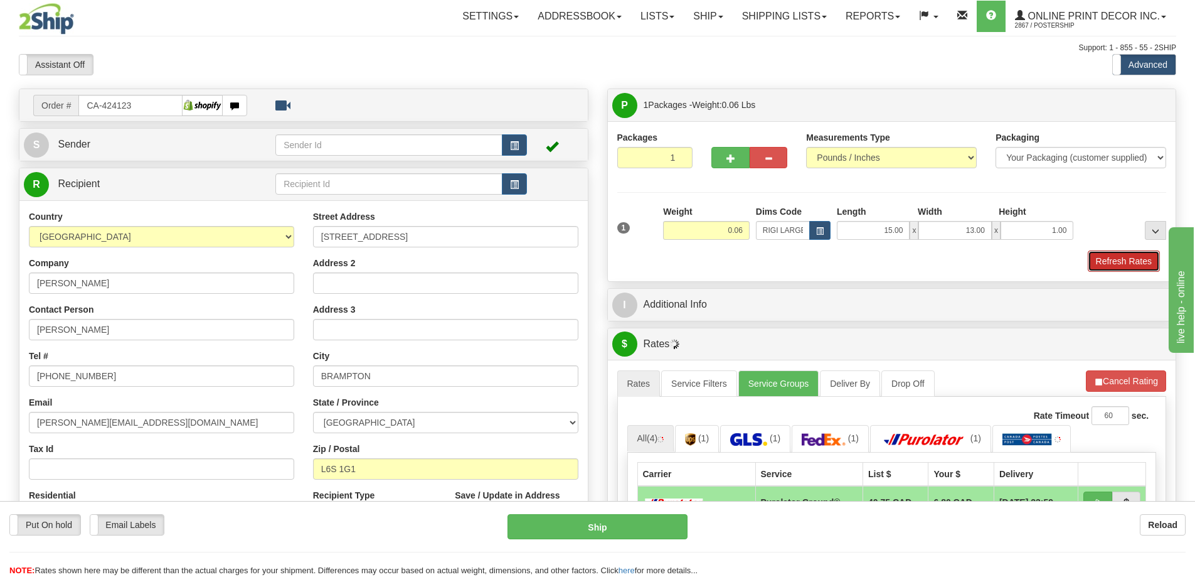
click at [1112, 258] on button "Refresh Rates" at bounding box center [1124, 260] width 72 height 21
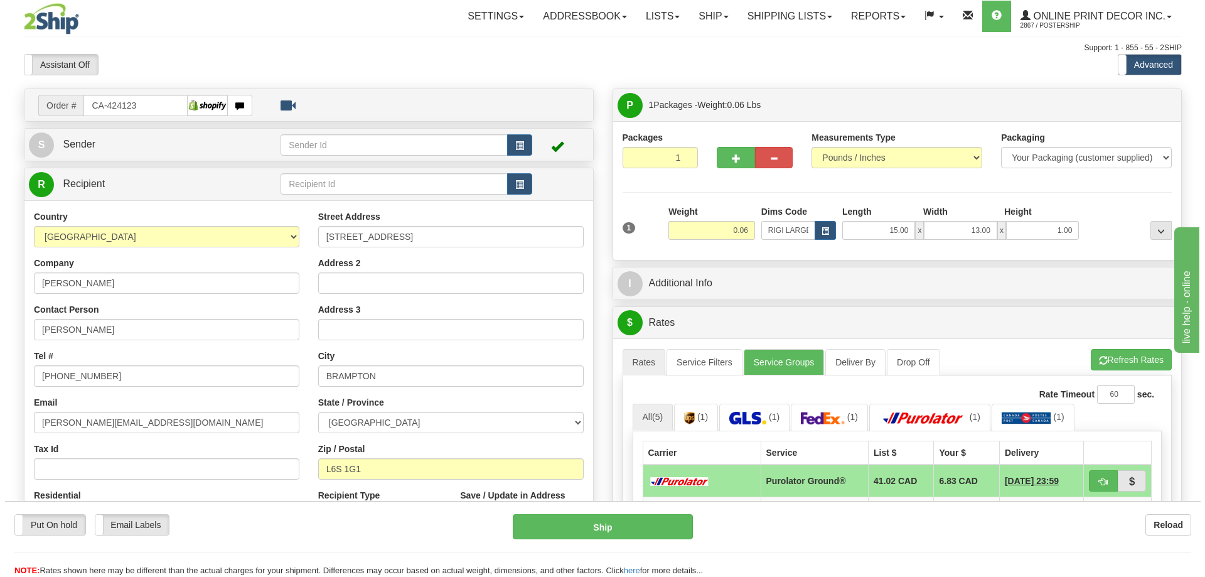
scroll to position [125, 0]
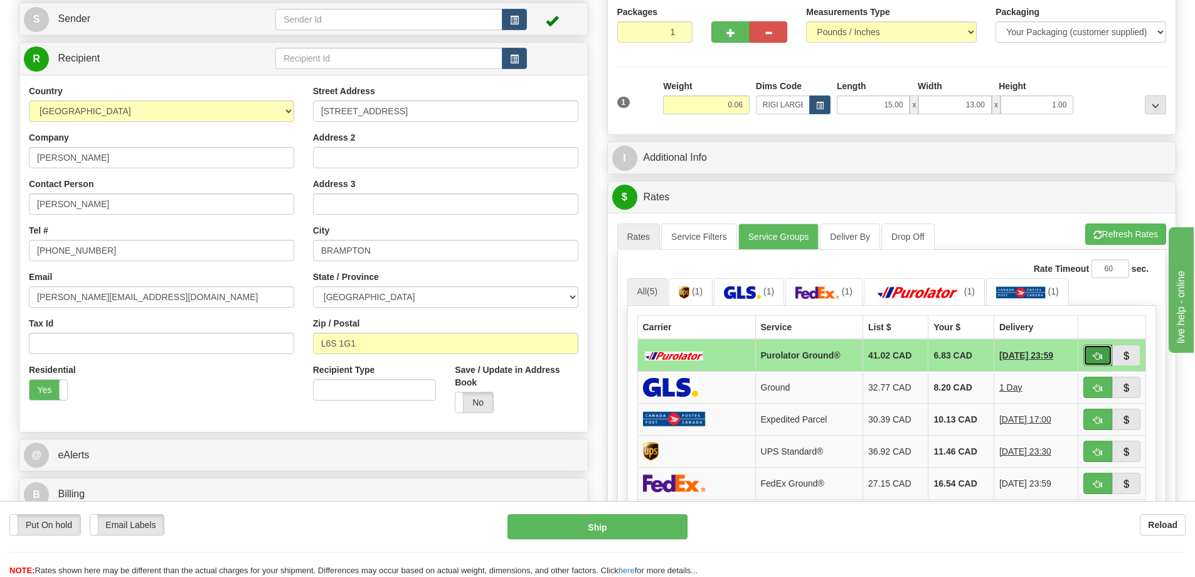
click at [1097, 349] on button "button" at bounding box center [1097, 354] width 29 height 21
type input "260"
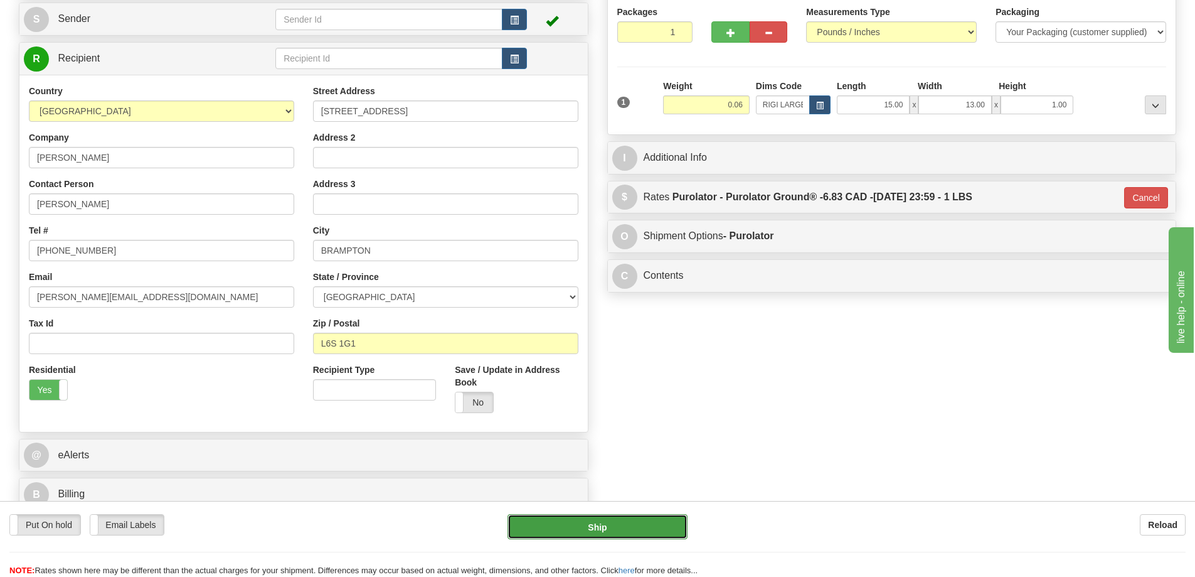
click at [659, 521] on button "Ship" at bounding box center [598, 526] width 180 height 25
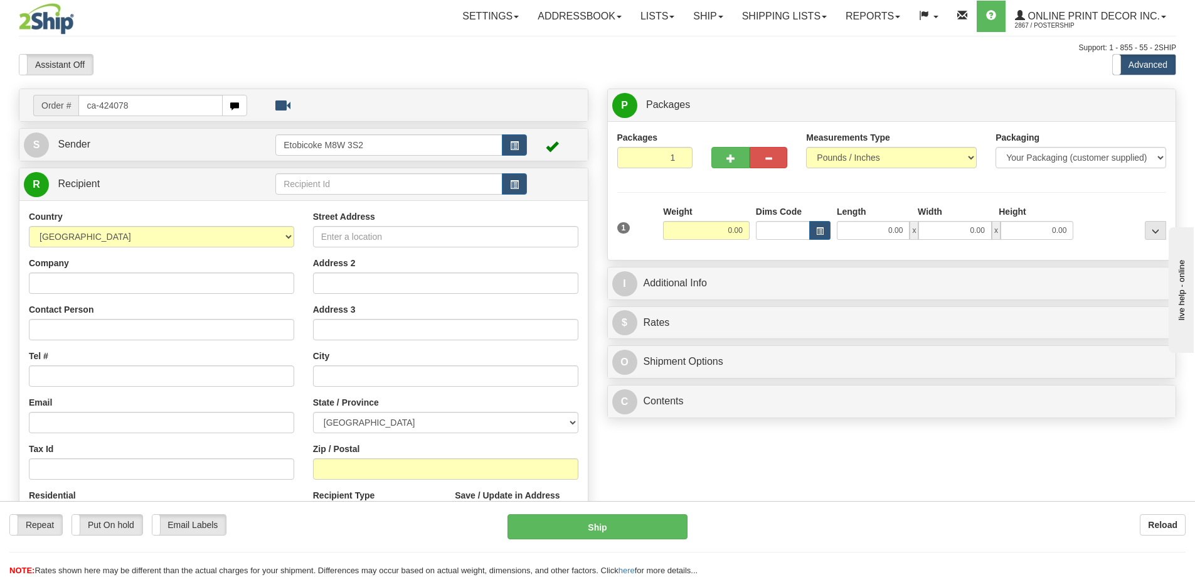
type input "ca-424078"
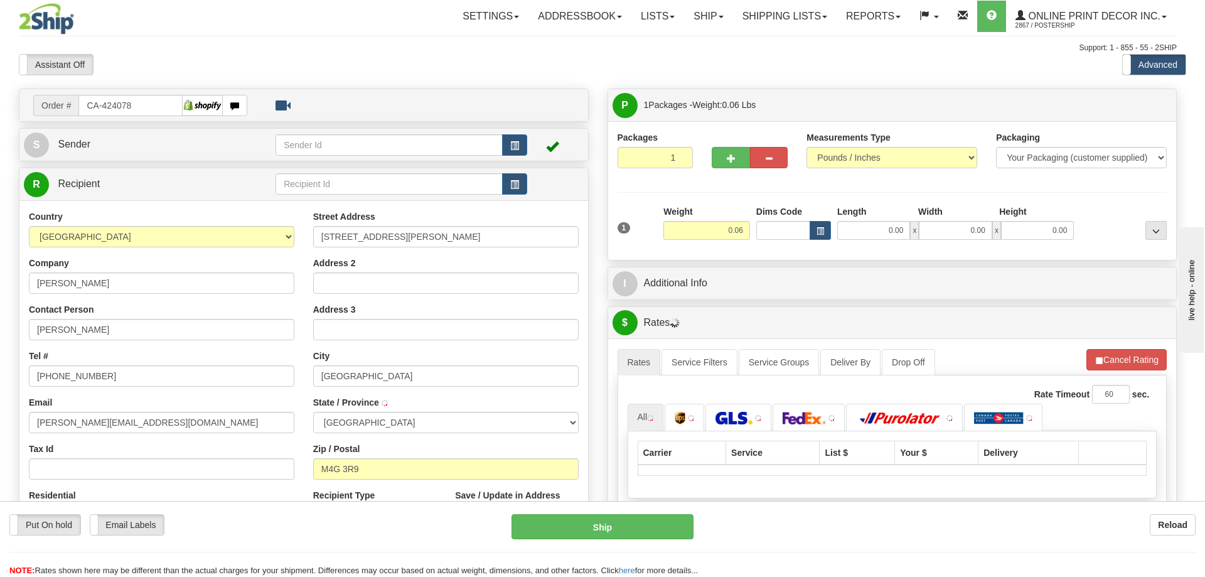
type input "EAST YORK"
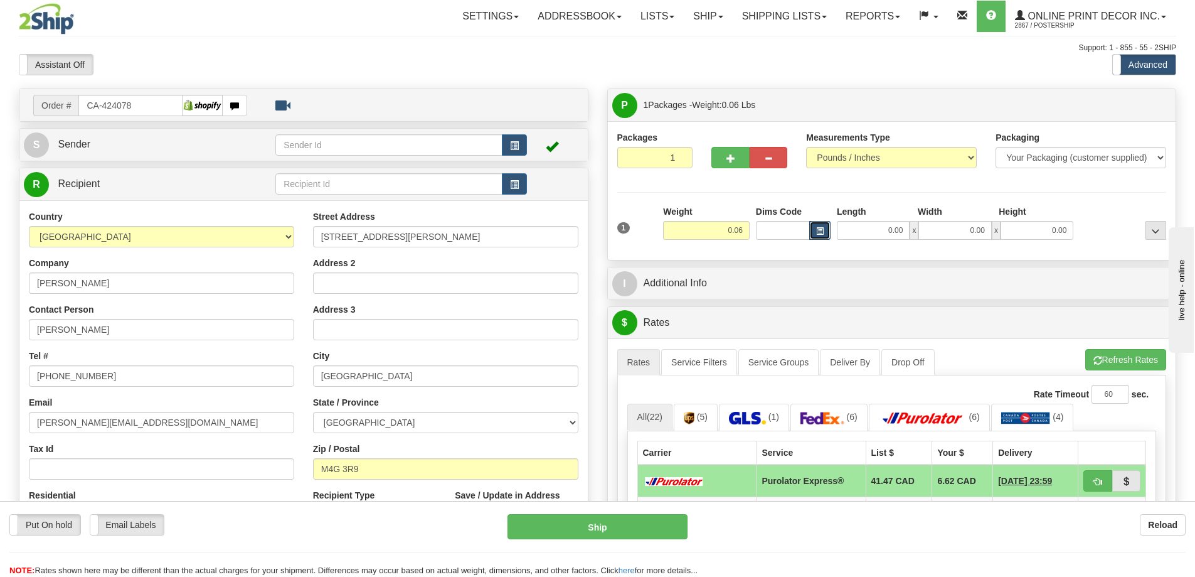
click at [817, 231] on span "button" at bounding box center [820, 231] width 8 height 7
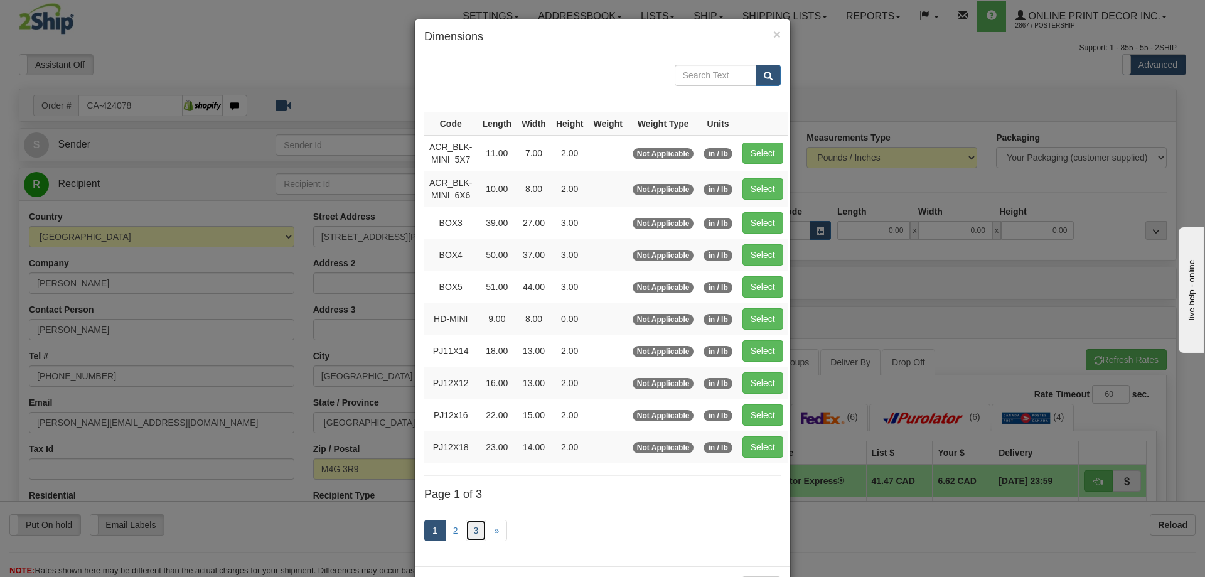
click at [467, 531] on link "3" at bounding box center [476, 529] width 21 height 21
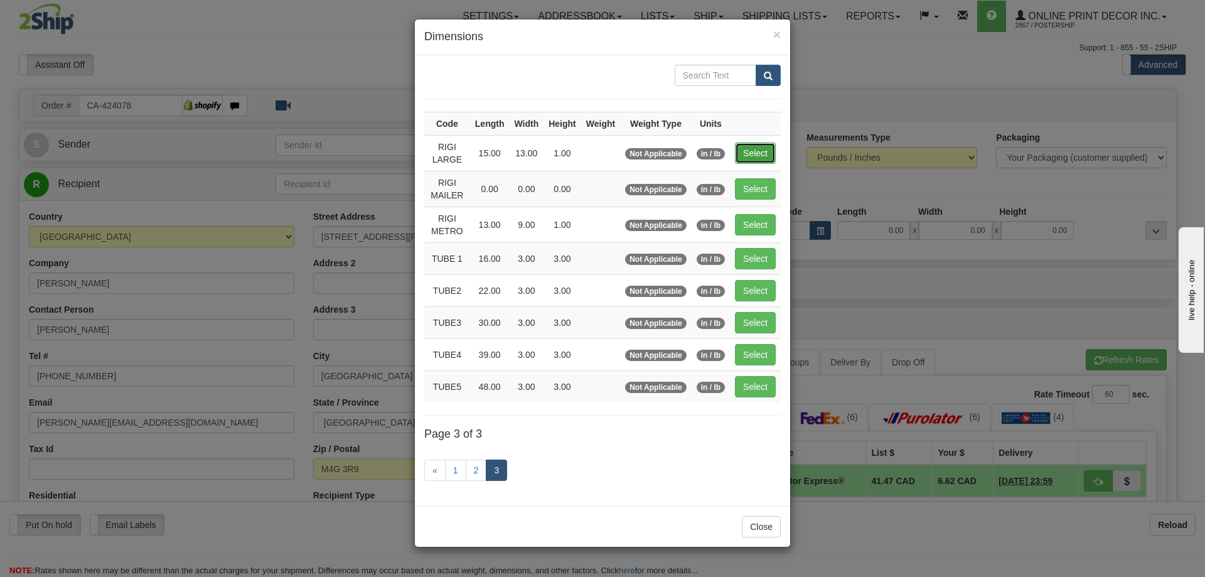
click at [743, 152] on button "Select" at bounding box center [755, 152] width 41 height 21
type input "RIGI LARGE"
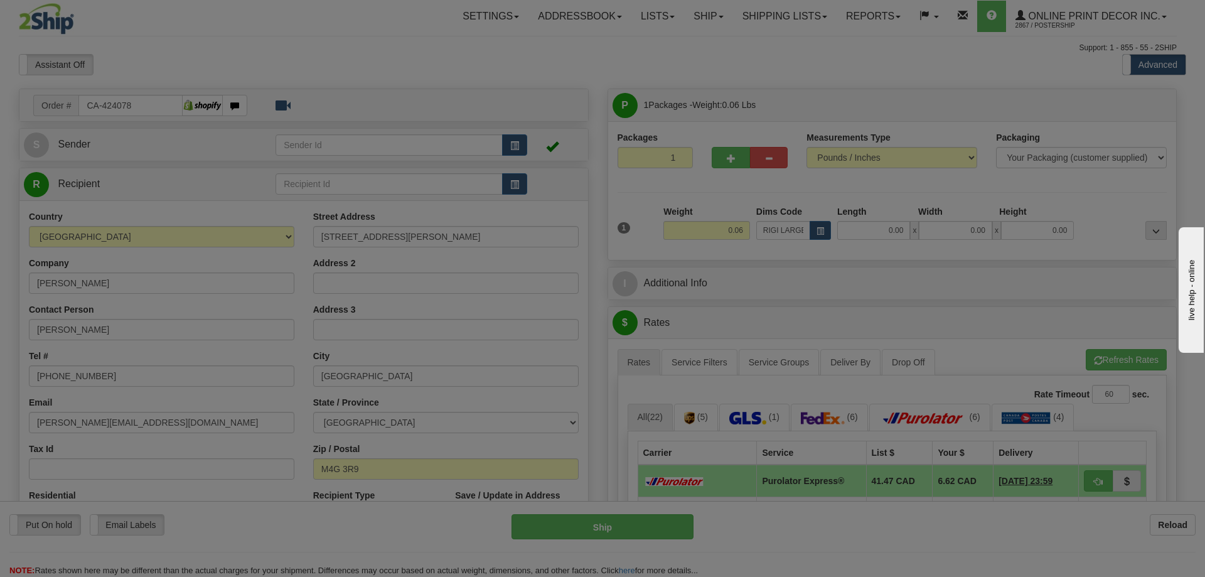
type input "15.00"
type input "13.00"
type input "1.00"
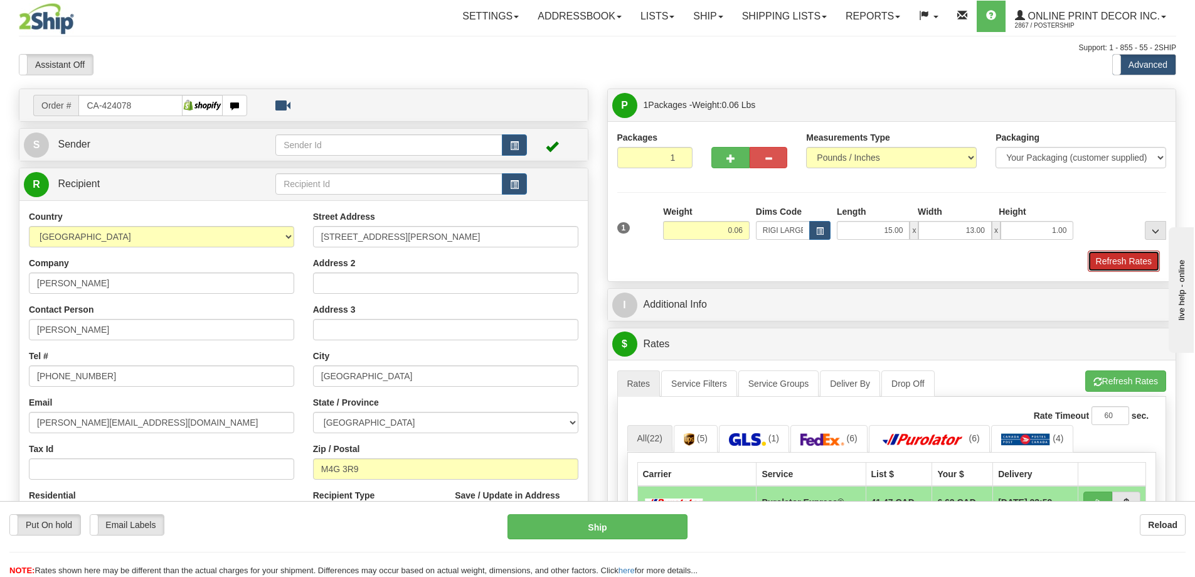
click at [1109, 266] on button "Refresh Rates" at bounding box center [1124, 260] width 72 height 21
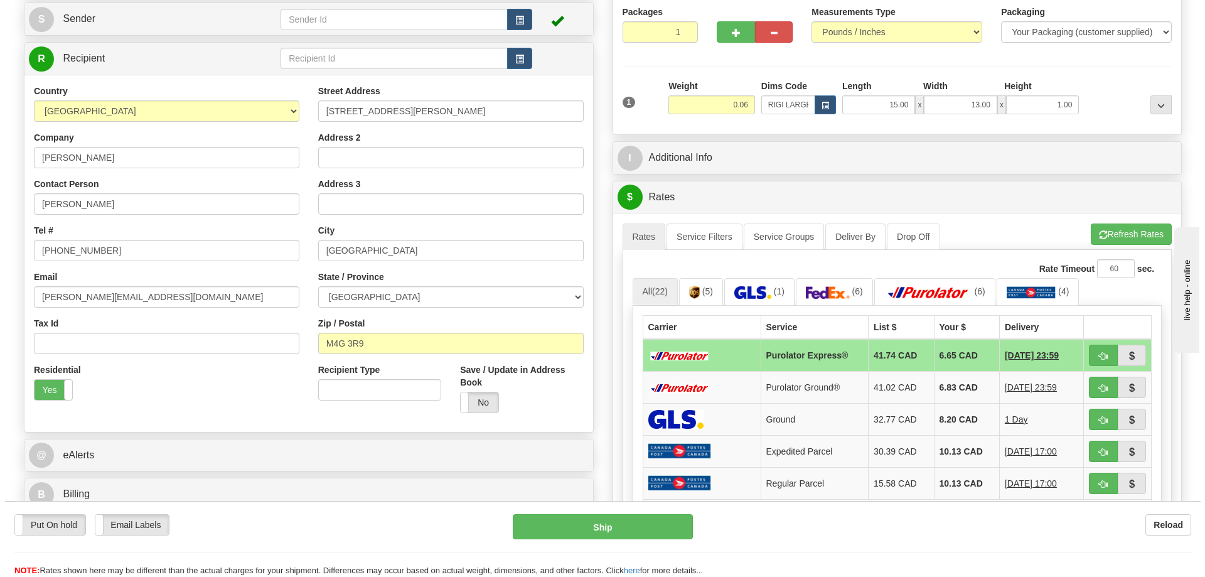
scroll to position [188, 0]
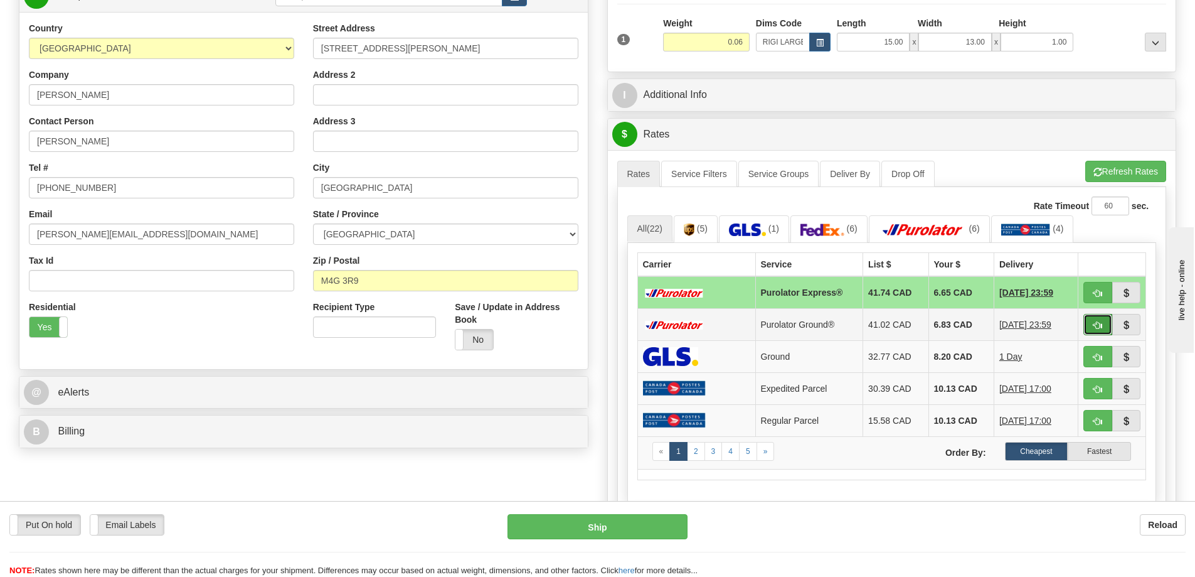
click at [1091, 321] on button "button" at bounding box center [1097, 324] width 29 height 21
type input "260"
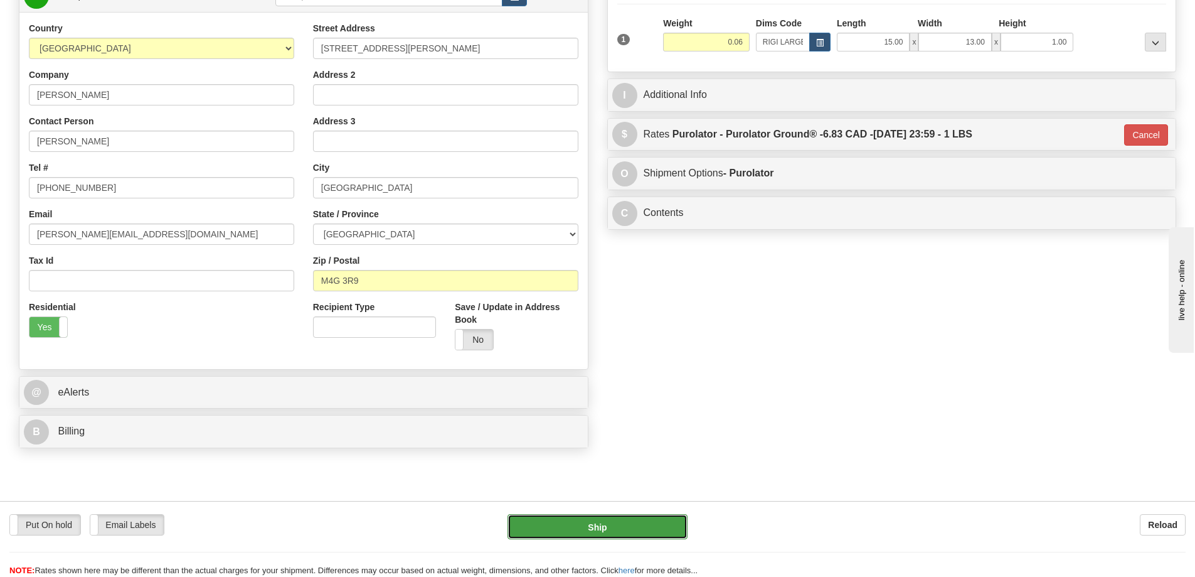
click at [633, 523] on button "Ship" at bounding box center [598, 526] width 180 height 25
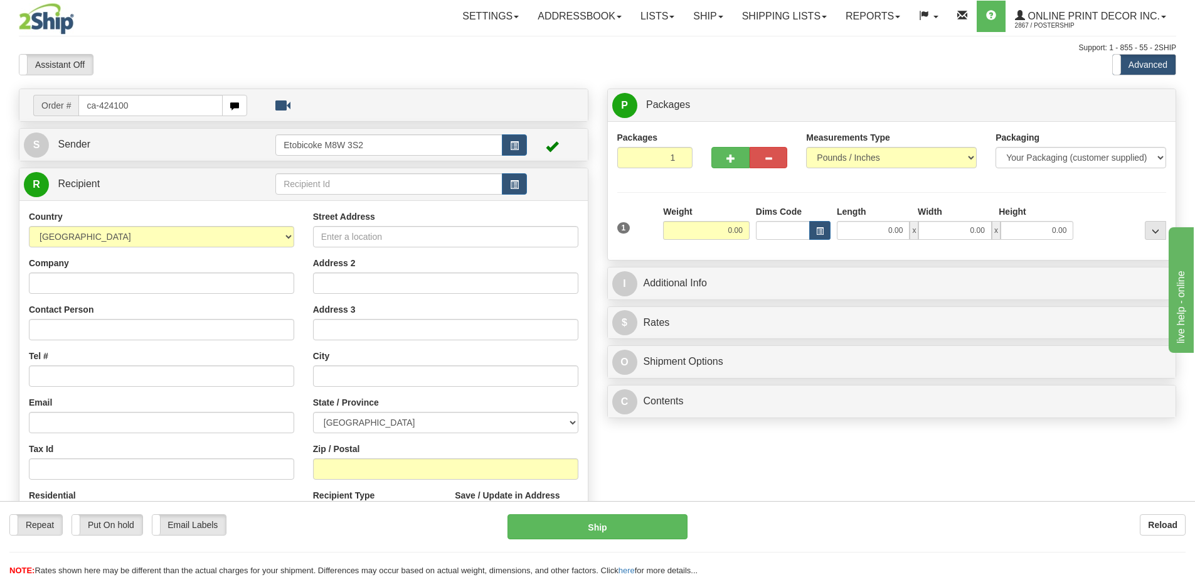
type input "ca-424100"
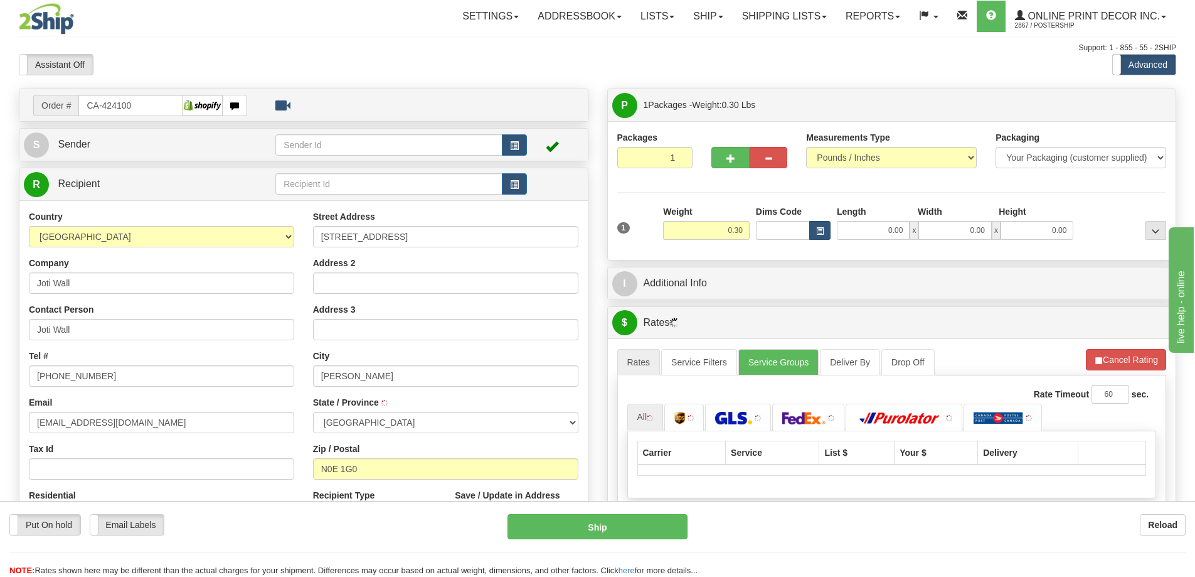
type input "[PERSON_NAME]"
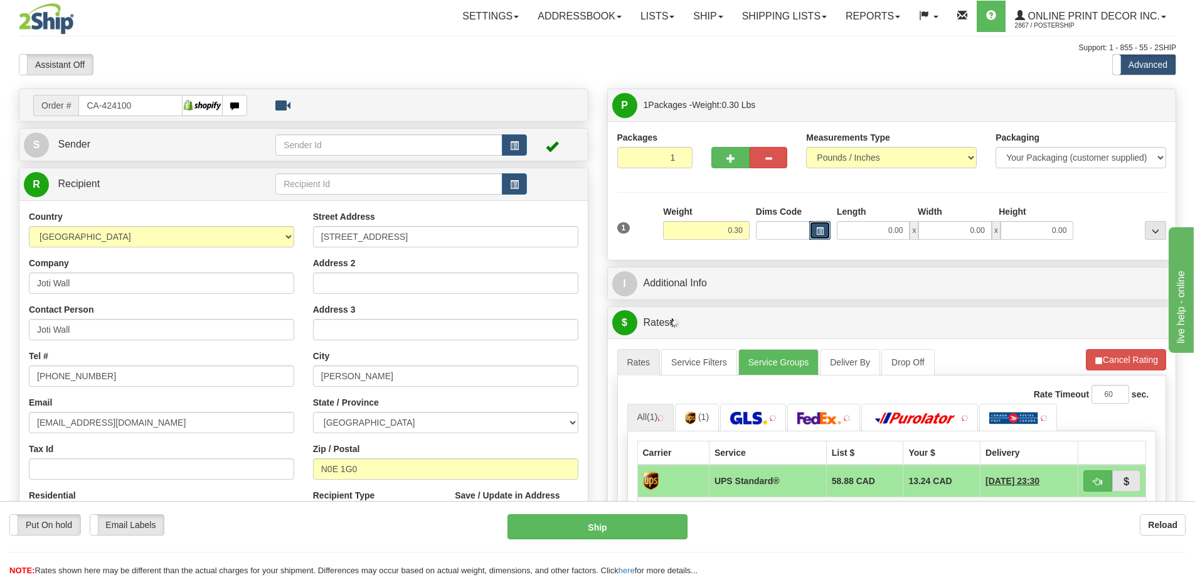
click at [818, 226] on button "button" at bounding box center [819, 230] width 21 height 19
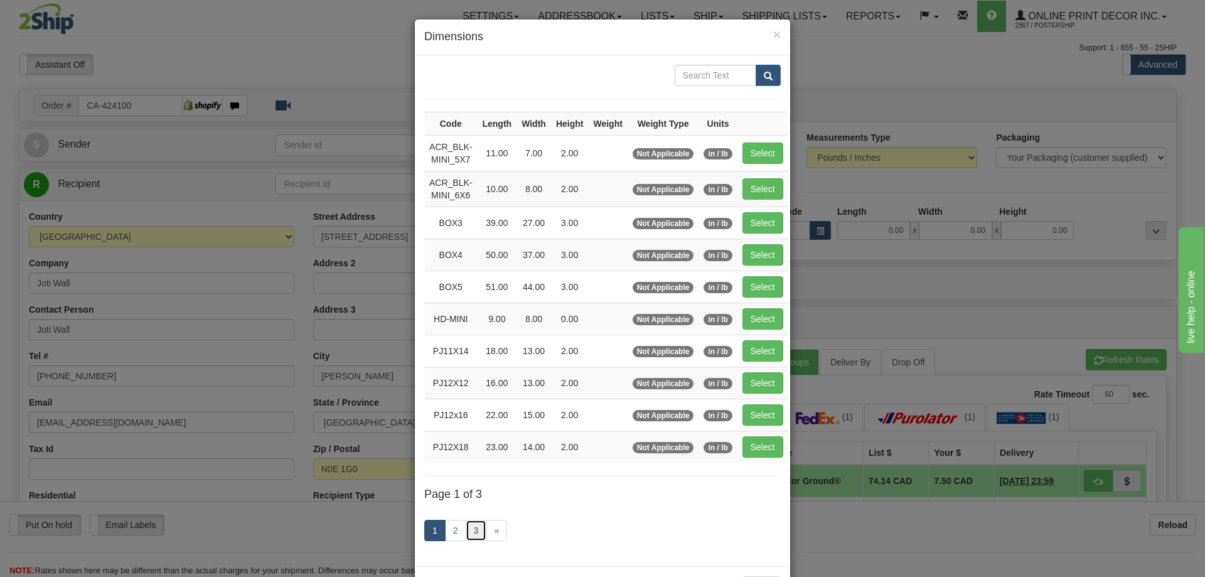
click at [474, 524] on link "3" at bounding box center [476, 529] width 21 height 21
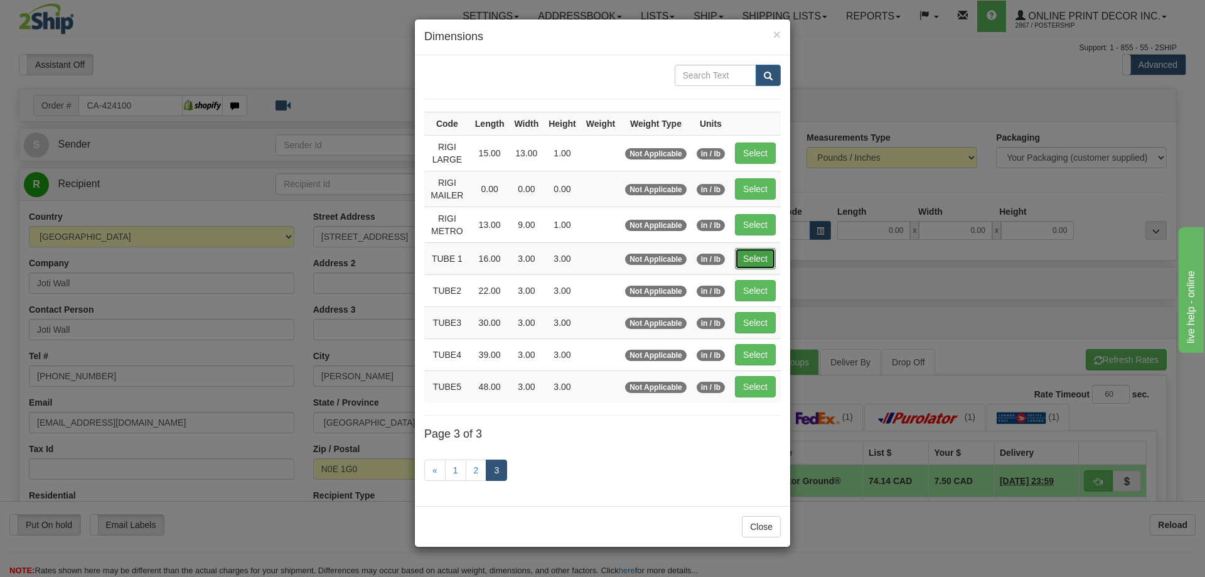
click at [753, 260] on button "Select" at bounding box center [755, 258] width 41 height 21
type input "TUBE 1"
type input "16.00"
type input "3.00"
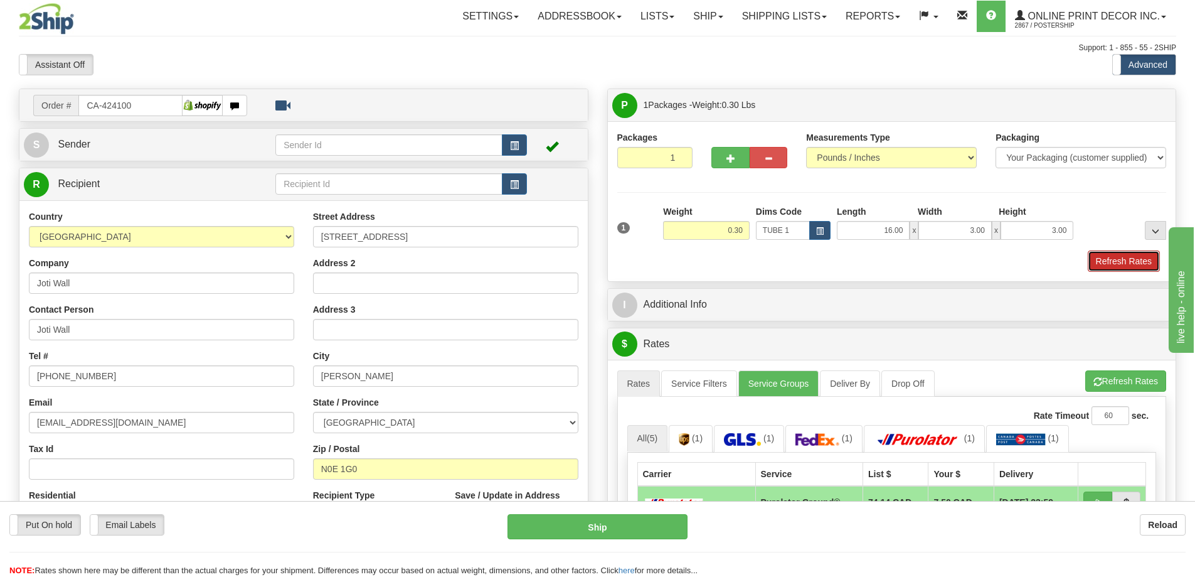
click at [1102, 263] on button "Refresh Rates" at bounding box center [1124, 260] width 72 height 21
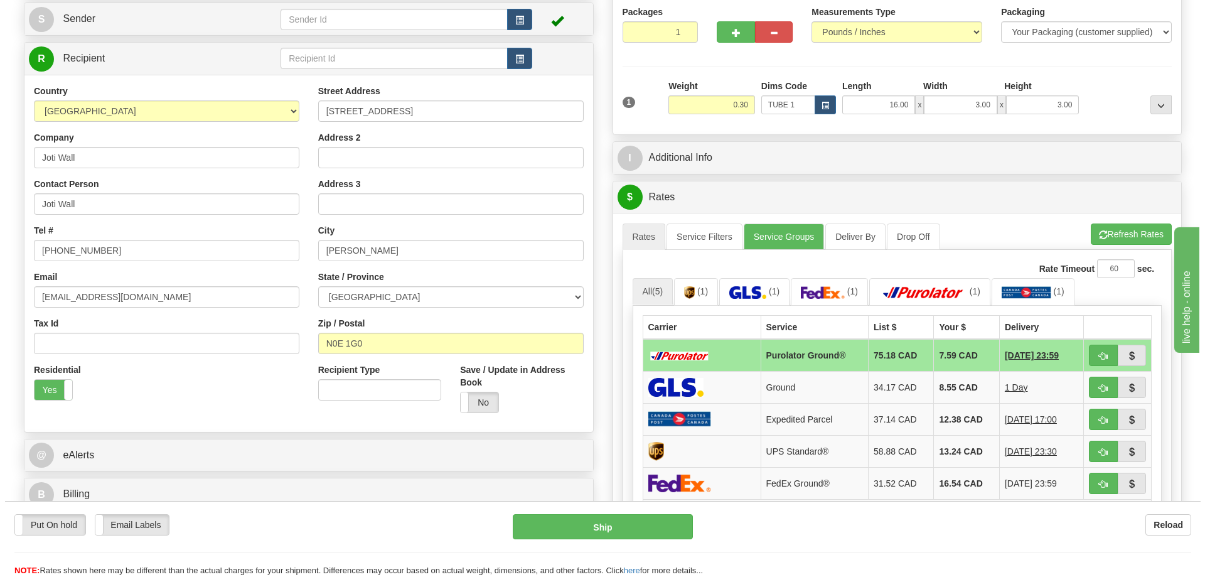
scroll to position [188, 0]
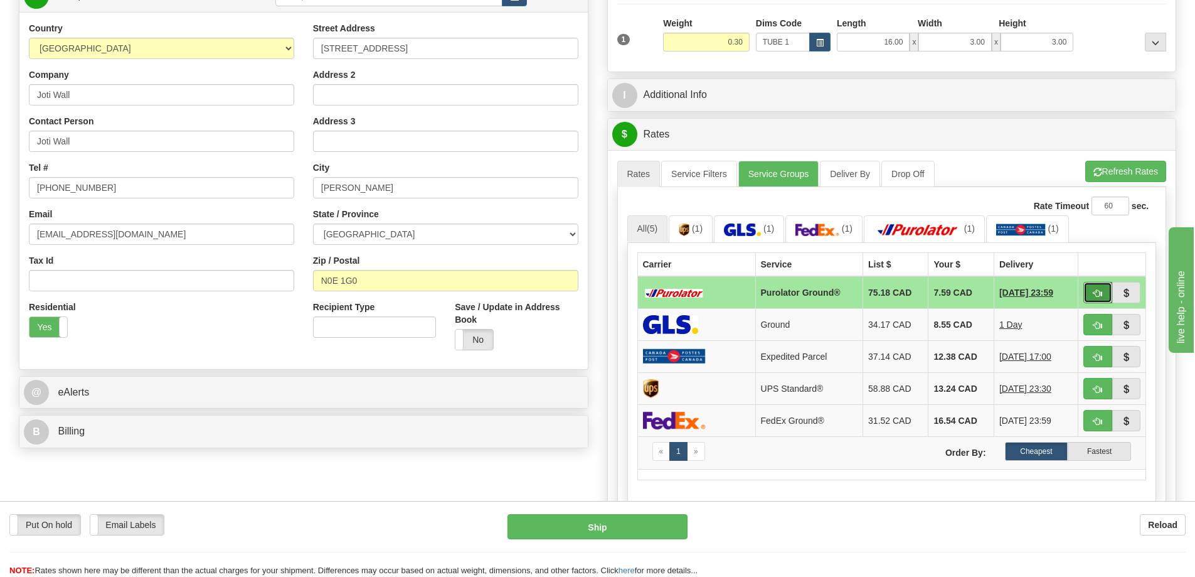
click at [1094, 295] on span "button" at bounding box center [1098, 293] width 9 height 8
type input "260"
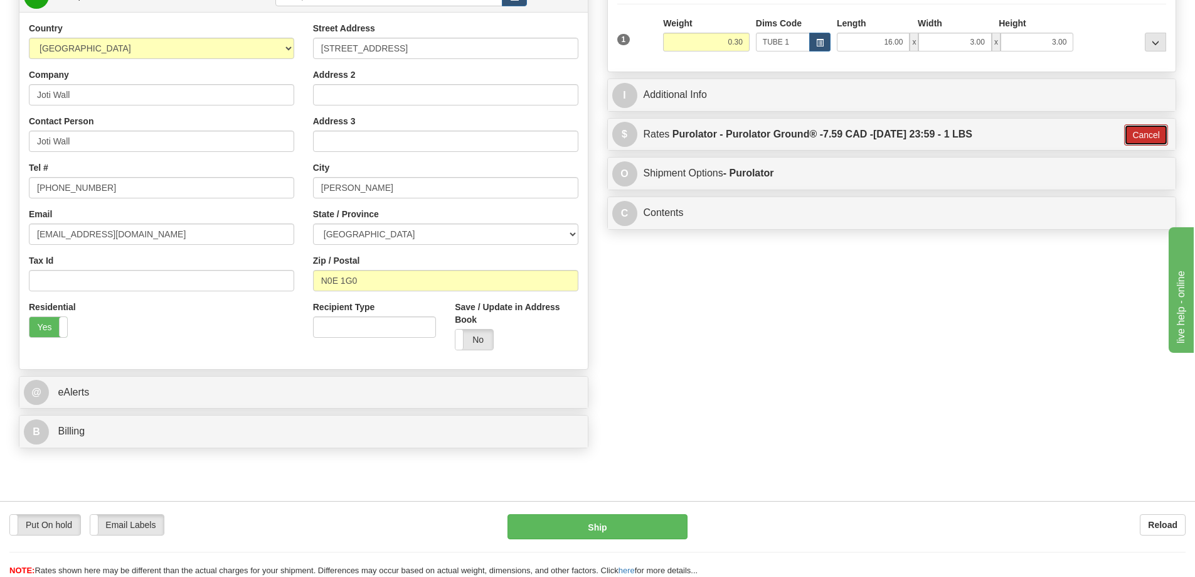
click at [1133, 140] on button "Cancel" at bounding box center [1146, 134] width 44 height 21
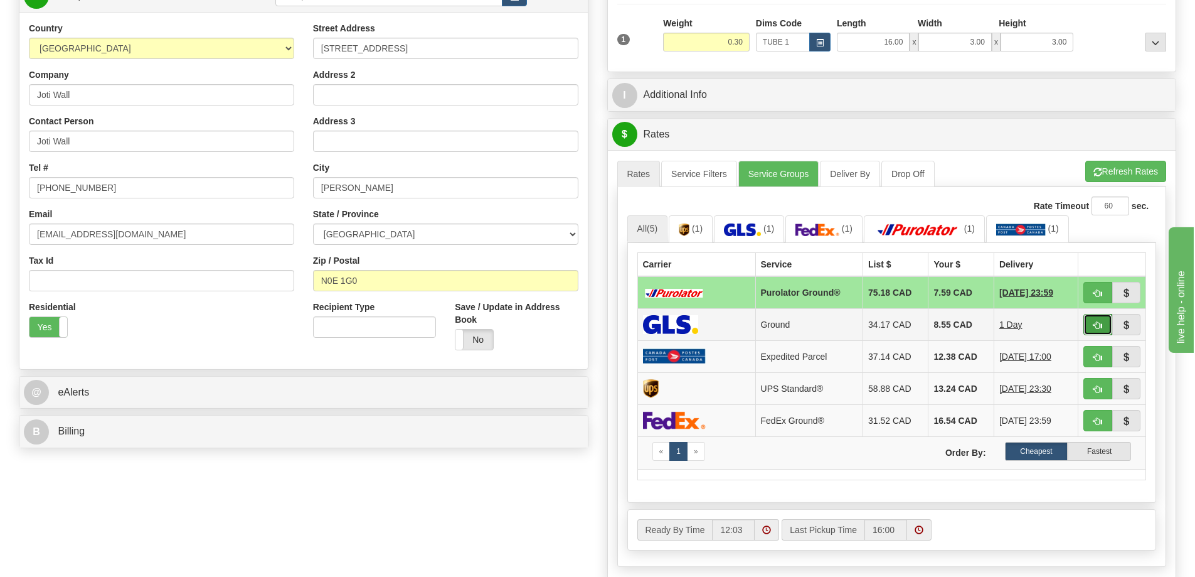
click at [1089, 321] on button "button" at bounding box center [1097, 324] width 29 height 21
type input "1"
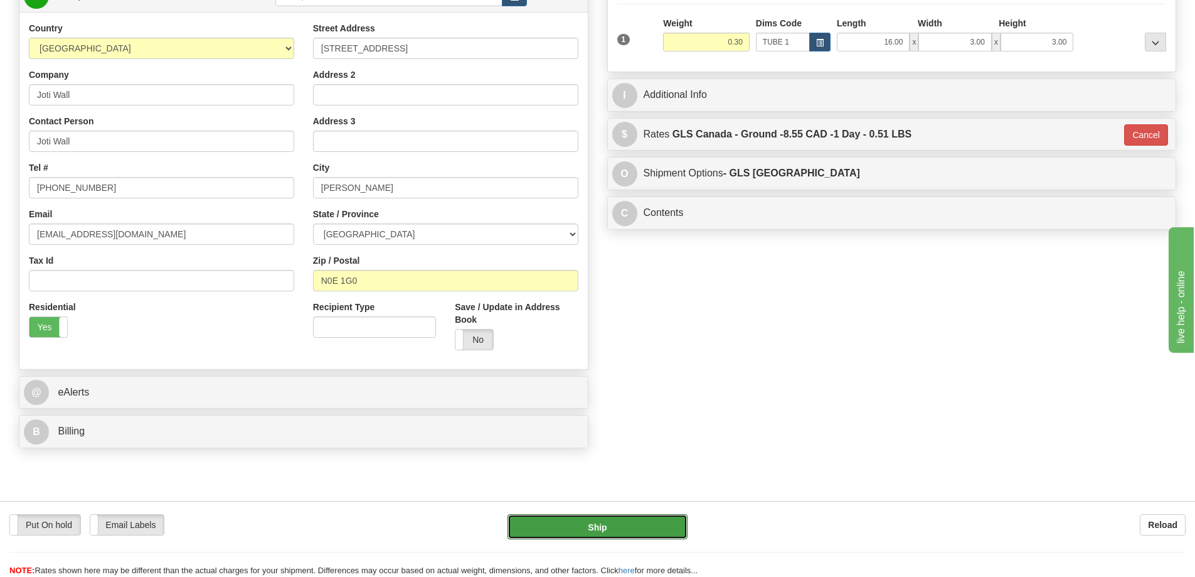
drag, startPoint x: 592, startPoint y: 518, endPoint x: 735, endPoint y: 449, distance: 158.8
click at [692, 476] on div "Put On hold Put On hold Email Labels Email Labels Edit Reload" at bounding box center [597, 486] width 1157 height 64
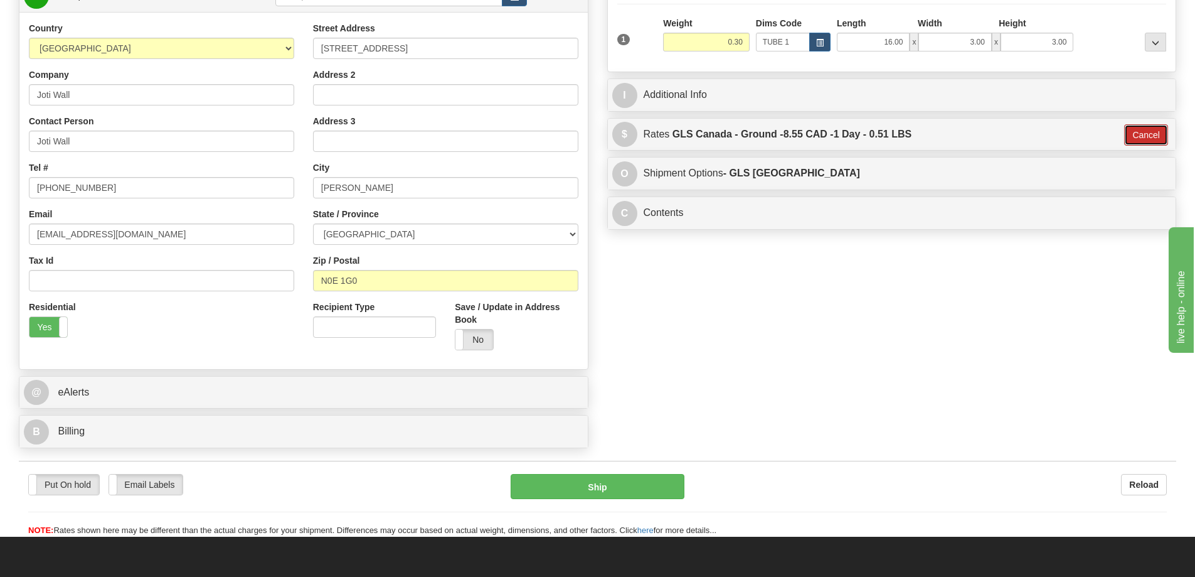
click at [1147, 138] on button "Cancel" at bounding box center [1146, 134] width 44 height 21
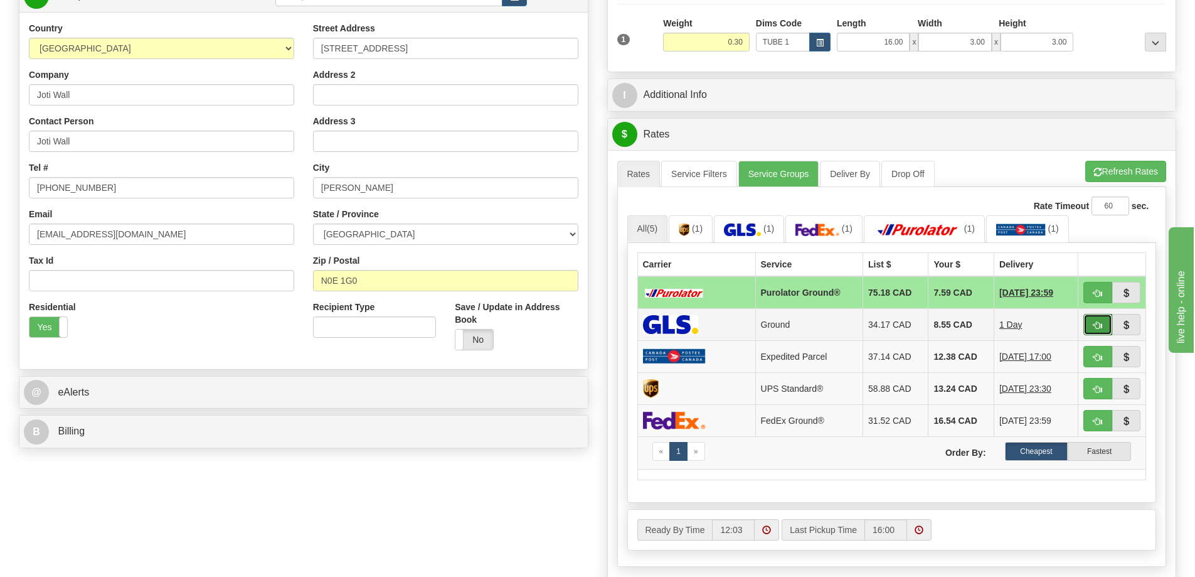
click at [1108, 321] on button "button" at bounding box center [1097, 324] width 29 height 21
type input "1"
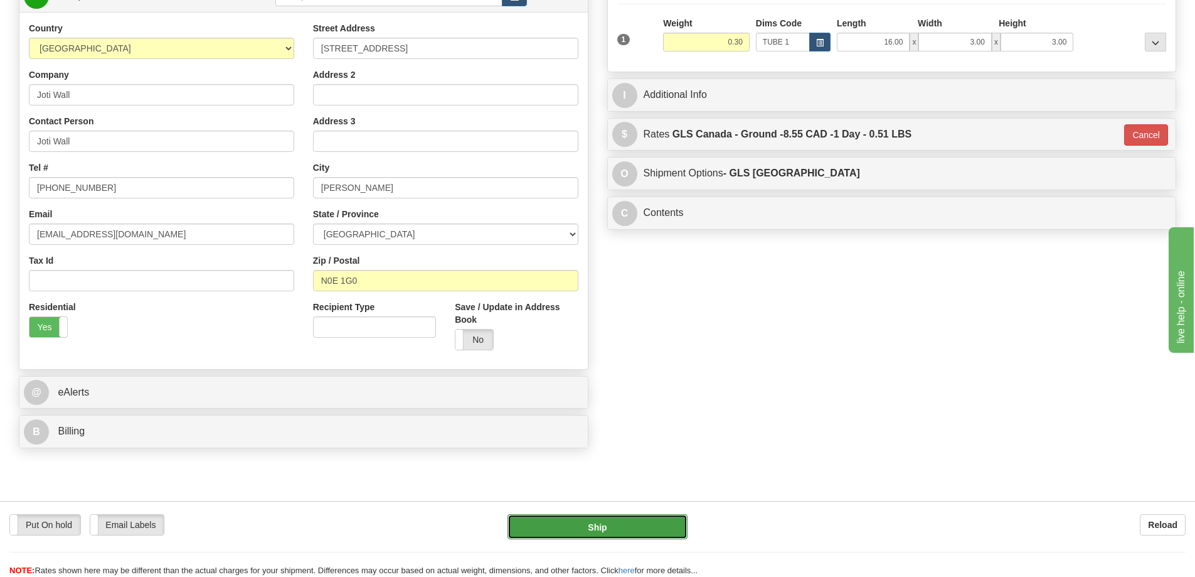
click at [605, 524] on button "Ship" at bounding box center [598, 526] width 180 height 25
